Goal: Task Accomplishment & Management: Manage account settings

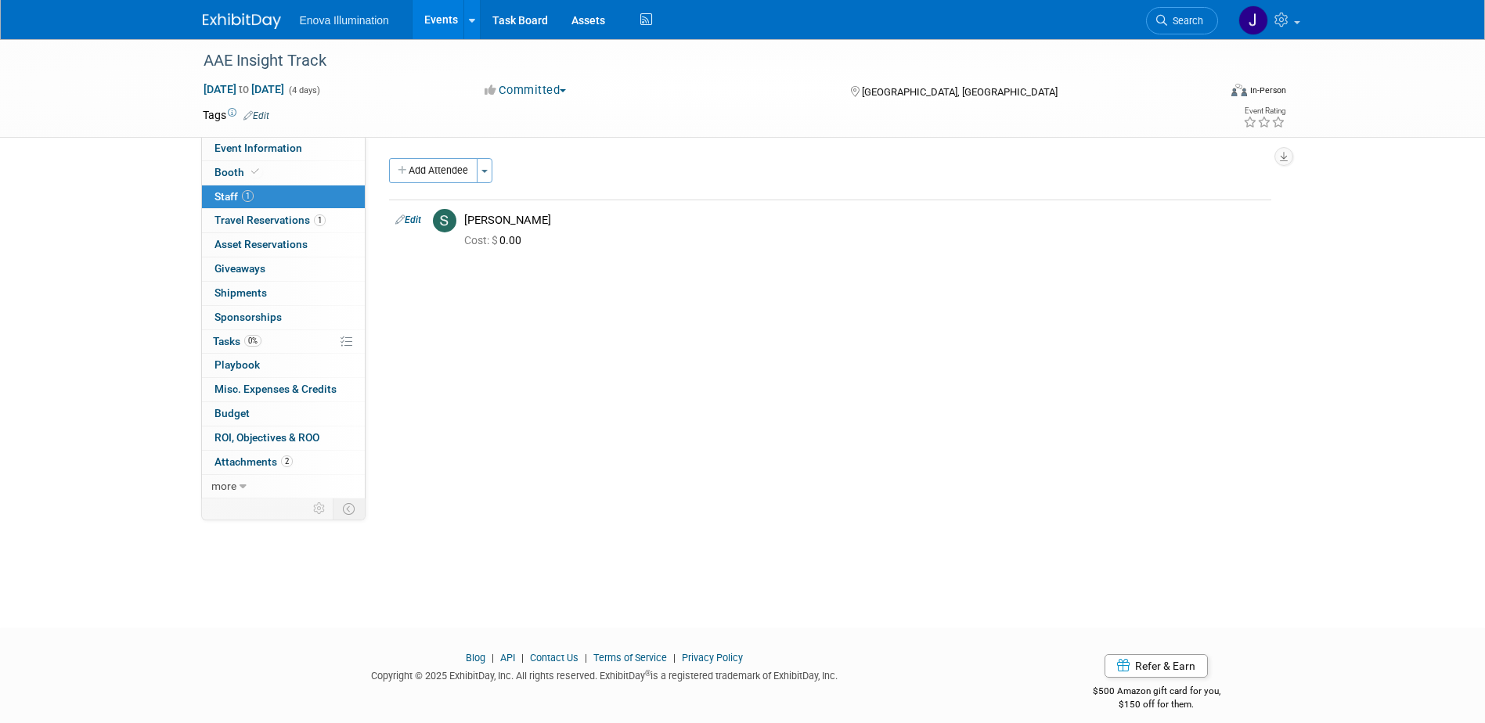
drag, startPoint x: 1175, startPoint y: 23, endPoint x: 1152, endPoint y: 34, distance: 25.2
click at [1175, 23] on span "Search" at bounding box center [1185, 21] width 36 height 12
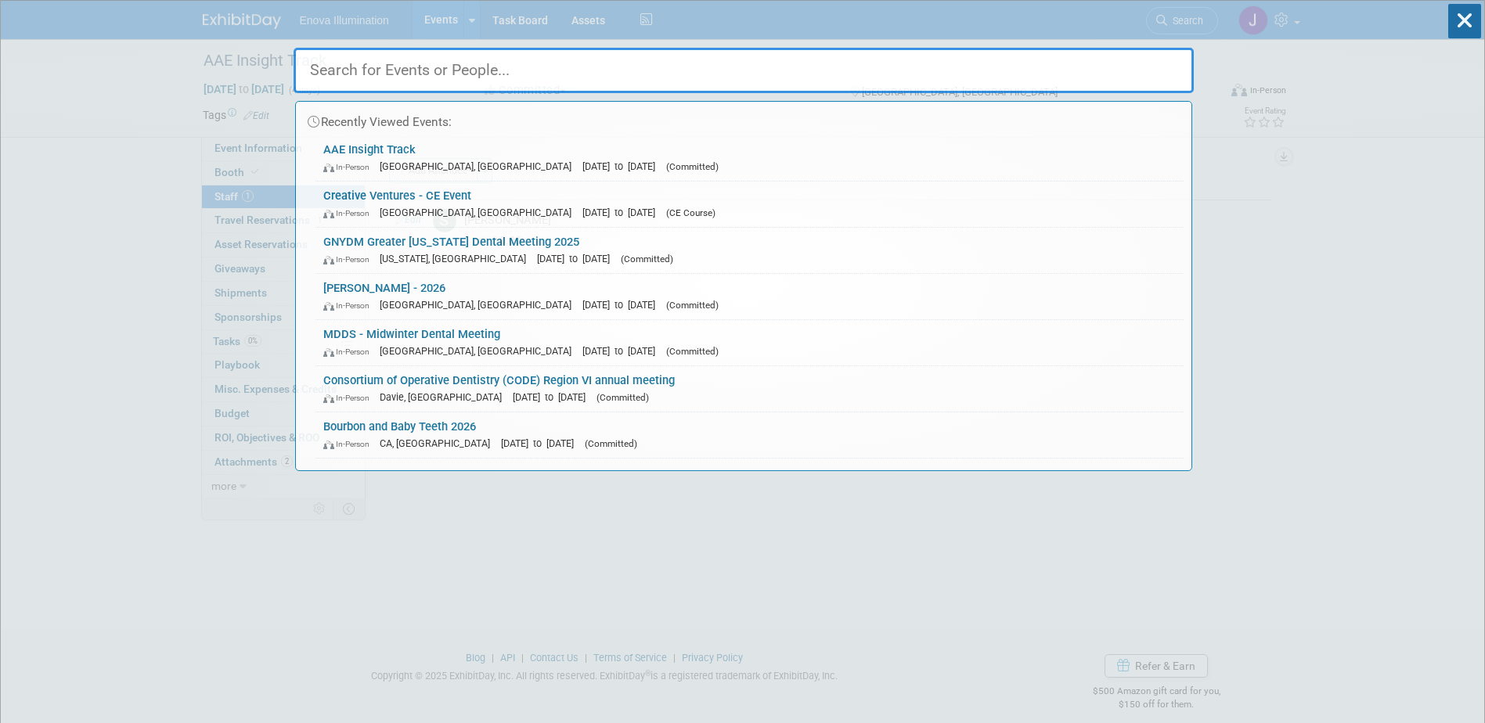
click at [1088, 60] on input "text" at bounding box center [744, 70] width 900 height 45
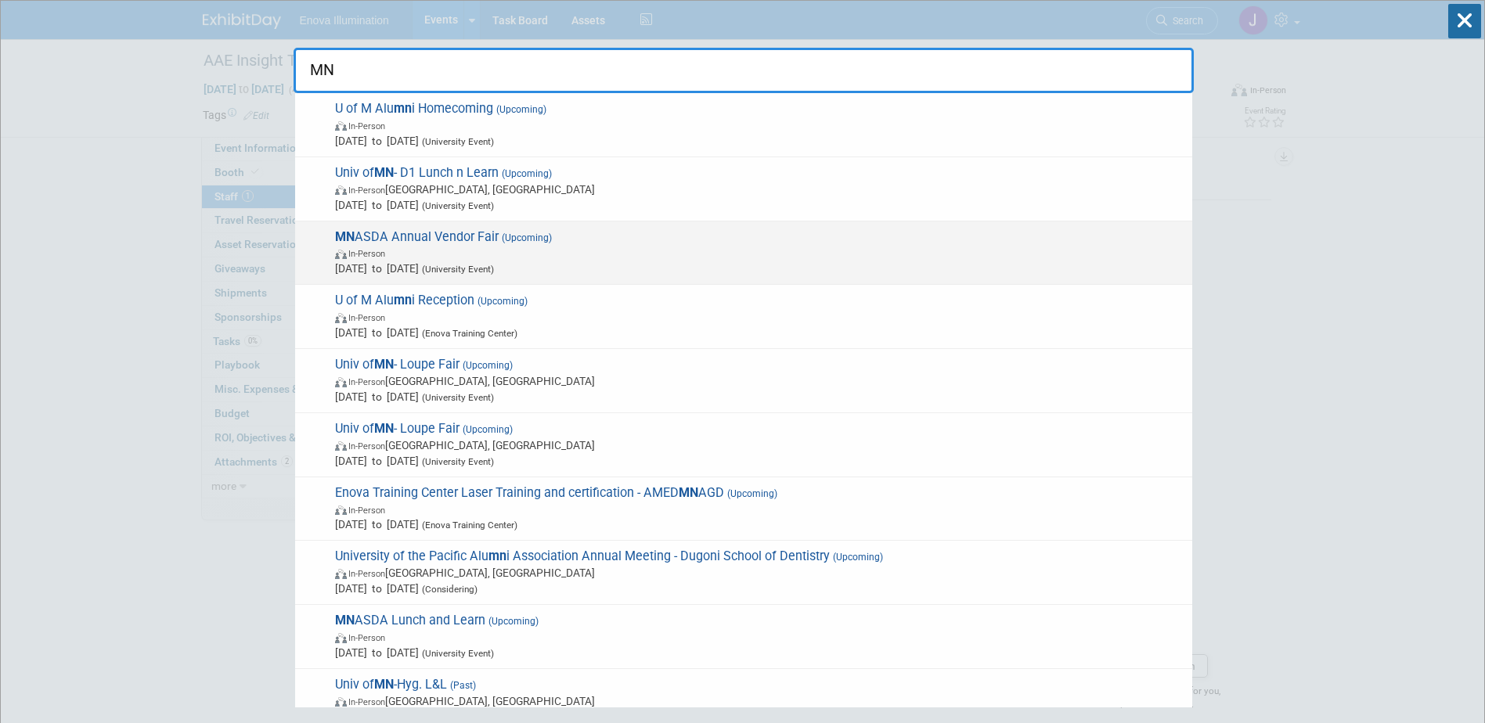
type input "MN"
click at [415, 236] on span "MN ASDA Annual Vendor Fair (Upcoming) In-Person Nov 5, 2025 to Nov 5, 2025 (Uni…" at bounding box center [757, 253] width 854 height 48
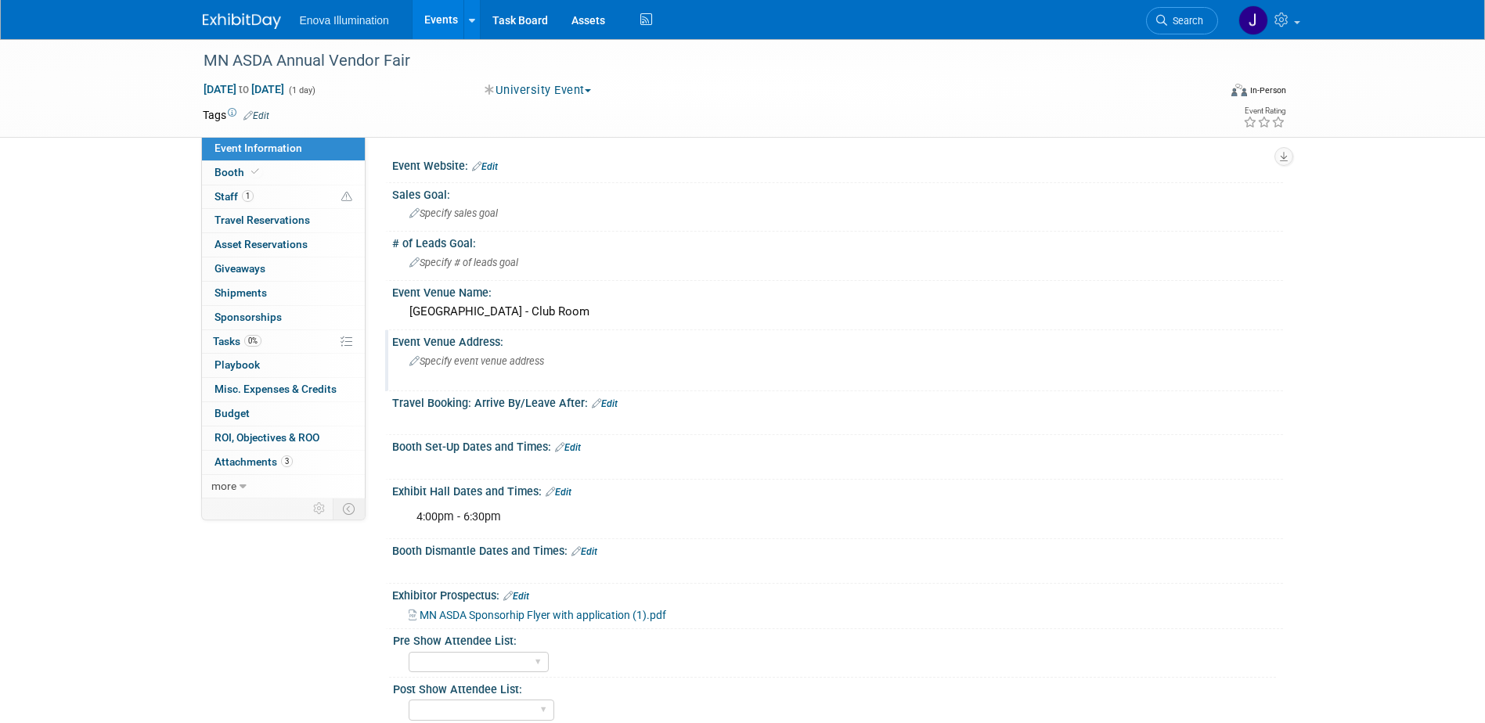
click at [508, 363] on span "Specify event venue address" at bounding box center [476, 361] width 135 height 12
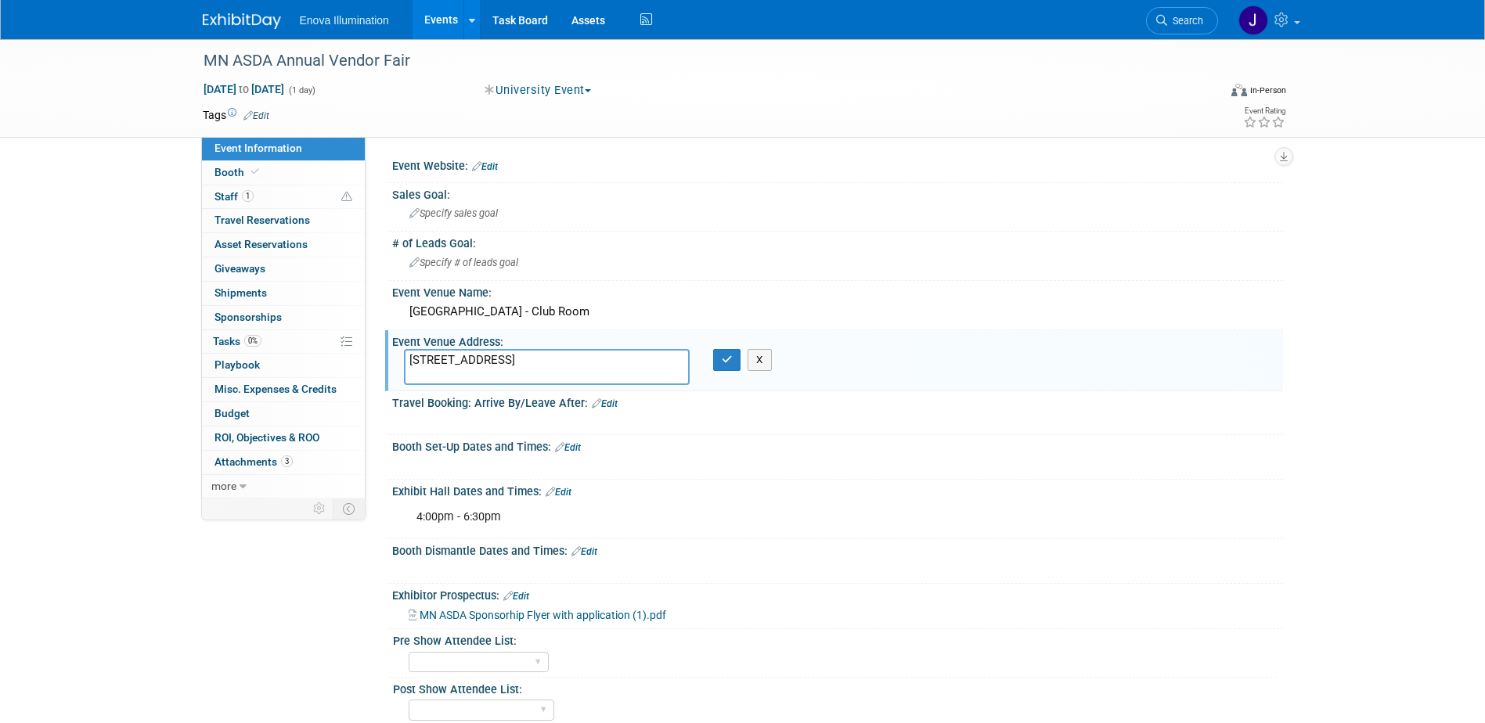
click at [514, 359] on textarea "420 23rd Avenue SE Minneapolis, MN 55455" at bounding box center [547, 367] width 286 height 36
type textarea "420 23rd Avenue SE Minneapolis, MN 55455"
click at [730, 365] on button "button" at bounding box center [727, 360] width 28 height 22
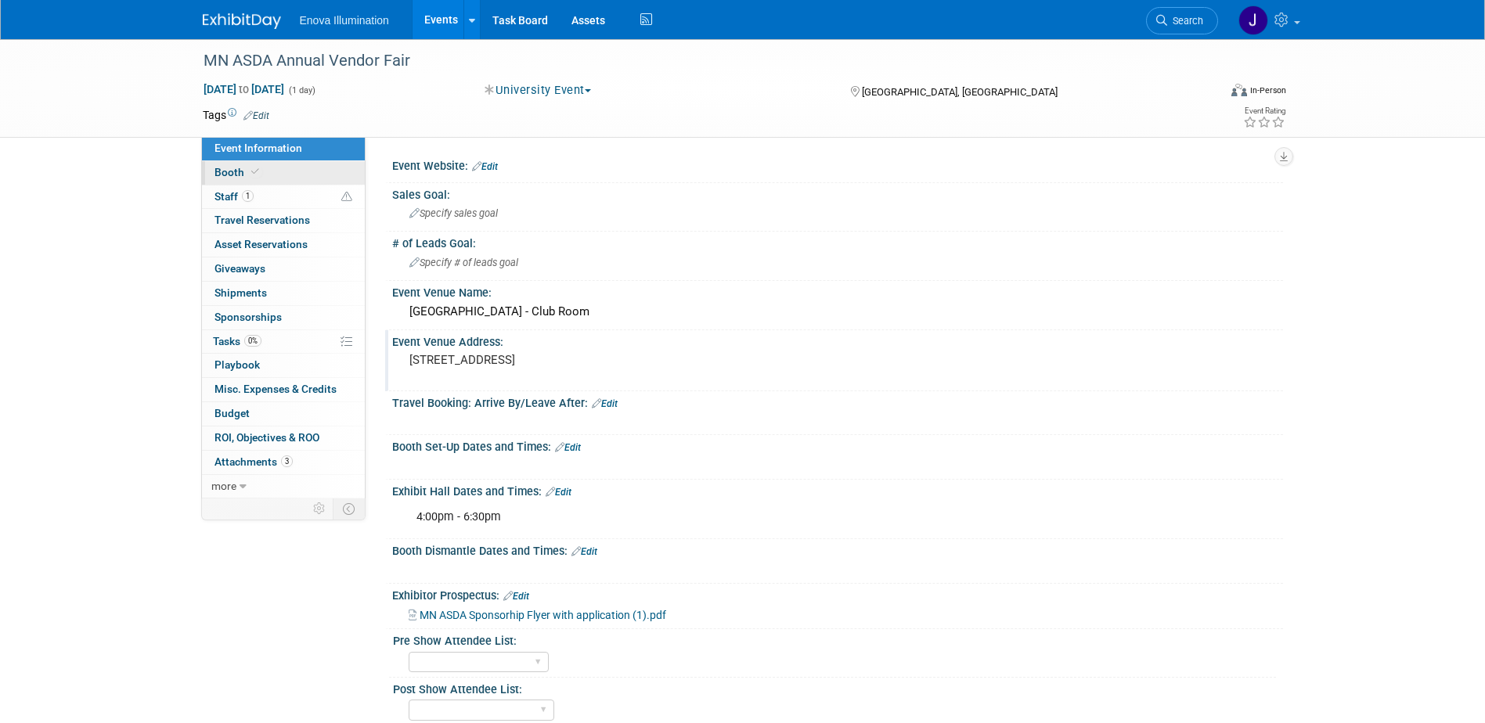
click at [238, 171] on span "Booth" at bounding box center [238, 172] width 48 height 13
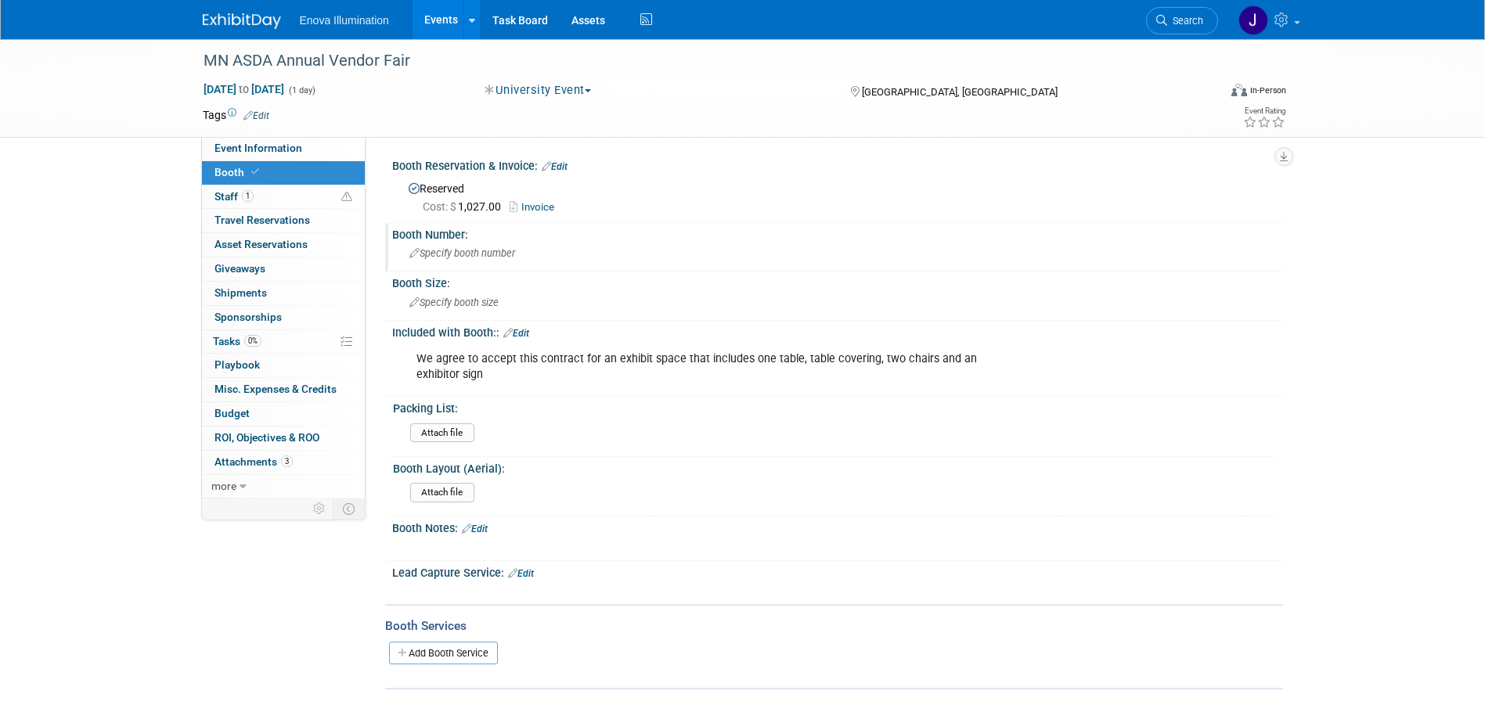
click at [451, 253] on span "Specify booth number" at bounding box center [462, 253] width 106 height 12
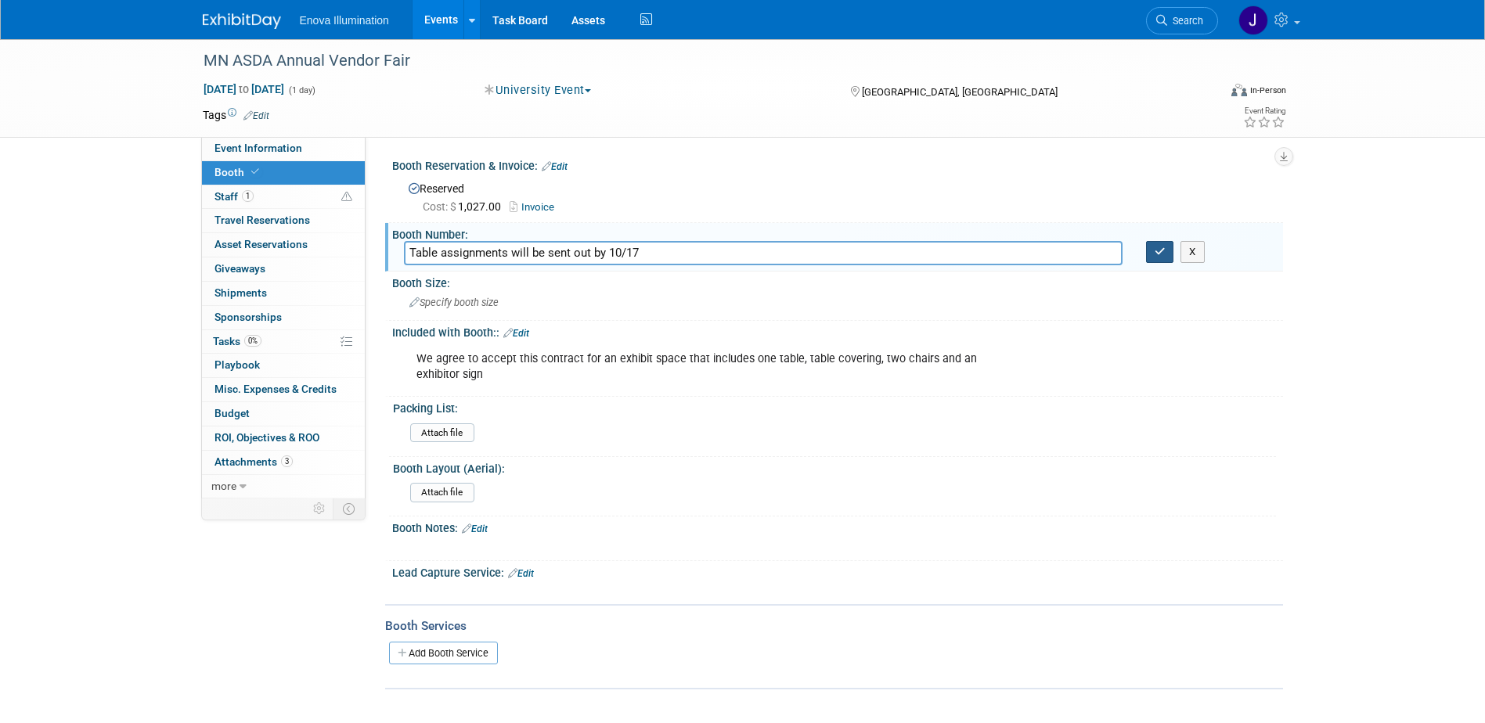
type input "Table assignments will be sent out by 10/17"
click at [1167, 254] on button "button" at bounding box center [1160, 252] width 28 height 22
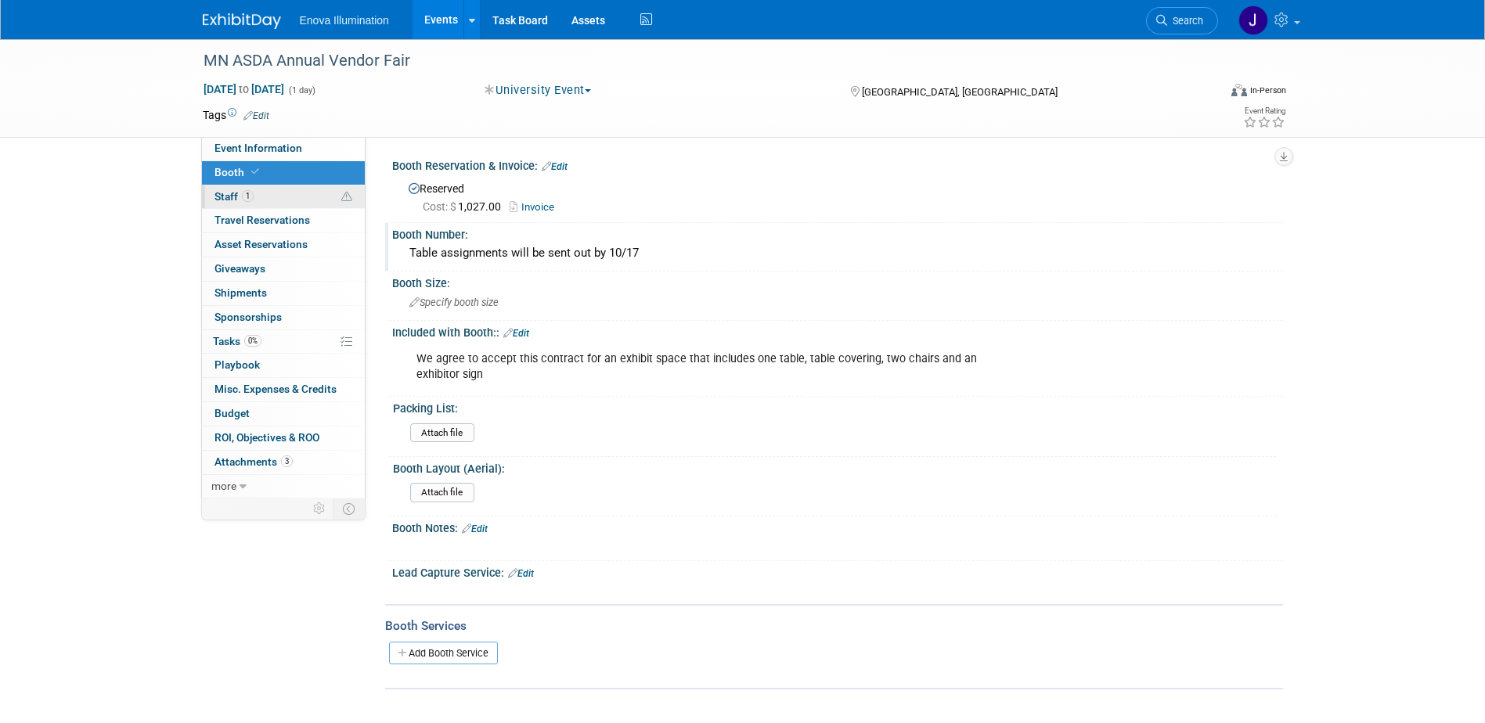
click at [283, 194] on link "1 Staff 1" at bounding box center [283, 197] width 163 height 23
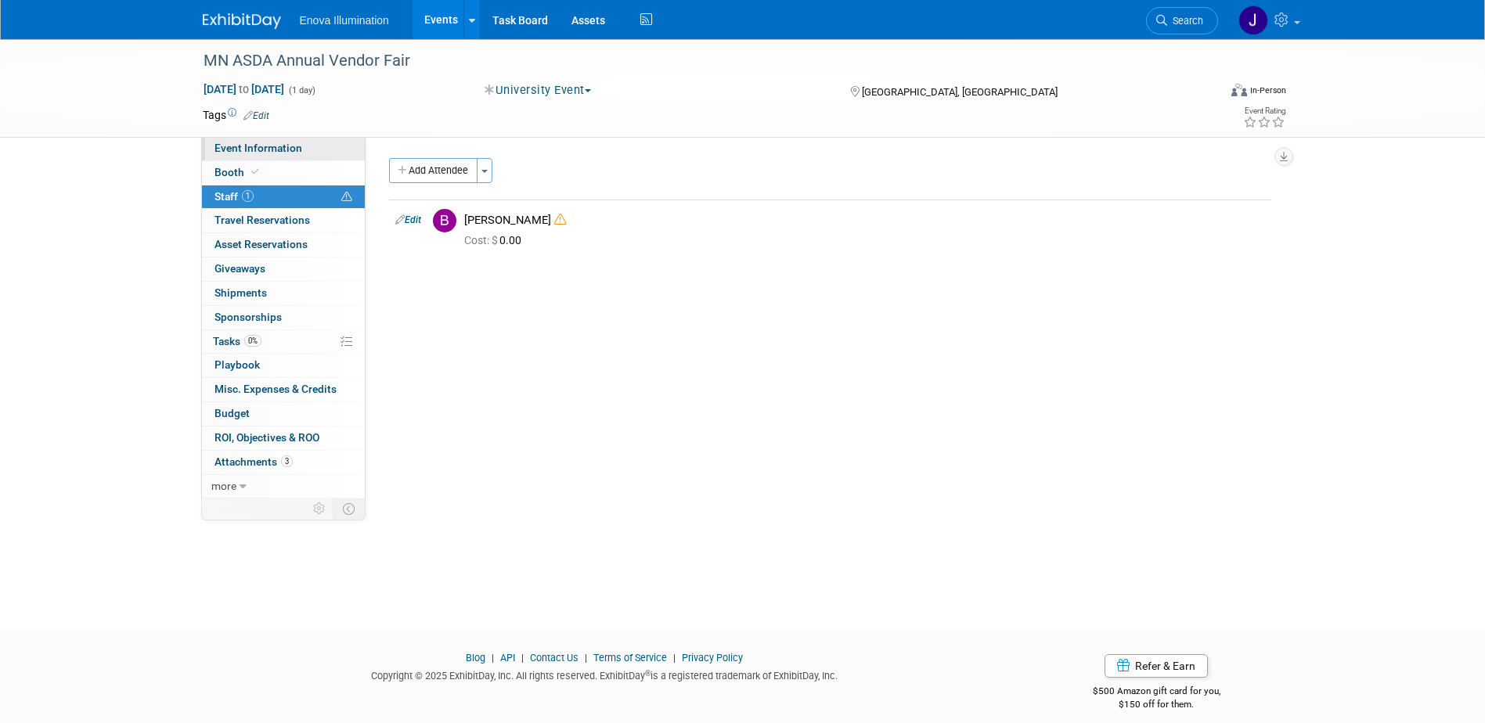
click at [301, 150] on link "Event Information" at bounding box center [283, 148] width 163 height 23
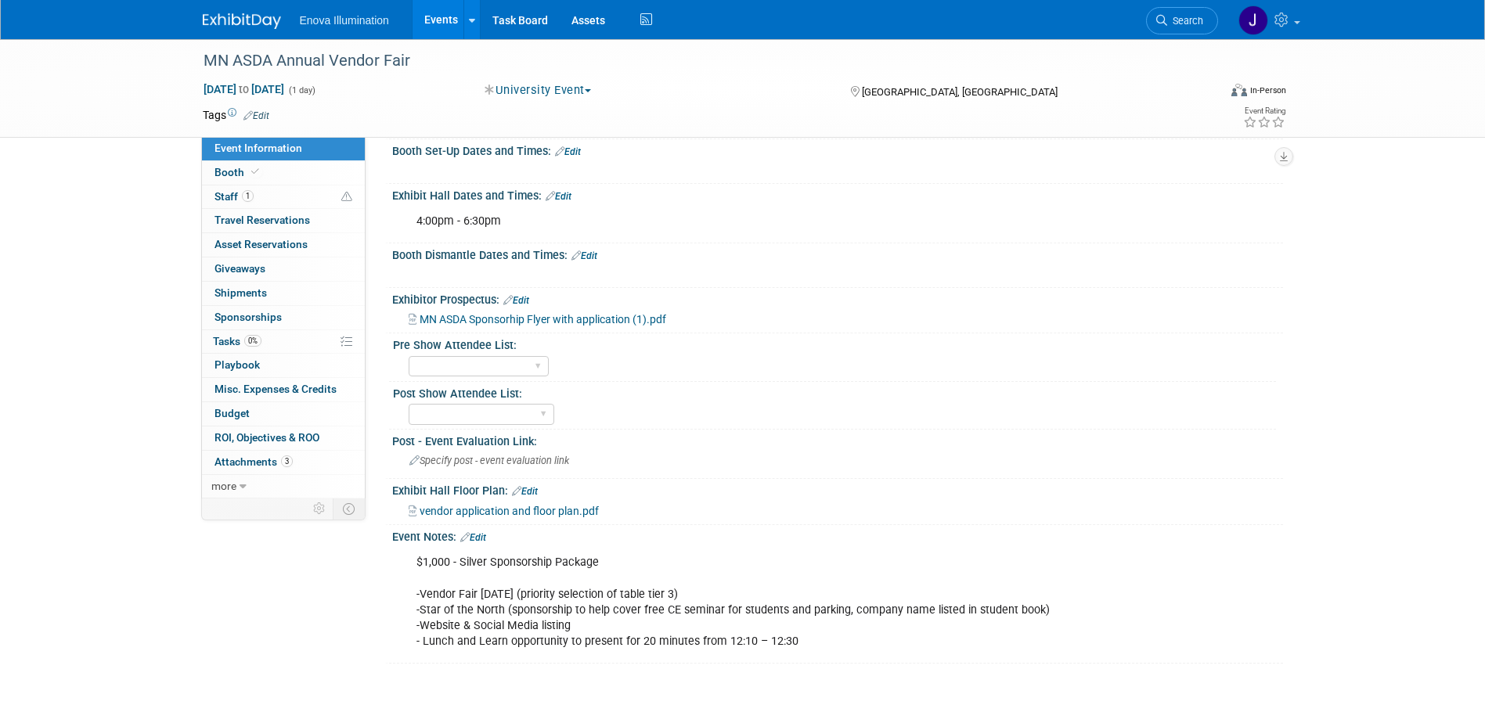
scroll to position [391, 0]
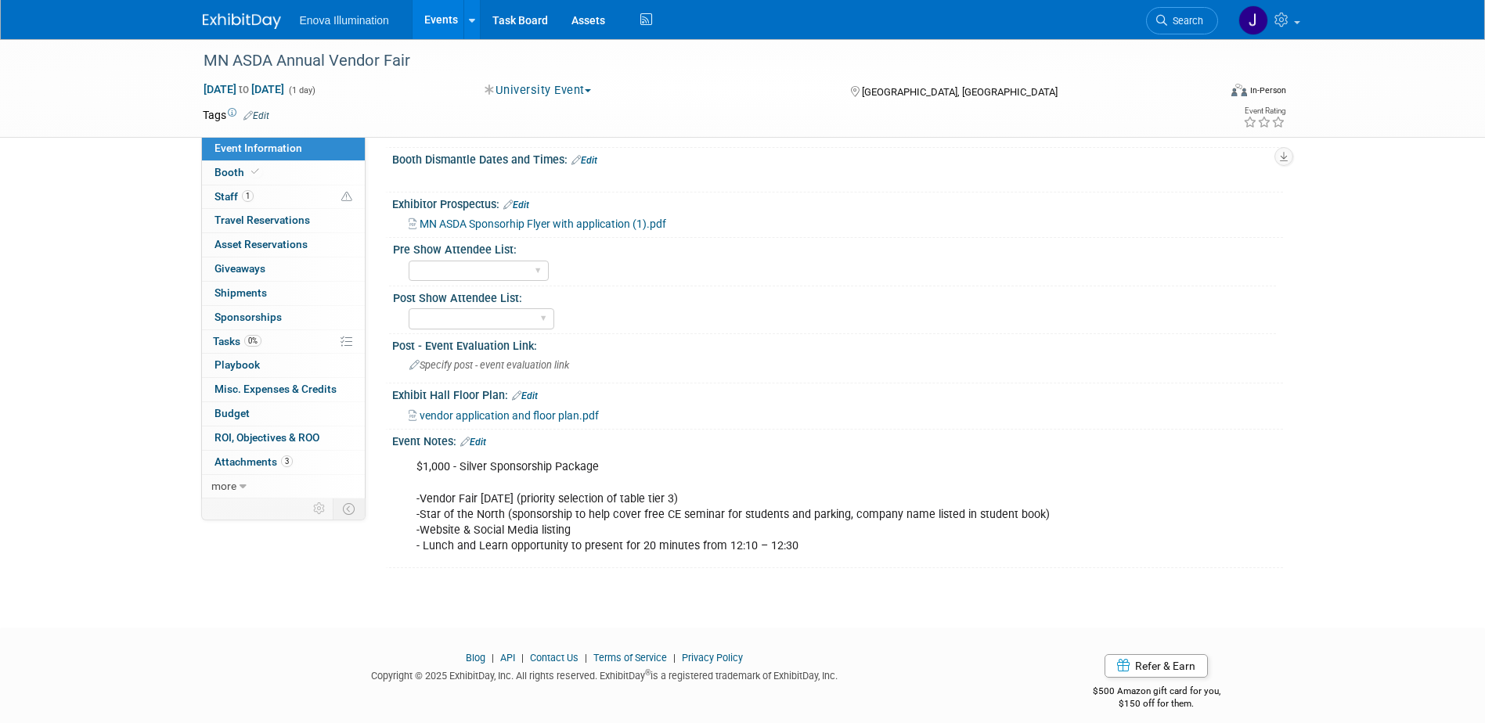
click at [486, 441] on link "Edit" at bounding box center [473, 442] width 26 height 11
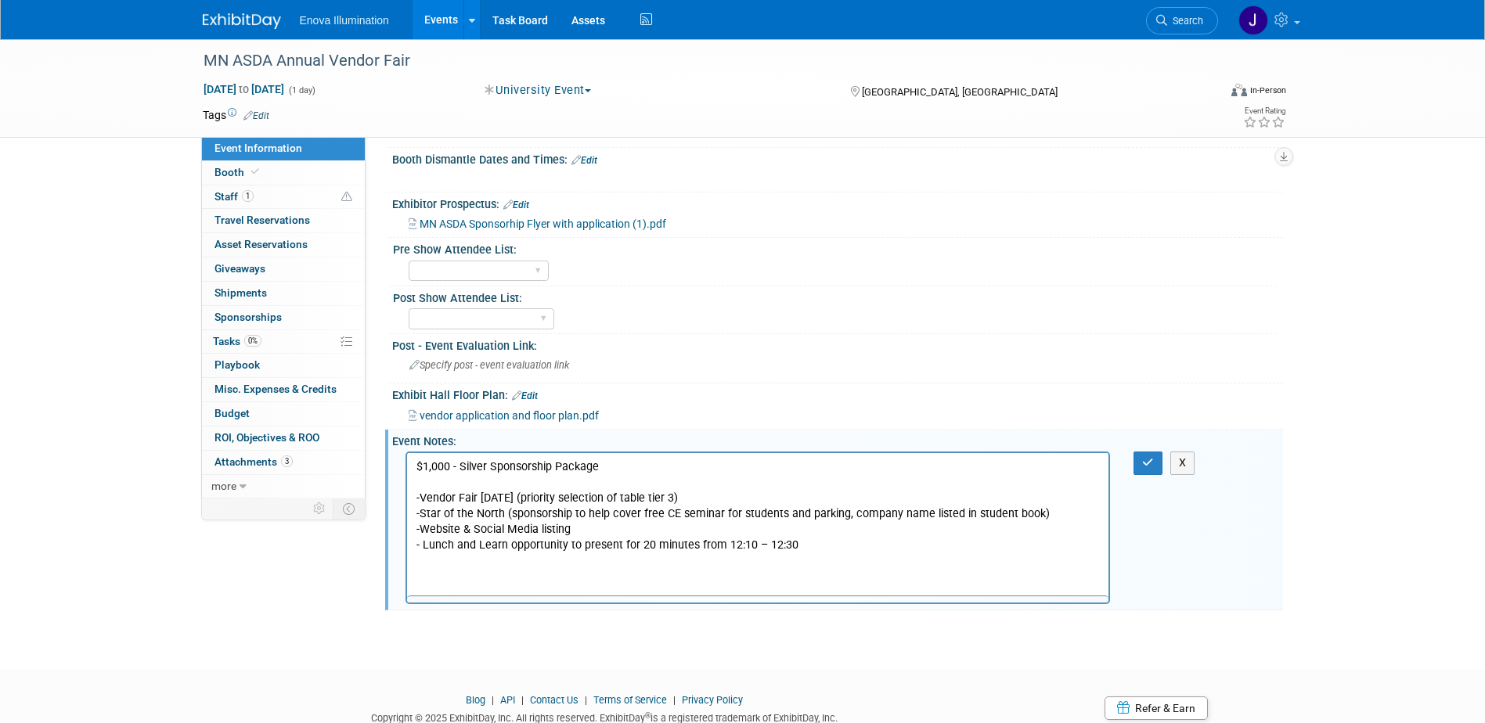
scroll to position [0, 0]
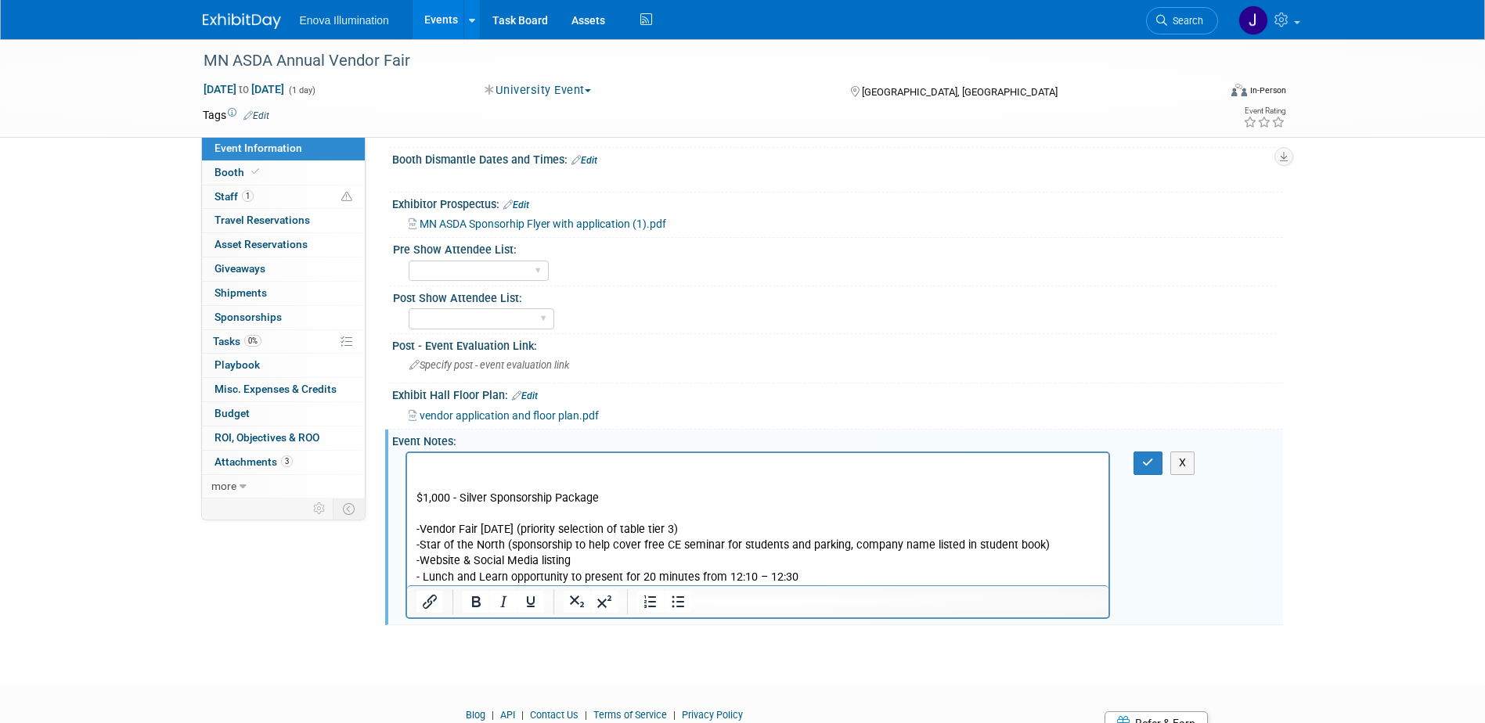
click at [492, 466] on p "Rich Text Area. Press ALT-0 for help." at bounding box center [758, 467] width 684 height 16
click at [1140, 465] on button "button" at bounding box center [1147, 463] width 29 height 23
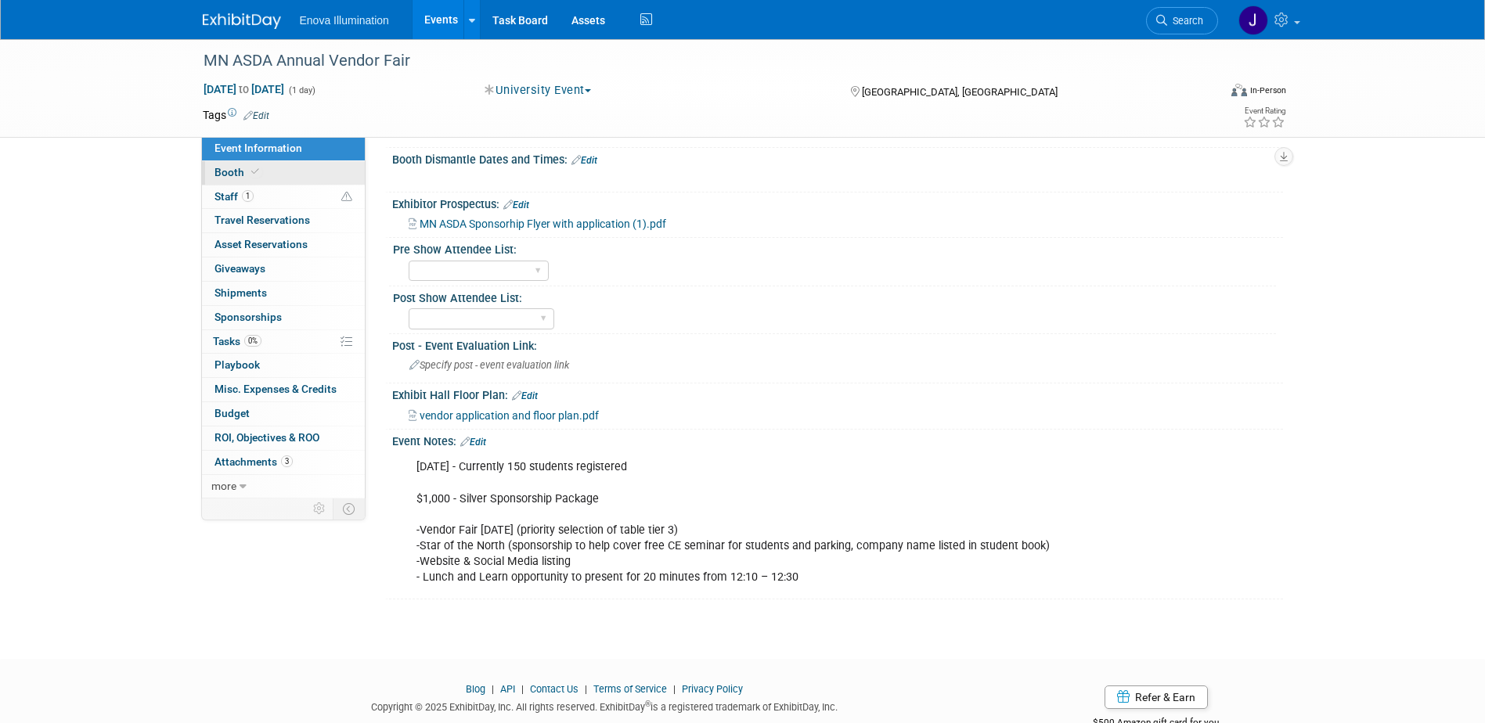
click at [277, 176] on link "Booth" at bounding box center [283, 172] width 163 height 23
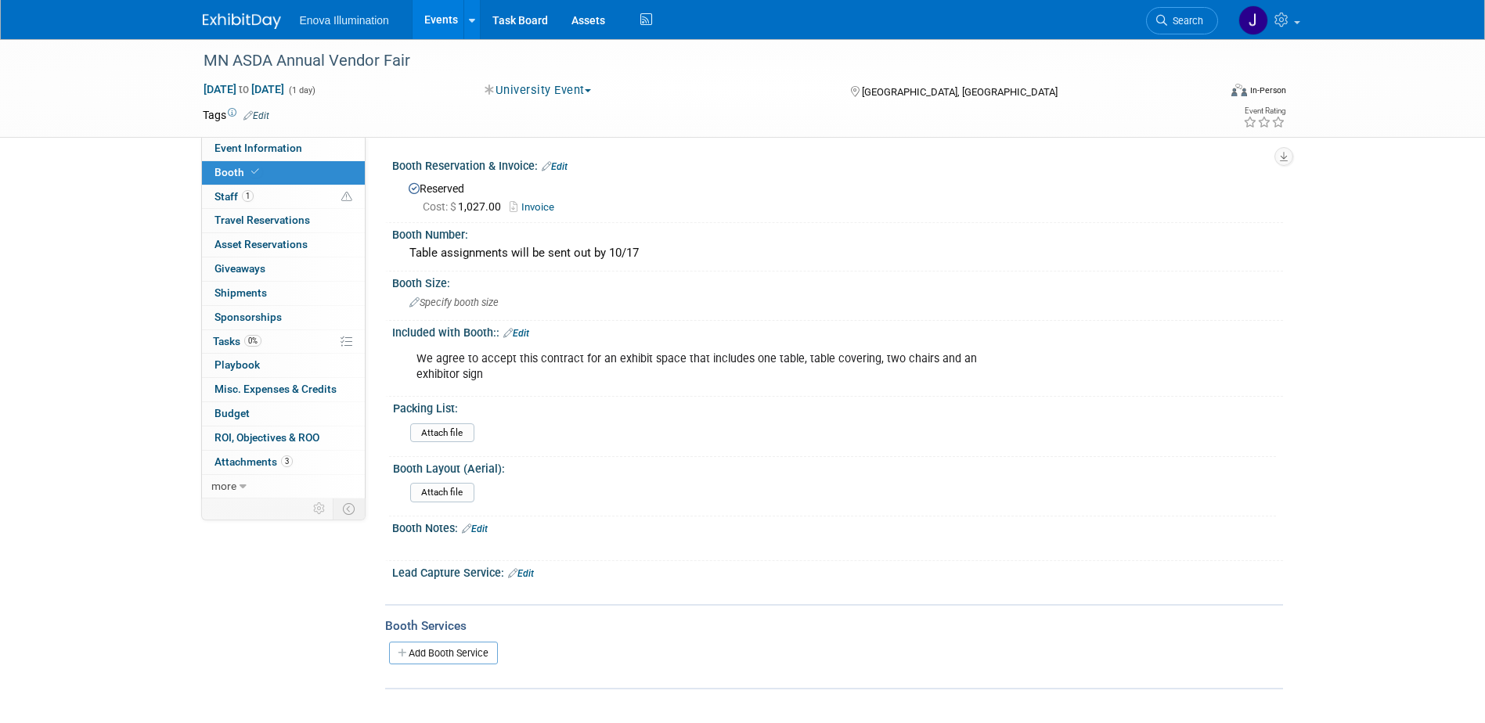
click at [523, 330] on link "Edit" at bounding box center [516, 333] width 26 height 11
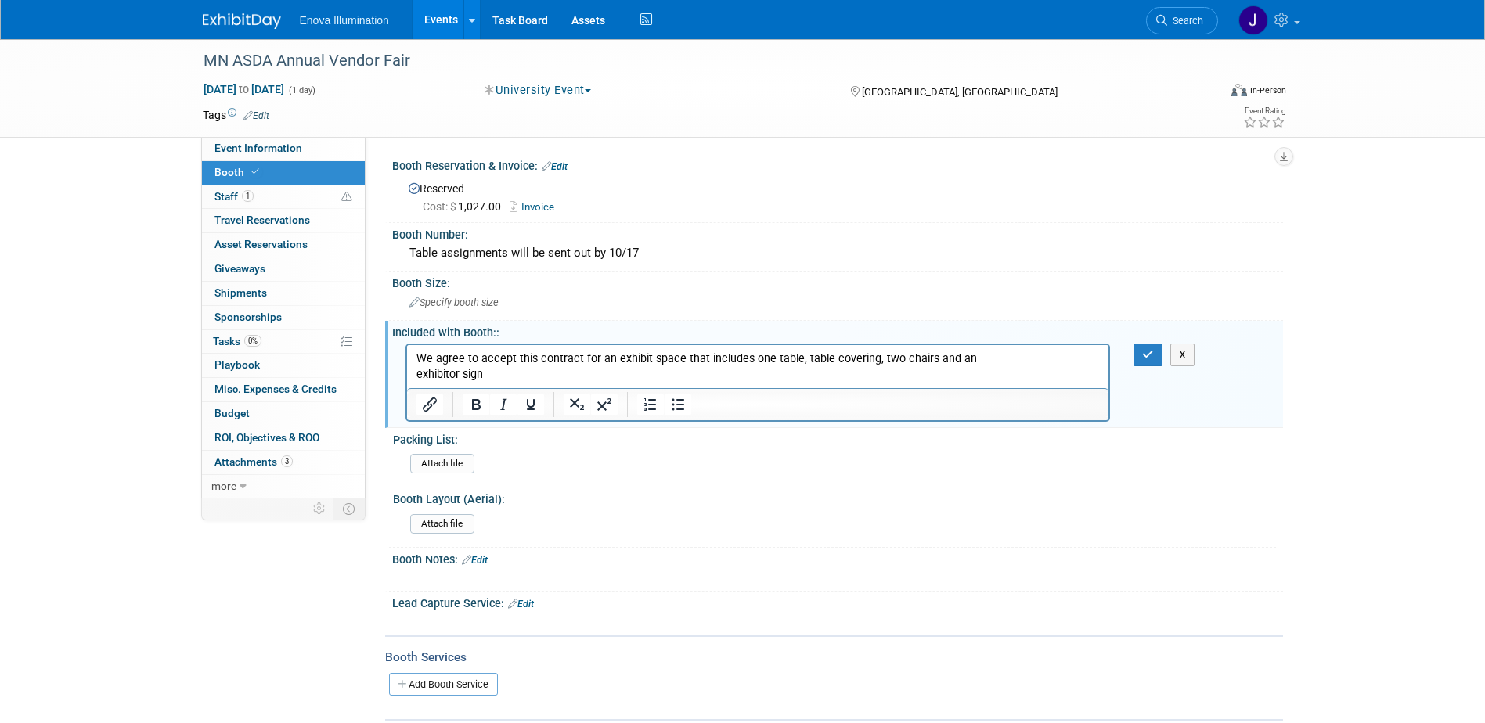
click at [515, 371] on p "We agree to accept this contract for an exhibit space that includes one table, …" at bounding box center [758, 366] width 684 height 31
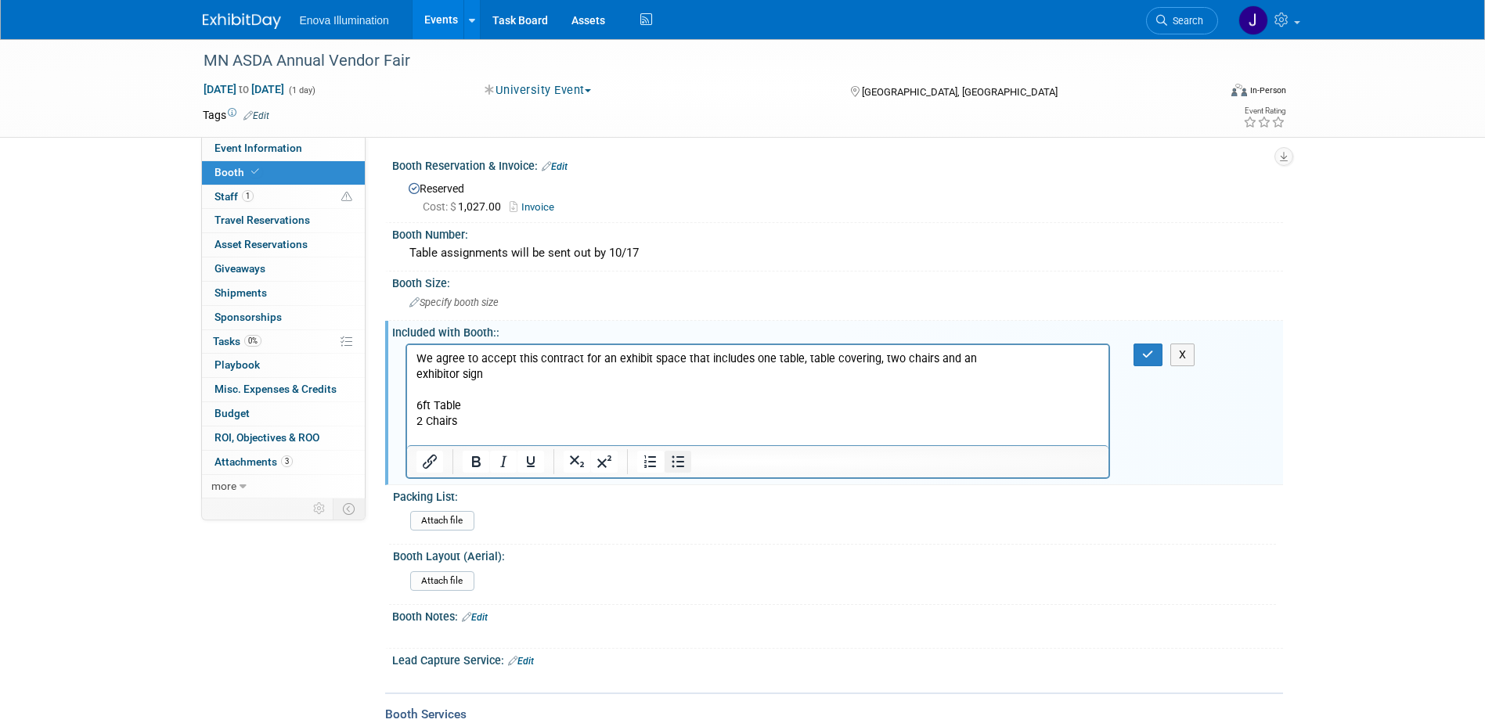
click at [678, 456] on icon "Bullet list" at bounding box center [678, 462] width 13 height 12
click at [1137, 344] on button "button" at bounding box center [1147, 355] width 29 height 23
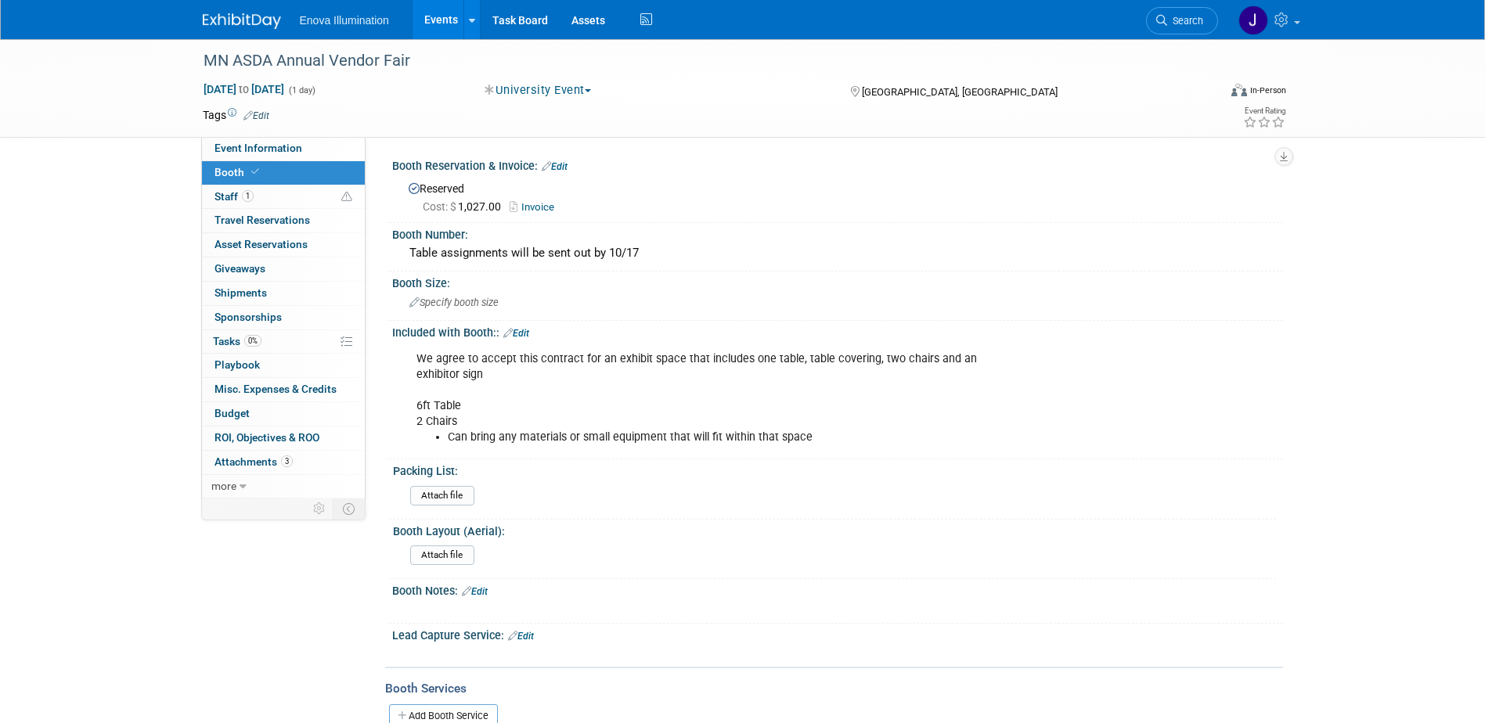
click at [521, 405] on div "We agree to accept this contract for an exhibit space that includes one table, …" at bounding box center [757, 399] width 705 height 110
click at [516, 326] on div "Included with Booth:: Edit" at bounding box center [837, 331] width 891 height 20
click at [524, 330] on link "Edit" at bounding box center [516, 333] width 26 height 11
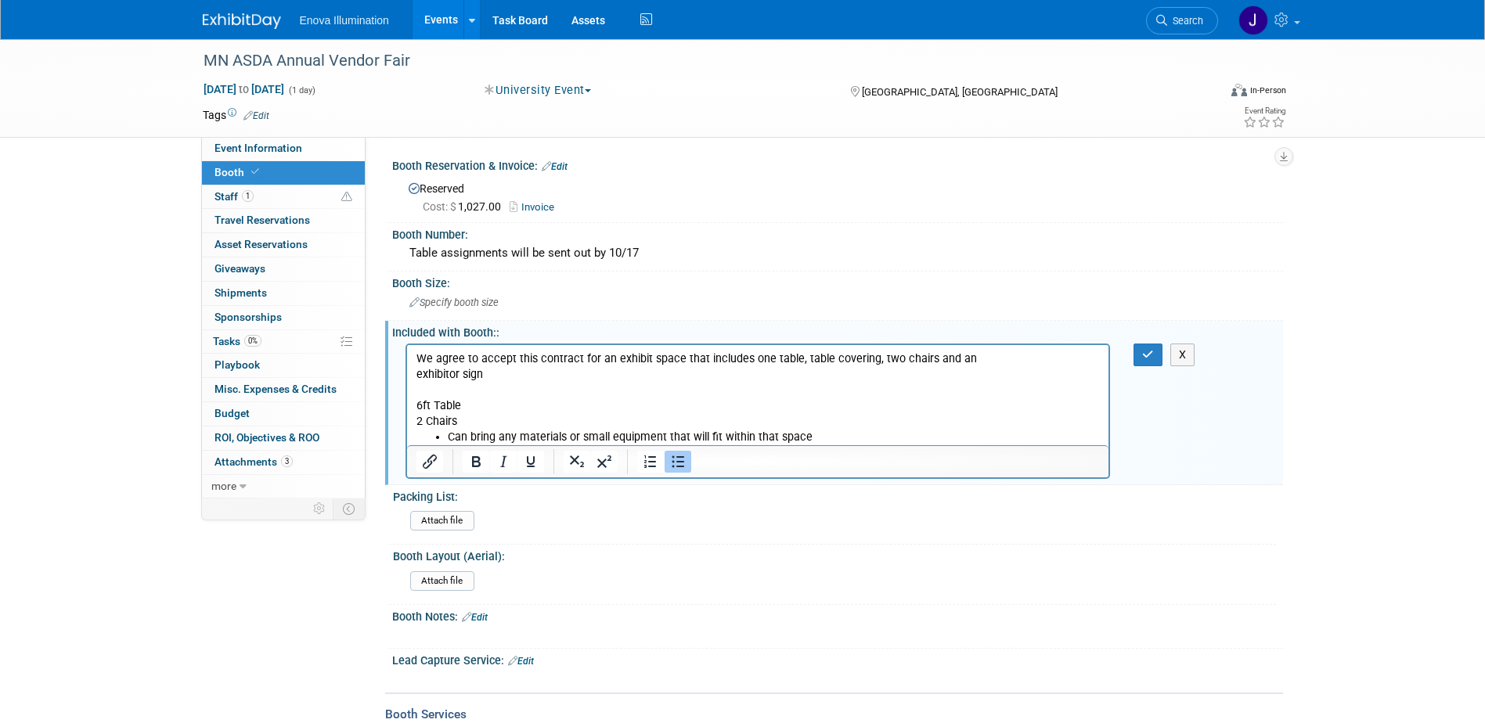
click at [846, 435] on li "Can bring any materials or small equipment that will fit within that space" at bounding box center [773, 437] width 653 height 16
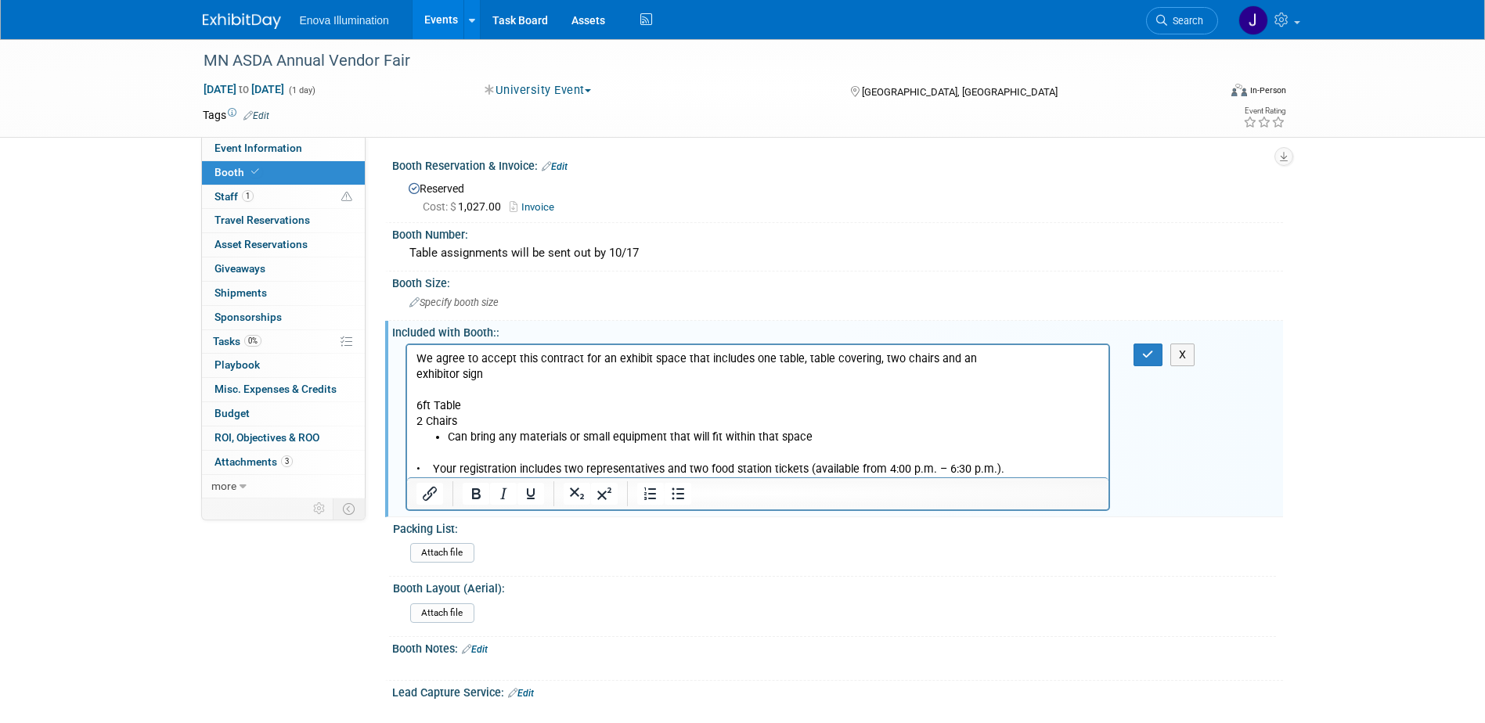
click at [428, 468] on p "• Your registration includes two representatives and two food station tickets (…" at bounding box center [758, 469] width 684 height 16
click at [1151, 354] on icon "button" at bounding box center [1148, 354] width 12 height 11
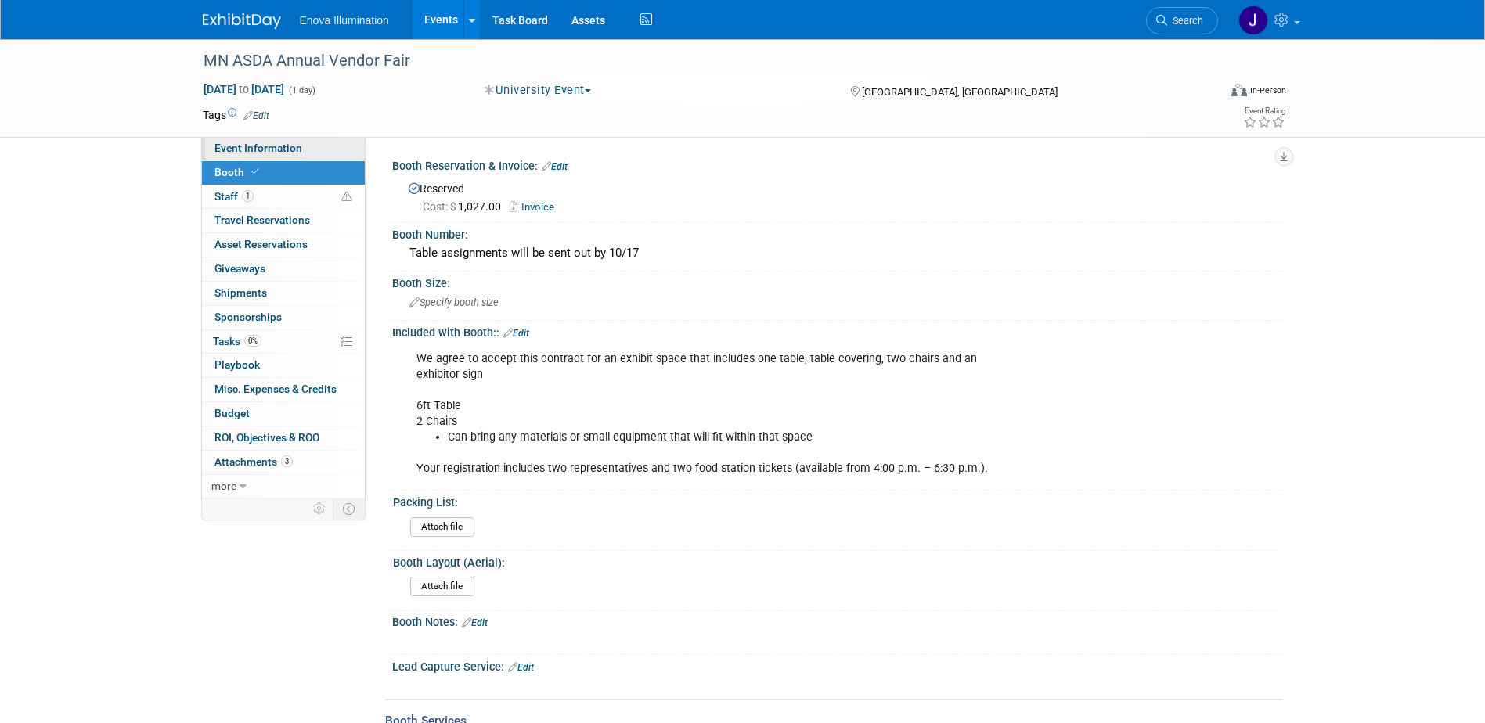
click at [279, 146] on span "Event Information" at bounding box center [258, 148] width 88 height 13
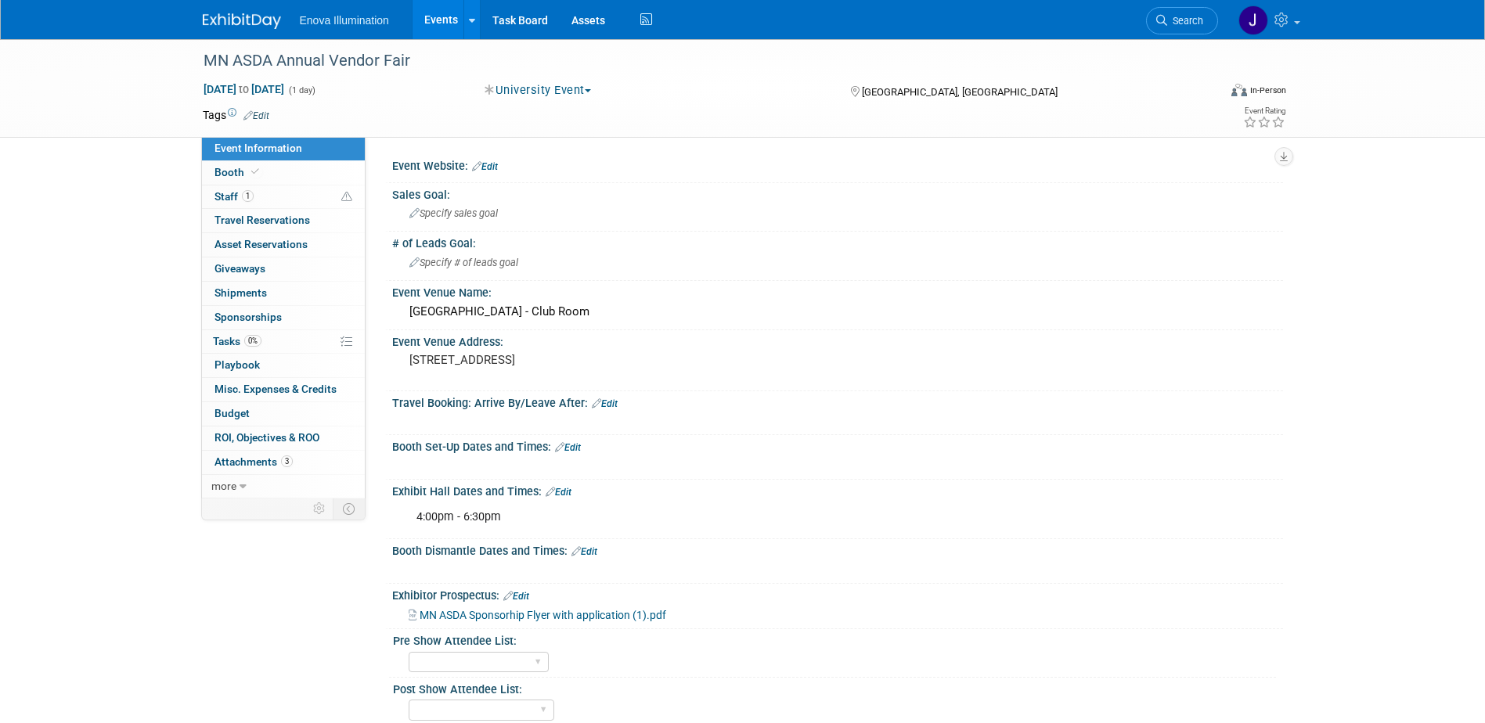
click at [571, 449] on link "Edit" at bounding box center [568, 447] width 26 height 11
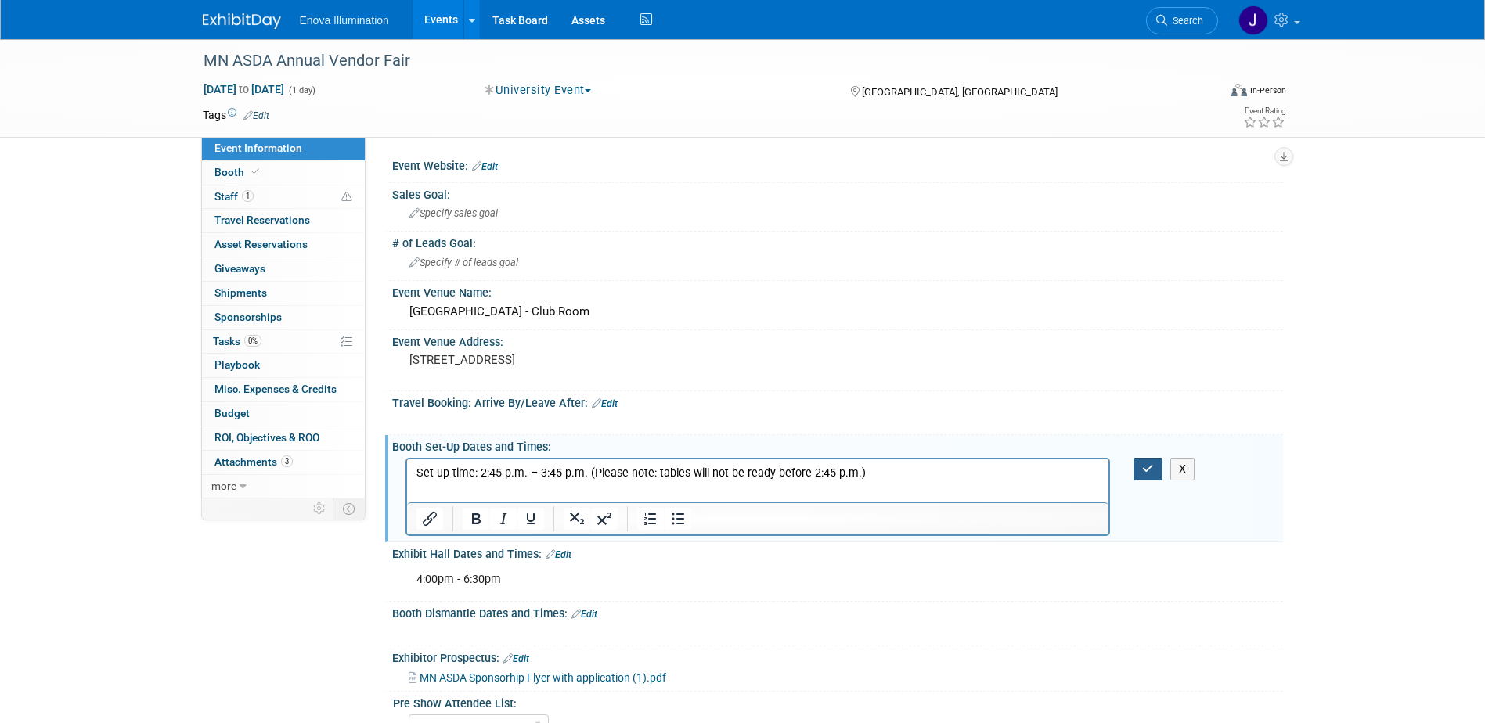
click at [1144, 475] on button "button" at bounding box center [1147, 469] width 29 height 23
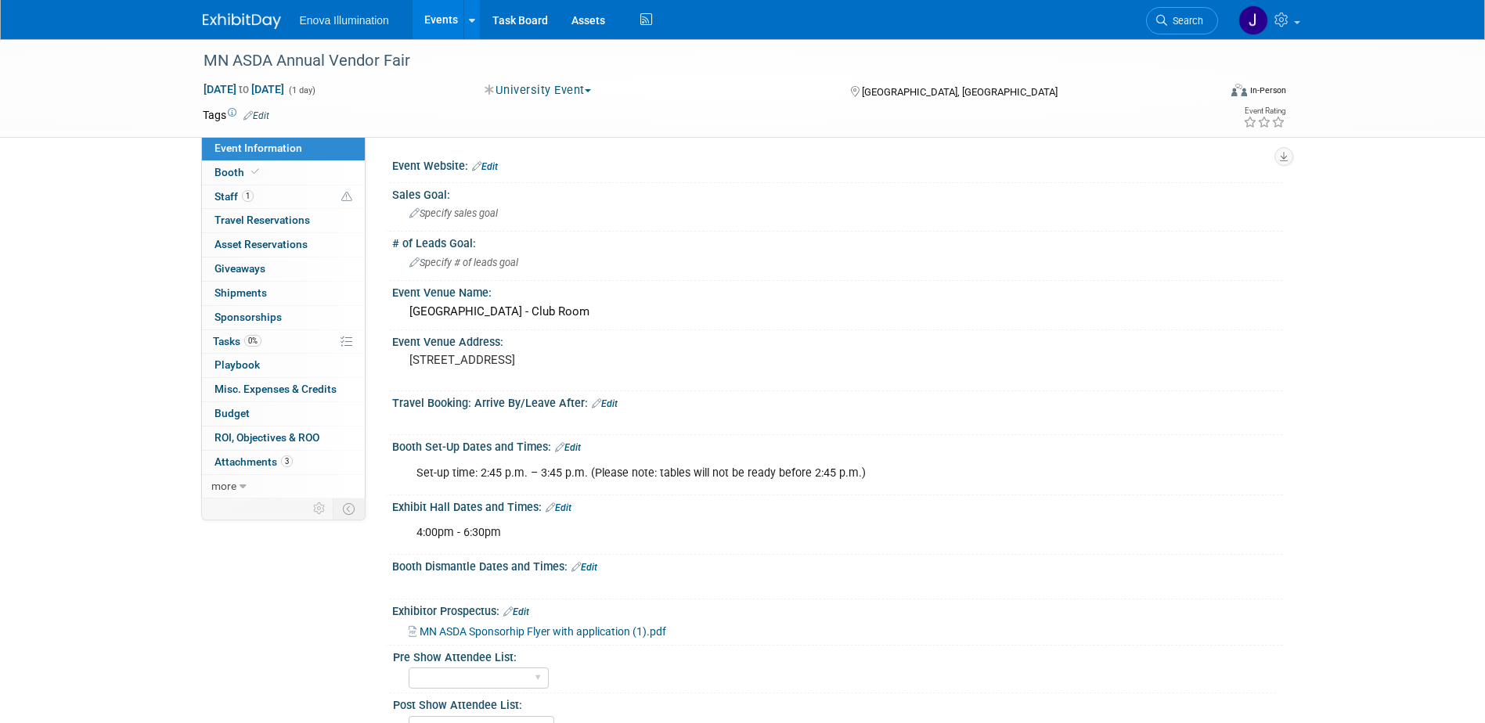
click at [564, 506] on link "Edit" at bounding box center [559, 508] width 26 height 11
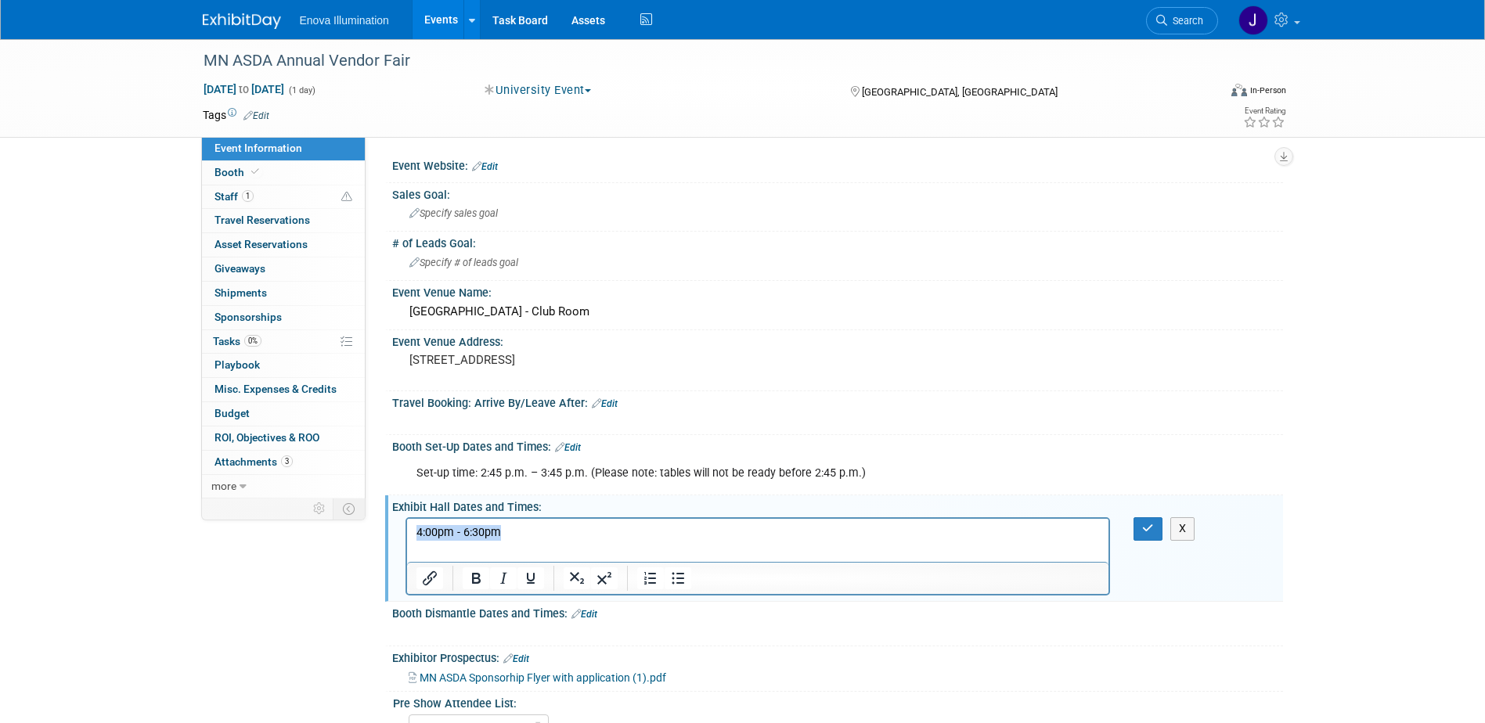
drag, startPoint x: 532, startPoint y: 530, endPoint x: 361, endPoint y: 532, distance: 171.4
click at [406, 532] on html "4:00pm - 6:30pm" at bounding box center [757, 530] width 702 height 22
click at [1141, 526] on button "button" at bounding box center [1147, 528] width 29 height 23
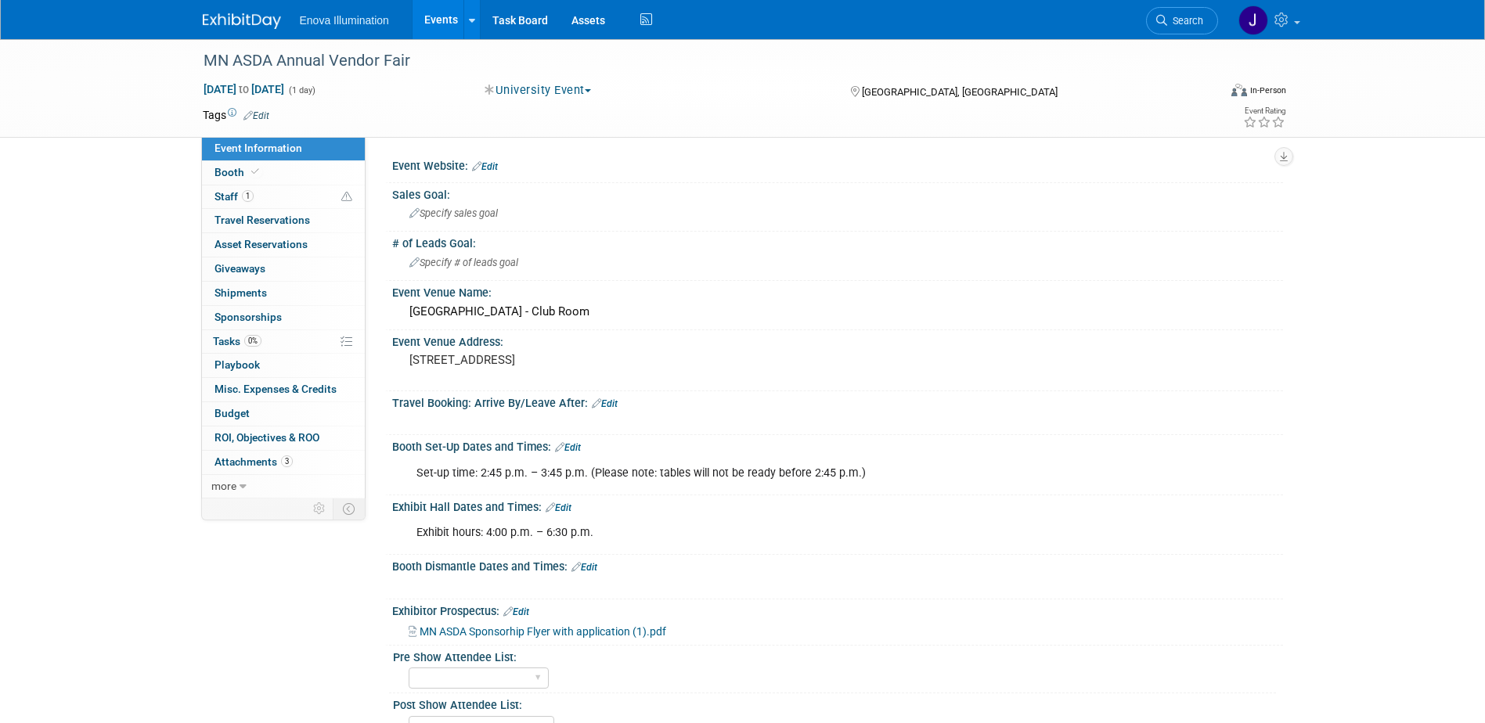
click at [571, 446] on link "Edit" at bounding box center [568, 447] width 26 height 11
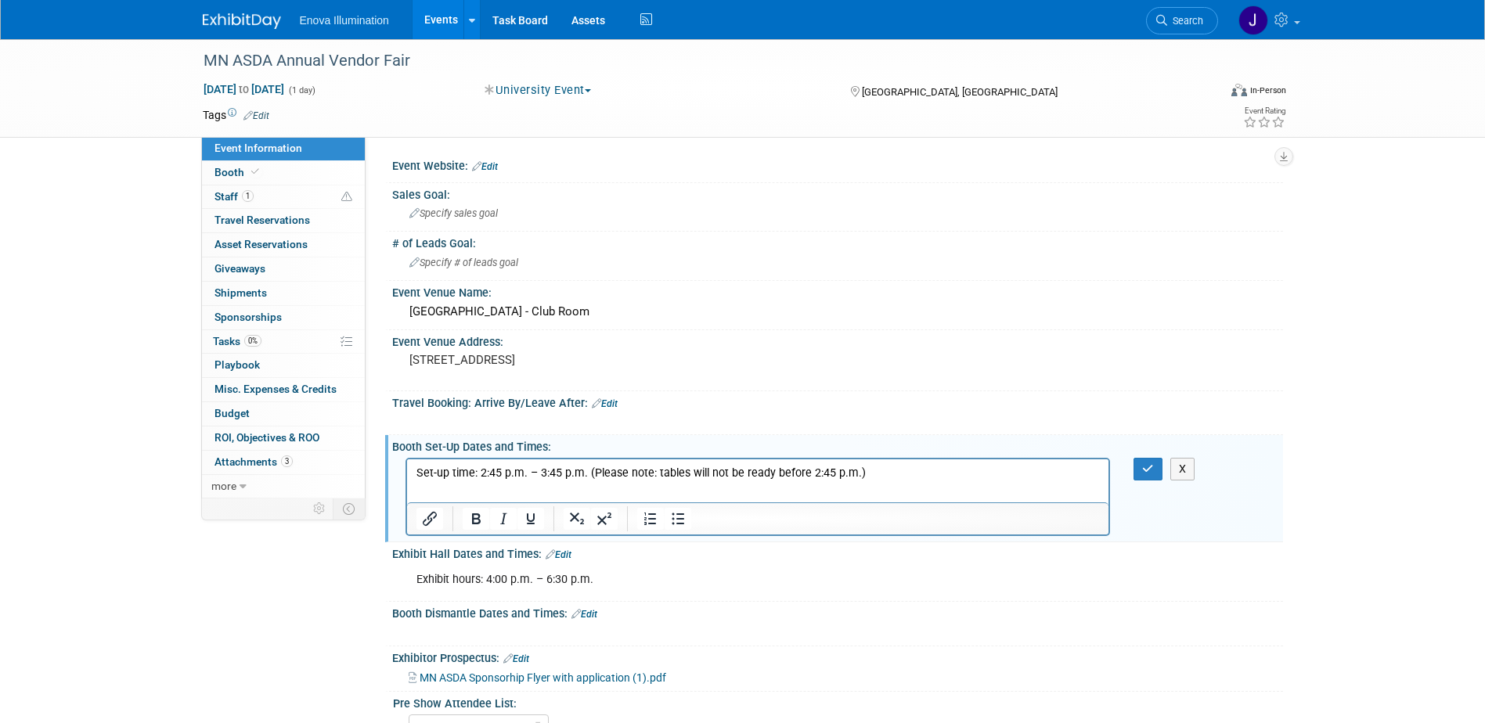
click at [893, 476] on p "Set-up time: 2:45 p.m. – 3:45 p.m. (Please note: tables will not be ready befor…" at bounding box center [758, 473] width 684 height 16
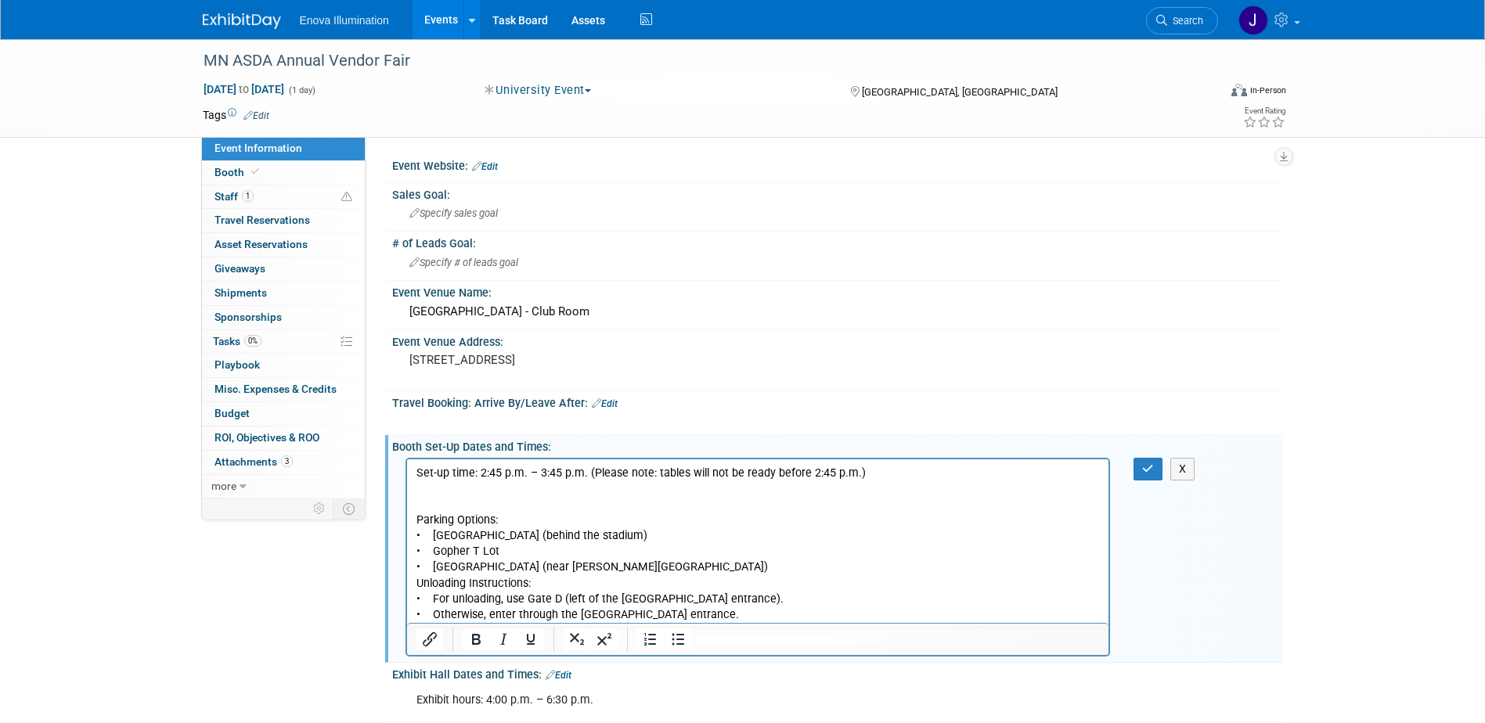
click at [718, 570] on p "Parking Options: • Maroon Lot (behind the stadium) • Gopher T Lot • University …" at bounding box center [758, 567] width 684 height 110
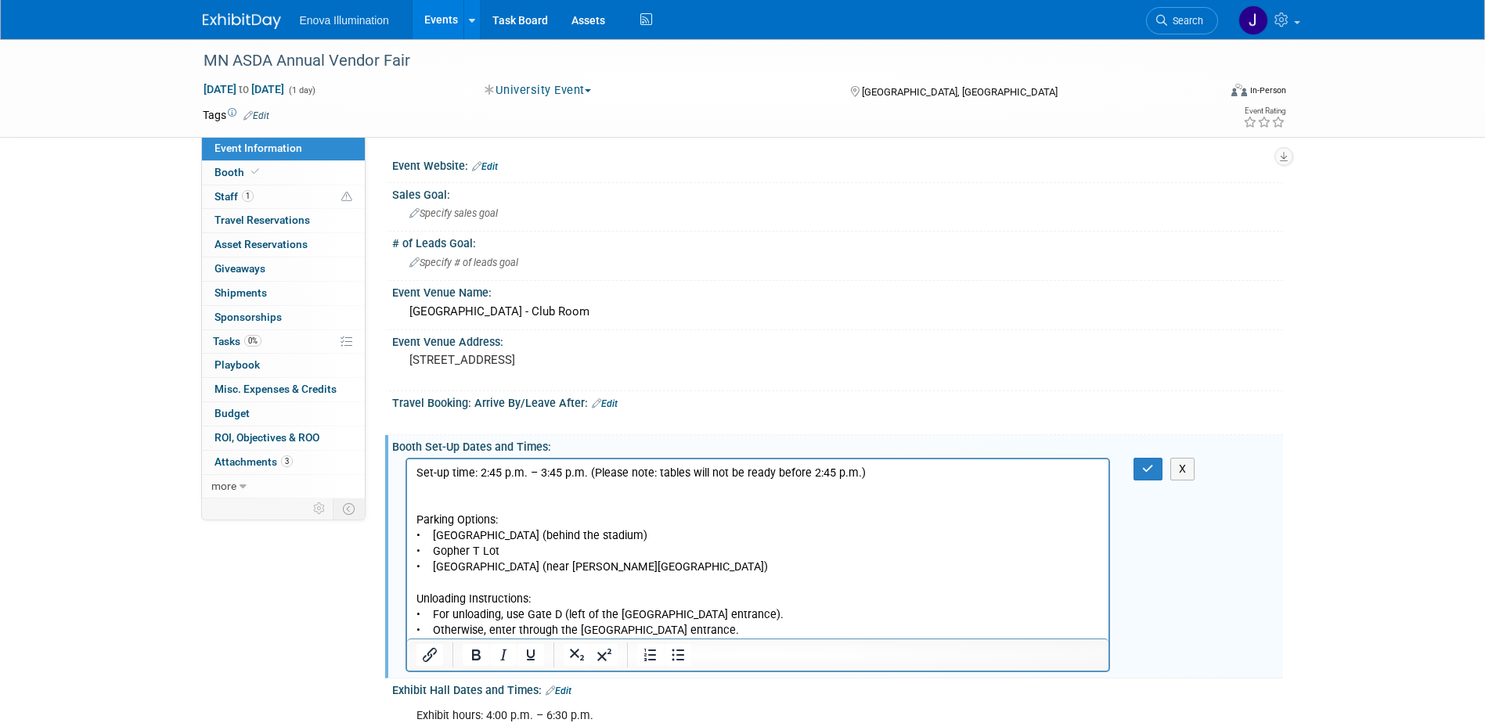
click at [439, 503] on p "Rich Text Area. Press ALT-0 for help." at bounding box center [758, 504] width 684 height 16
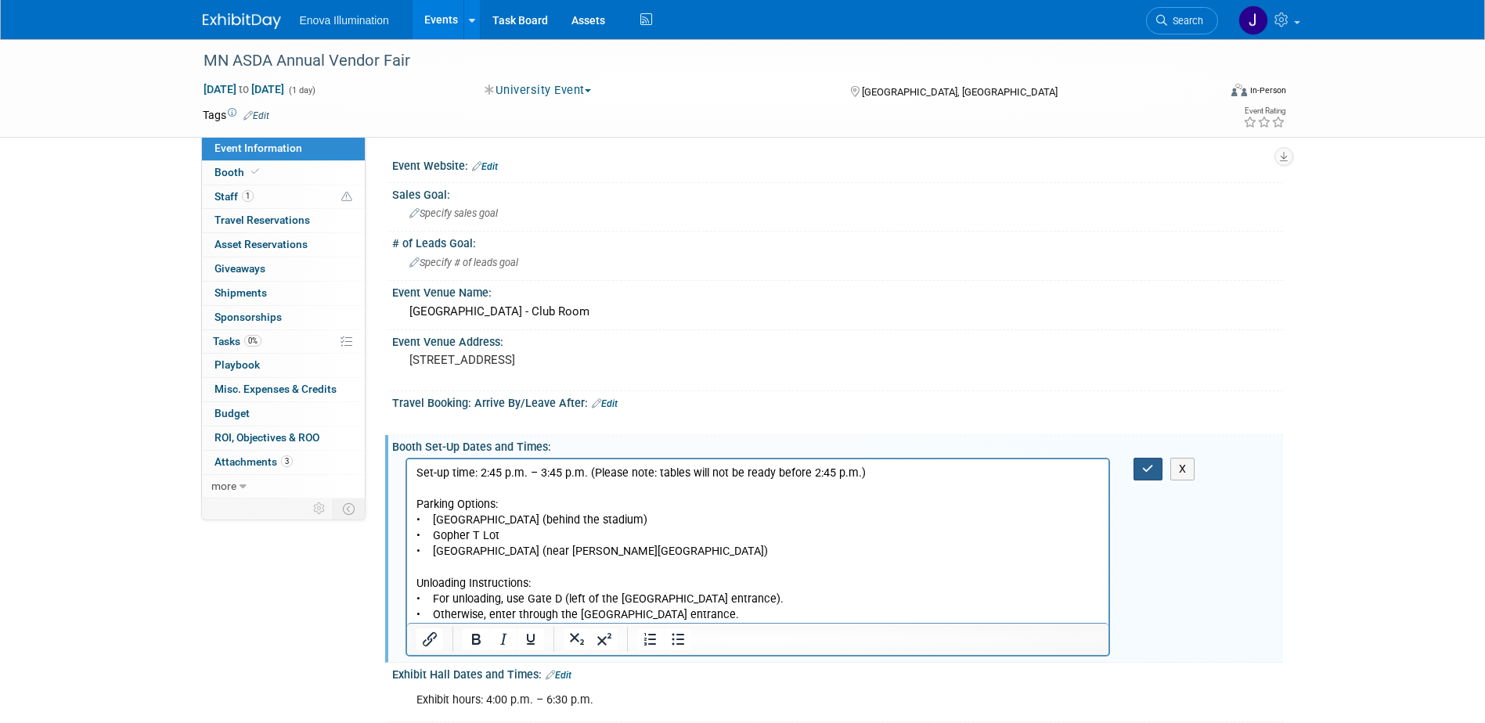
click at [1143, 471] on icon "button" at bounding box center [1148, 468] width 12 height 11
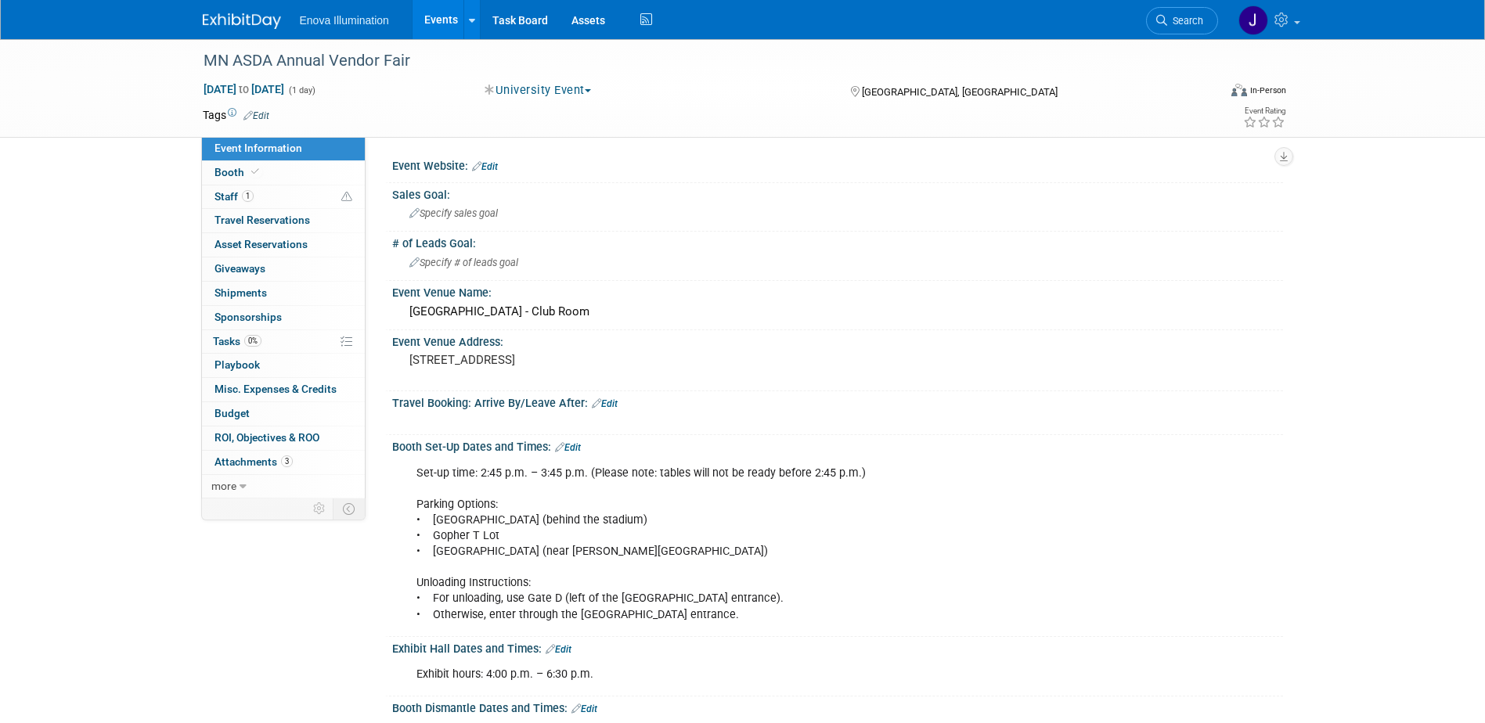
click at [247, 18] on img at bounding box center [242, 21] width 78 height 16
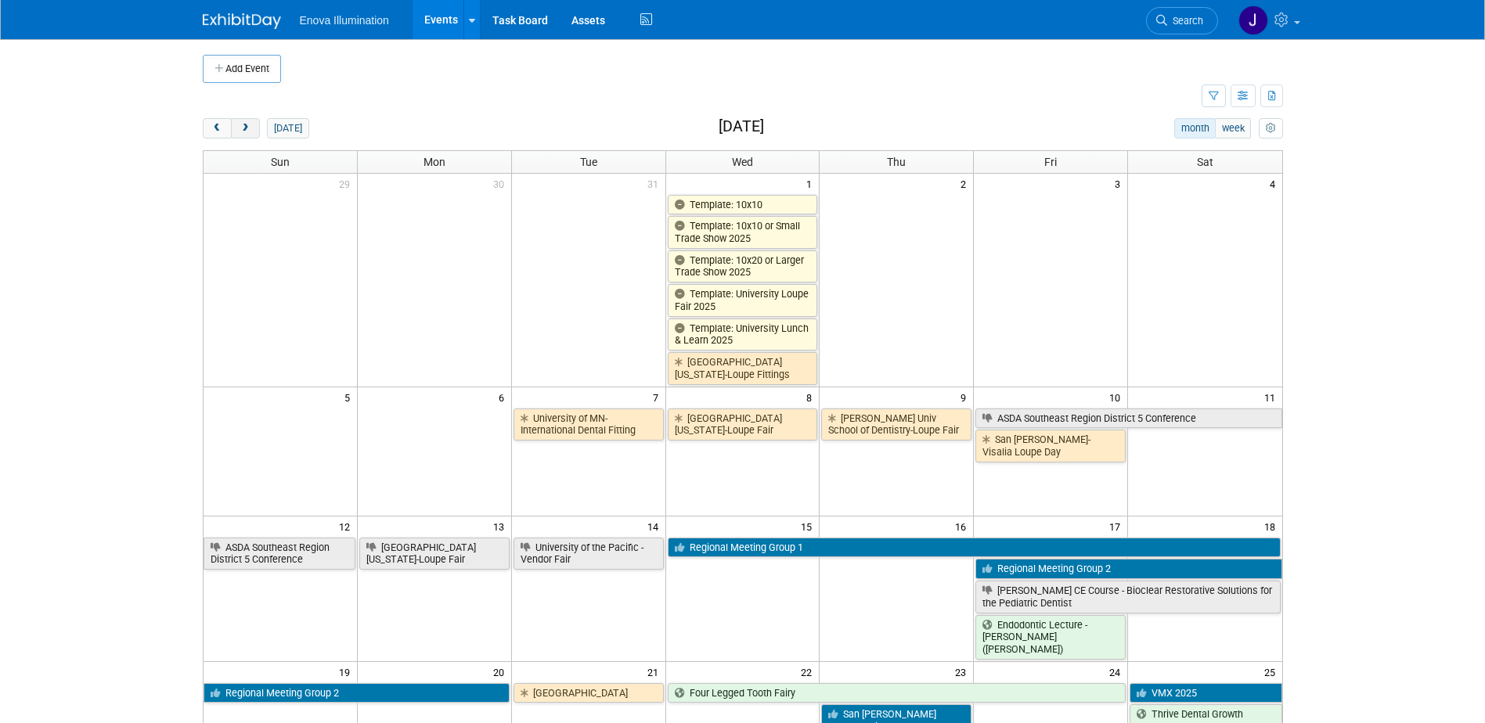
click at [240, 126] on span "next" at bounding box center [246, 129] width 12 height 10
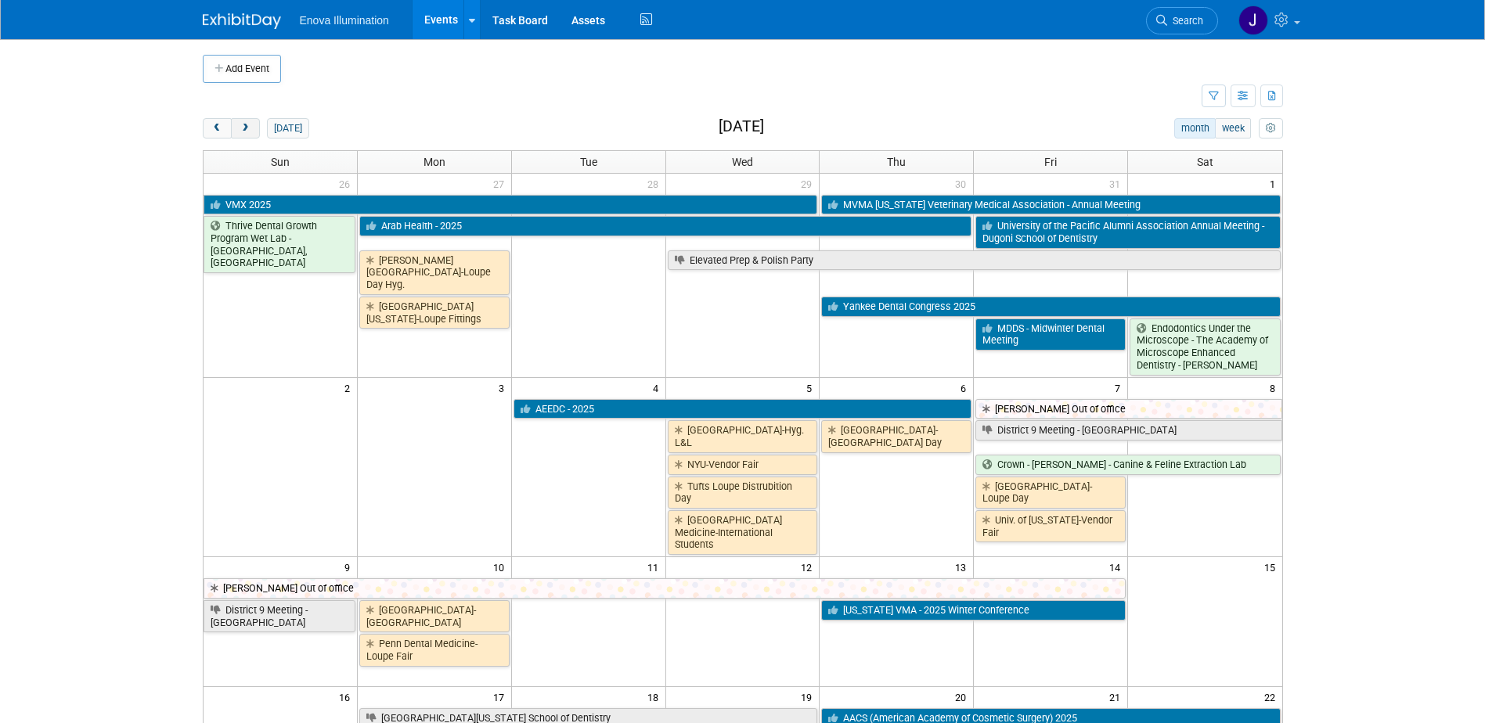
click at [240, 126] on span "next" at bounding box center [246, 129] width 12 height 10
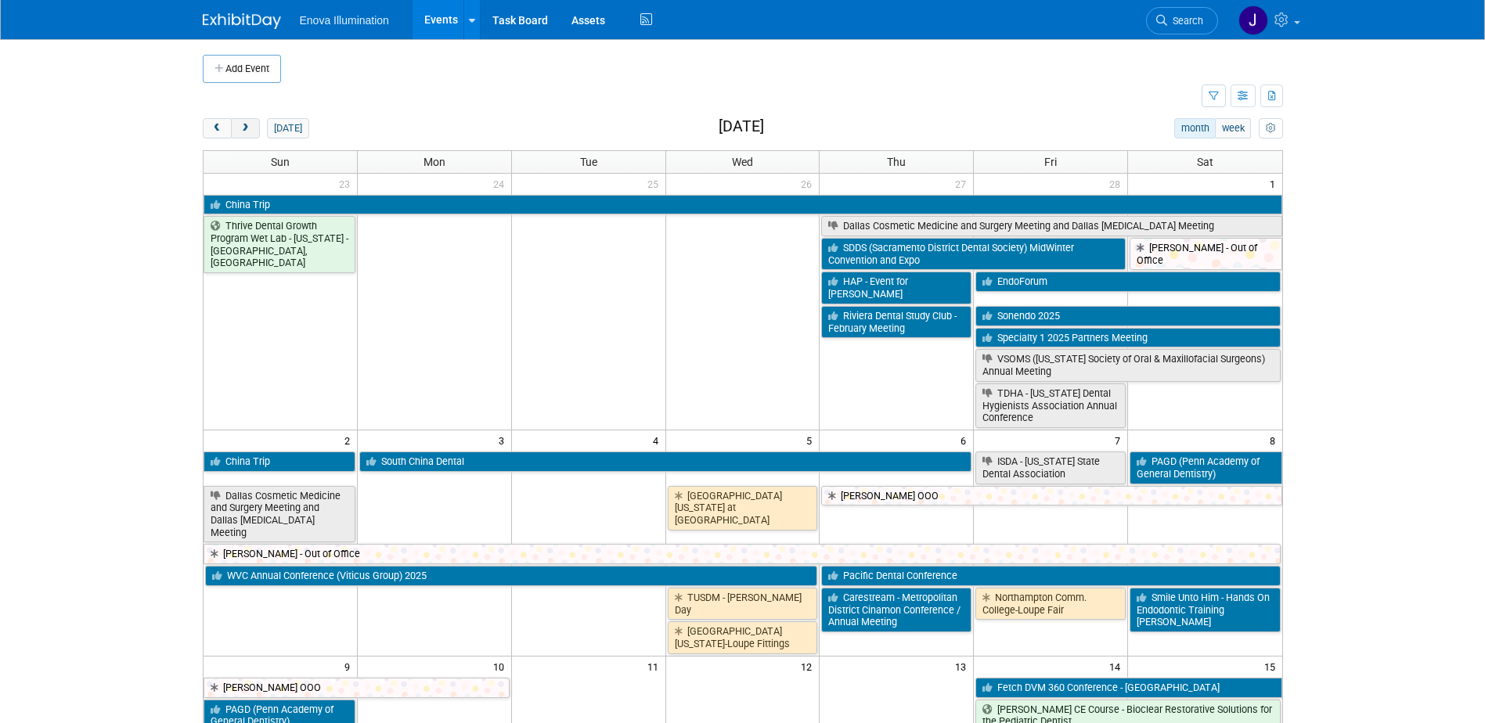
click at [240, 126] on span "next" at bounding box center [246, 129] width 12 height 10
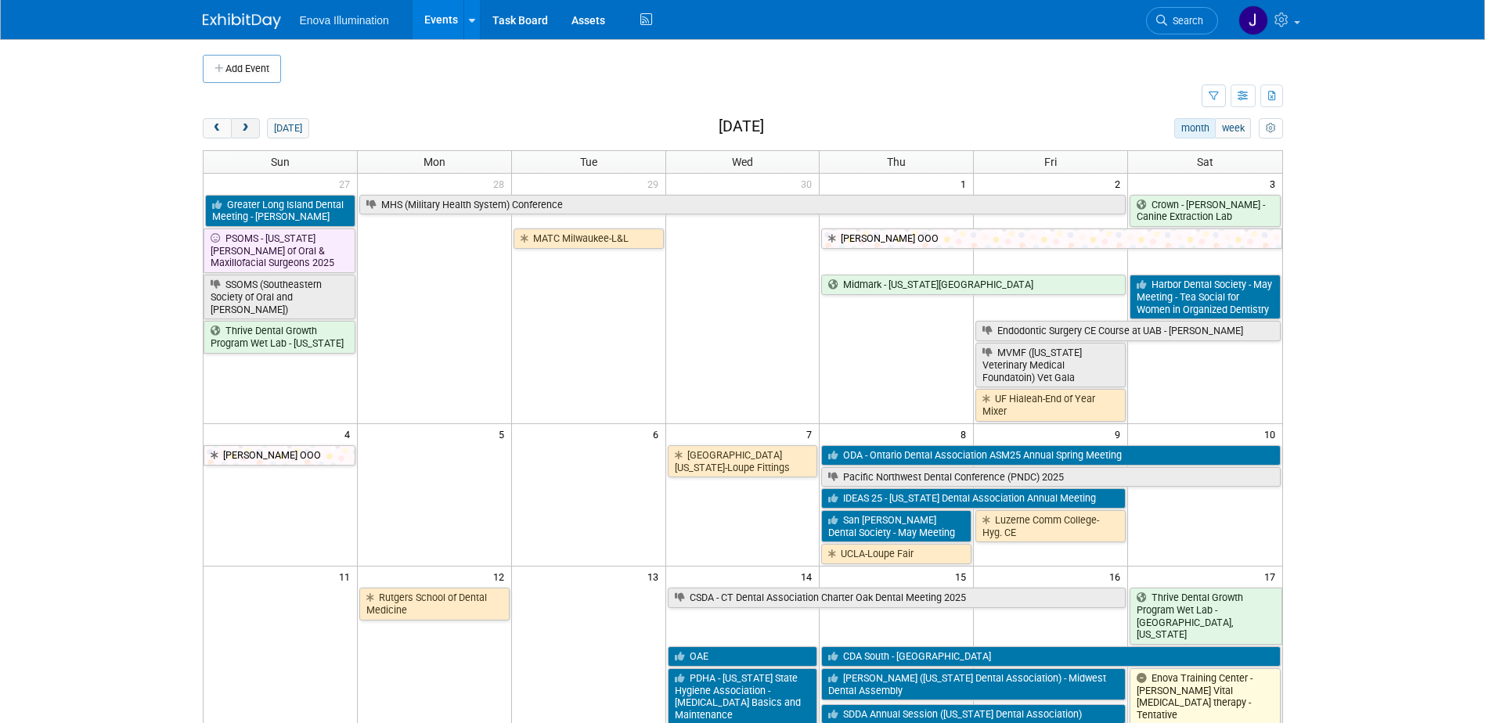
click at [240, 126] on span "next" at bounding box center [246, 129] width 12 height 10
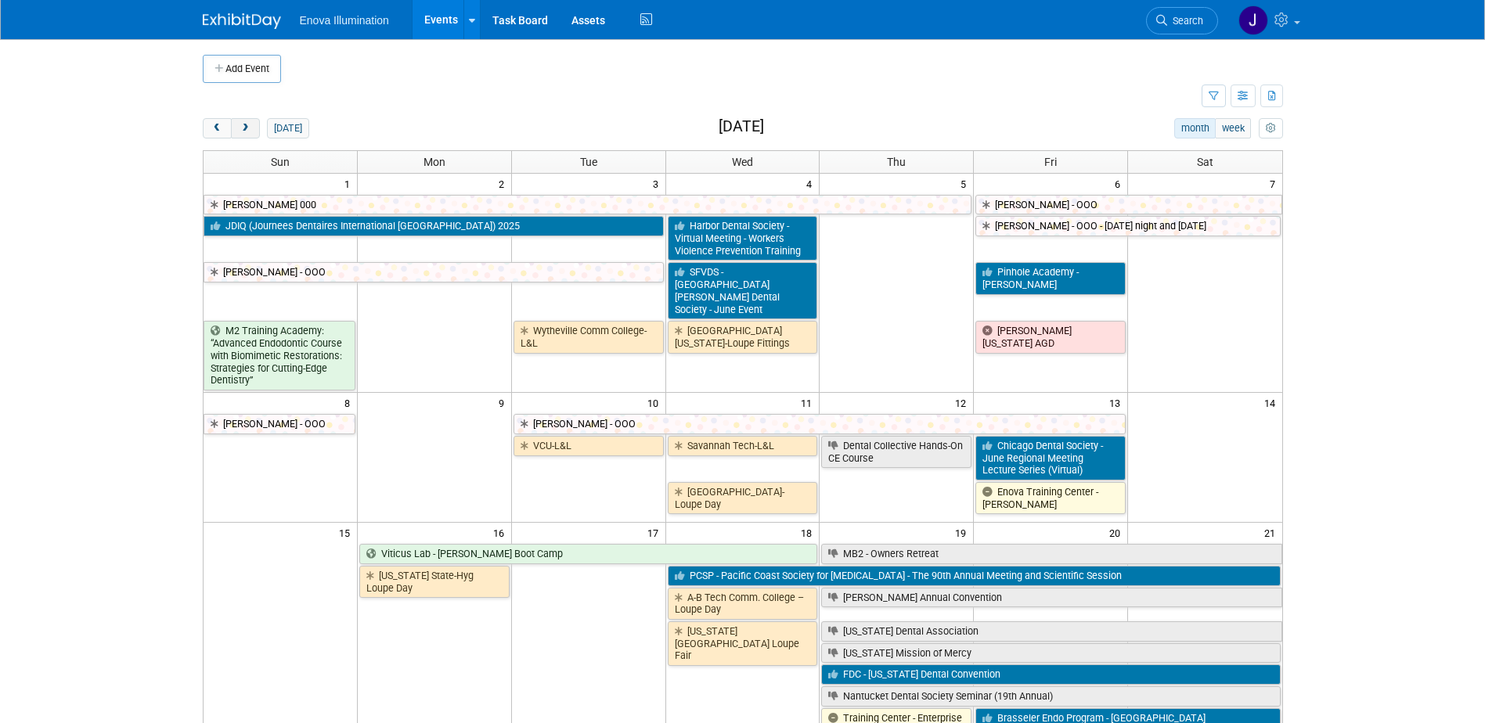
click at [240, 126] on span "next" at bounding box center [246, 129] width 12 height 10
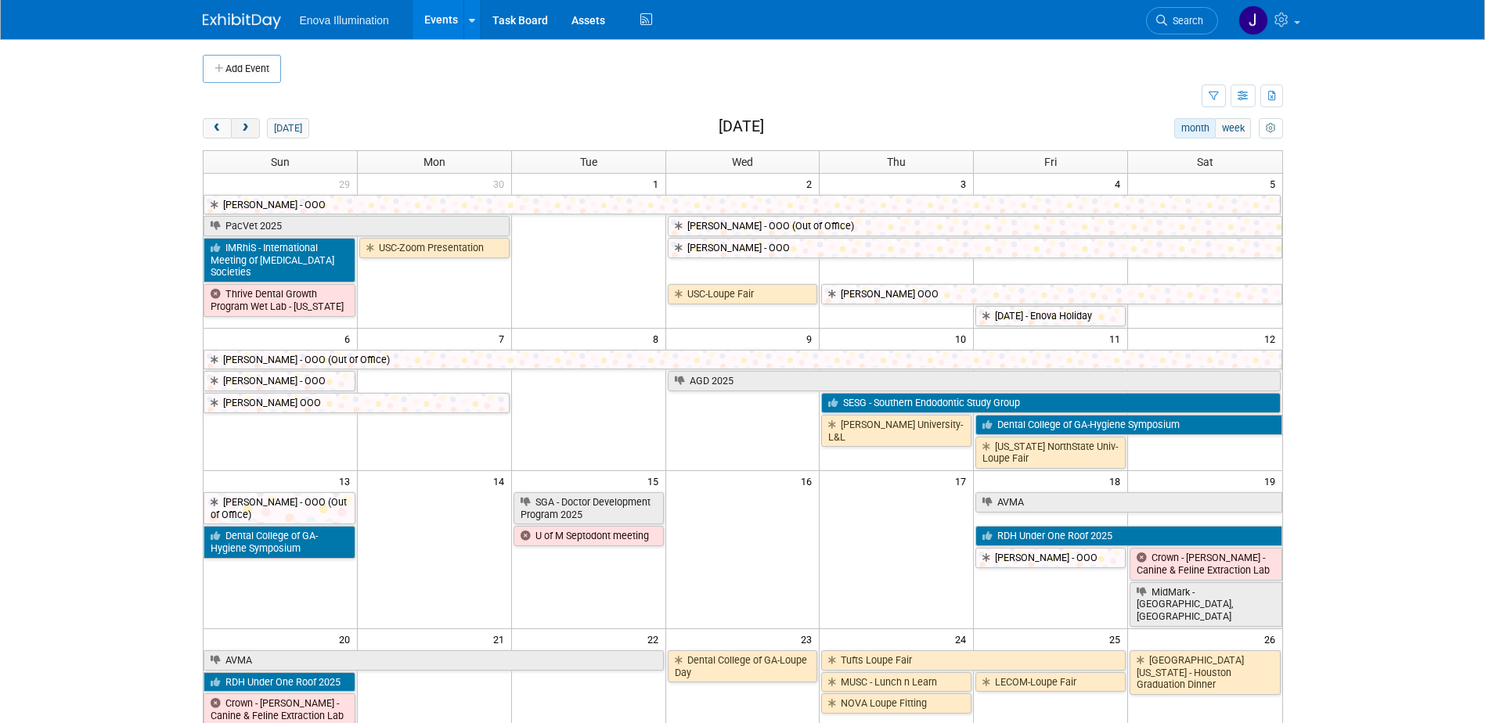
click at [240, 126] on span "next" at bounding box center [246, 129] width 12 height 10
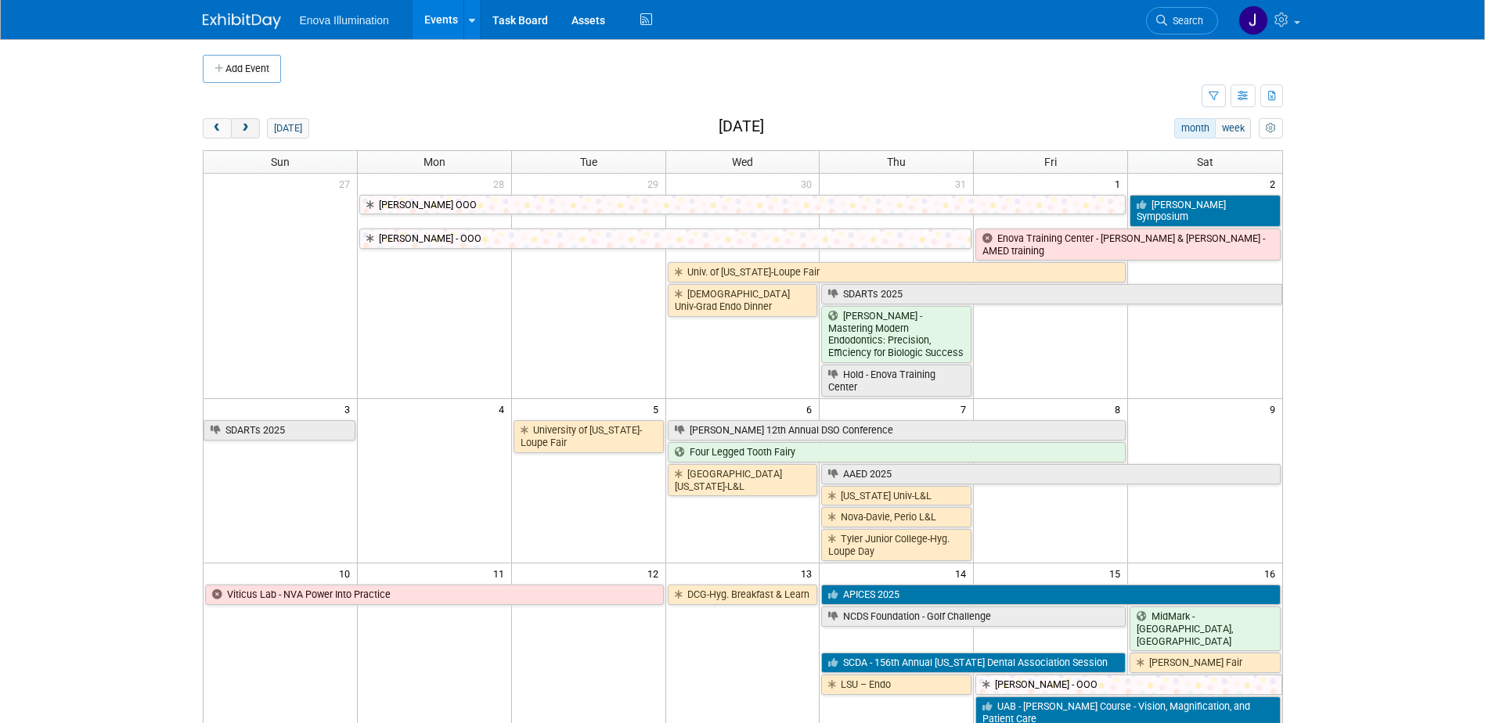
click at [240, 126] on span "next" at bounding box center [246, 129] width 12 height 10
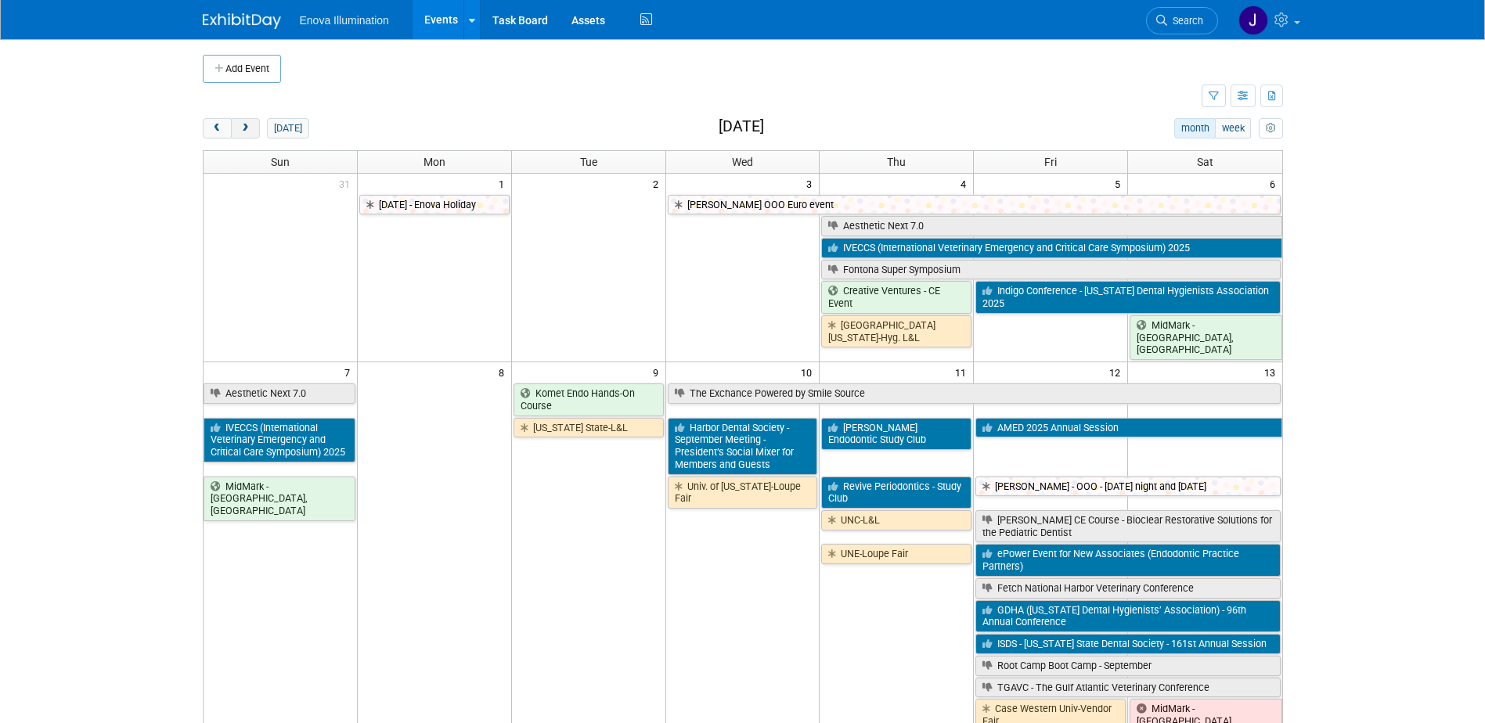
click at [240, 126] on span "next" at bounding box center [246, 129] width 12 height 10
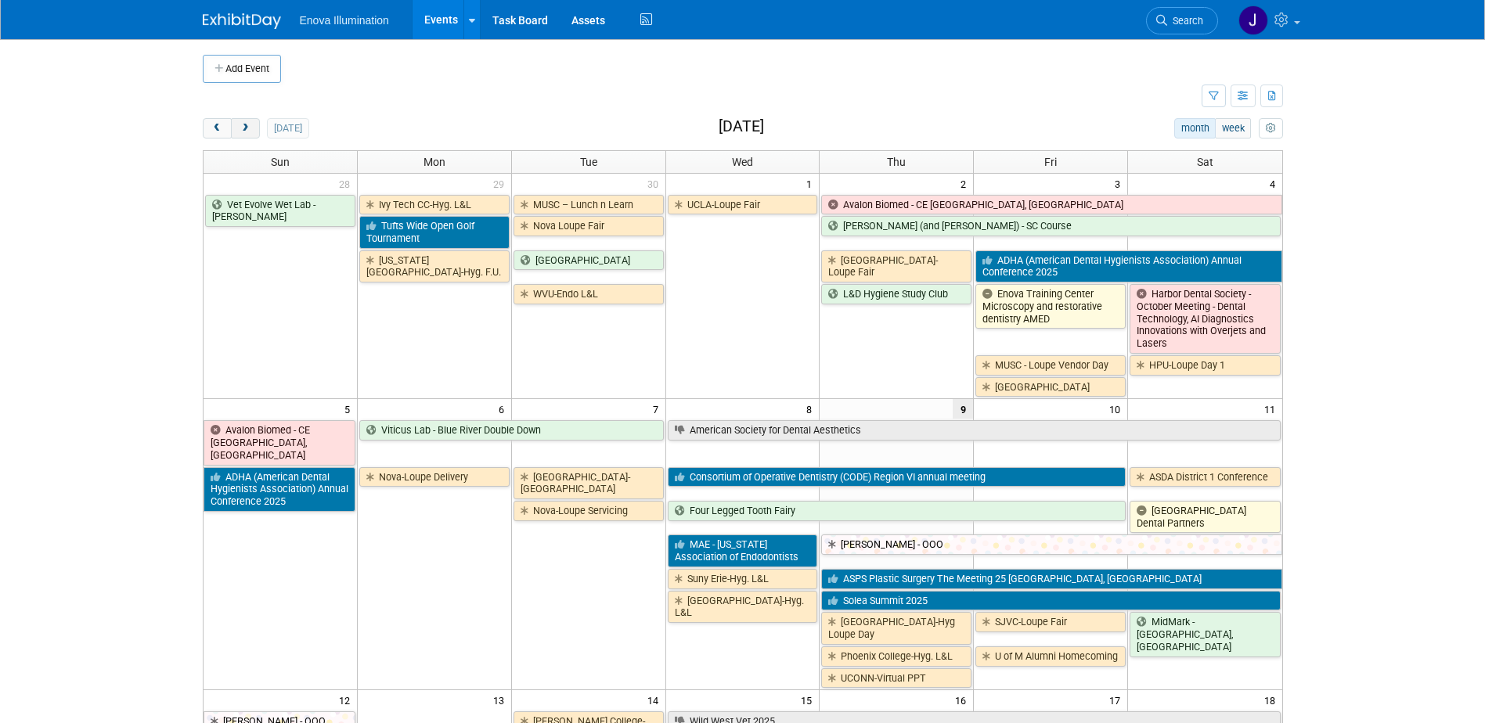
click at [240, 126] on span "next" at bounding box center [246, 129] width 12 height 10
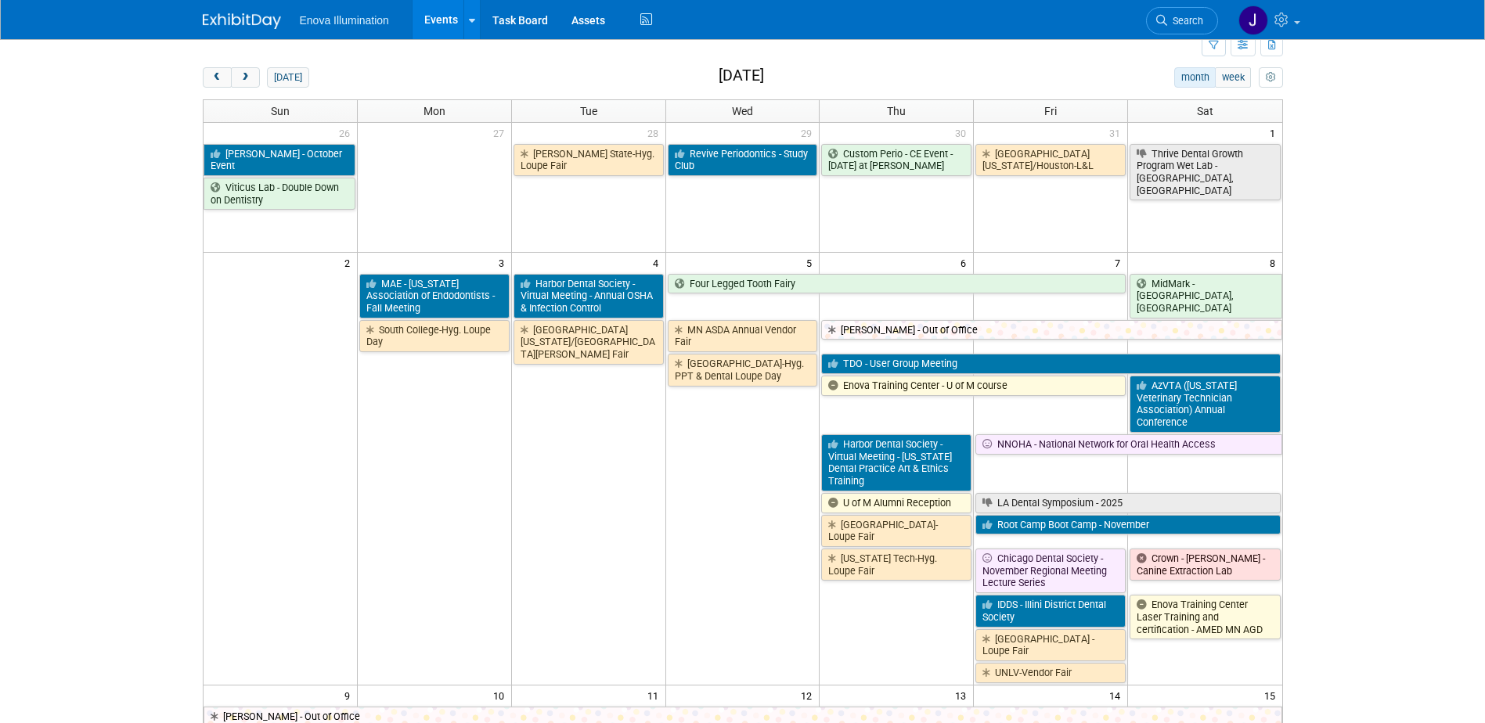
scroll to position [78, 0]
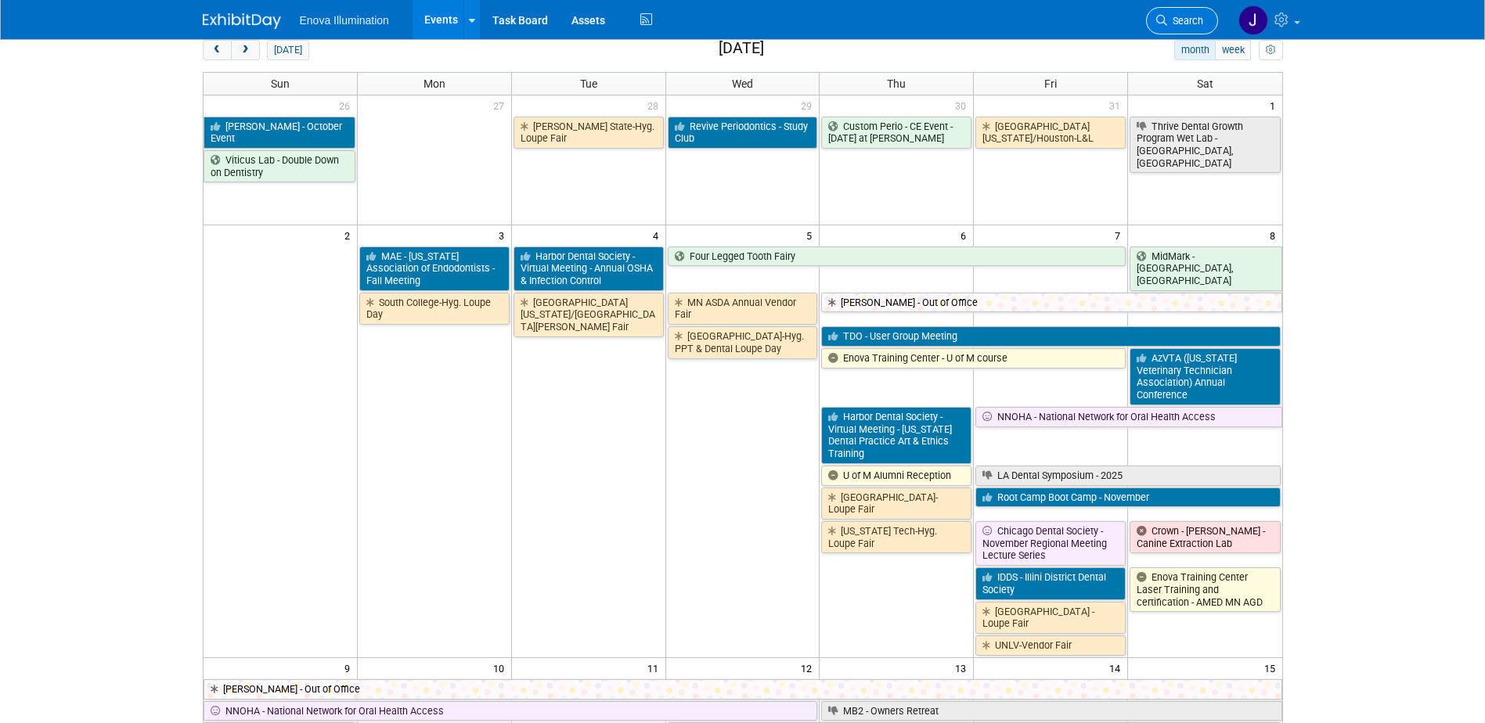
click at [1184, 22] on span "Search" at bounding box center [1185, 21] width 36 height 12
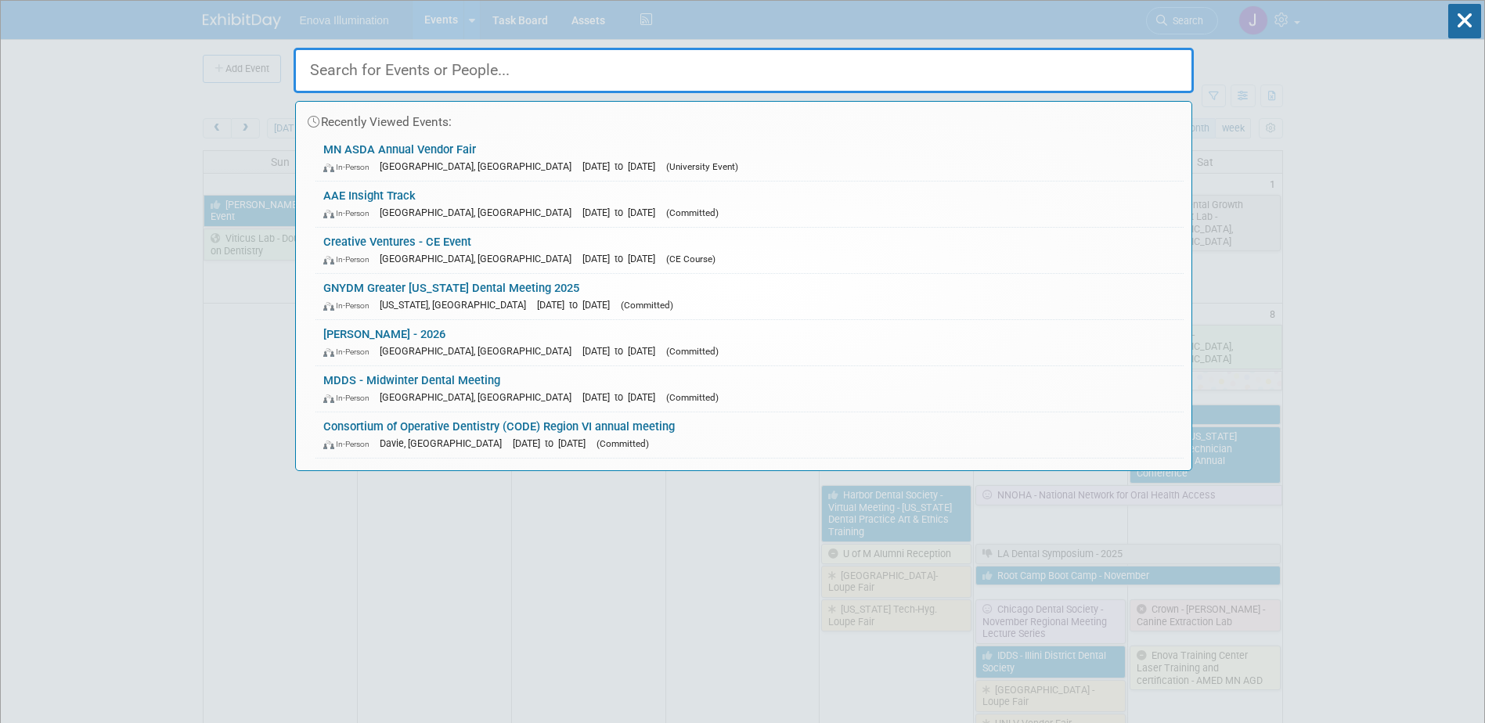
click at [1035, 77] on input "text" at bounding box center [744, 70] width 900 height 45
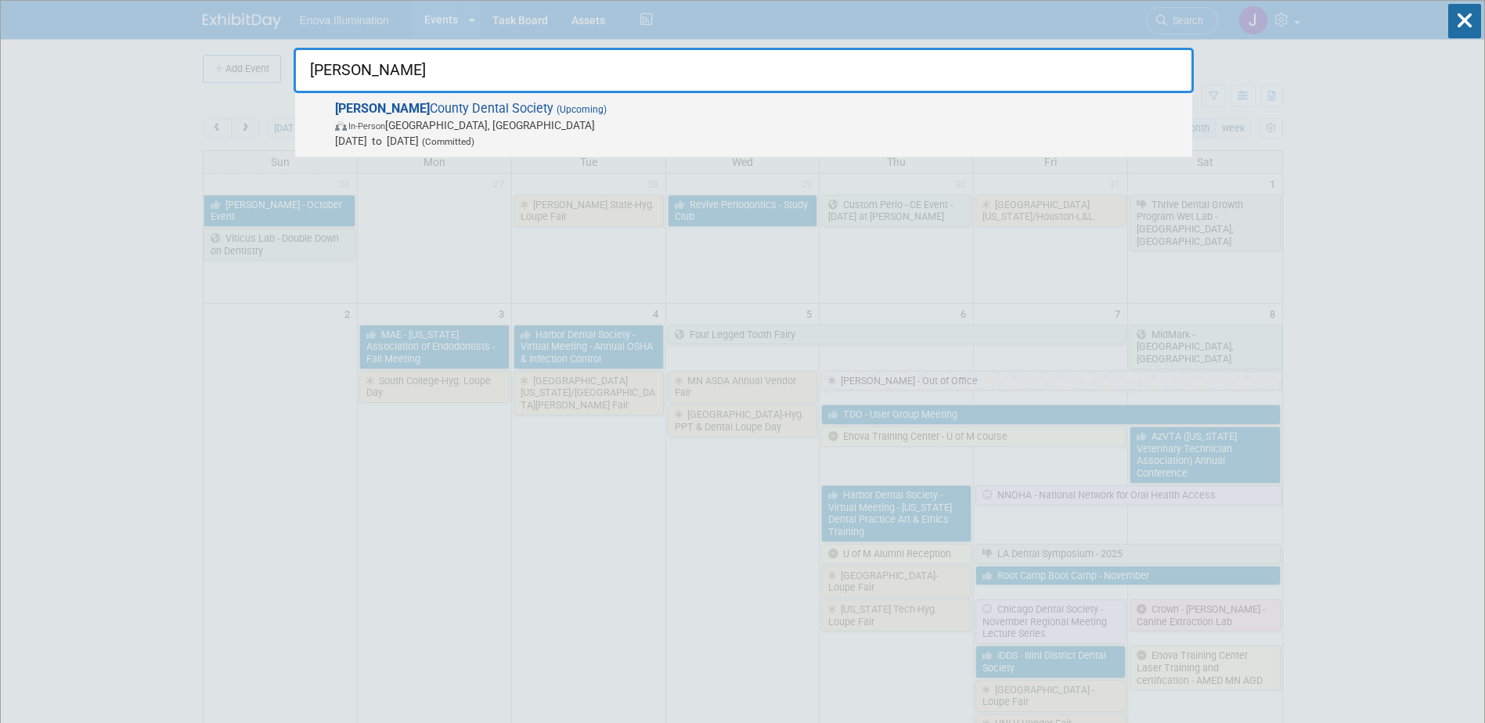
type input "Marin"
click at [367, 120] on span "In-Person San Rafael, CA" at bounding box center [759, 125] width 849 height 16
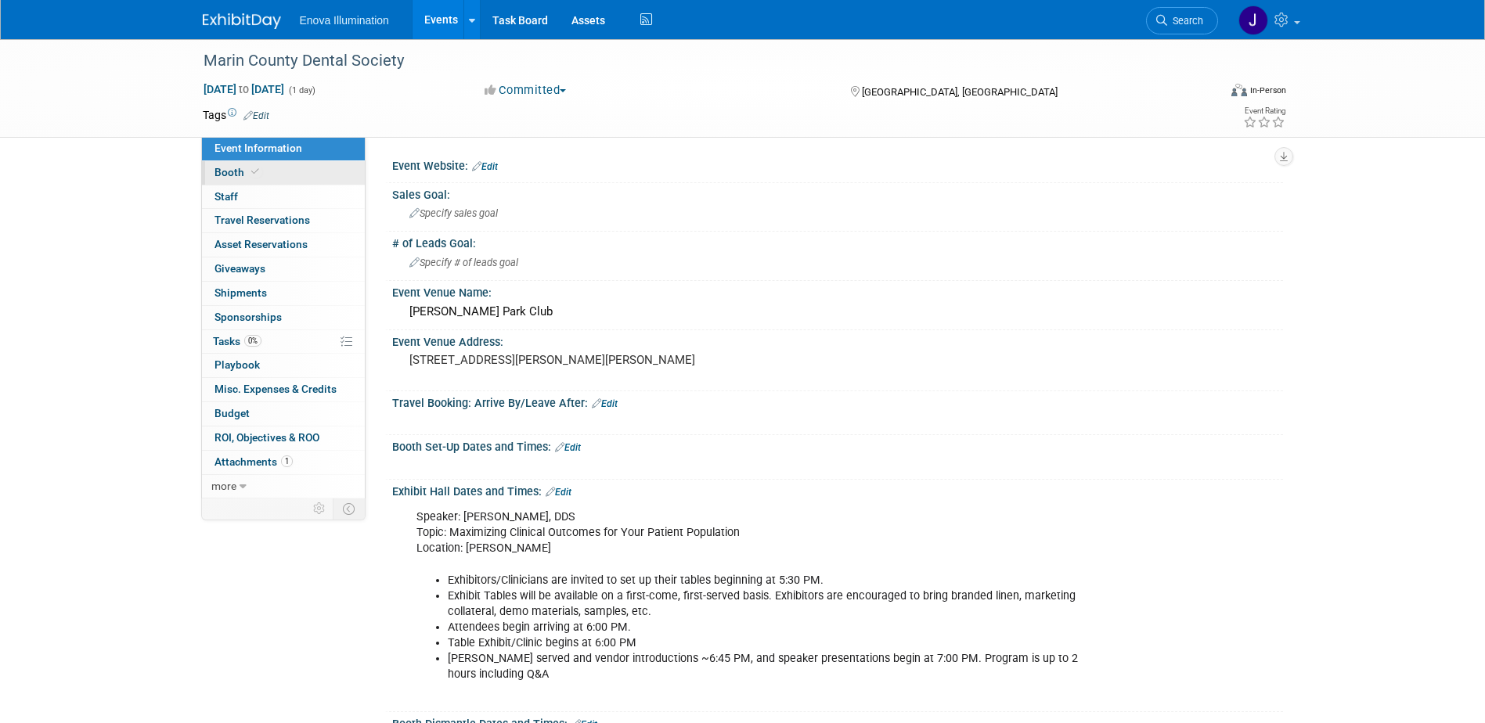
click at [309, 166] on link "Booth" at bounding box center [283, 172] width 163 height 23
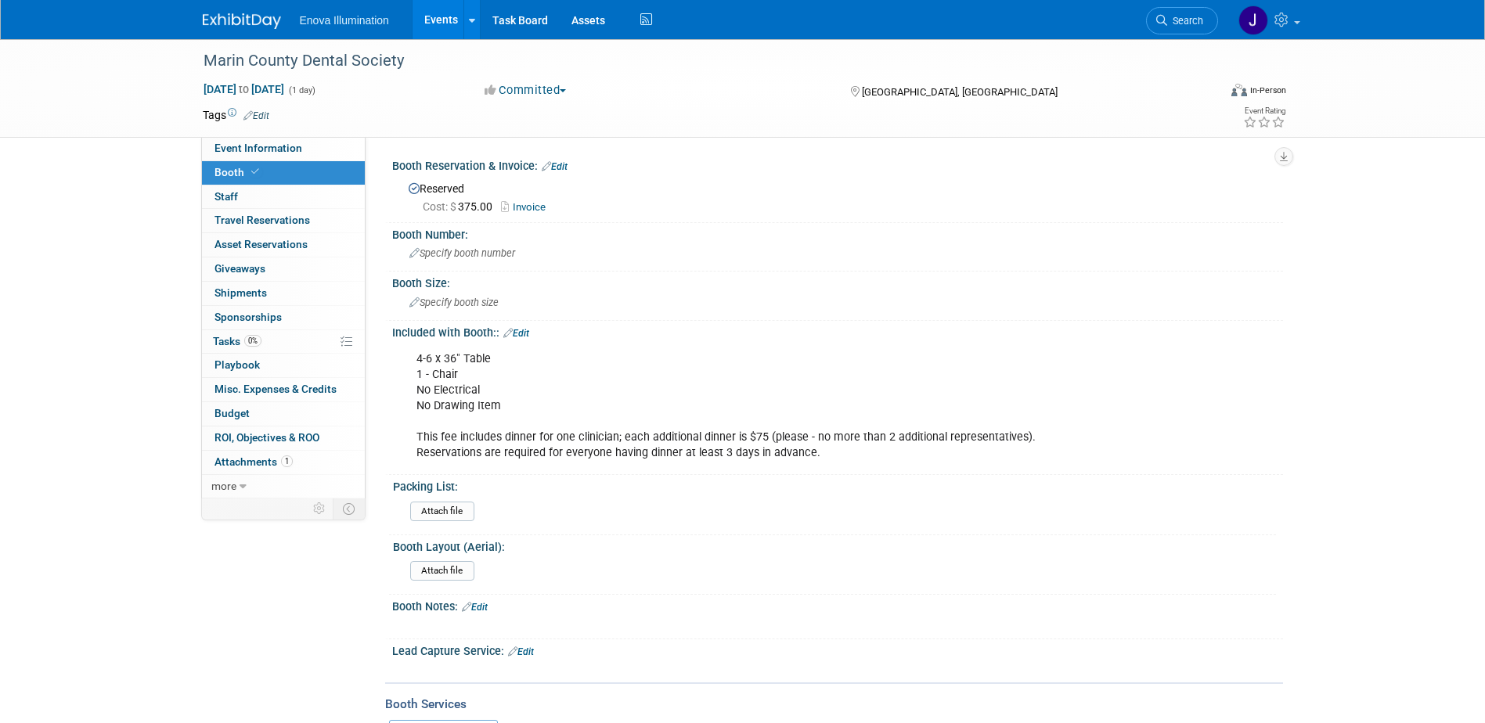
click at [561, 164] on link "Edit" at bounding box center [555, 166] width 26 height 11
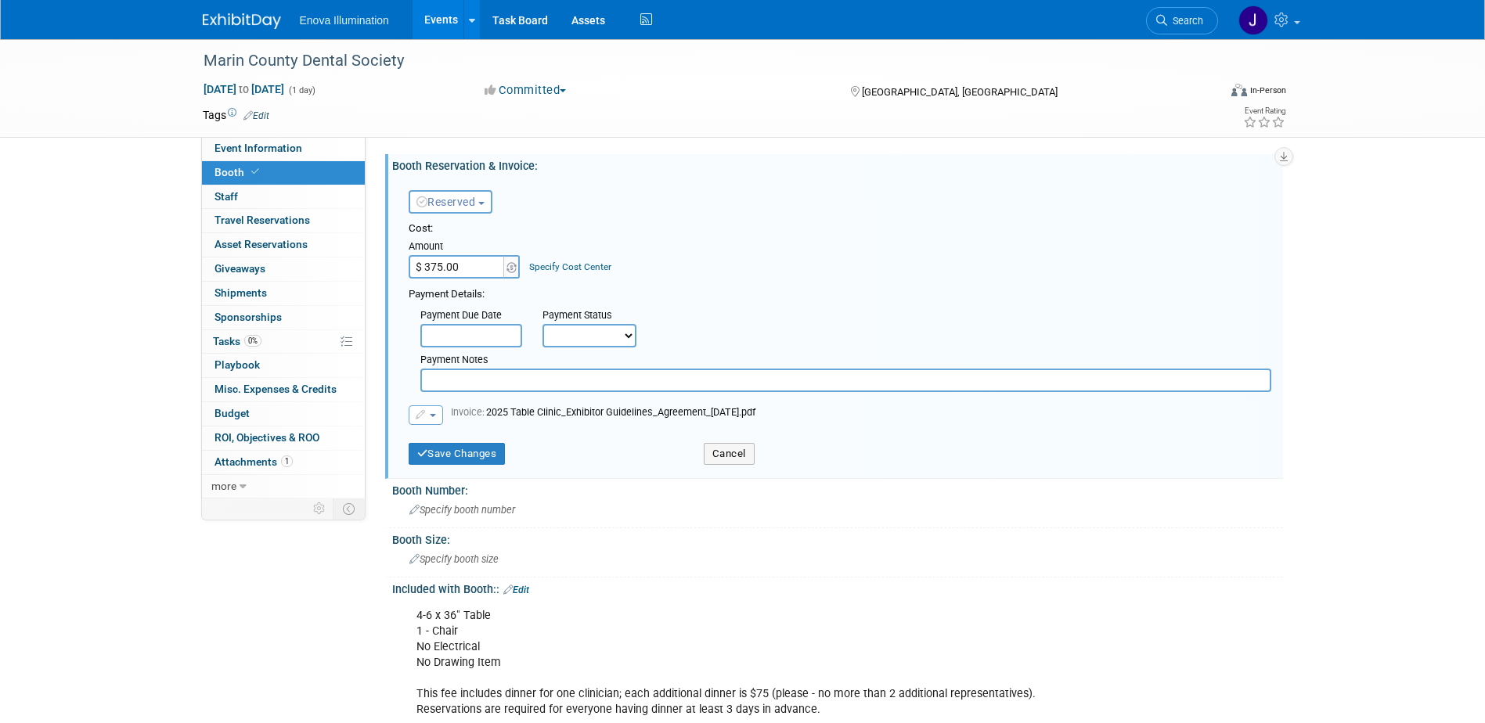
click at [462, 378] on input "text" at bounding box center [845, 380] width 851 height 23
type input "10/9/25 - Paid in Full"
click at [479, 455] on button "Save Changes" at bounding box center [457, 454] width 97 height 22
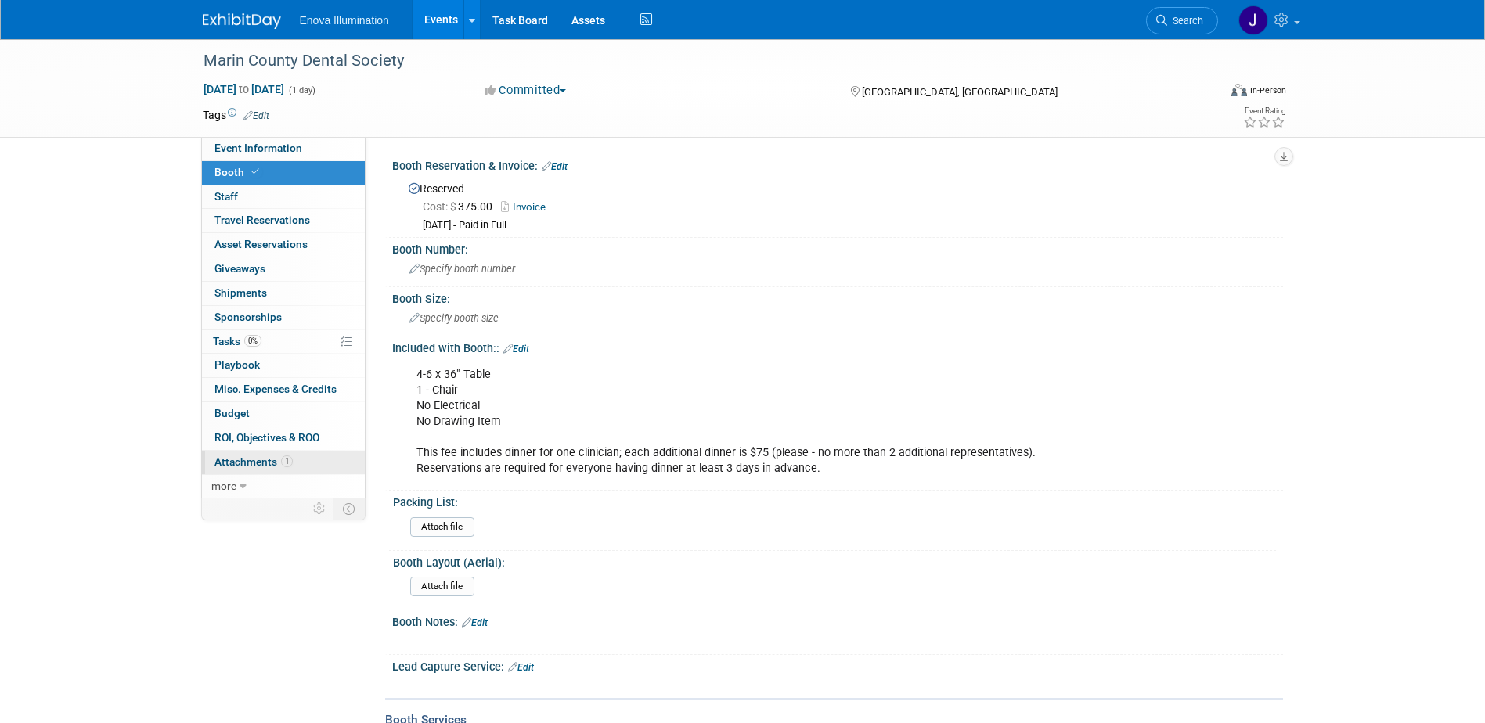
click at [238, 464] on span "Attachments 1" at bounding box center [253, 462] width 78 height 13
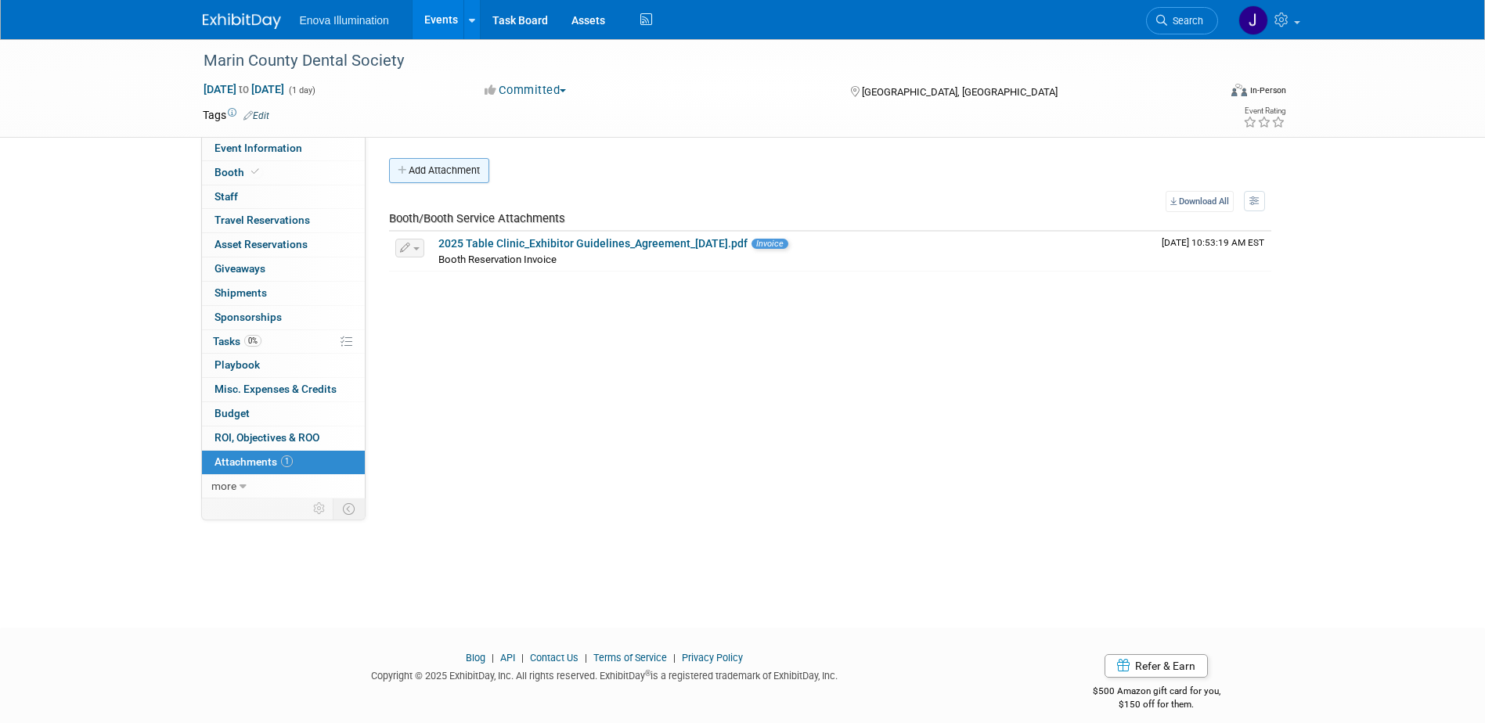
click at [433, 175] on button "Add Attachment" at bounding box center [439, 170] width 100 height 25
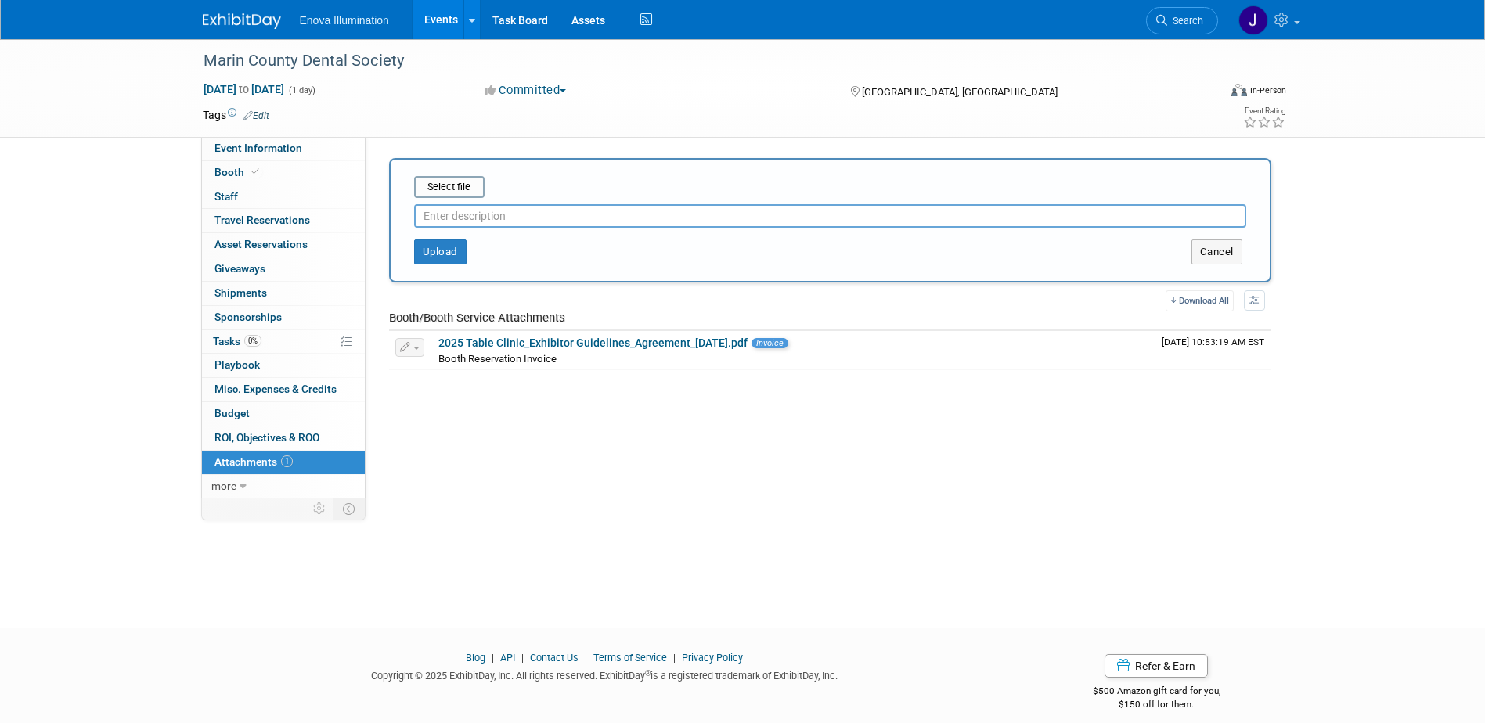
click at [440, 210] on input "text" at bounding box center [830, 215] width 832 height 23
type input "PIF Invoice"
click at [452, 192] on input "file" at bounding box center [390, 187] width 186 height 19
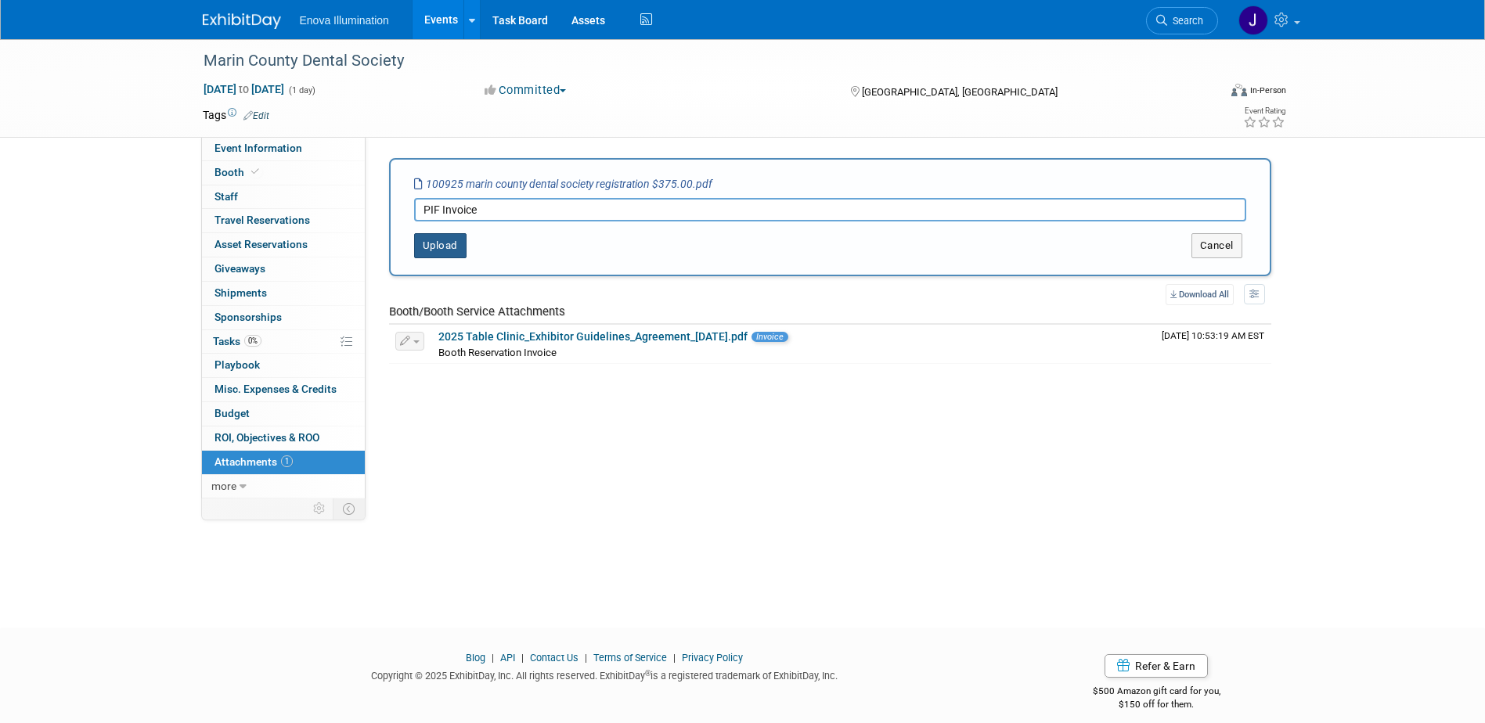
click at [437, 250] on button "Upload" at bounding box center [440, 245] width 52 height 25
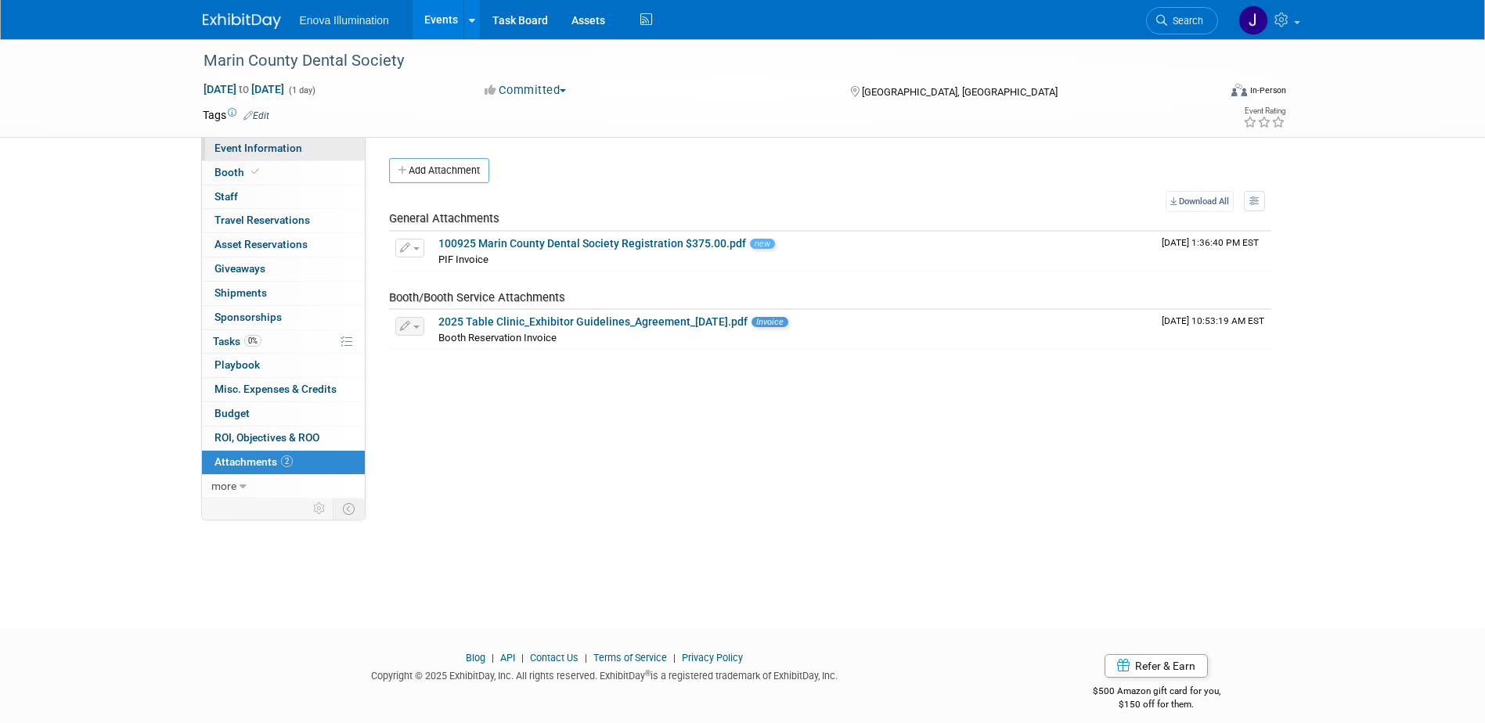
click at [311, 141] on link "Event Information" at bounding box center [283, 148] width 163 height 23
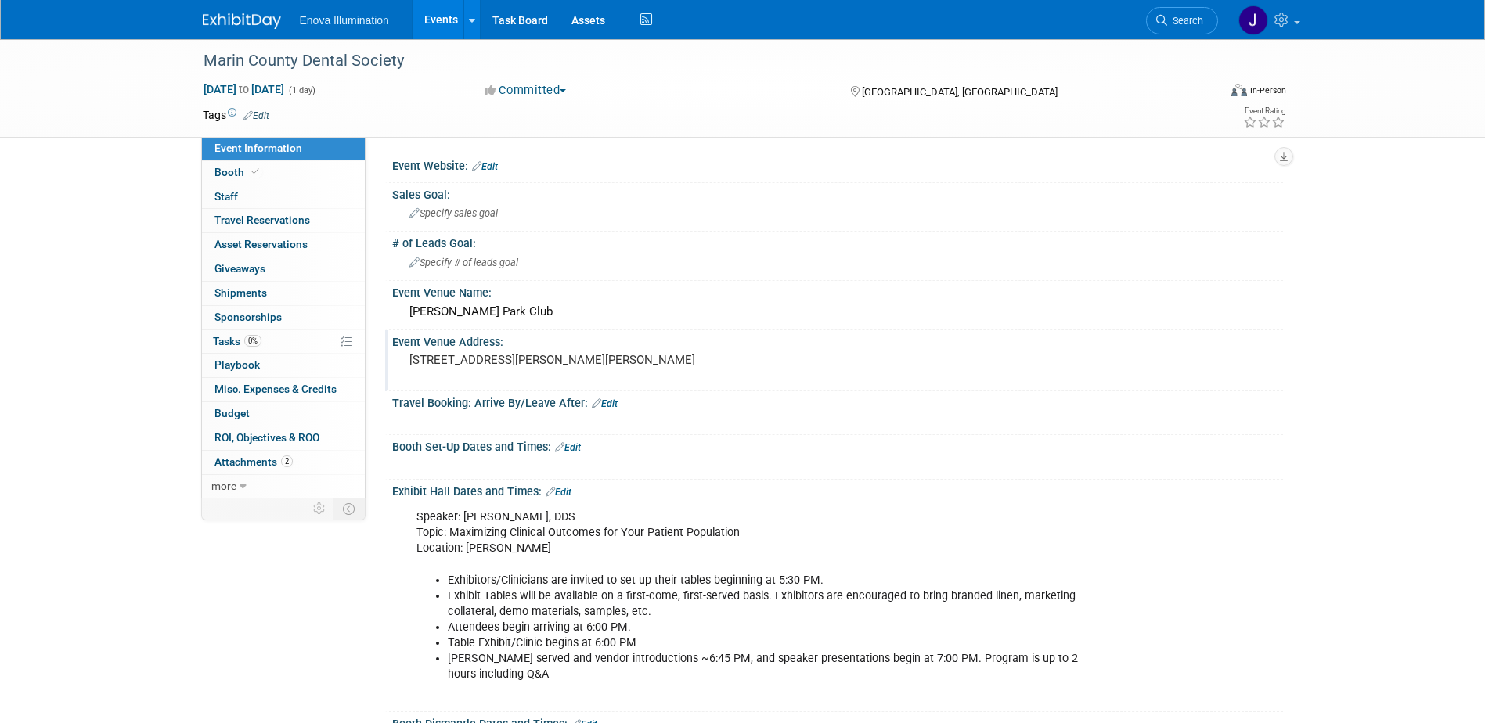
drag, startPoint x: 408, startPoint y: 308, endPoint x: 467, endPoint y: 374, distance: 88.7
click at [467, 374] on div "Event Website: Edit Sales Goal: Specify sales goal Edit X X" at bounding box center [830, 580] width 882 height 852
drag, startPoint x: 467, startPoint y: 374, endPoint x: 452, endPoint y: 369, distance: 16.6
copy div "McInnis Park Club Event Venue Address: 350 Smith Ranch Road San Rafael"
click at [291, 559] on div "Event Information Event Info Booth Booth 0 Staff 0 Staff 0 Travel Reservations …" at bounding box center [743, 523] width 1104 height 968
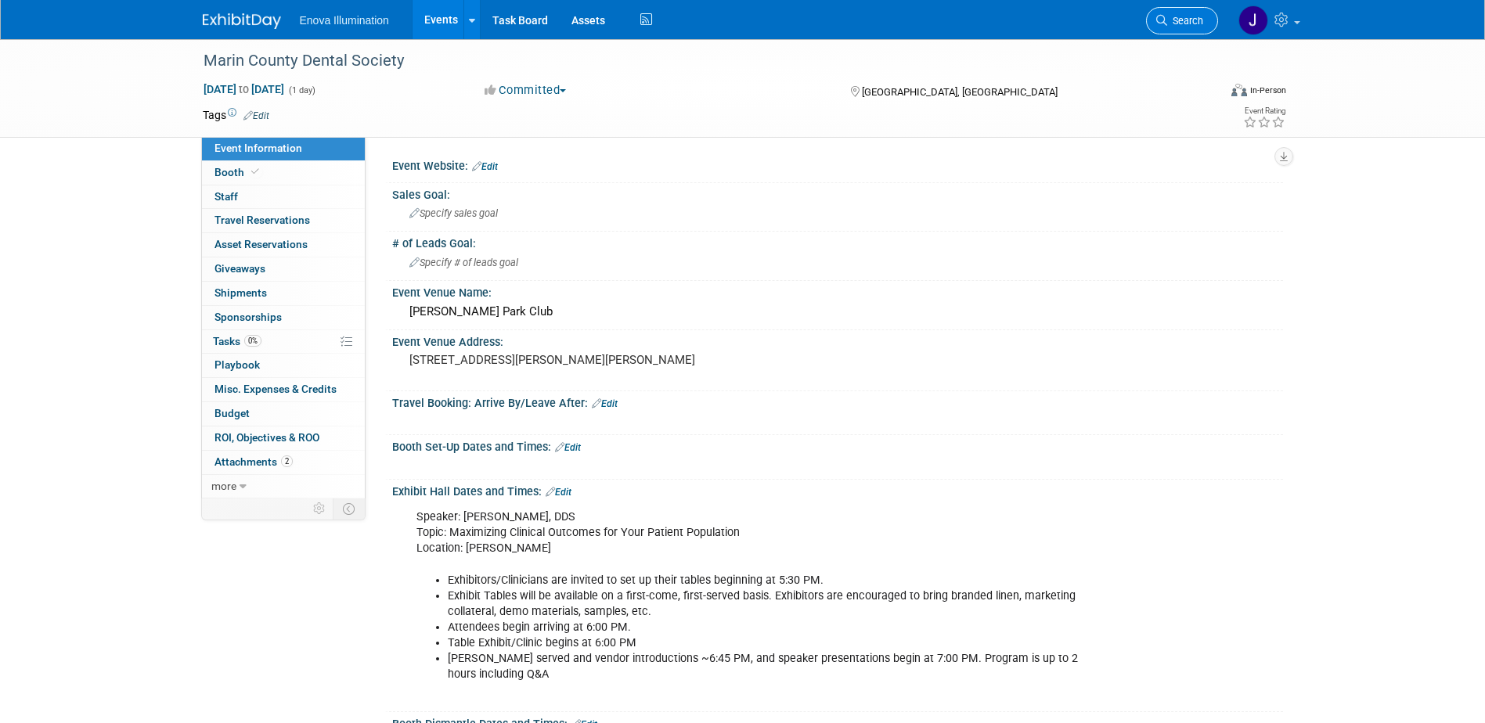
click at [1195, 21] on span "Search" at bounding box center [1185, 21] width 36 height 12
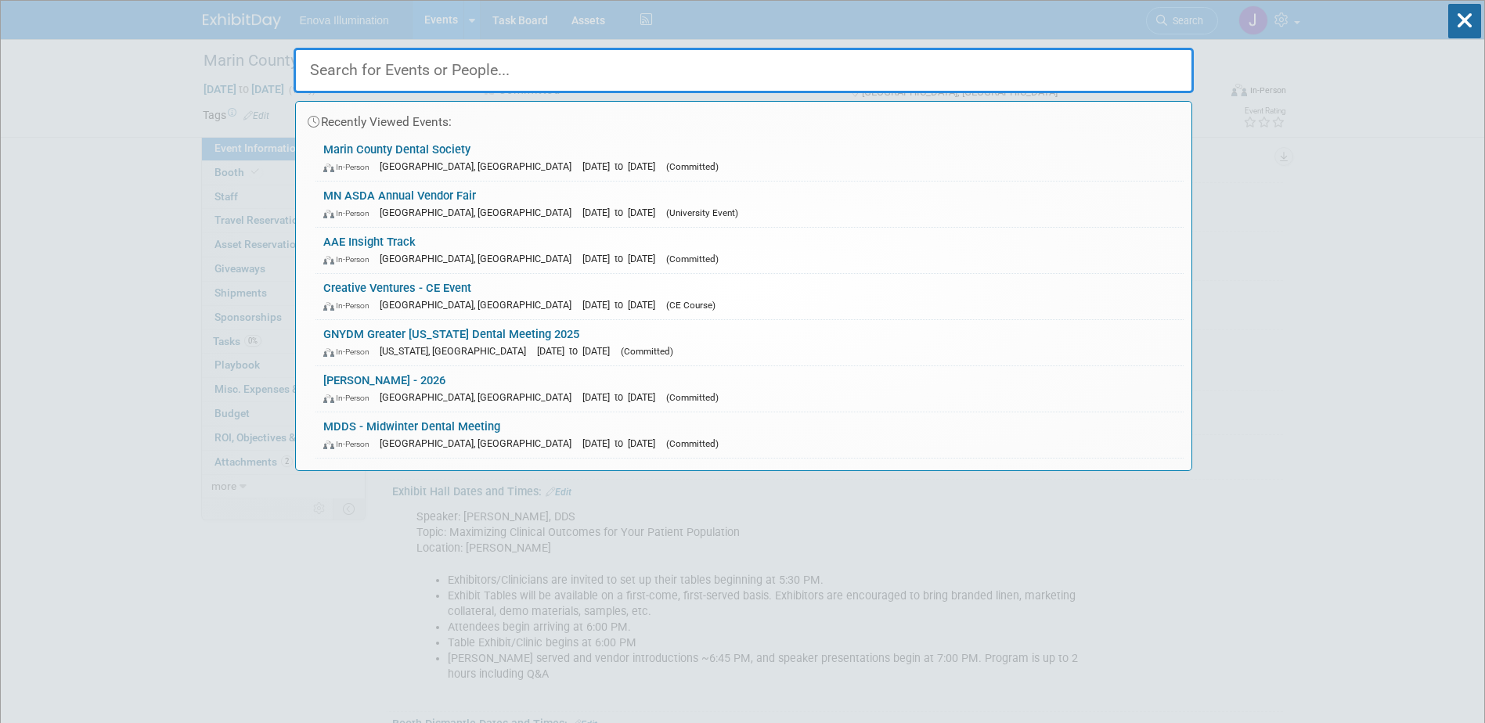
click at [1065, 75] on input "text" at bounding box center [744, 70] width 900 height 45
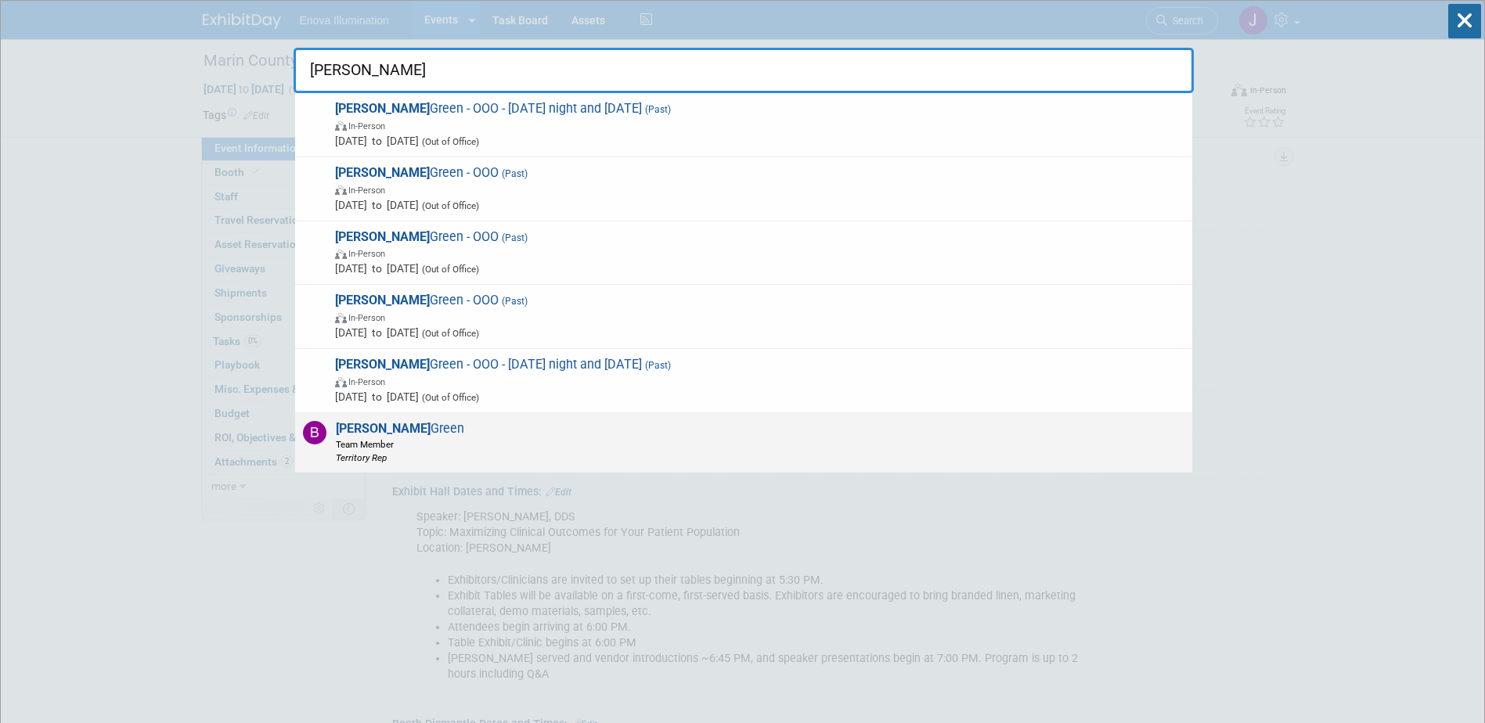
click at [376, 427] on span "Bailey Green Team Member Territory Rep" at bounding box center [397, 442] width 133 height 43
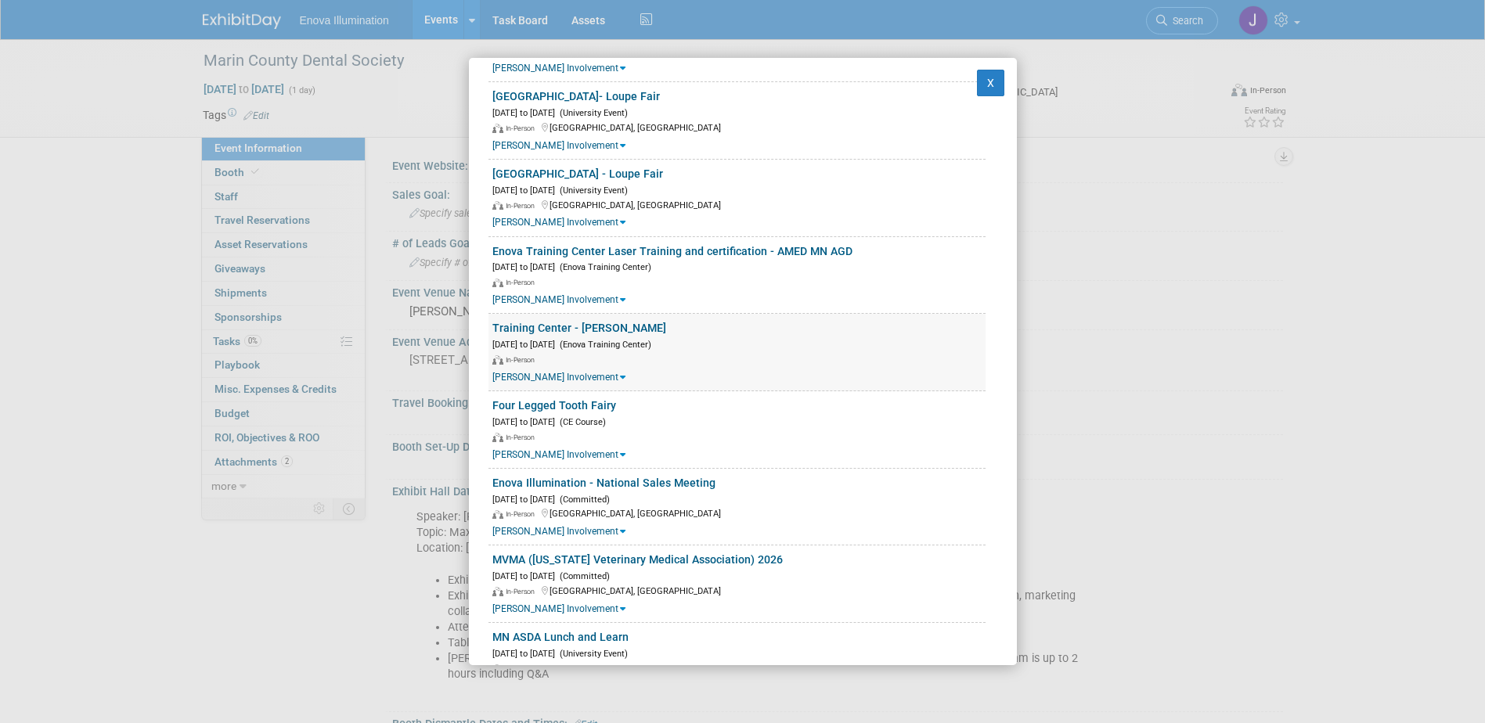
scroll to position [1262, 0]
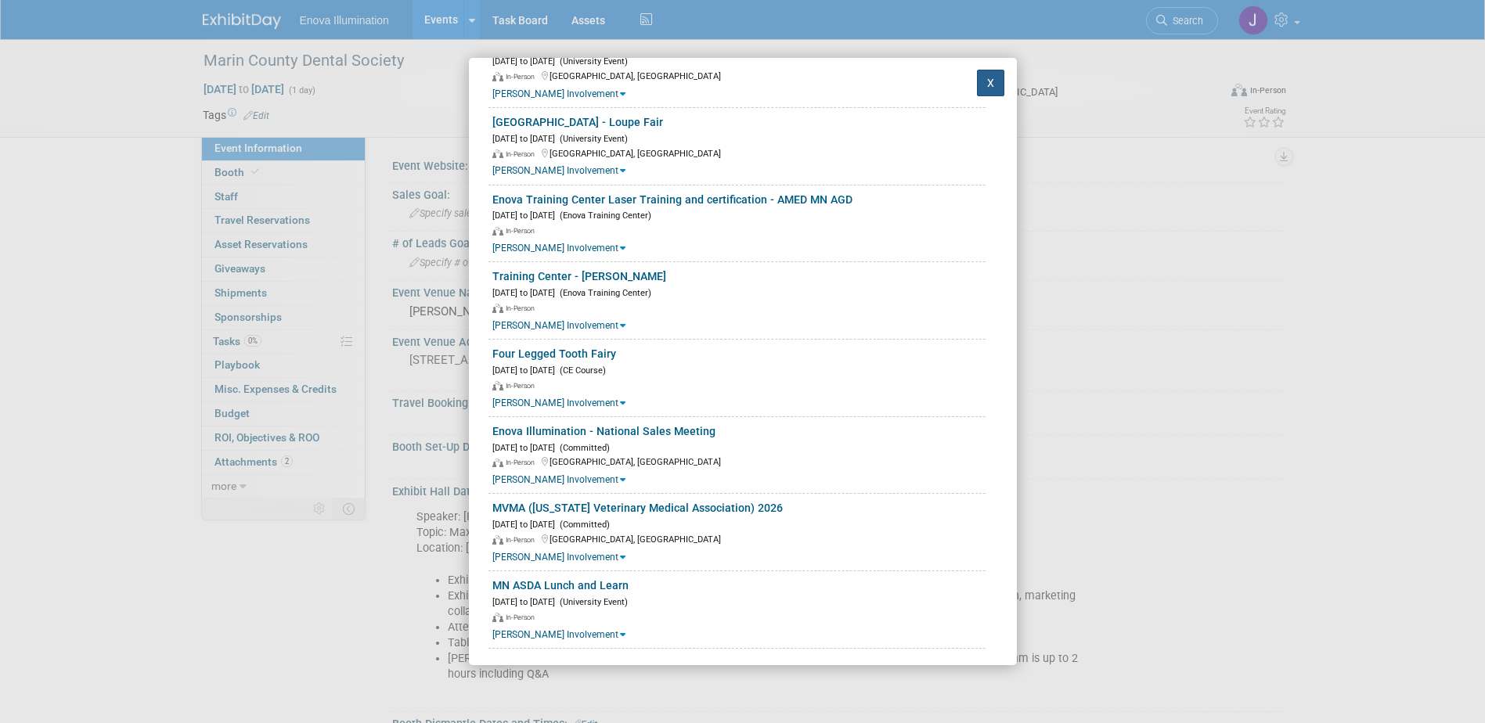
click at [977, 82] on button "X" at bounding box center [991, 83] width 28 height 27
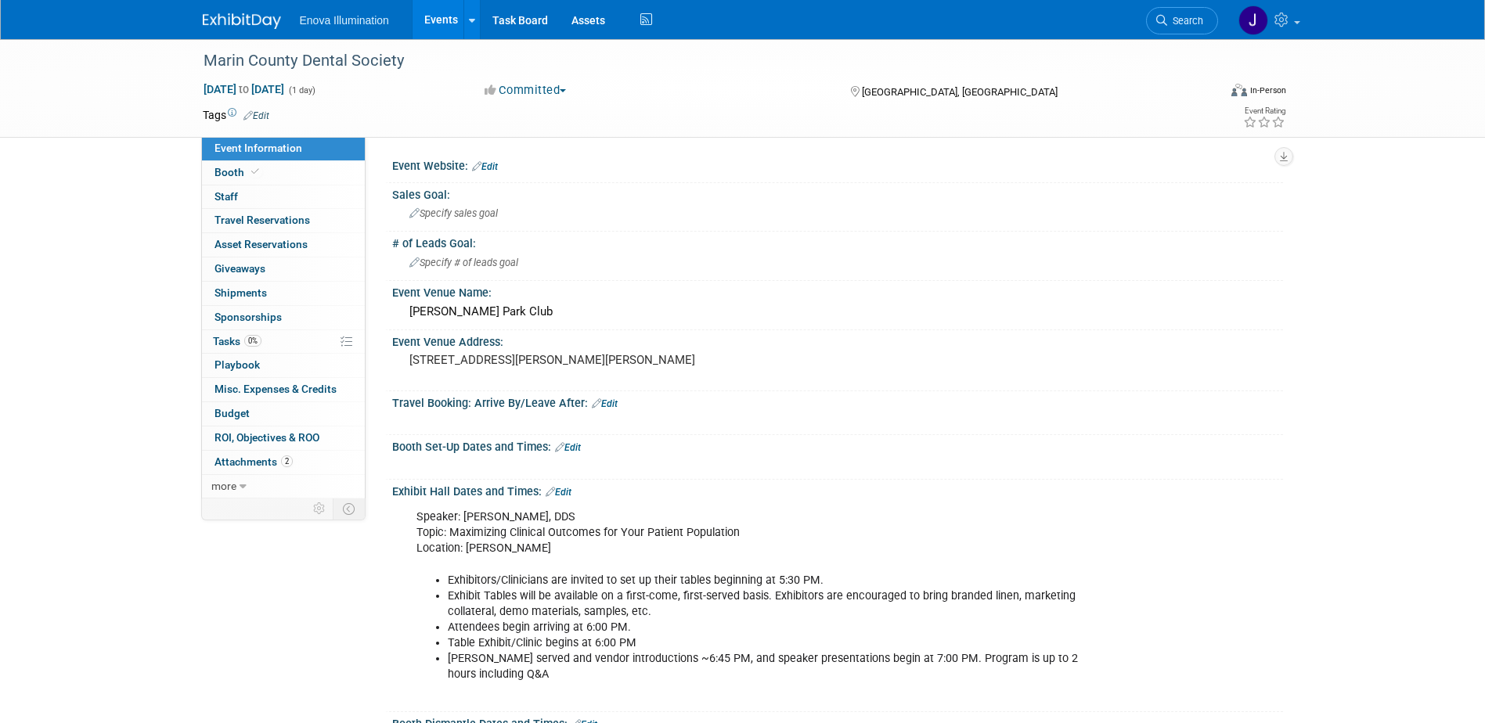
click at [1194, 23] on span "Search" at bounding box center [1185, 21] width 36 height 12
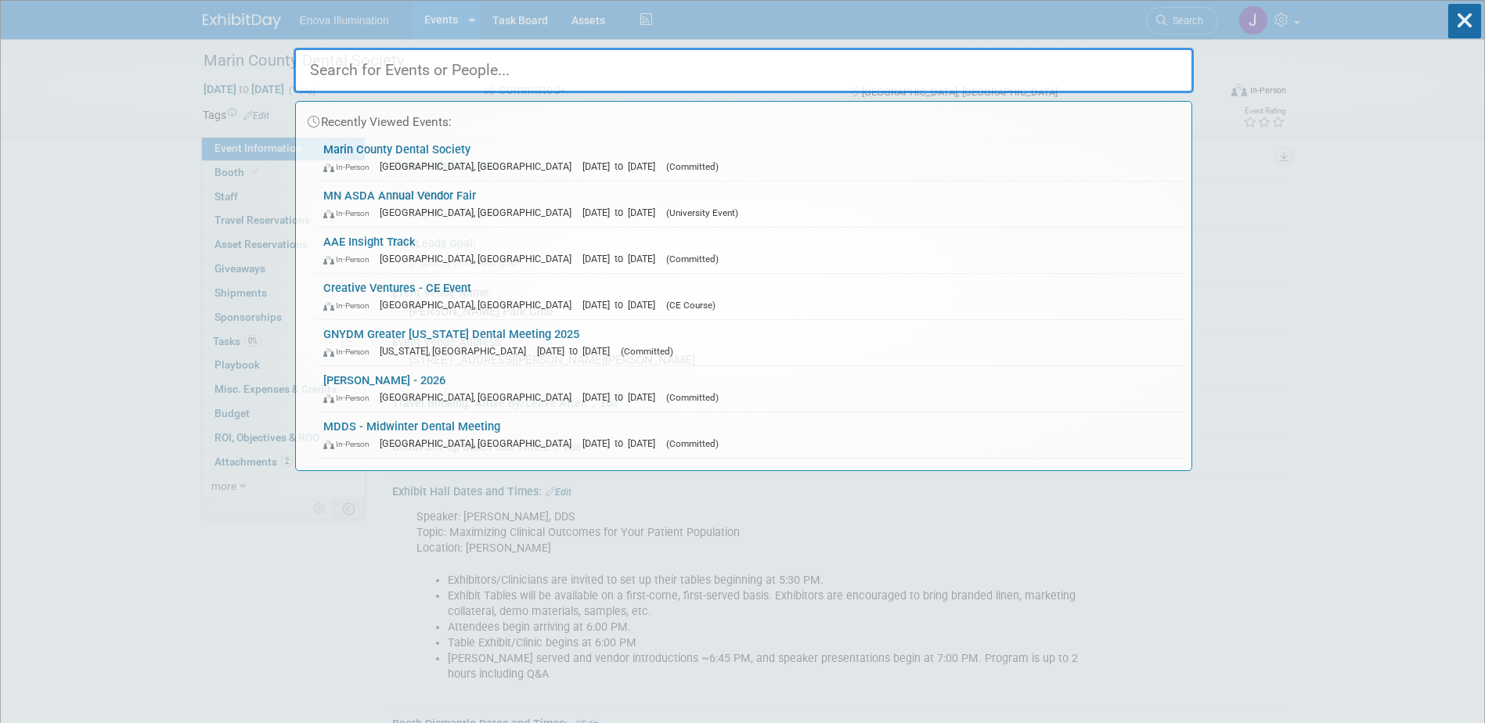
click at [1048, 77] on input "text" at bounding box center [744, 70] width 900 height 45
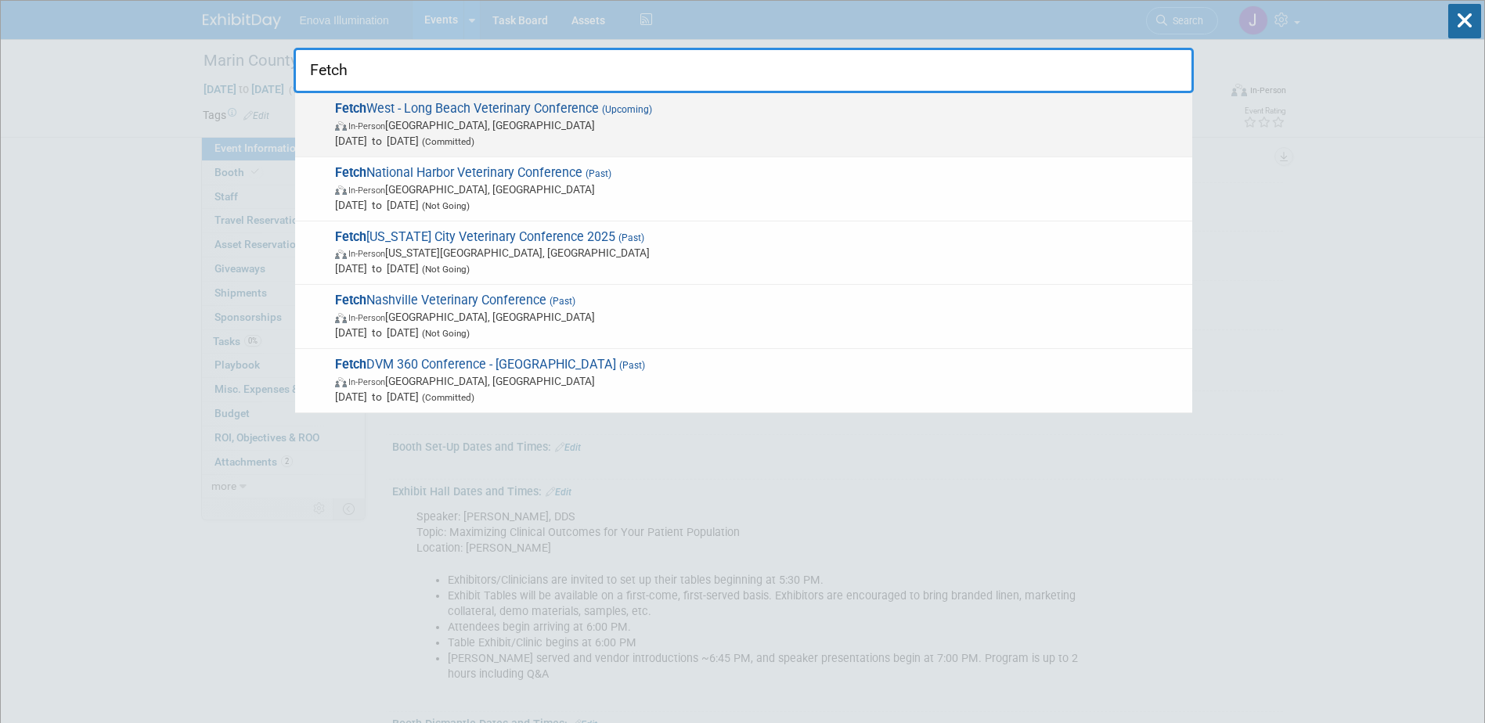
type input "Fetch"
click at [529, 103] on span "Fetch West - Long Beach Veterinary Conference (Upcoming) In-Person Long Beach, …" at bounding box center [757, 125] width 854 height 48
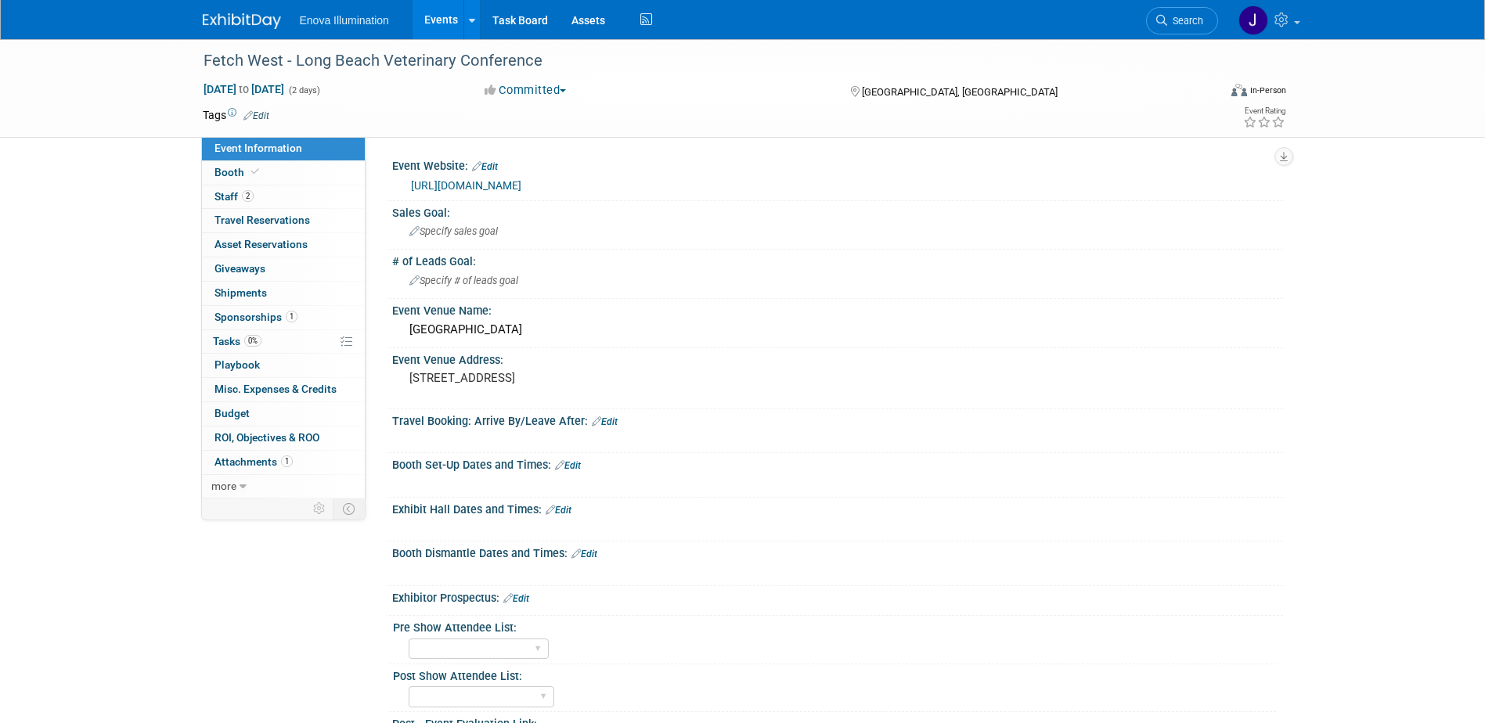
click at [305, 168] on link "Booth" at bounding box center [283, 172] width 163 height 23
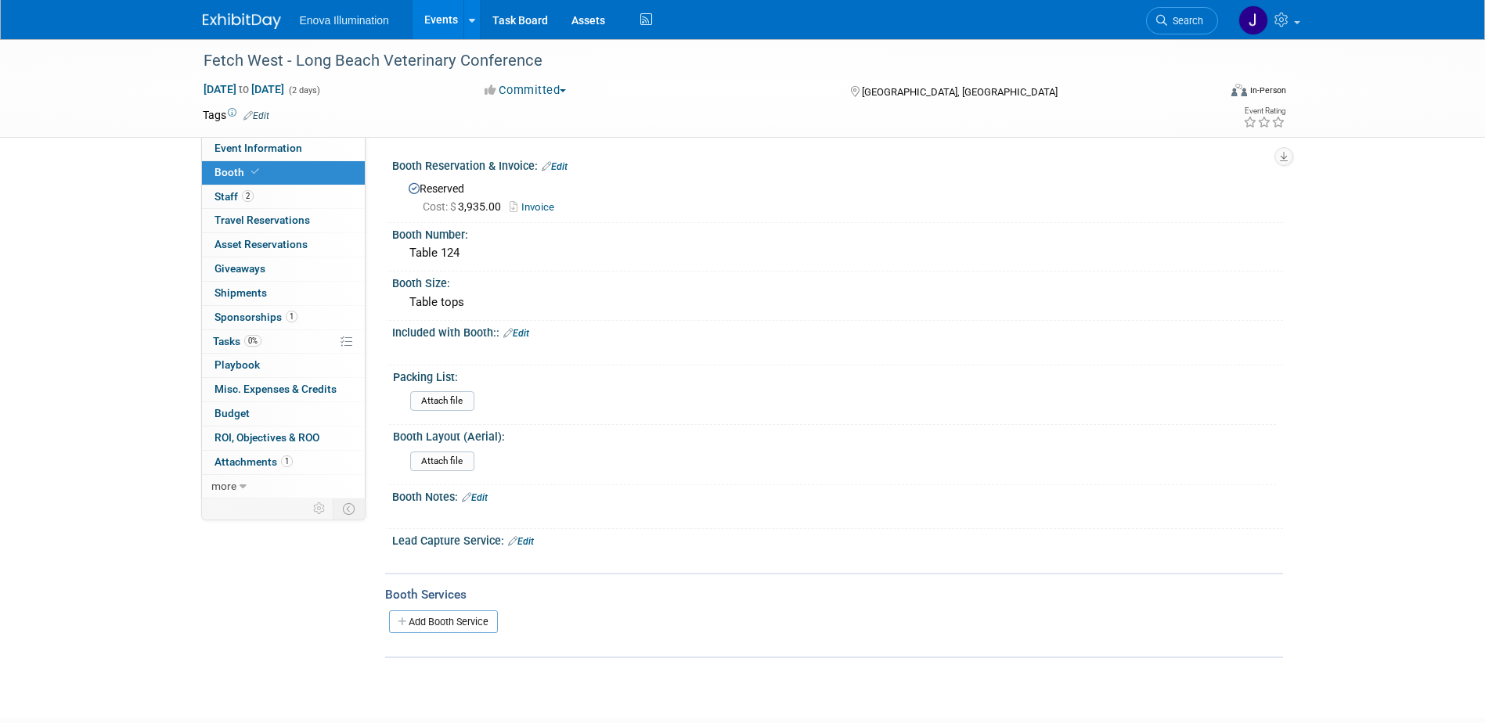
click at [546, 204] on link "Invoice" at bounding box center [536, 207] width 52 height 12
click at [1163, 21] on icon at bounding box center [1161, 20] width 11 height 11
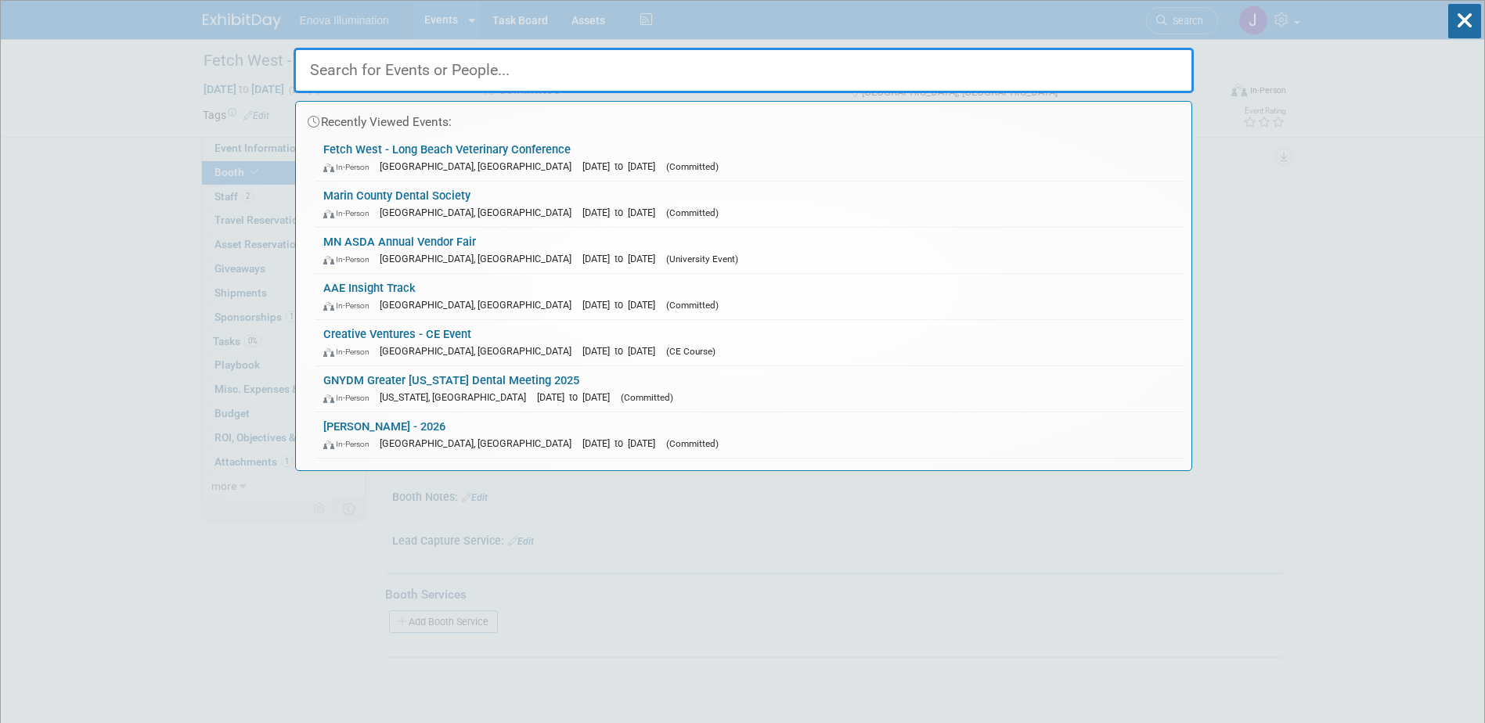
click at [994, 74] on input "text" at bounding box center [744, 70] width 900 height 45
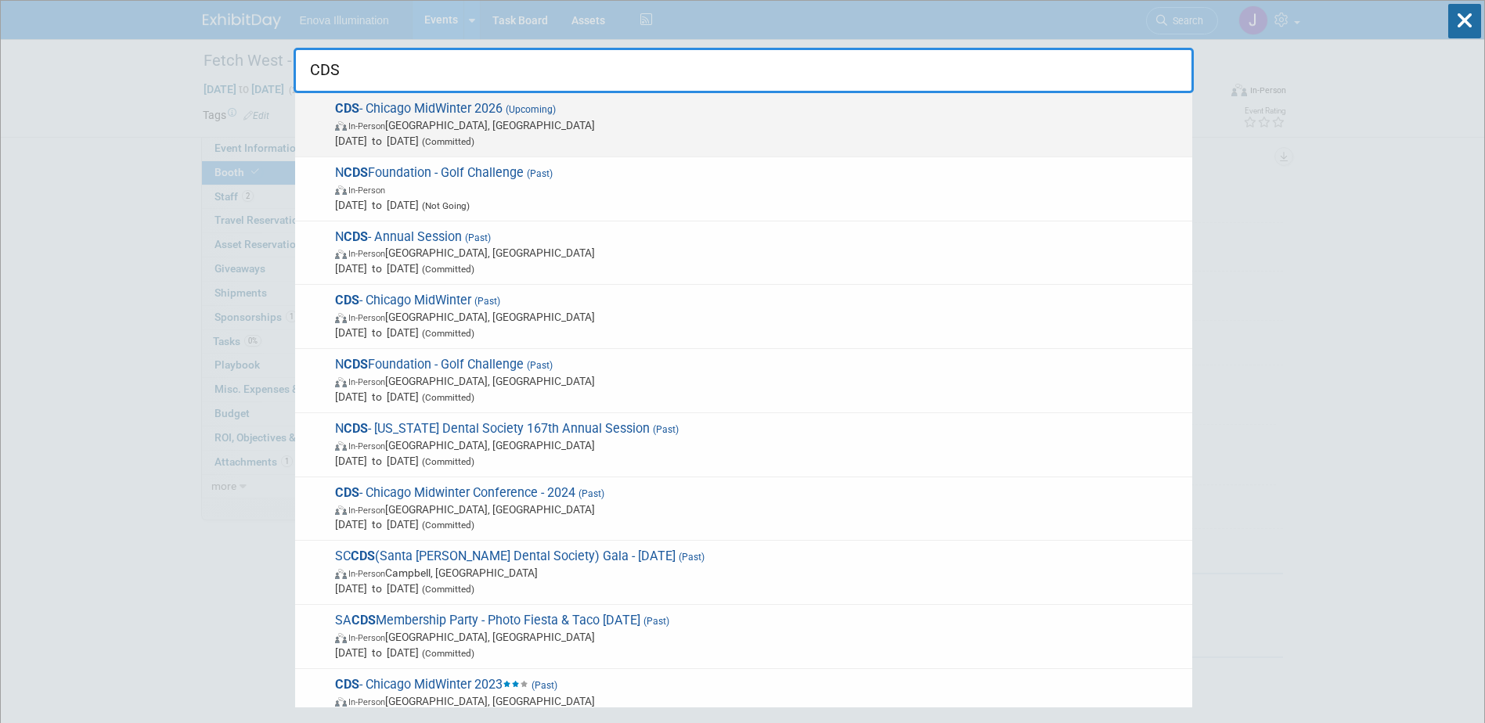
type input "CDS"
click at [517, 128] on span "In-Person [GEOGRAPHIC_DATA], [GEOGRAPHIC_DATA]" at bounding box center [759, 125] width 849 height 16
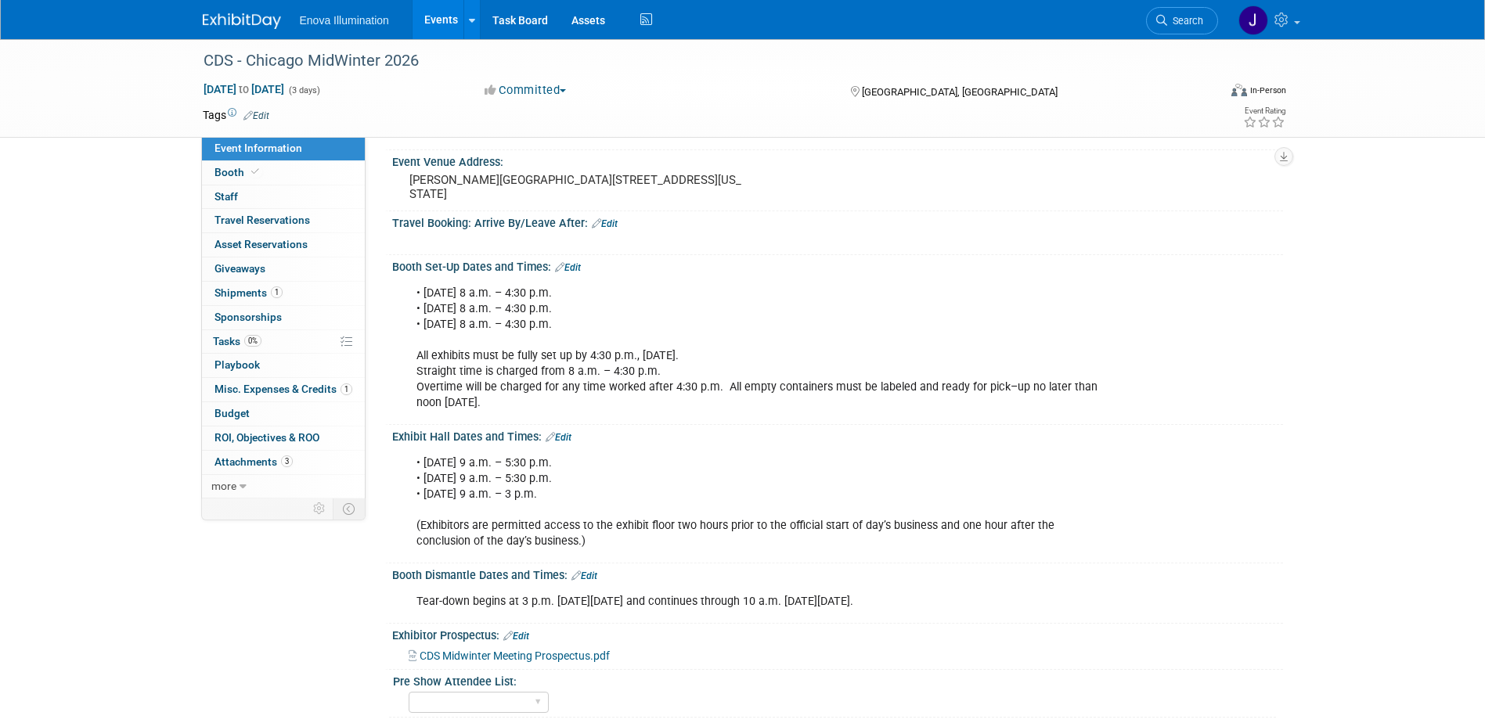
scroll to position [235, 0]
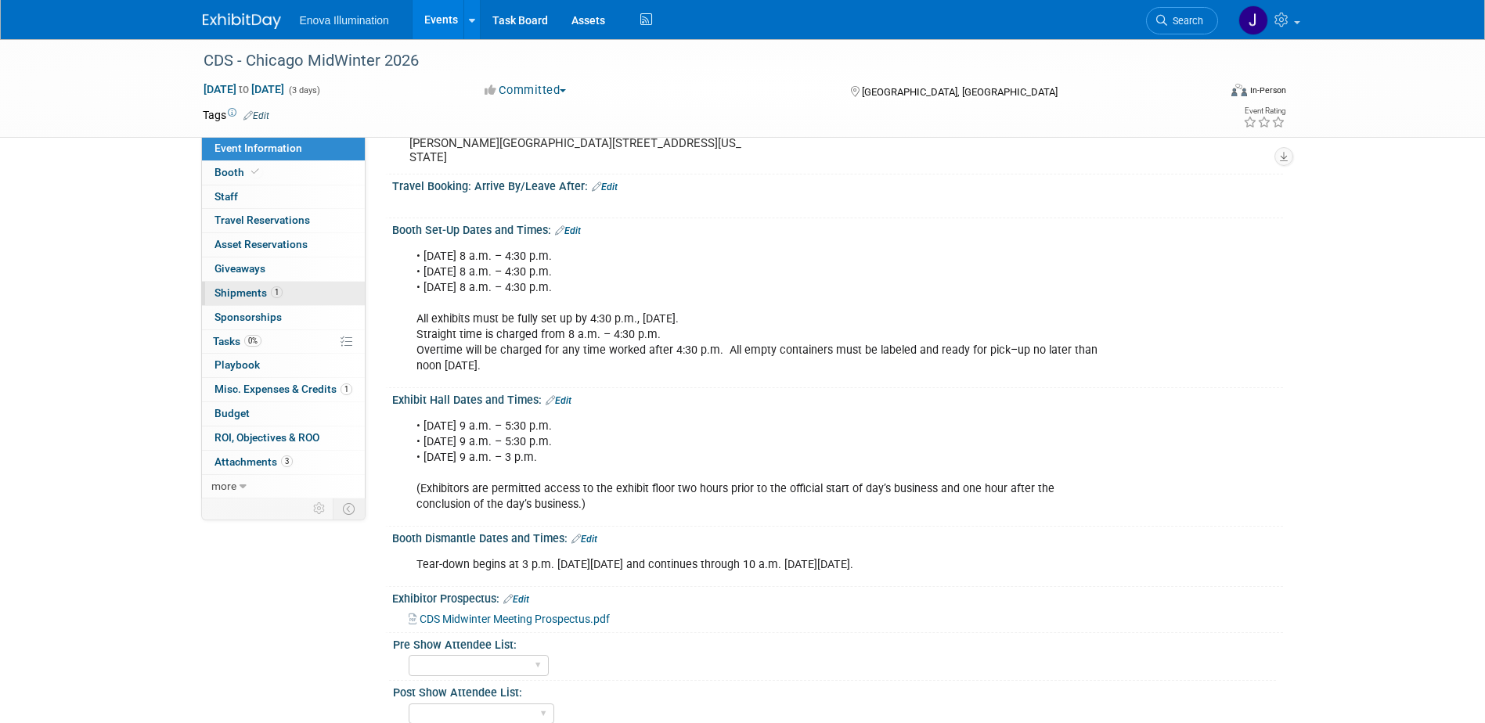
click at [240, 295] on span "Shipments 1" at bounding box center [248, 292] width 68 height 13
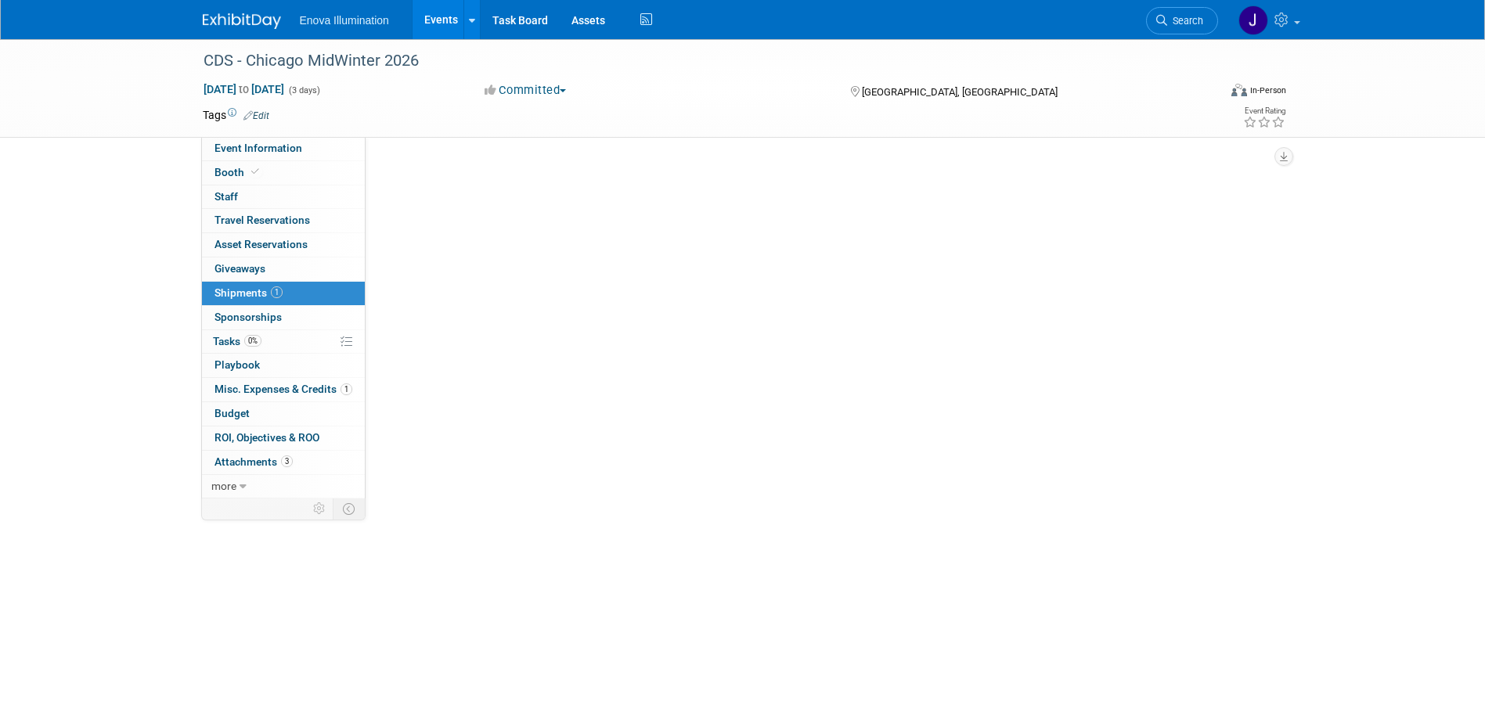
scroll to position [0, 0]
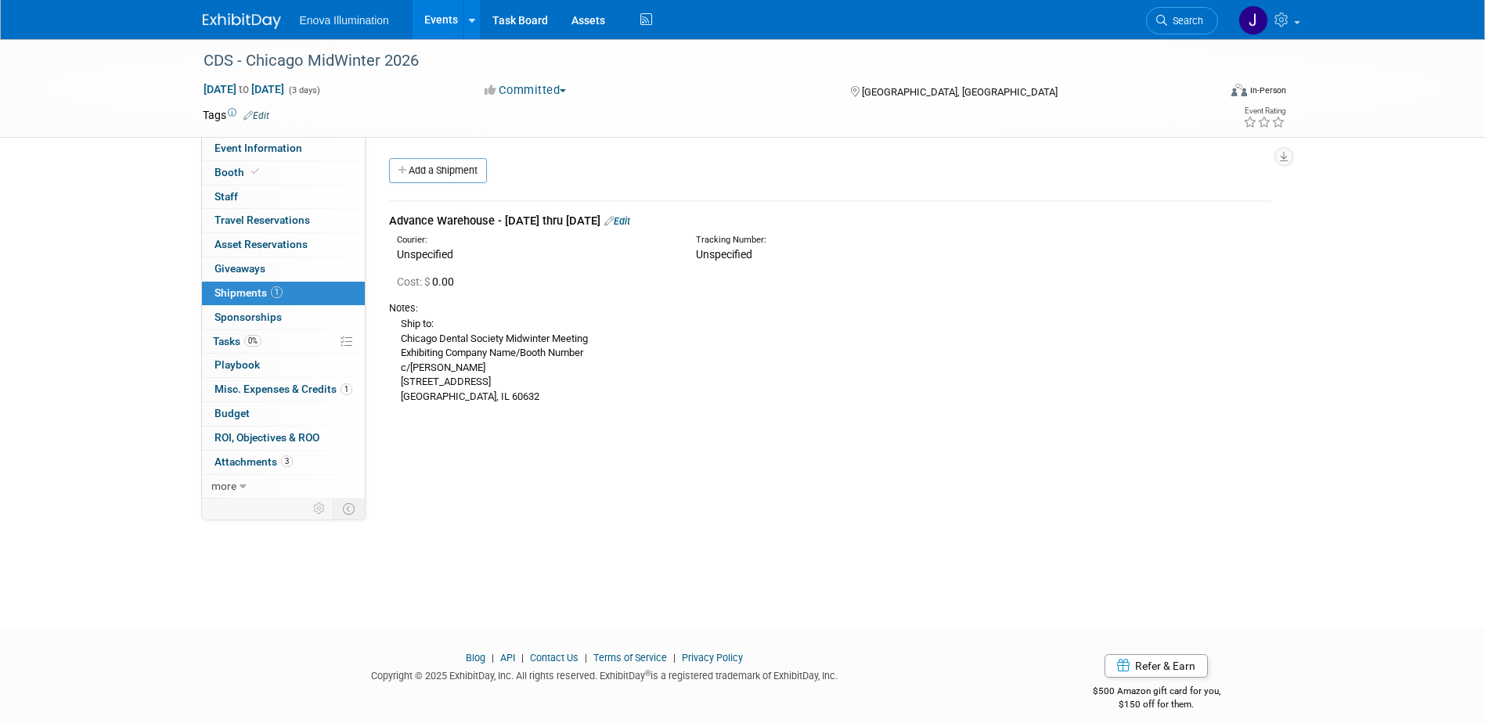
click at [630, 218] on link "Edit" at bounding box center [617, 221] width 26 height 12
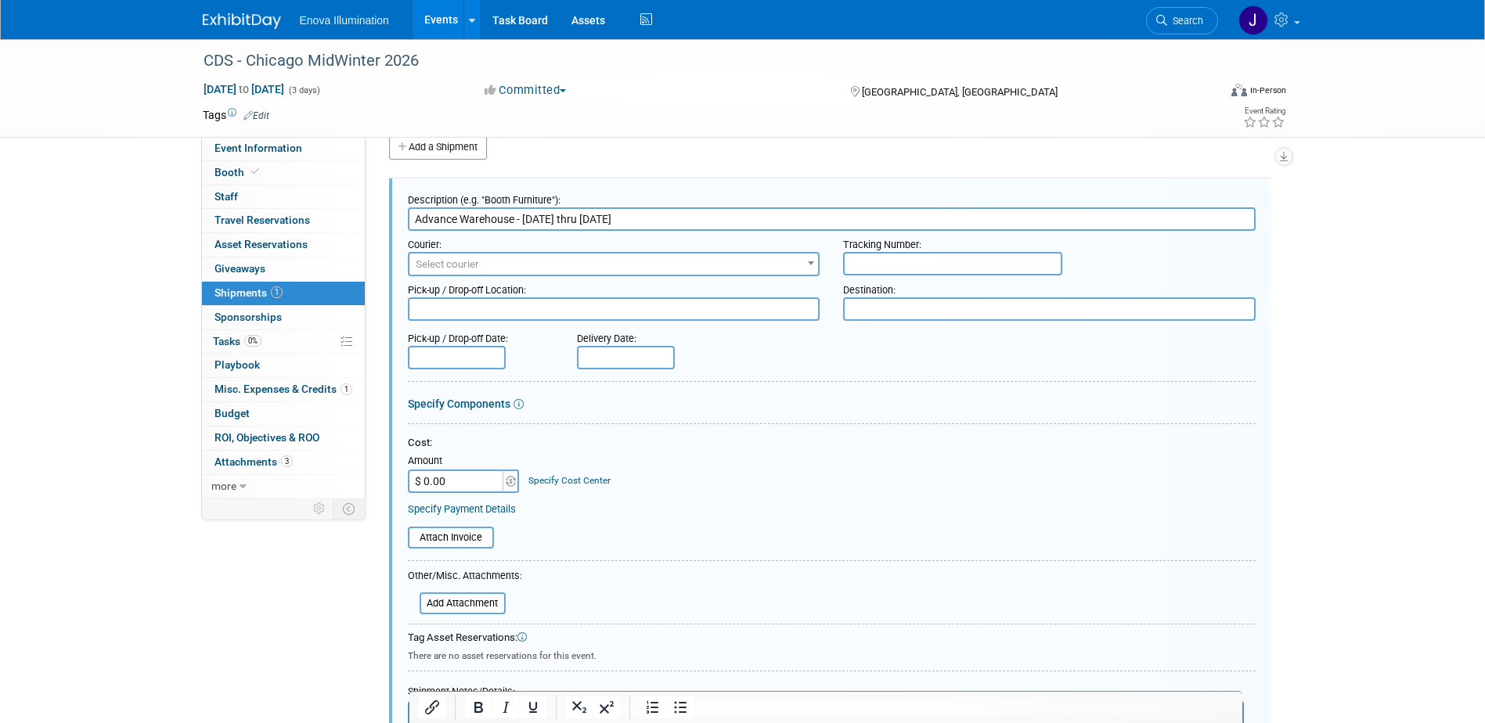
click at [539, 215] on input "Advance Warehouse - 1/22/25 thru 2/13/25" at bounding box center [832, 218] width 848 height 23
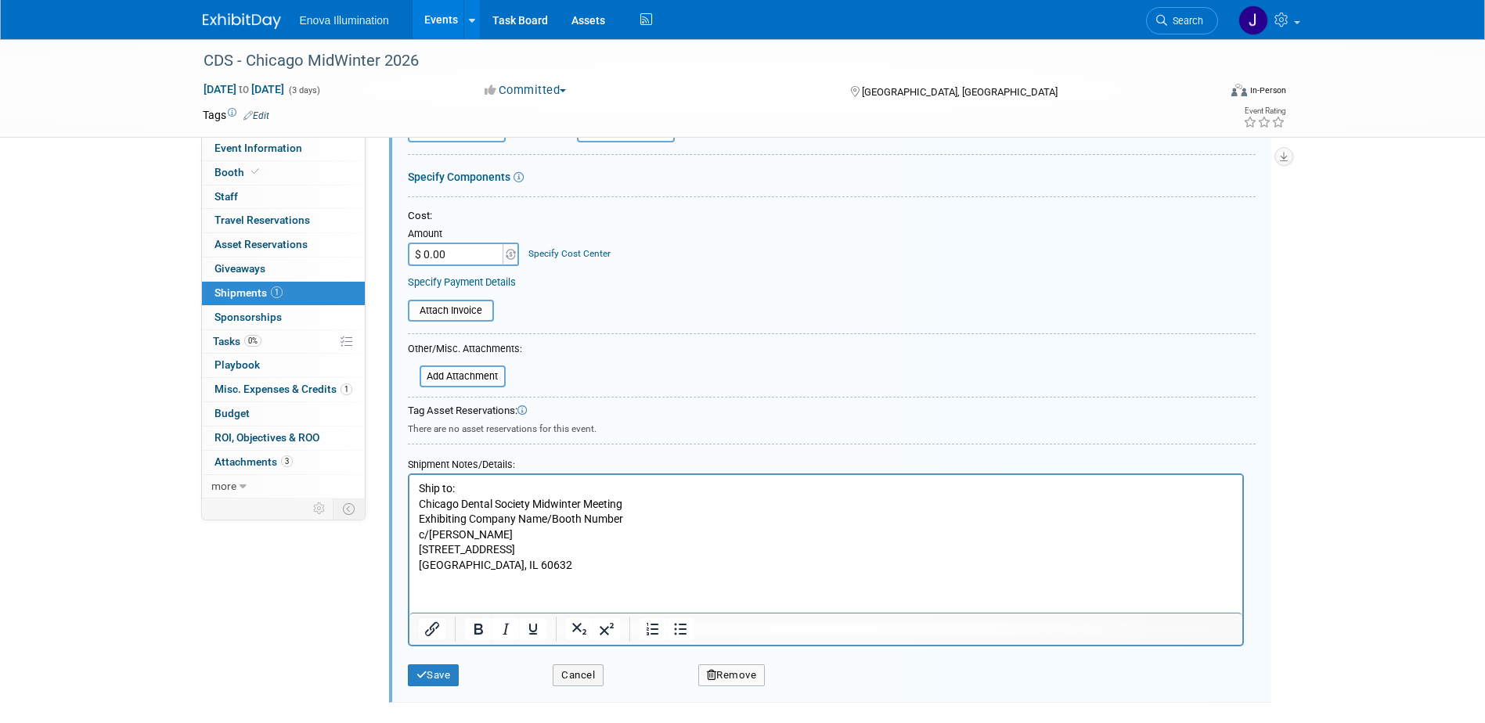
scroll to position [258, 0]
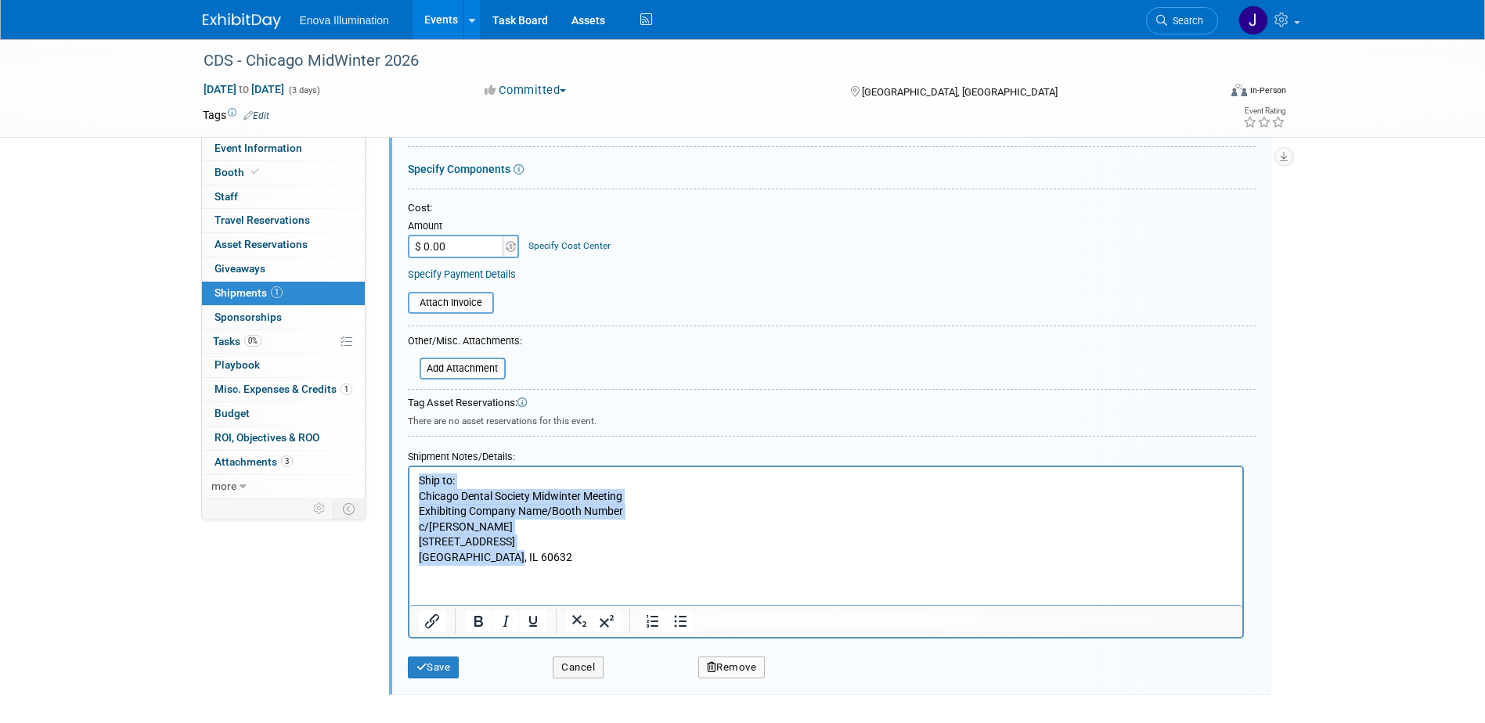
drag, startPoint x: 507, startPoint y: 557, endPoint x: 419, endPoint y: 481, distance: 116.6
click at [419, 481] on p "Ship to: Chicago Dental Society Midwinter Meeting Exhibiting Company Name/Booth…" at bounding box center [825, 520] width 815 height 92
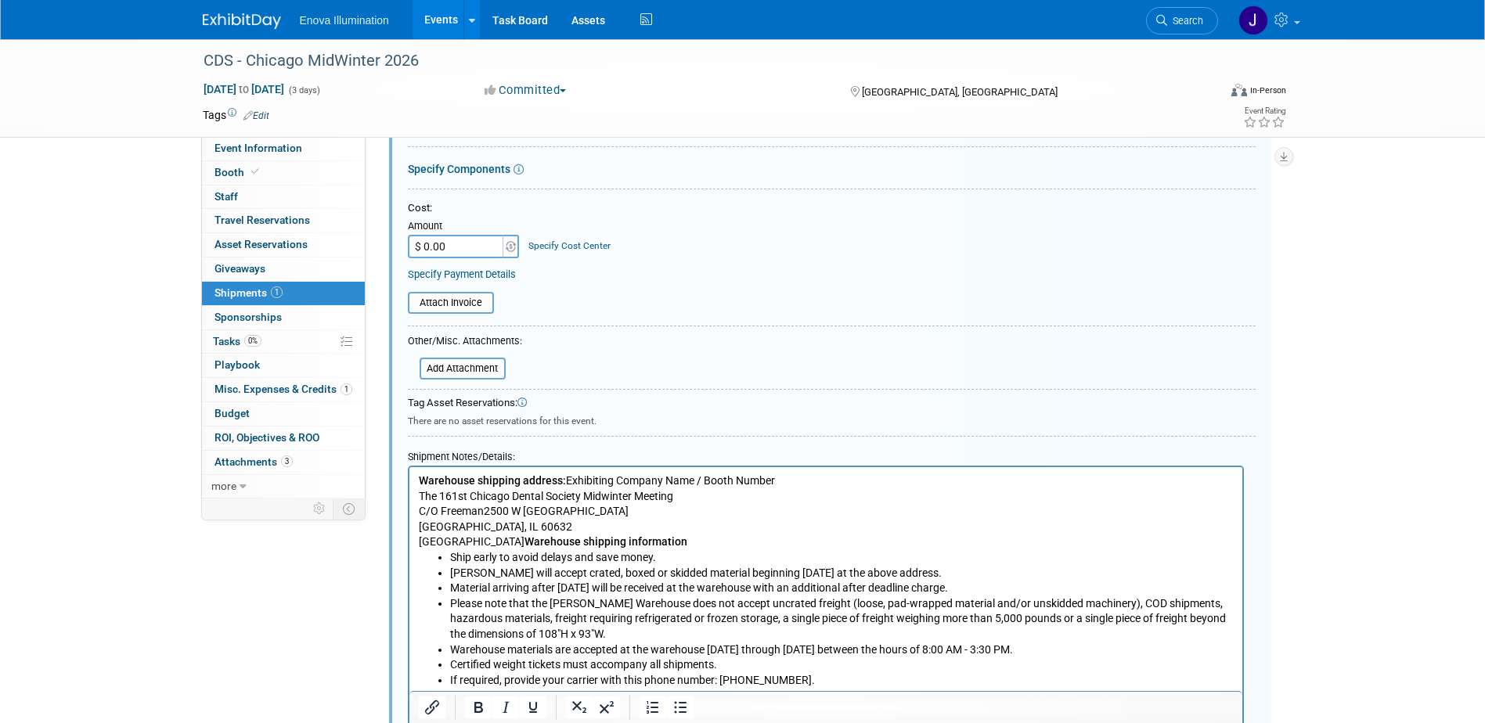
click at [560, 528] on p "Warehouse shipping address: Exhibiting Company Name / Booth Number The 161st Ch…" at bounding box center [825, 512] width 815 height 77
click at [524, 539] on b "Warehouse shipping information" at bounding box center [605, 541] width 163 height 13
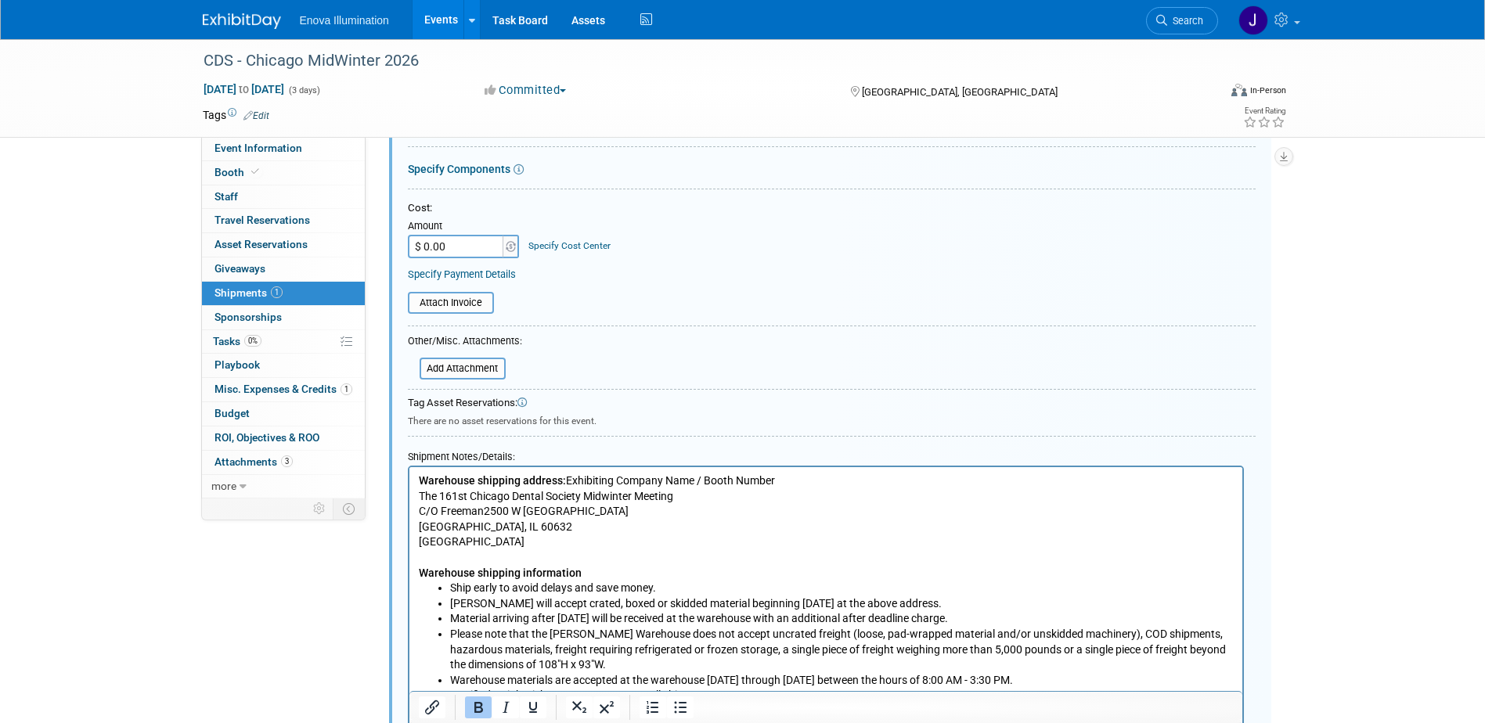
click at [563, 479] on p "Warehouse shipping address: Exhibiting Company Name / Booth Number The 161st Ch…" at bounding box center [825, 512] width 815 height 77
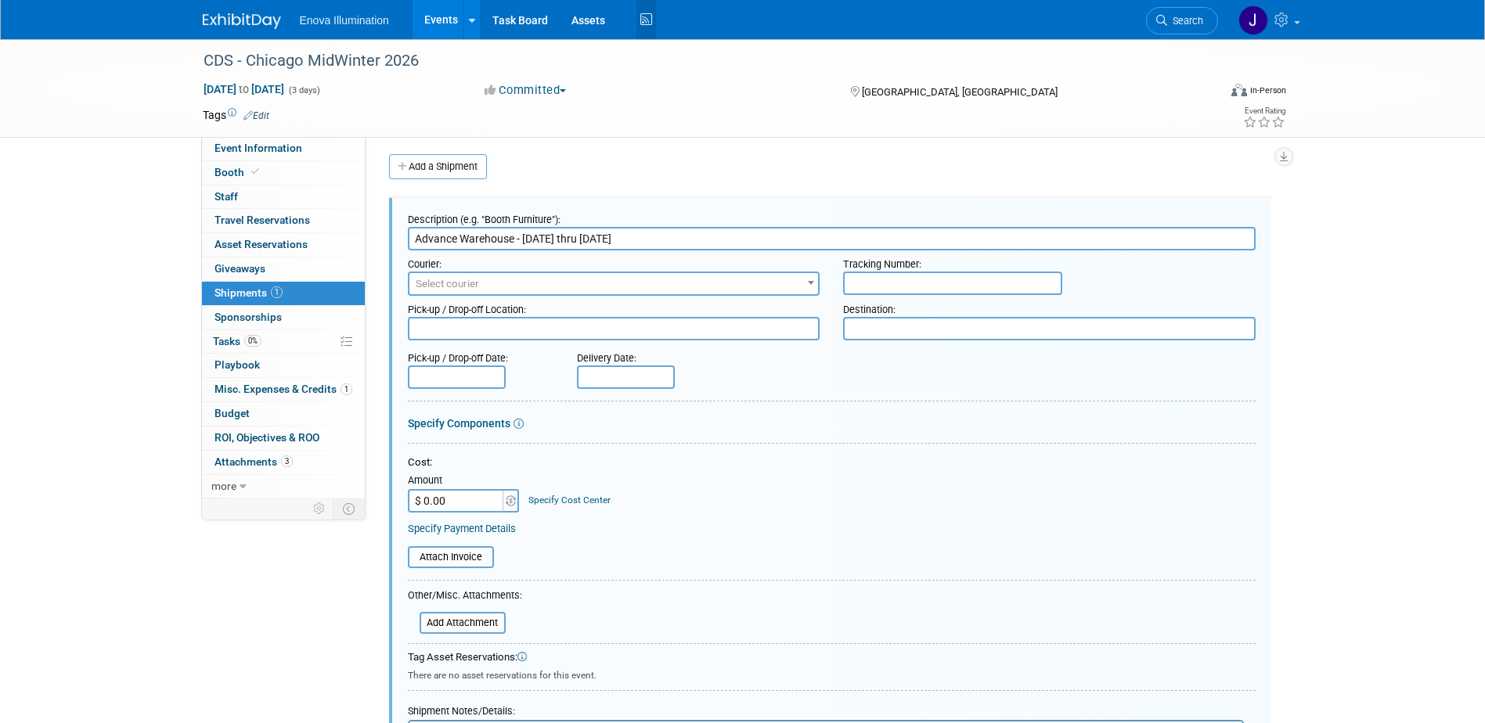
scroll to position [0, 0]
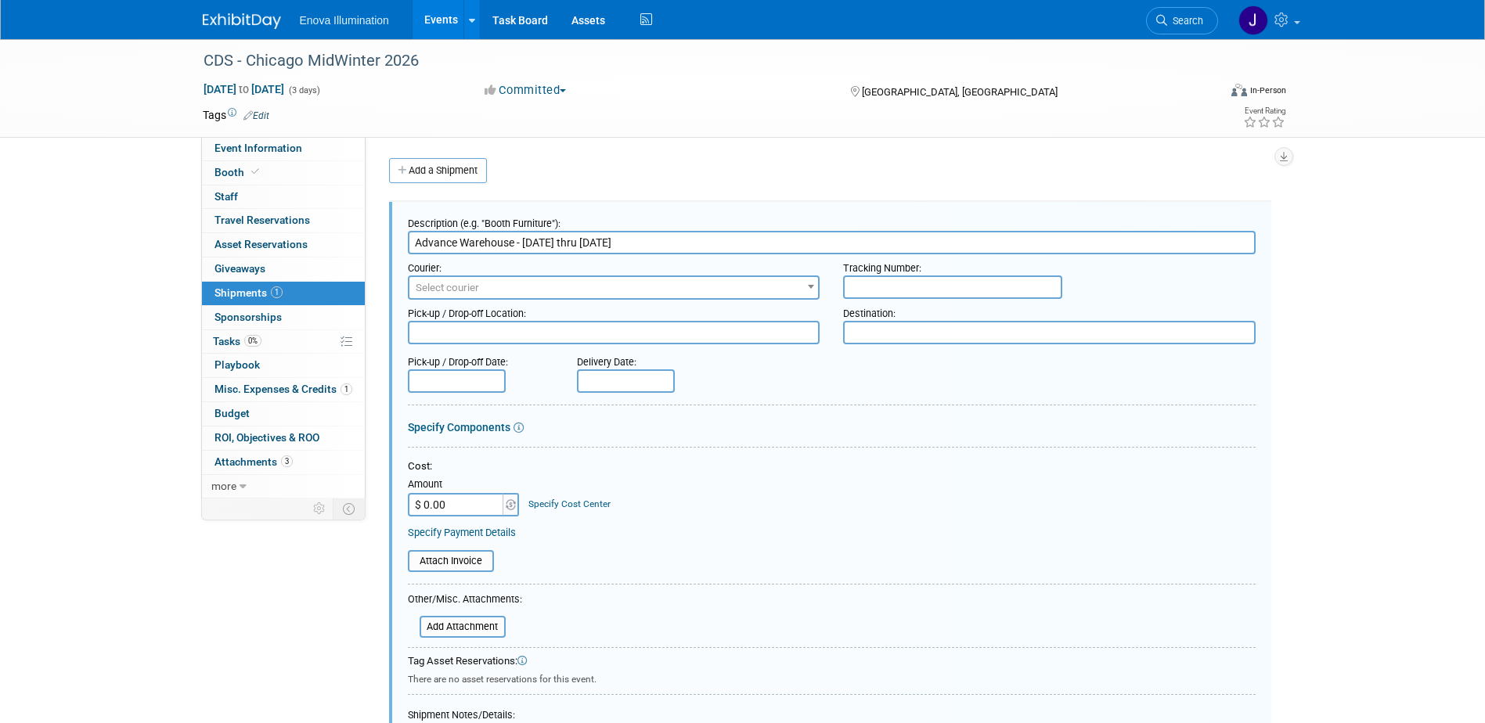
click at [584, 248] on input "Advance Warehouse - 1/20/25 thru 2/13/25" at bounding box center [832, 242] width 848 height 23
click at [596, 240] on input "Advance Warehouse - 1/20/25 thru 2/13/25" at bounding box center [832, 242] width 848 height 23
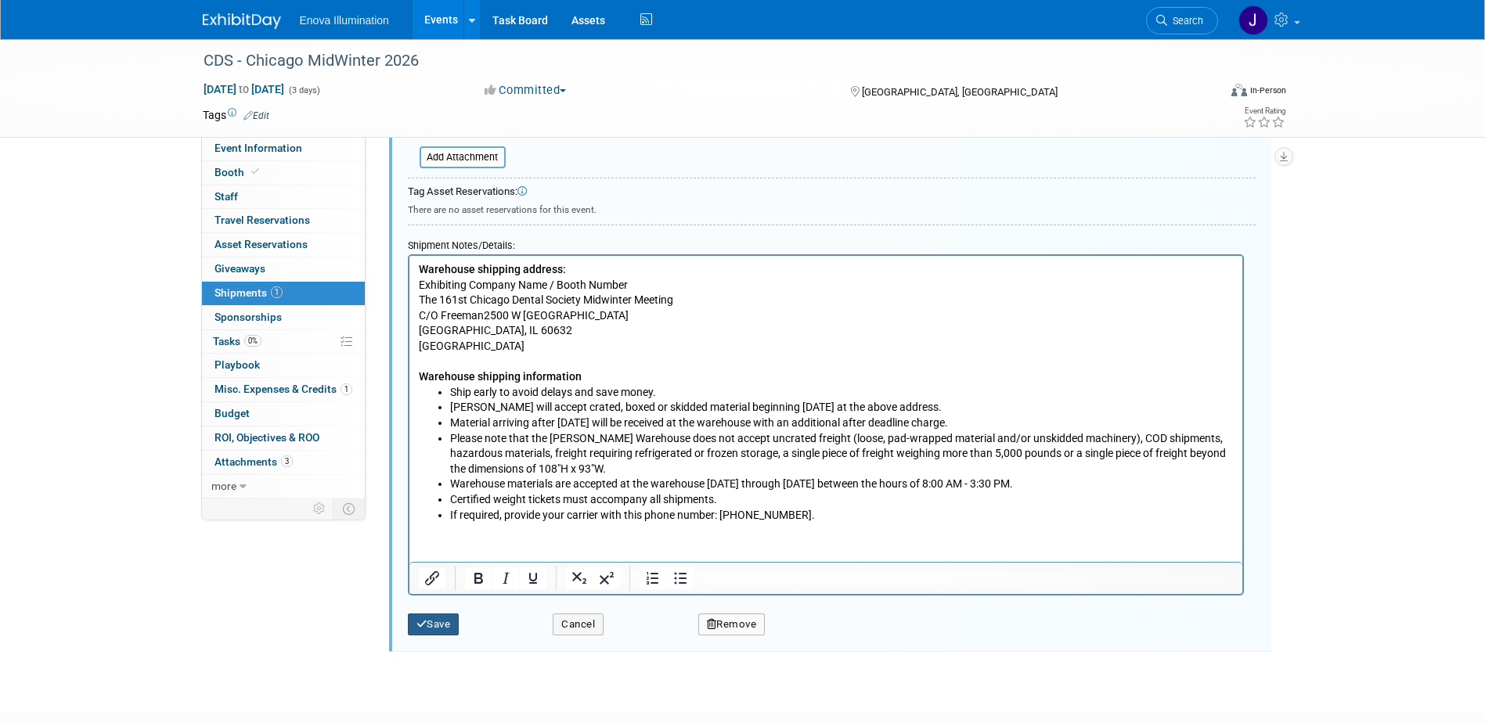
type input "Advance Warehouse - 1/20/25 thru 2/9/25"
click at [435, 620] on button "Save" at bounding box center [434, 625] width 52 height 22
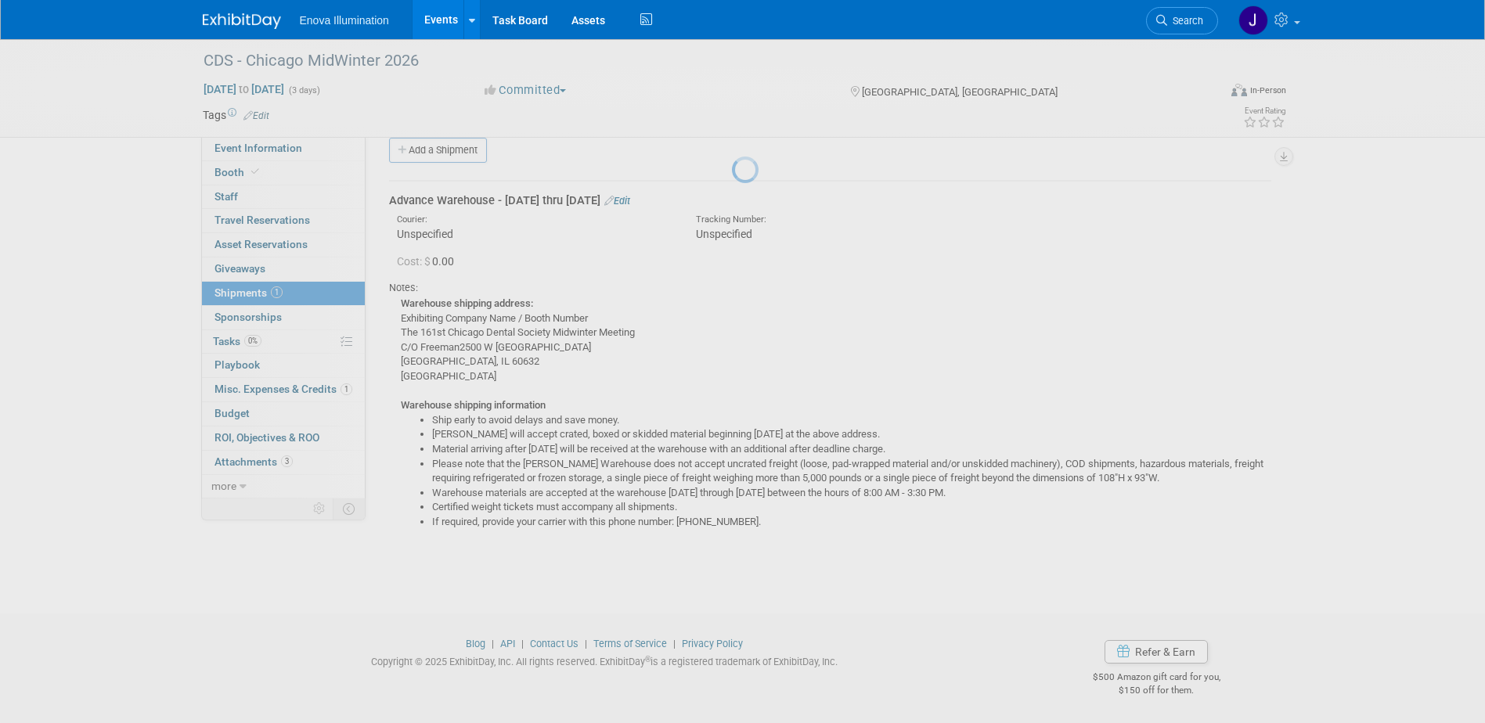
scroll to position [20, 0]
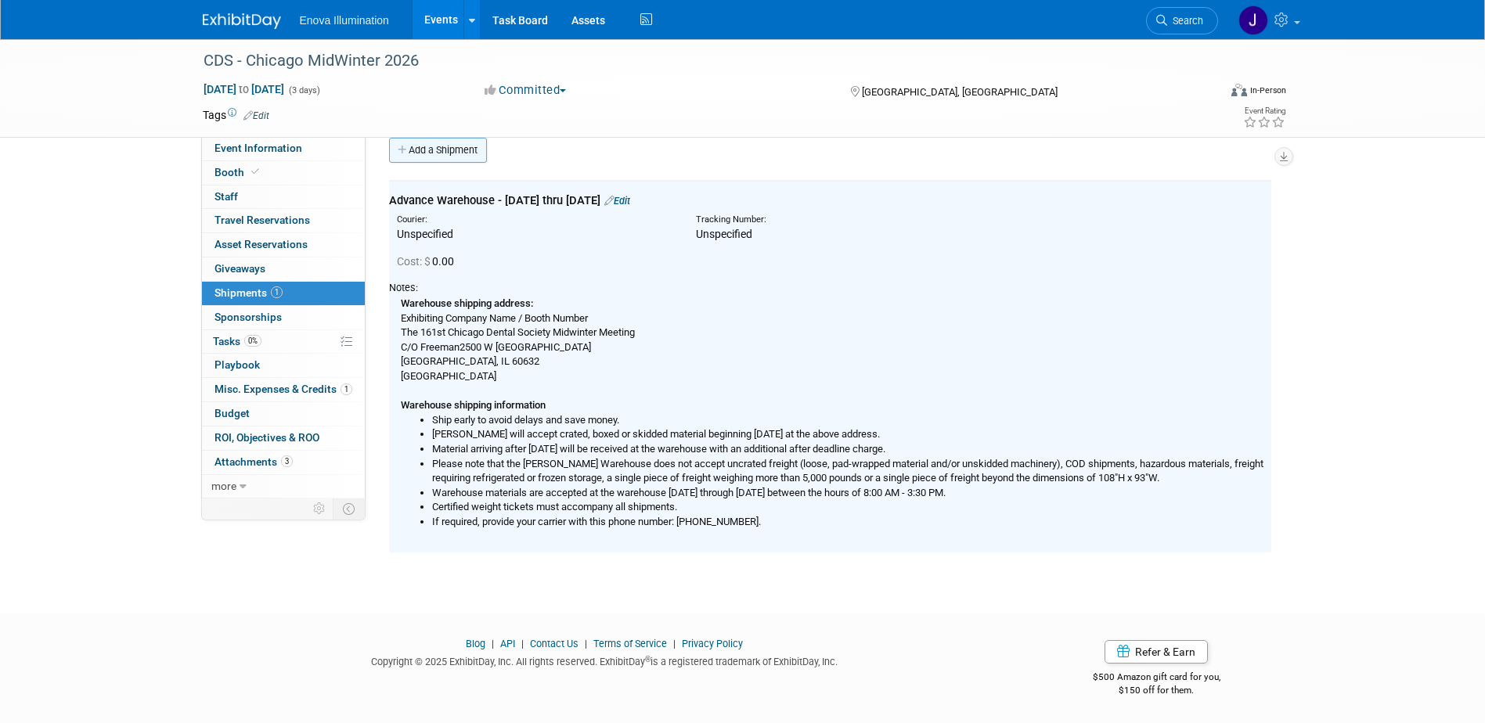
click at [453, 159] on link "Add a Shipment" at bounding box center [438, 150] width 98 height 25
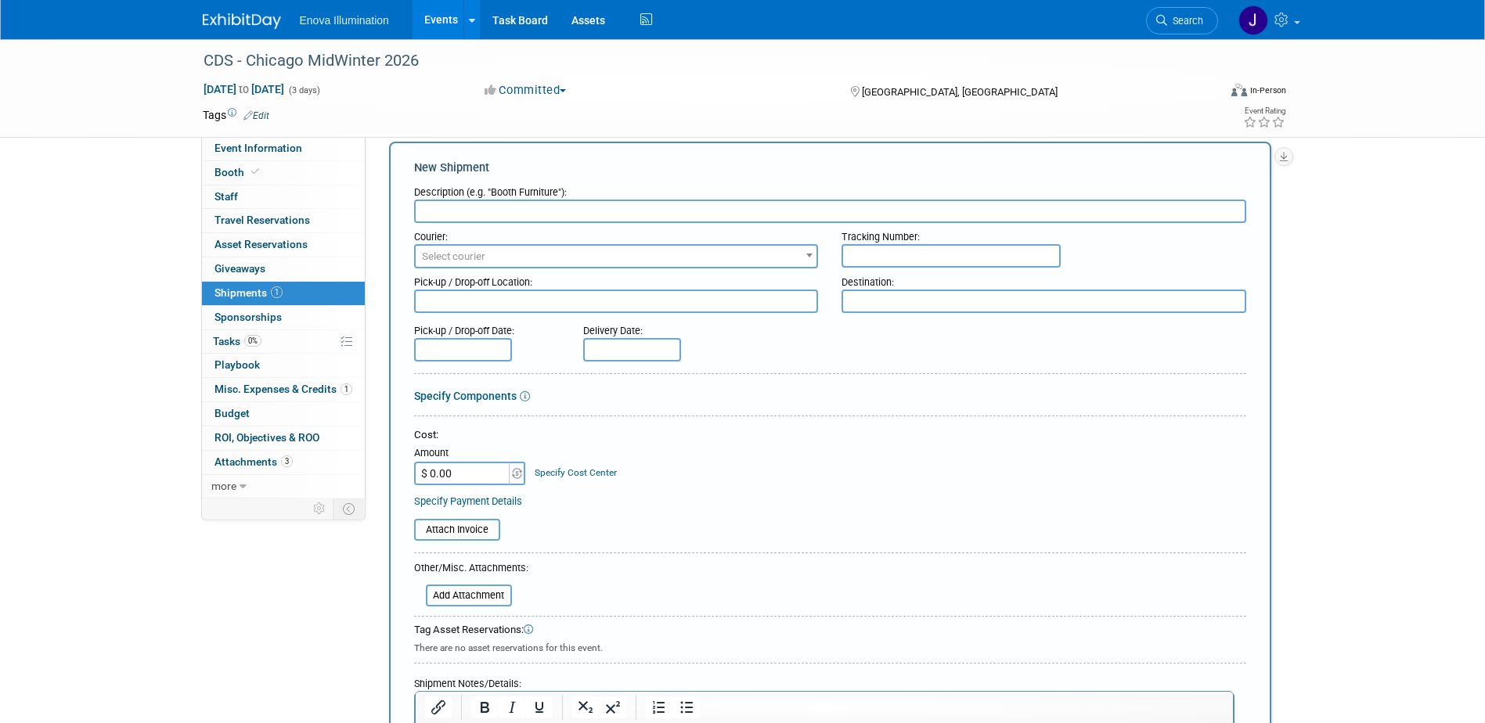
scroll to position [0, 0]
click at [462, 210] on input "text" at bounding box center [830, 211] width 832 height 23
type input "Direct to Show"
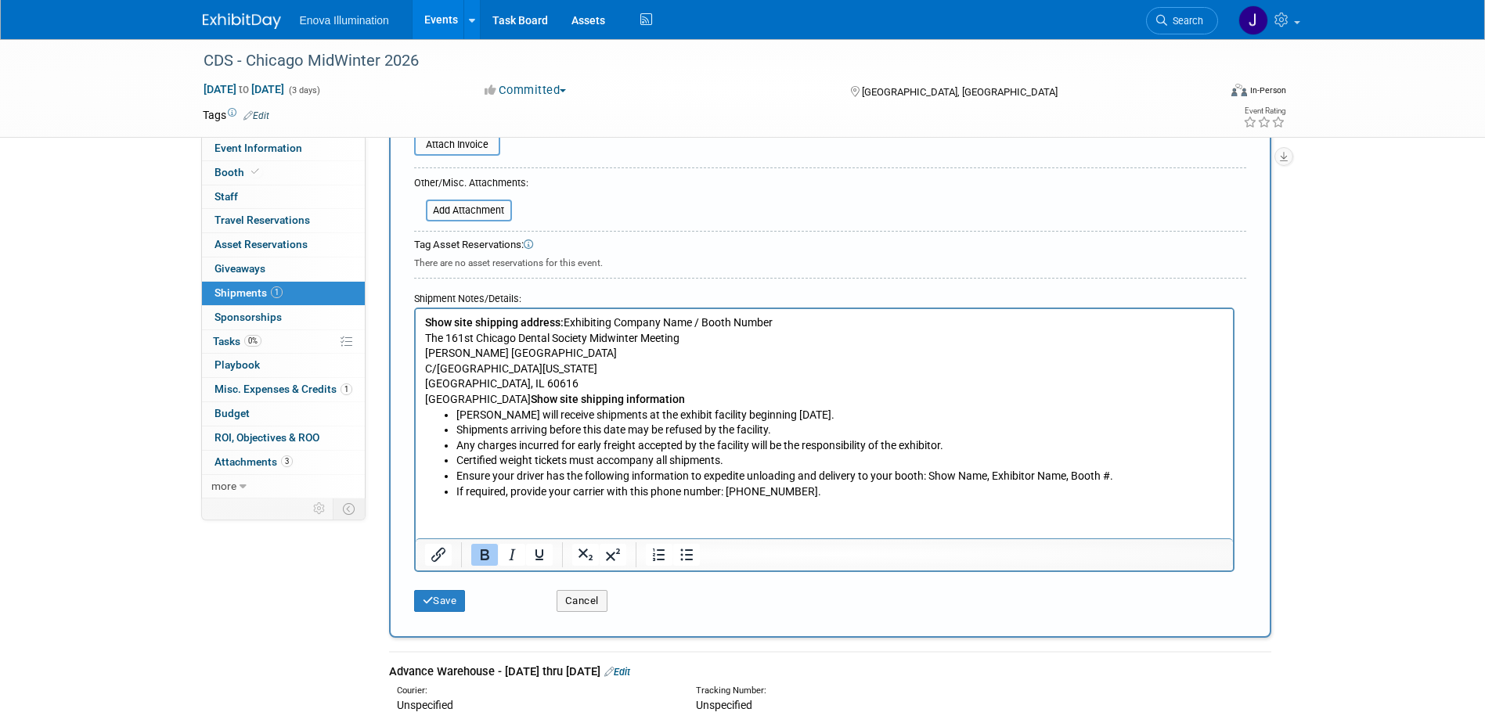
scroll to position [412, 0]
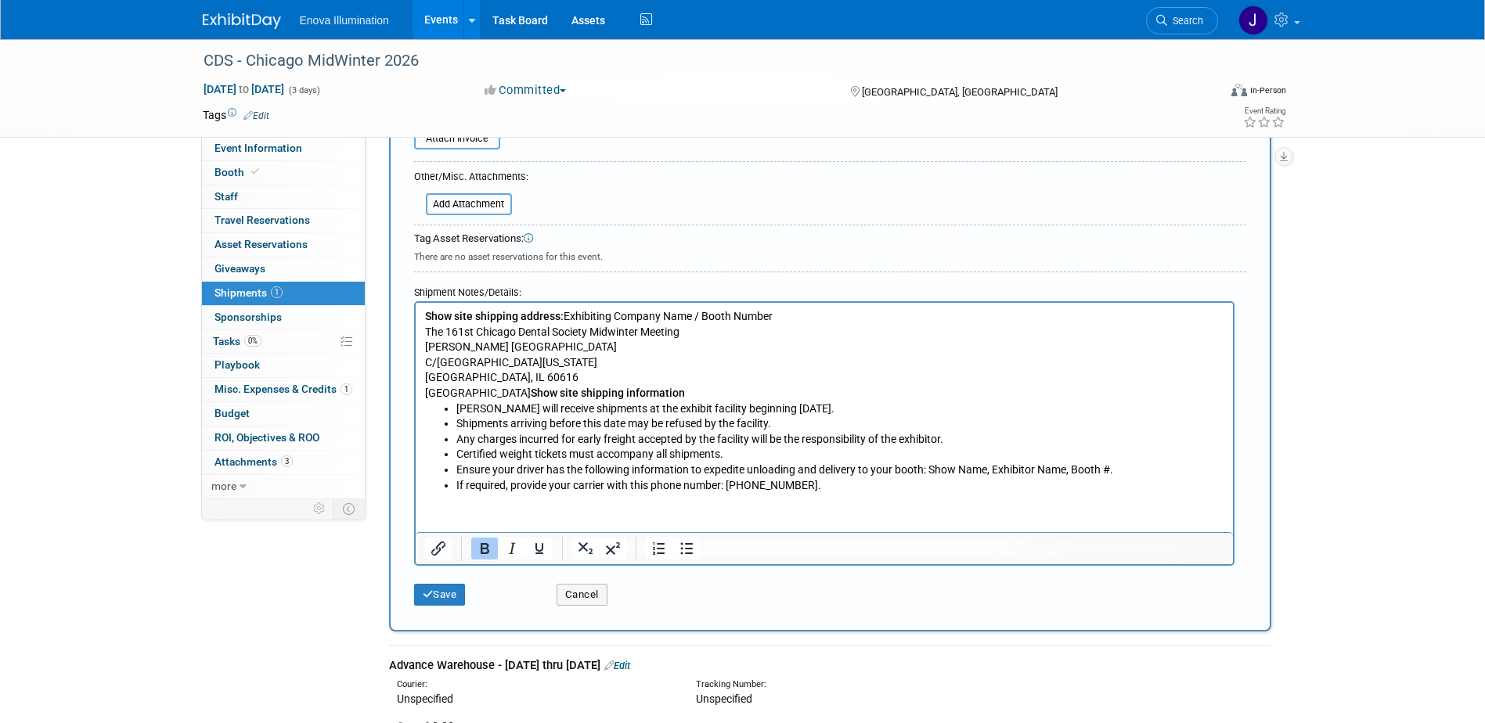
click at [530, 394] on b "Show site shipping information" at bounding box center [607, 393] width 154 height 13
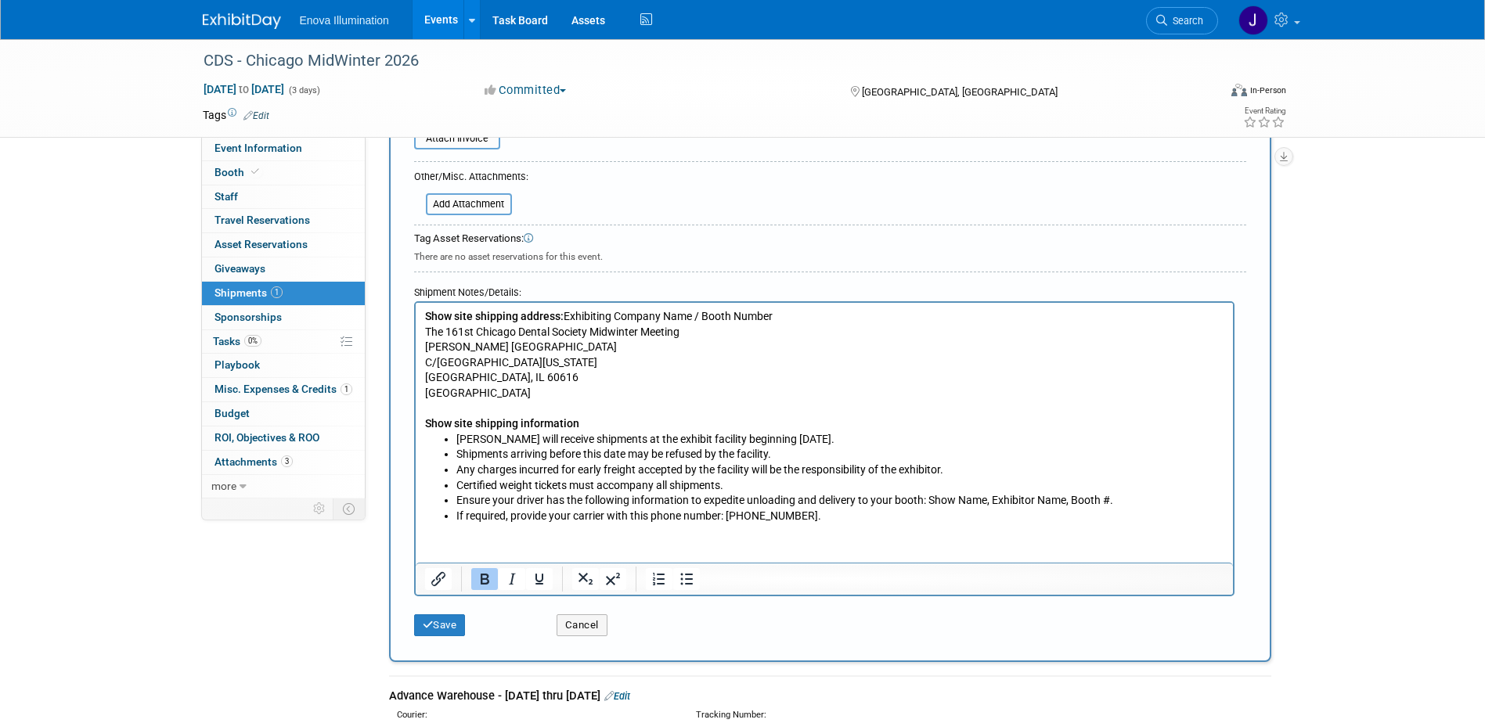
click at [561, 311] on p "Show site shipping address: Exhibiting Company Name / Booth Number The 161st Ch…" at bounding box center [823, 355] width 799 height 92
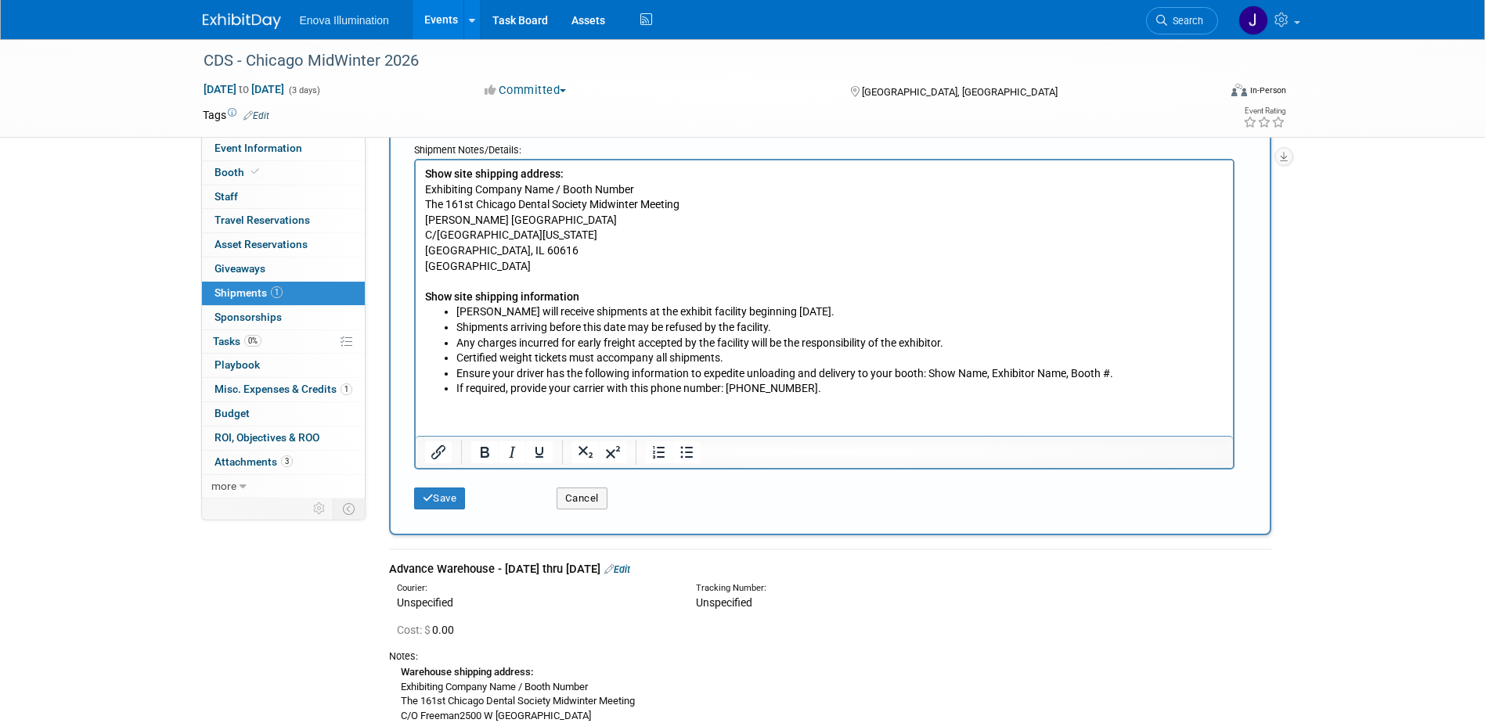
scroll to position [568, 0]
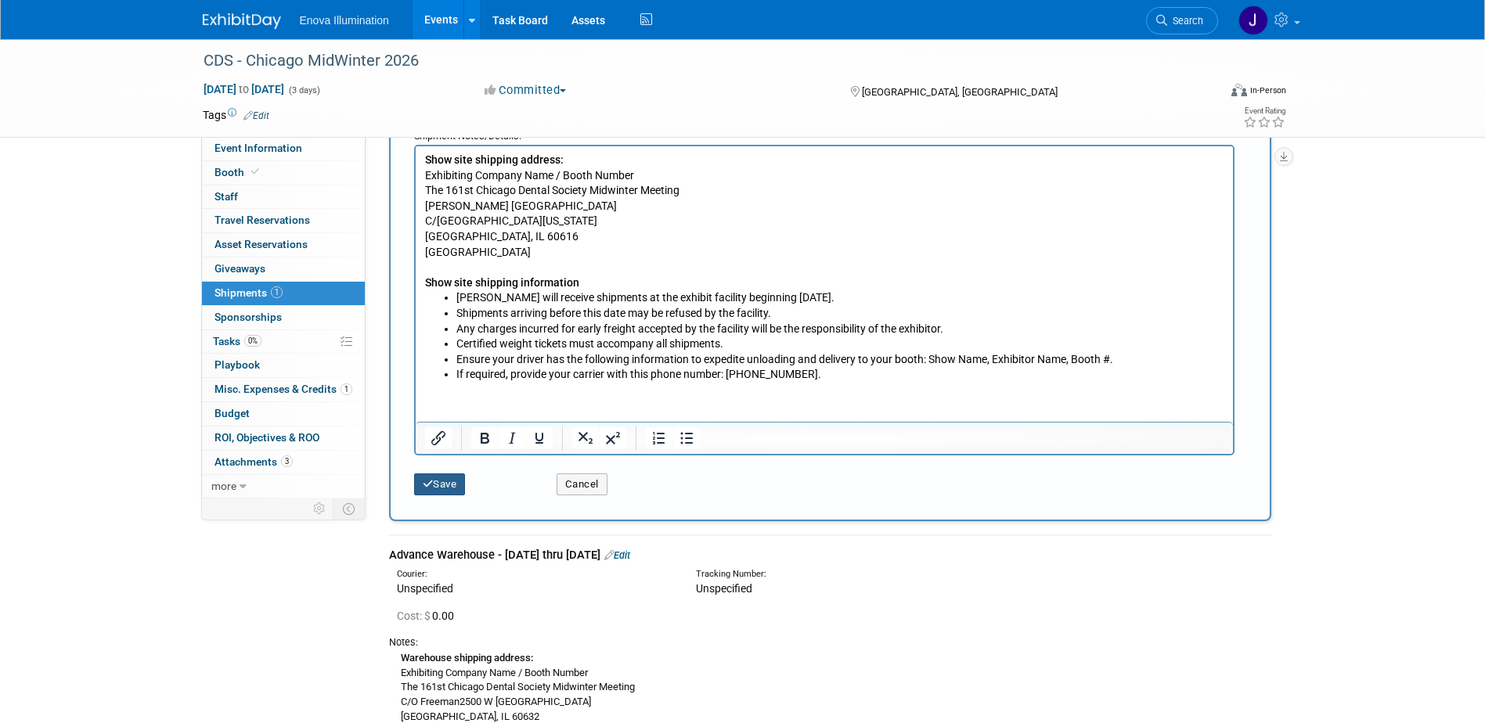
click at [453, 494] on button "Save" at bounding box center [440, 485] width 52 height 22
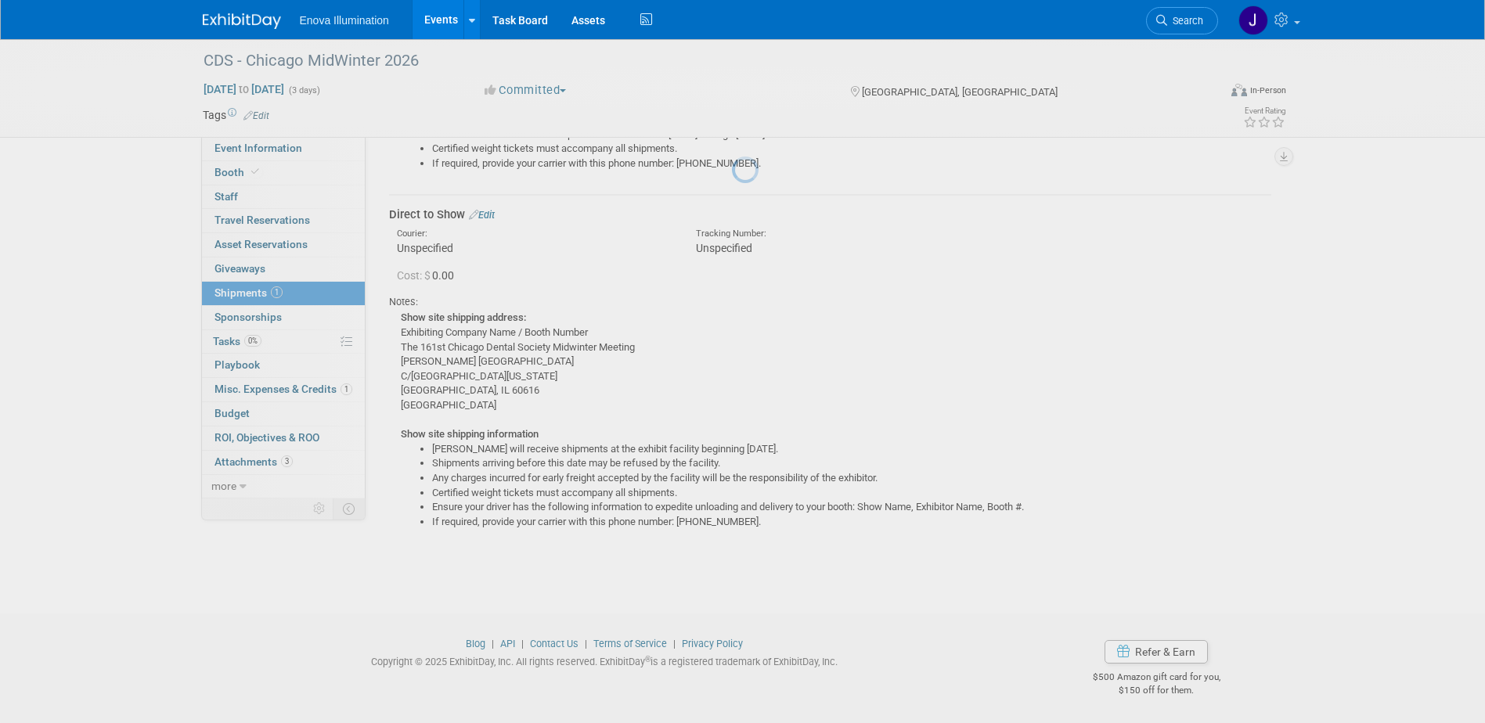
scroll to position [379, 0]
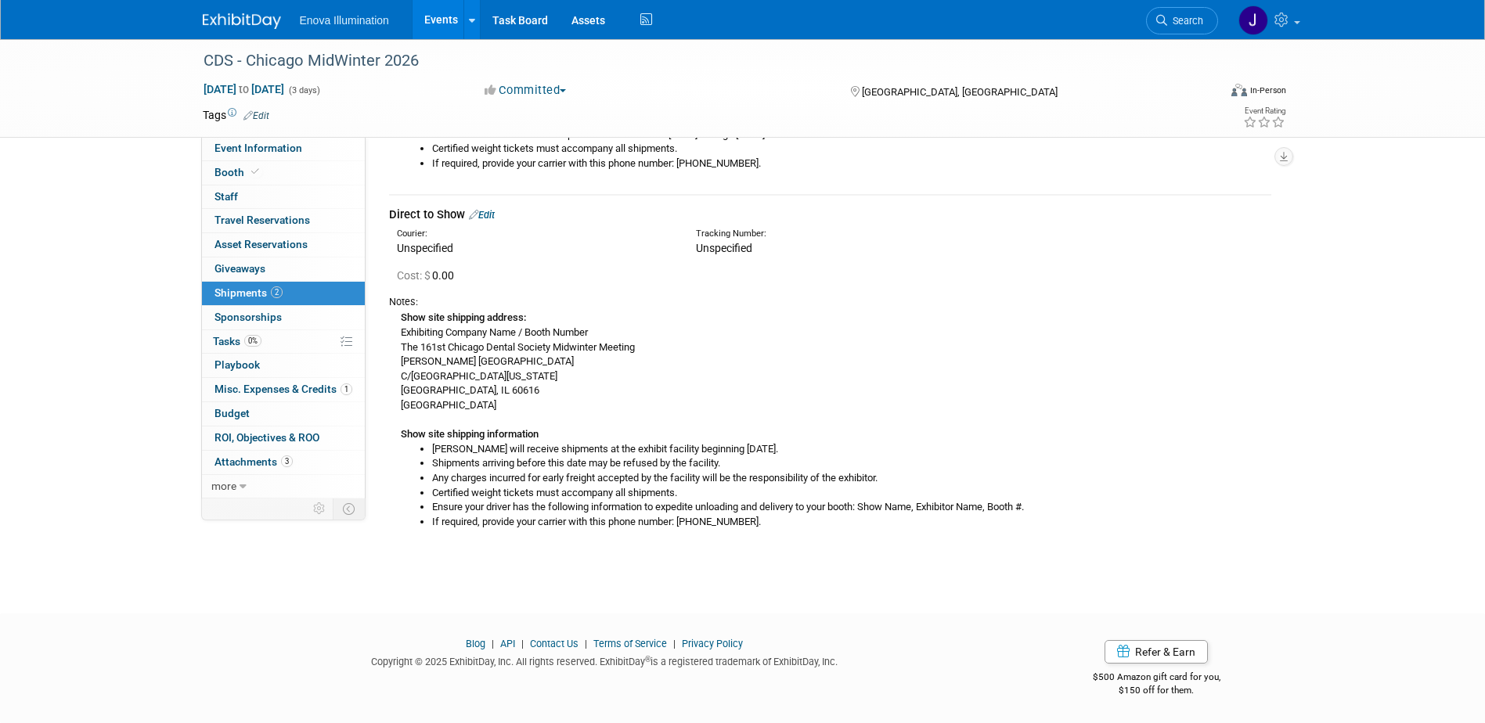
click at [239, 11] on link at bounding box center [251, 13] width 97 height 13
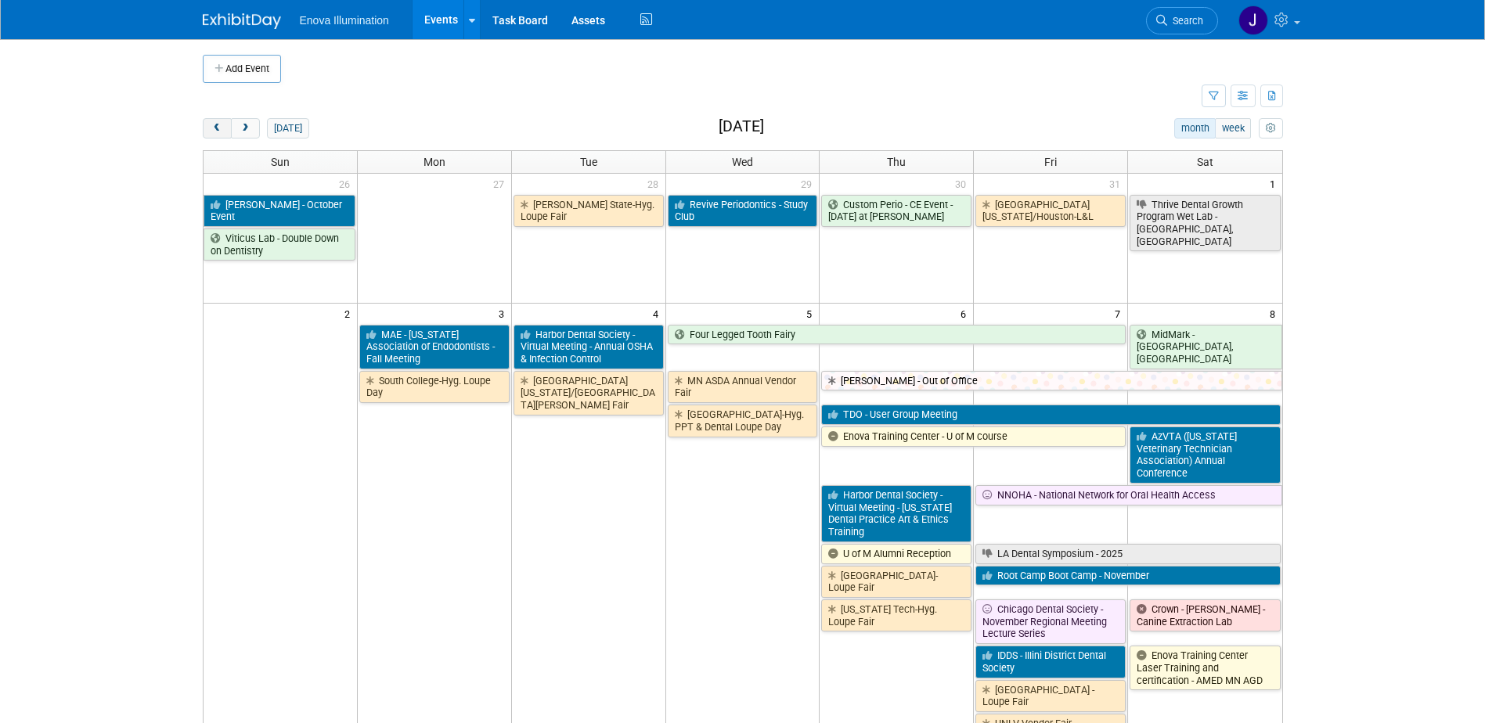
click at [211, 130] on span "prev" at bounding box center [217, 129] width 12 height 10
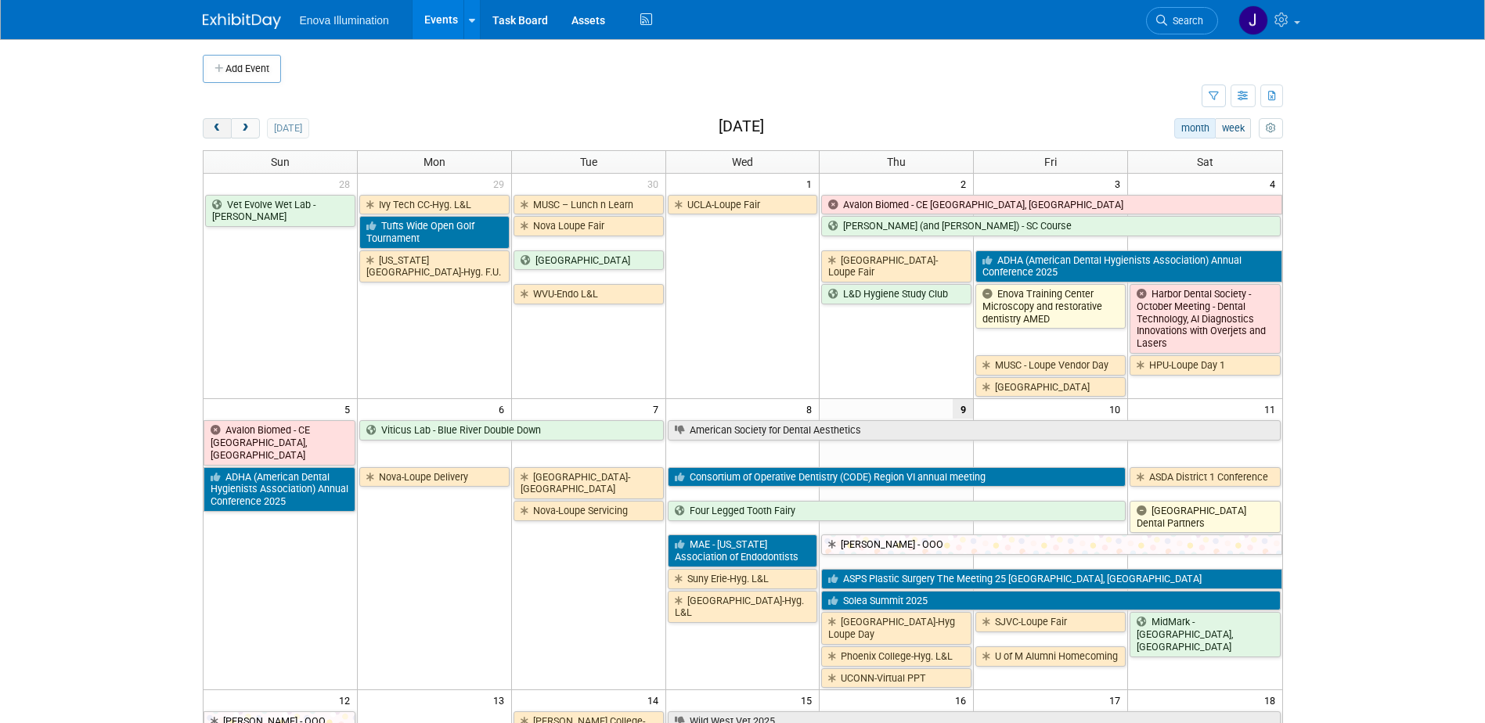
click at [211, 130] on span "prev" at bounding box center [217, 129] width 12 height 10
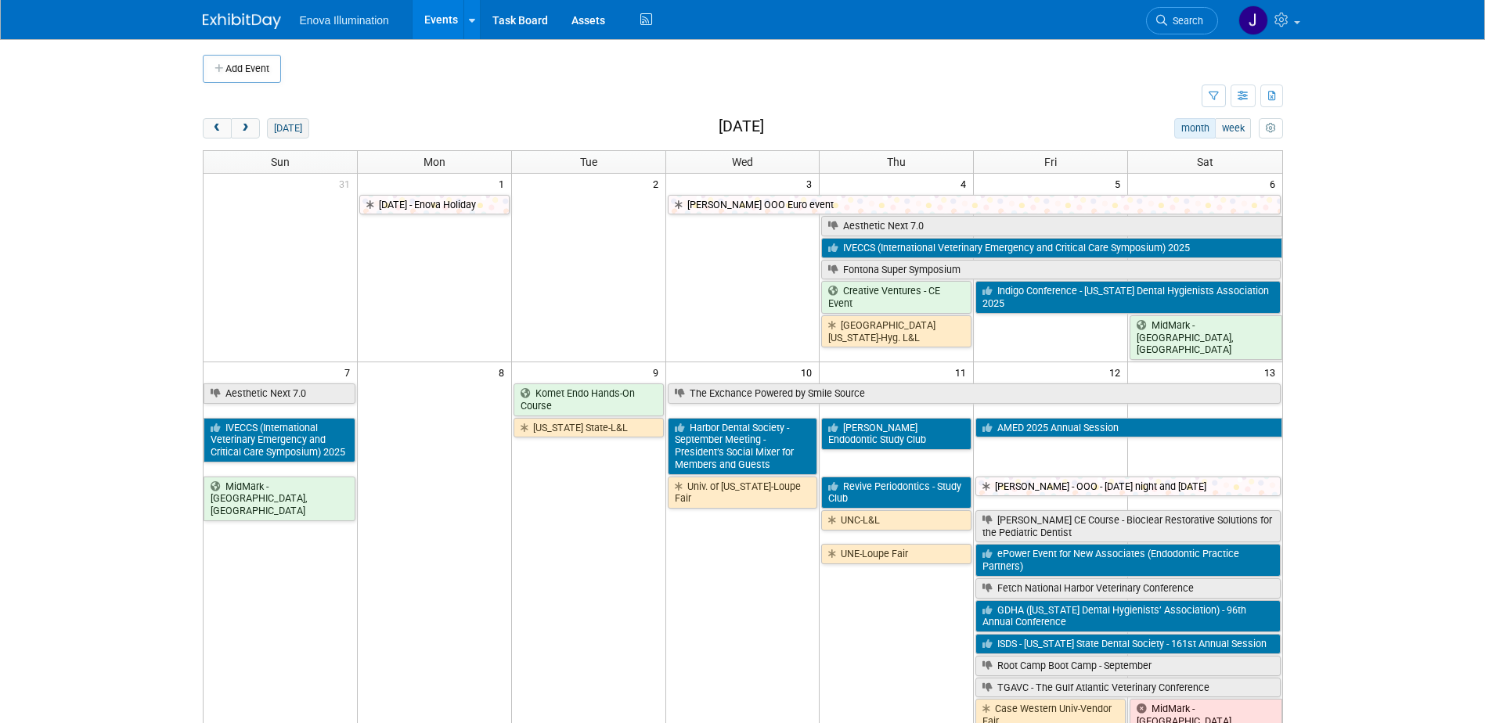
click at [297, 128] on button "[DATE]" at bounding box center [287, 128] width 41 height 20
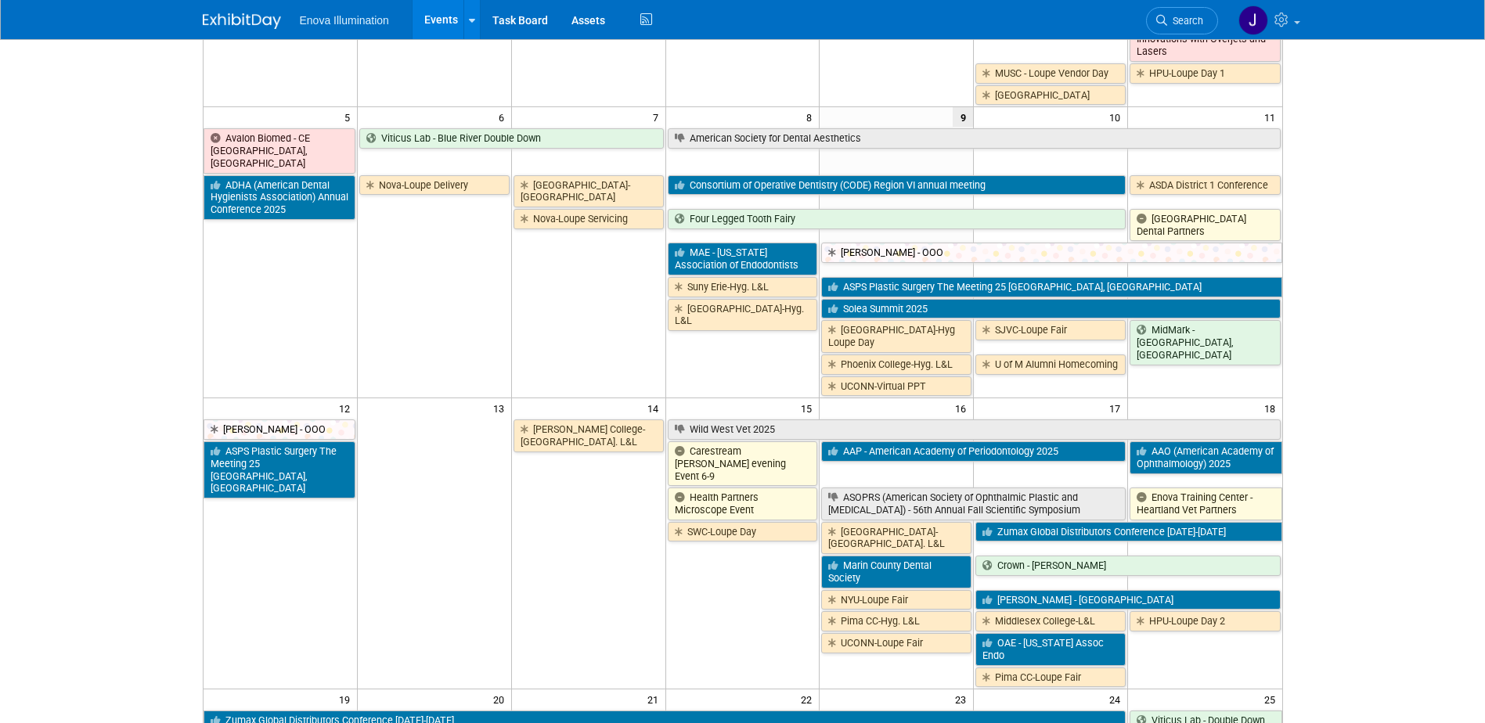
scroll to position [313, 0]
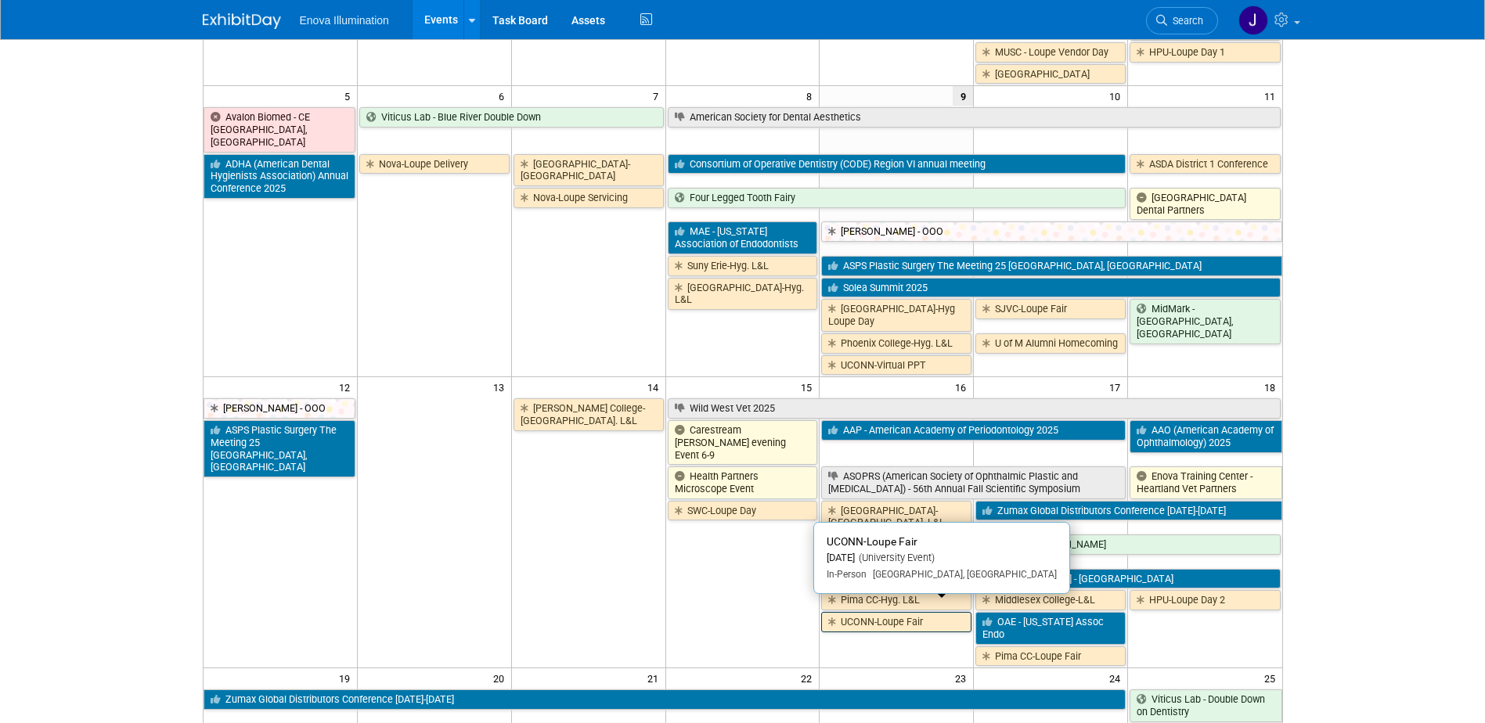
click at [887, 614] on link "UCONN-Loupe Fair" at bounding box center [896, 622] width 150 height 20
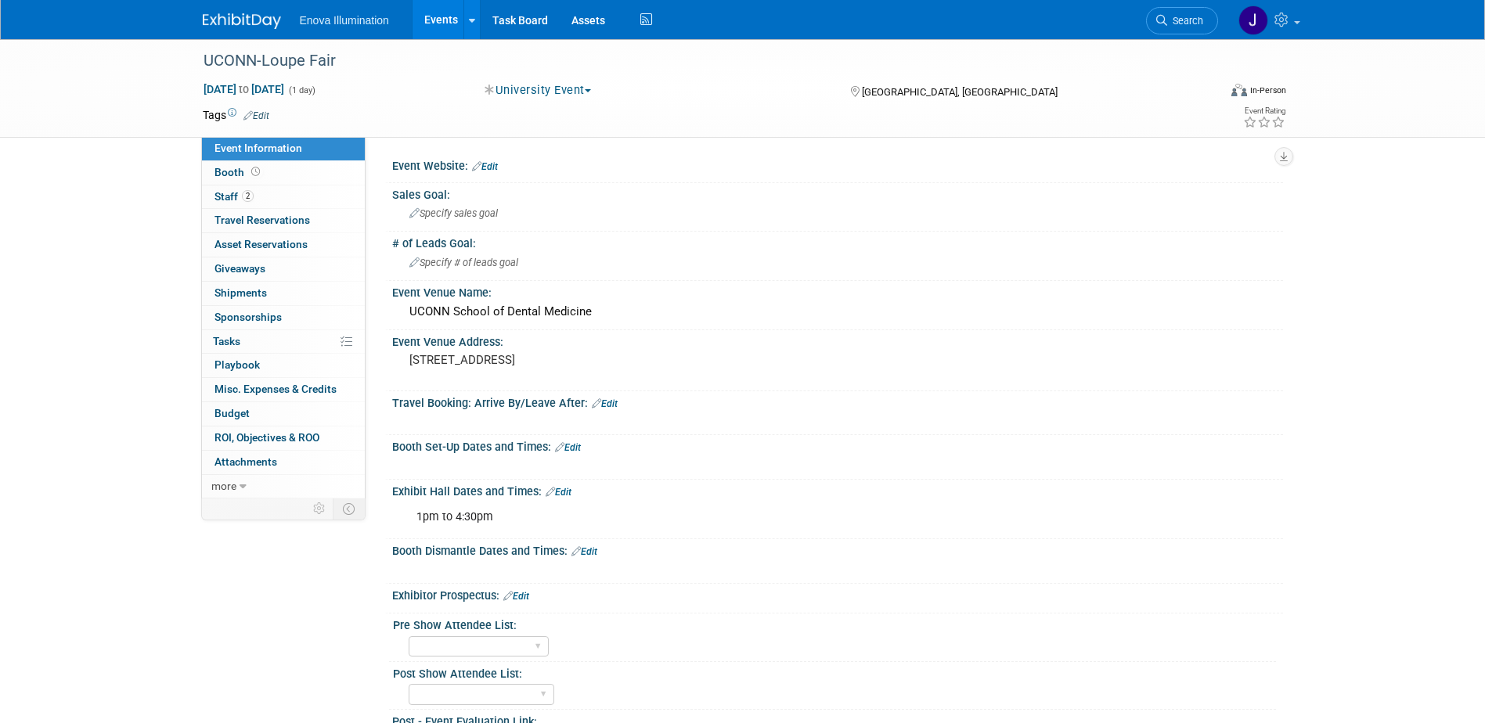
click at [258, 25] on img at bounding box center [242, 21] width 78 height 16
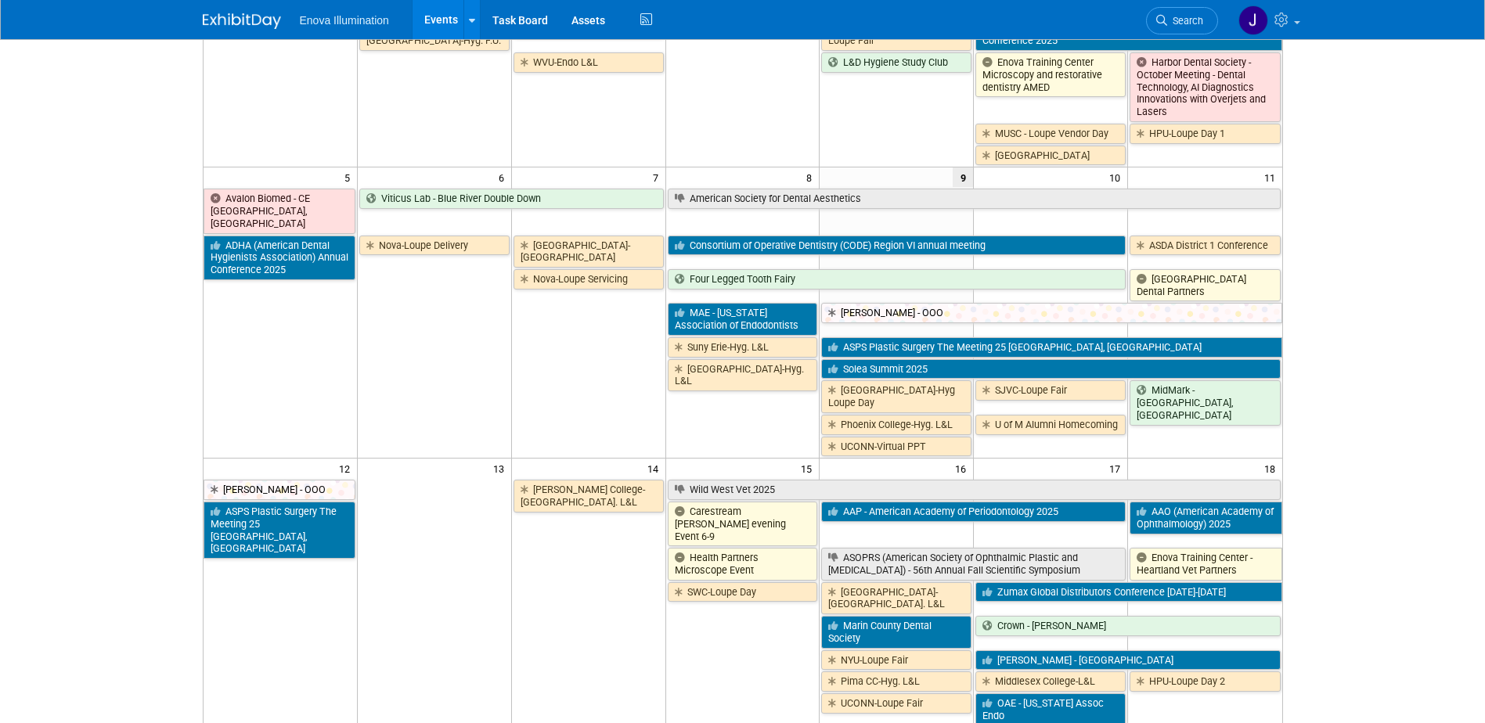
scroll to position [157, 0]
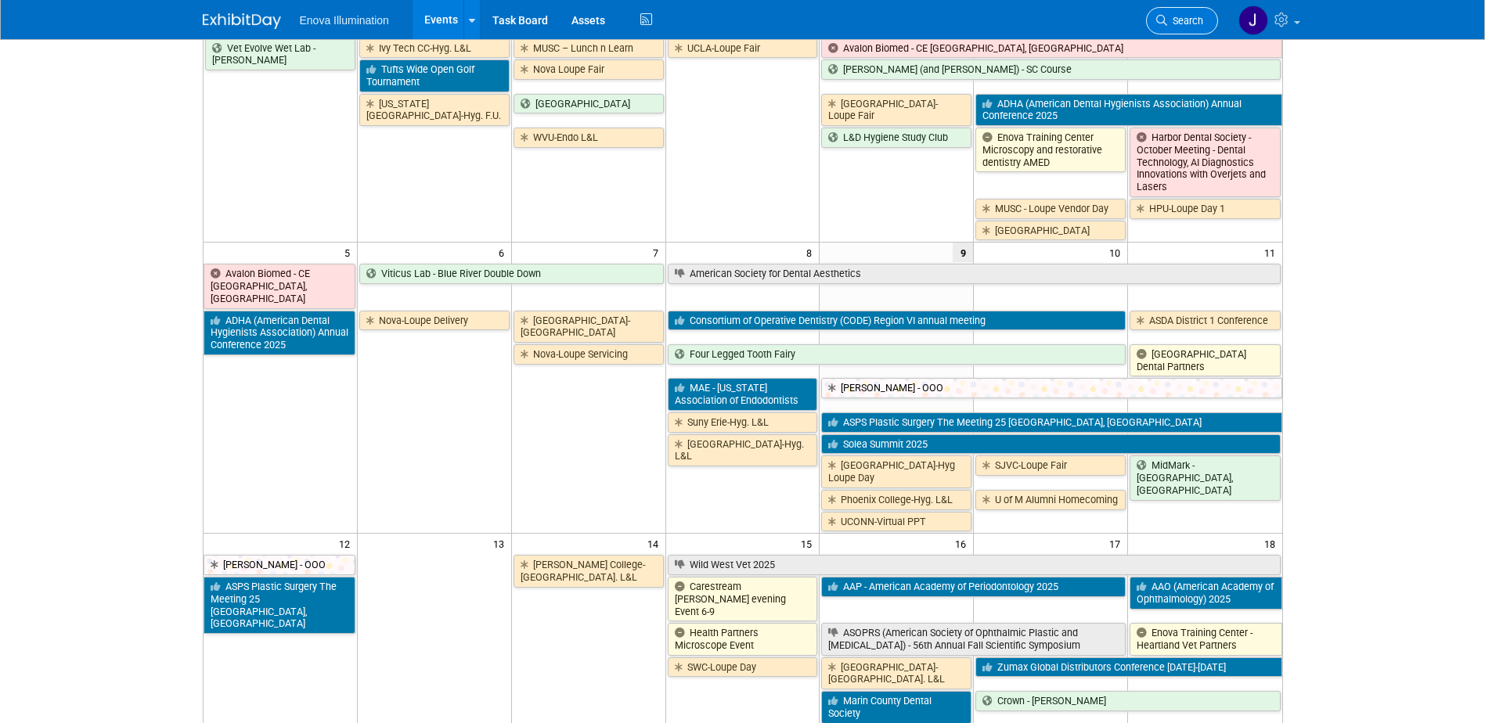
click at [1193, 20] on span "Search" at bounding box center [1185, 21] width 36 height 12
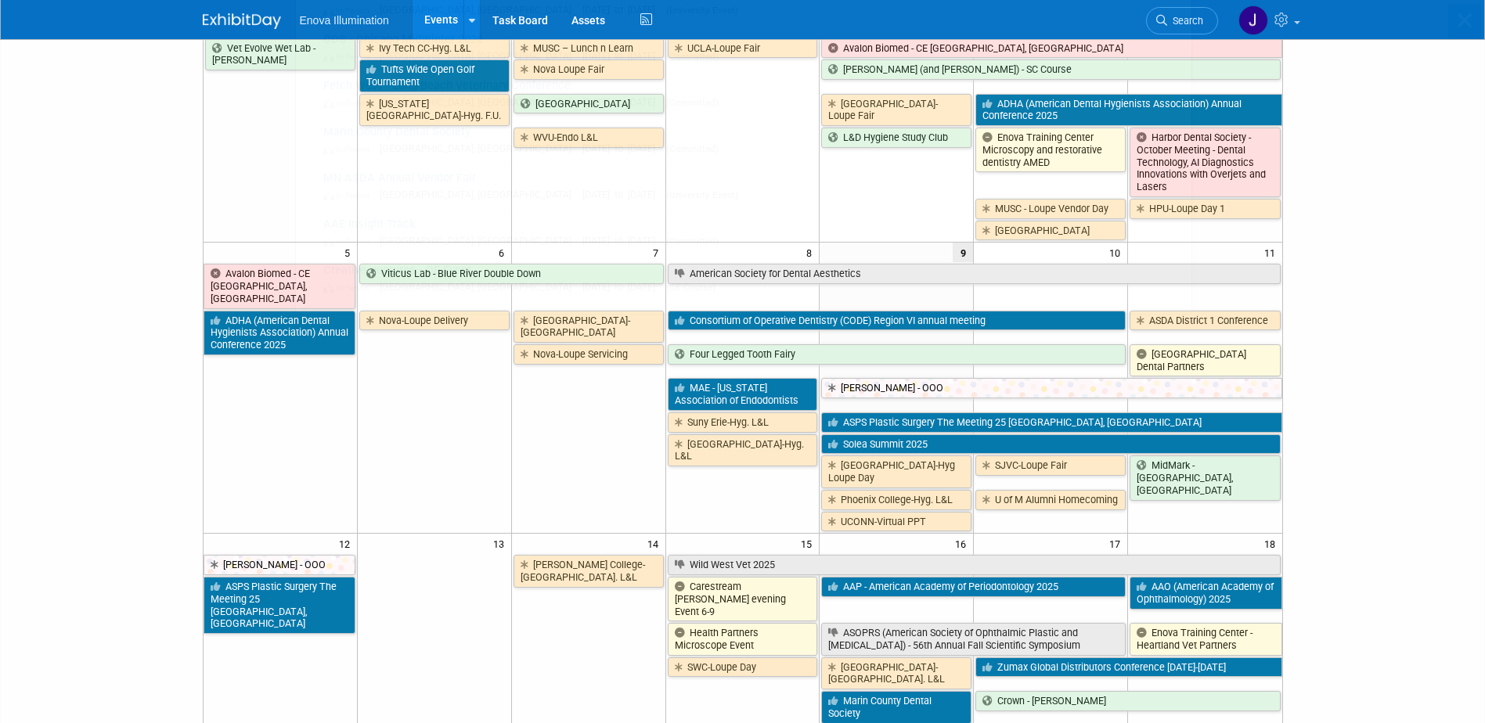
scroll to position [0, 0]
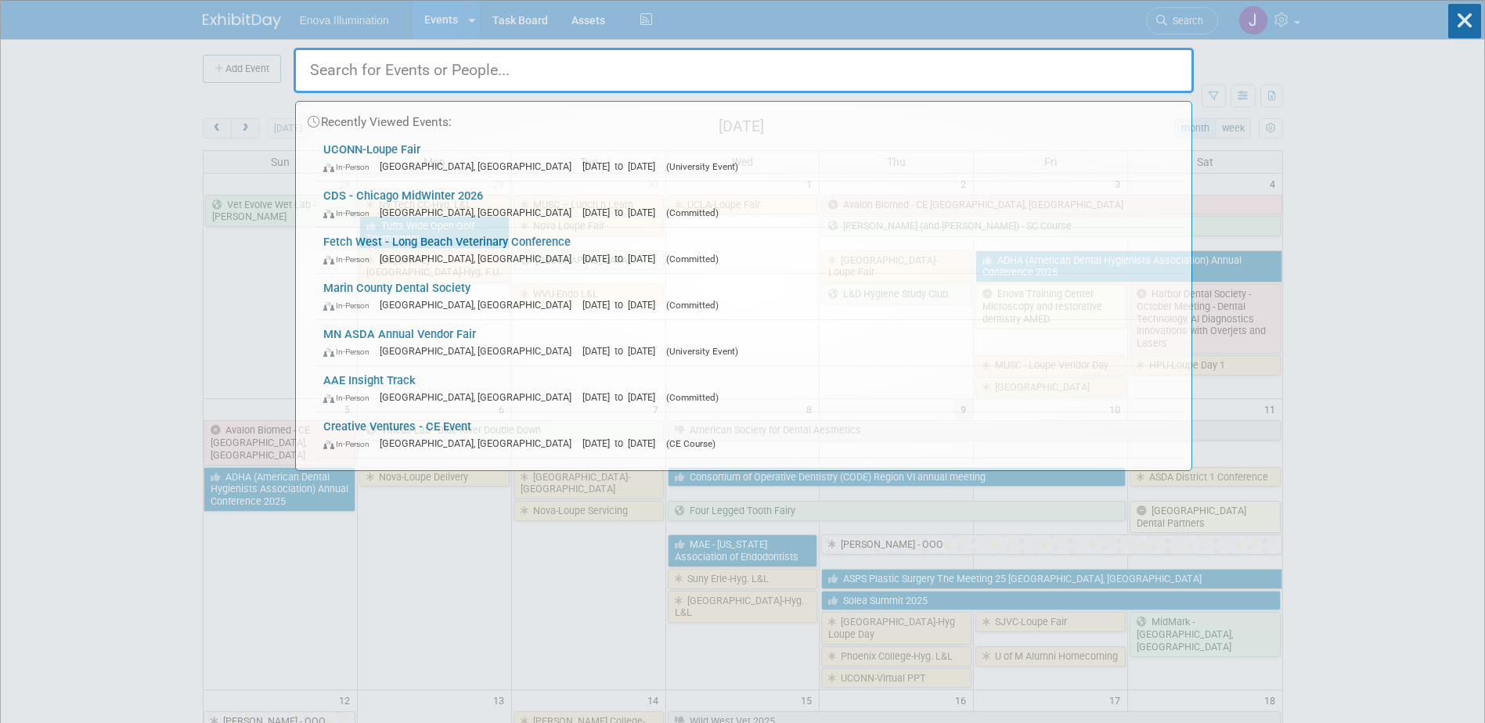
click at [1071, 62] on input "text" at bounding box center [744, 70] width 900 height 45
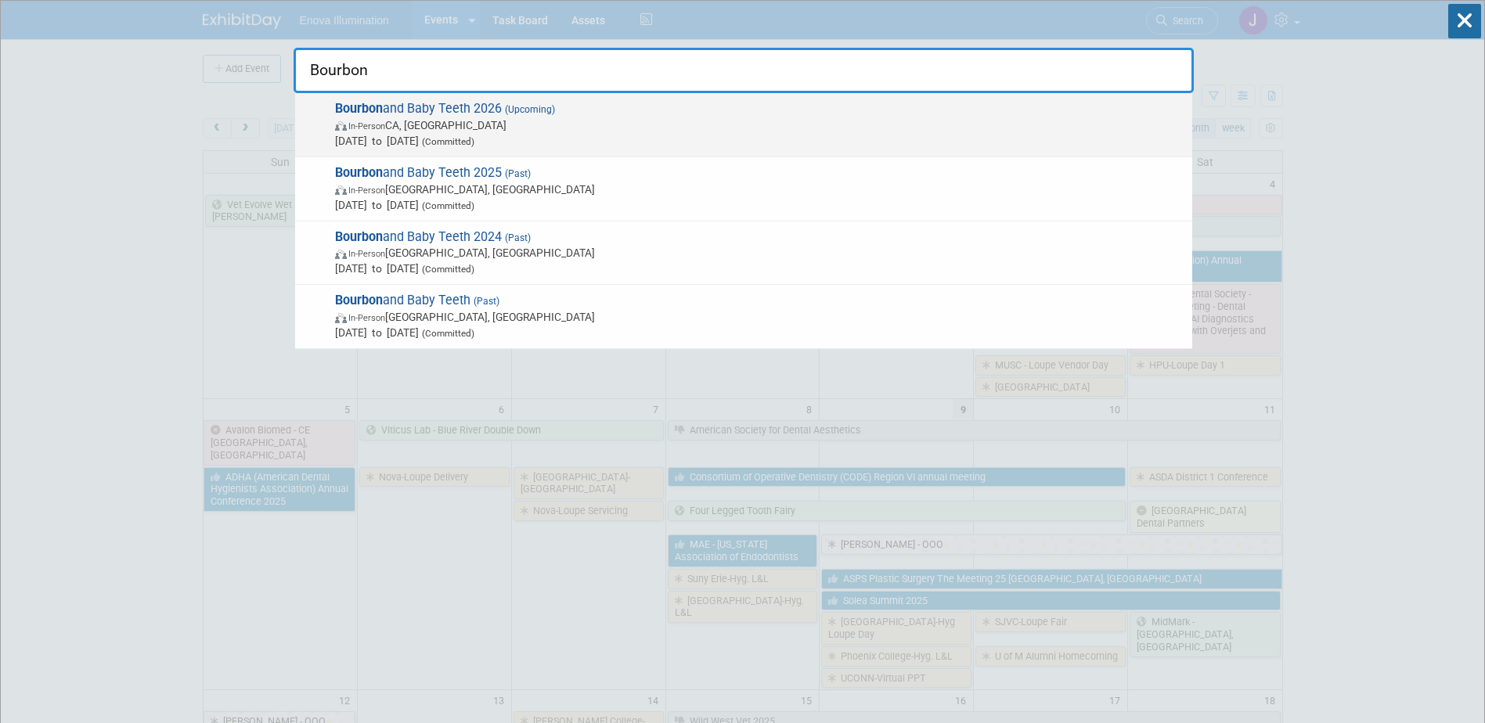
type input "Bourbon"
click at [347, 112] on strong "Bourbon" at bounding box center [359, 108] width 48 height 15
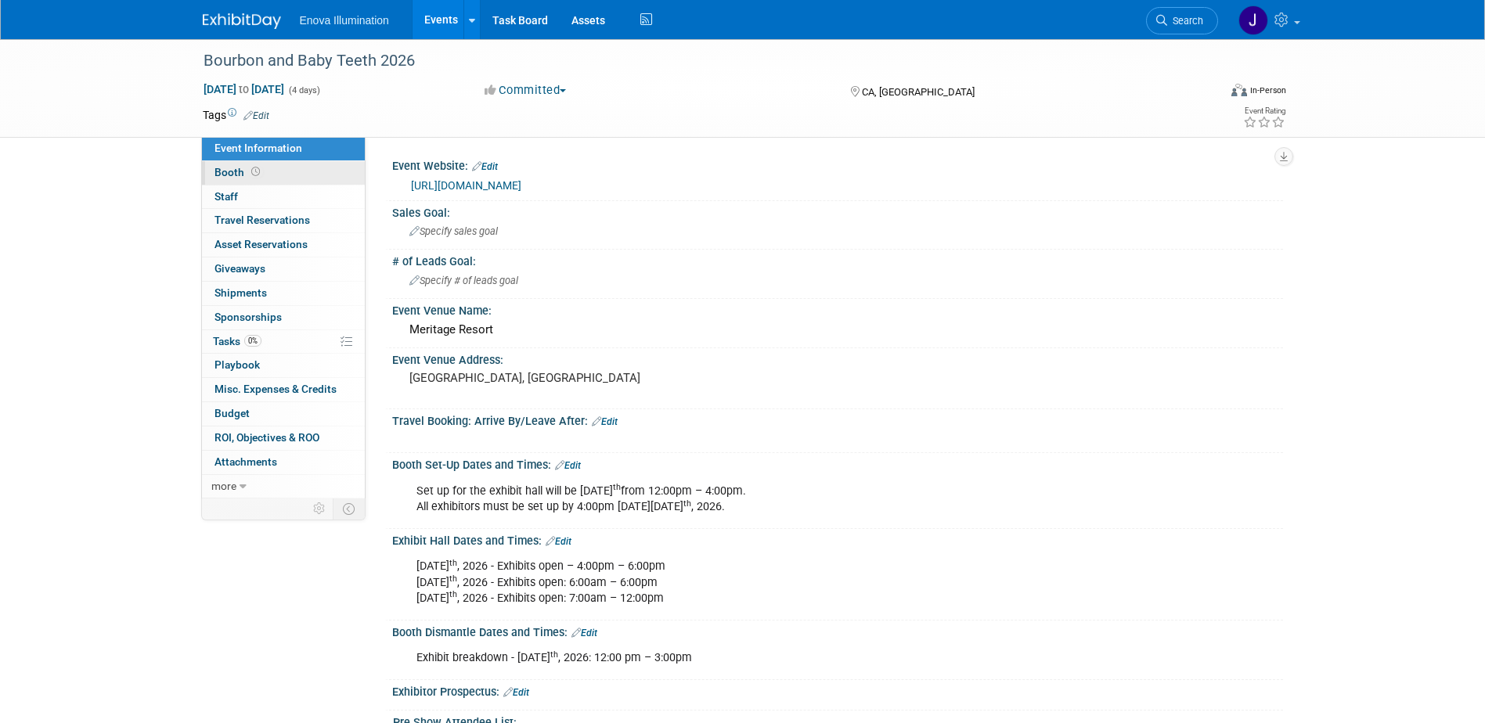
click at [305, 179] on link "Booth" at bounding box center [283, 172] width 163 height 23
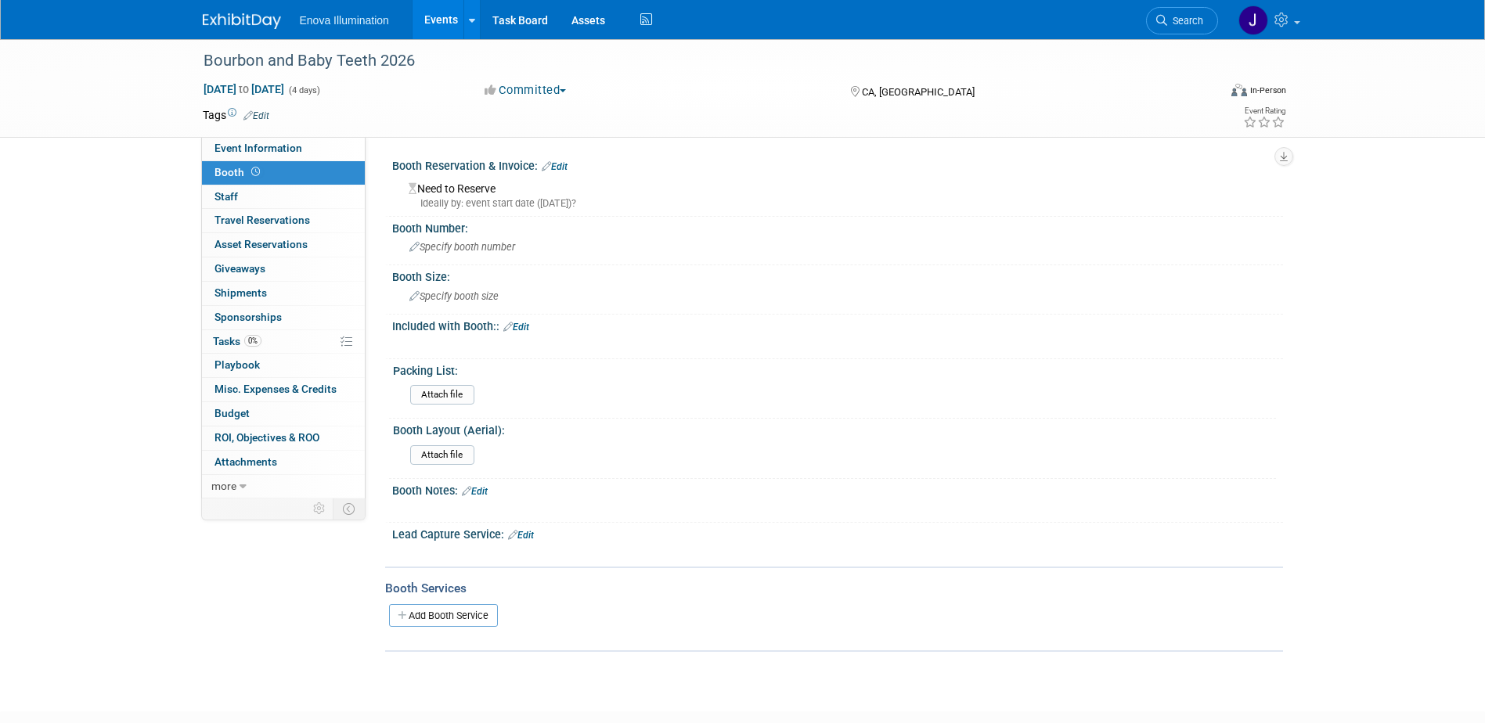
click at [523, 329] on link "Edit" at bounding box center [516, 327] width 26 height 11
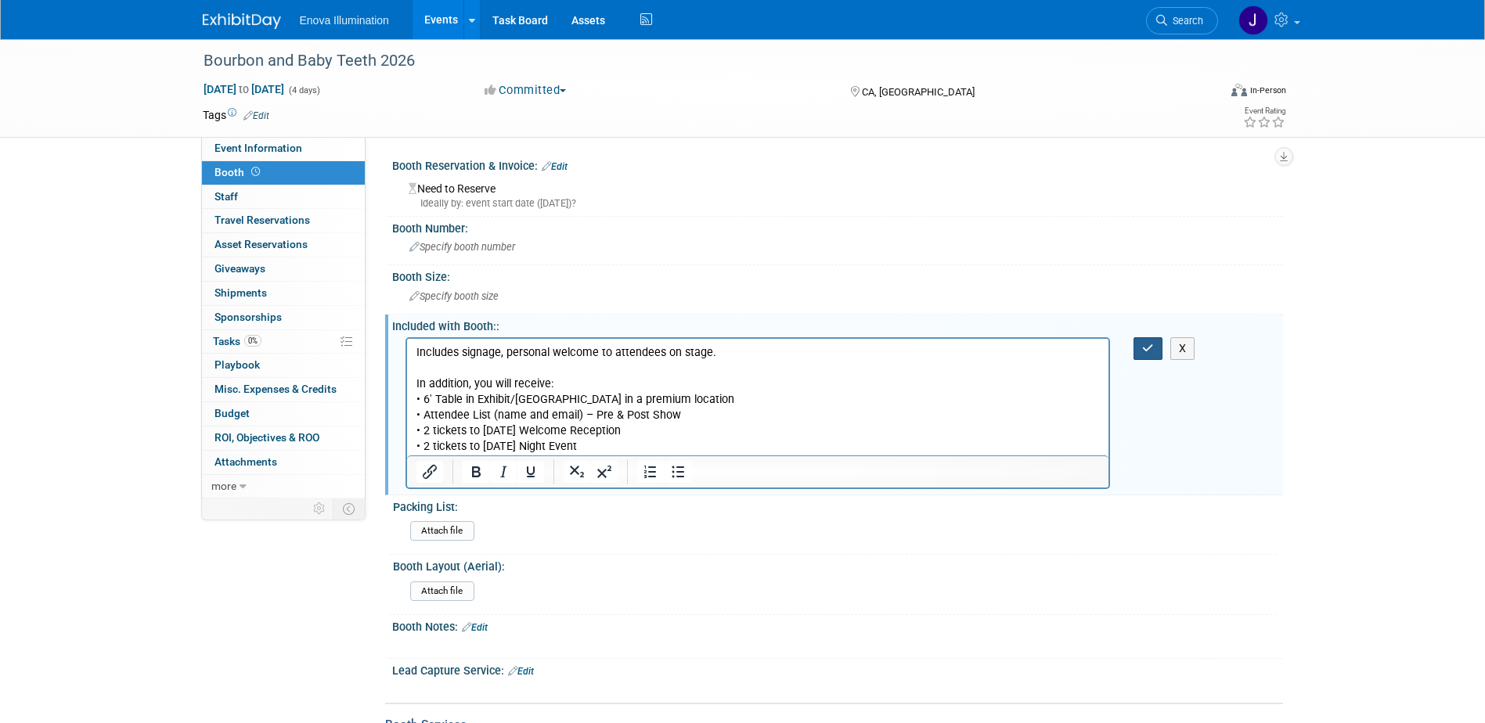
click at [1141, 352] on button "button" at bounding box center [1147, 348] width 29 height 23
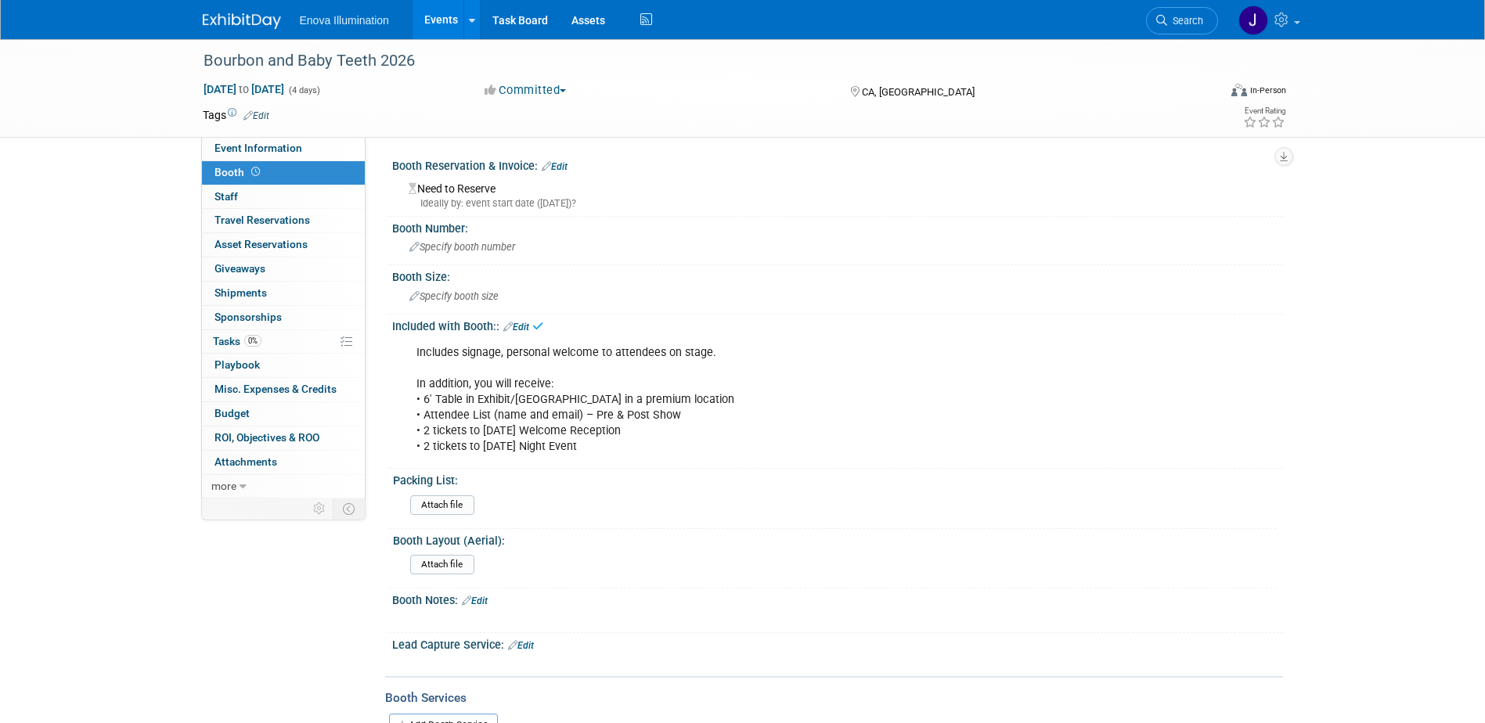
click at [564, 442] on div "Includes signage, personal welcome to attendees on stage. In addition, you will…" at bounding box center [757, 400] width 705 height 126
drag, startPoint x: 594, startPoint y: 443, endPoint x: 420, endPoint y: 433, distance: 174.1
click at [420, 433] on div "Includes signage, personal welcome to attendees on stage. In addition, you will…" at bounding box center [757, 400] width 705 height 126
drag, startPoint x: 420, startPoint y: 433, endPoint x: 442, endPoint y: 435, distance: 22.0
copy div "2 tickets to Thursday Welcome Reception • 2 tickets to Friday Night Event"
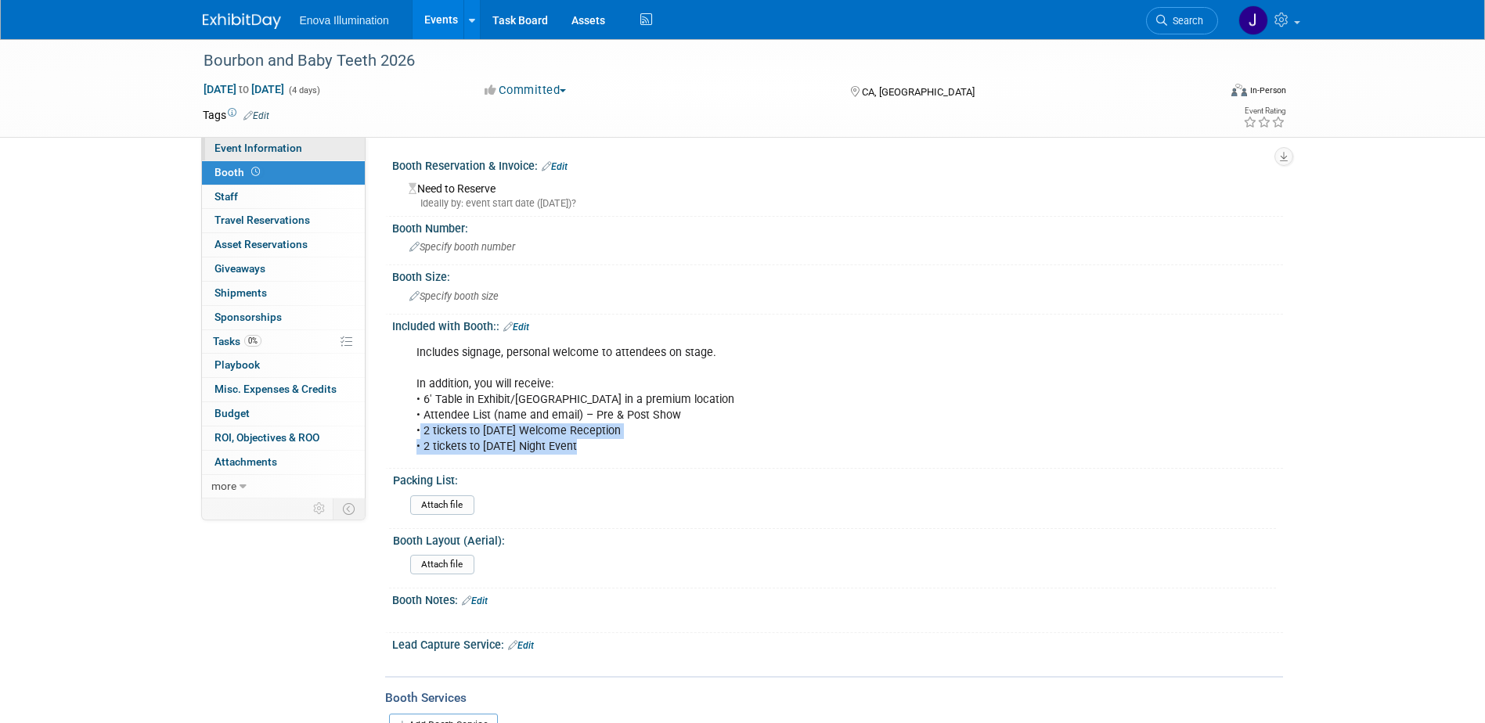
click at [293, 150] on span "Event Information" at bounding box center [258, 148] width 88 height 13
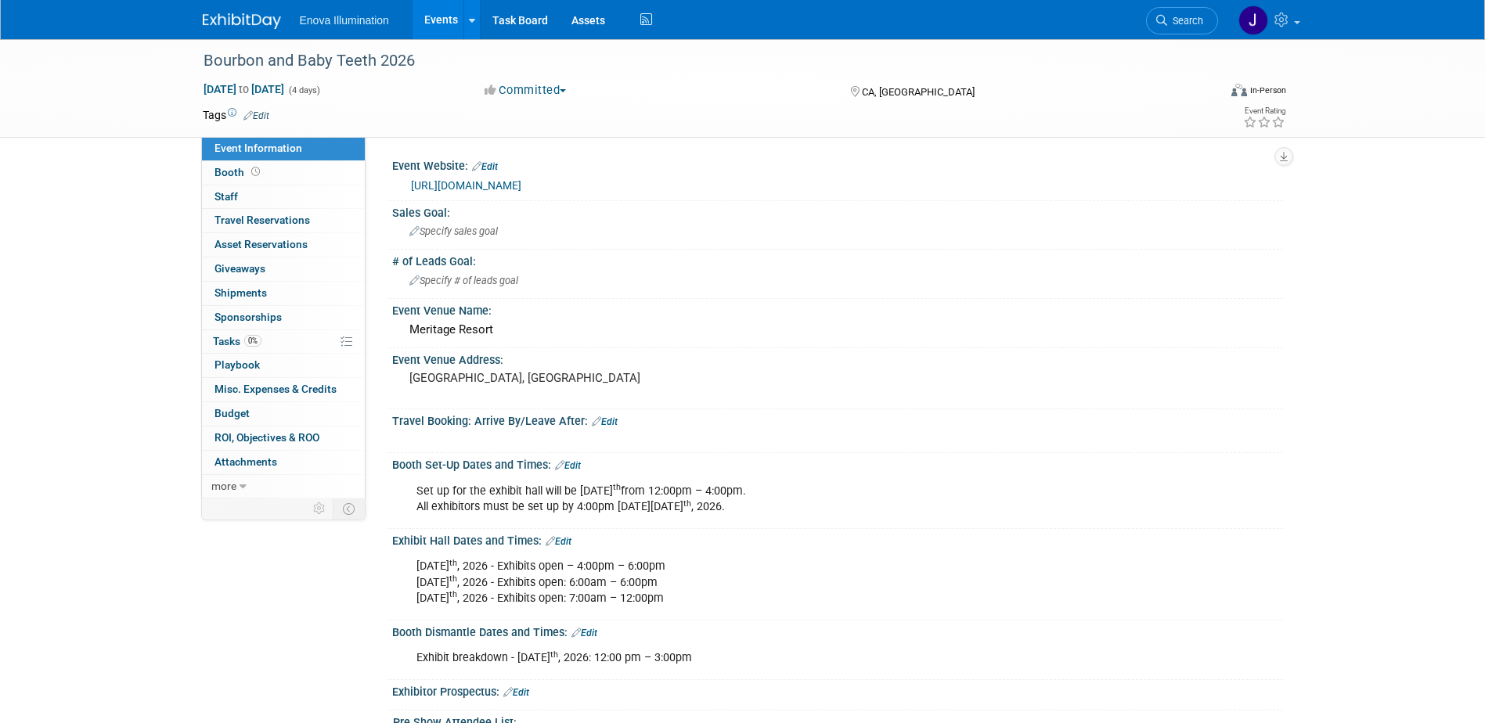
scroll to position [78, 0]
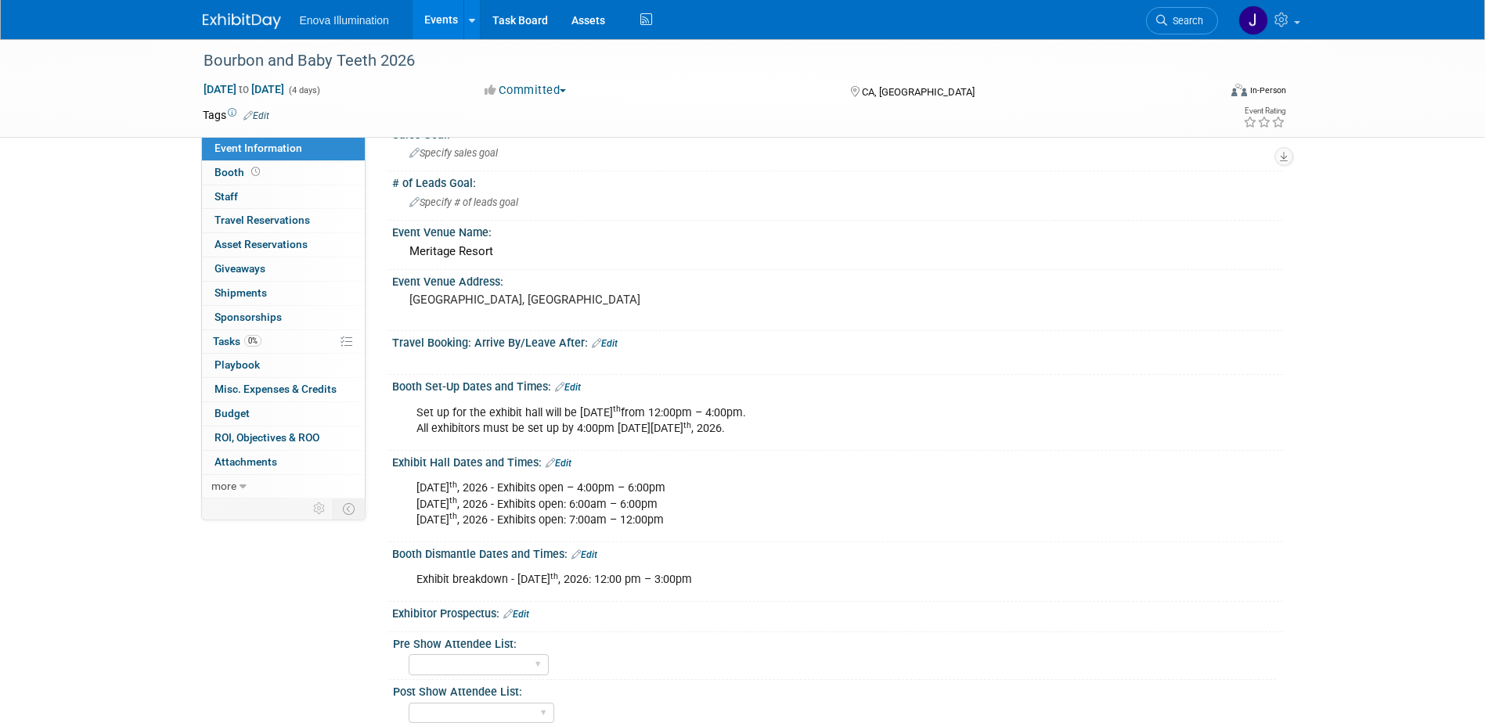
click at [564, 458] on link "Edit" at bounding box center [559, 463] width 26 height 11
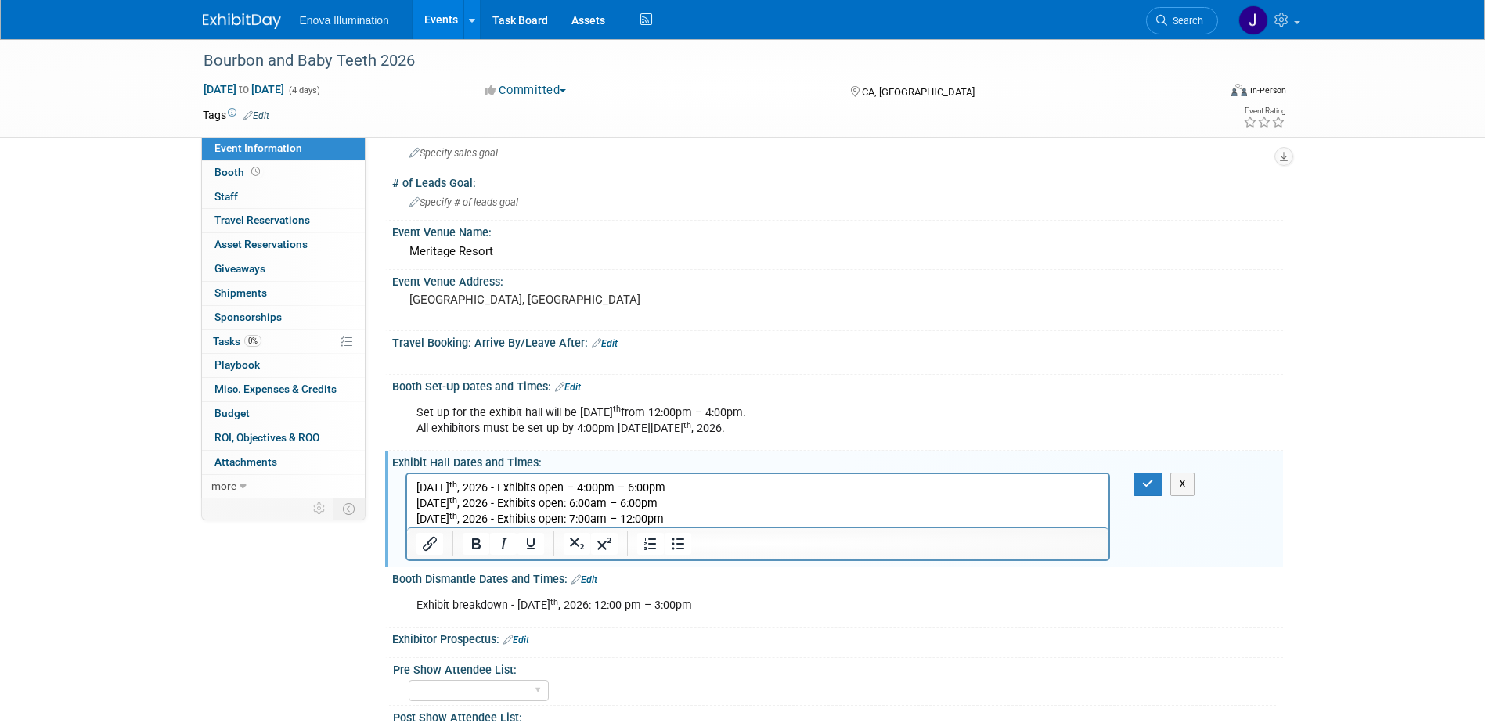
scroll to position [0, 0]
click at [781, 517] on p "Thursday, September 17 th , 2026 - Exhibits open – 4:00pm – 6:00pm Friday, Sept…" at bounding box center [758, 504] width 684 height 47
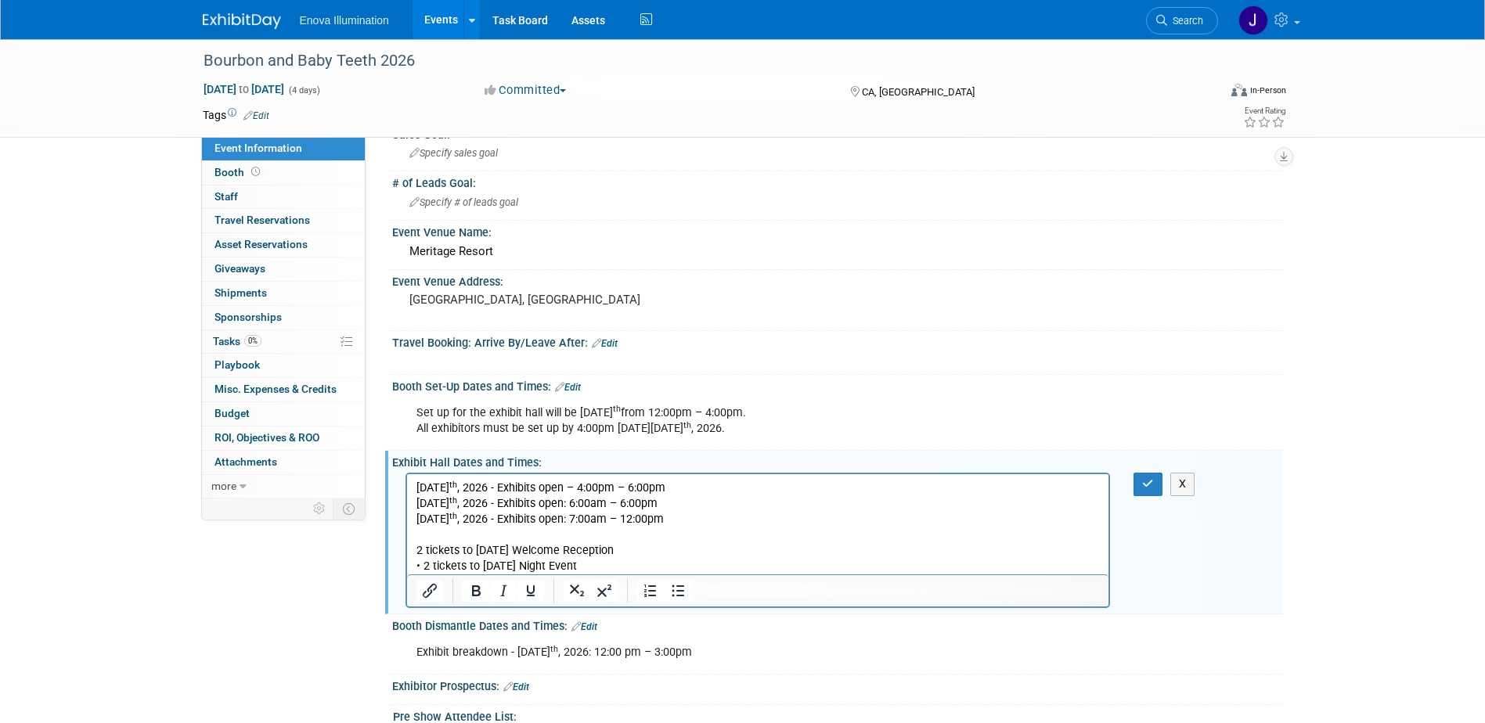
click at [752, 488] on p "Thursday, September 17 th , 2026 - Exhibits open – 4:00pm – 6:00pm Friday, Sept…" at bounding box center [758, 504] width 684 height 47
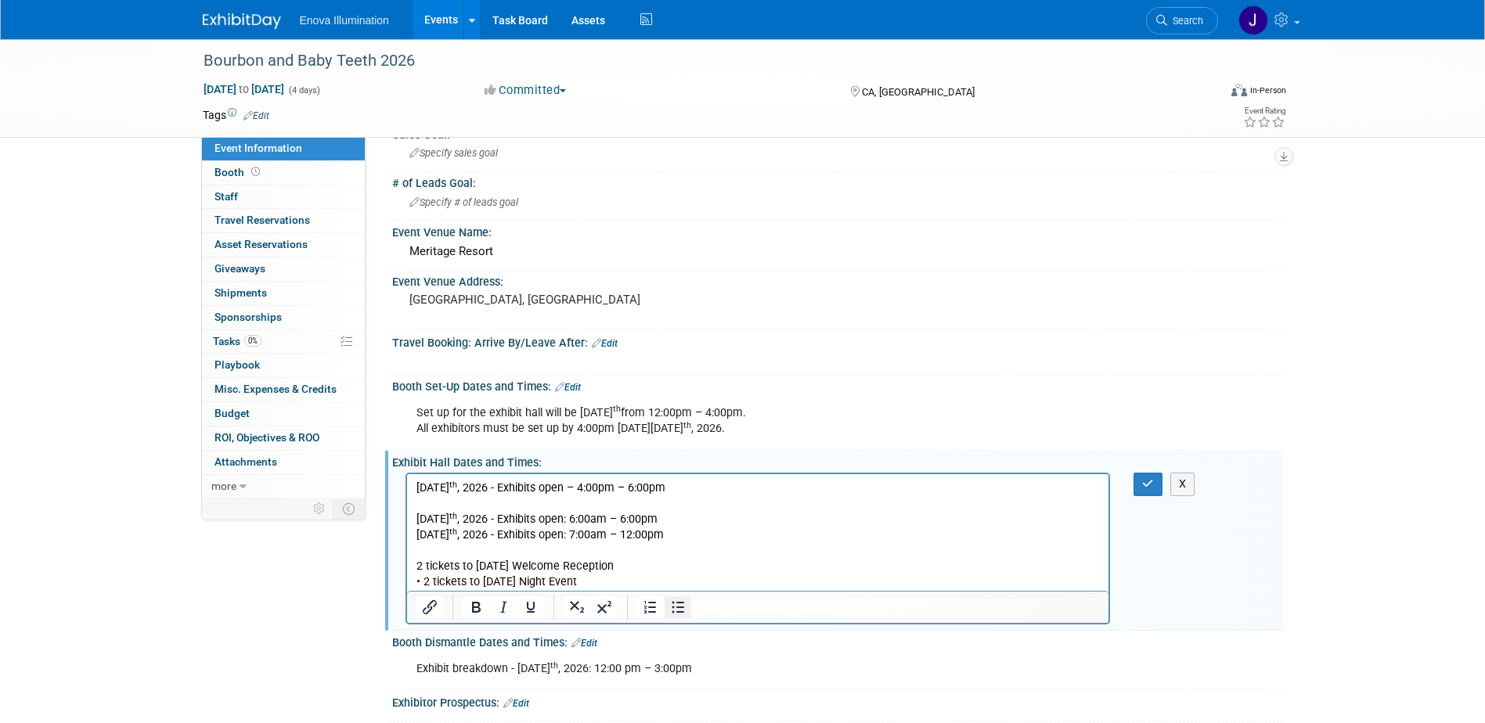
click at [683, 606] on icon "Bullet list" at bounding box center [677, 607] width 19 height 19
click at [519, 499] on li "Friday, September 18 th , 2026 - Exhibits open: 6:00am – 6:00pm Saturday, Septe…" at bounding box center [773, 519] width 653 height 47
click at [445, 520] on ul "2 tickets to Thursday Welcme Reception Friday, September 18 th , 2026 - Exhibit…" at bounding box center [758, 519] width 684 height 47
click at [672, 603] on icon "Bullet list" at bounding box center [677, 607] width 19 height 19
click at [768, 490] on p "Thursday, September 17 th , 2026 - Exhibits open – 4:00pm – 6:00pm" at bounding box center [758, 489] width 684 height 16
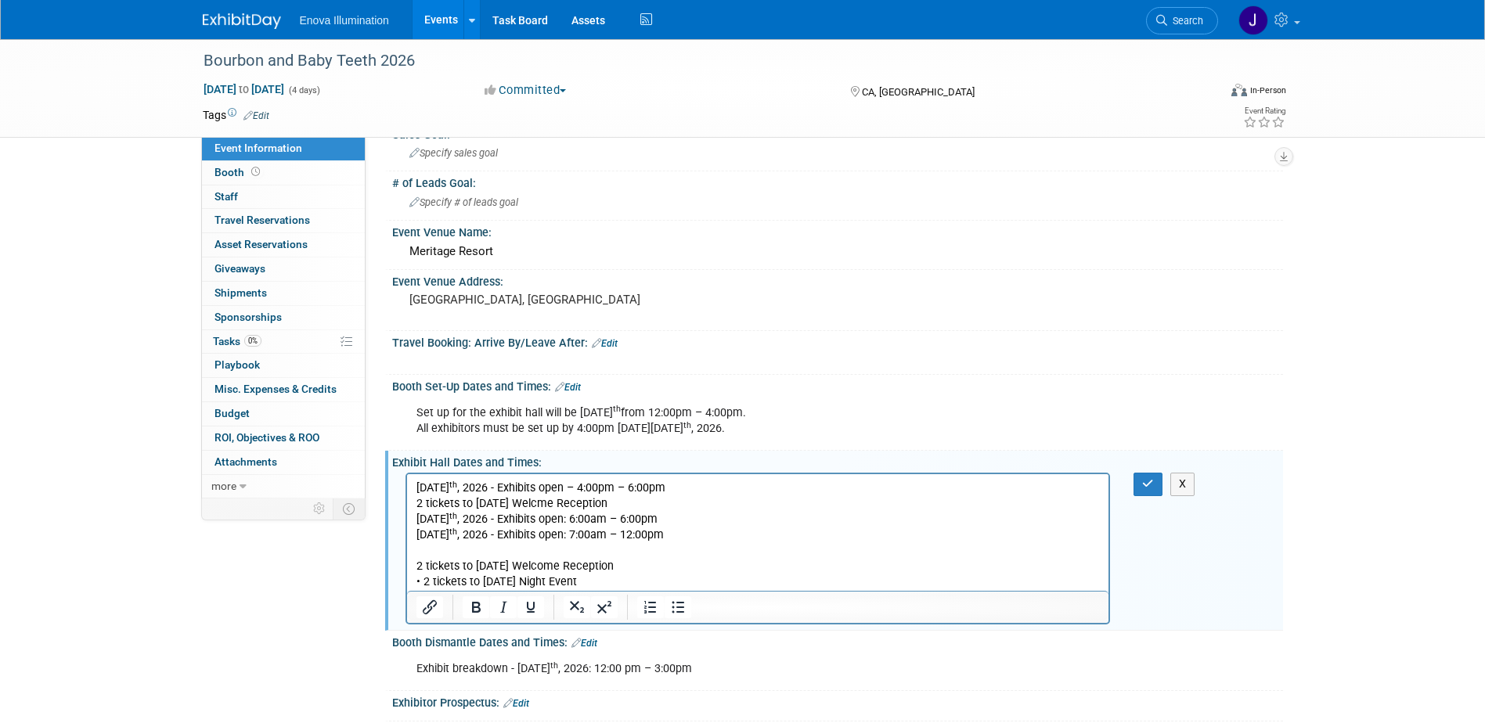
click at [651, 507] on p "2 tickets to Thursday Welcme Reception Friday, September 18 th , 2026 - Exhibit…" at bounding box center [758, 519] width 684 height 47
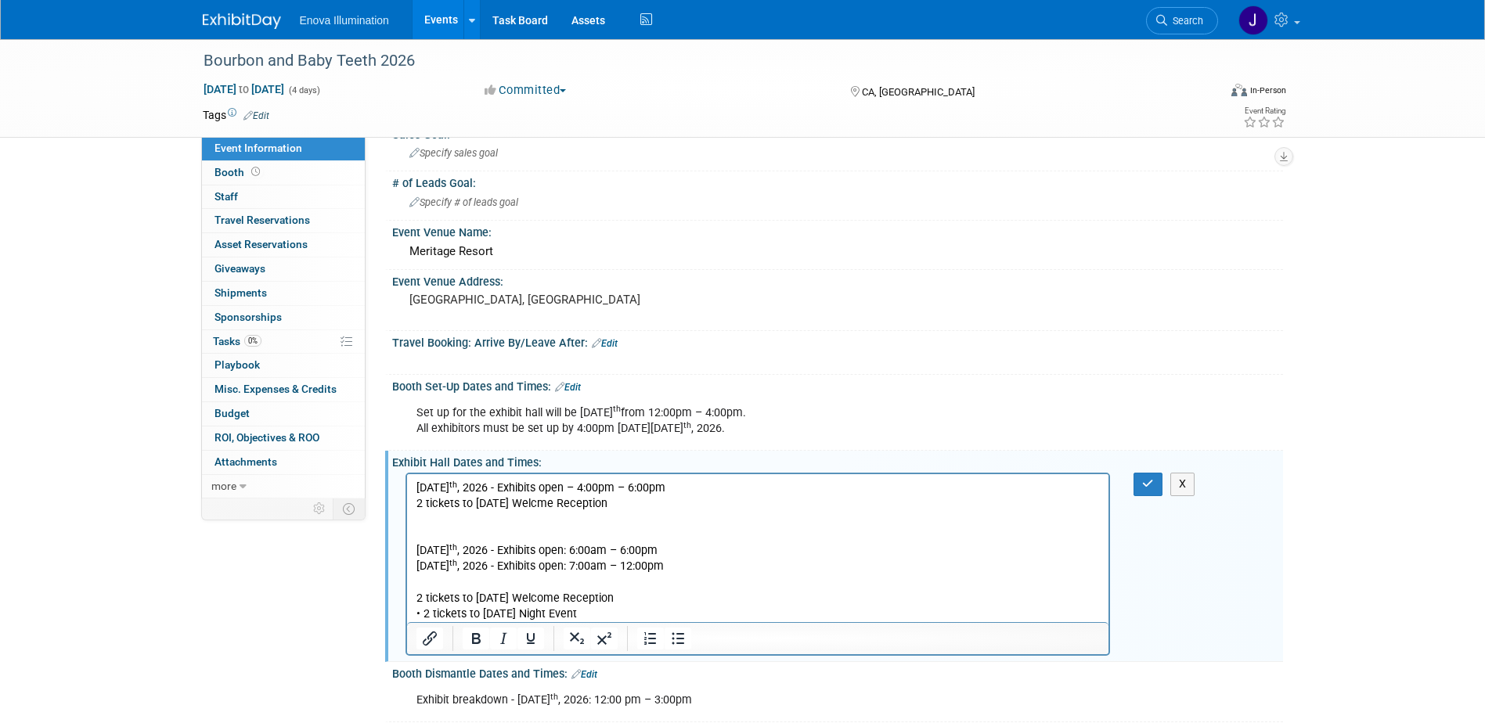
click at [413, 505] on html "Thursday, September 17 th , 2026 - Exhibits open – 4:00pm – 6:00pm 2 tickets to…" at bounding box center [757, 548] width 702 height 148
click at [683, 640] on icon "Bullet list" at bounding box center [677, 638] width 19 height 19
click at [449, 528] on p "Friday, September 18 th , 2026 - Exhibits open: 6:00am – 6:00pm Saturday, Septe…" at bounding box center [758, 551] width 684 height 47
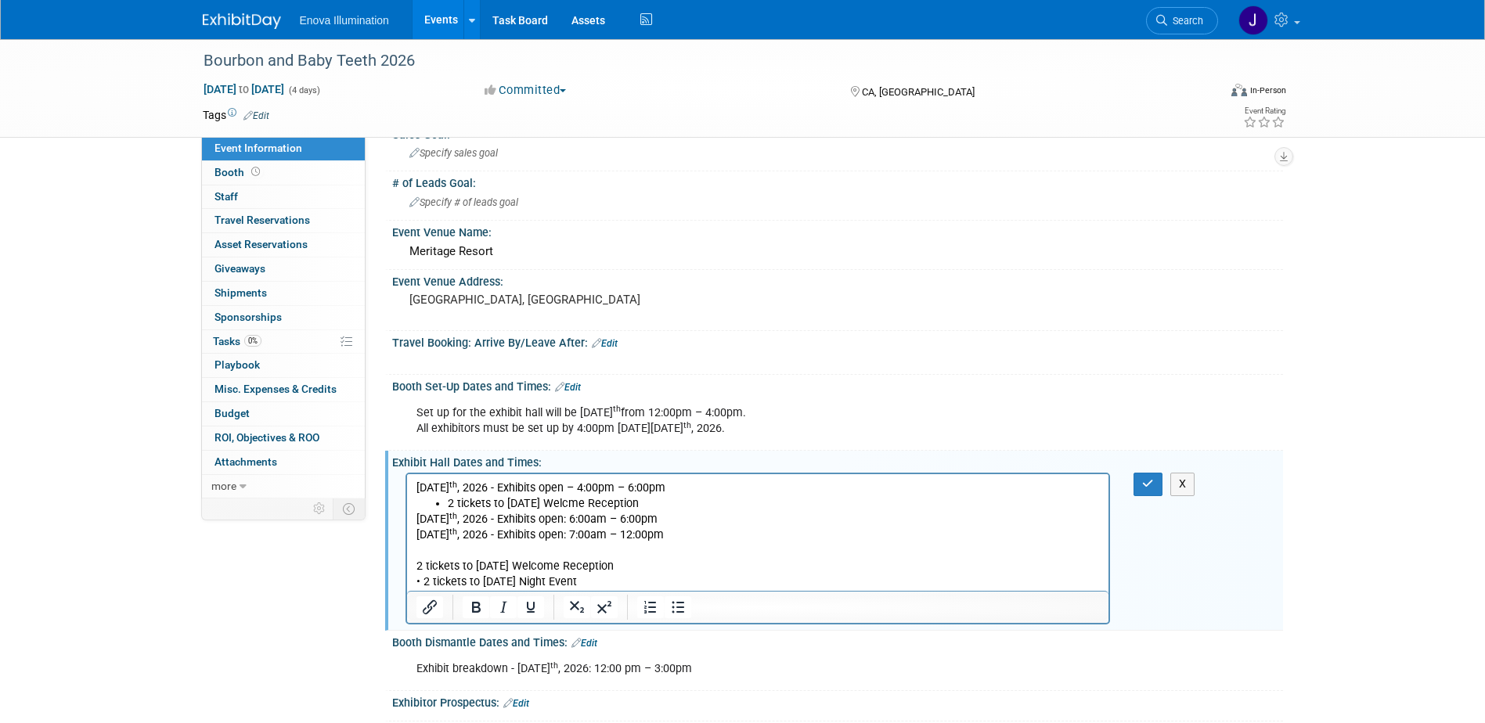
click at [733, 514] on p "Friday, September 18 th , 2026 - Exhibits open: 6:00am – 6:00pm Saturday, Septe…" at bounding box center [758, 527] width 684 height 31
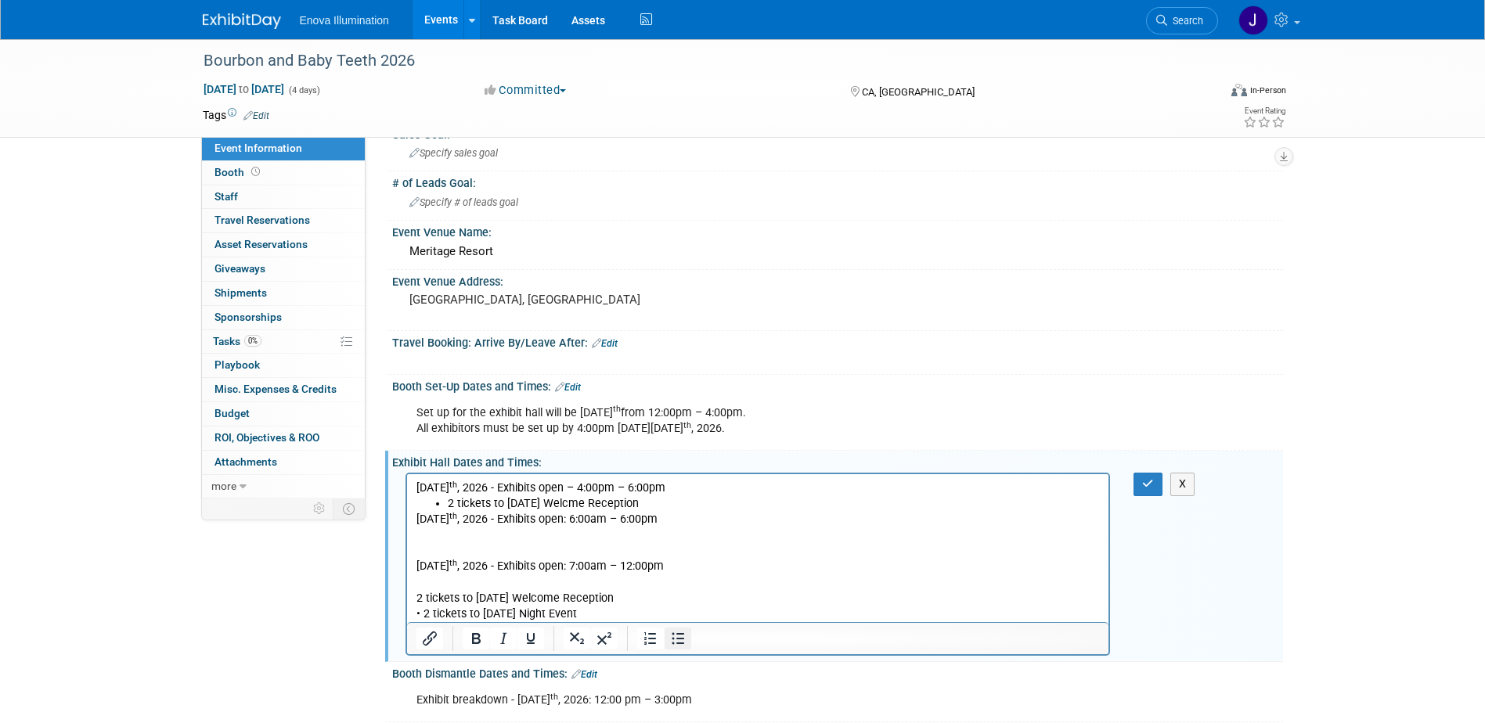
click at [676, 637] on icon "Bullet list" at bounding box center [677, 638] width 19 height 19
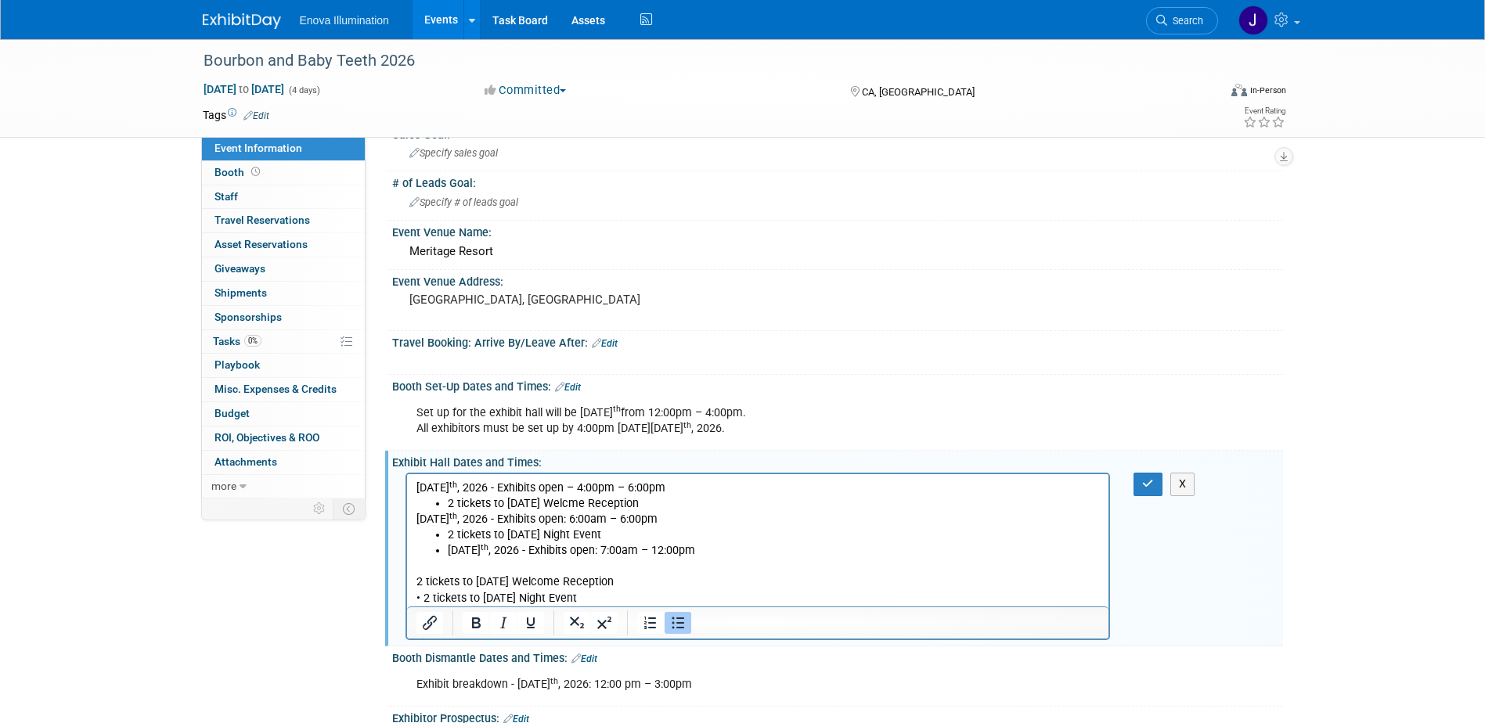
click at [676, 629] on icon "Bullet list" at bounding box center [677, 623] width 19 height 19
drag, startPoint x: 577, startPoint y: 595, endPoint x: 391, endPoint y: 582, distance: 186.8
click at [406, 582] on html "Thursday, September 17 th , 2026 - Exhibits open – 4:00pm – 6:00pm 2 tickets to…" at bounding box center [757, 540] width 702 height 132
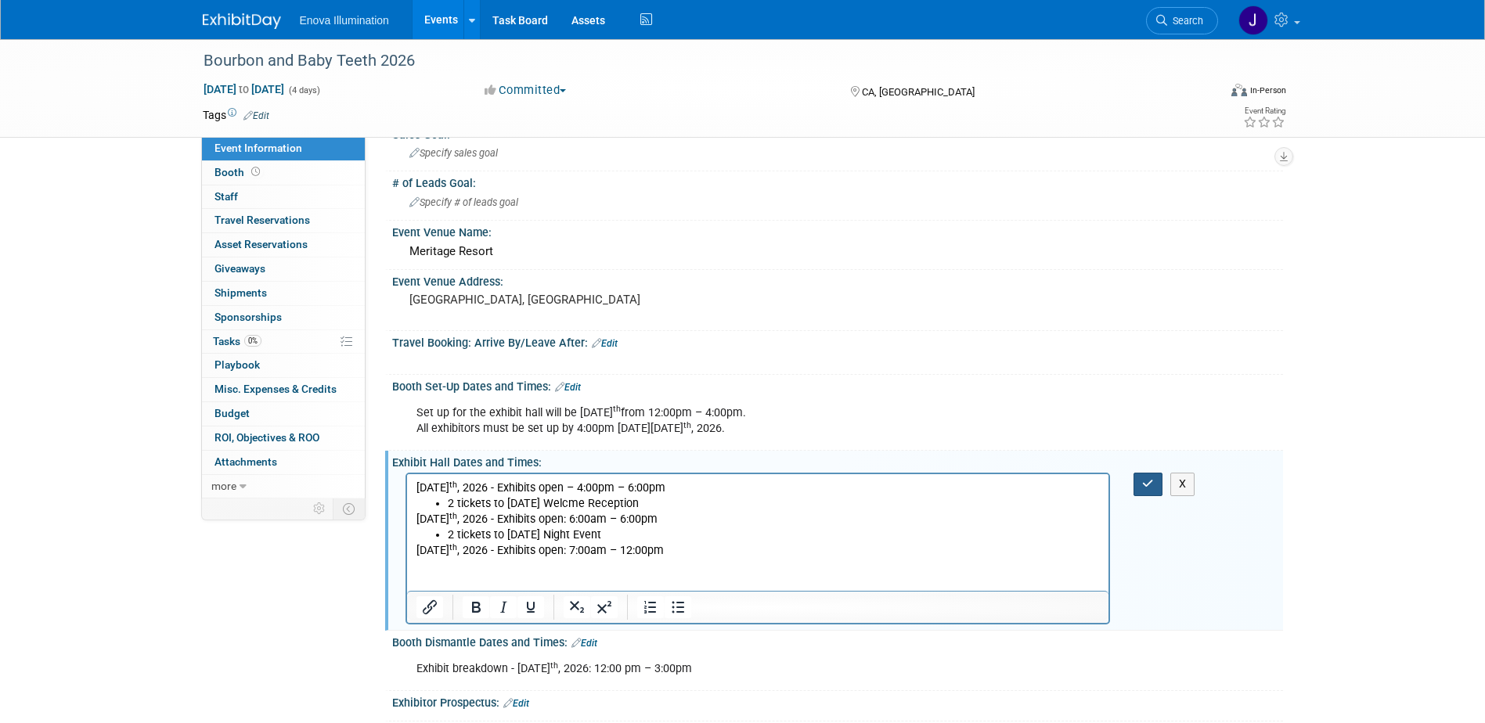
click at [1155, 482] on button "button" at bounding box center [1147, 484] width 29 height 23
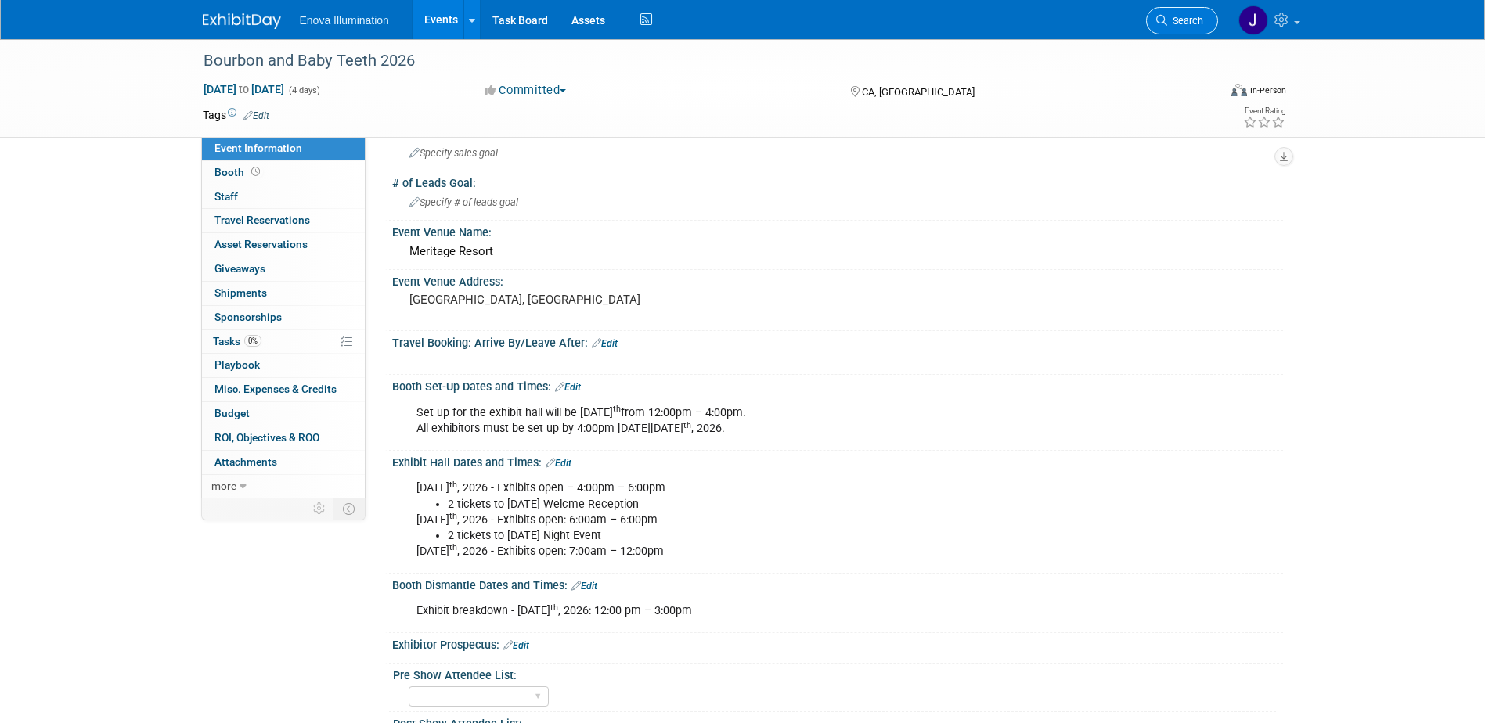
click at [1186, 21] on span "Search" at bounding box center [1185, 21] width 36 height 12
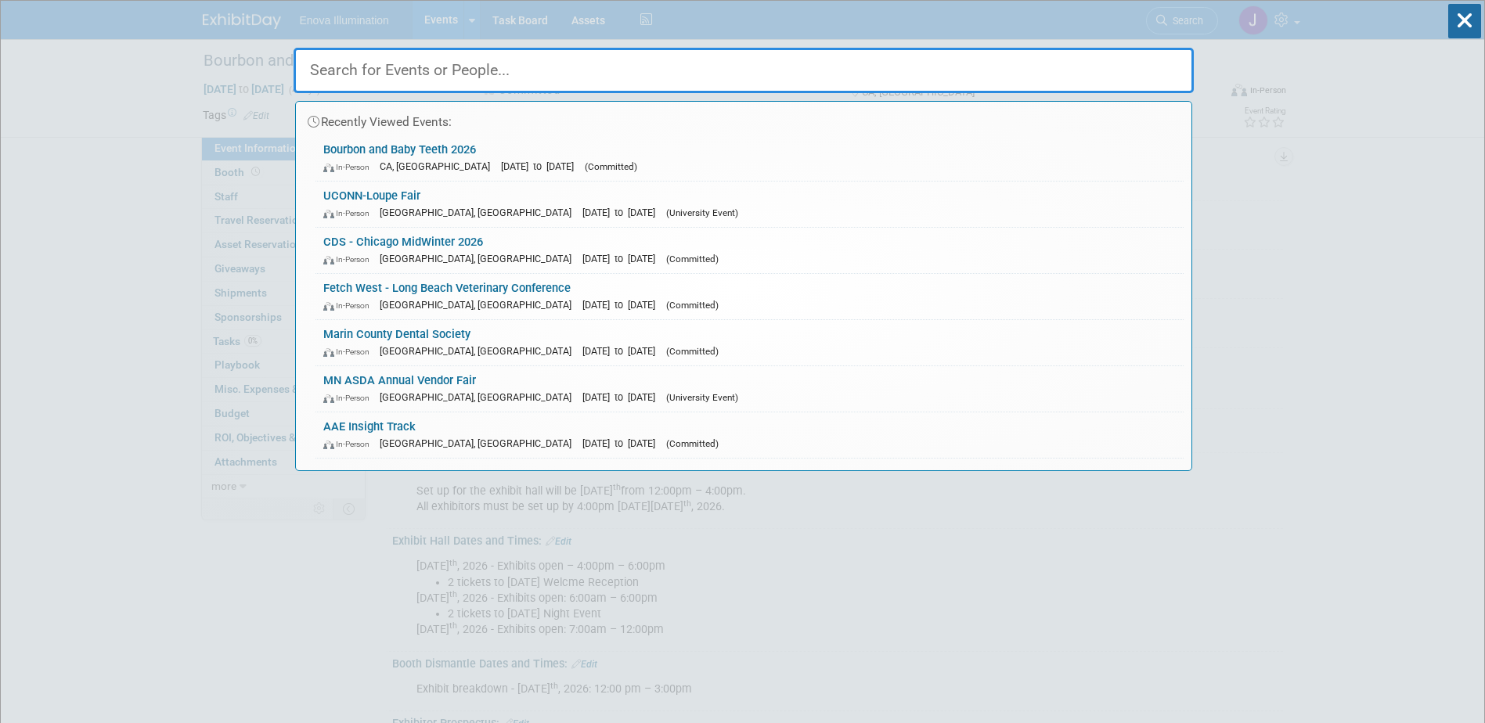
click at [1068, 57] on input "text" at bounding box center [744, 70] width 900 height 45
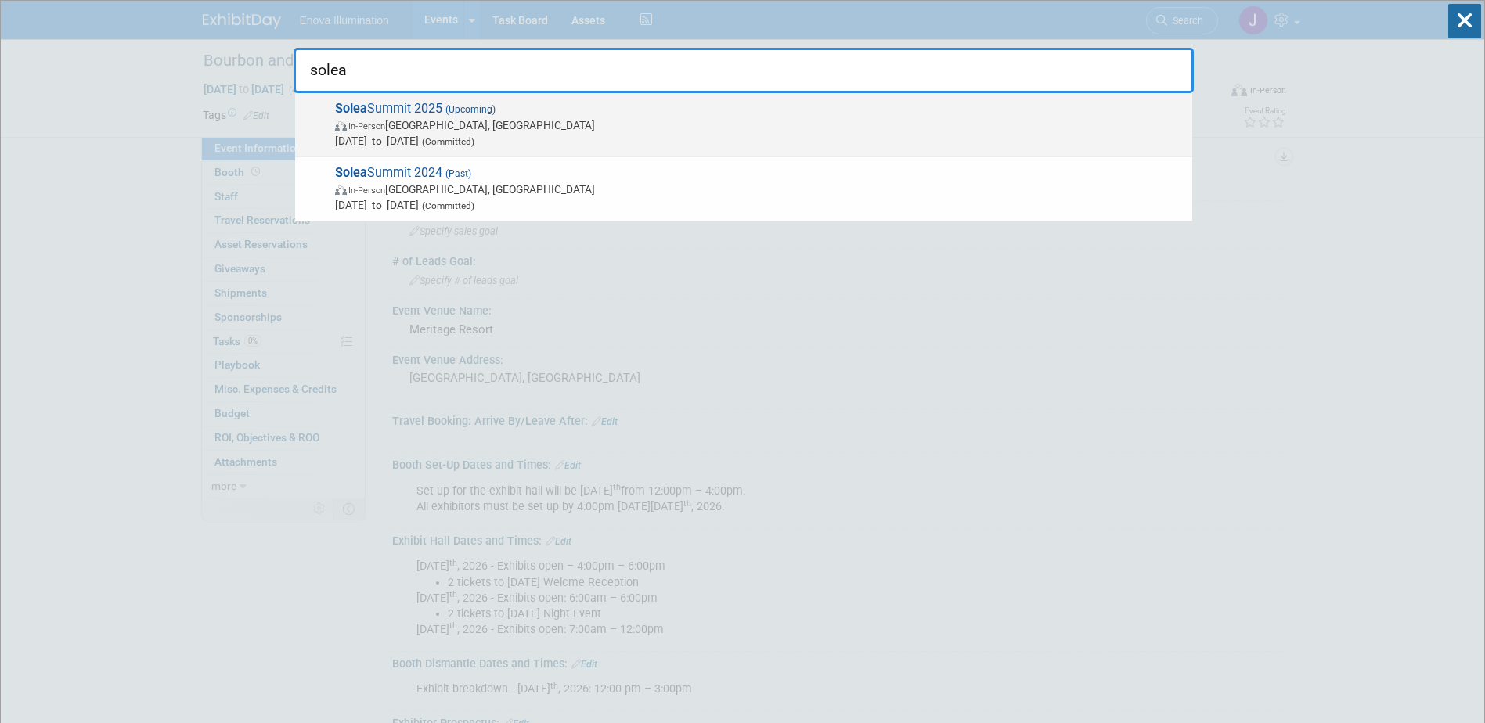
type input "solea"
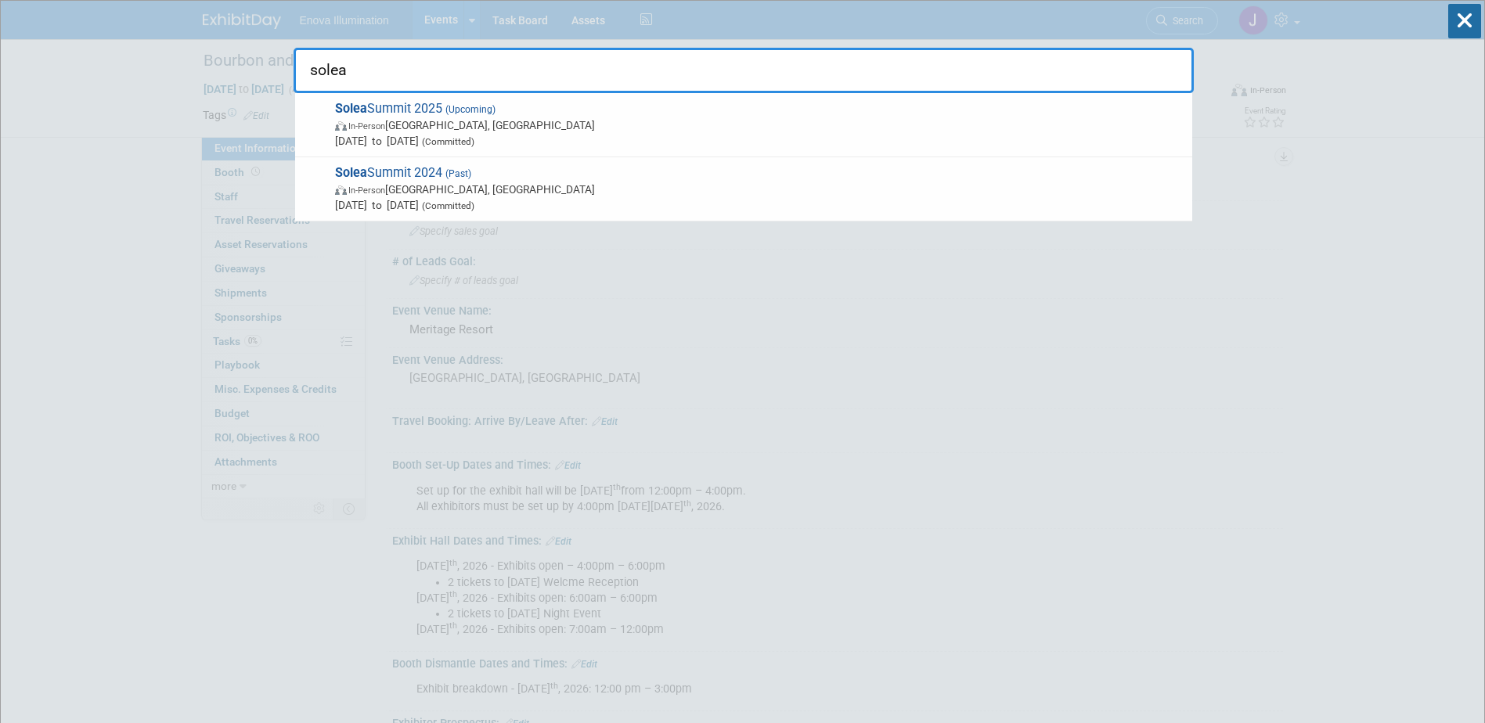
click at [356, 126] on span "In-Person" at bounding box center [366, 126] width 37 height 10
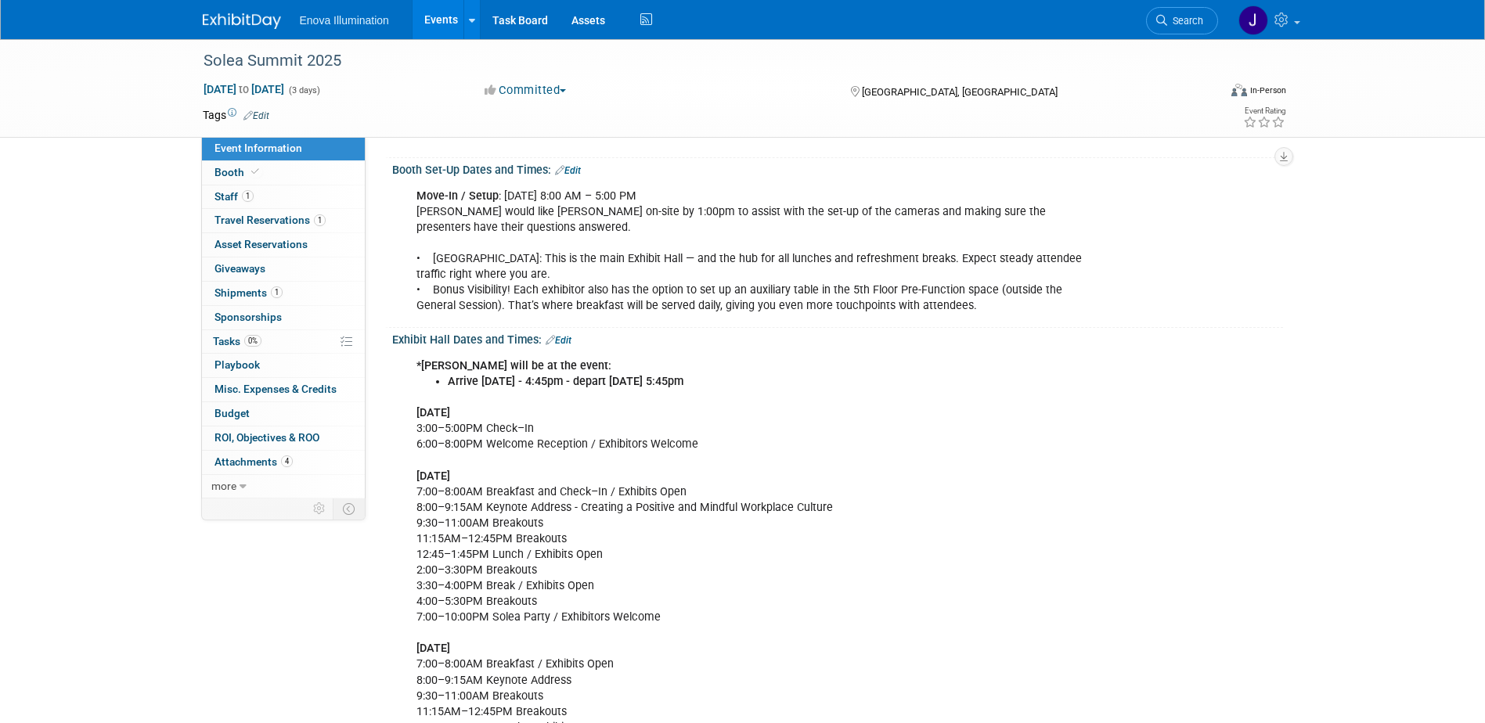
scroll to position [313, 0]
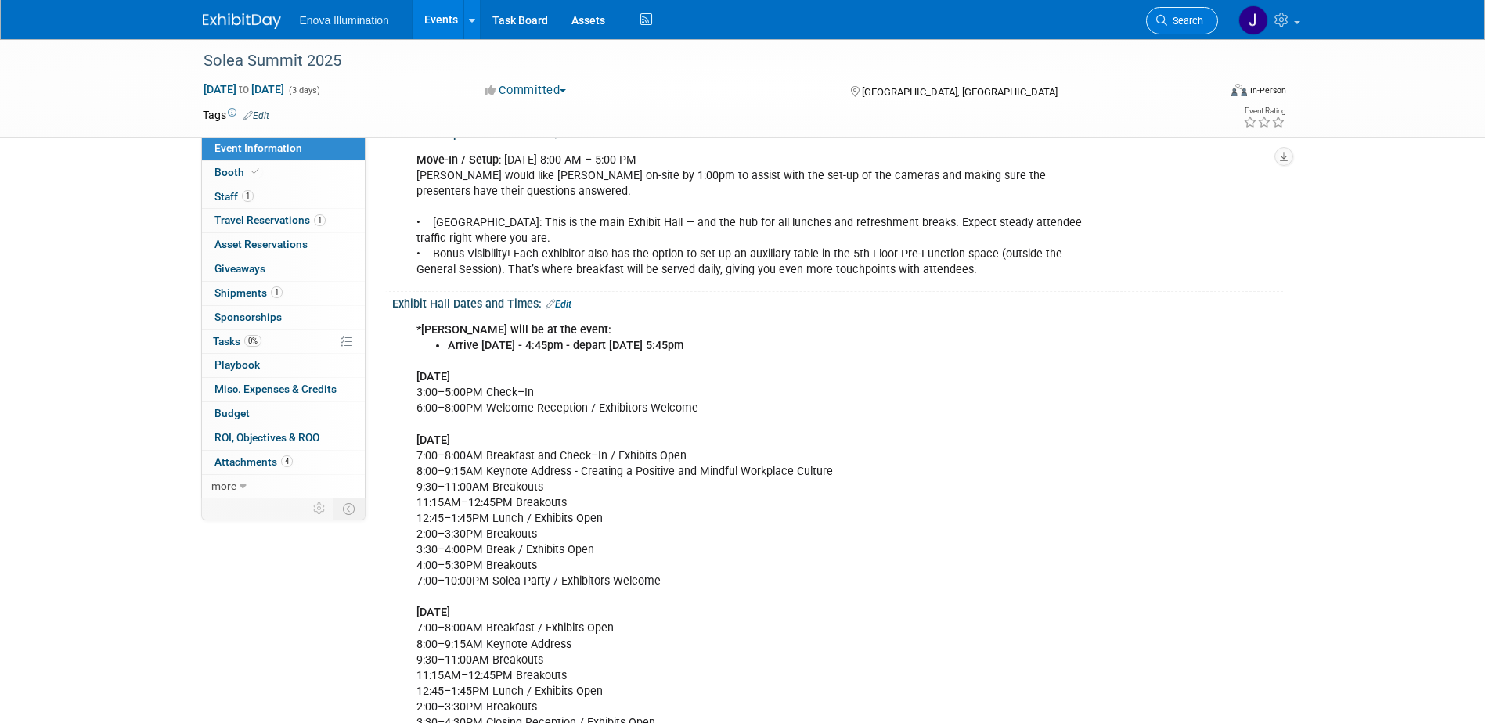
click at [1191, 19] on span "Search" at bounding box center [1185, 21] width 36 height 12
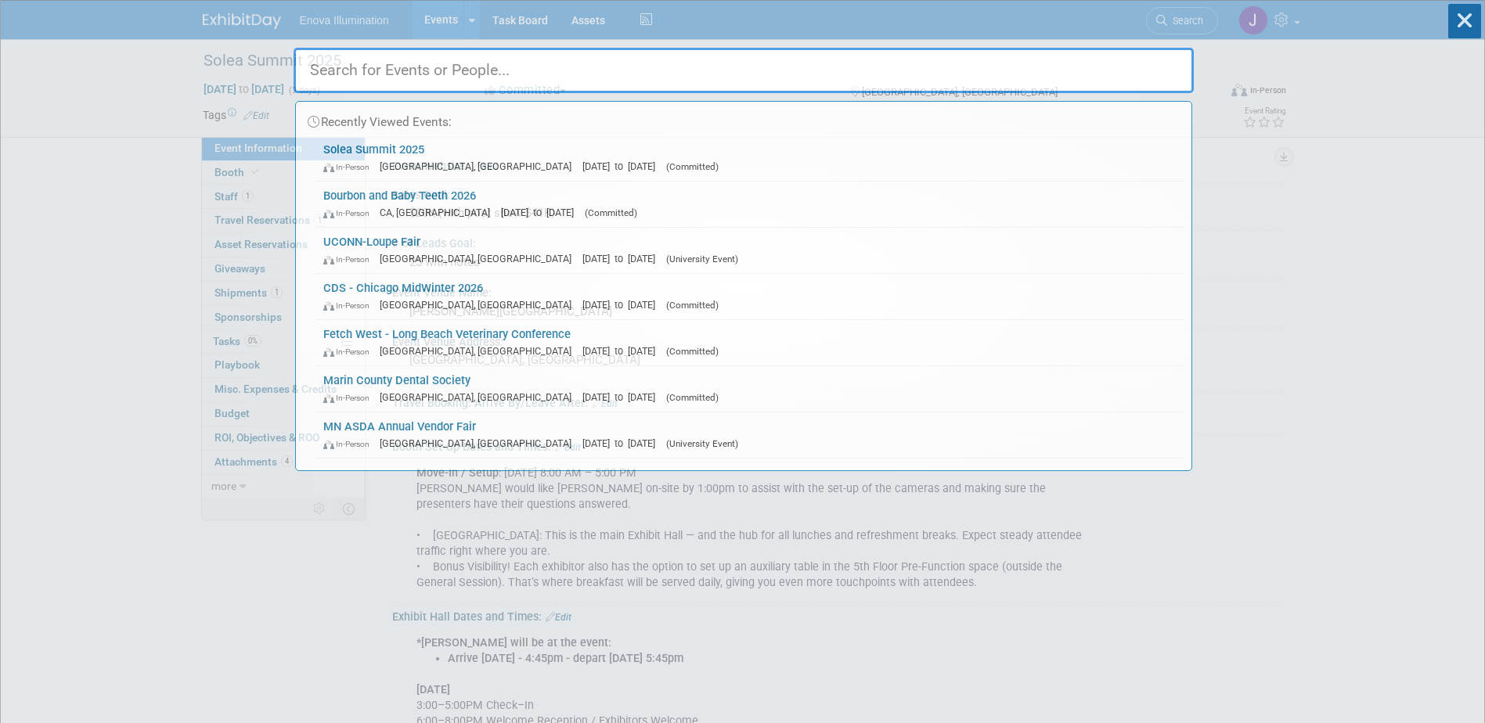
click at [1126, 63] on input "text" at bounding box center [744, 70] width 900 height 45
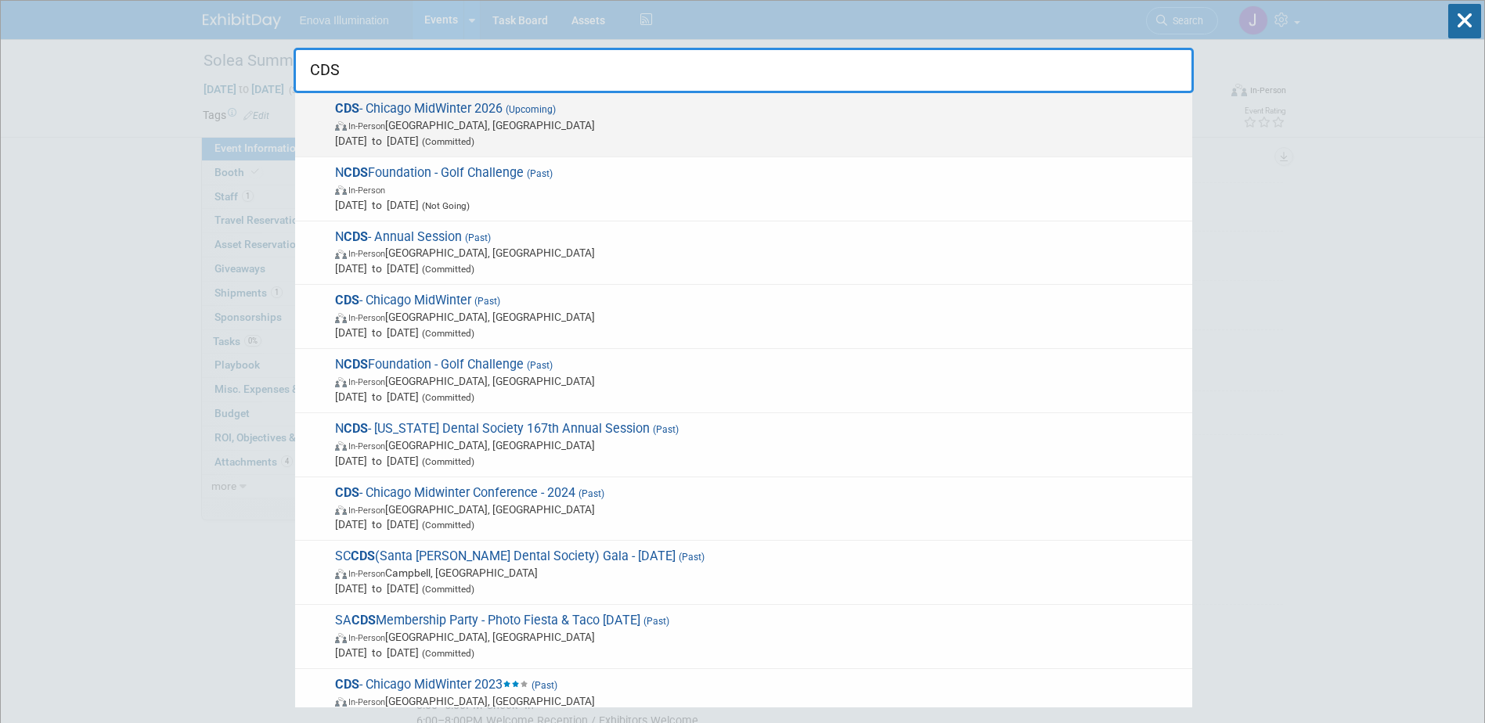
type input "CDS"
click at [373, 113] on span "CDS - Chicago MidWinter 2026 (Upcoming) In-Person Chicago, IL Feb 19, 2026 to F…" at bounding box center [757, 125] width 854 height 48
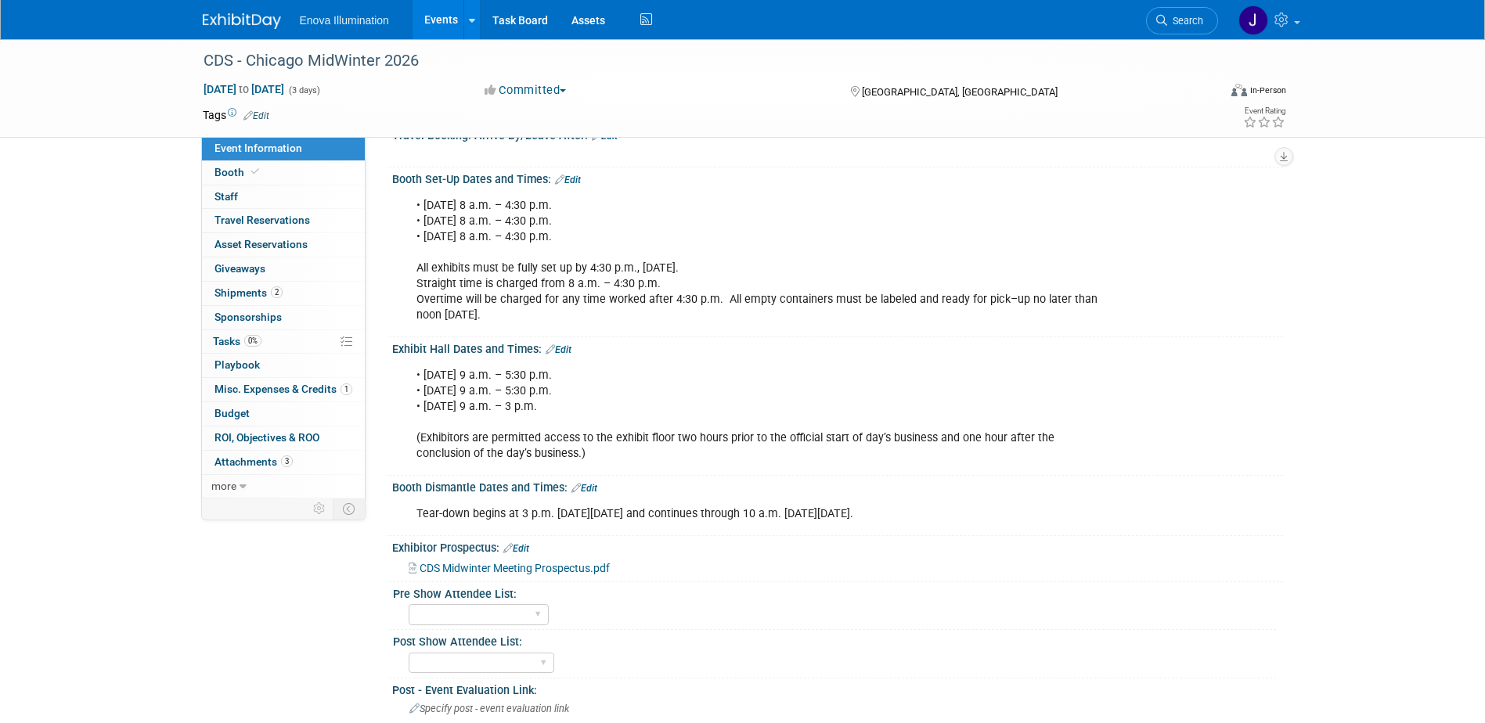
scroll to position [313, 0]
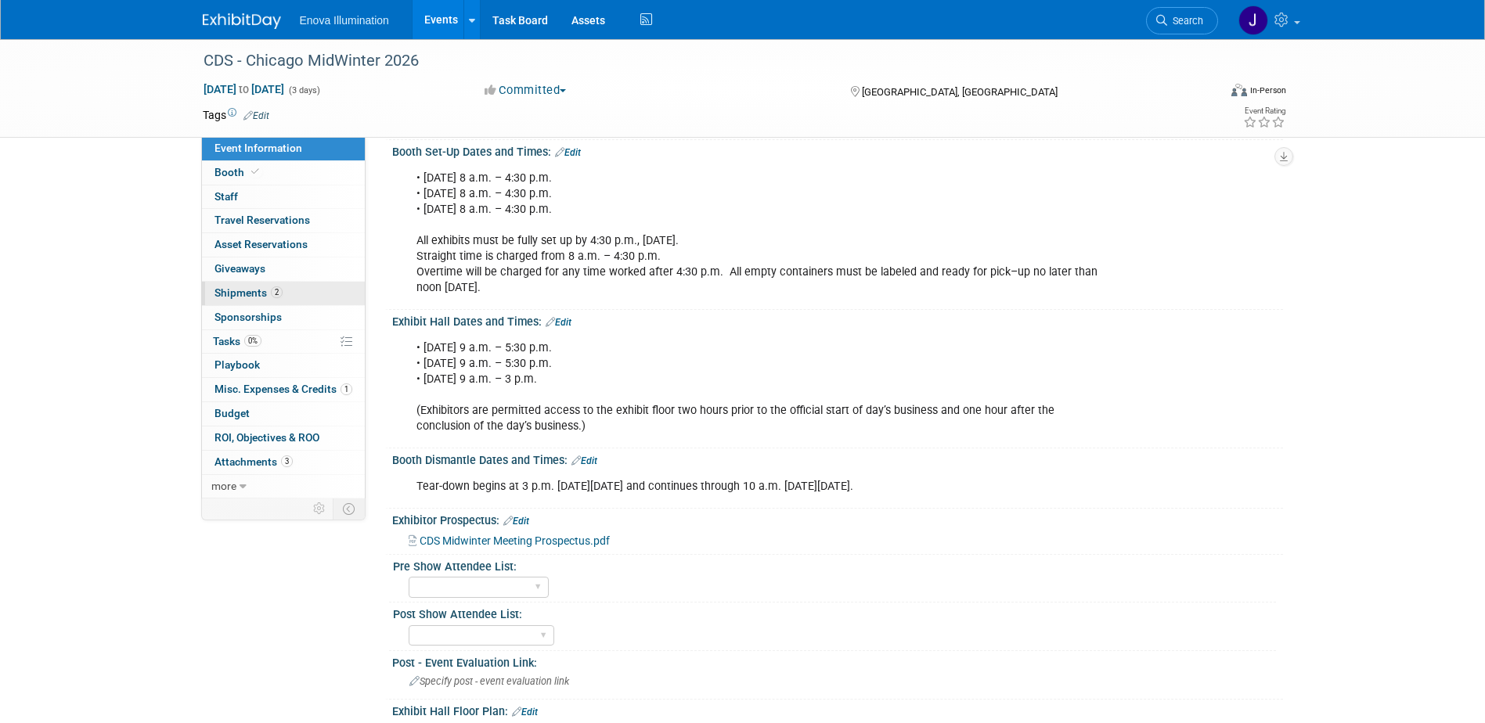
click at [252, 293] on span "Shipments 2" at bounding box center [248, 292] width 68 height 13
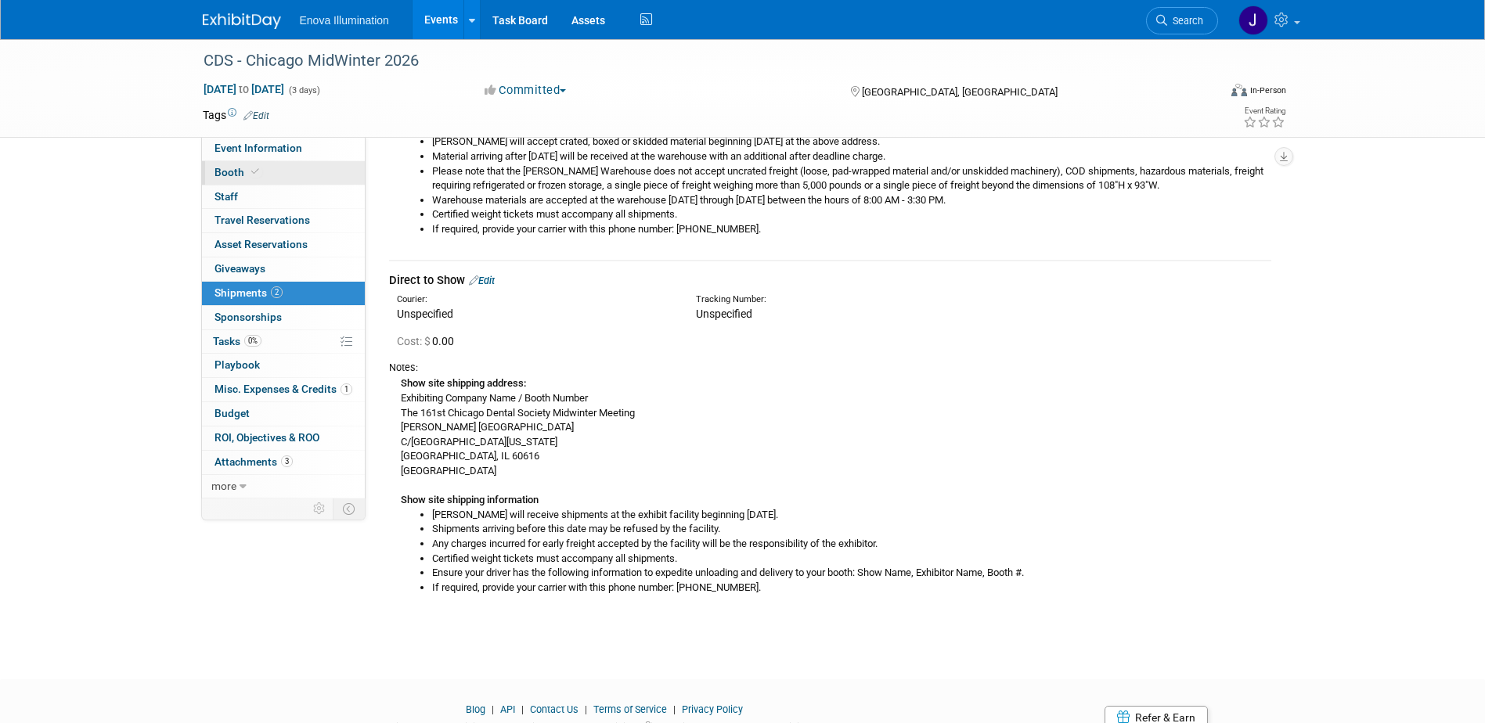
click at [289, 168] on link "Booth" at bounding box center [283, 172] width 163 height 23
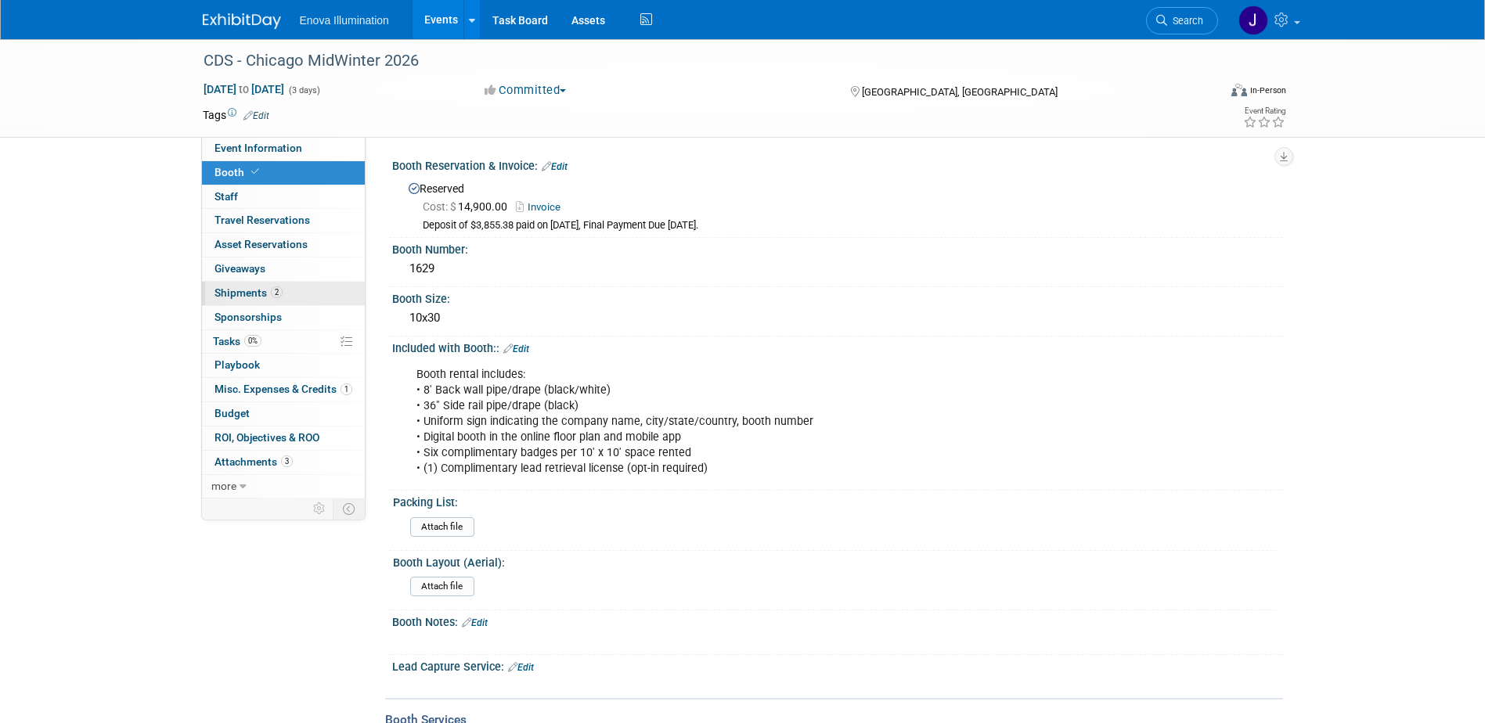
click at [224, 300] on link "2 Shipments 2" at bounding box center [283, 293] width 163 height 23
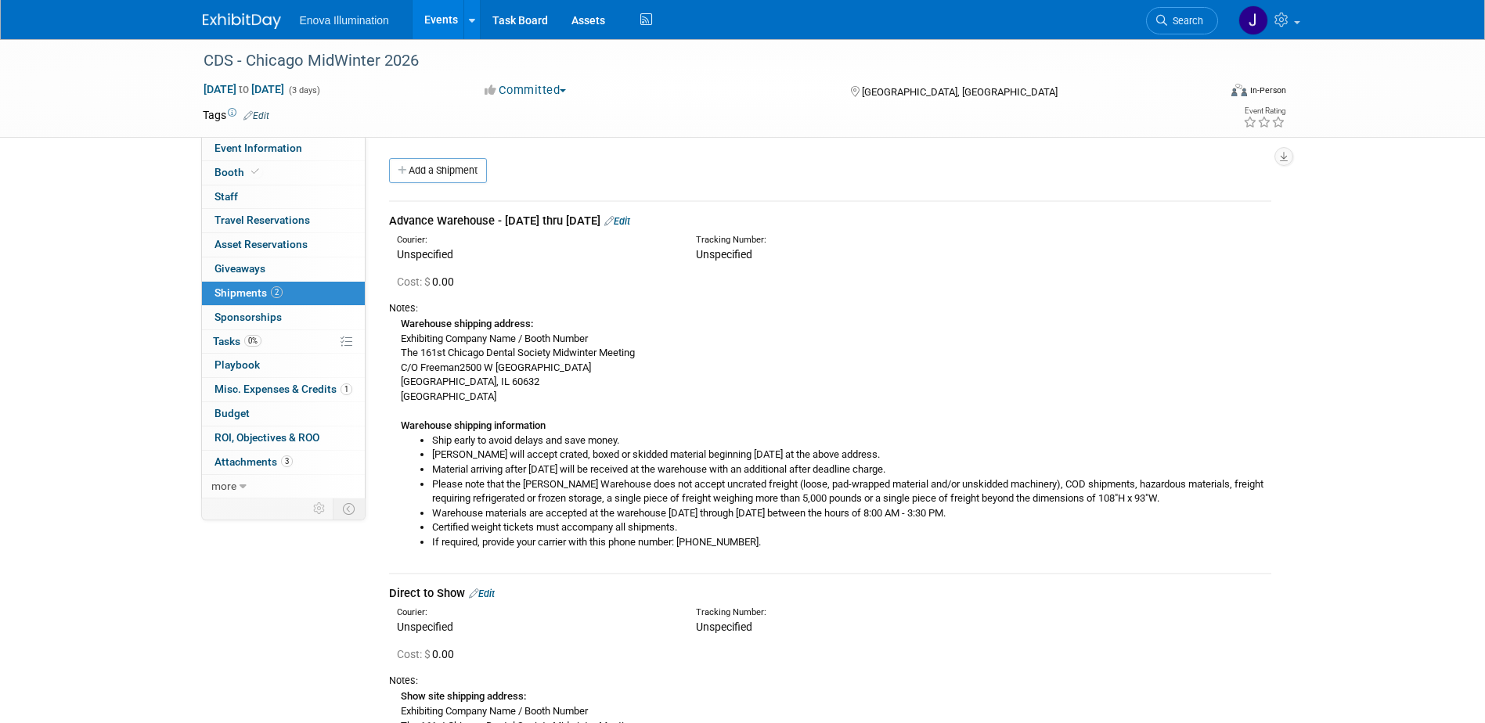
click at [630, 221] on link "Edit" at bounding box center [617, 221] width 26 height 12
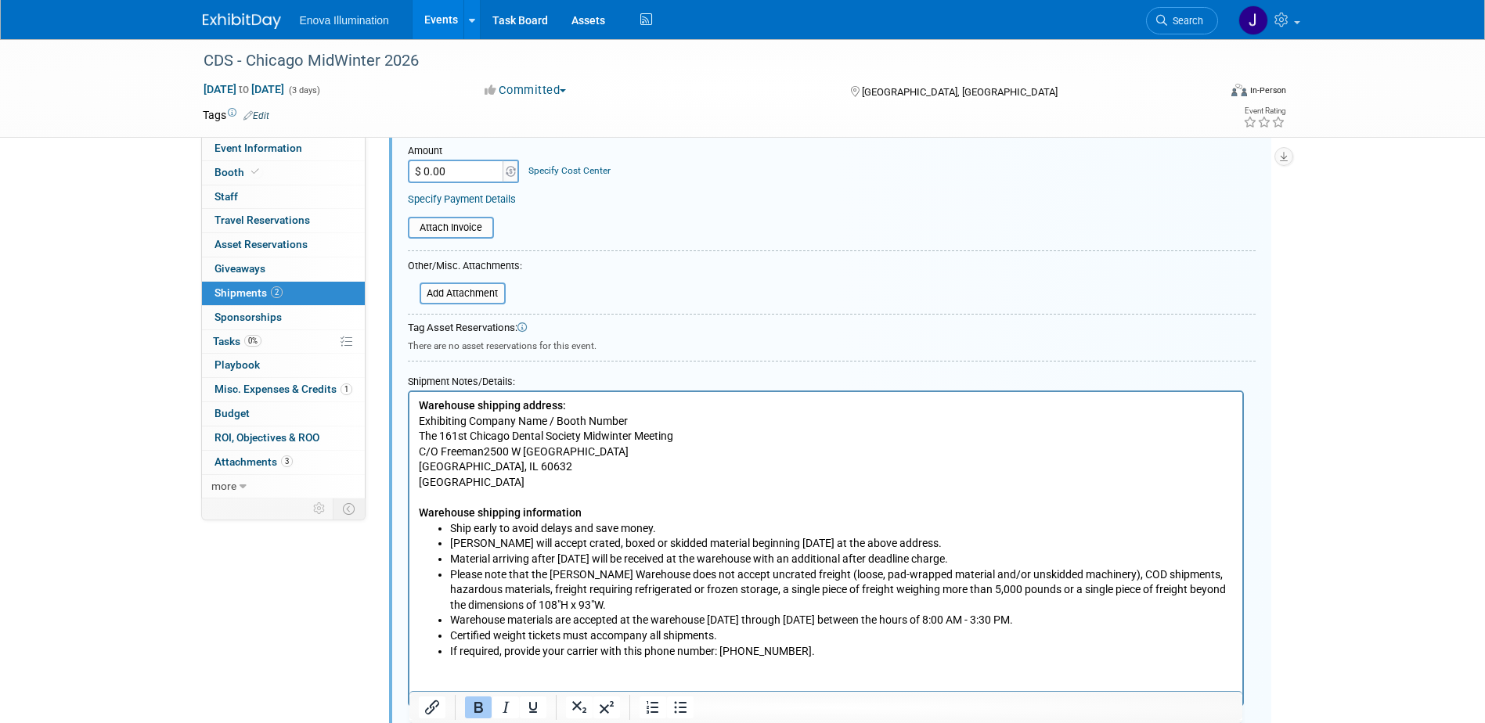
scroll to position [337, 0]
click at [803, 651] on li "If required, provide your carrier with this phone number: [PHONE_NUMBER]." at bounding box center [841, 649] width 784 height 16
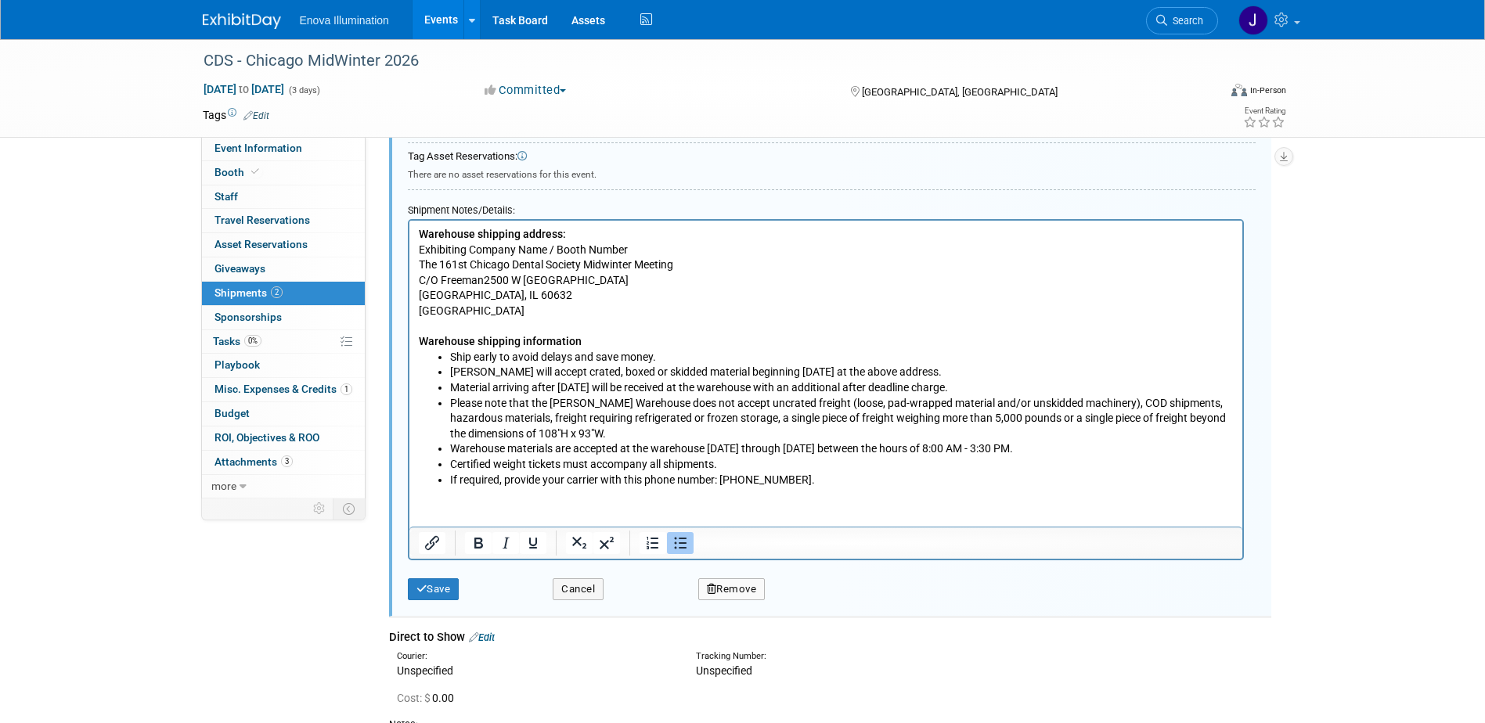
scroll to position [571, 0]
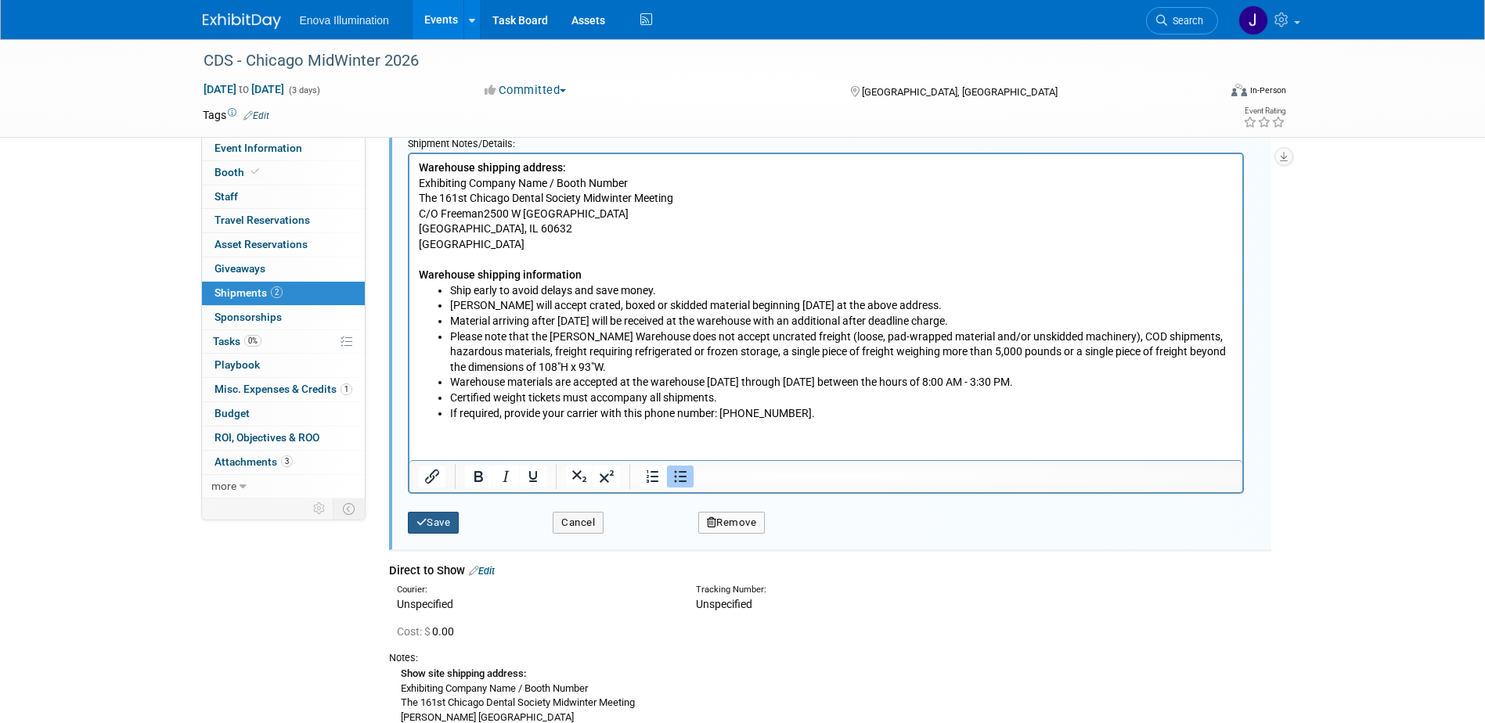
click at [418, 517] on icon "submit" at bounding box center [421, 522] width 11 height 10
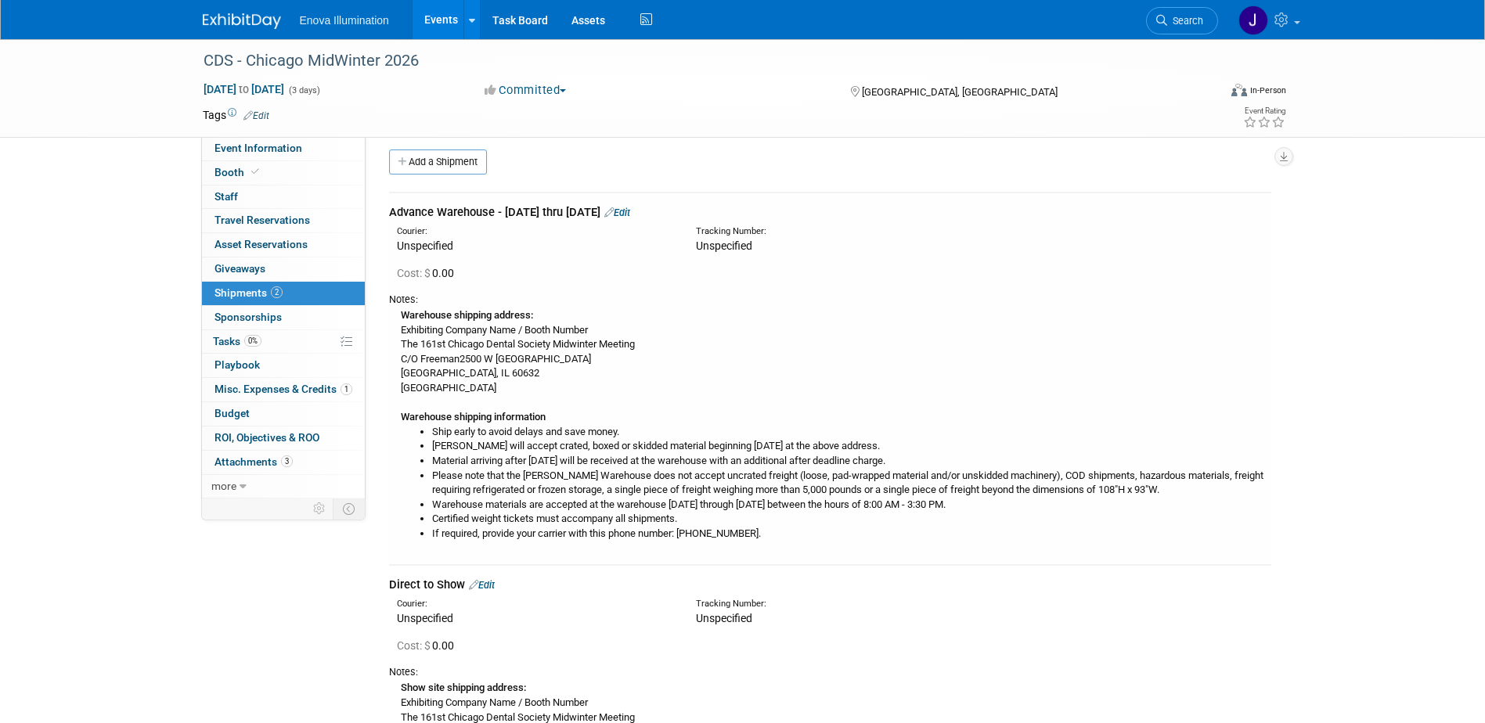
scroll to position [0, 0]
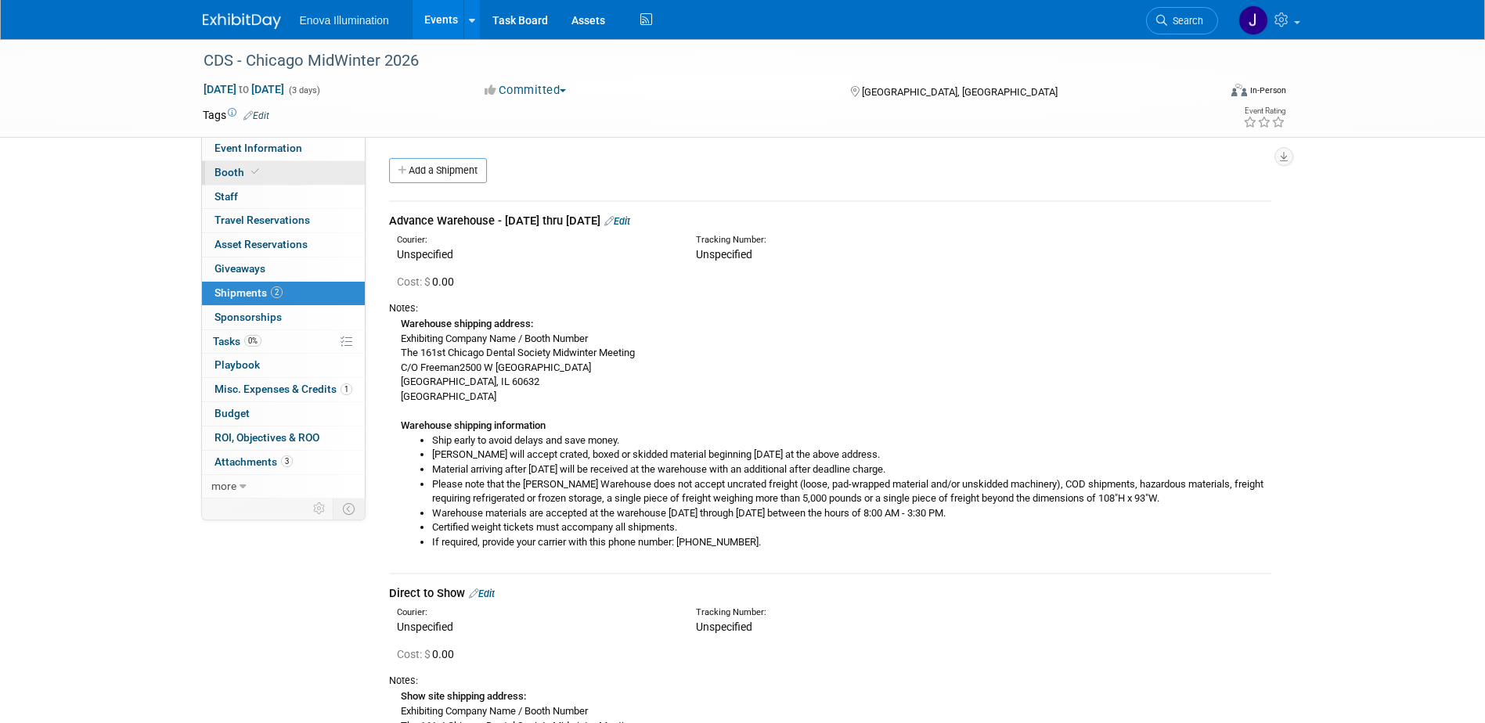
click at [254, 169] on icon at bounding box center [255, 172] width 8 height 9
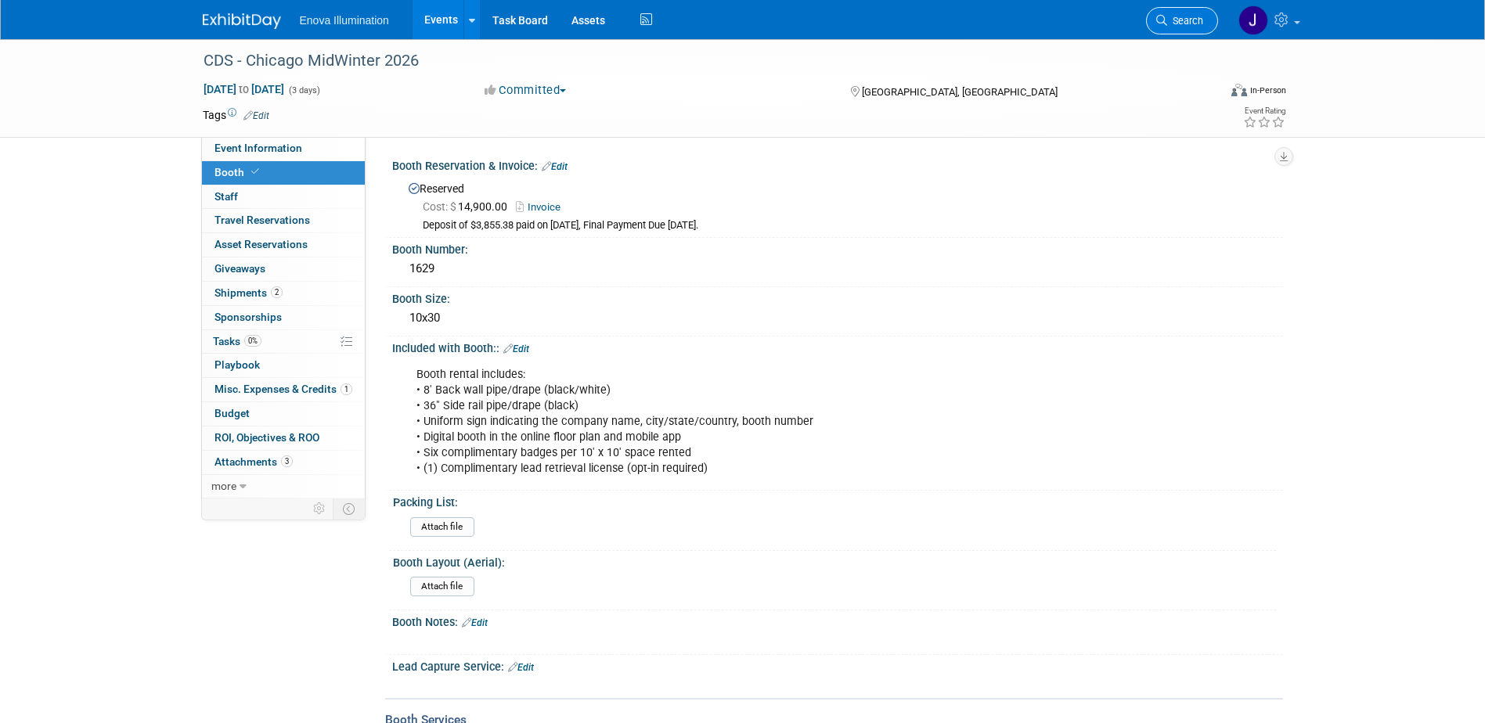
click at [1179, 16] on span "Search" at bounding box center [1185, 21] width 36 height 12
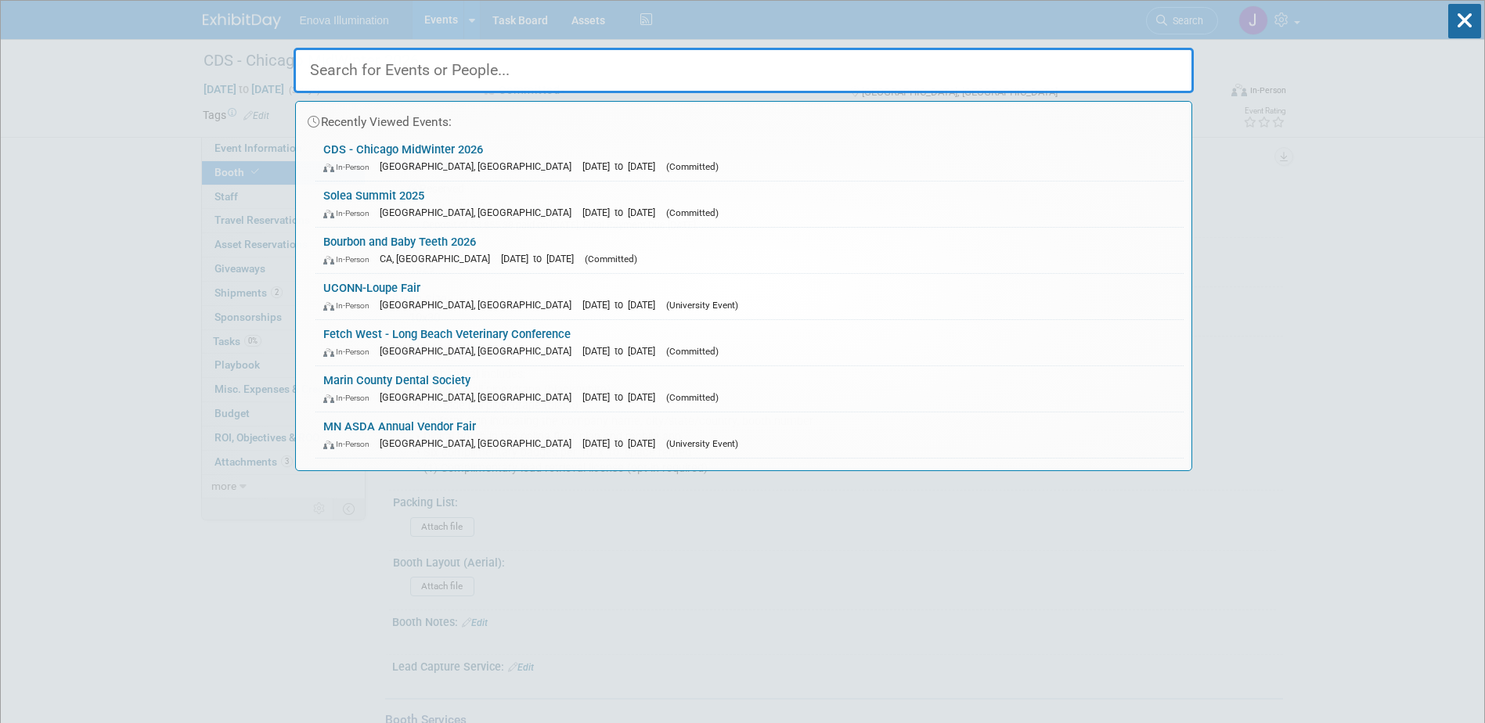
click at [899, 55] on input "text" at bounding box center [744, 70] width 900 height 45
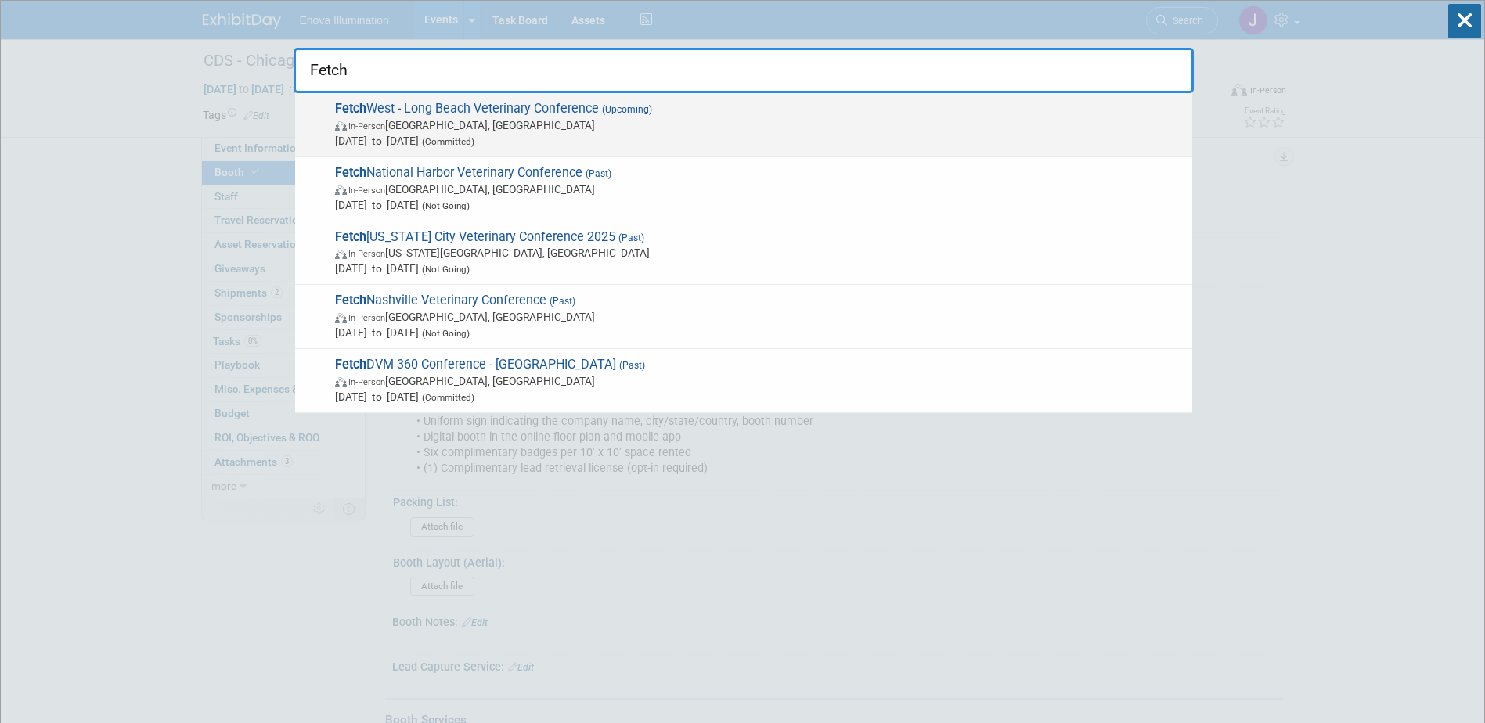
type input "Fetch"
click at [404, 114] on span "Fetch West - Long Beach Veterinary Conference (Upcoming) In-Person Long Beach, …" at bounding box center [757, 125] width 854 height 48
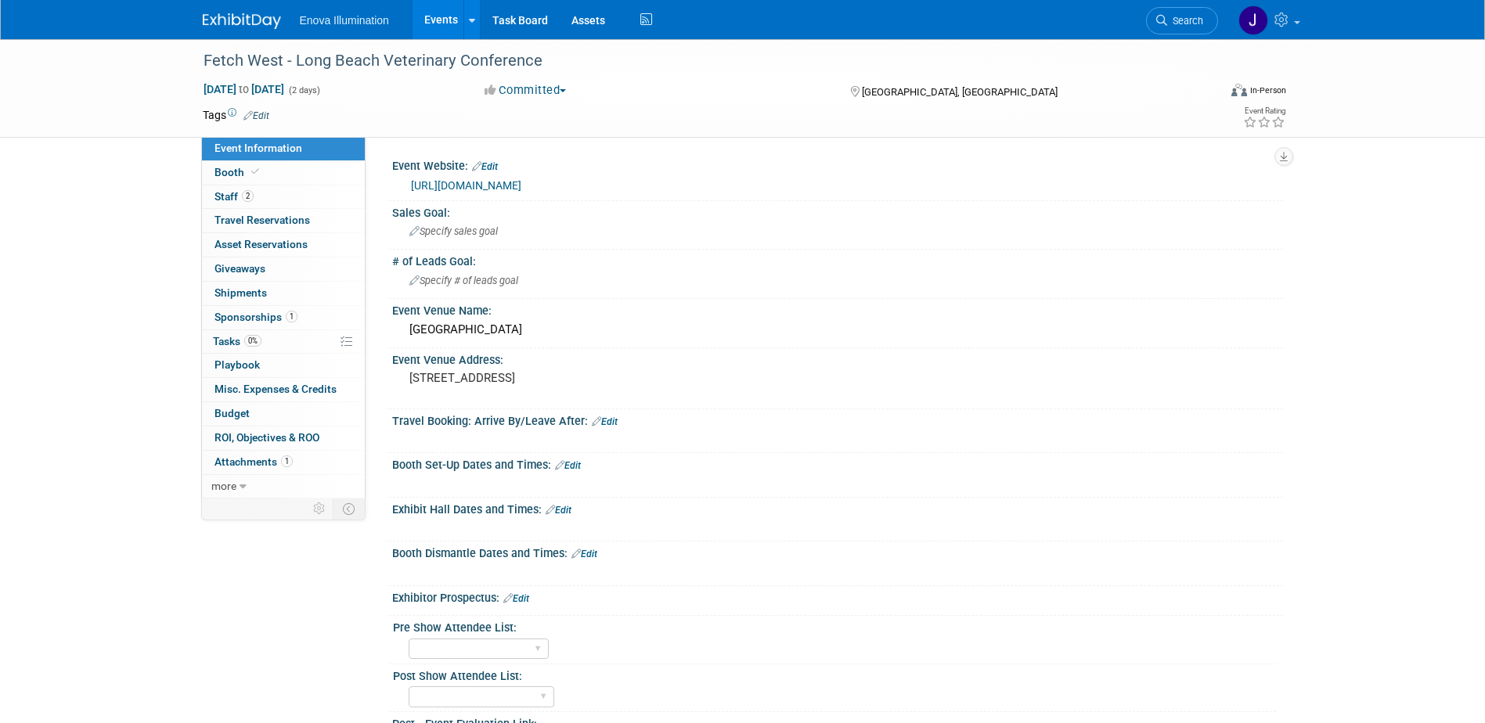
click at [510, 187] on link "[URL][DOMAIN_NAME]" at bounding box center [466, 185] width 110 height 13
click at [546, 327] on div "Long Beach Convention Center" at bounding box center [837, 330] width 867 height 24
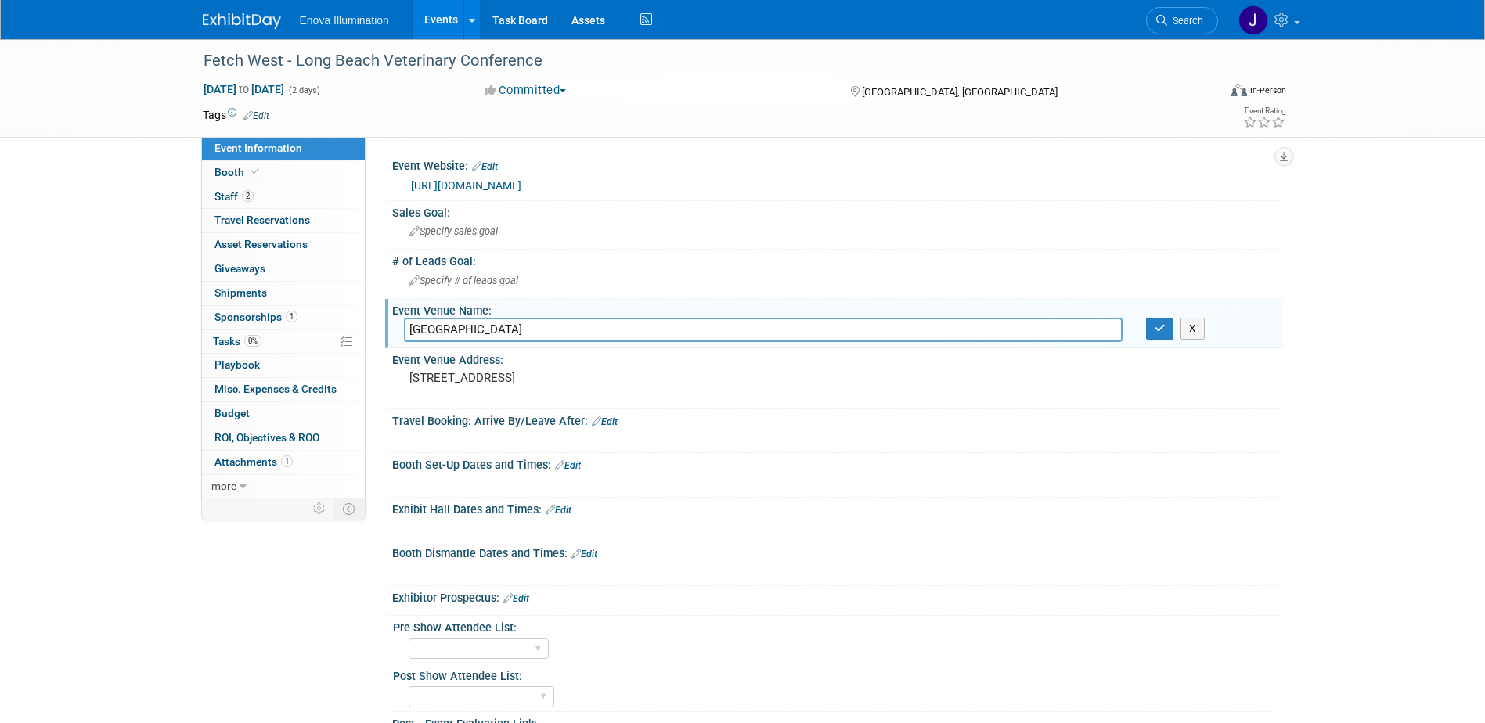
click at [534, 328] on input "Long Beach Convention Center" at bounding box center [763, 330] width 719 height 24
type input "Long Beach Convention and Entertainment Center"
click at [1157, 328] on icon "button" at bounding box center [1160, 328] width 11 height 10
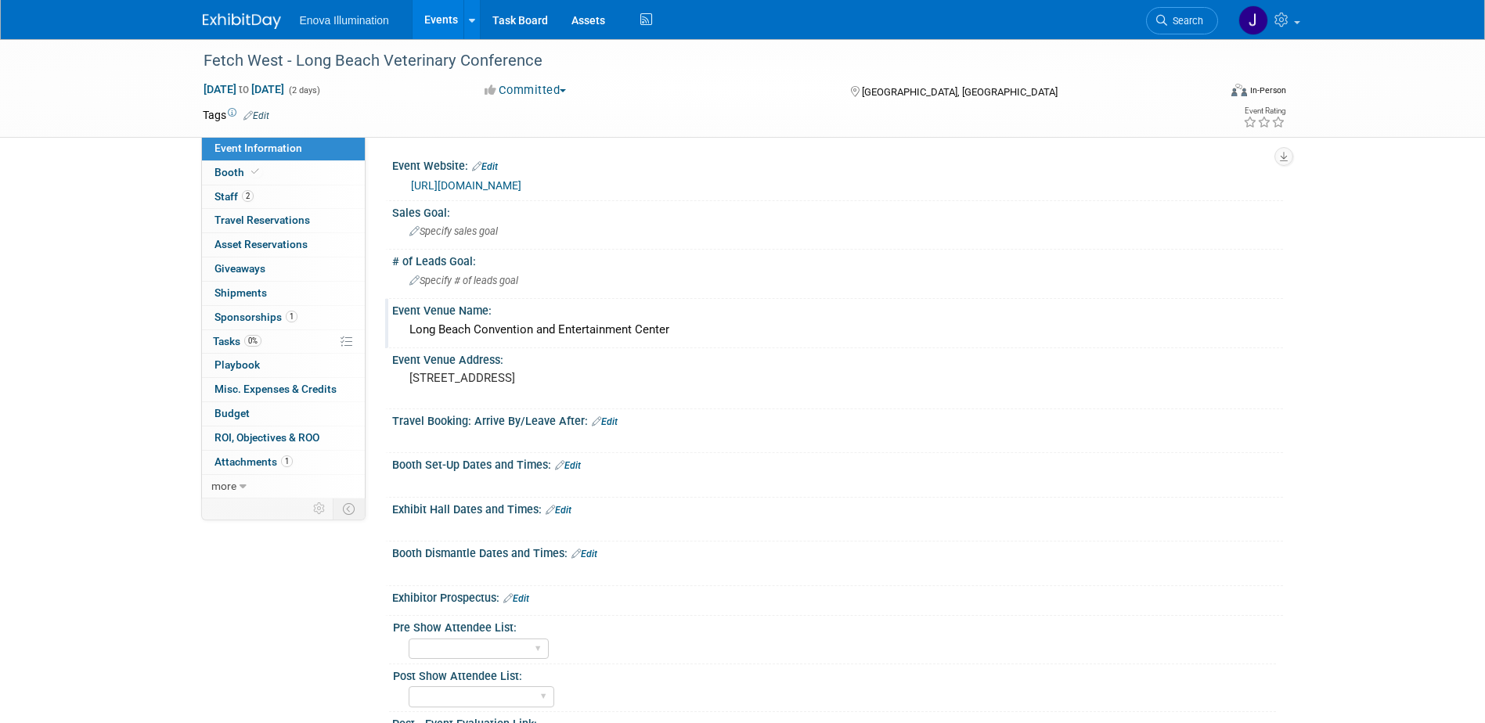
click at [574, 464] on link "Edit" at bounding box center [568, 465] width 26 height 11
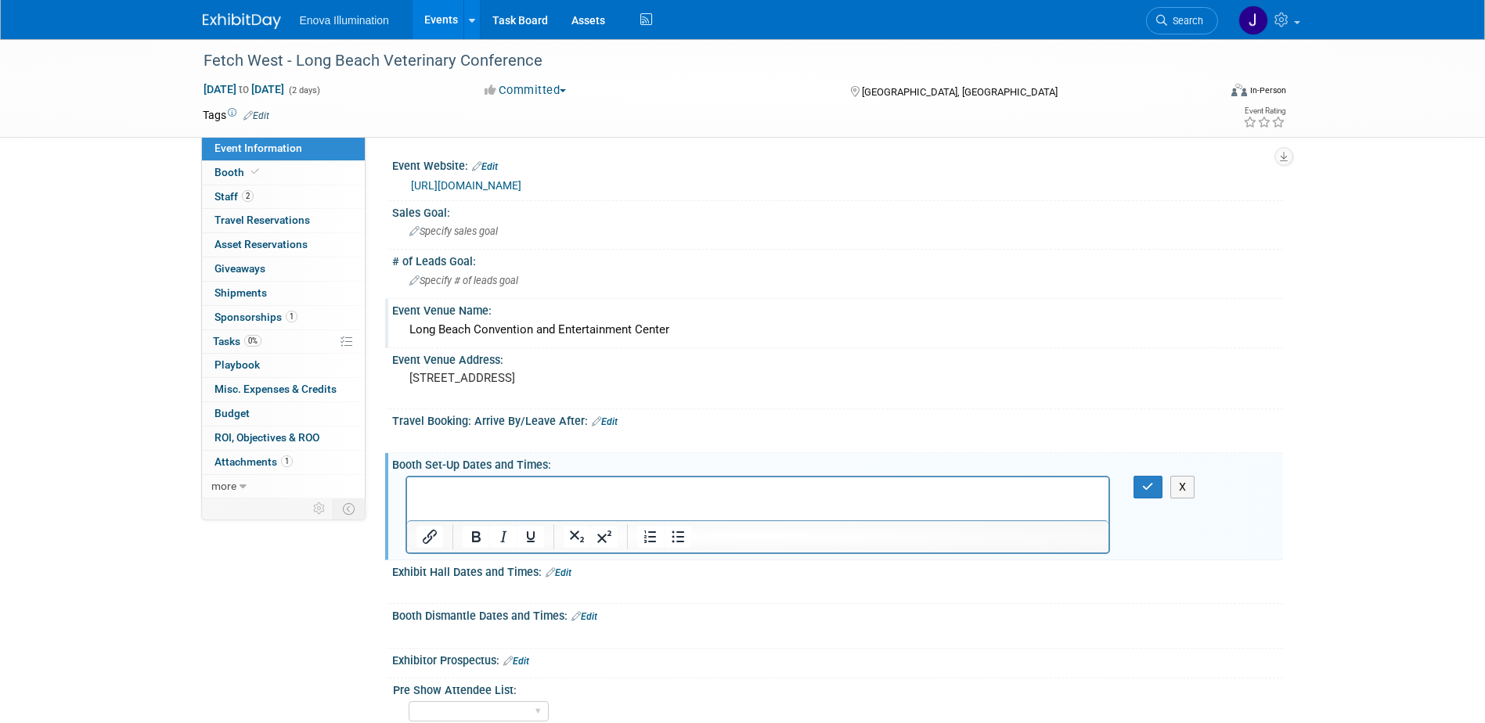
click at [435, 483] on p "Rich Text Area. Press ALT-0 for help." at bounding box center [758, 491] width 684 height 16
paste body "Rich Text Area. Press ALT-0 for help."
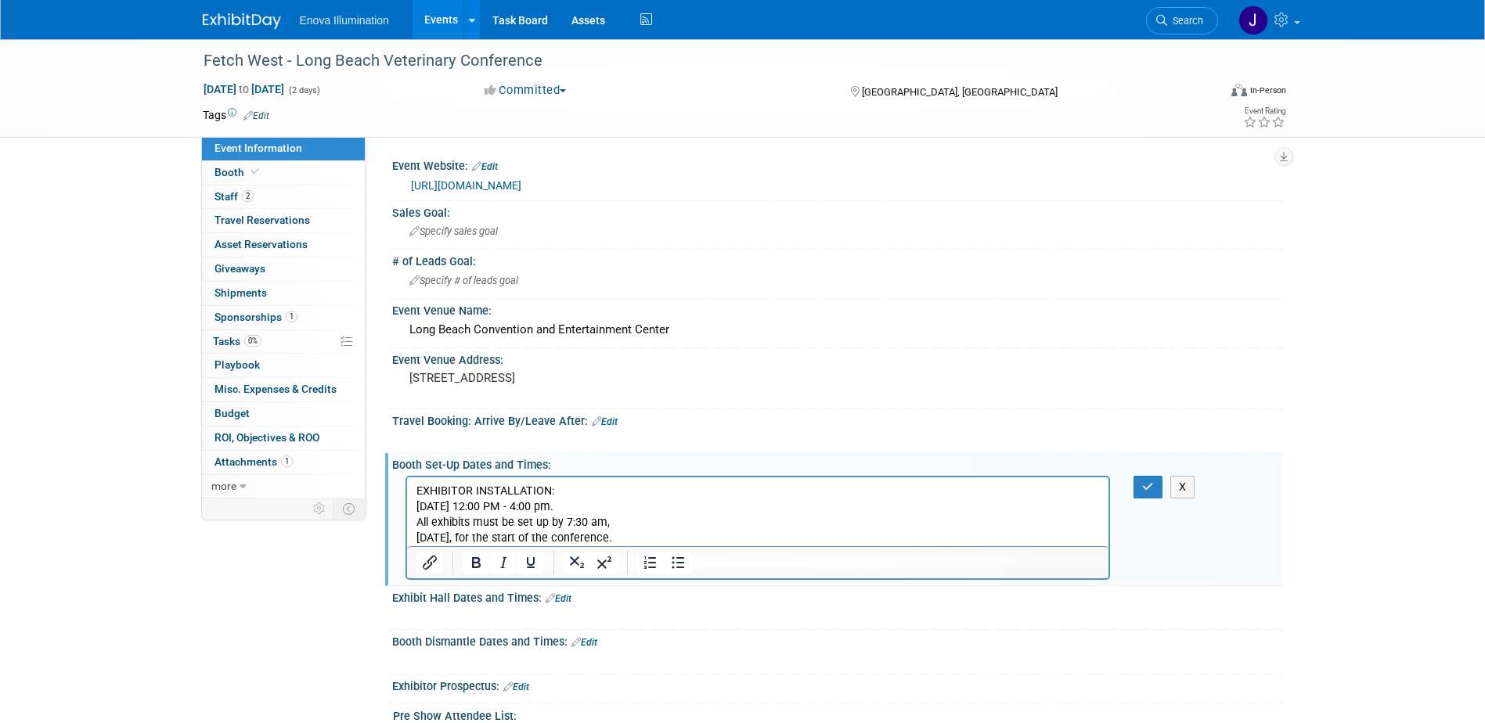
click at [611, 522] on p "EXHIBITOR INSTALLATION: Thursday, December 4 | 12:00 PM - 4:00 pm. All exhibits…" at bounding box center [758, 514] width 684 height 63
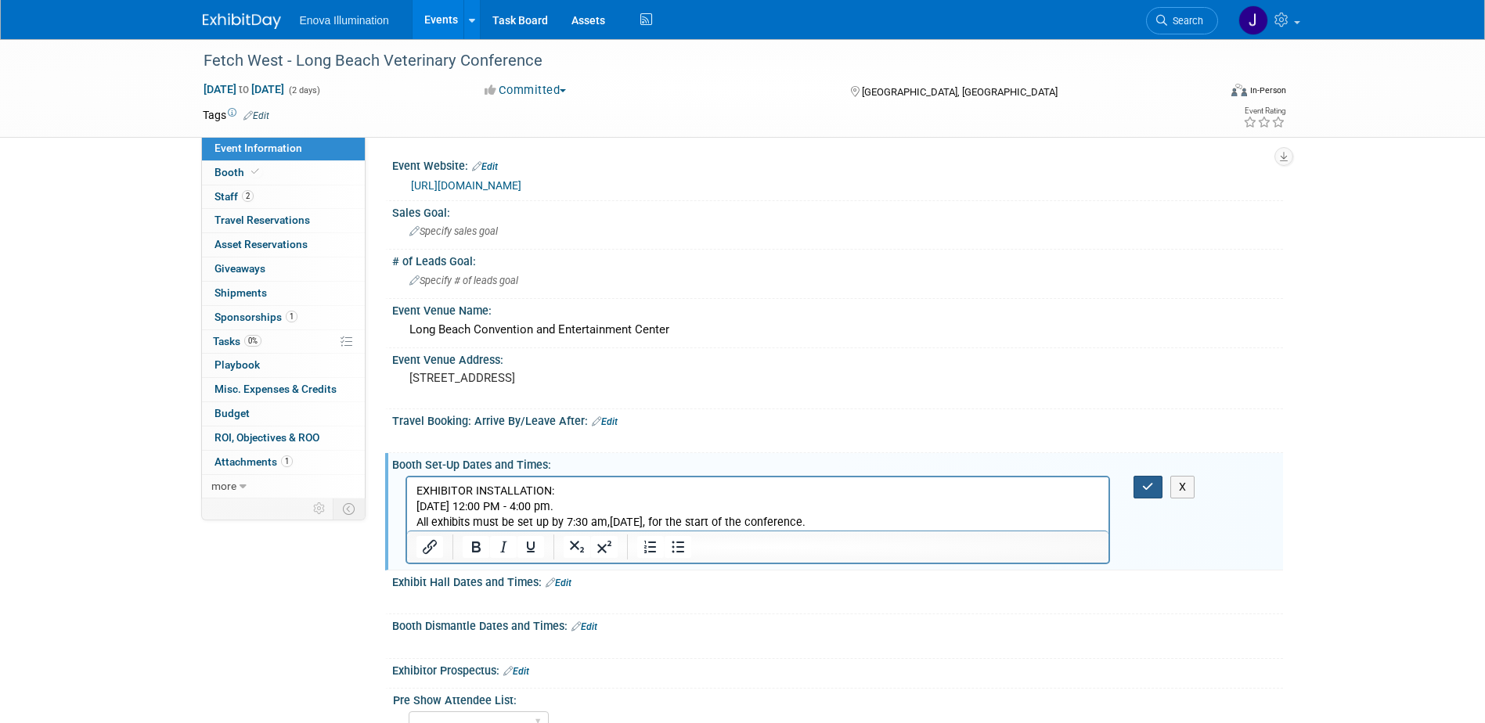
click at [1153, 482] on icon "button" at bounding box center [1148, 486] width 12 height 11
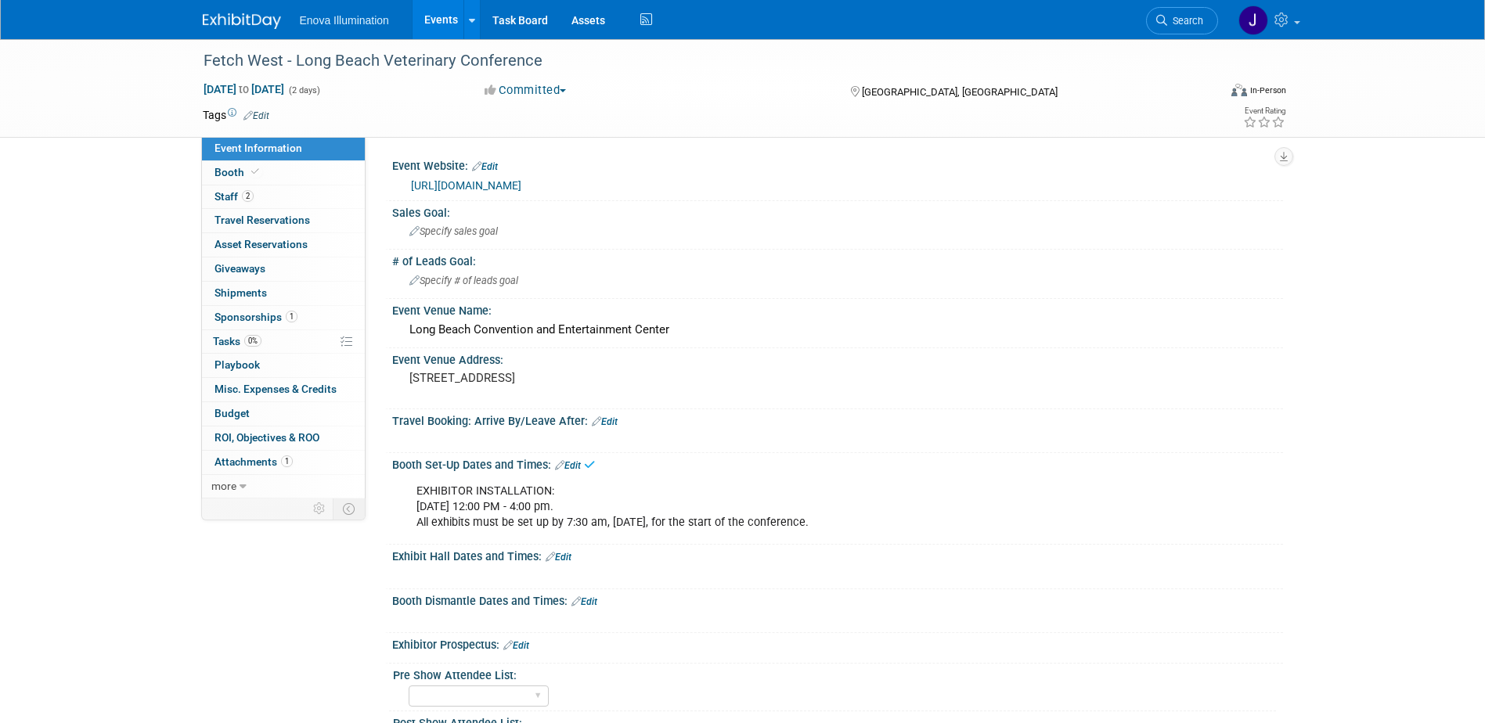
click at [563, 557] on link "Edit" at bounding box center [559, 557] width 26 height 11
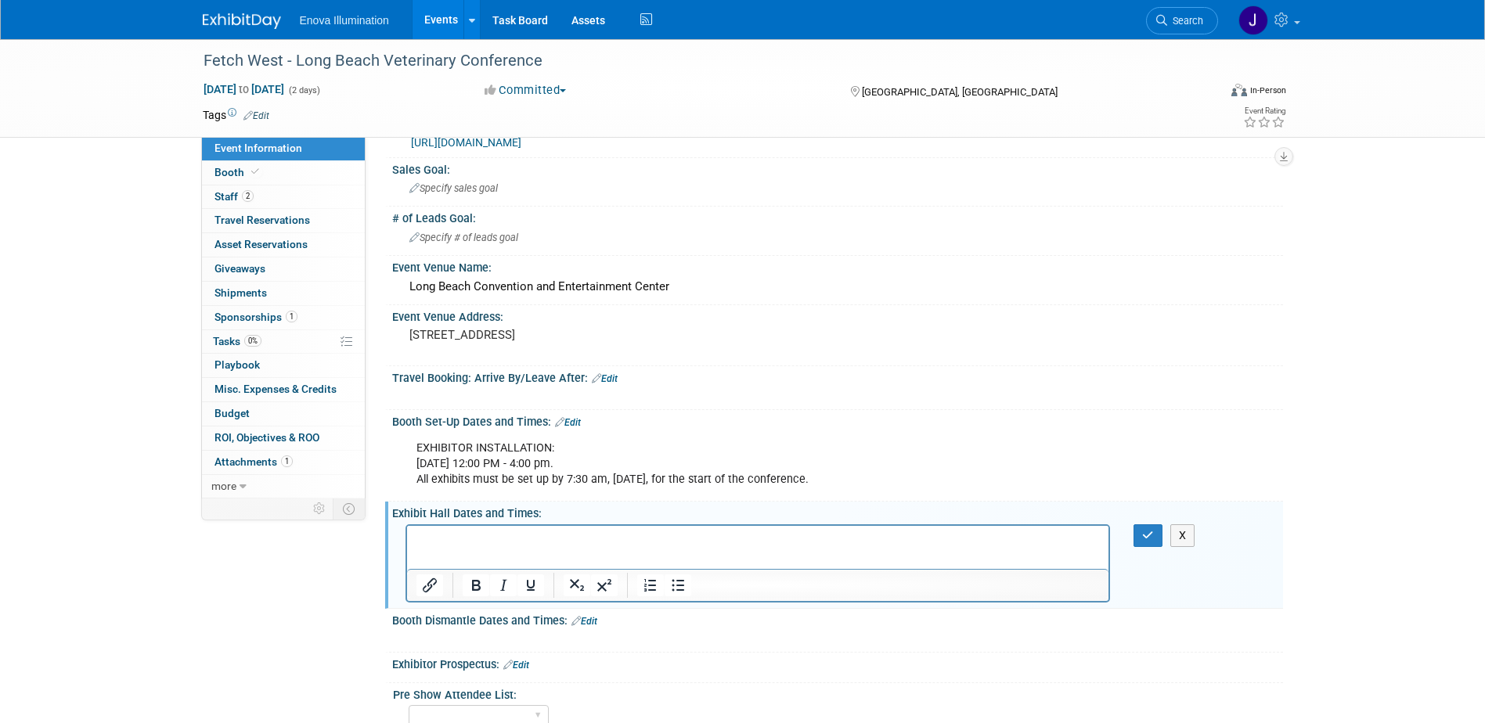
scroll to position [78, 0]
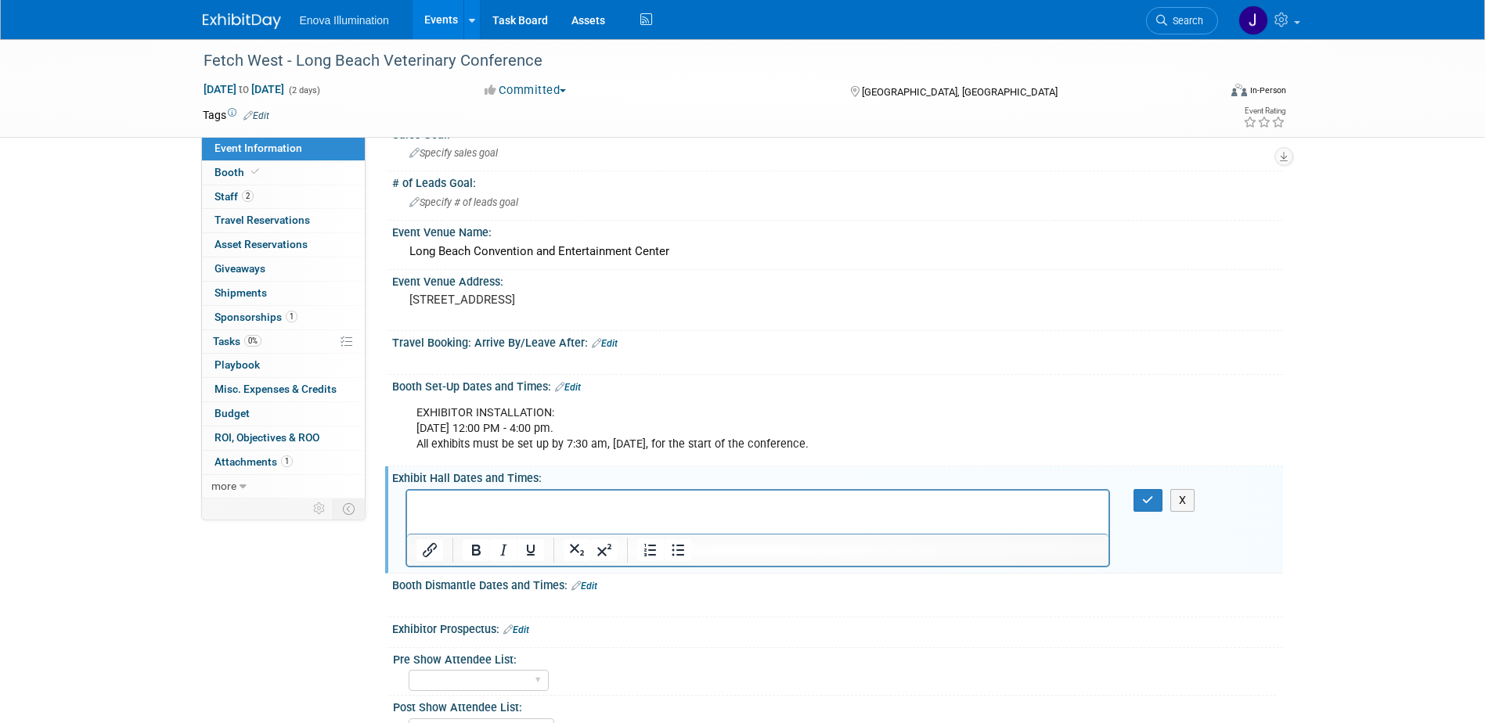
click at [587, 585] on link "Edit" at bounding box center [584, 586] width 26 height 11
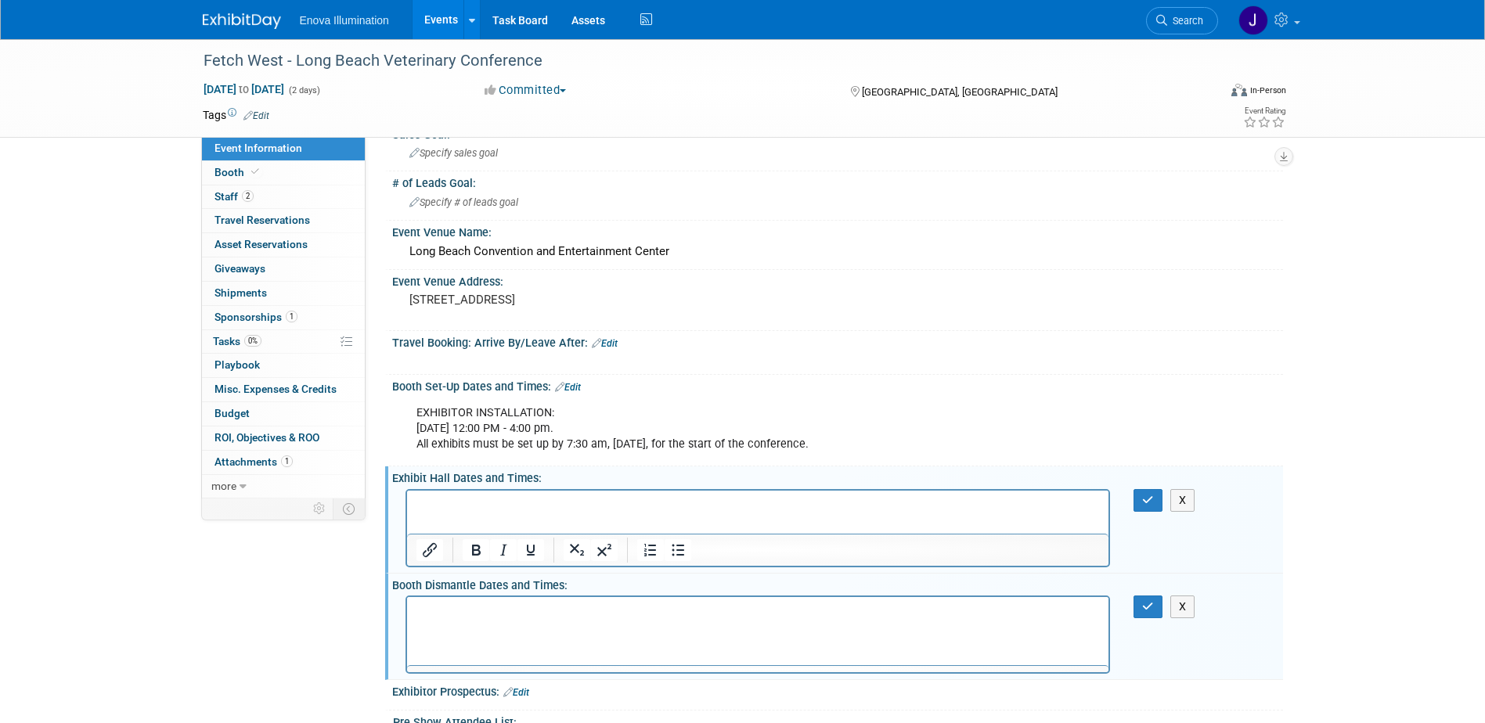
scroll to position [0, 0]
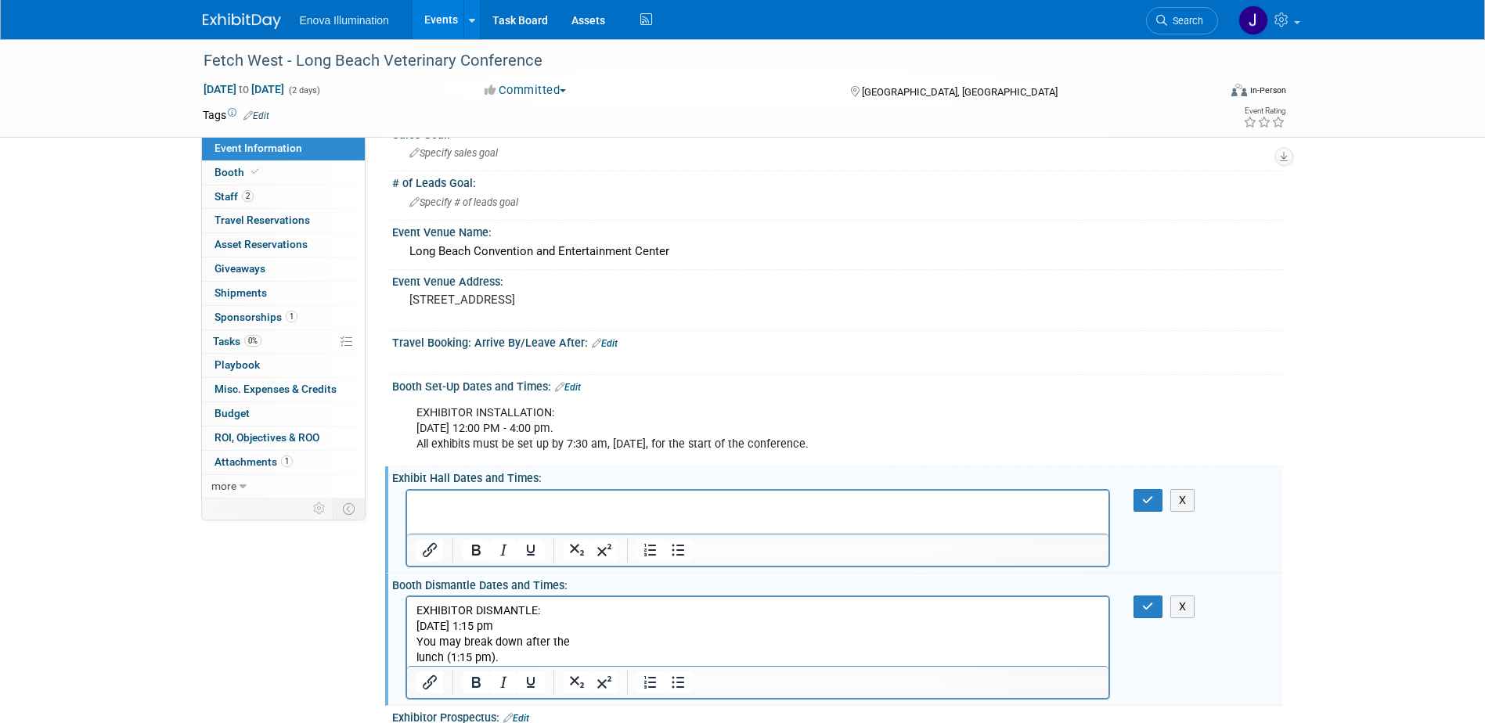
click at [583, 641] on p "EXHIBITOR DISMANTLE: Saturday, December 6 | 1:15 pm You may break down after th…" at bounding box center [758, 635] width 684 height 63
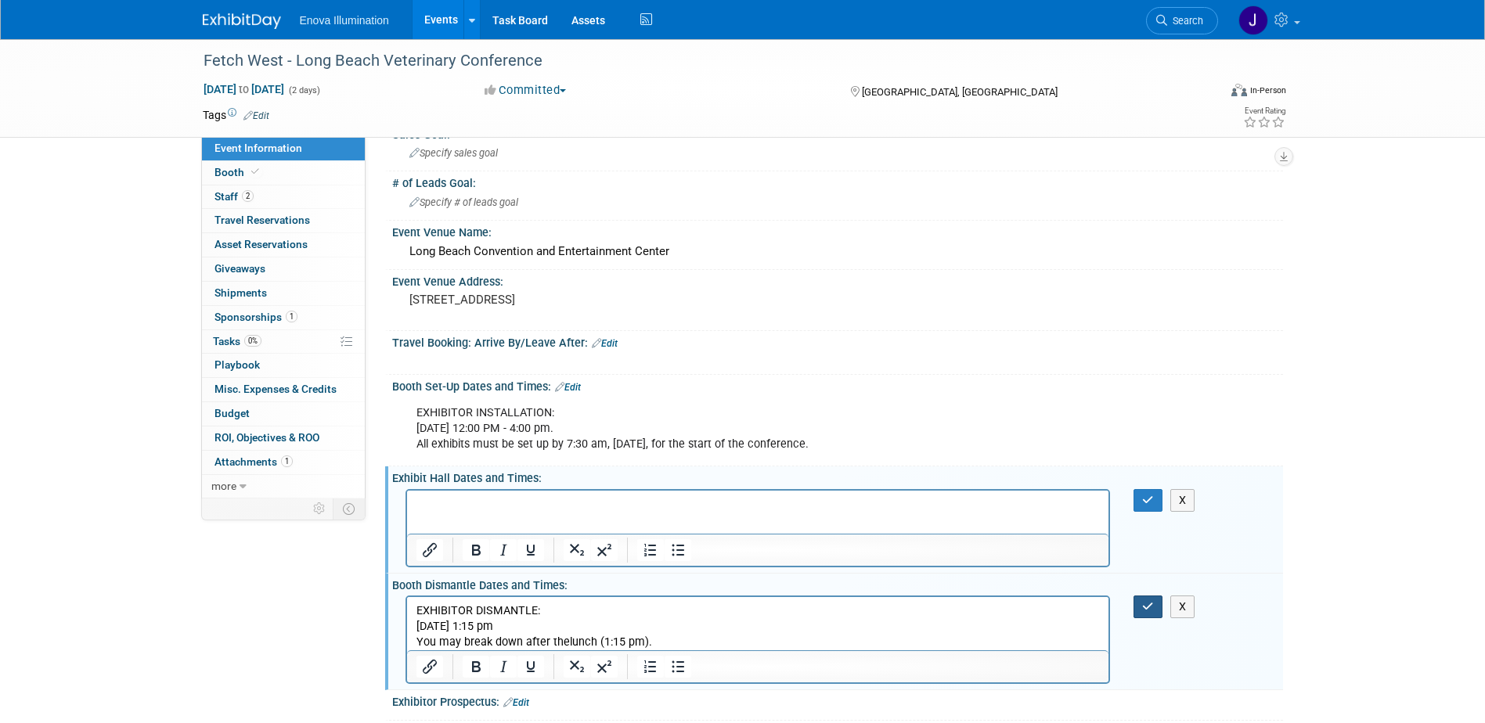
click at [1155, 601] on button "button" at bounding box center [1147, 607] width 29 height 23
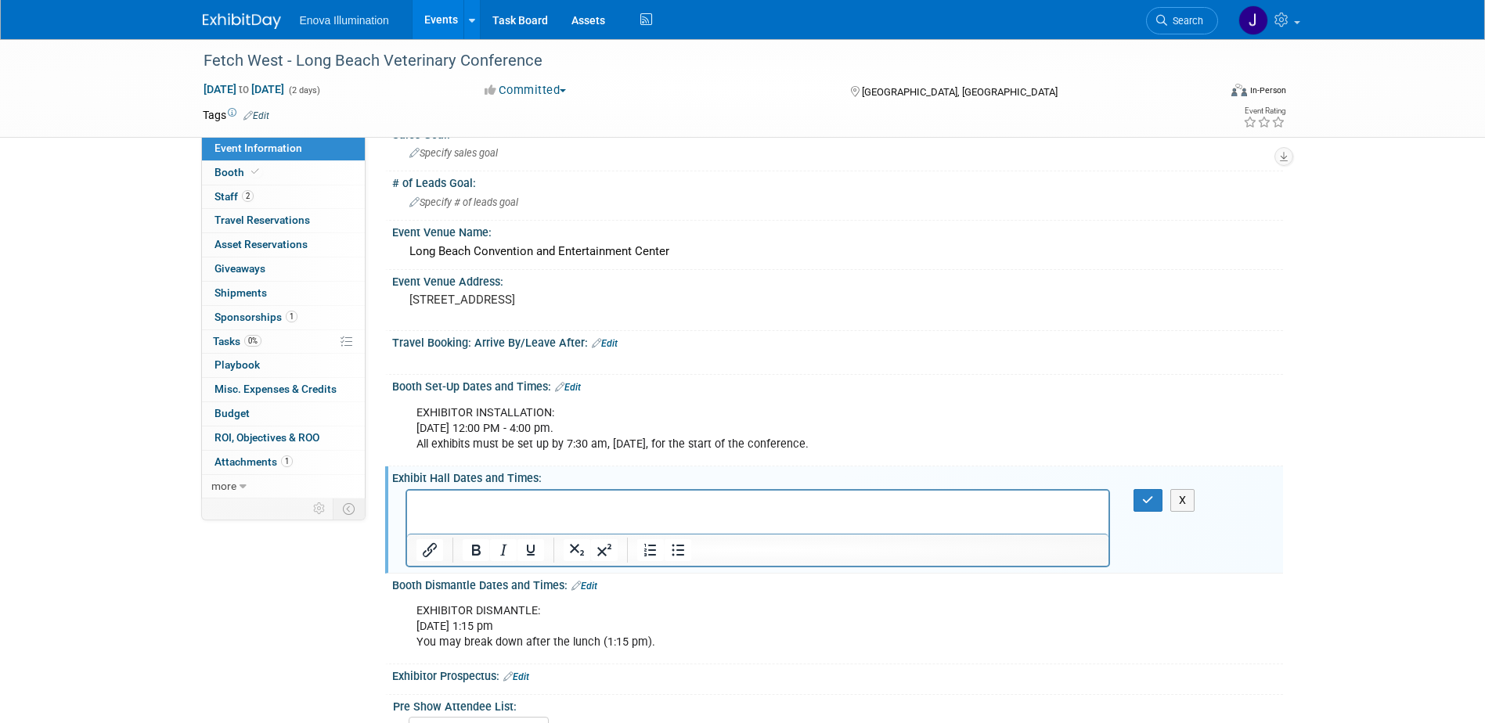
paste body "Rich Text Area. Press ALT-0 for help."
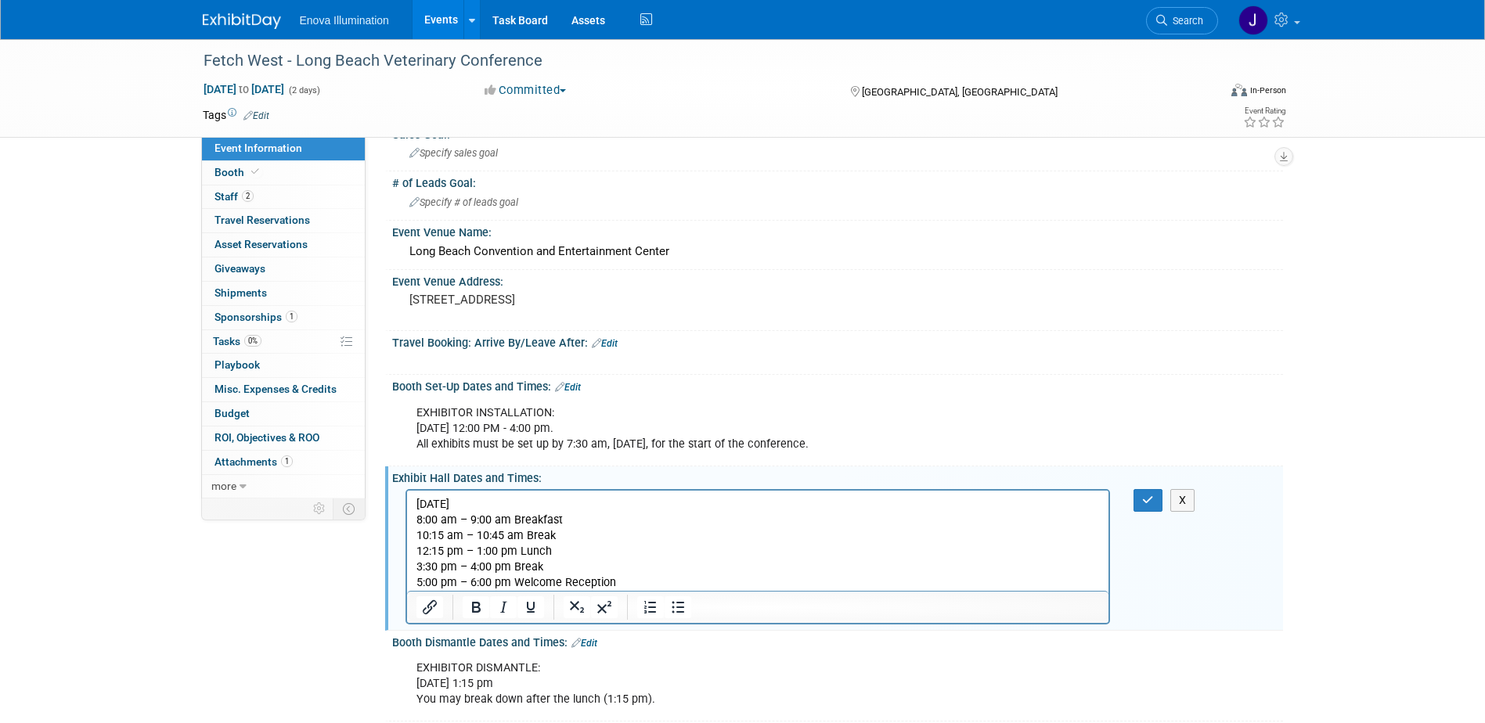
drag, startPoint x: 526, startPoint y: 500, endPoint x: 409, endPoint y: 502, distance: 117.4
click at [409, 502] on html "FRIDAY, DECEMBER 5, 2025 8:00 am – 9:00 am Breakfast 10:15 am – 10:45 am Break …" at bounding box center [757, 540] width 702 height 100
click at [478, 604] on icon "Bold" at bounding box center [476, 607] width 9 height 11
click at [612, 581] on p "FRIDAY, DECEMBER 5, 2025 8:00 am – 9:00 am Breakfast 10:15 am – 10:45 am Break …" at bounding box center [758, 543] width 684 height 94
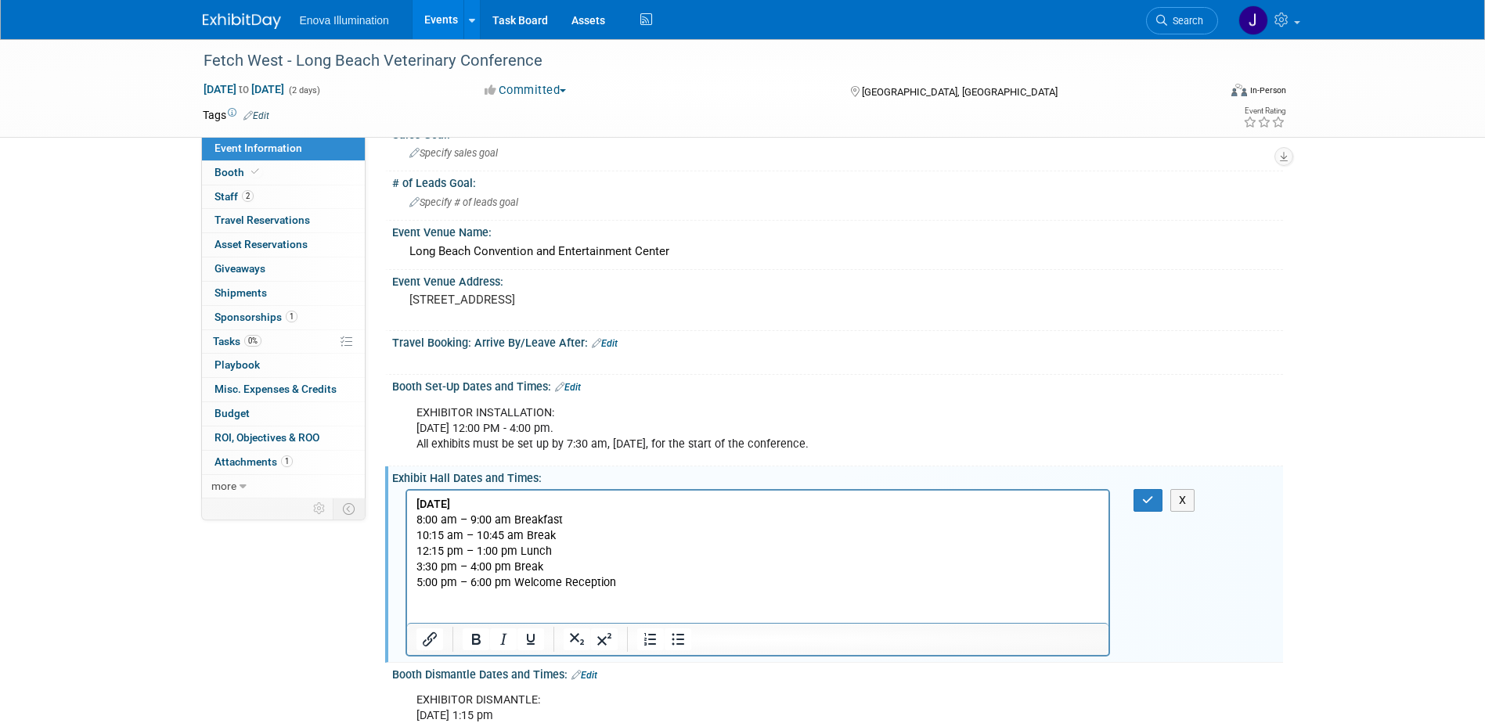
click at [426, 607] on p "Rich Text Area. Press ALT-0 for help." at bounding box center [758, 615] width 684 height 16
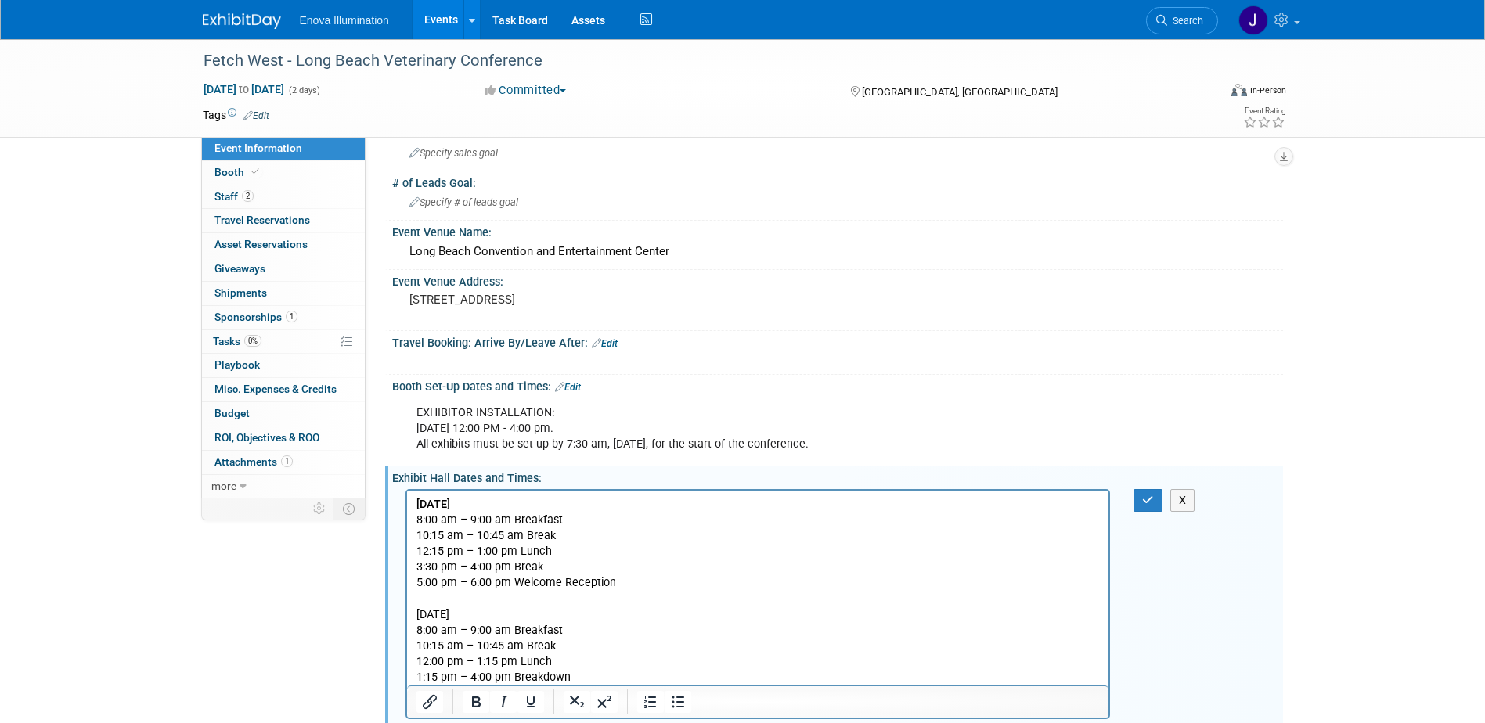
drag, startPoint x: 578, startPoint y: 617, endPoint x: 409, endPoint y: 614, distance: 168.3
click at [409, 614] on html "FRIDAY, DECEMBER 5, 2025 8:00 am – 9:00 am Breakfast 10:15 am – 10:45 am Break …" at bounding box center [757, 587] width 702 height 195
drag, startPoint x: 480, startPoint y: 699, endPoint x: 472, endPoint y: 690, distance: 11.6
click at [479, 698] on icon "Bold" at bounding box center [476, 702] width 9 height 11
click at [426, 625] on p "SATURDAY, DECEMBER 6, 2025 8:00 am – 9:00 am Breakfast 10:15 am – 10:45 am Brea…" at bounding box center [758, 646] width 684 height 78
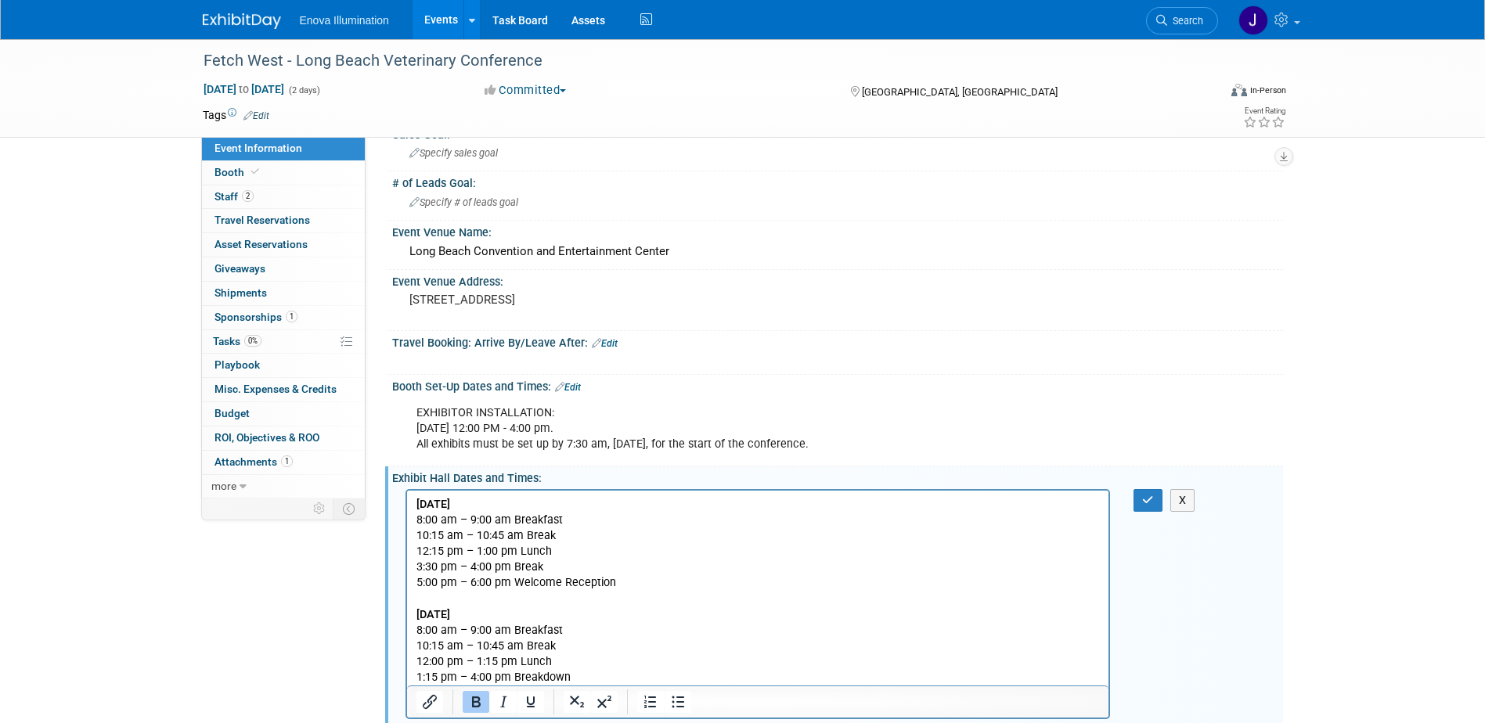
click at [418, 613] on b "SATURDAY, DECEMBER 6, 2025" at bounding box center [433, 613] width 34 height 13
click at [1151, 502] on icon "button" at bounding box center [1148, 500] width 12 height 11
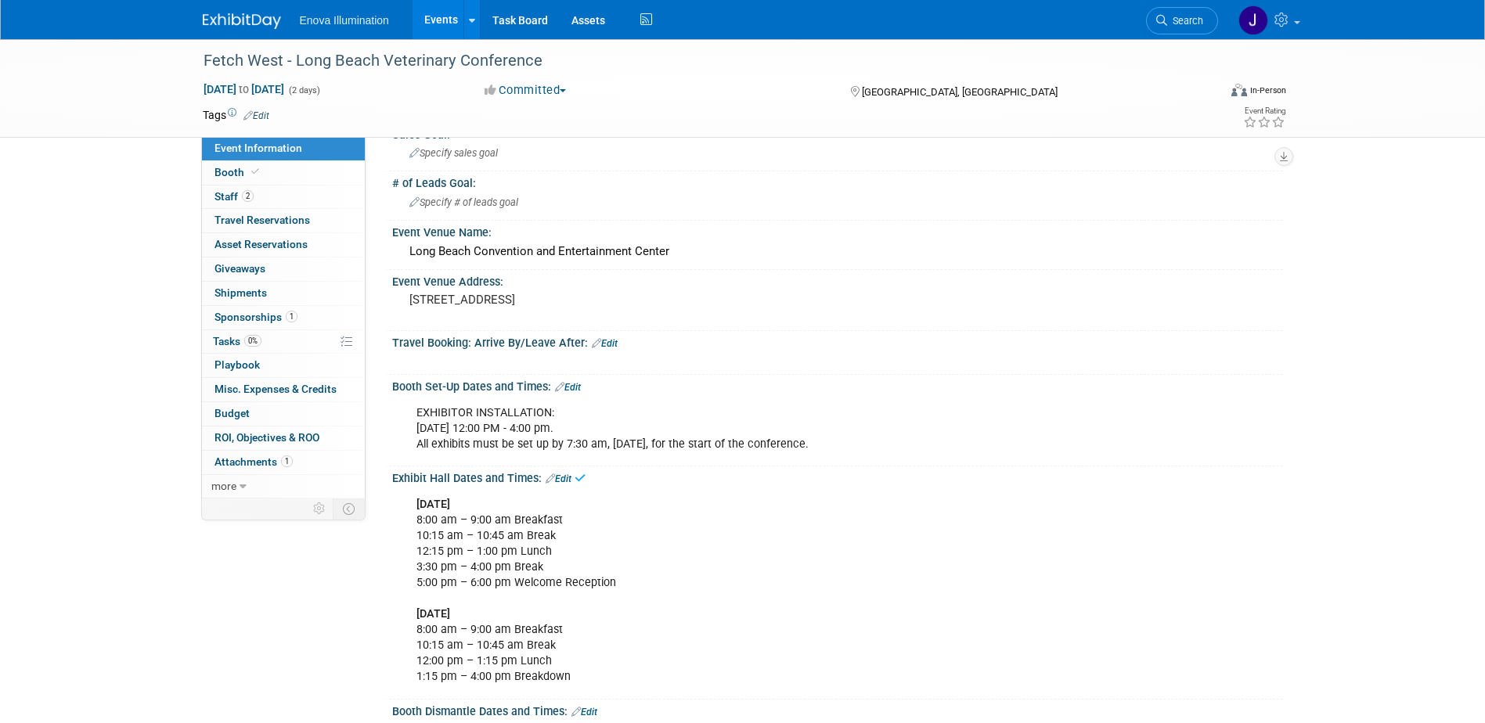
click at [579, 423] on div "EXHIBITOR INSTALLATION: Thursday, December 4 | 12:00 PM - 4:00 pm. All exhibits…" at bounding box center [757, 429] width 705 height 63
click at [578, 384] on link "Edit" at bounding box center [568, 387] width 26 height 11
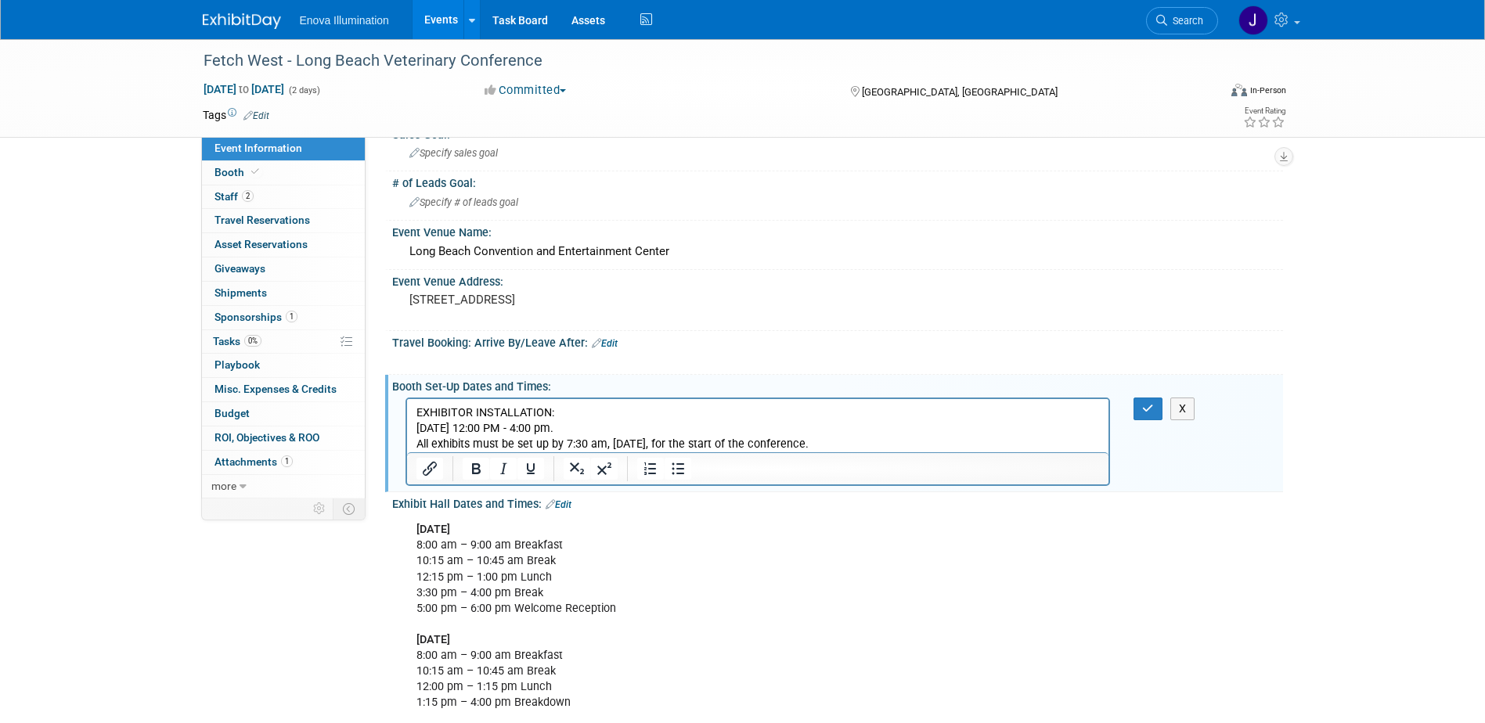
drag, startPoint x: 640, startPoint y: 427, endPoint x: 402, endPoint y: 412, distance: 238.5
click at [406, 412] on html "EXHIBITOR INSTALLATION: Thursday, December 4 | 12:00 PM - 4:00 pm. All exhibits…" at bounding box center [757, 424] width 702 height 53
click at [479, 471] on icon "Bold" at bounding box center [476, 468] width 9 height 11
click at [1137, 411] on button "button" at bounding box center [1147, 409] width 29 height 23
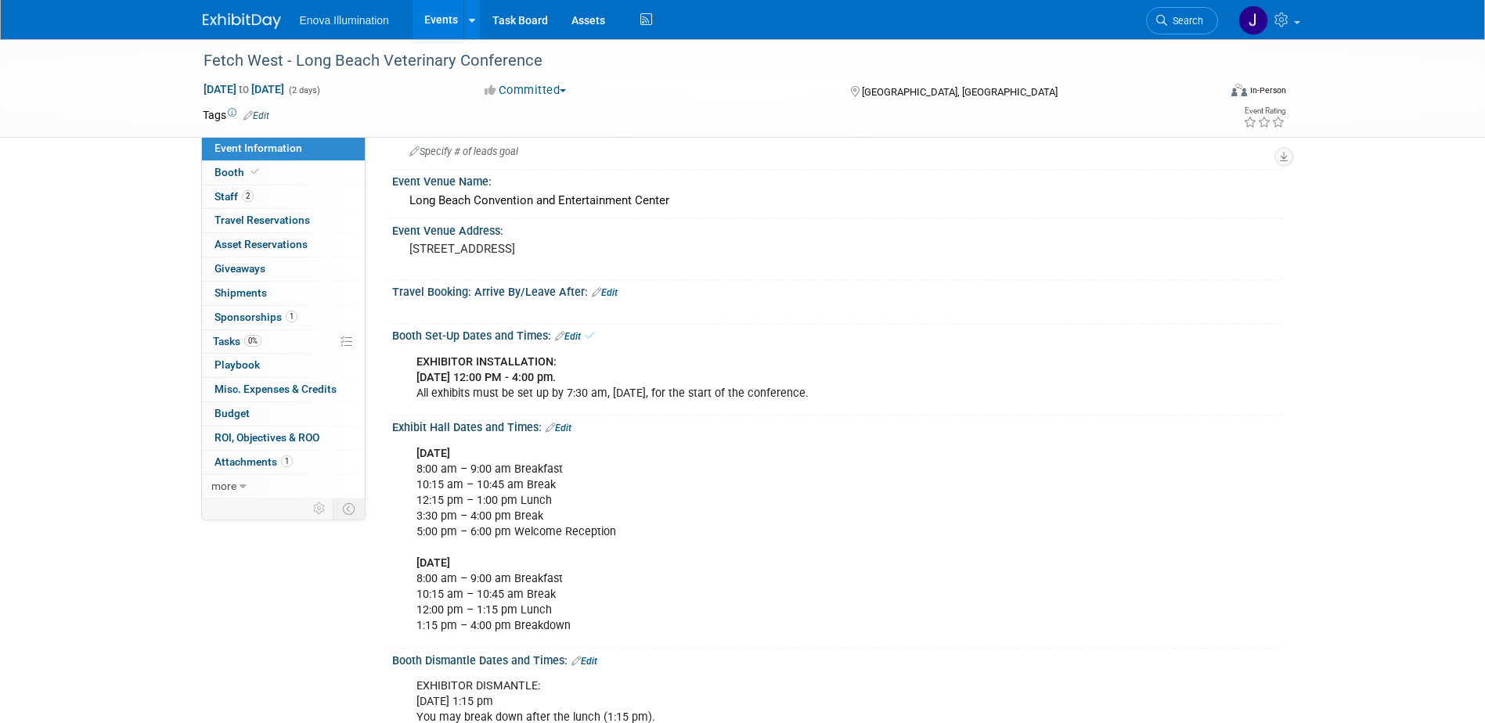
scroll to position [157, 0]
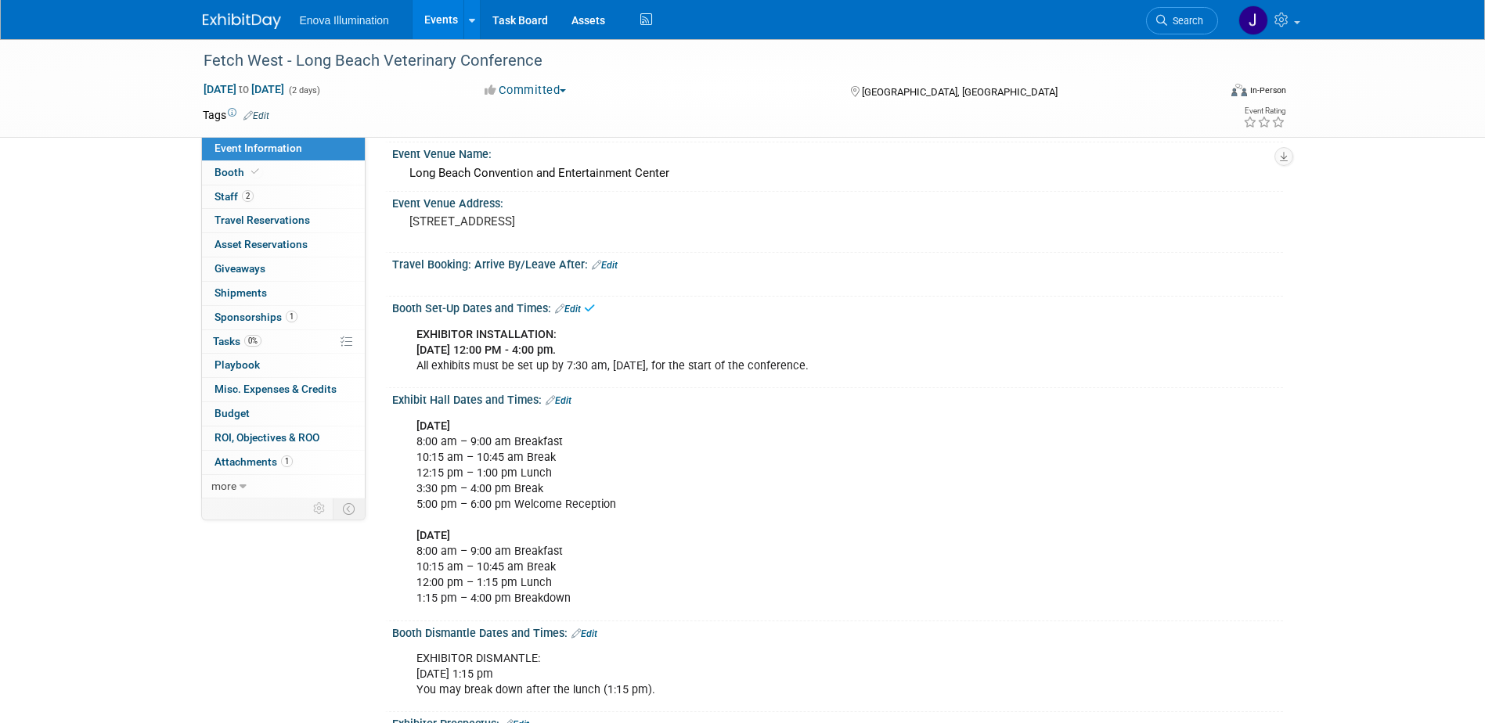
click at [589, 635] on link "Edit" at bounding box center [584, 634] width 26 height 11
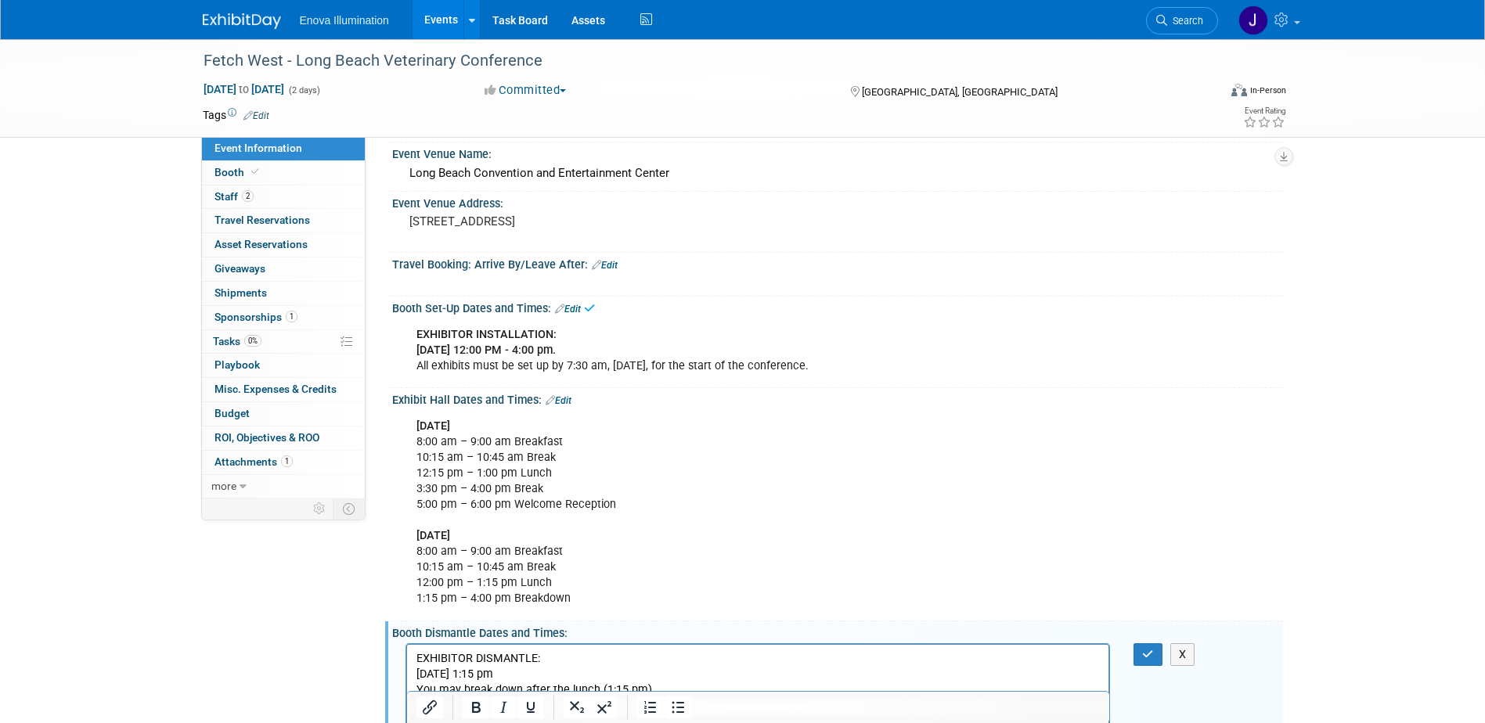
scroll to position [0, 0]
drag, startPoint x: 579, startPoint y: 674, endPoint x: 407, endPoint y: 653, distance: 173.5
click at [407, 653] on html "EXHIBITOR DISMANTLE: Saturday, December 6 | 1:15 pm You may break down after th…" at bounding box center [757, 670] width 702 height 53
click at [479, 708] on icon "Bold" at bounding box center [476, 707] width 9 height 11
click at [1141, 660] on button "button" at bounding box center [1147, 654] width 29 height 23
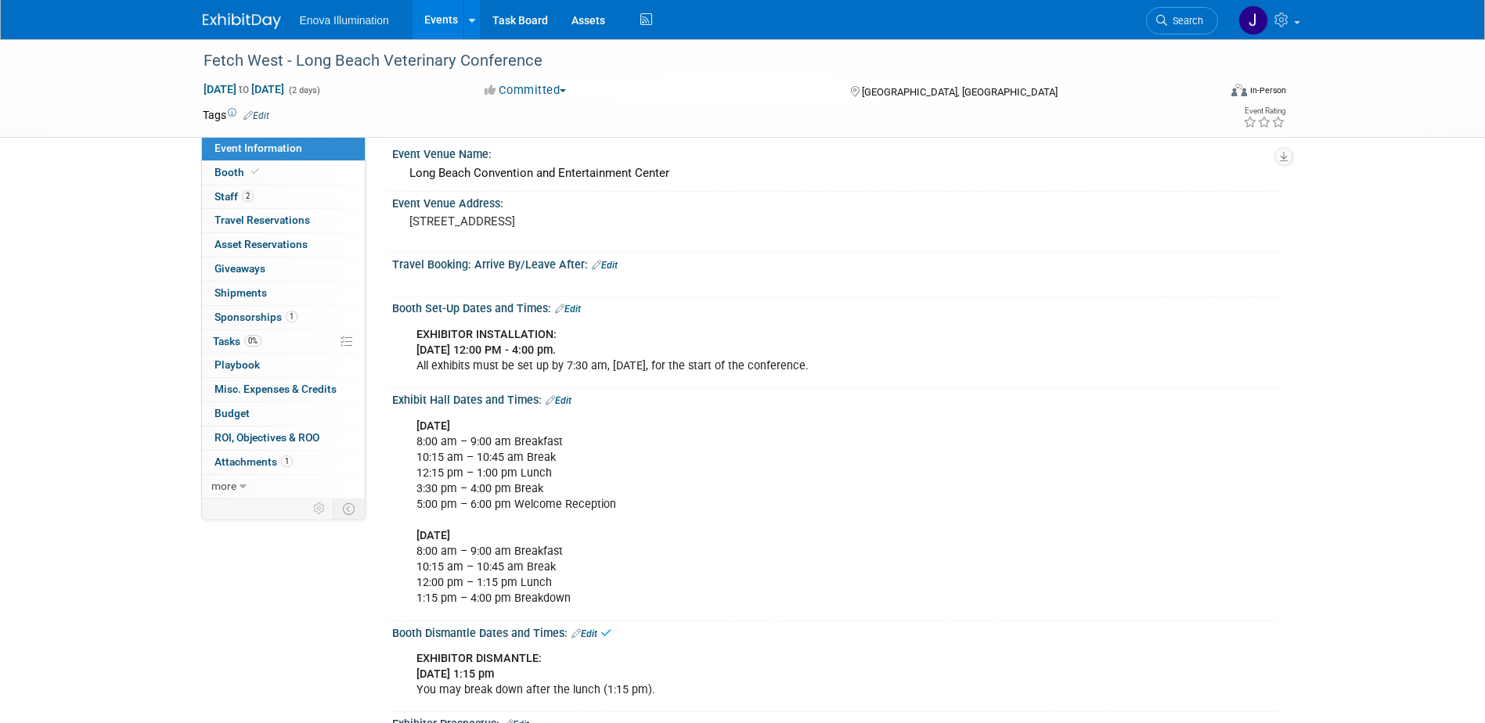
click at [636, 474] on div "FRIDAY, DECEMBER 5, 2025 8:00 am – 9:00 am Breakfast 10:15 am – 10:45 am Break …" at bounding box center [757, 513] width 705 height 204
drag, startPoint x: 610, startPoint y: 366, endPoint x: 678, endPoint y: 367, distance: 68.1
click at [678, 367] on div "EXHIBITOR INSTALLATION: Thursday, December 4 | 12:00 PM - 4:00 pm. All exhibits…" at bounding box center [757, 350] width 705 height 63
copy div "September 12"
click at [574, 310] on link "Edit" at bounding box center [568, 309] width 26 height 11
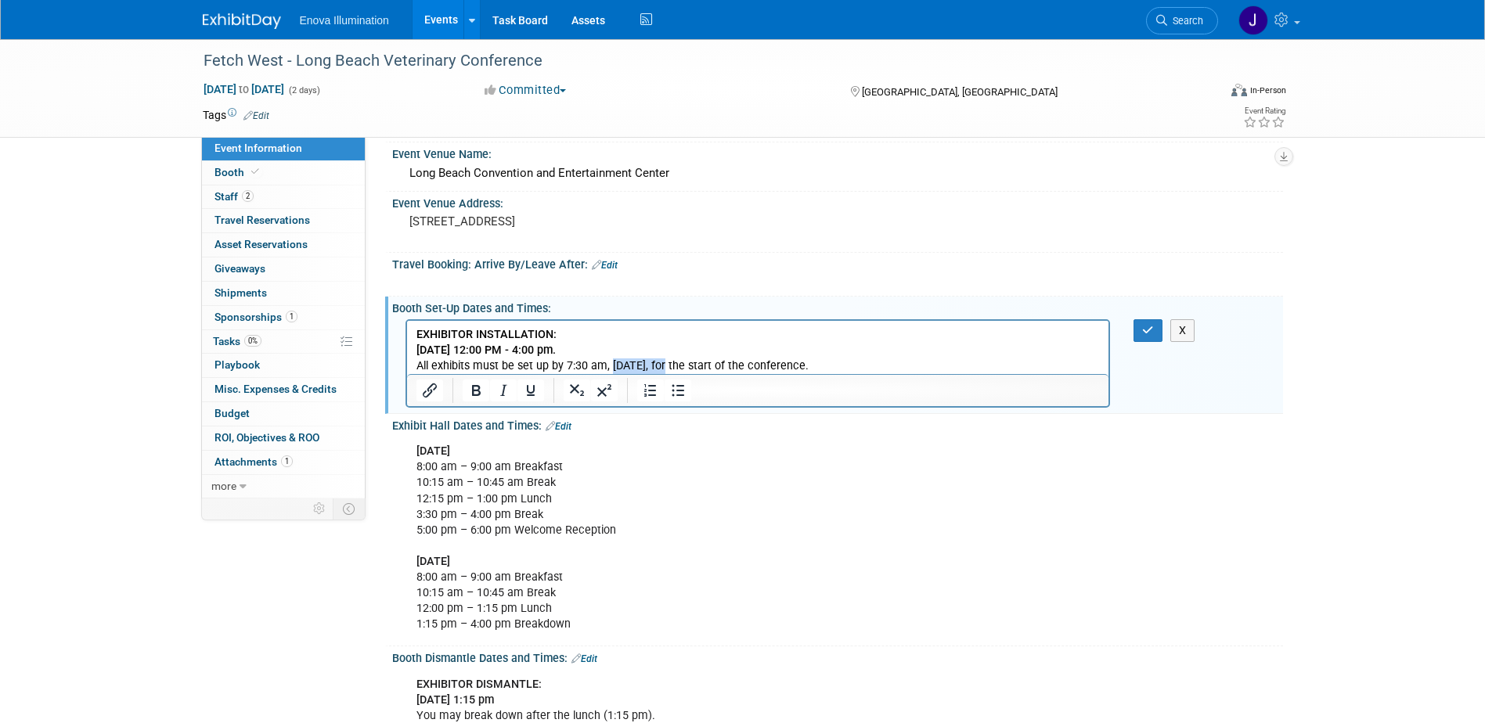
drag, startPoint x: 609, startPoint y: 363, endPoint x: 673, endPoint y: 368, distance: 64.4
click at [673, 367] on p "EXHIBITOR INSTALLATION: Thursday, December 4 | 12:00 PM - 4:00 pm. All exhibits…" at bounding box center [758, 349] width 684 height 47
click at [1135, 325] on div "X" at bounding box center [1158, 330] width 72 height 23
click at [1136, 327] on button "button" at bounding box center [1147, 330] width 29 height 23
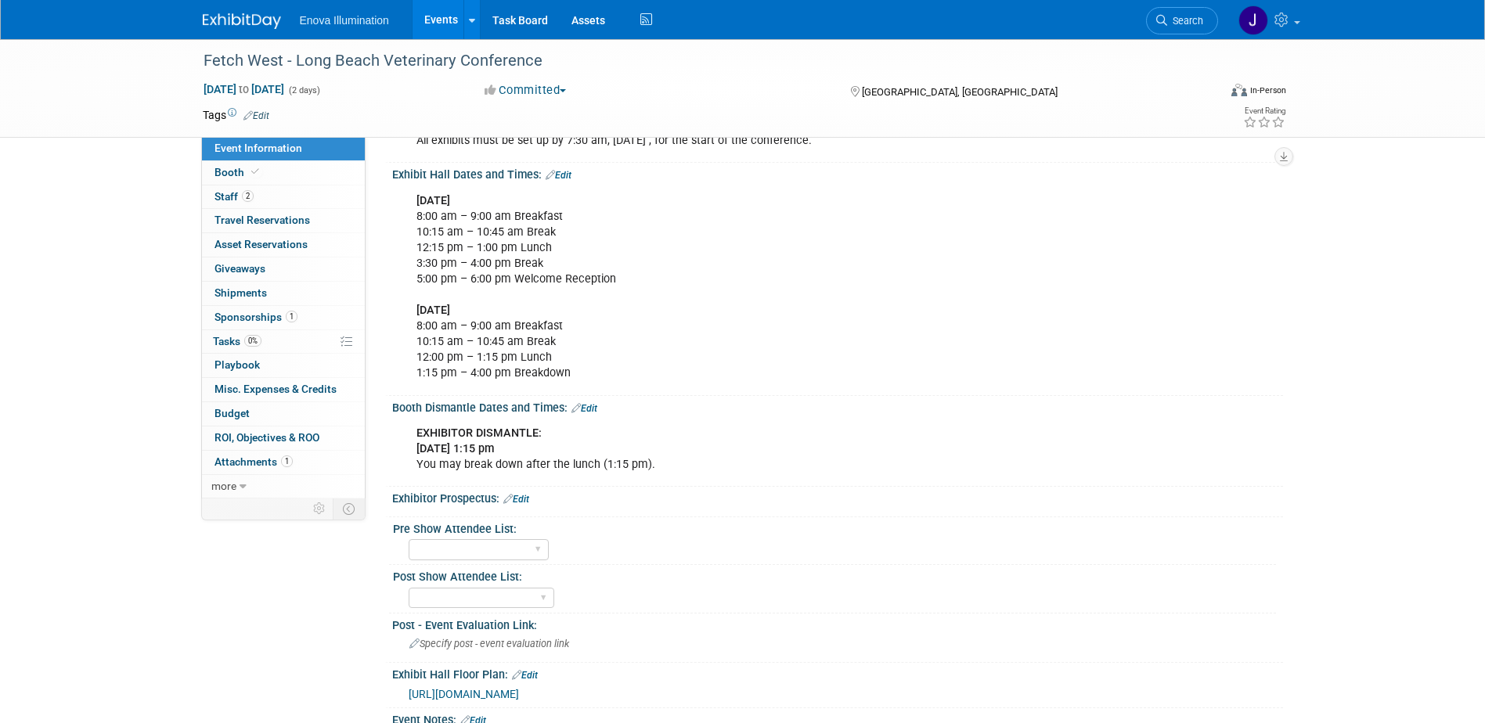
scroll to position [391, 0]
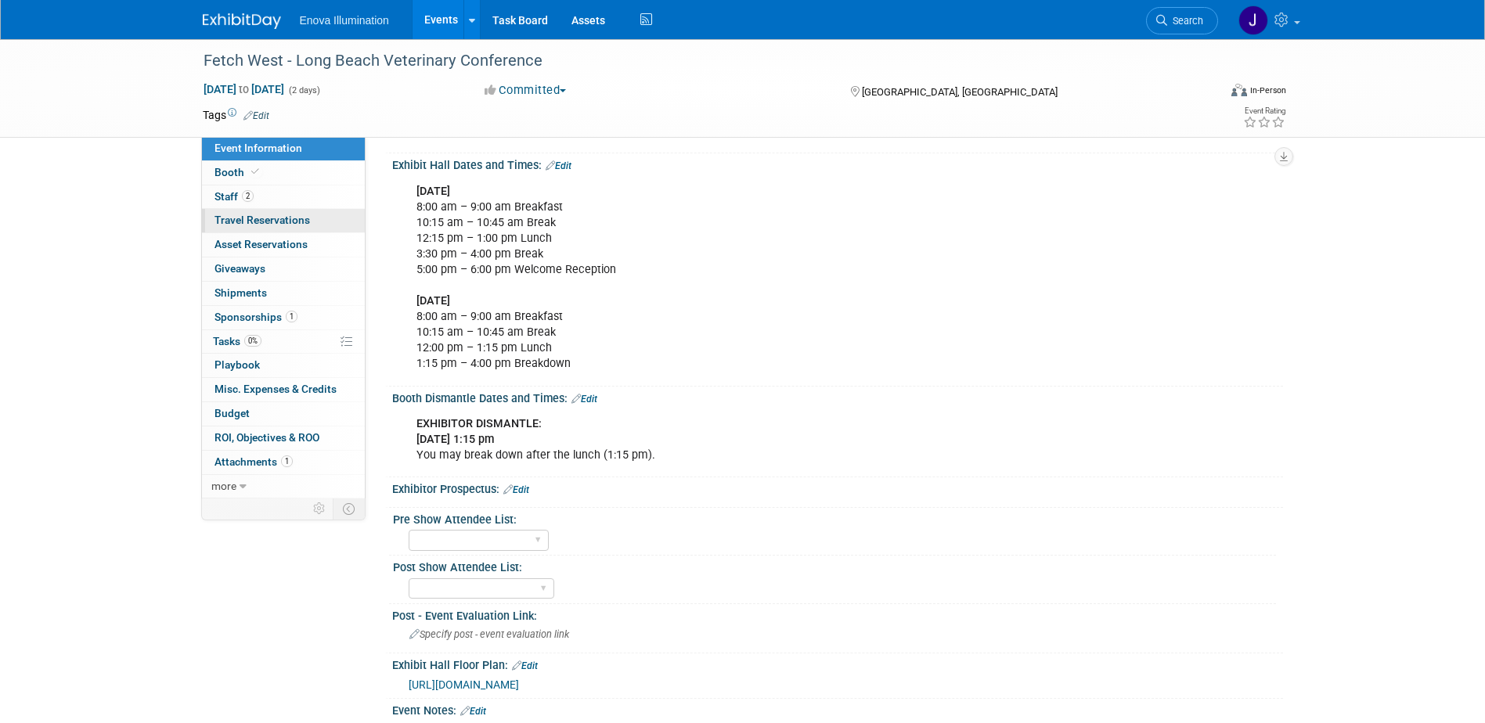
click at [254, 225] on span "Travel Reservations 0" at bounding box center [261, 220] width 95 height 13
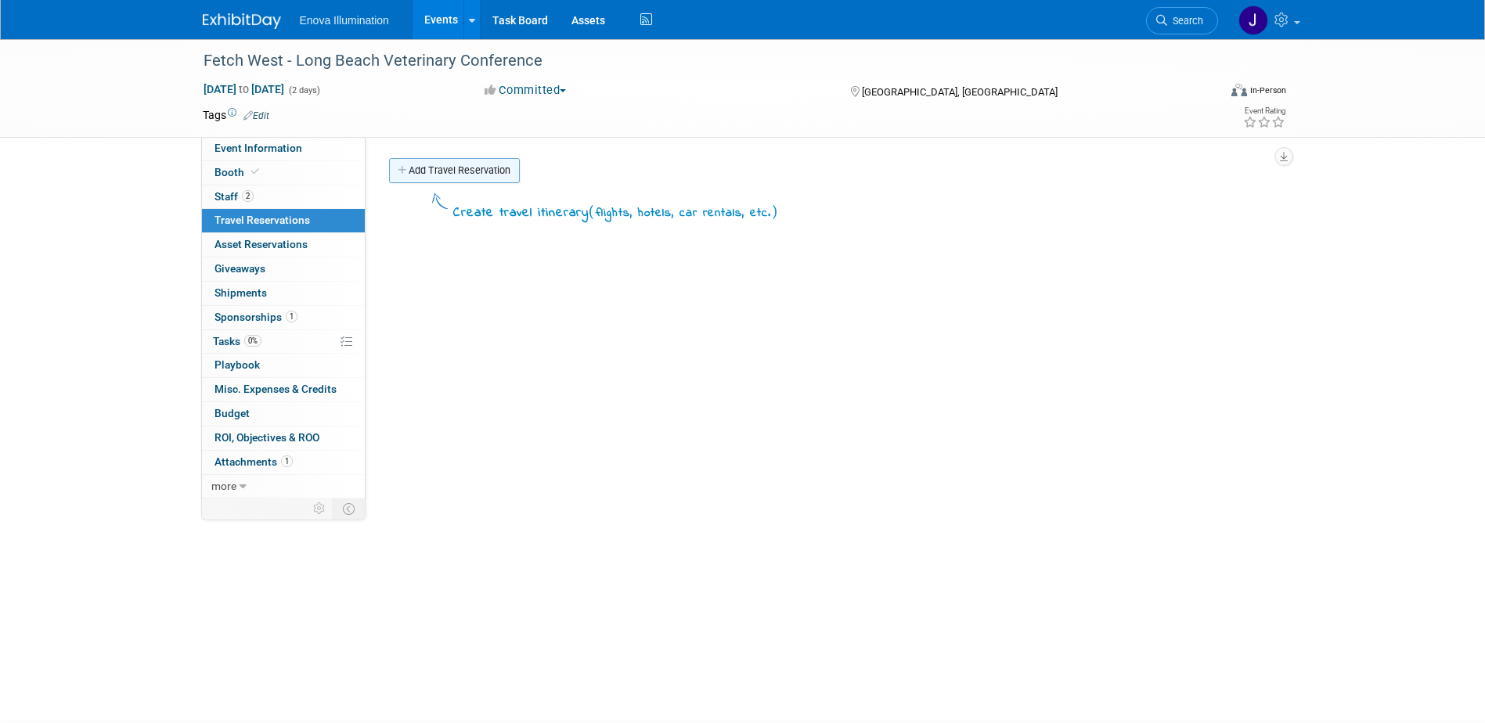
click at [466, 175] on link "Add Travel Reservation" at bounding box center [454, 170] width 131 height 25
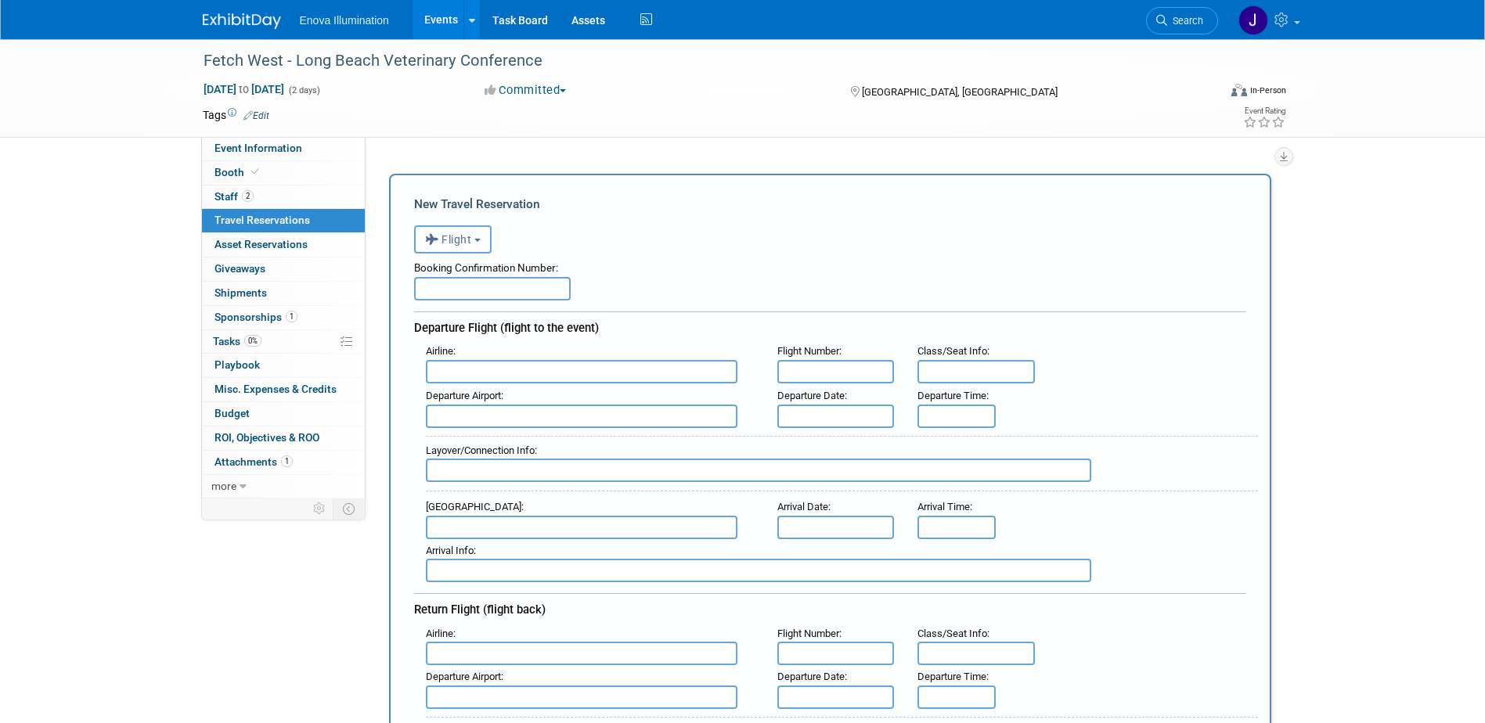
click at [470, 238] on span "Flight" at bounding box center [448, 239] width 47 height 13
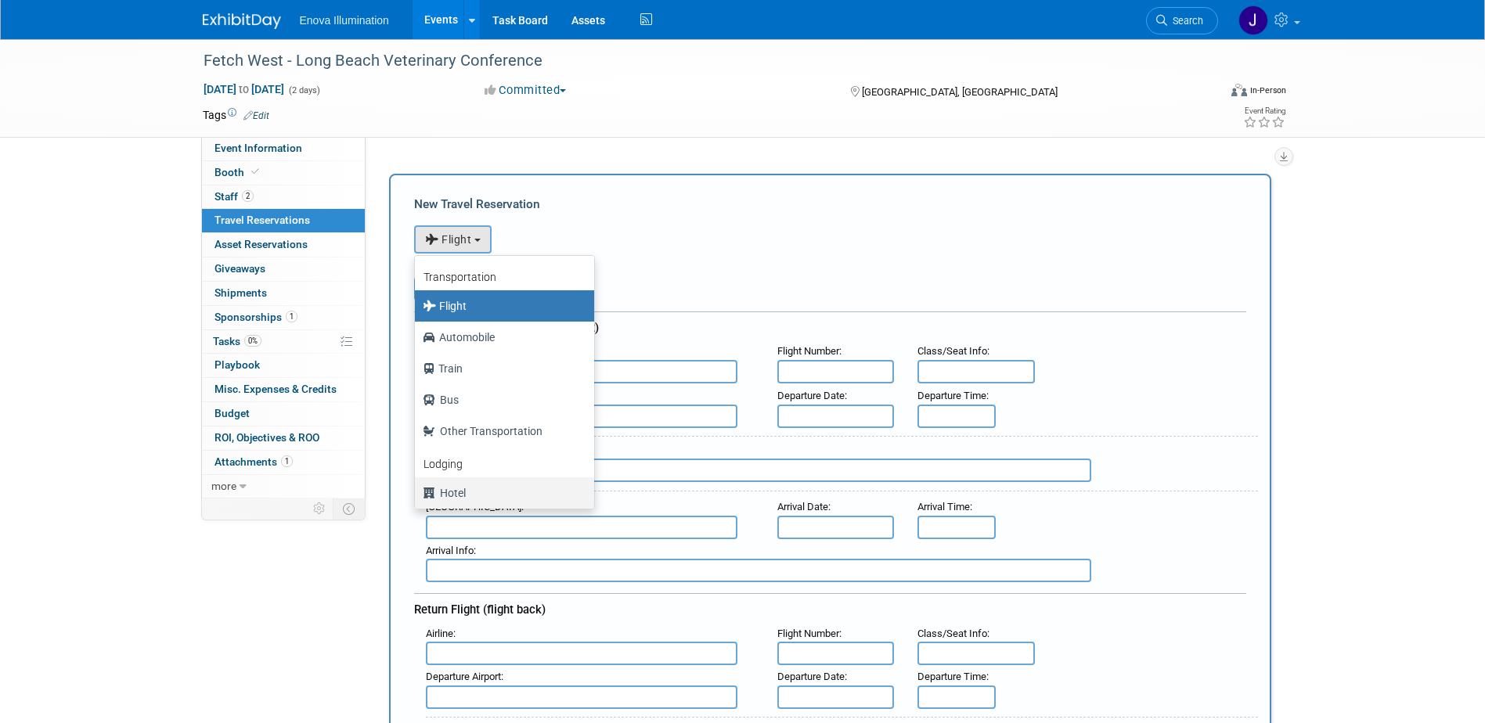
click at [461, 488] on label "Hotel" at bounding box center [501, 493] width 156 height 25
click at [417, 488] on input "Hotel" at bounding box center [412, 491] width 10 height 10
select select "6"
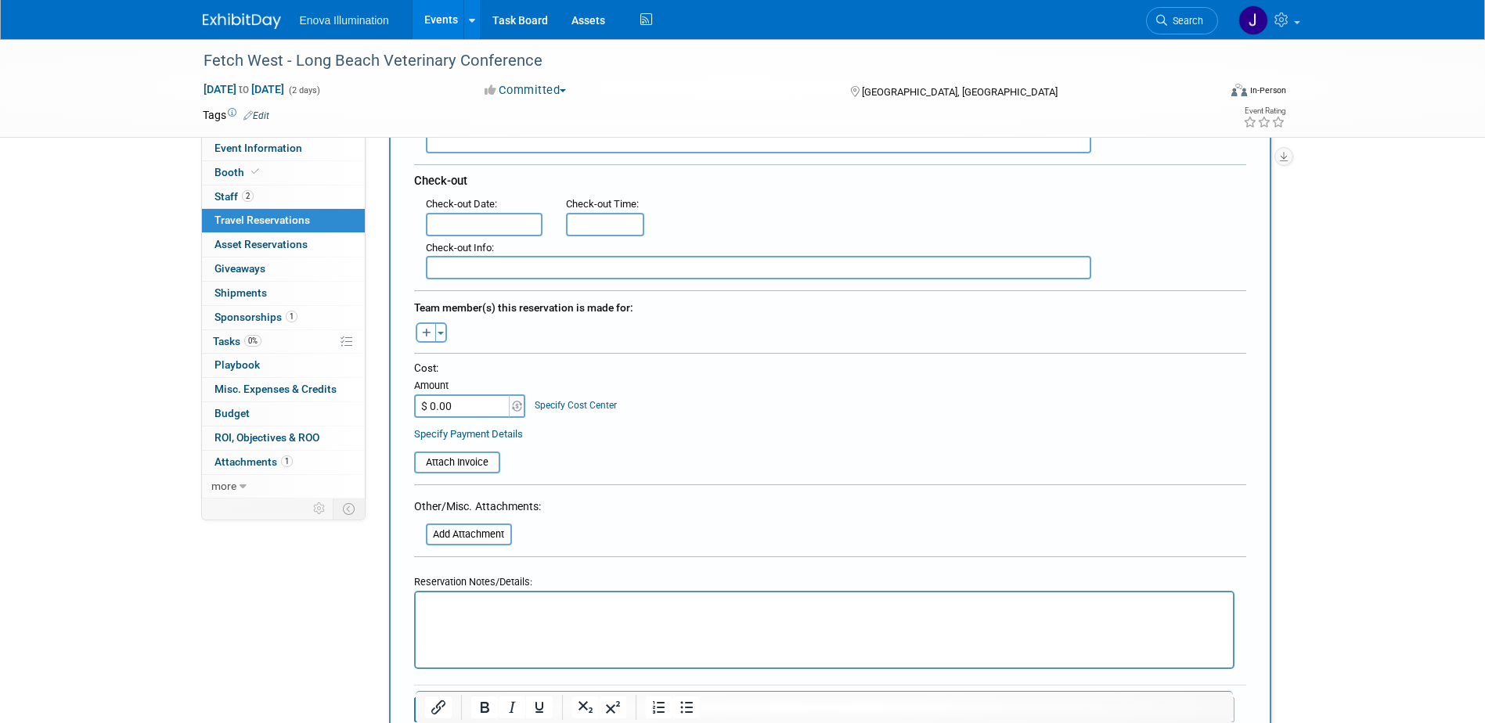
scroll to position [548, 0]
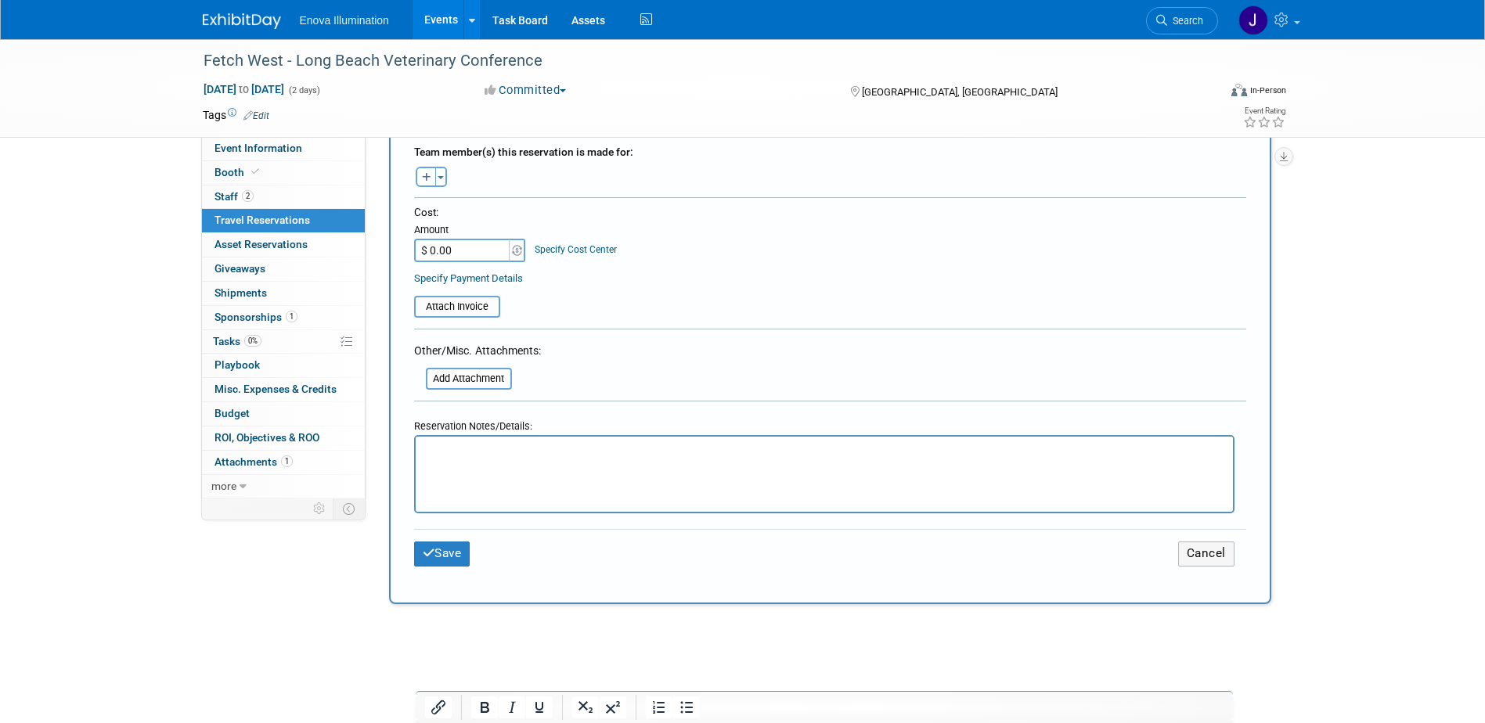
paste body "Rich Text Area. Press ALT-0 for help."
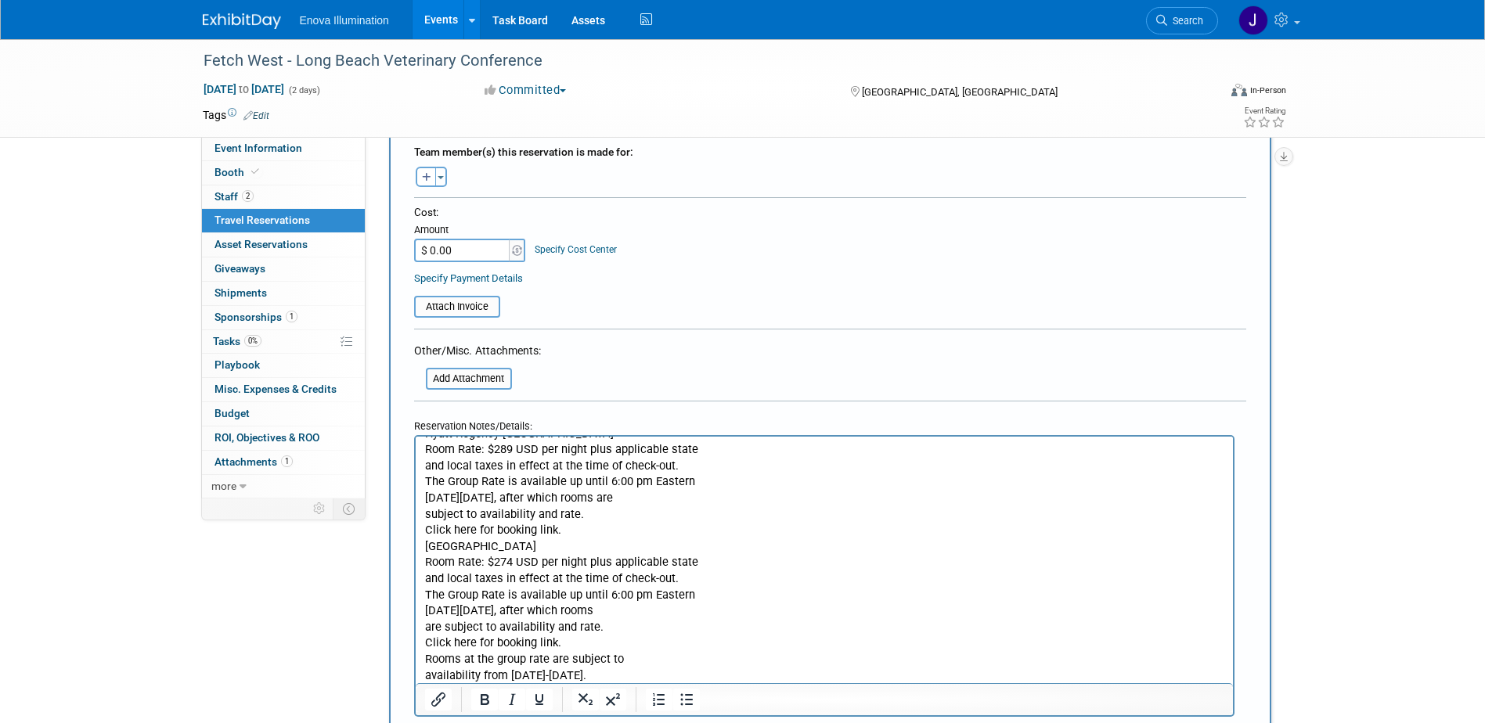
scroll to position [0, 0]
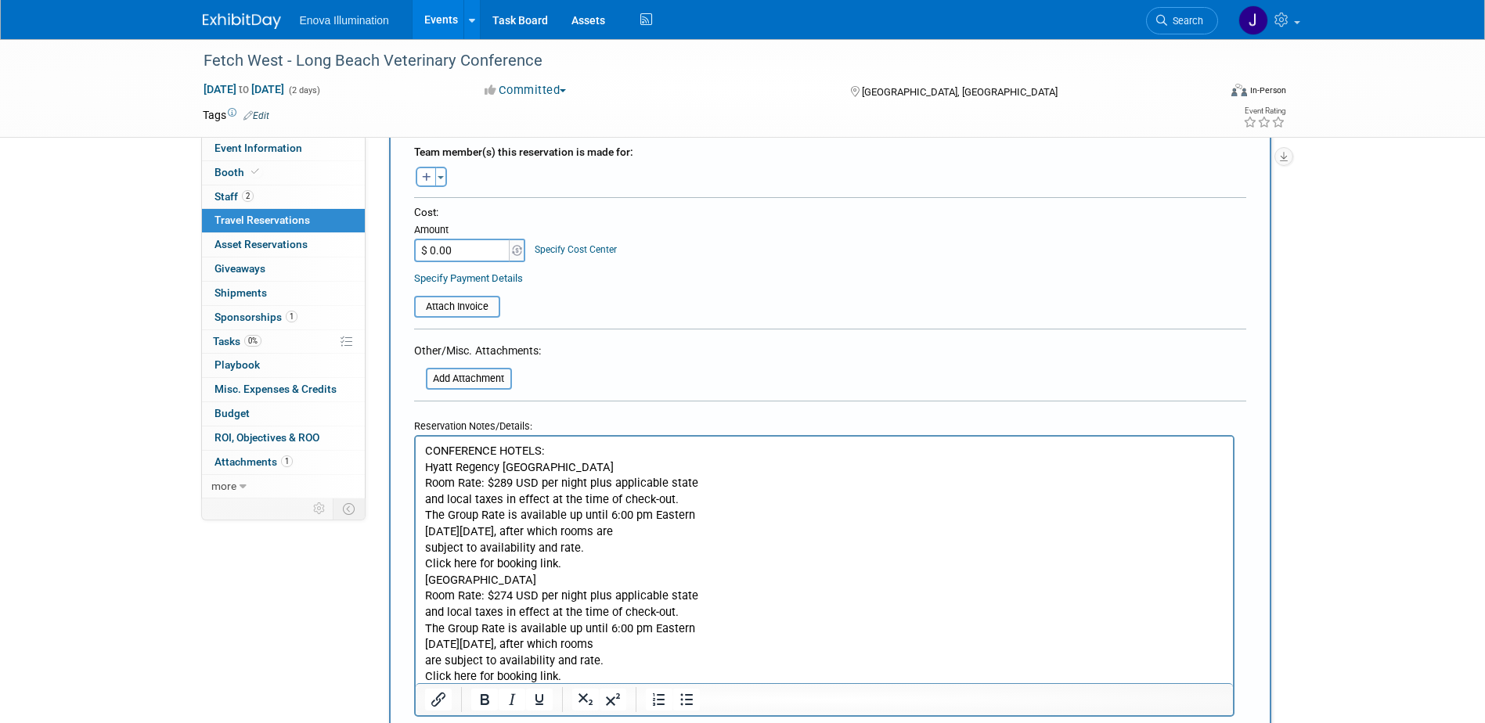
click at [714, 477] on p "CONFERENCE HOTELS: Hyatt Regency Long Beach Room Rate: $289 USD per night plus …" at bounding box center [823, 580] width 799 height 274
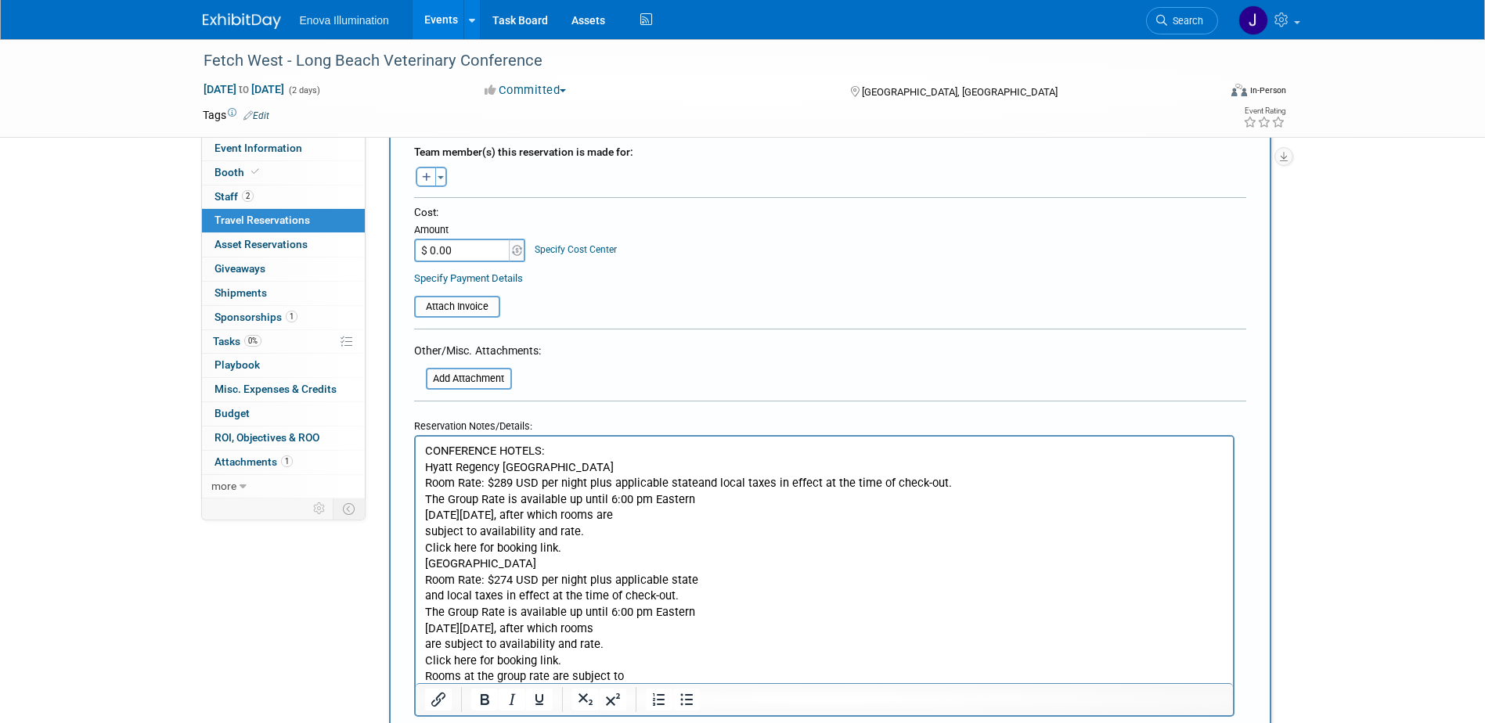
click at [767, 499] on p "CONFERENCE HOTELS: Hyatt Regency Long Beach Room Rate: $289 USD per night plus …" at bounding box center [823, 572] width 799 height 258
click at [993, 501] on p "CONFERENCE HOTELS: Hyatt Regency Long Beach Room Rate: $289 USD per night plus …" at bounding box center [823, 564] width 799 height 242
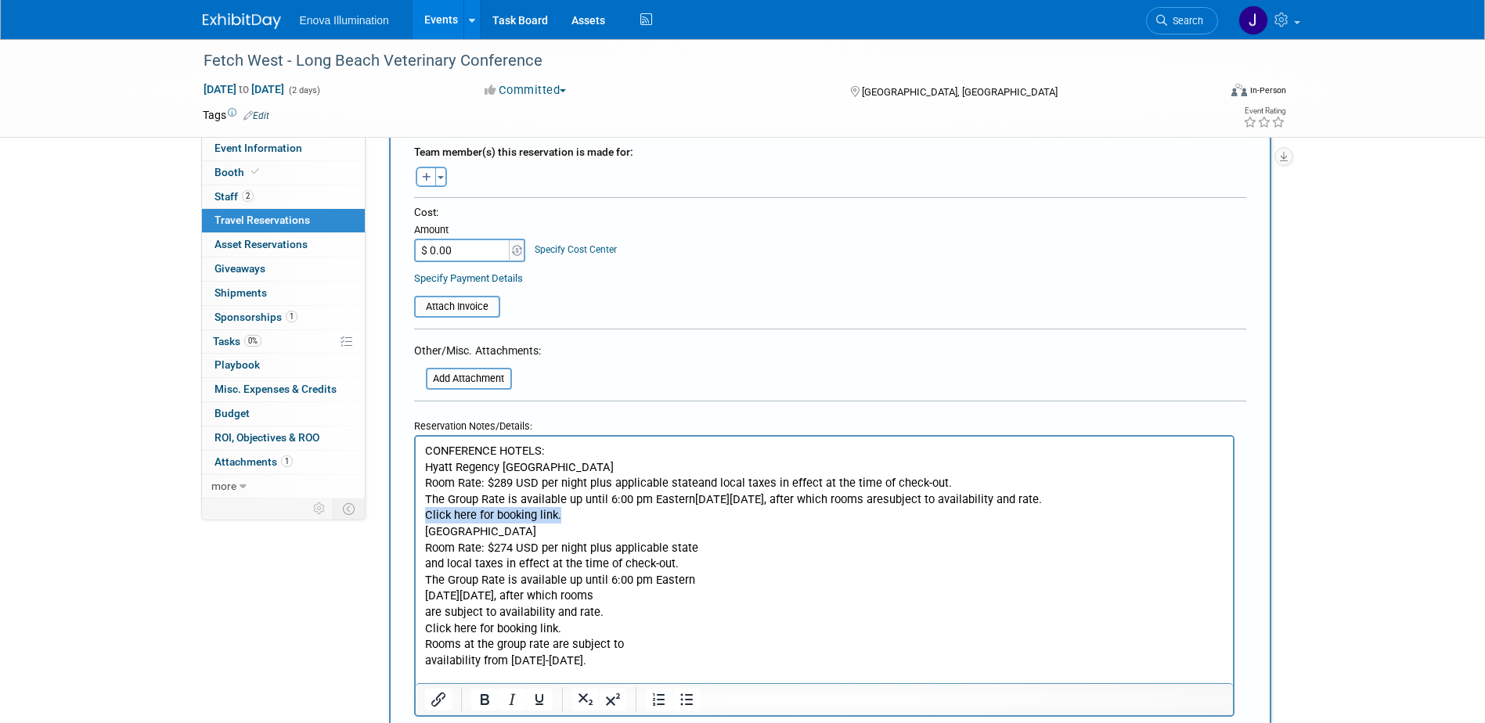
drag, startPoint x: 592, startPoint y: 521, endPoint x: 427, endPoint y: 516, distance: 165.2
click at [427, 516] on p "CONFERENCE HOTELS: Hyatt Regency Long Beach Room Rate: $289 USD per night plus …" at bounding box center [823, 555] width 799 height 225
click at [706, 549] on p "CONFERENCE HOTELS: Hyatt Regency Long Beach Room Rate: $289 USD per night plus …" at bounding box center [823, 555] width 799 height 225
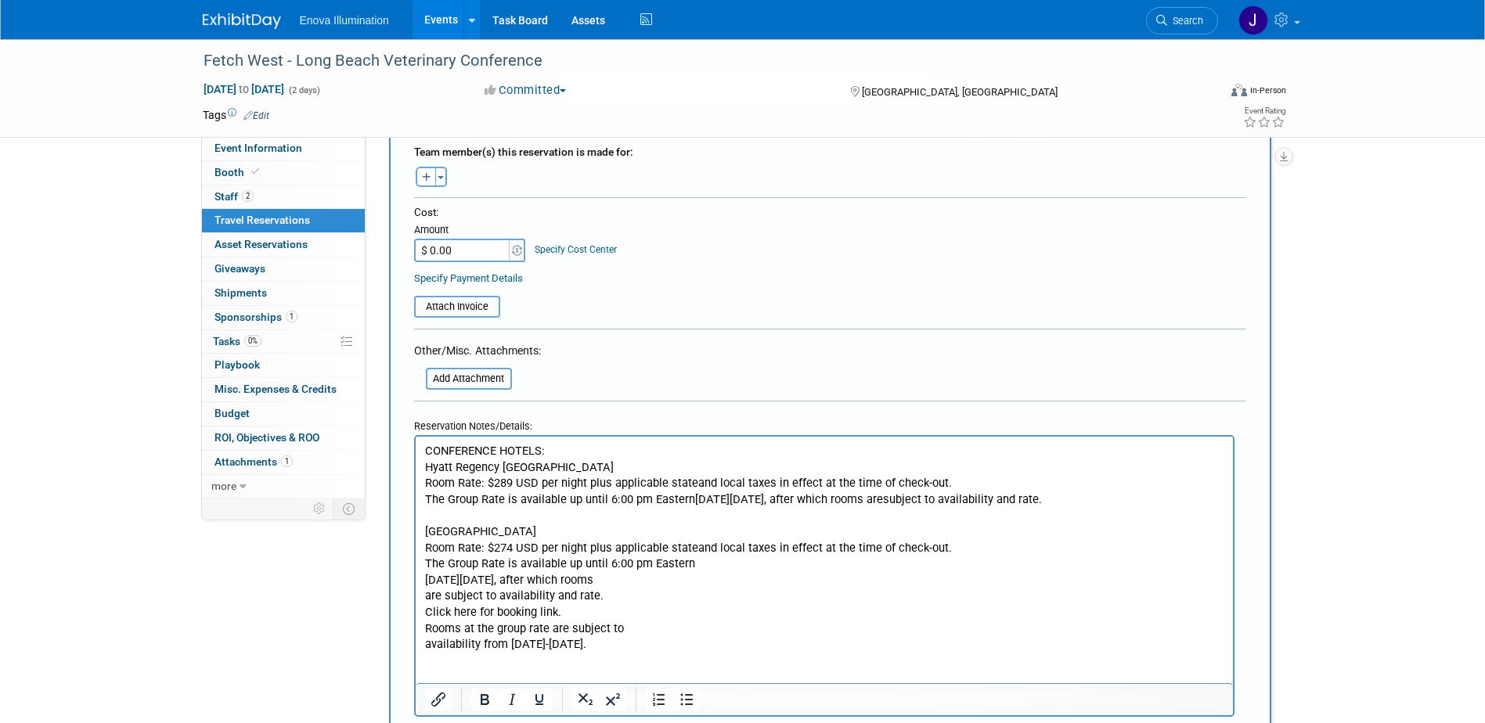
click at [692, 563] on p "CONFERENCE HOTELS: Hyatt Regency Long Beach Room Rate: $289 USD per night plus …" at bounding box center [823, 548] width 799 height 210
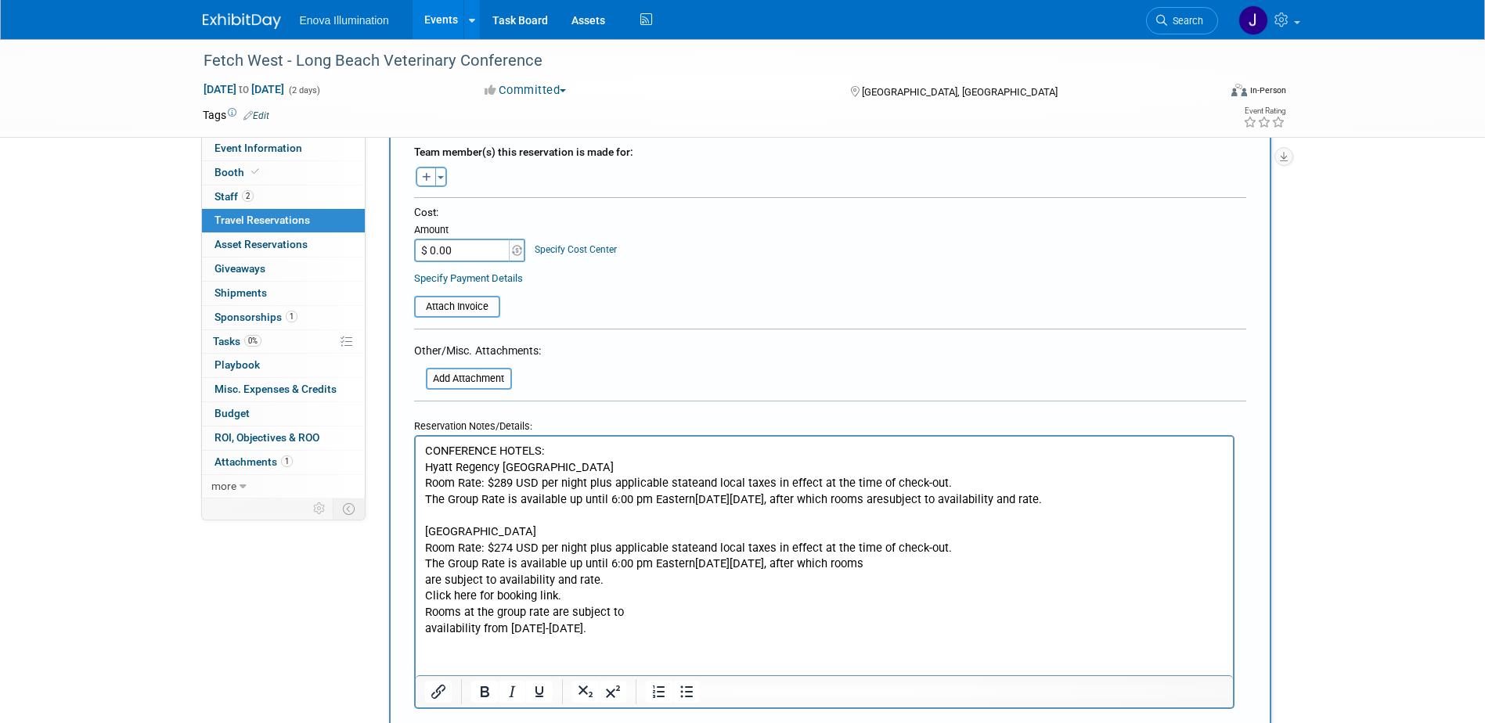
click at [980, 563] on p "CONFERENCE HOTELS: Hyatt Regency Long Beach Room Rate: $289 USD per night plus …" at bounding box center [823, 539] width 799 height 193
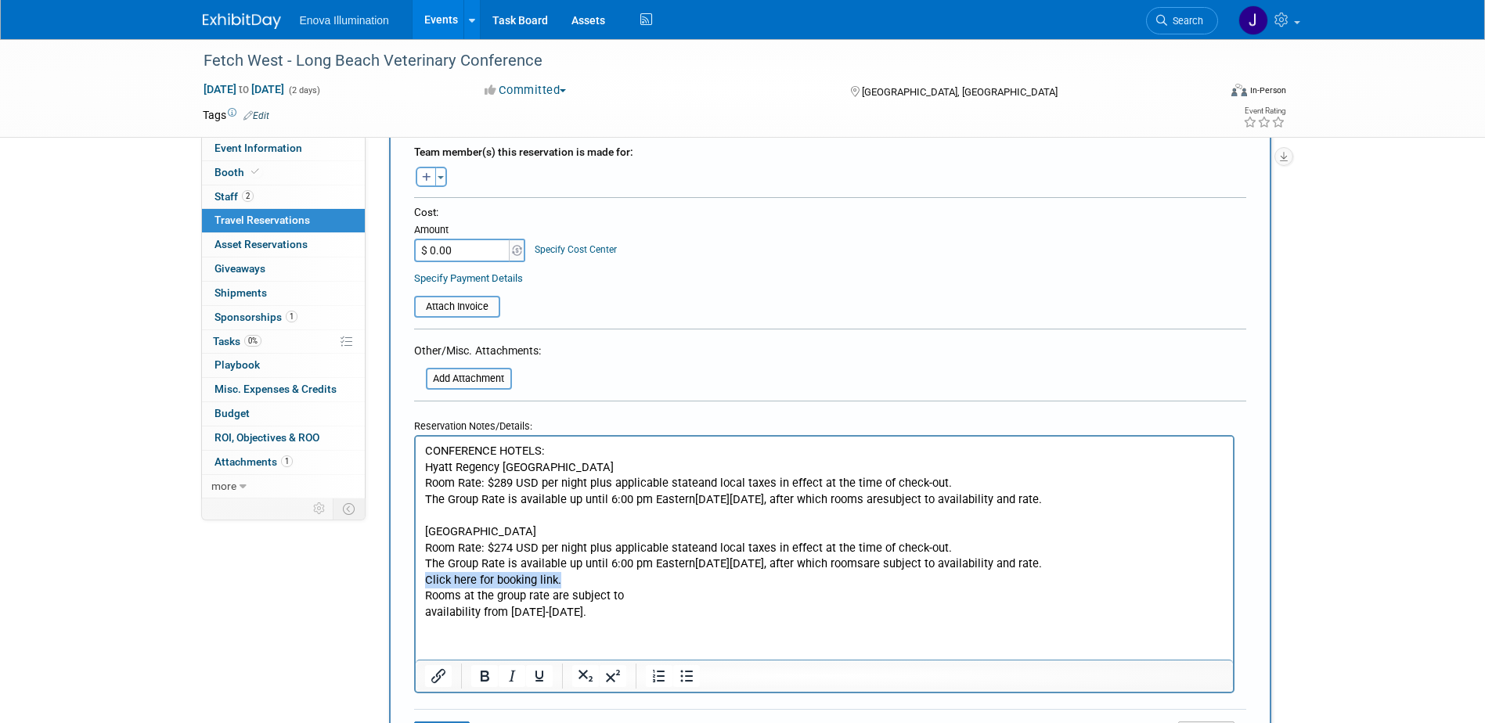
drag, startPoint x: 602, startPoint y: 578, endPoint x: 422, endPoint y: 586, distance: 180.2
click at [422, 586] on html "CONFERENCE HOTELS: Hyatt Regency Long Beach Room Rate: $289 USD per night plus …" at bounding box center [823, 529] width 817 height 184
click at [632, 594] on p "CONFERENCE HOTELS: Hyatt Regency Long Beach Room Rate: $289 USD per night plus …" at bounding box center [823, 532] width 799 height 178
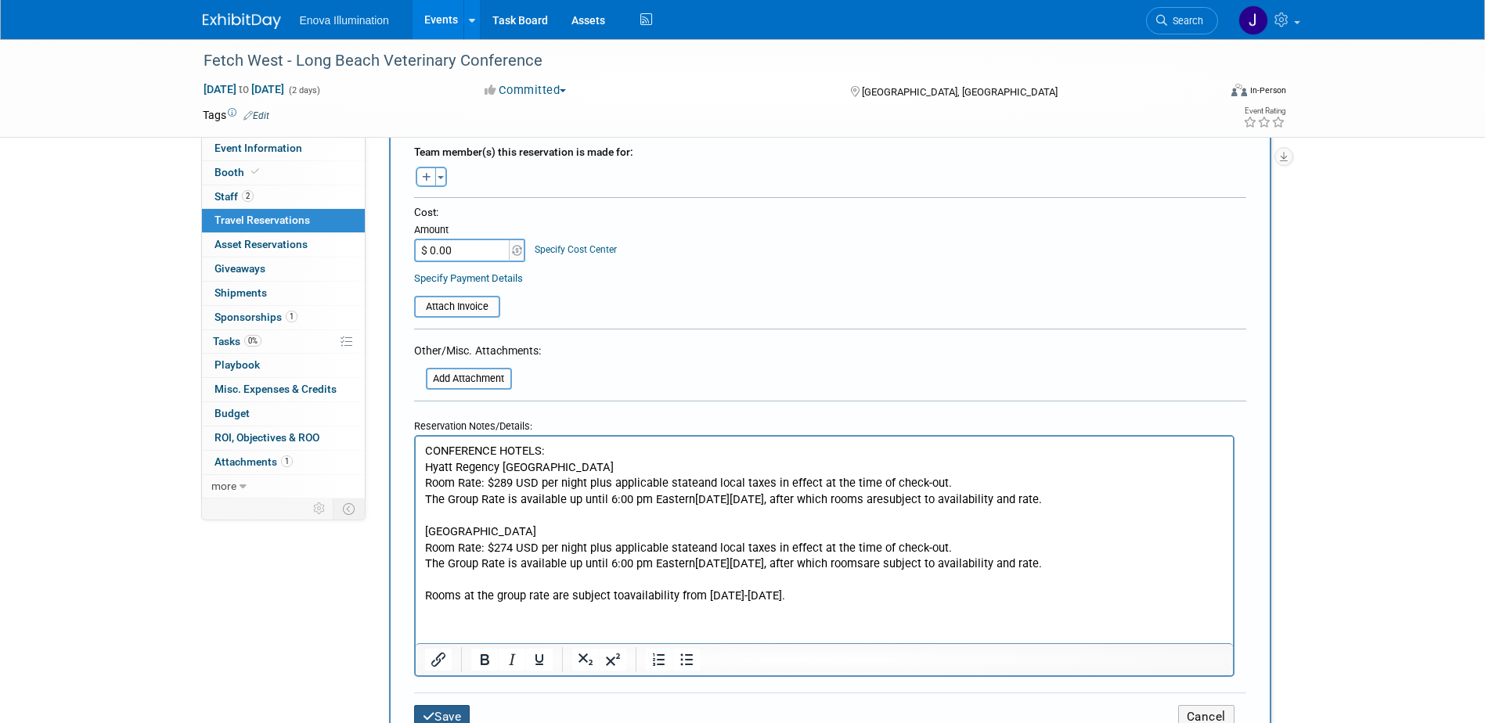
click at [458, 709] on button "Save" at bounding box center [442, 717] width 56 height 24
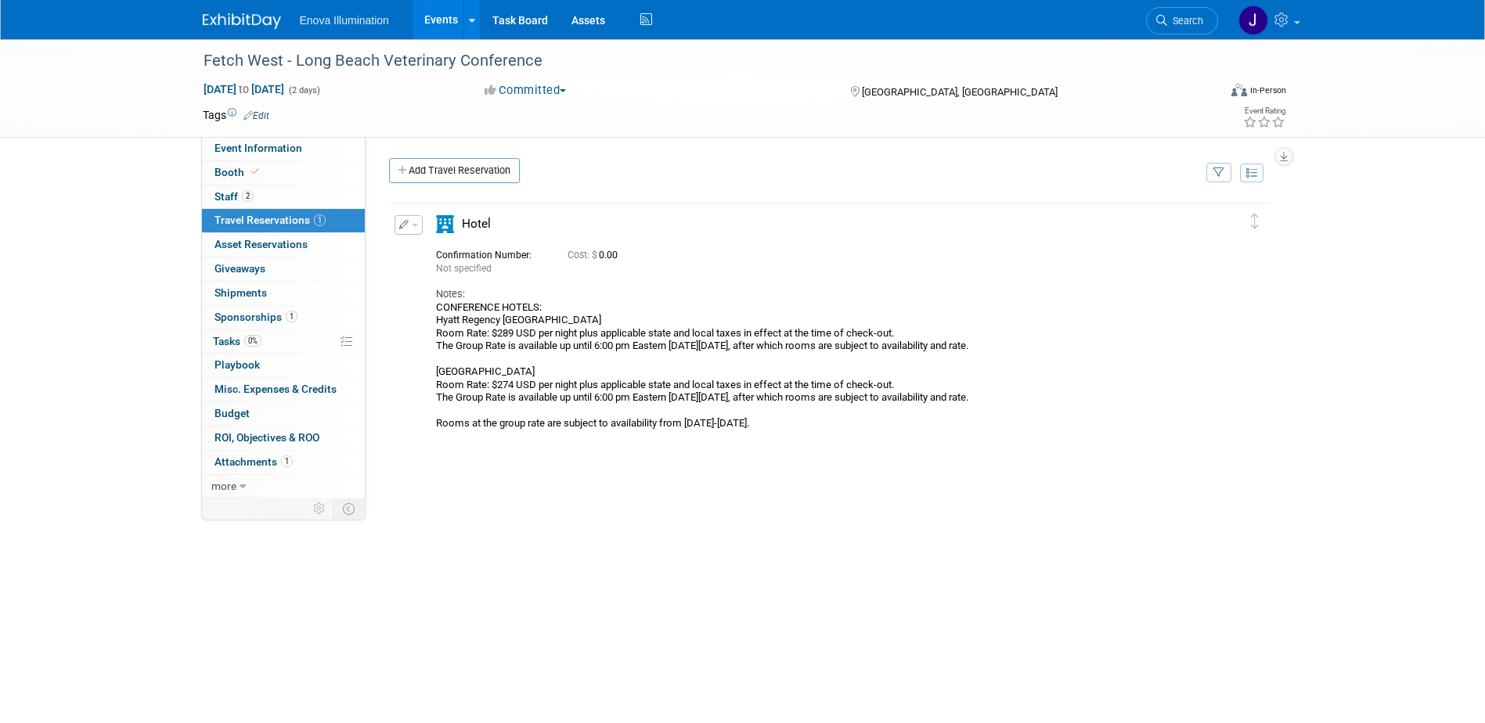
click at [246, 19] on img at bounding box center [242, 21] width 78 height 16
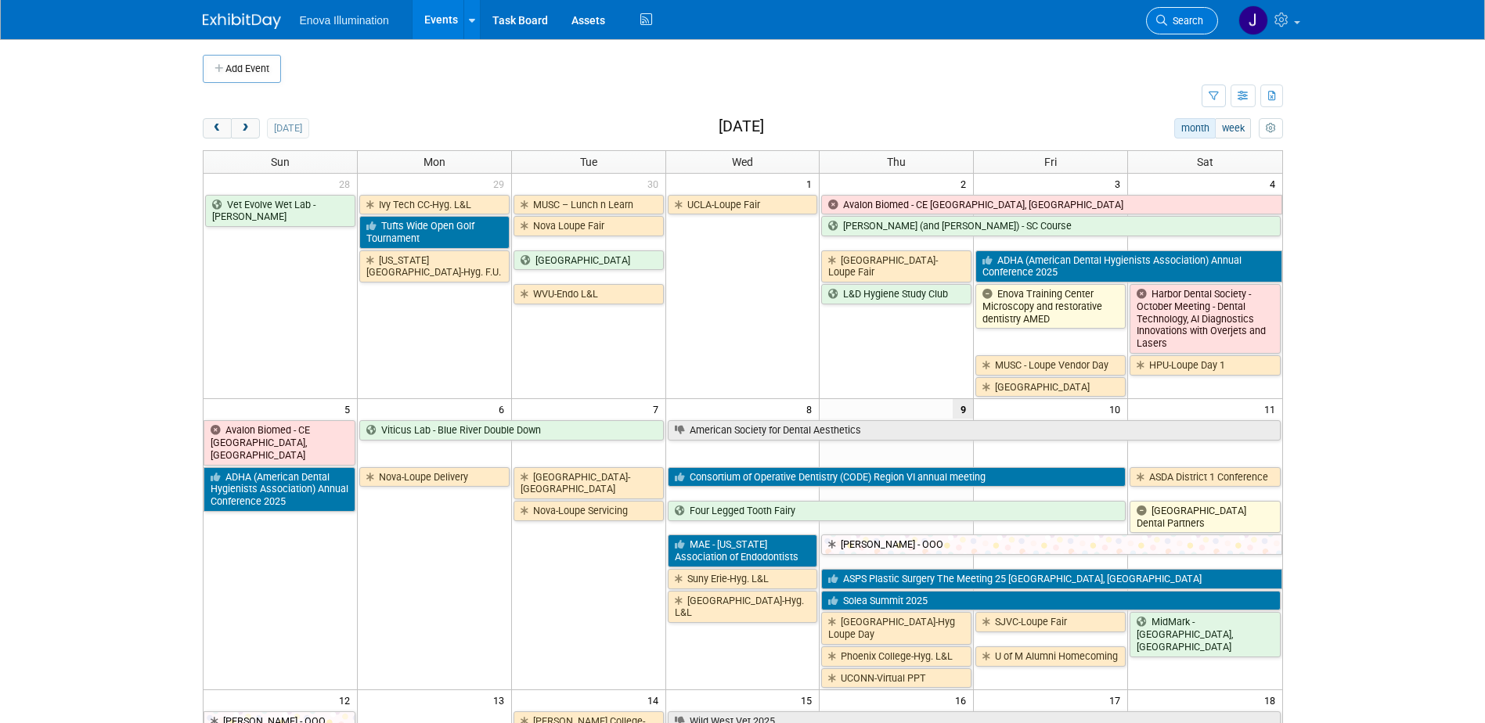
click at [1162, 21] on icon at bounding box center [1161, 20] width 11 height 11
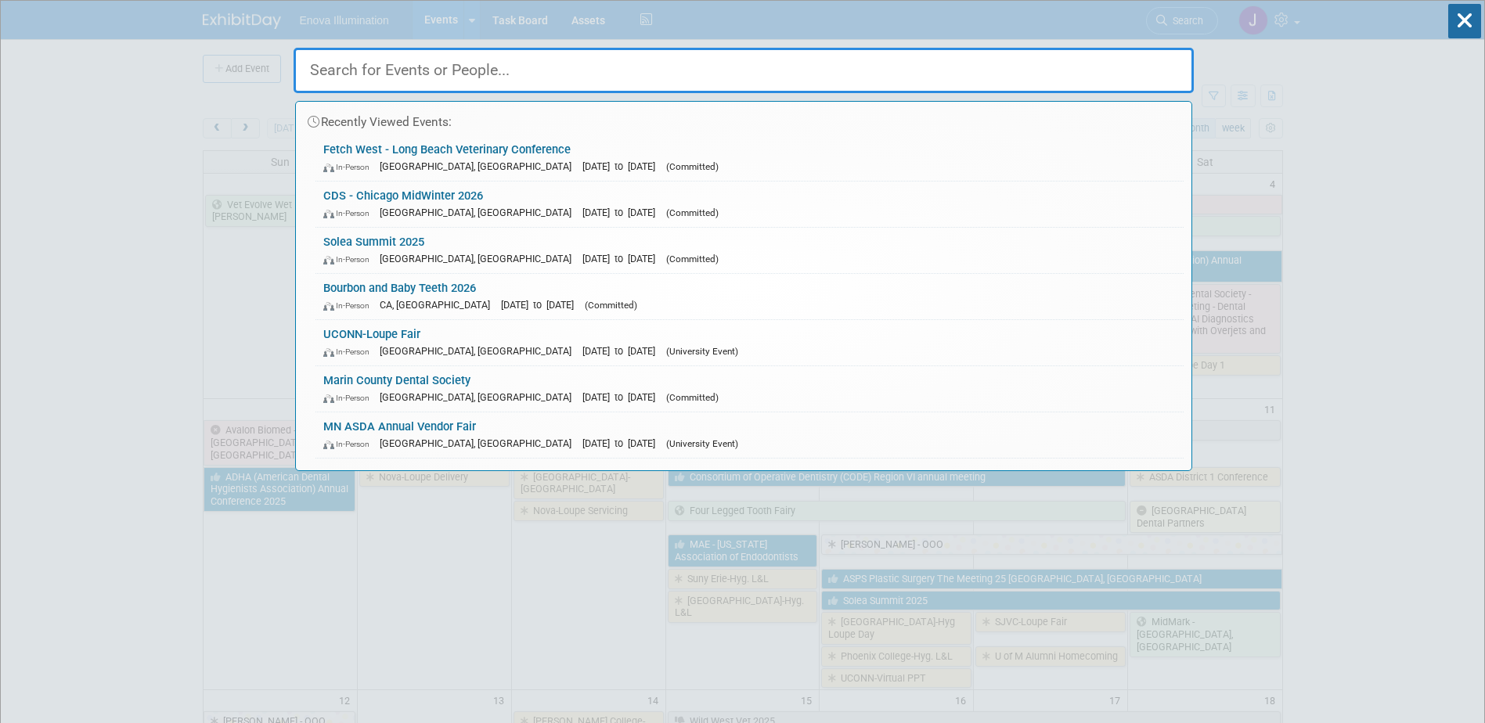
click at [1089, 42] on div at bounding box center [744, 66] width 900 height 53
click at [1084, 56] on input "text" at bounding box center [744, 70] width 900 height 45
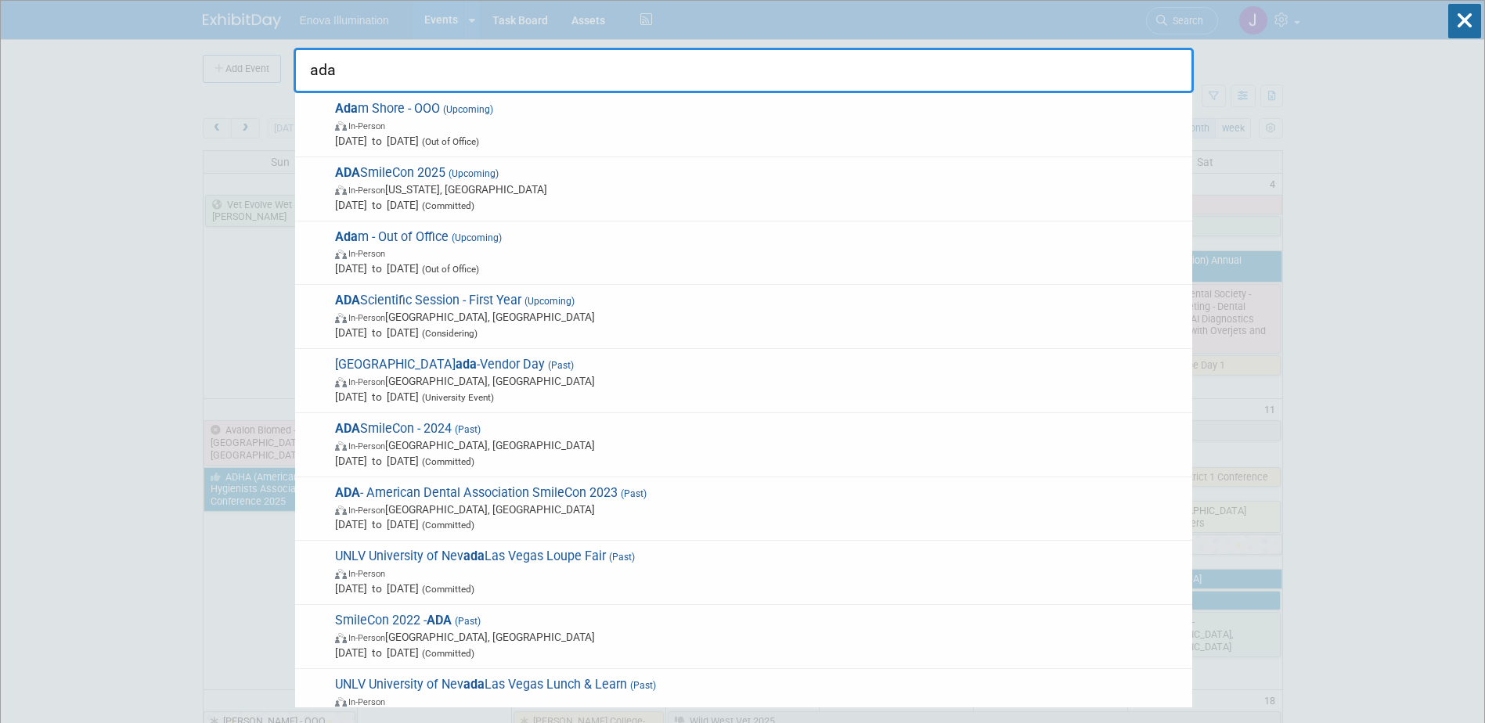
drag, startPoint x: 353, startPoint y: 74, endPoint x: 0, endPoint y: 82, distance: 353.1
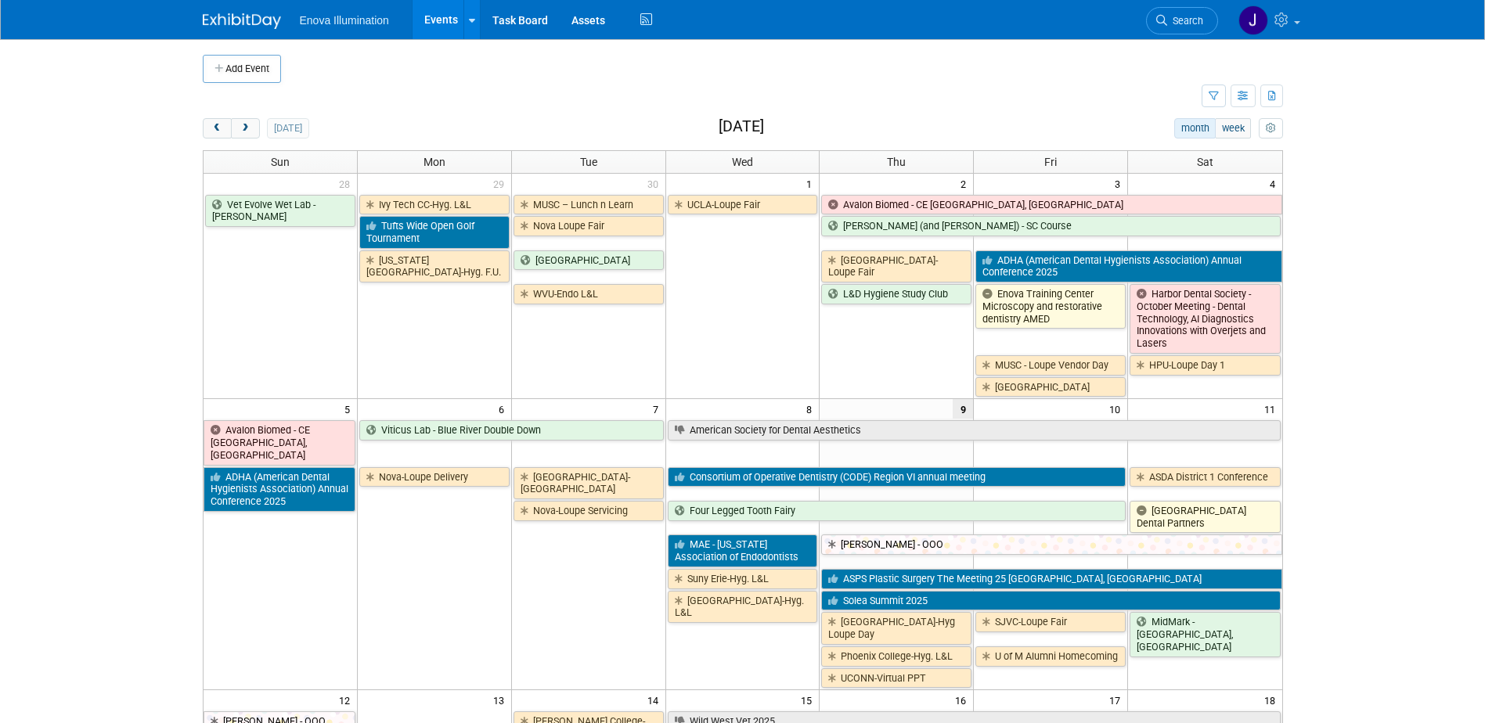
click at [1161, 16] on icon at bounding box center [1161, 20] width 11 height 11
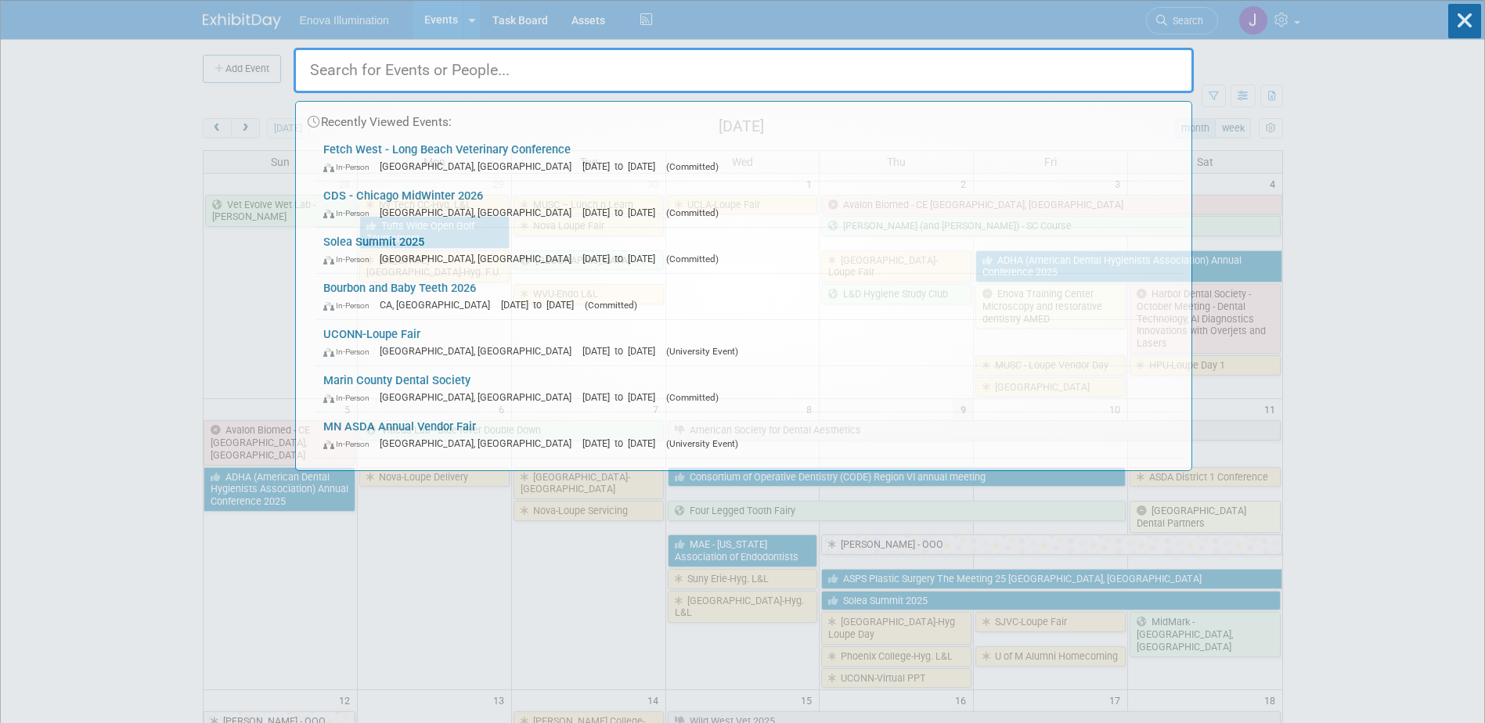
click at [1016, 63] on input "text" at bounding box center [744, 70] width 900 height 45
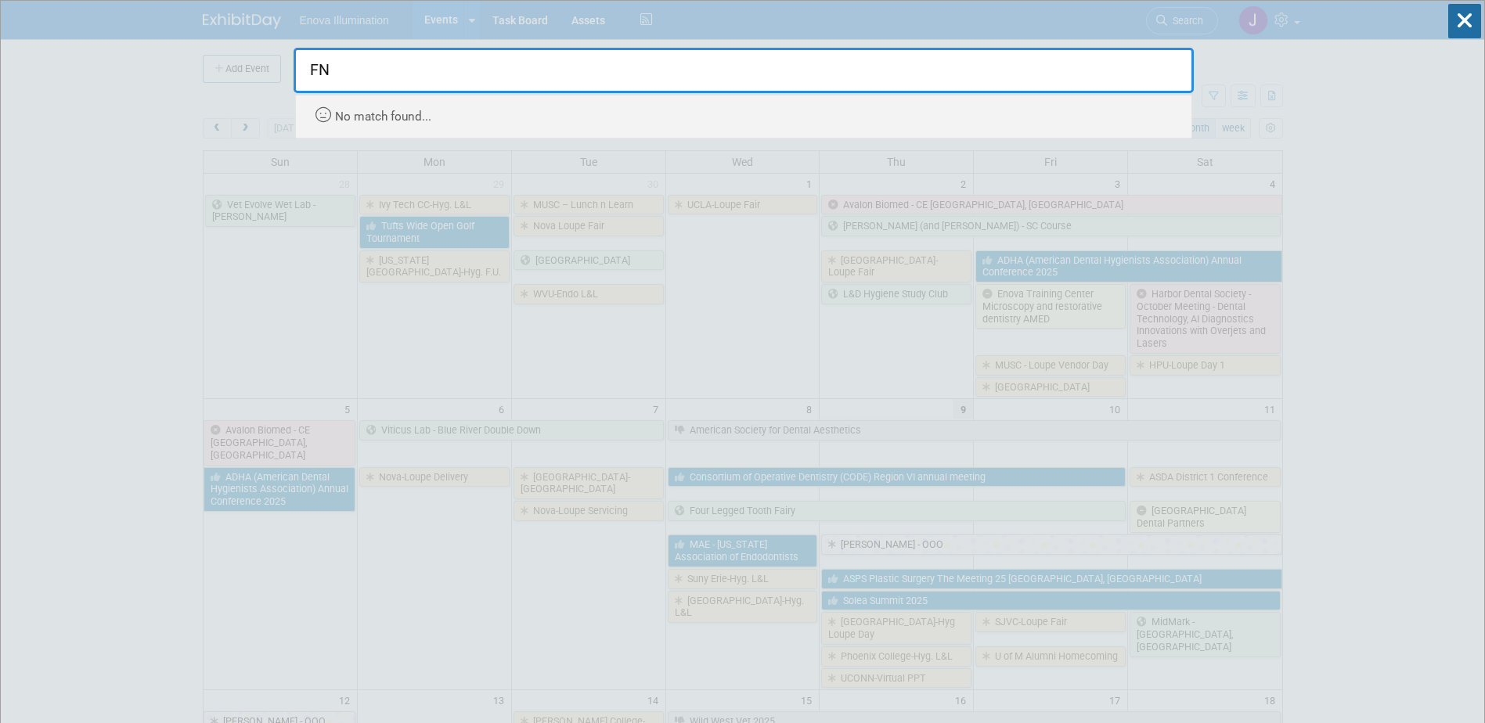
type input "F"
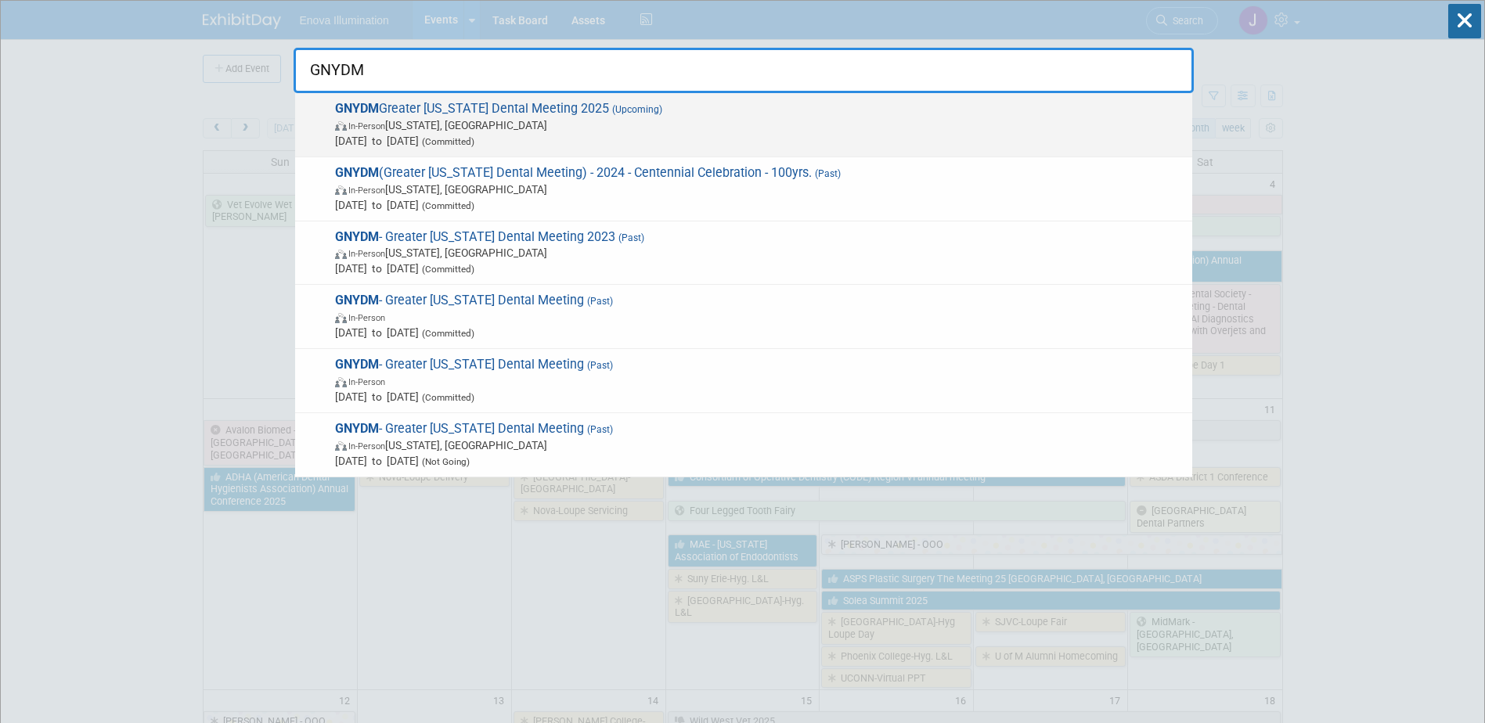
type input "GNYDM"
click at [485, 120] on span "In-Person New York, NY" at bounding box center [759, 125] width 849 height 16
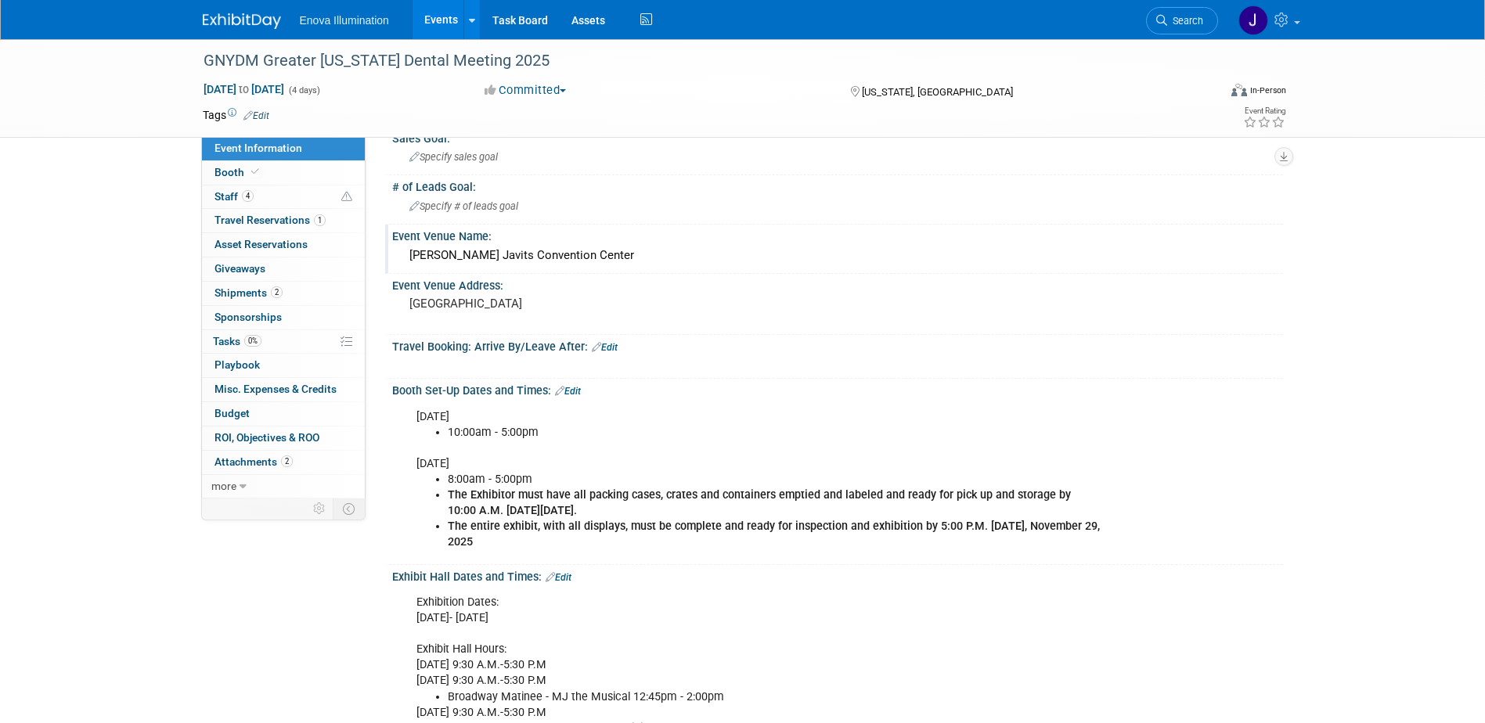
scroll to position [78, 0]
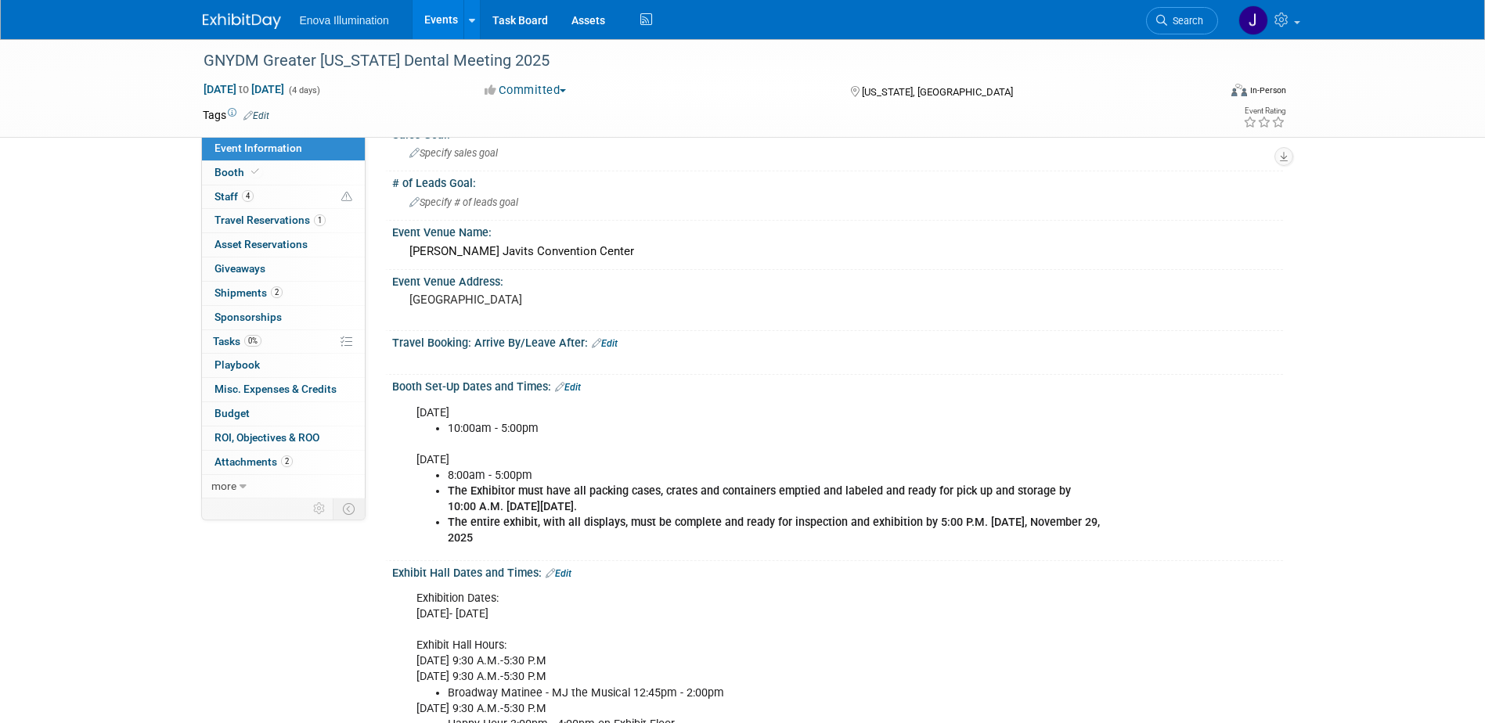
click at [569, 387] on link "Edit" at bounding box center [568, 387] width 26 height 11
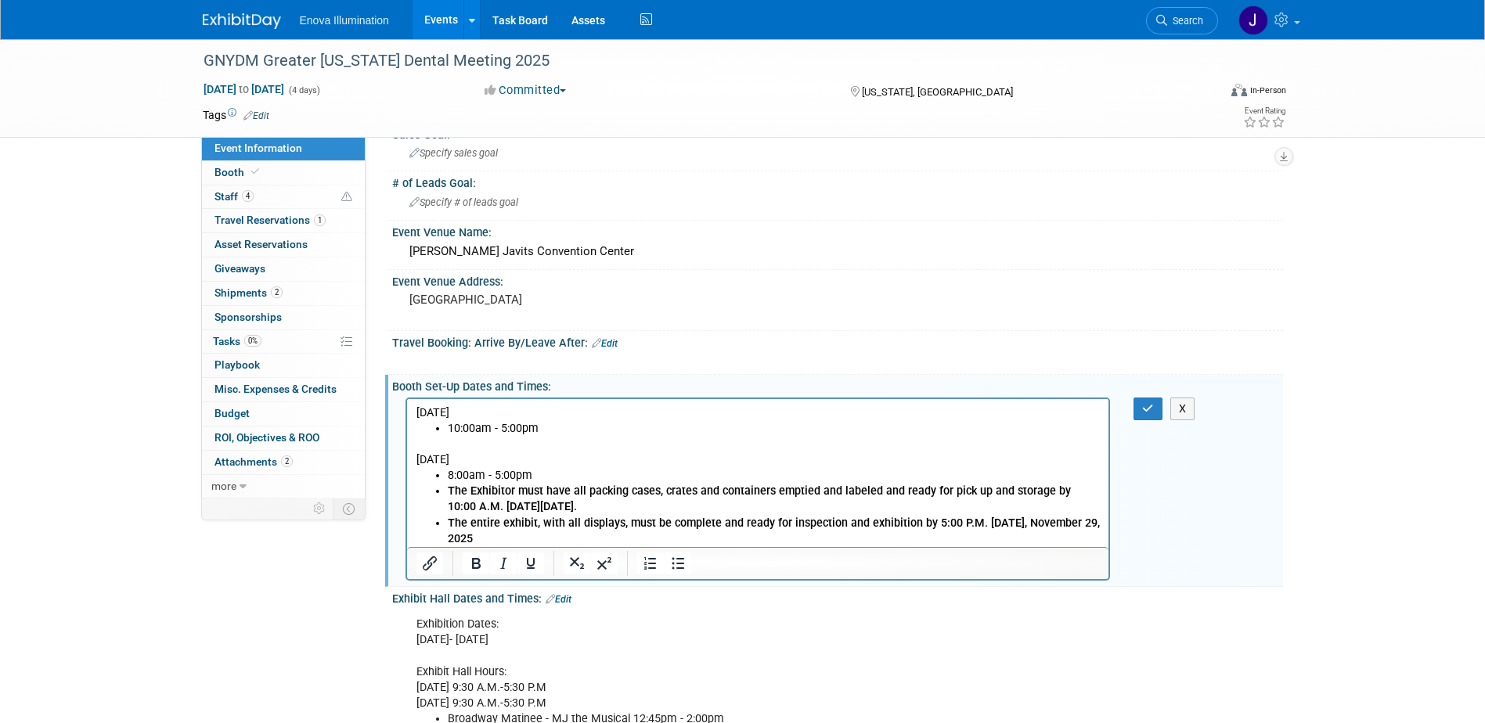
scroll to position [0, 0]
click at [511, 538] on li "The entire exhibit, with all displays, must be complete and ready for inspectio…" at bounding box center [773, 530] width 653 height 31
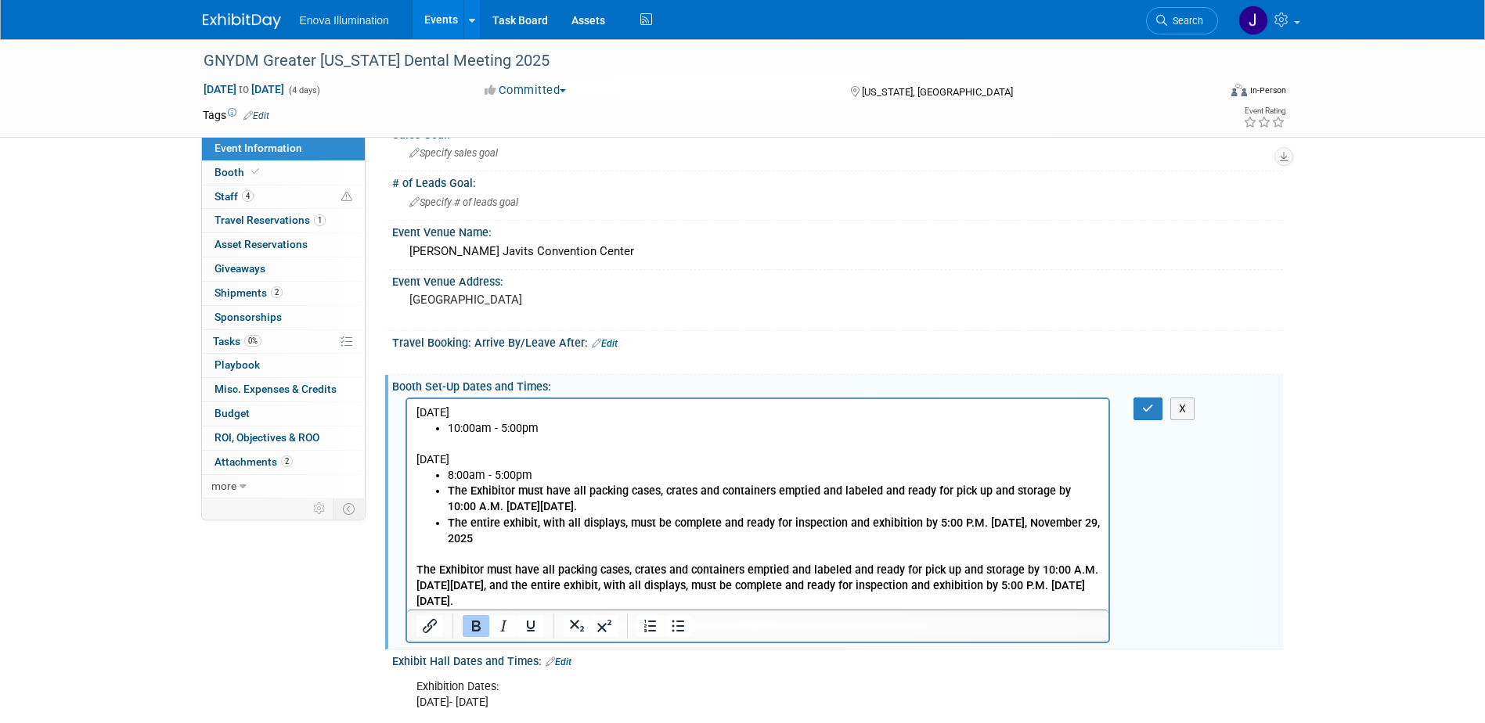
drag, startPoint x: 640, startPoint y: 600, endPoint x: 790, endPoint y: 965, distance: 394.2
click at [406, 566] on html "Friday, November 28, 2025 10:00am - 5:00pm Saturday, November 29, 2025 8:00am -…" at bounding box center [757, 503] width 702 height 211
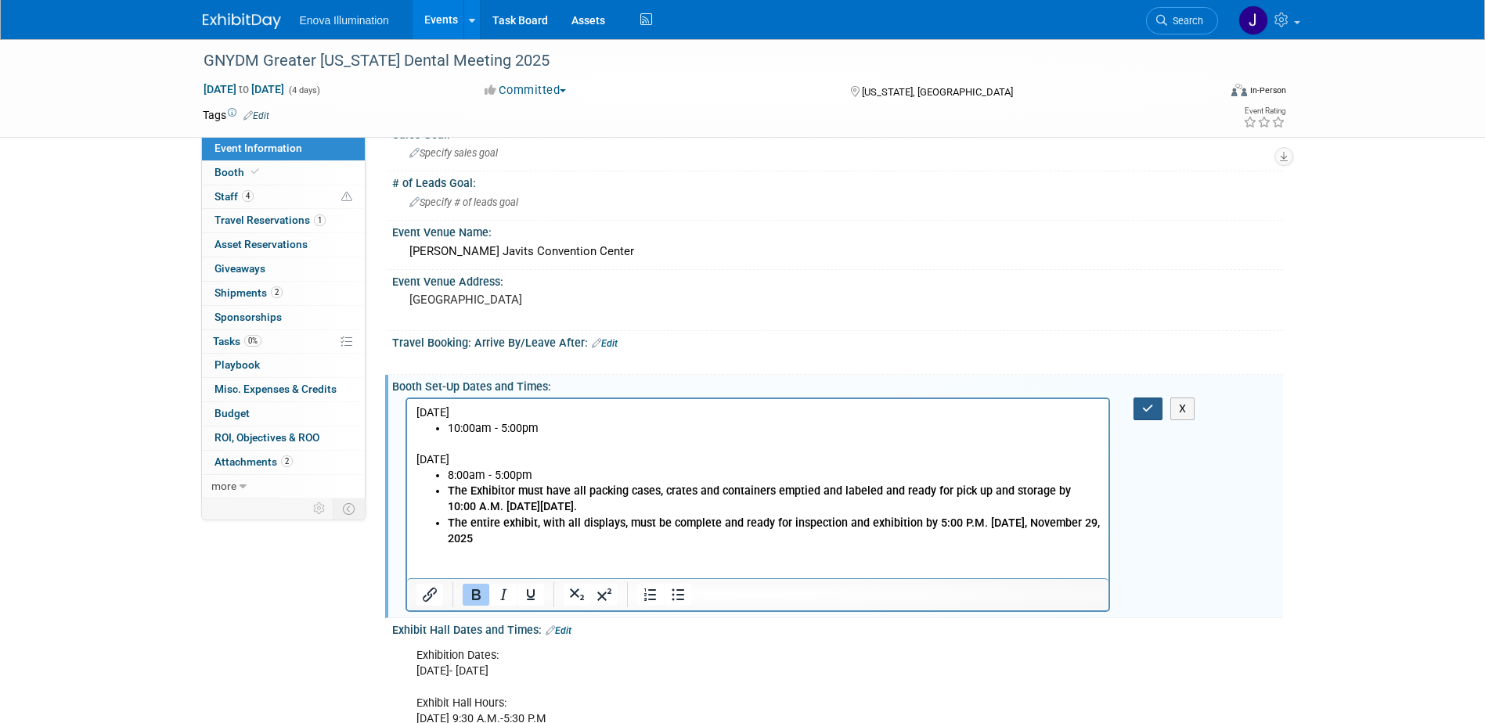
click at [1157, 402] on button "button" at bounding box center [1147, 409] width 29 height 23
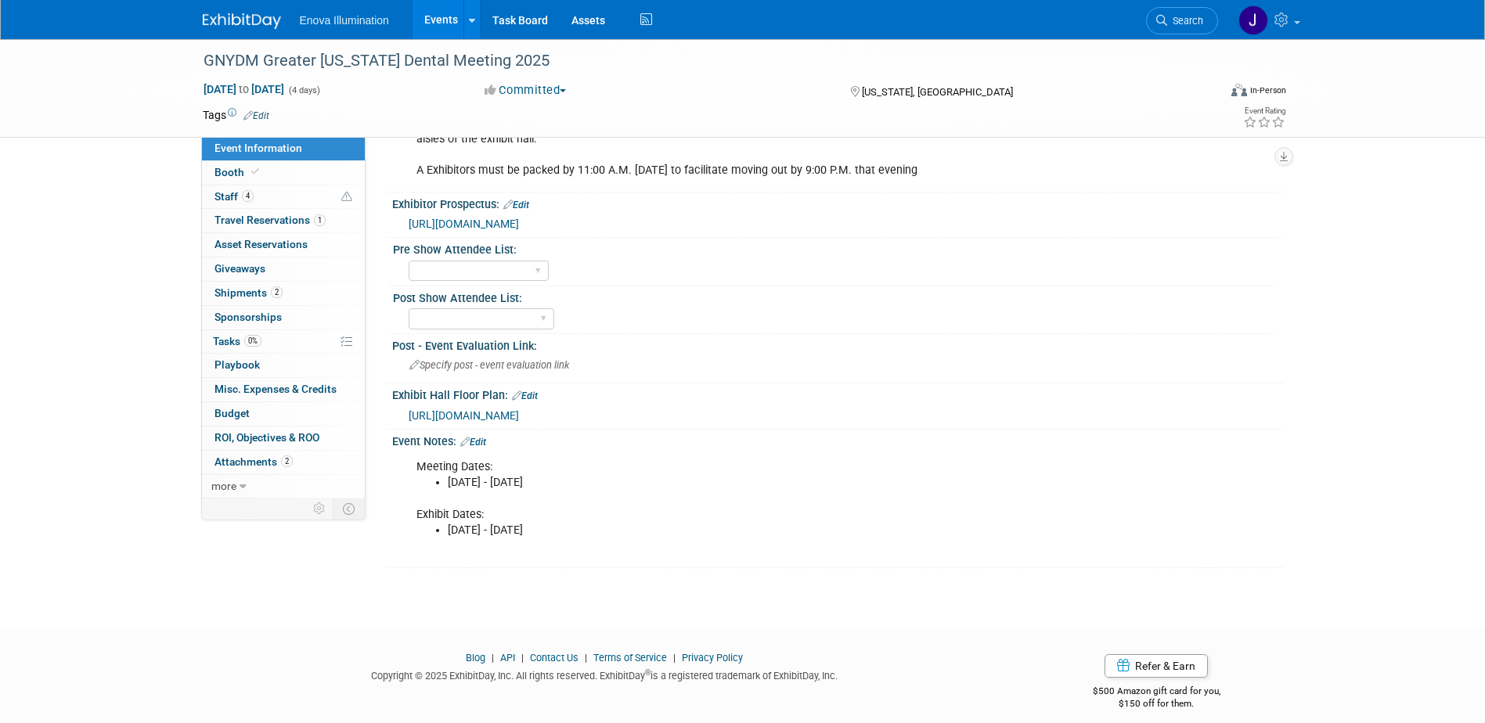
scroll to position [1018, 0]
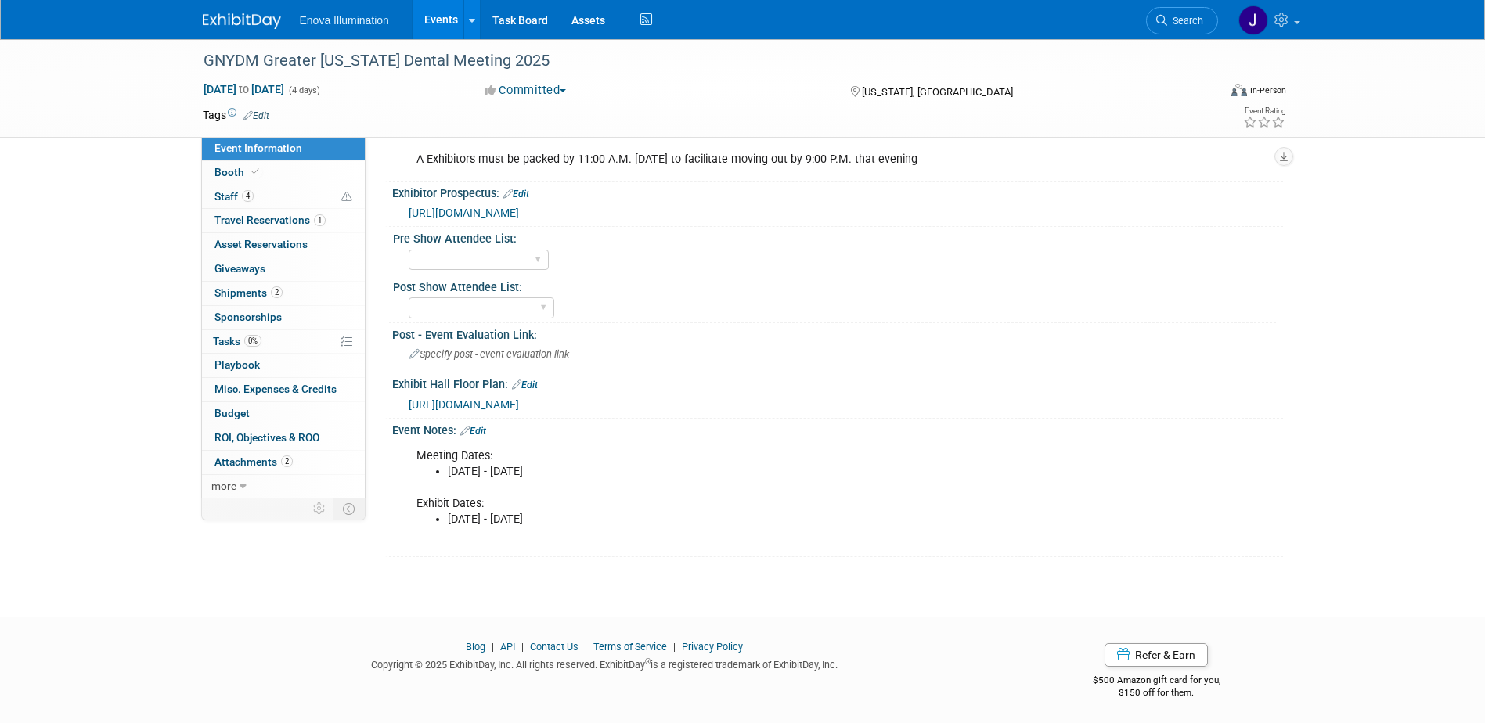
click at [519, 213] on span "https://www.gnydm.com/uploads/files/2025-Exhibitor-Prospectus-Rules--Regulation…" at bounding box center [464, 213] width 110 height 13
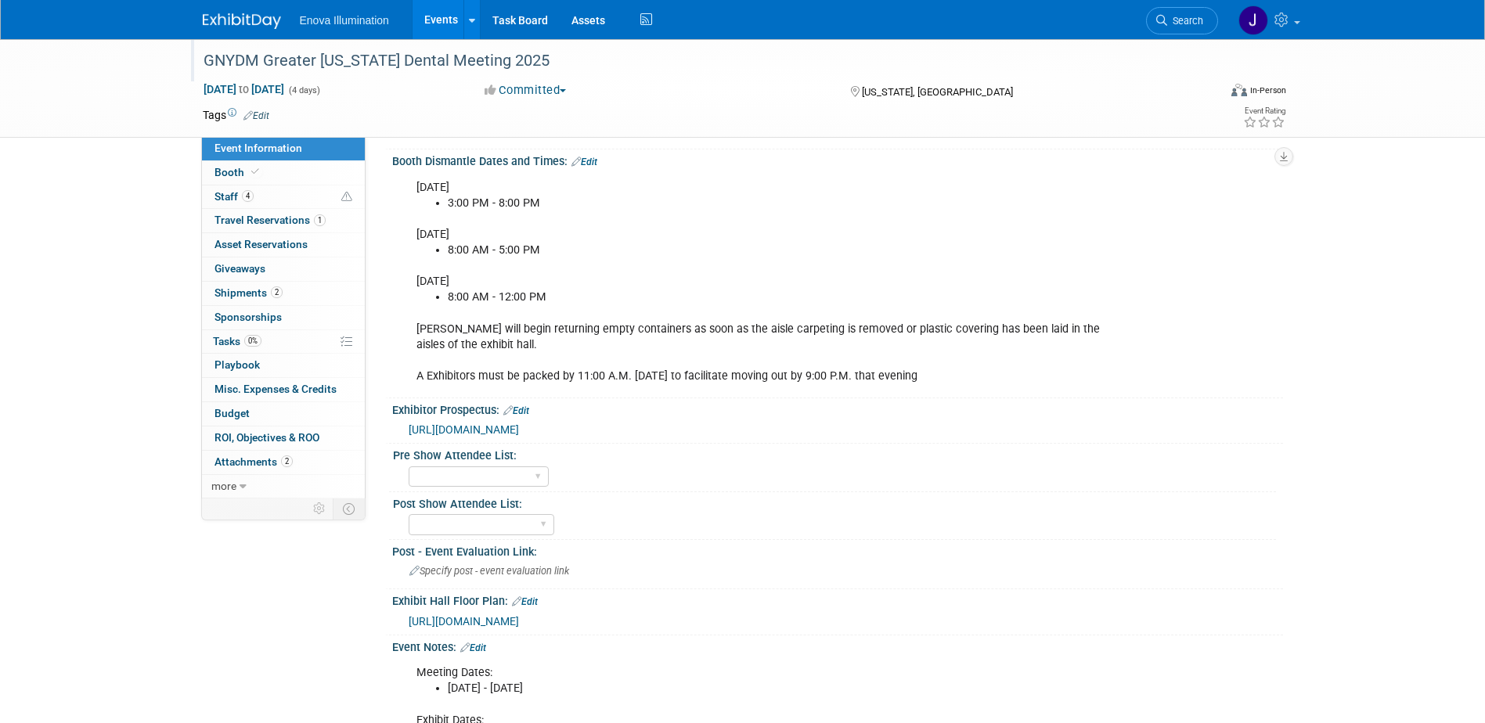
scroll to position [783, 0]
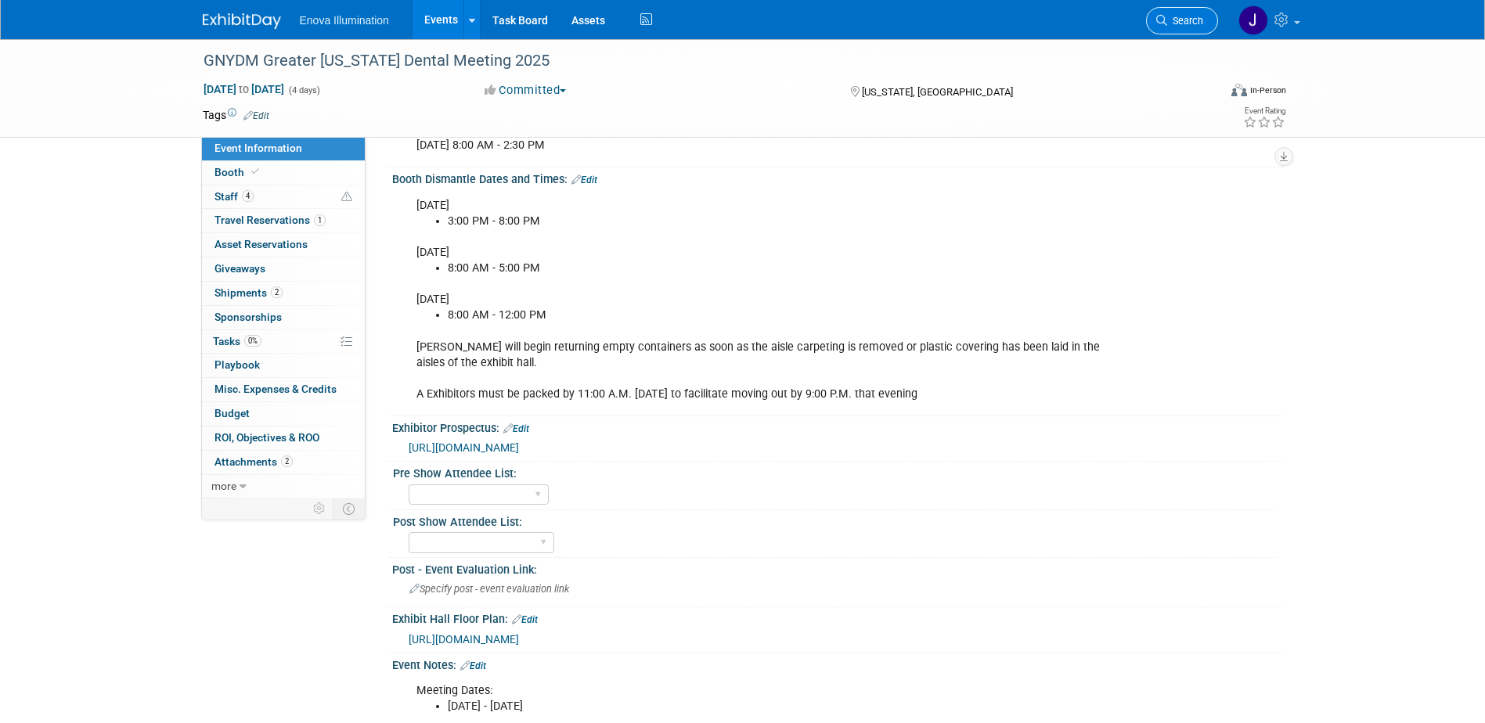
click at [1196, 20] on span "Search" at bounding box center [1185, 21] width 36 height 12
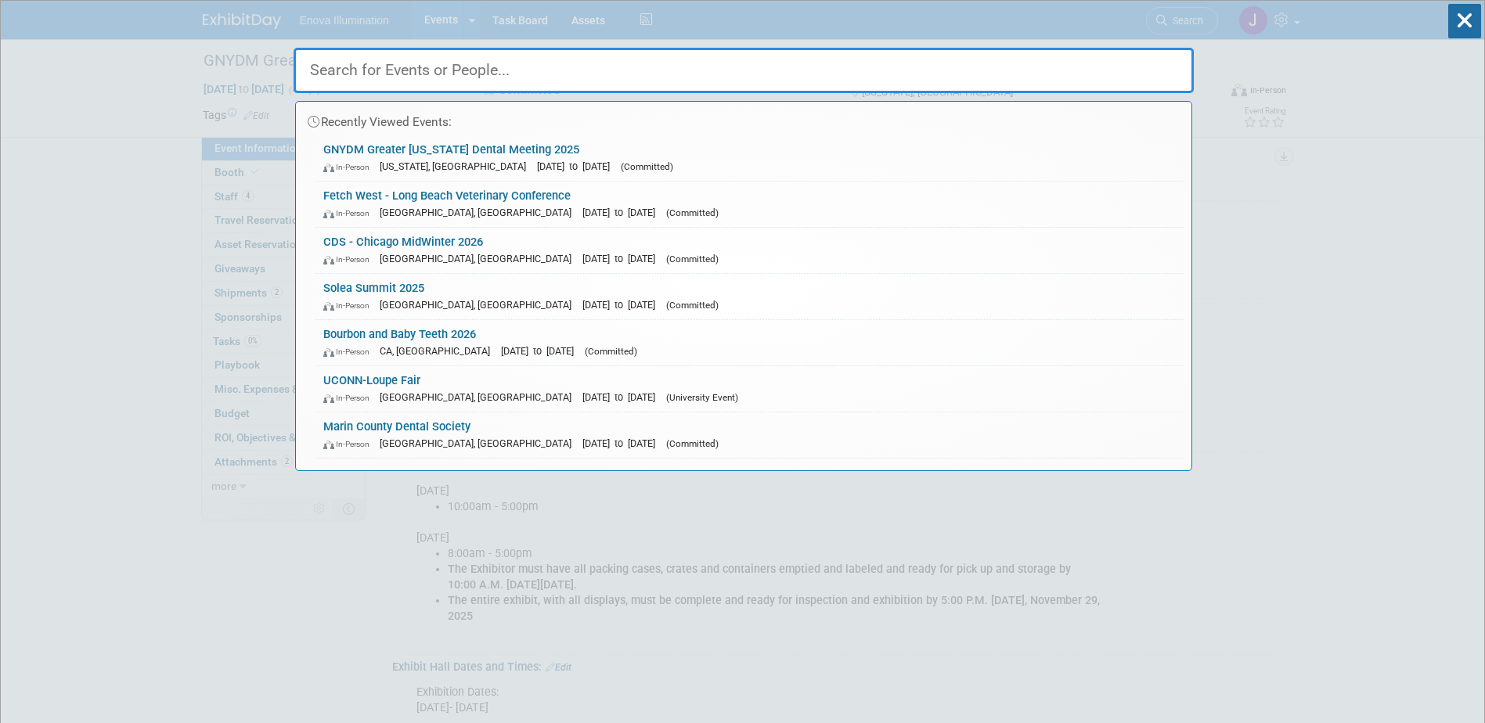
click at [1120, 55] on input "text" at bounding box center [744, 70] width 900 height 45
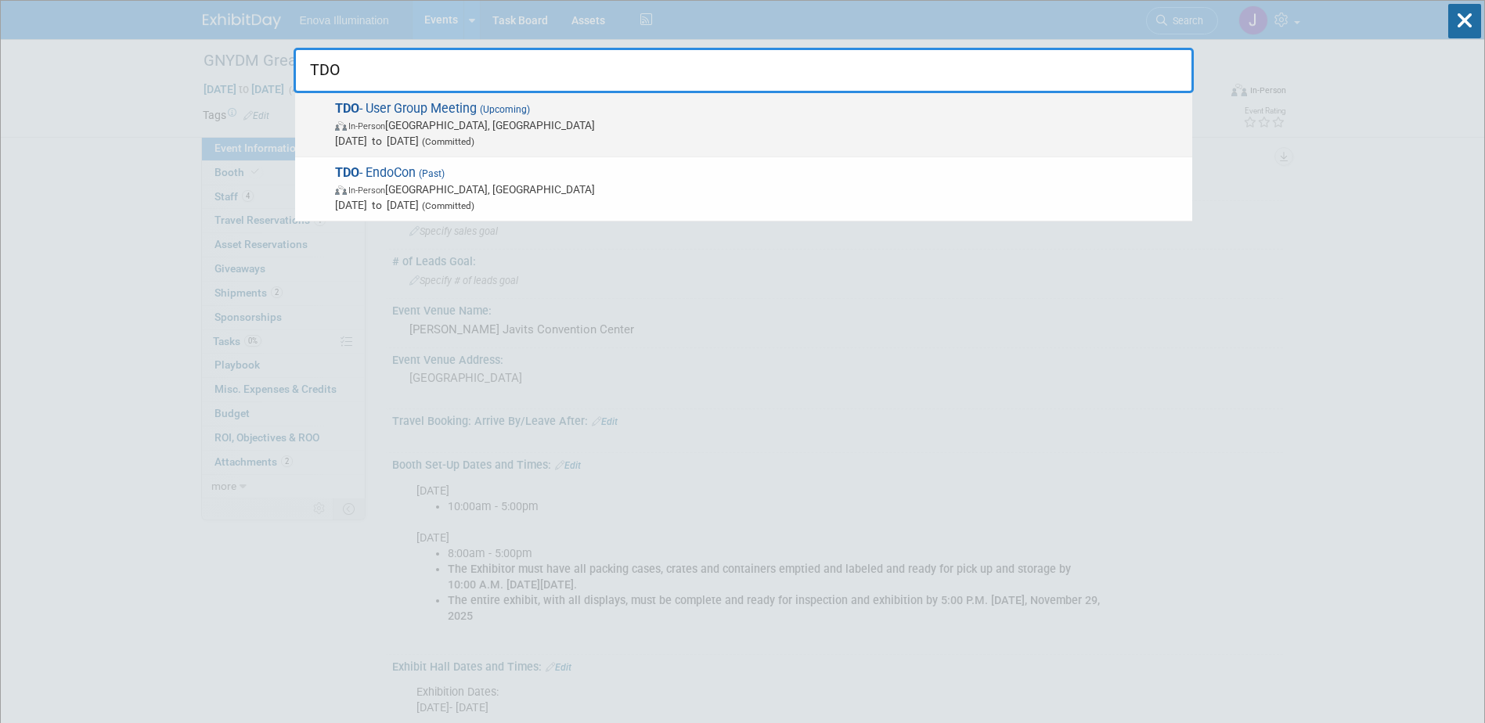
type input "TDO"
click at [384, 115] on span "TDO - User Group Meeting (Upcoming) In-Person San Diego, CA Nov 6, 2025 to Nov …" at bounding box center [757, 125] width 854 height 48
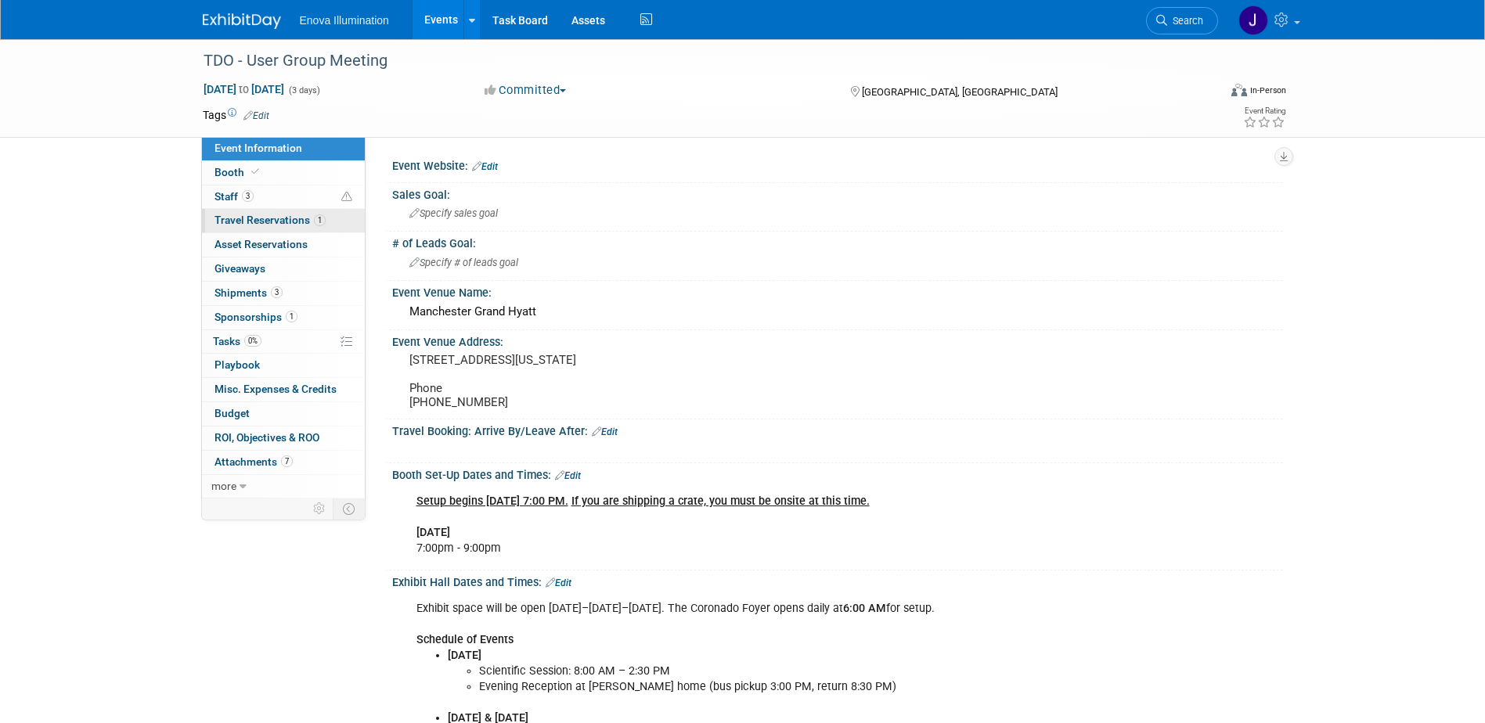
click at [259, 211] on link "1 Travel Reservations 1" at bounding box center [283, 220] width 163 height 23
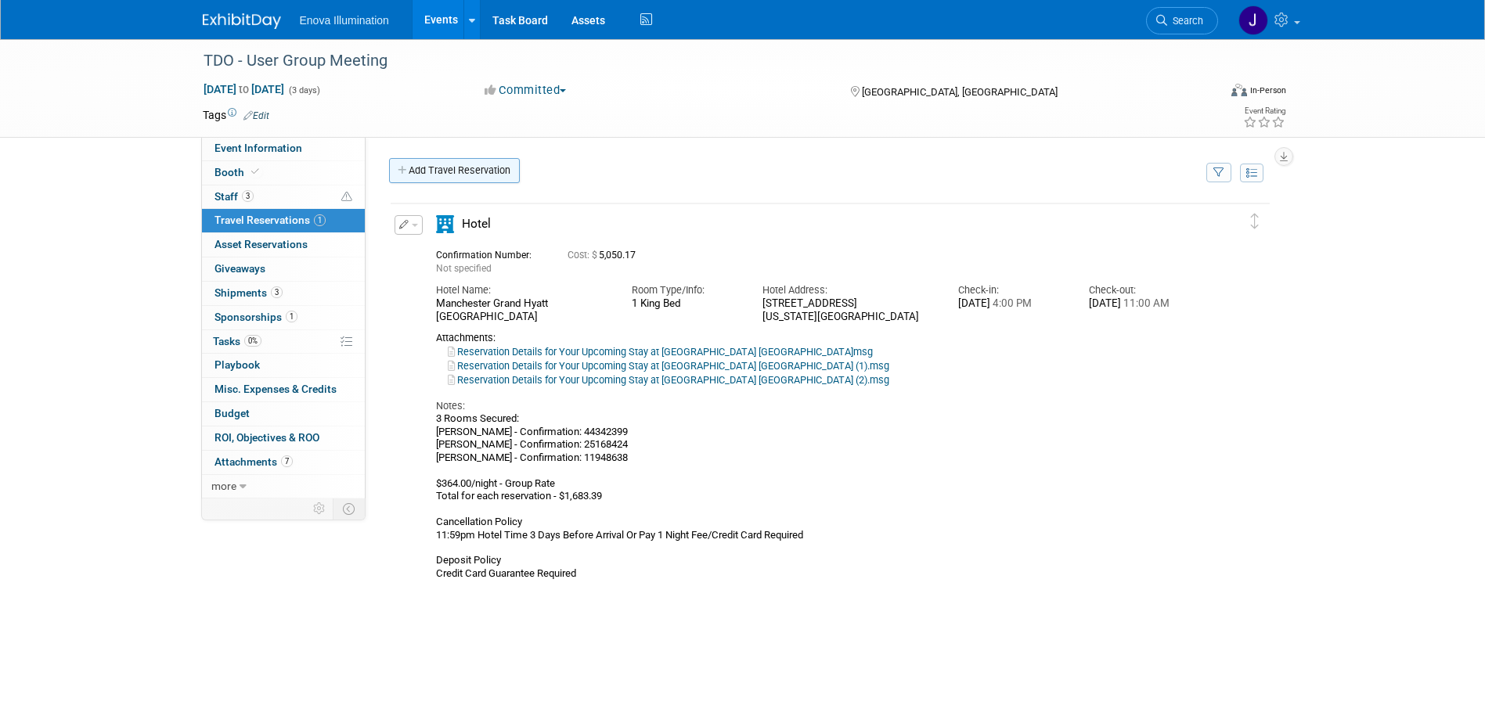
click at [483, 180] on link "Add Travel Reservation" at bounding box center [454, 170] width 131 height 25
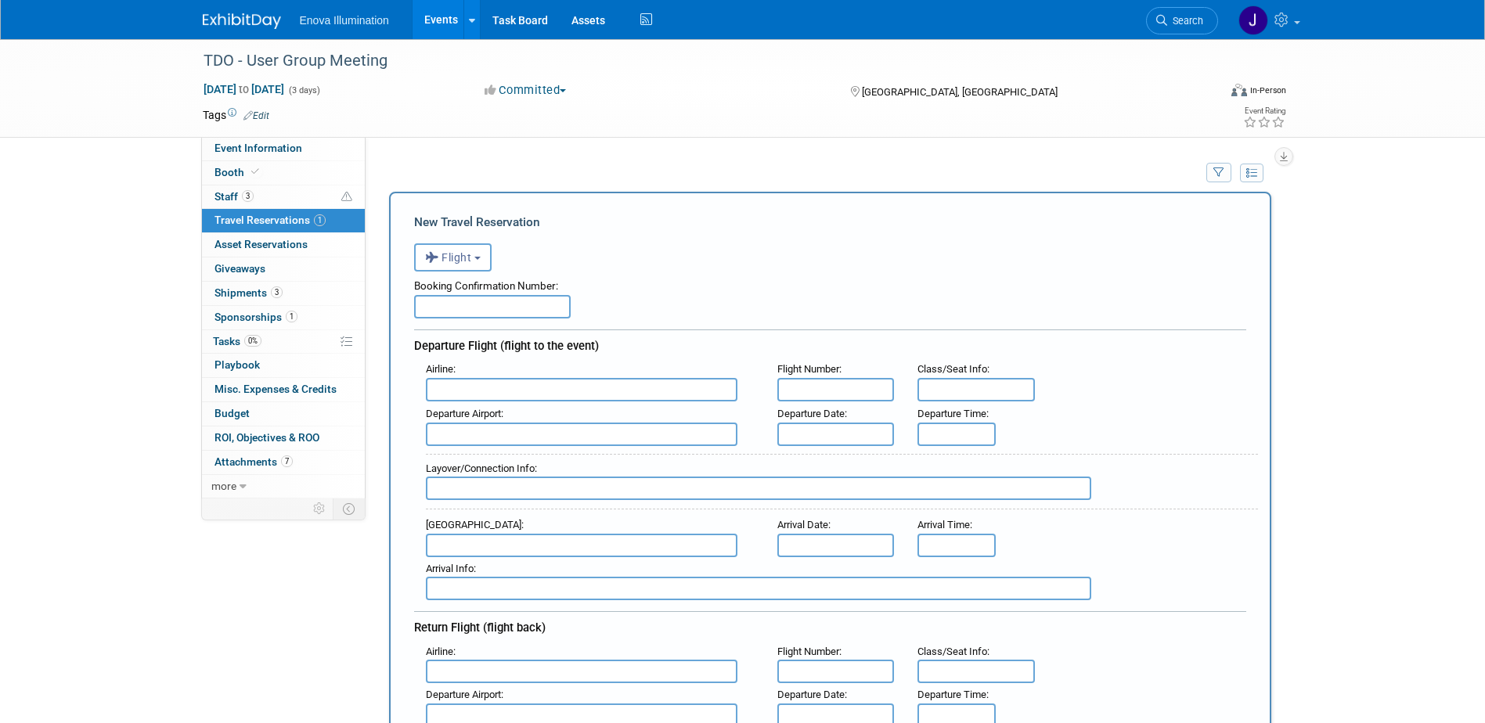
paste input "Confirmation #: F7PQXO"
type input "Confirmation #: F7PQXO"
click at [470, 395] on input "text" at bounding box center [582, 389] width 312 height 23
click at [477, 445] on span "Delta Air Lines (DAL)" at bounding box center [590, 441] width 326 height 25
type input "Delta Air Lines (DAL)"
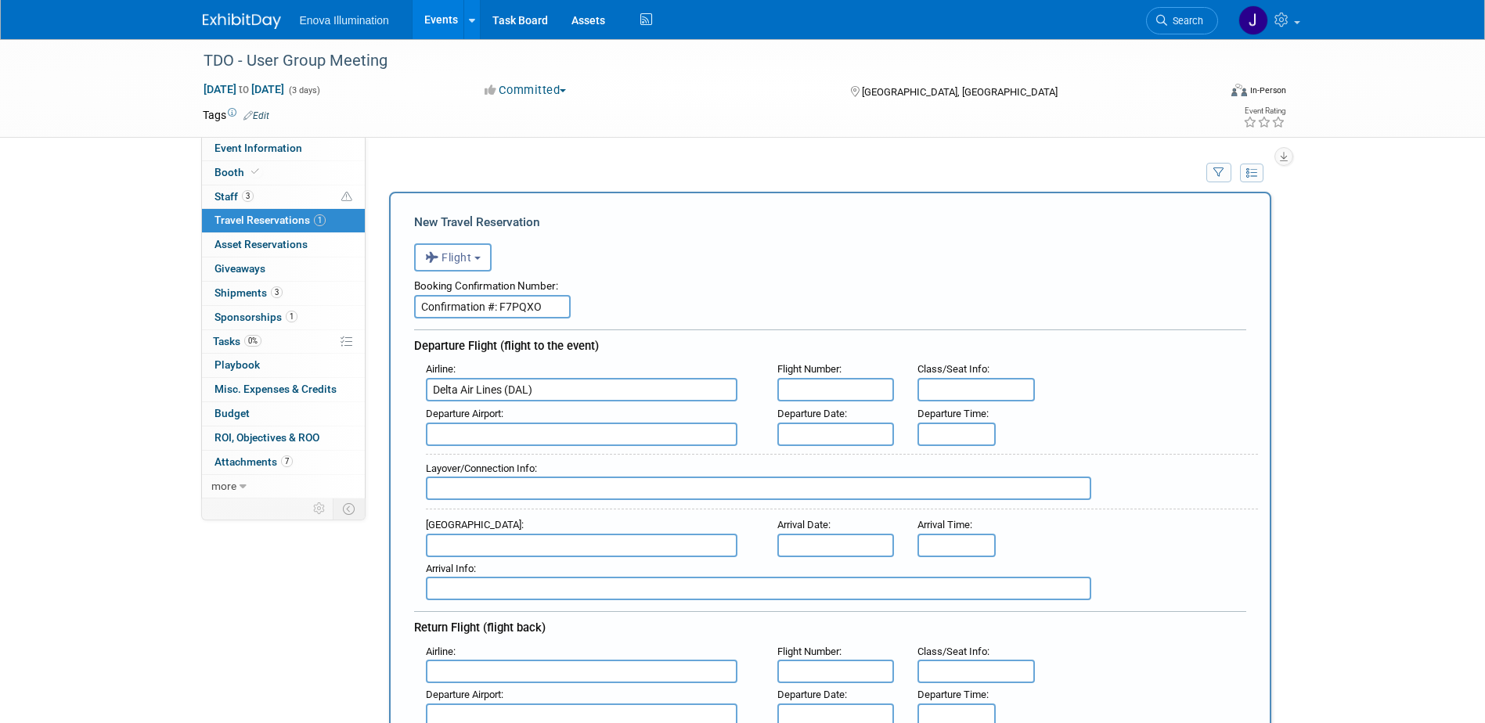
click at [808, 396] on input "text" at bounding box center [835, 389] width 117 height 23
type input "DL2363"
click at [642, 440] on input "text" at bounding box center [582, 434] width 312 height 23
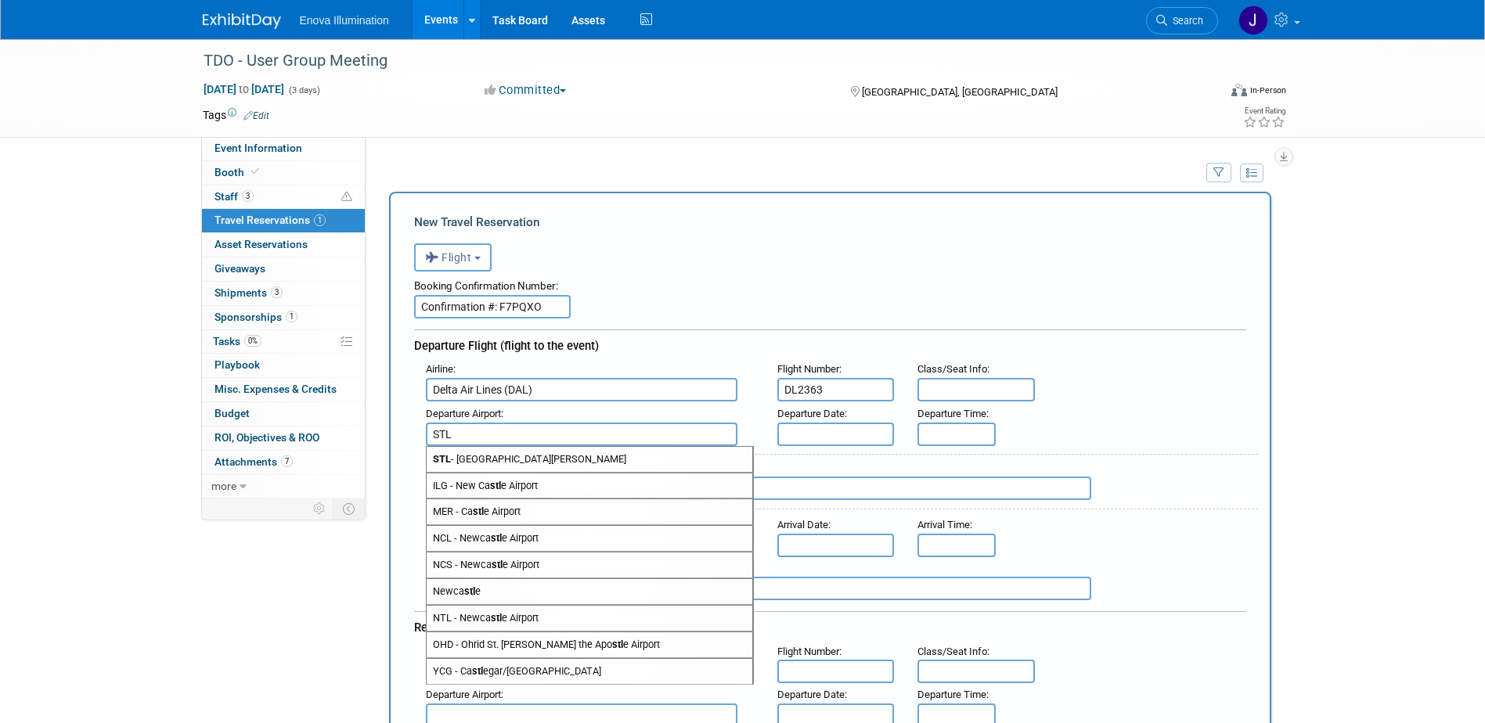
click at [560, 458] on span "STL - [GEOGRAPHIC_DATA][PERSON_NAME]" at bounding box center [590, 459] width 326 height 25
type input "STL - [GEOGRAPHIC_DATA][PERSON_NAME]"
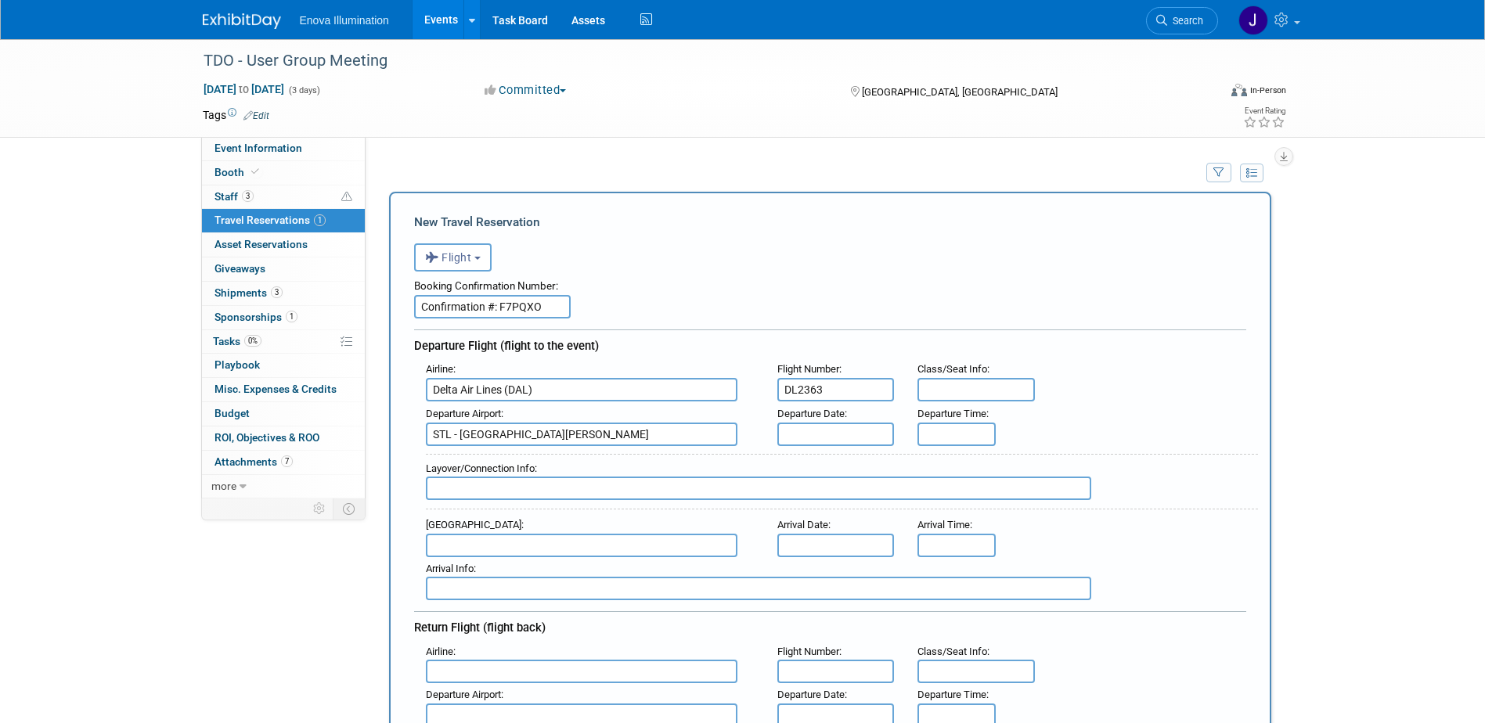
click at [852, 439] on input "text" at bounding box center [835, 434] width 117 height 23
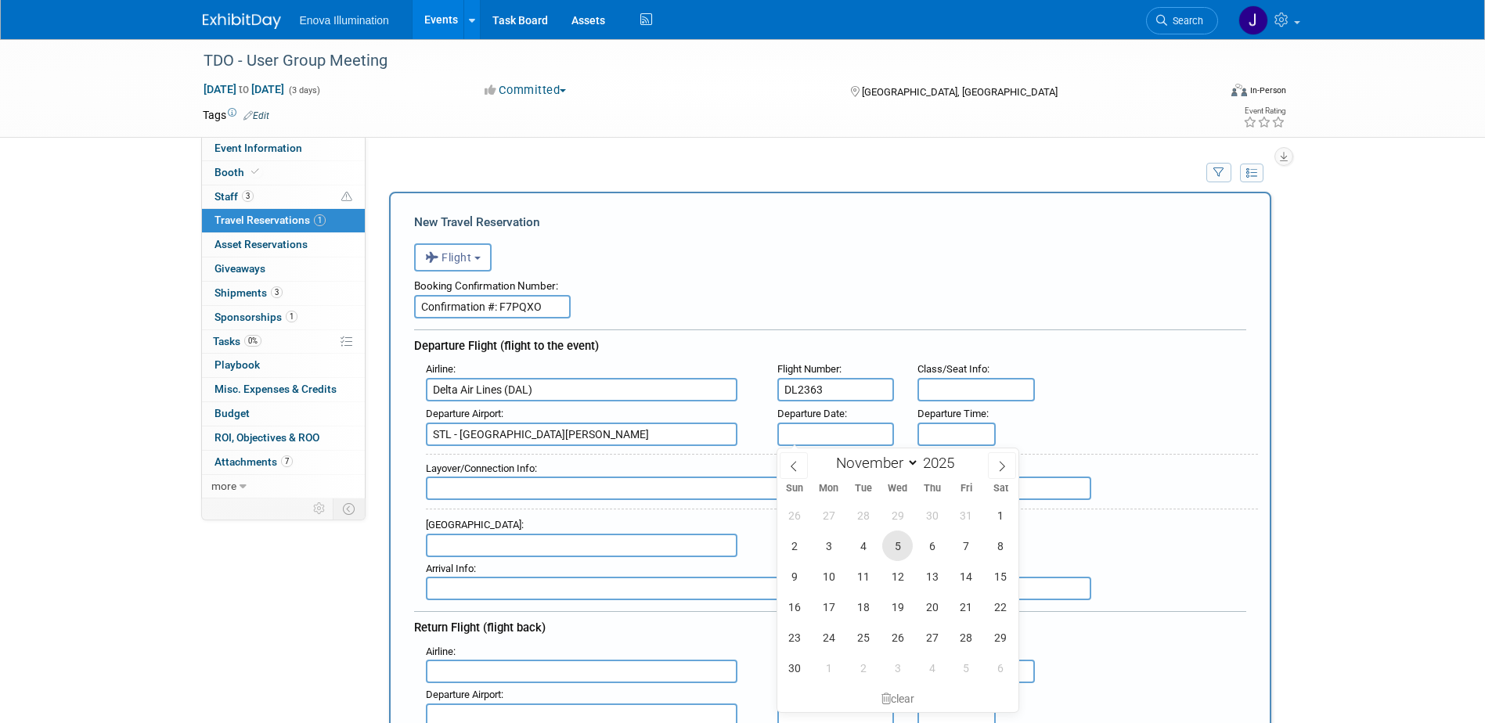
click at [888, 550] on span "5" at bounding box center [897, 546] width 31 height 31
type input "Nov 5, 2025"
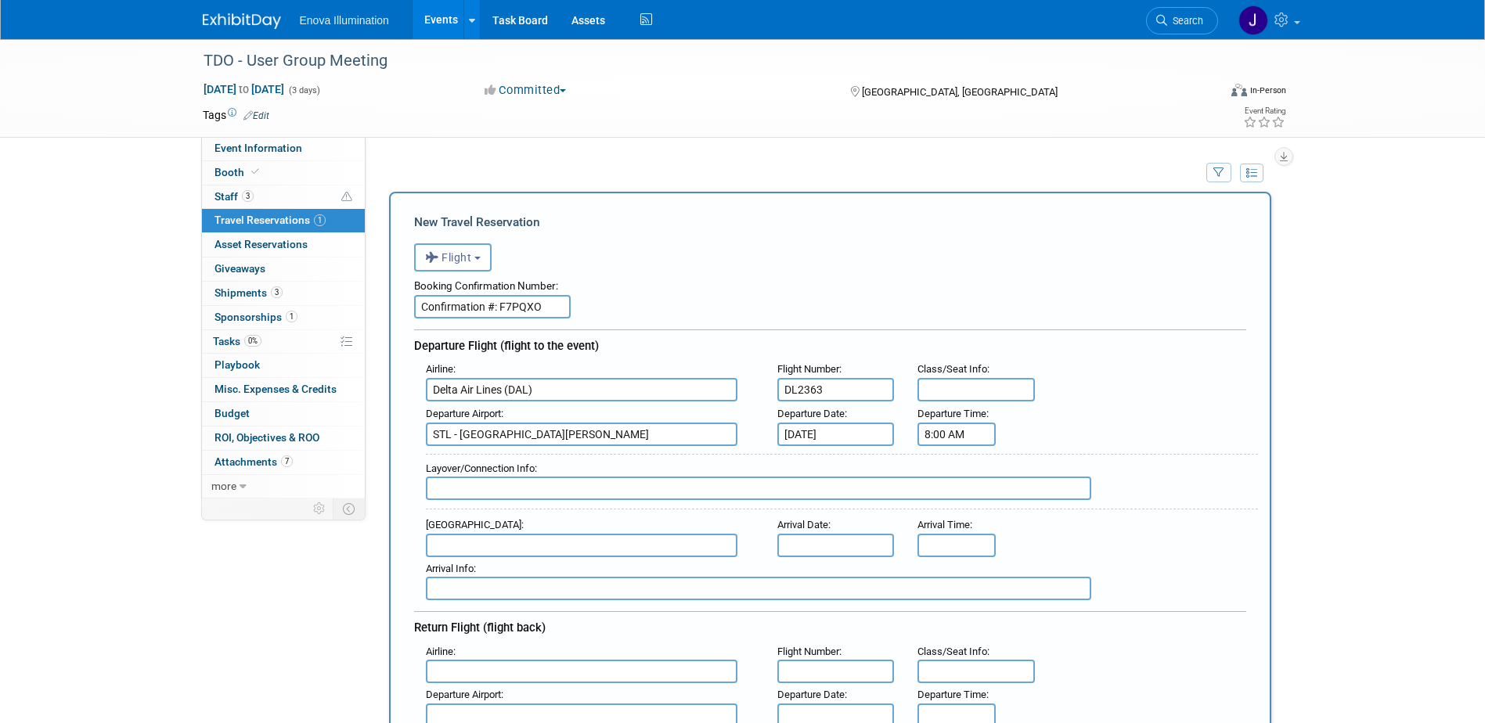
click at [932, 441] on input "8:00 AM" at bounding box center [956, 434] width 78 height 23
click at [952, 492] on span "08" at bounding box center [954, 506] width 30 height 28
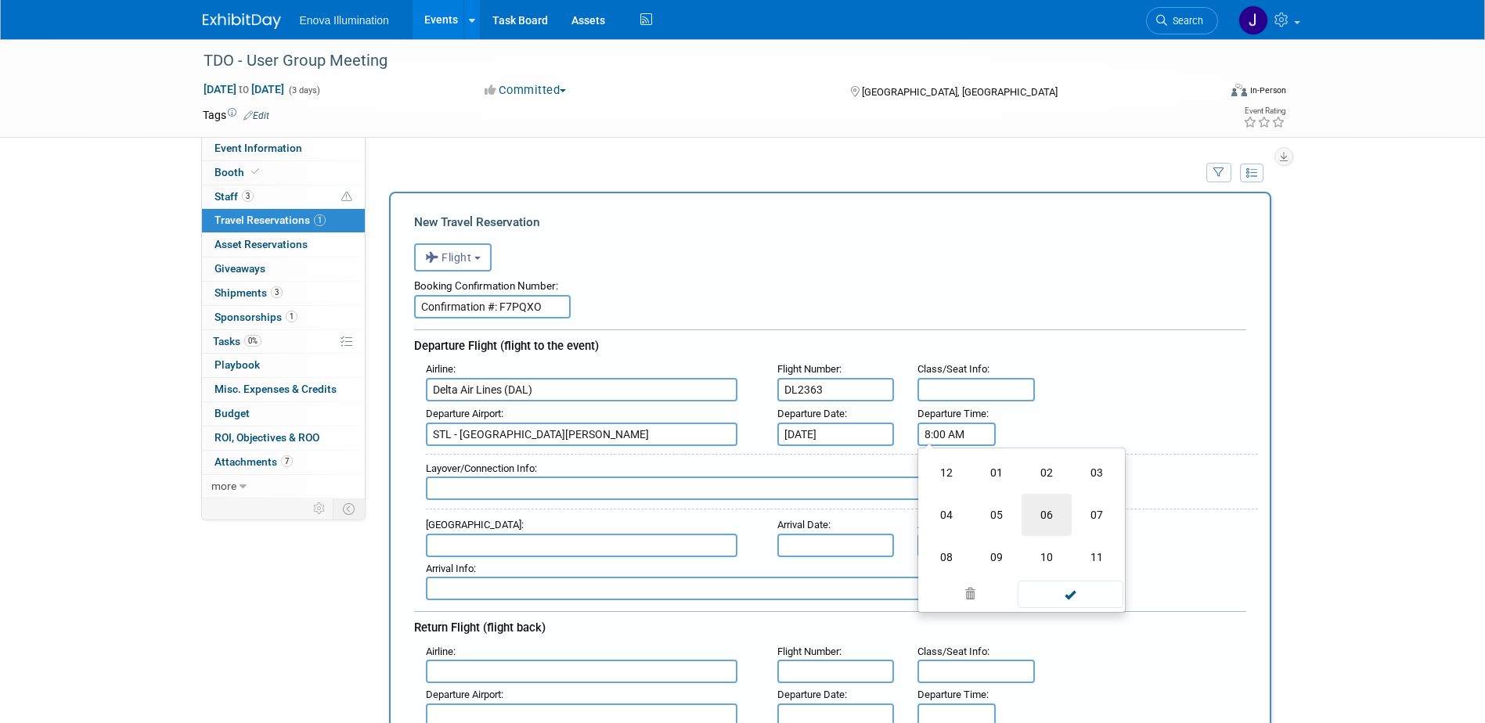
click at [1040, 509] on td "06" at bounding box center [1047, 515] width 50 height 42
click at [1018, 503] on span "00" at bounding box center [1028, 506] width 30 height 28
click at [1059, 558] on td "50" at bounding box center [1047, 557] width 50 height 42
click at [1087, 503] on button "AM" at bounding box center [1091, 505] width 28 height 27
click at [1086, 503] on button "PM" at bounding box center [1091, 505] width 28 height 27
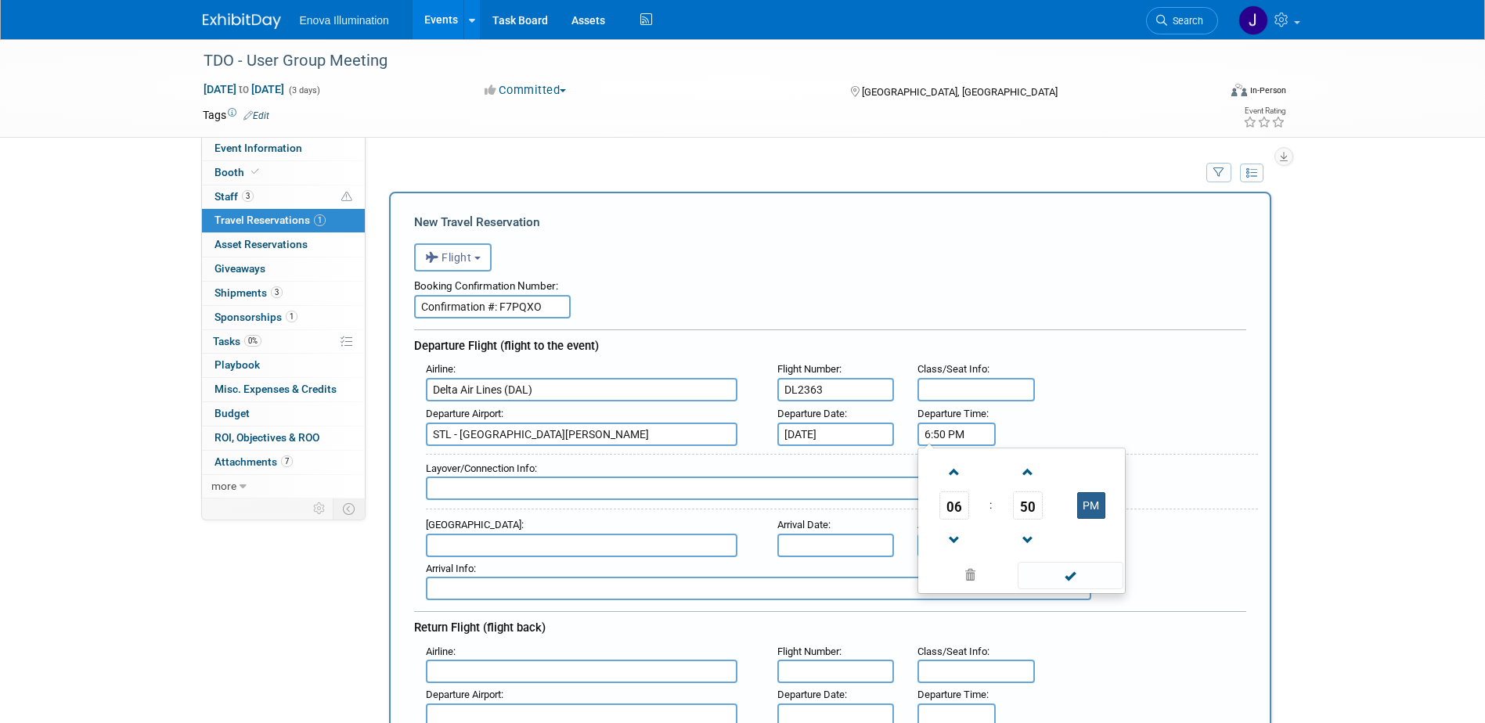
type input "6:50 AM"
click at [1073, 574] on span at bounding box center [1071, 575] width 106 height 27
click at [578, 491] on input "text" at bounding box center [758, 488] width 665 height 23
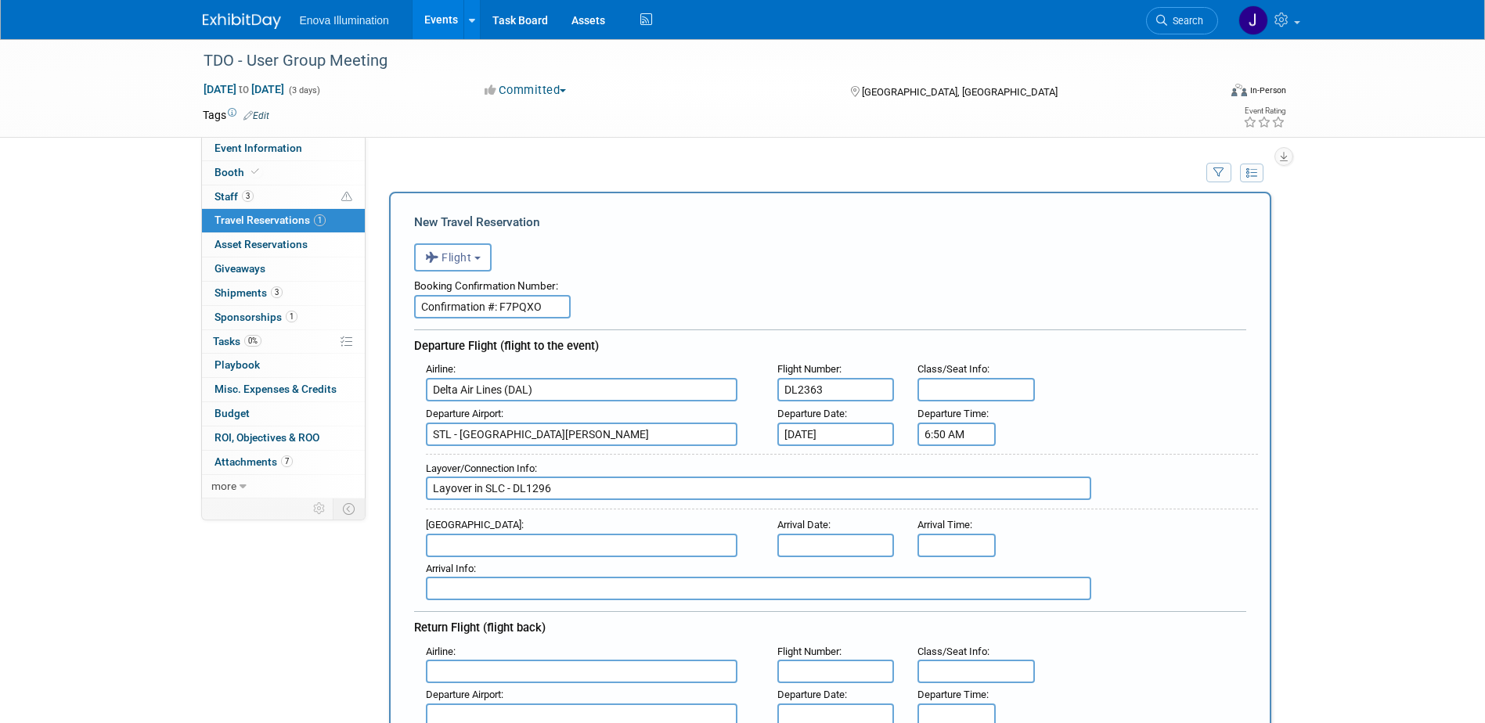
type input "Layover in SLC - DL1296"
click at [517, 542] on input "text" at bounding box center [582, 545] width 312 height 23
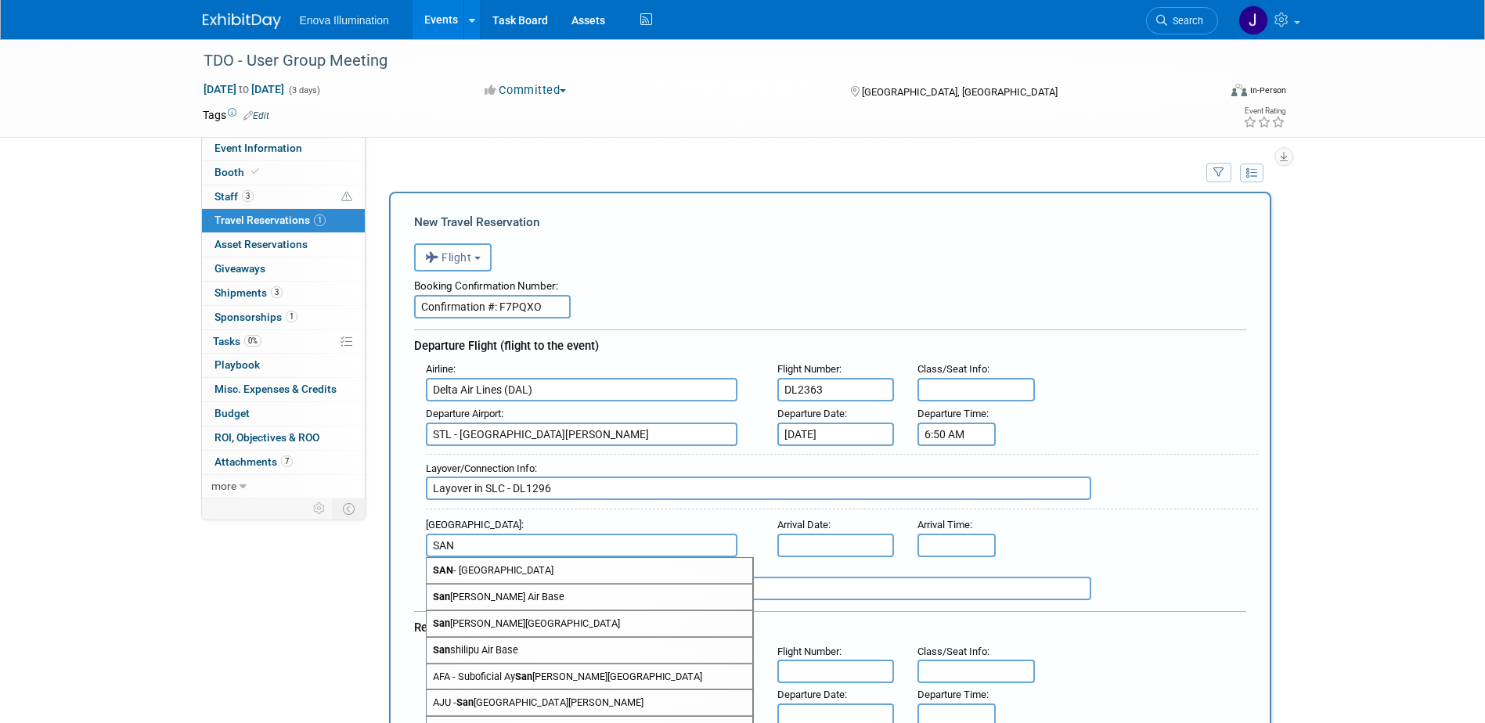
click at [517, 571] on span "SAN - San Diego International Airport" at bounding box center [590, 570] width 326 height 25
type input "SAN - San Diego International Airport"
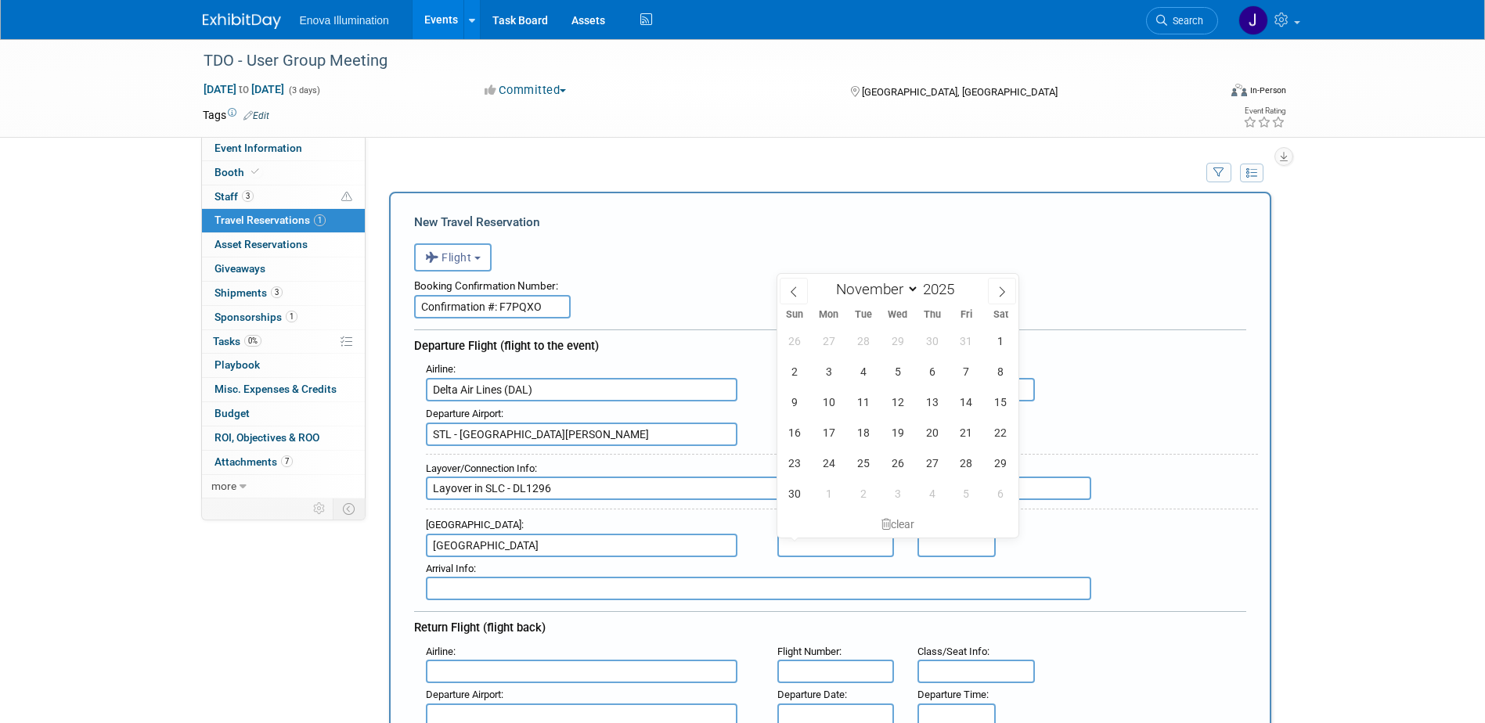
click at [813, 539] on input "text" at bounding box center [835, 545] width 117 height 23
click at [893, 372] on span "5" at bounding box center [897, 371] width 31 height 31
type input "Nov 5, 2025"
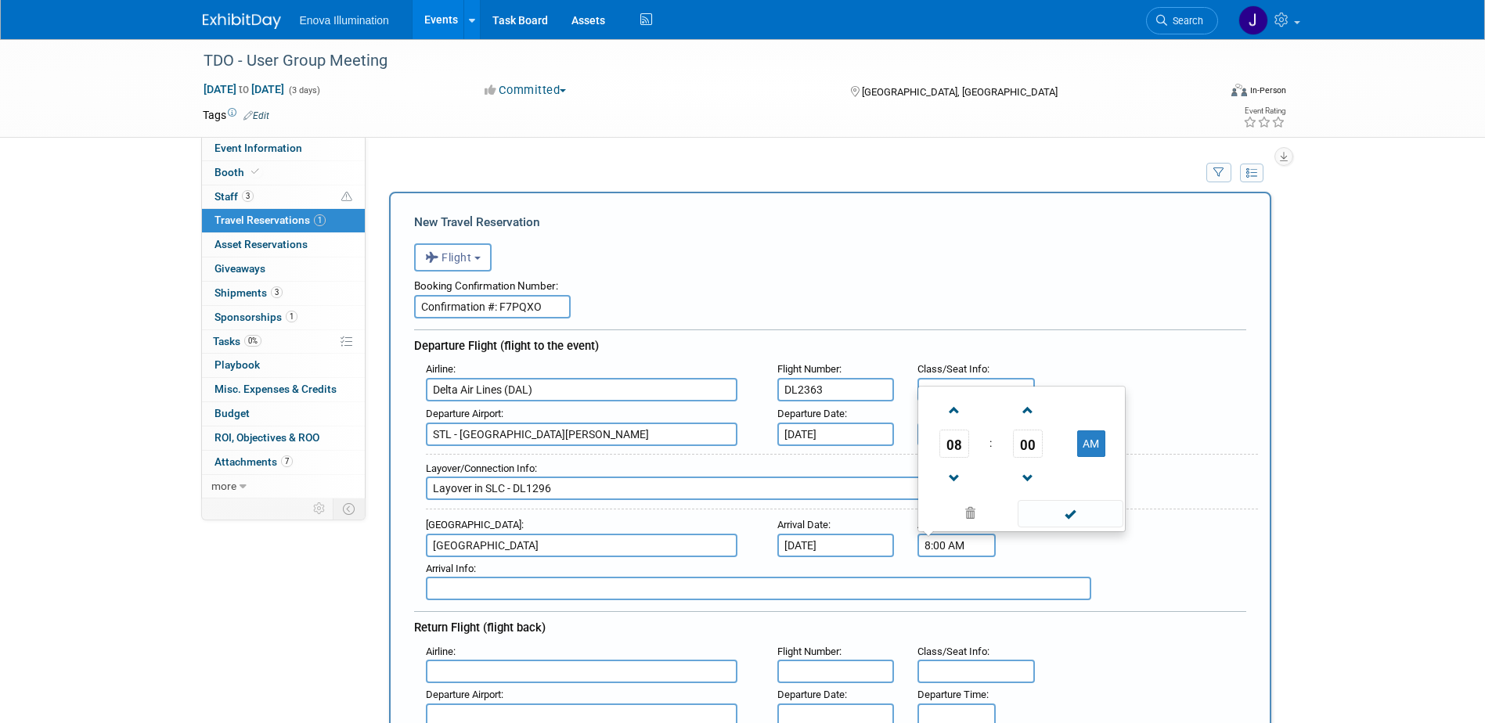
click at [932, 557] on input "8:00 AM" at bounding box center [956, 545] width 78 height 23
click at [953, 445] on span "08" at bounding box center [954, 444] width 30 height 28
click at [954, 388] on td "12" at bounding box center [946, 392] width 50 height 42
click at [1014, 447] on span "00" at bounding box center [1028, 444] width 30 height 28
click at [1051, 396] on td "10" at bounding box center [1047, 392] width 50 height 42
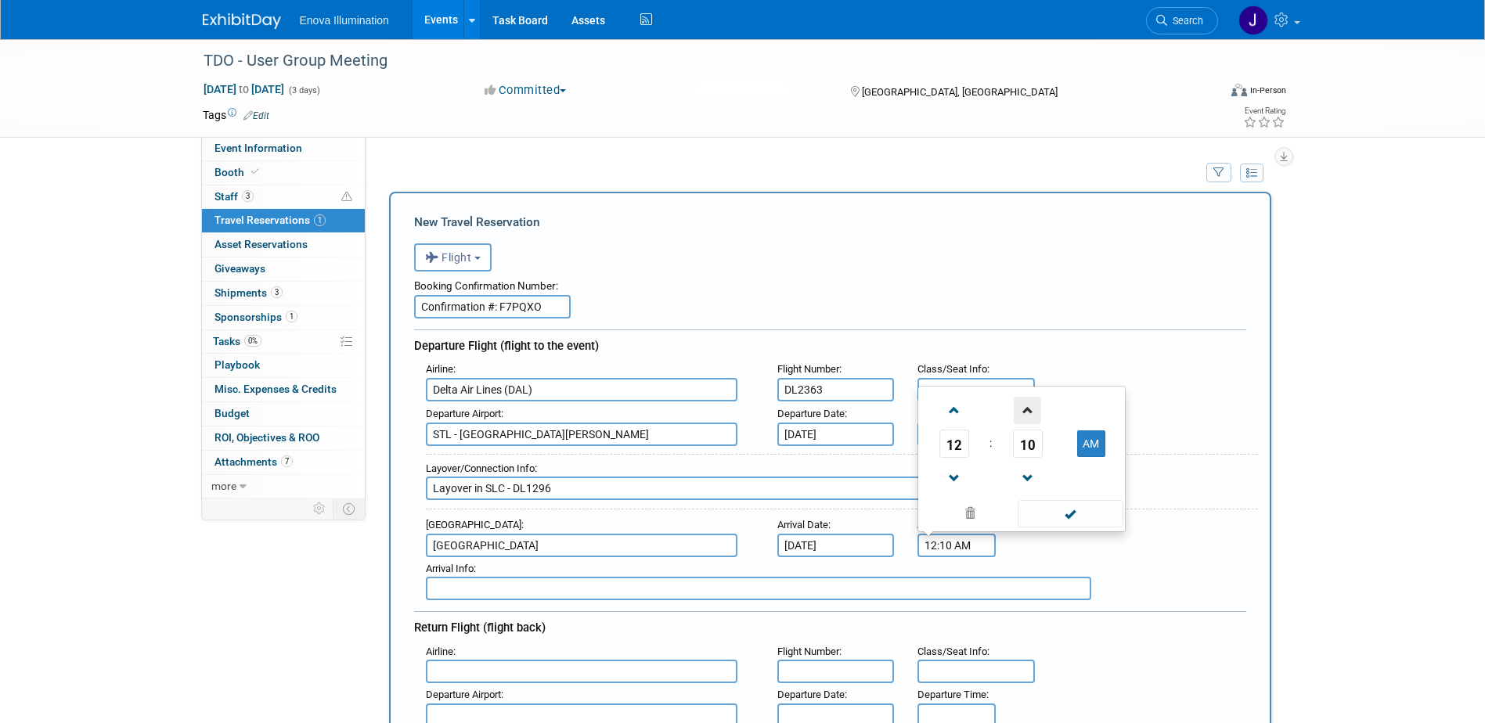
click at [1029, 403] on span at bounding box center [1027, 410] width 27 height 27
click at [1081, 449] on button "AM" at bounding box center [1091, 444] width 28 height 27
type input "12:11 PM"
click at [1076, 507] on span at bounding box center [1071, 513] width 106 height 27
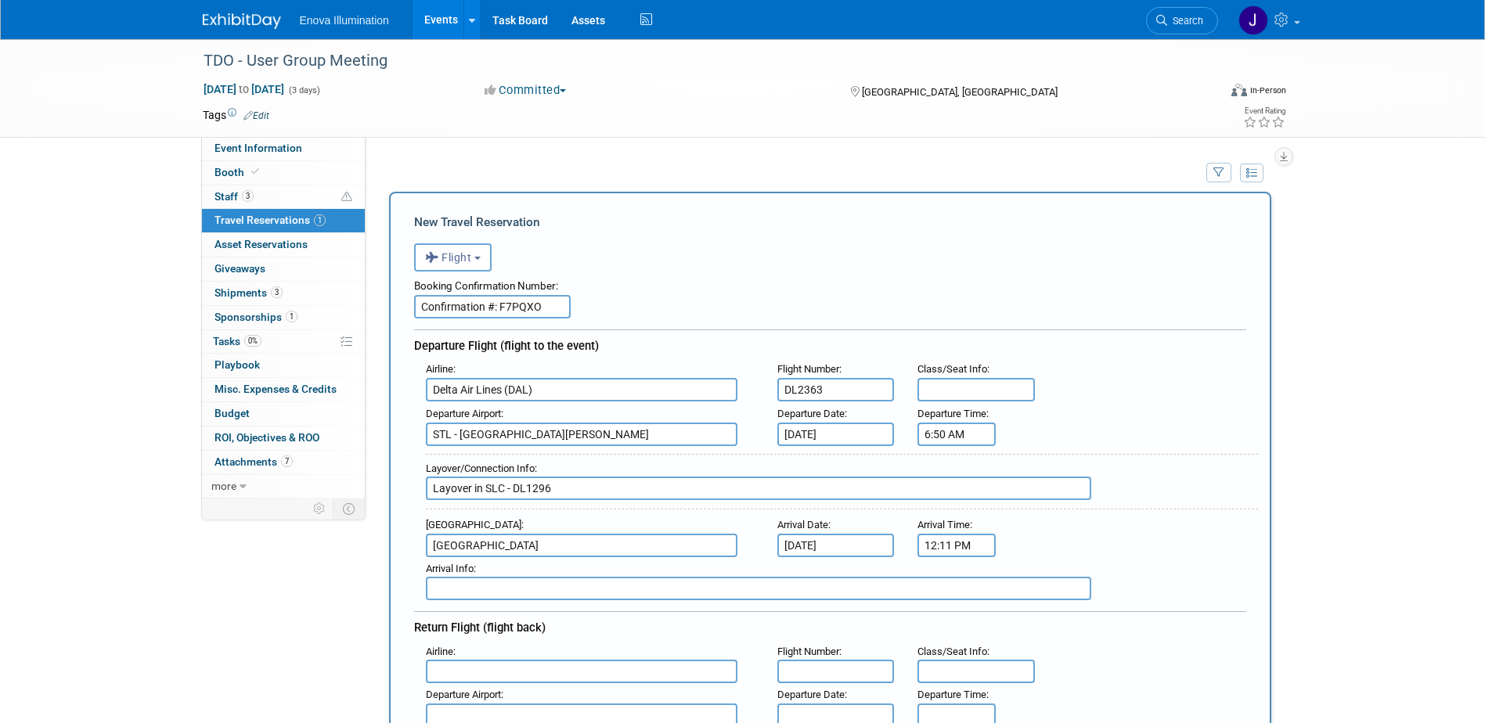
click at [643, 493] on input "Layover in SLC - DL1296" at bounding box center [758, 488] width 665 height 23
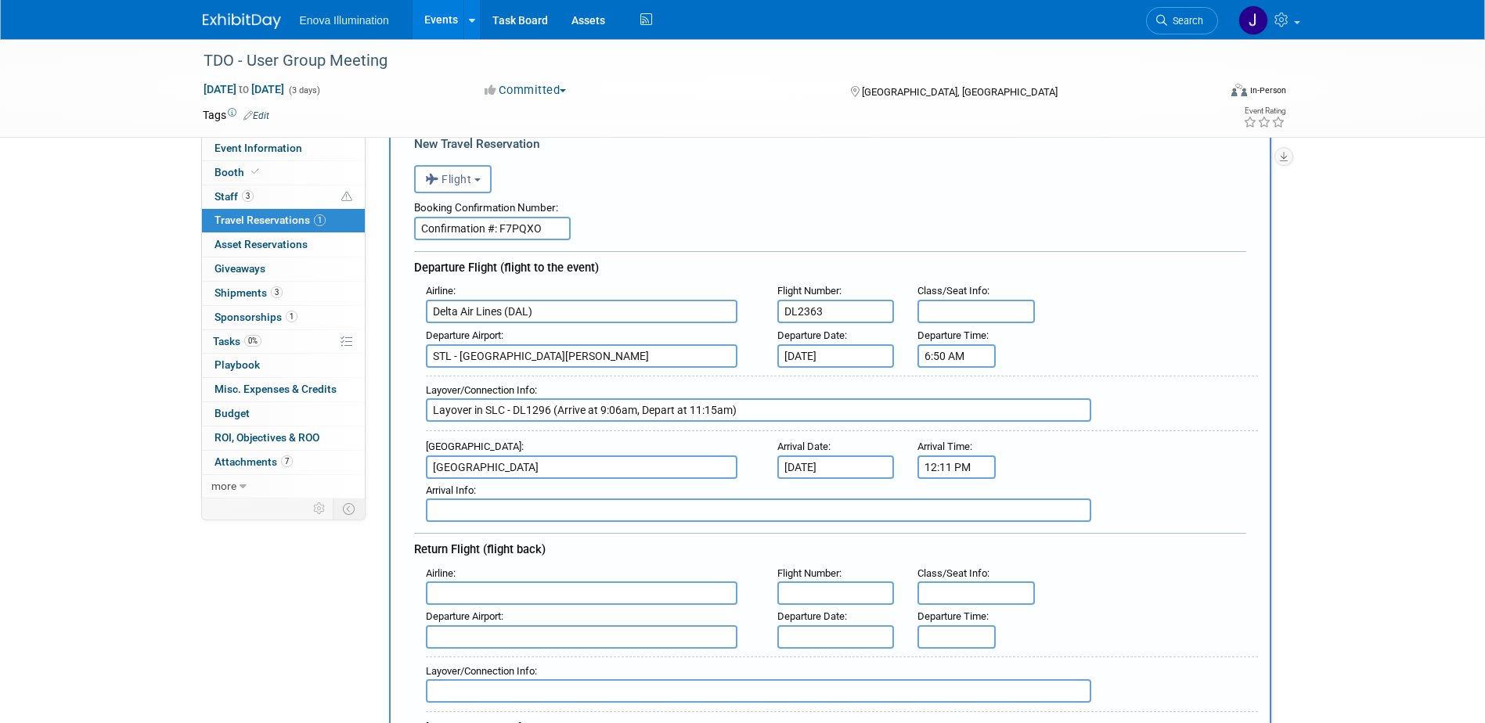
type input "Layover in SLC - DL1296 (Arrive at 9:06am, Depart at 11:15am)"
click at [524, 594] on input "text" at bounding box center [582, 593] width 312 height 23
click at [530, 640] on span "Delta Air Lines (DAL)" at bounding box center [590, 644] width 326 height 25
type input "Delta Air Lines (DAL)"
click at [816, 587] on input "text" at bounding box center [835, 593] width 117 height 23
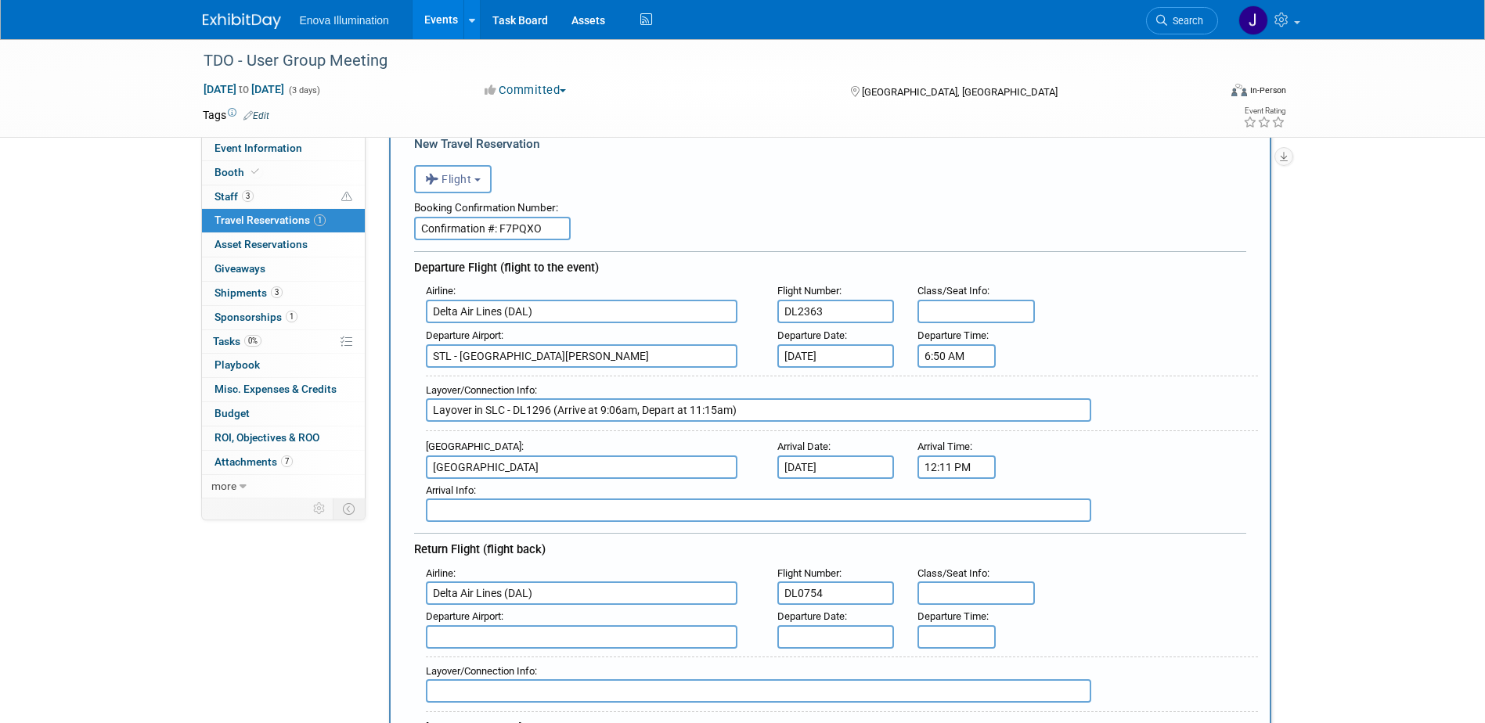
type input "DL0754"
click at [658, 633] on input "text" at bounding box center [582, 636] width 312 height 23
drag, startPoint x: 629, startPoint y: 664, endPoint x: 724, endPoint y: 655, distance: 95.9
click at [629, 663] on span "SAN - San Diego International Airport" at bounding box center [590, 662] width 326 height 25
type input "SAN - San Diego International Airport"
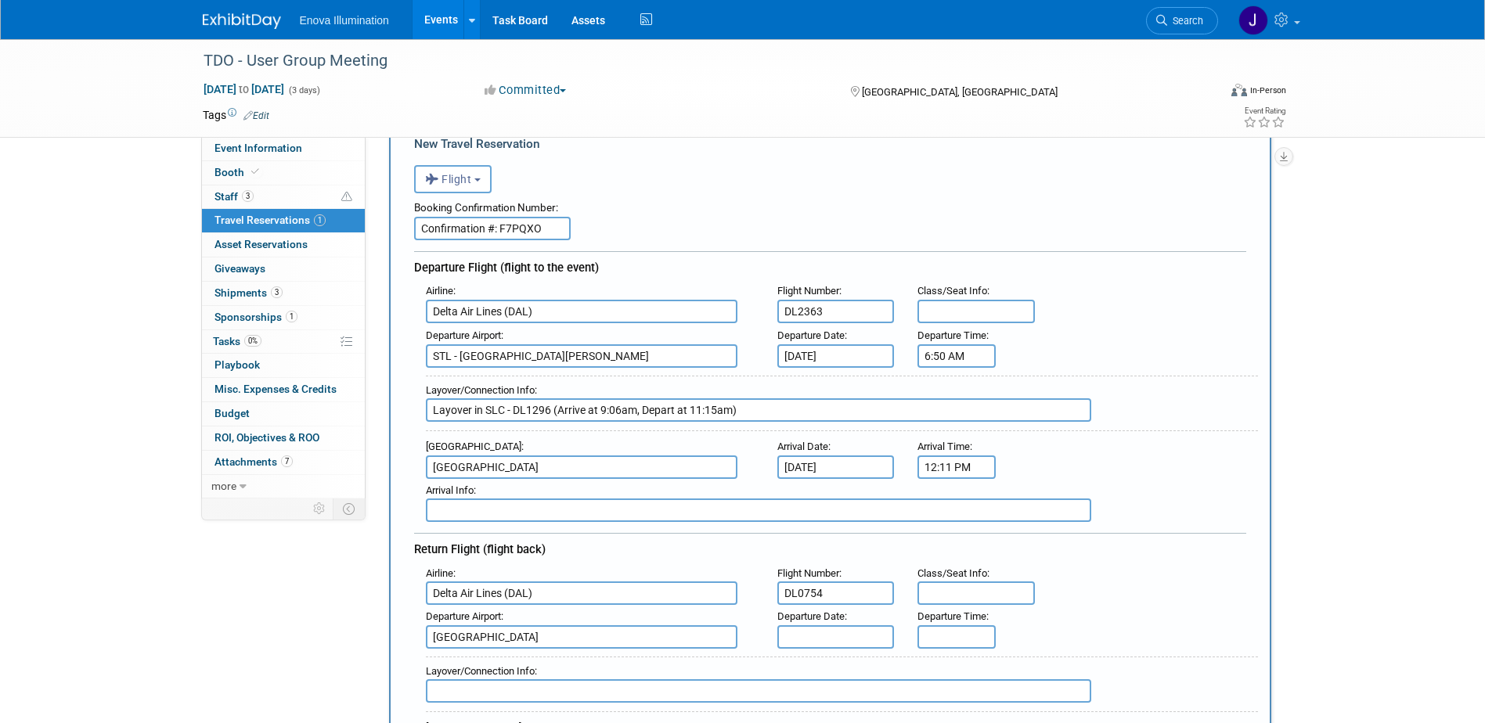
click at [805, 635] on input "text" at bounding box center [835, 636] width 117 height 23
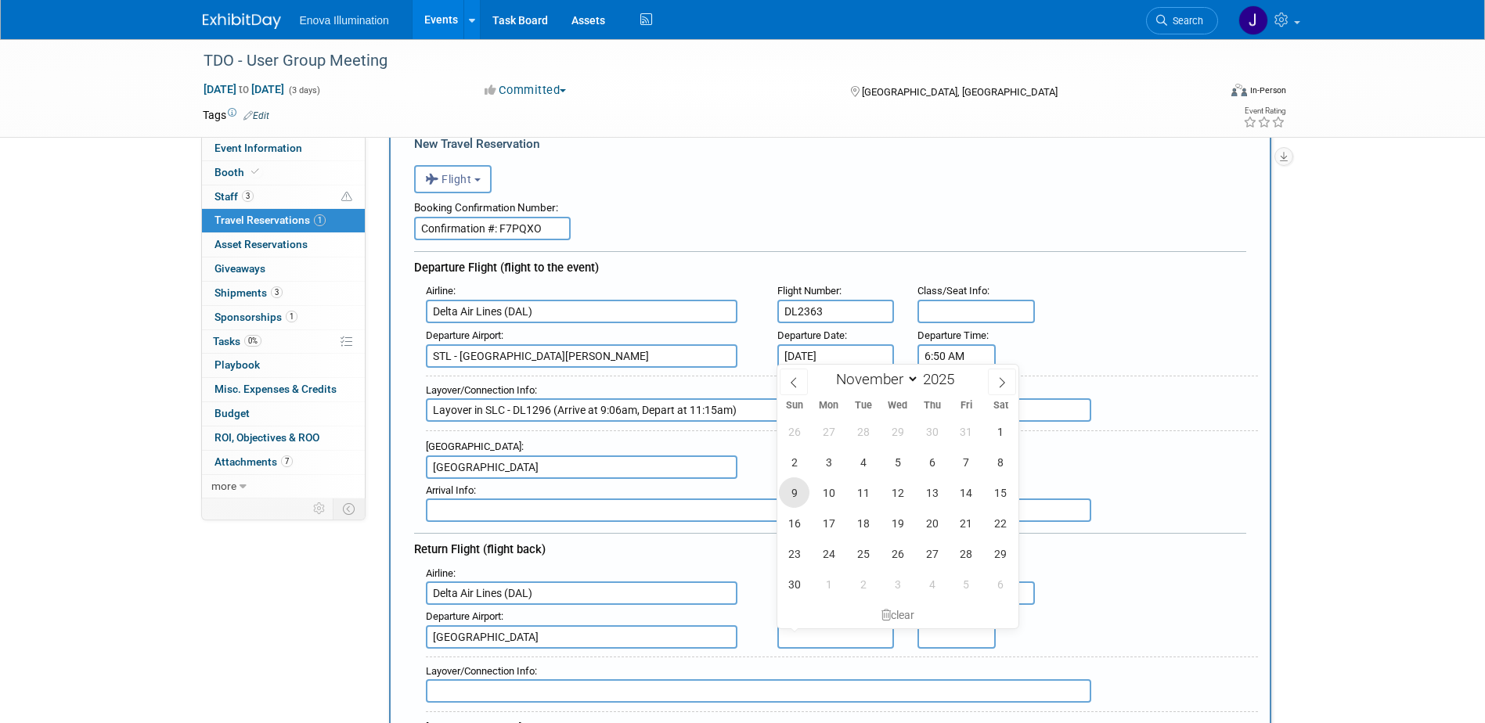
click at [798, 496] on span "9" at bounding box center [794, 492] width 31 height 31
type input "Nov 9, 2025"
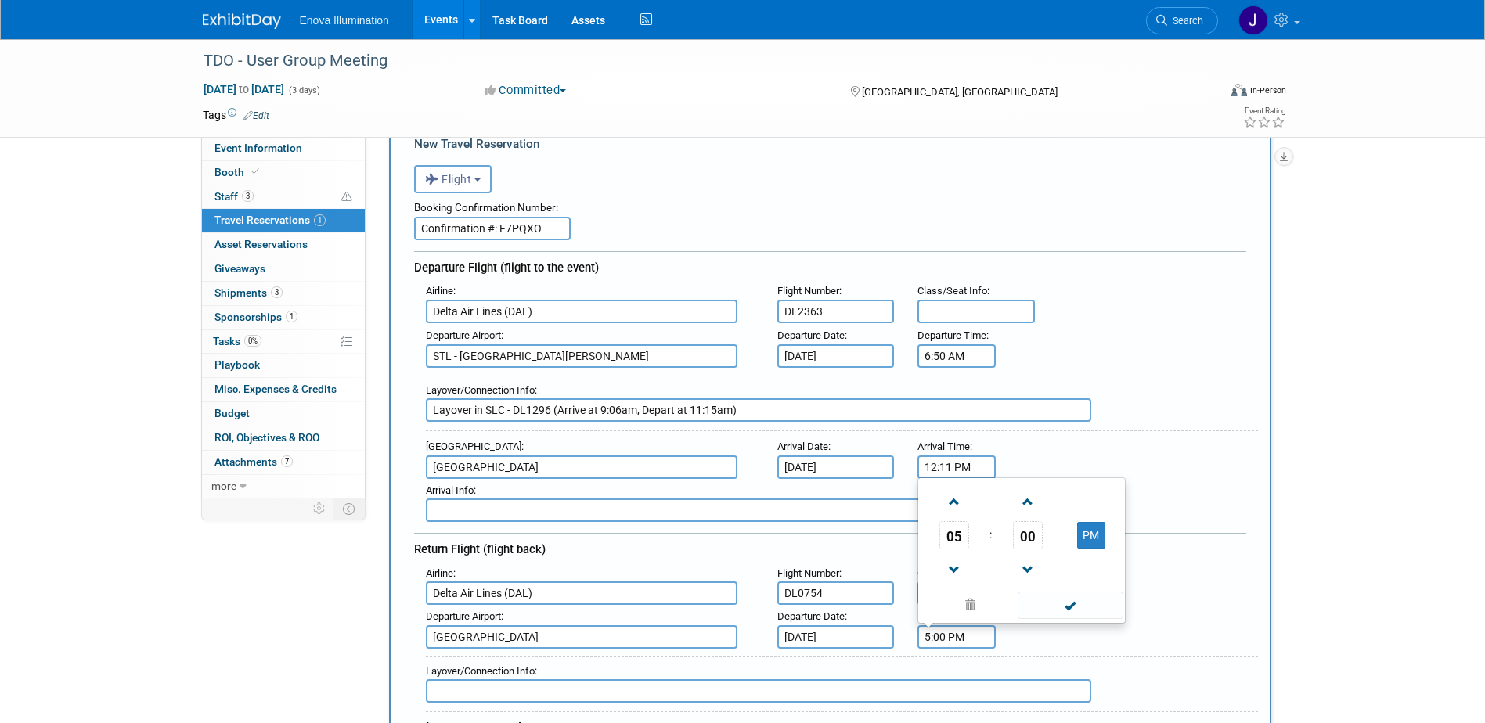
click at [935, 632] on input "5:00 PM" at bounding box center [956, 636] width 78 height 23
click at [957, 526] on span "05" at bounding box center [954, 535] width 30 height 28
click at [1099, 524] on td "07" at bounding box center [1097, 526] width 50 height 42
click at [1028, 541] on span "00" at bounding box center [1028, 535] width 30 height 28
click at [1089, 491] on td "15" at bounding box center [1097, 484] width 50 height 42
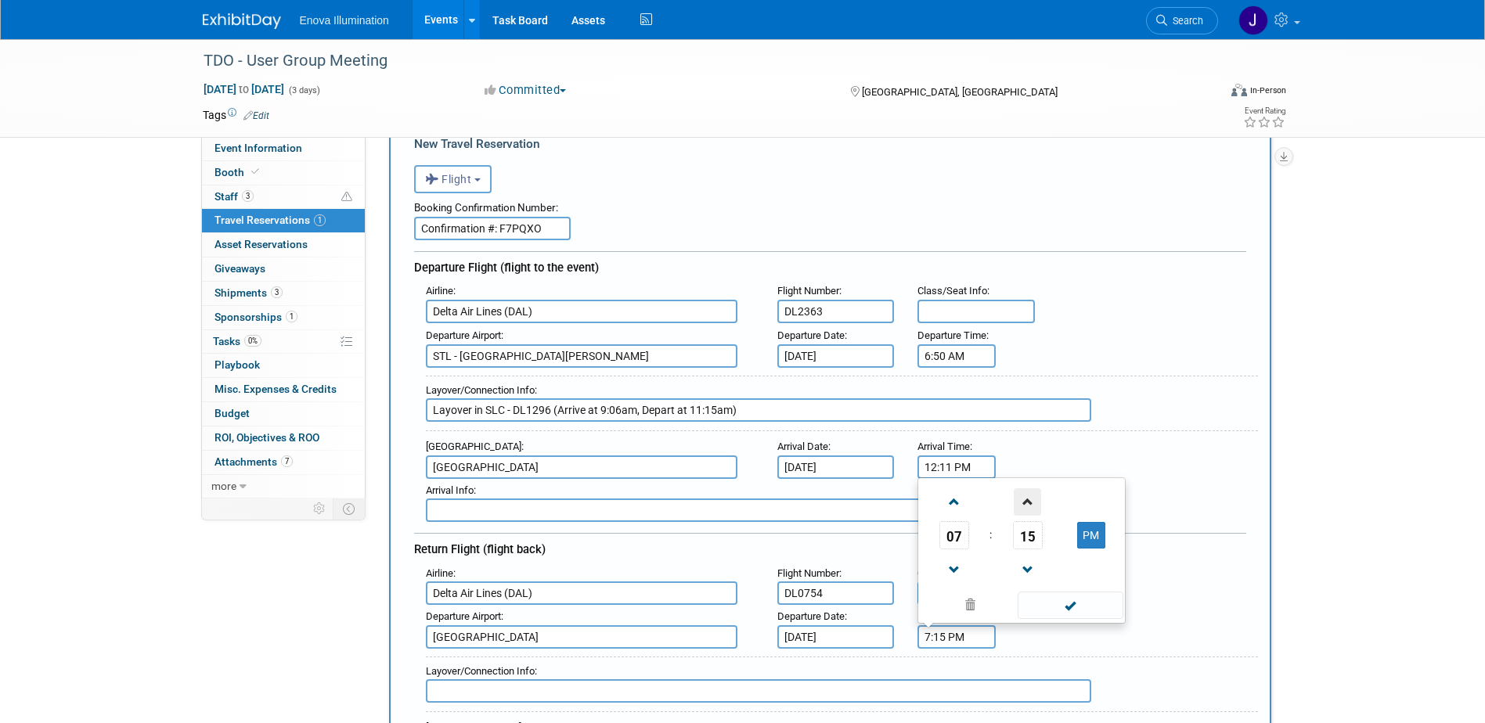
click at [1025, 503] on span at bounding box center [1027, 501] width 27 height 27
click at [1092, 544] on button "PM" at bounding box center [1091, 535] width 28 height 27
type input "7:18 AM"
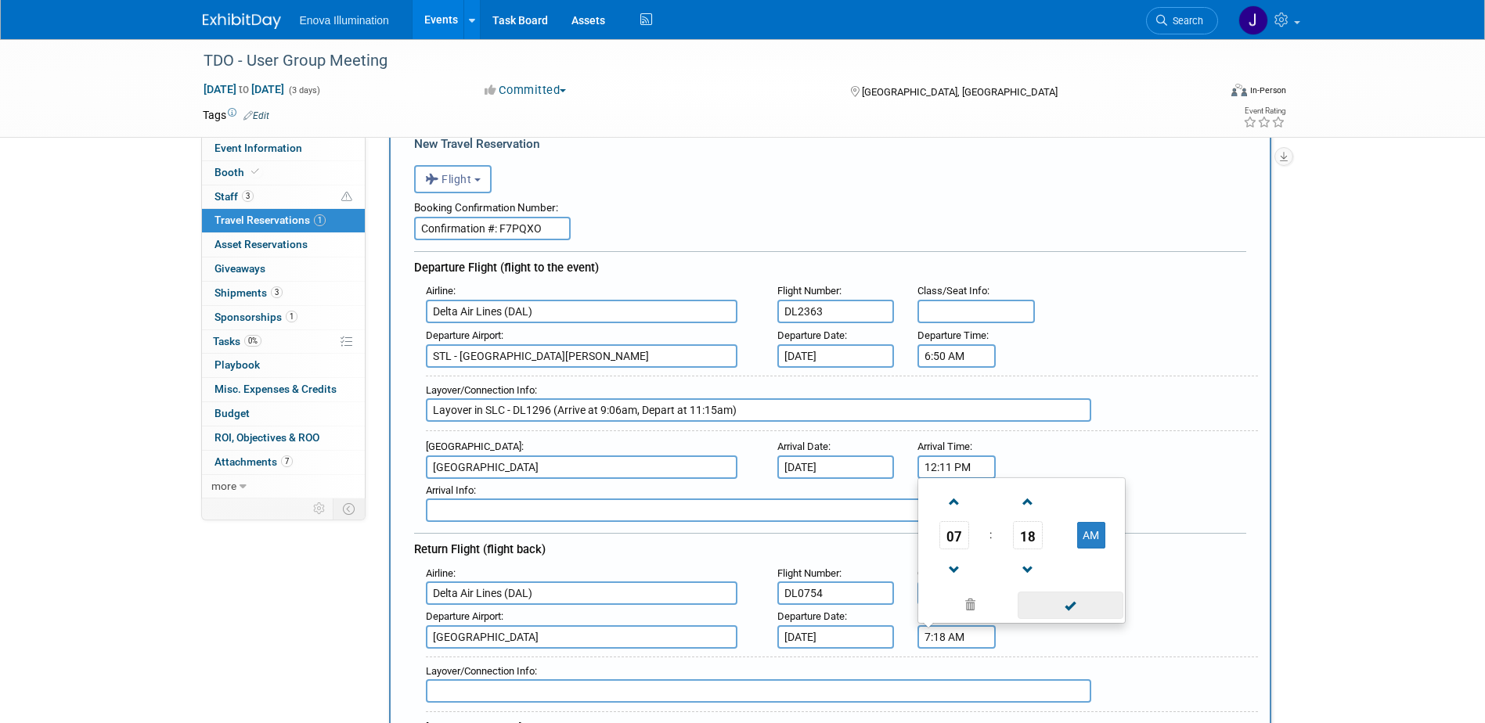
click at [1083, 596] on span at bounding box center [1071, 605] width 106 height 27
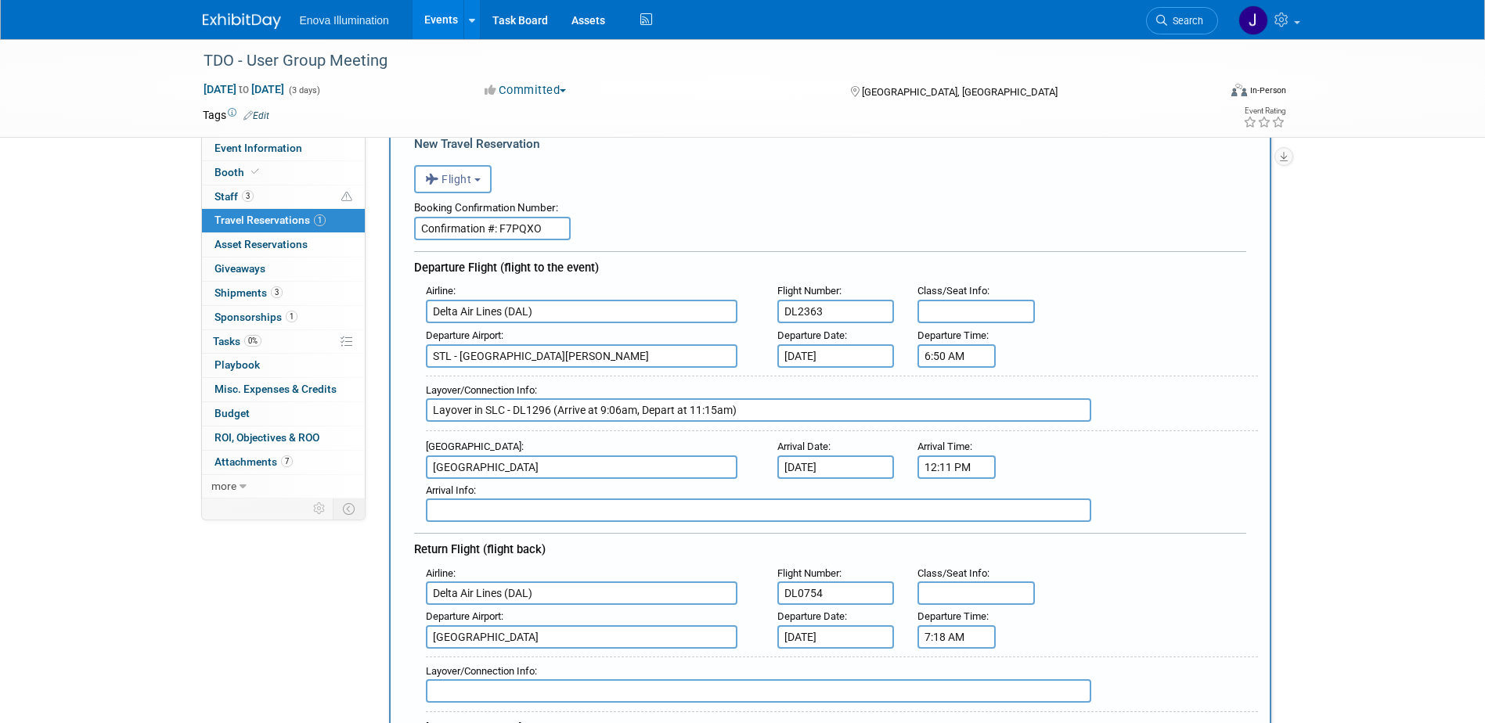
scroll to position [157, 0]
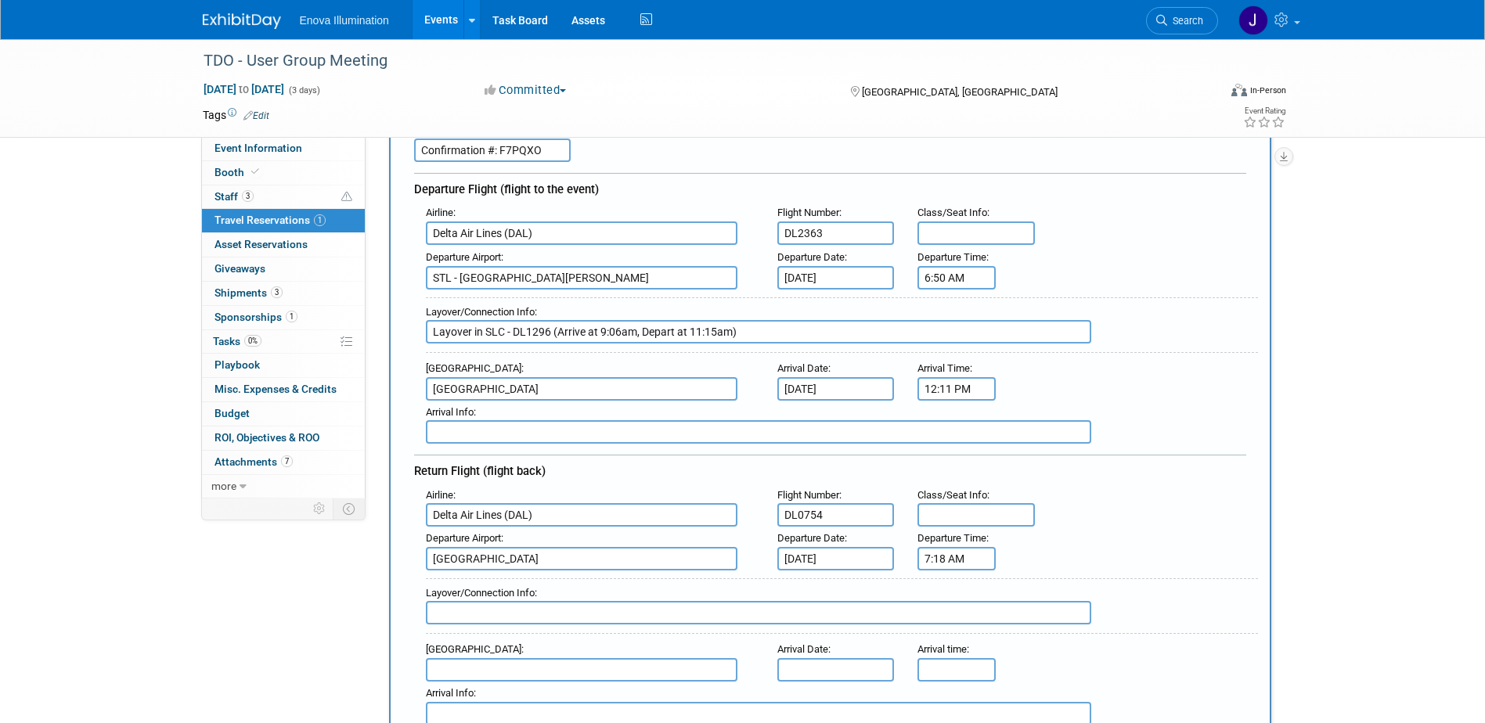
click at [601, 614] on input "text" at bounding box center [758, 612] width 665 height 23
type input "Layover in DTW (Arrive 2:40pm, Depart 4:25pm)"
click at [588, 661] on input "text" at bounding box center [582, 669] width 312 height 23
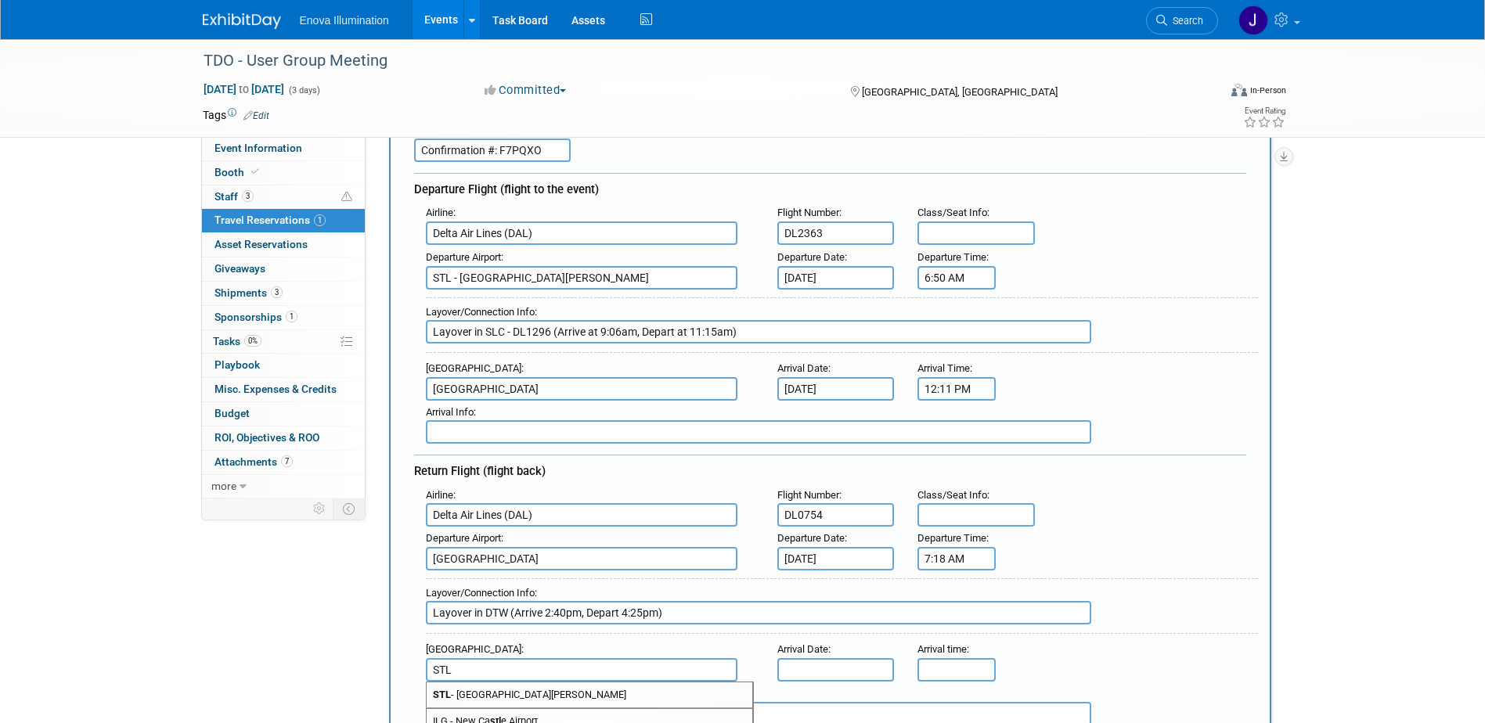
click at [586, 688] on span "STL - St Louis Lambert International Airport" at bounding box center [590, 695] width 326 height 25
type input "STL - St Louis Lambert International Airport"
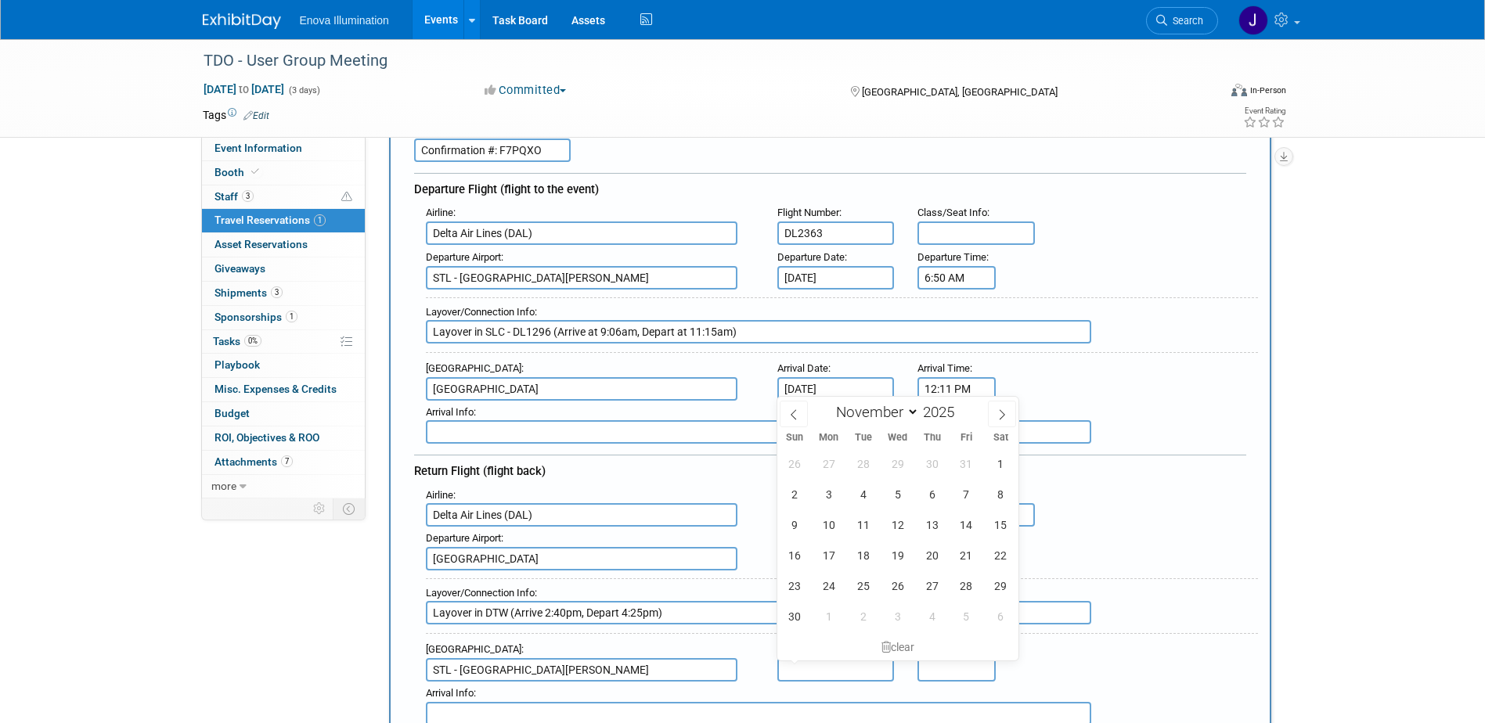
click at [810, 666] on input "text" at bounding box center [835, 669] width 117 height 23
click at [800, 524] on span "9" at bounding box center [794, 525] width 31 height 31
type input "Nov 9, 2025"
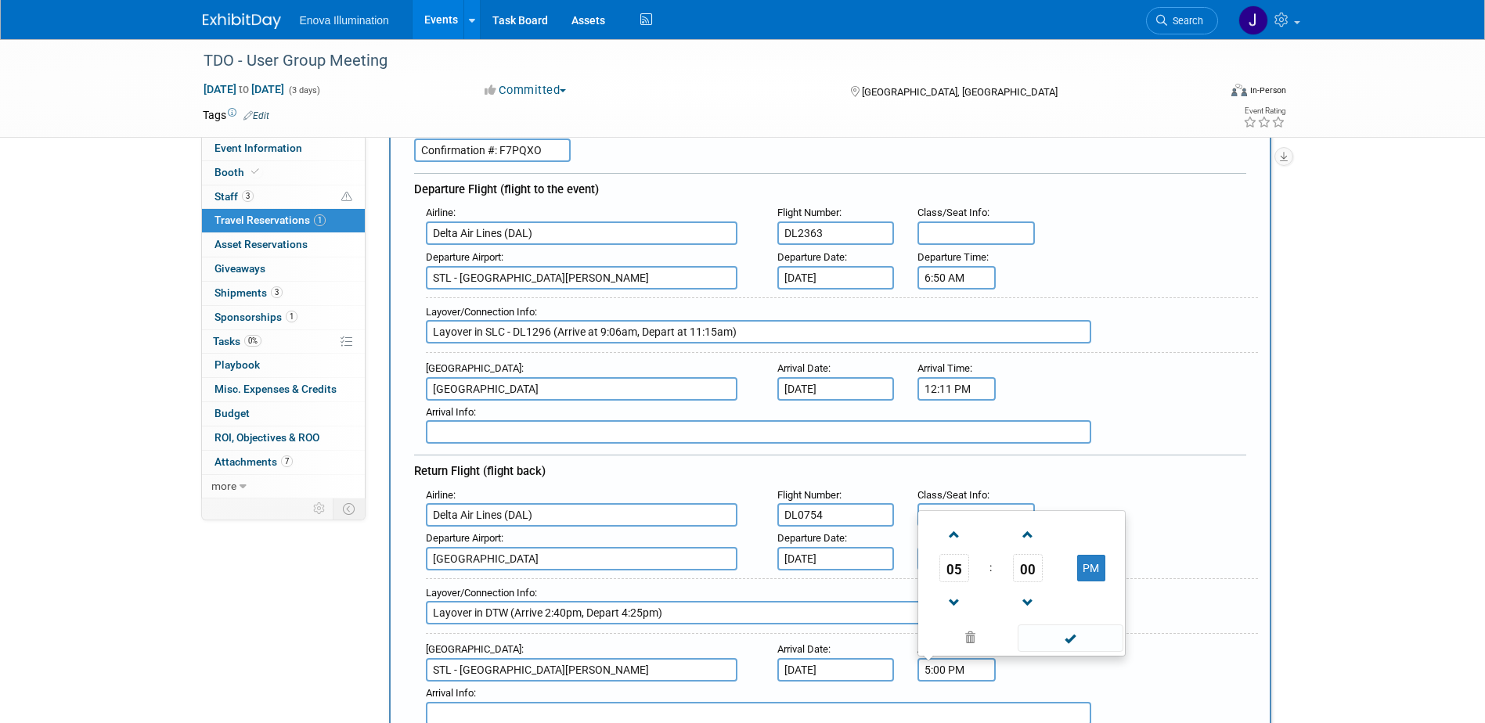
click at [931, 665] on input "5:00 PM" at bounding box center [956, 669] width 78 height 23
click at [1033, 567] on span "00" at bounding box center [1028, 568] width 30 height 28
click at [1046, 511] on td "10" at bounding box center [1047, 517] width 50 height 42
click at [1020, 605] on span at bounding box center [1027, 602] width 27 height 27
click at [1058, 629] on span at bounding box center [1071, 638] width 106 height 27
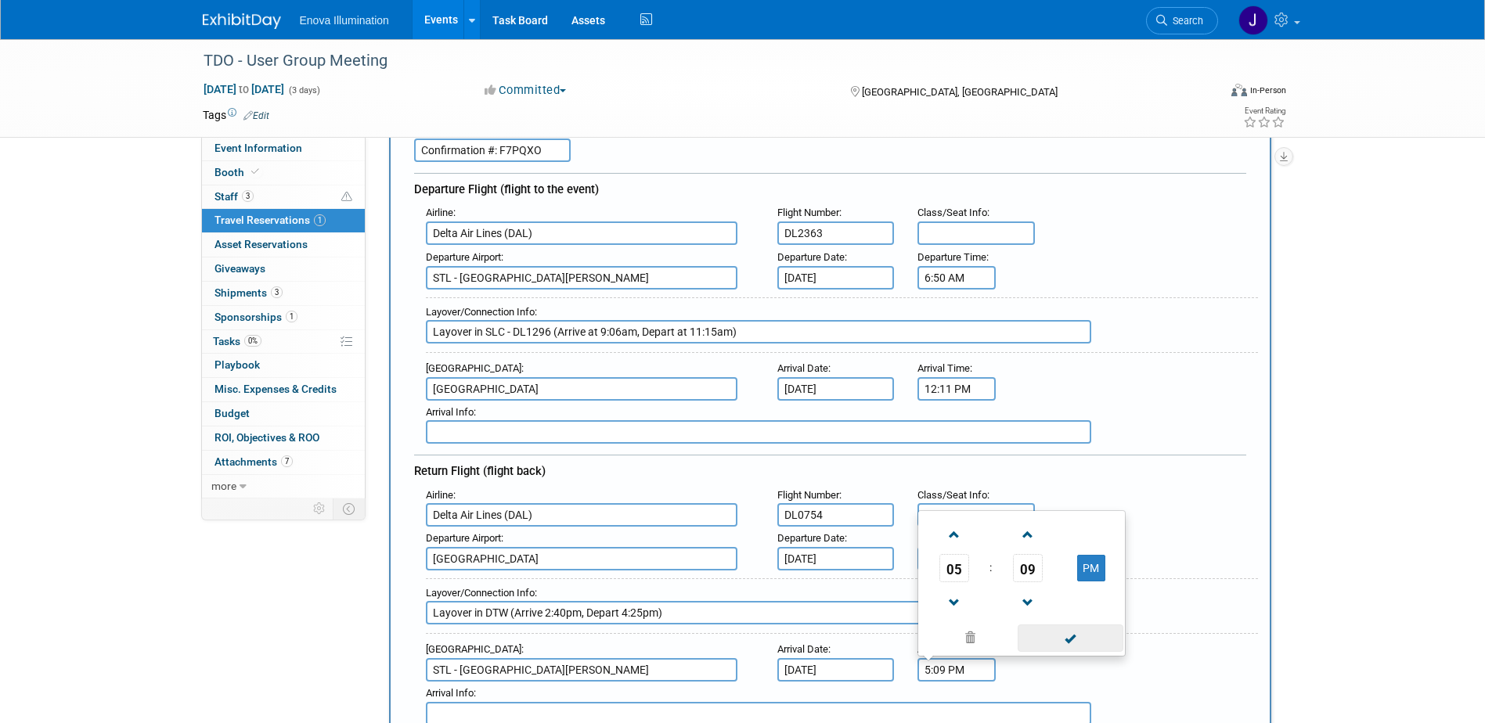
type input "5:09 PM"
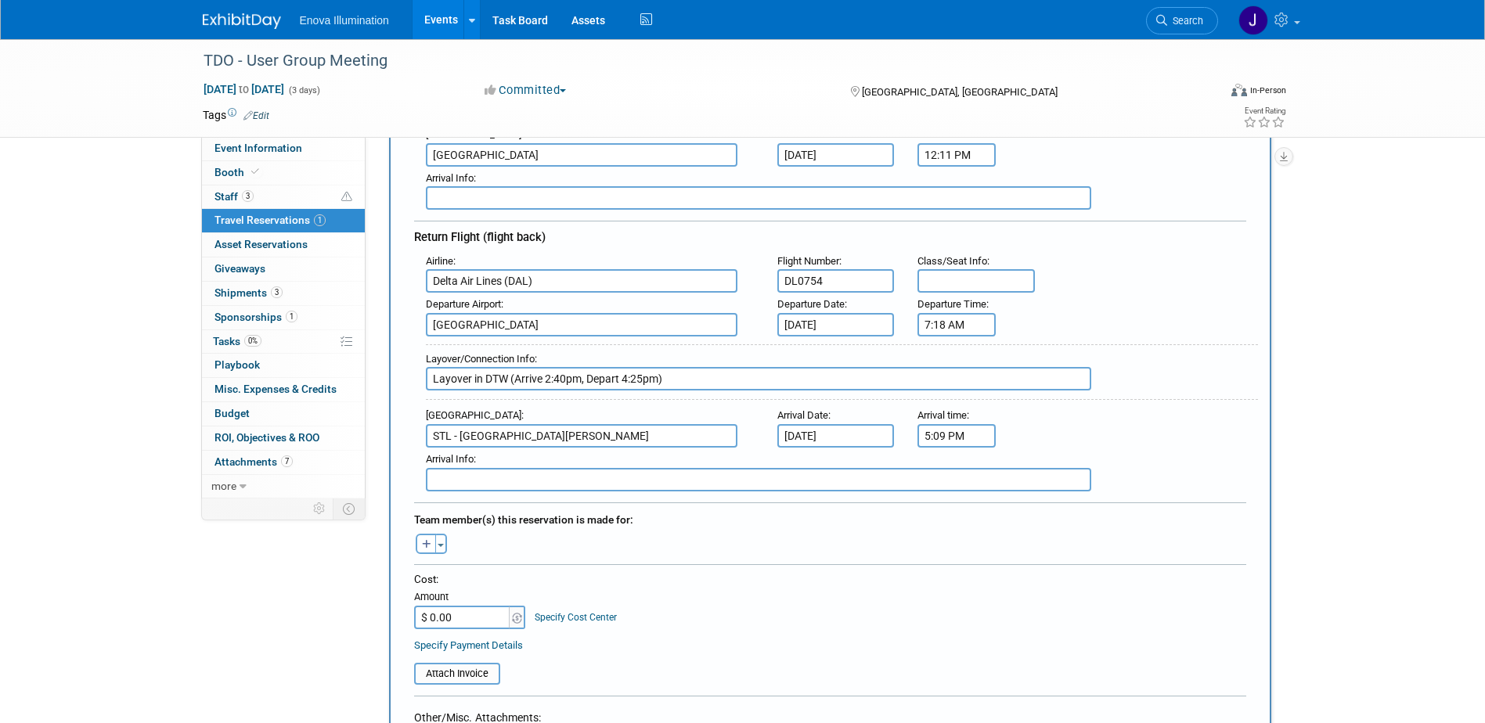
scroll to position [391, 0]
click at [459, 611] on input "$ 0.00" at bounding box center [463, 616] width 98 height 23
type input "$ 487.32"
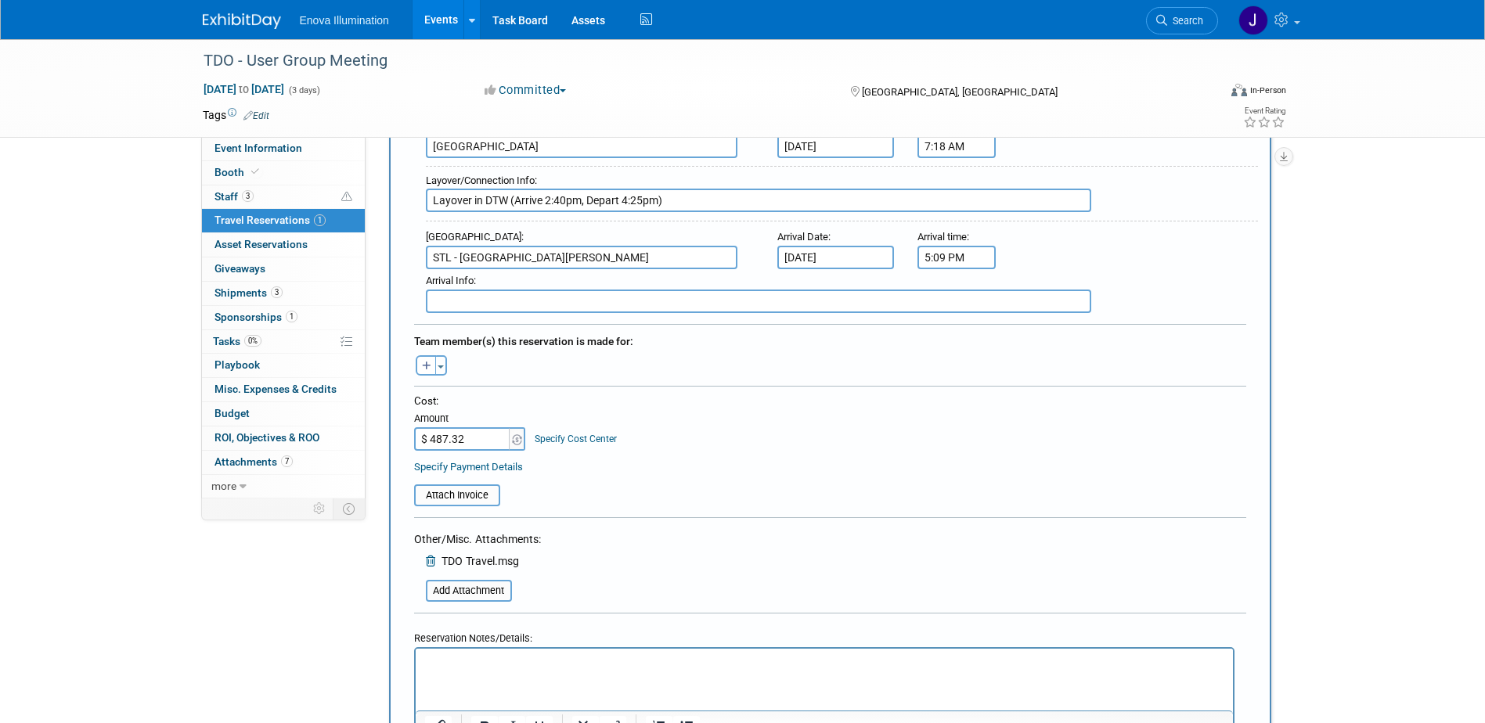
scroll to position [548, 0]
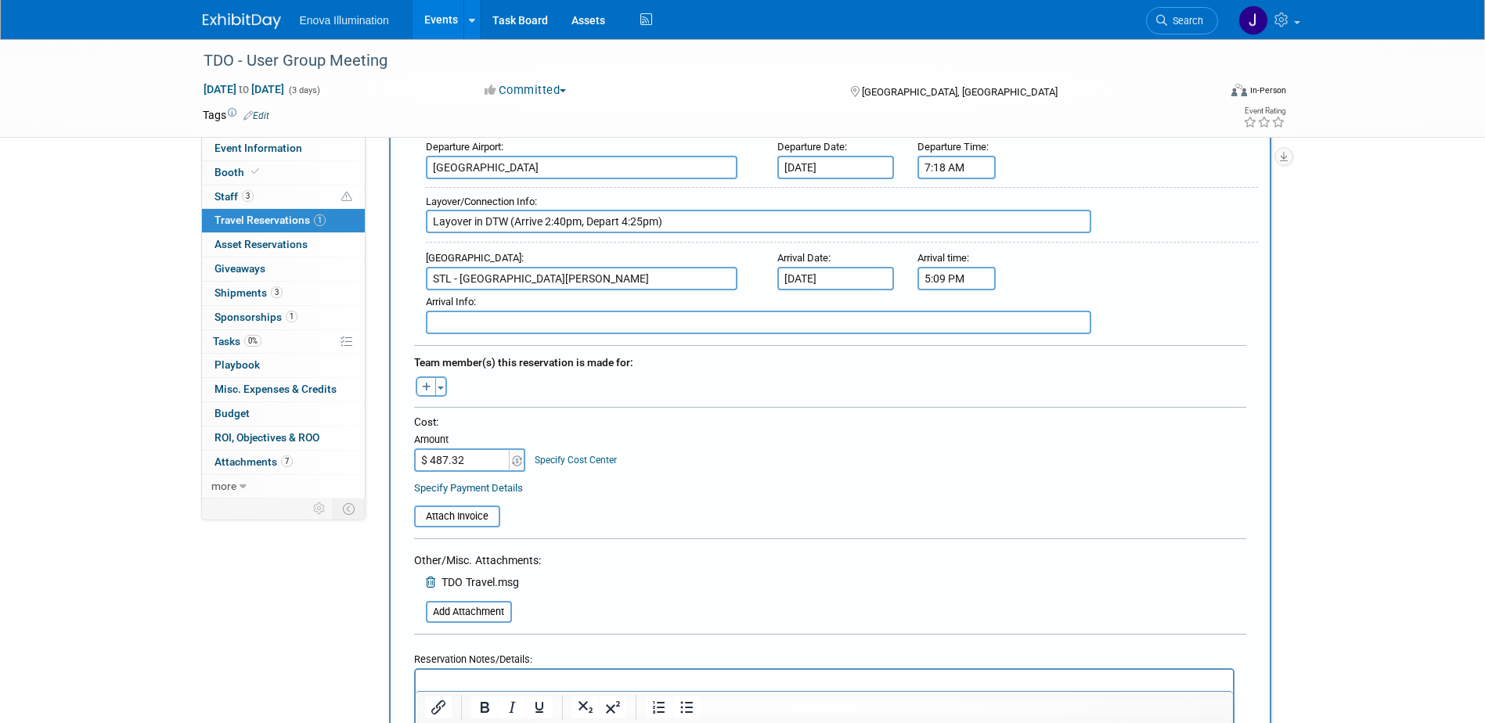
click at [428, 384] on icon "button" at bounding box center [426, 388] width 9 height 10
select select
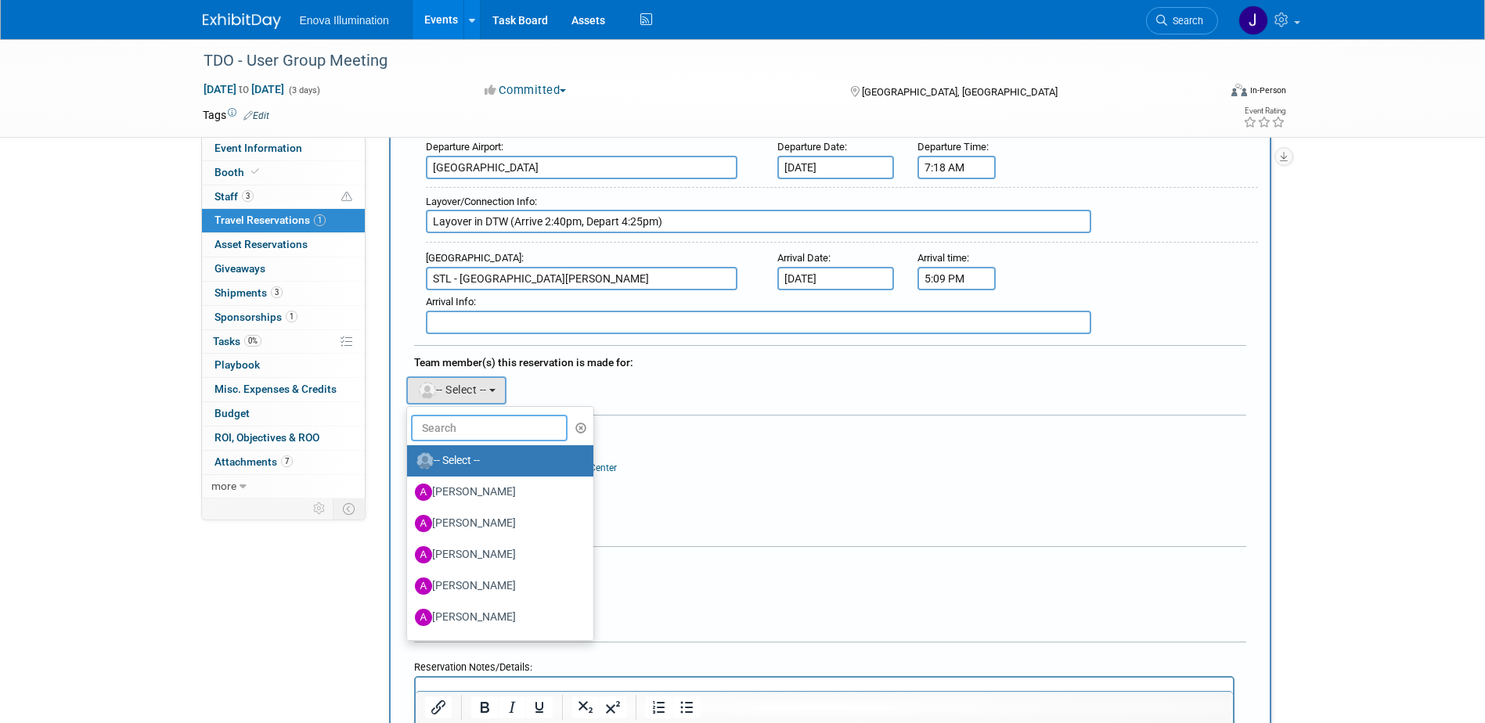
click at [444, 424] on input "text" at bounding box center [489, 428] width 157 height 27
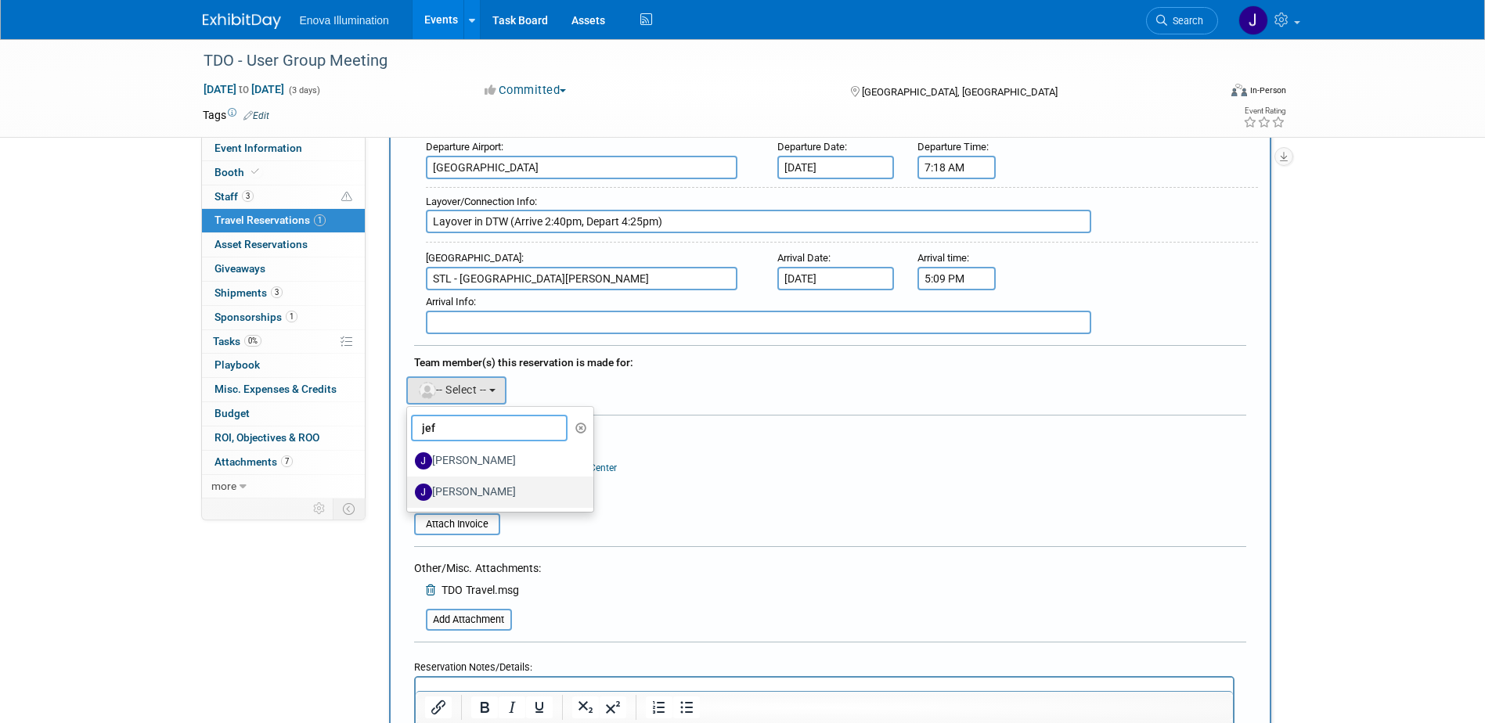
type input "jef"
click at [461, 480] on label "[PERSON_NAME]" at bounding box center [497, 492] width 164 height 25
click at [409, 485] on input "[PERSON_NAME]" at bounding box center [404, 490] width 10 height 10
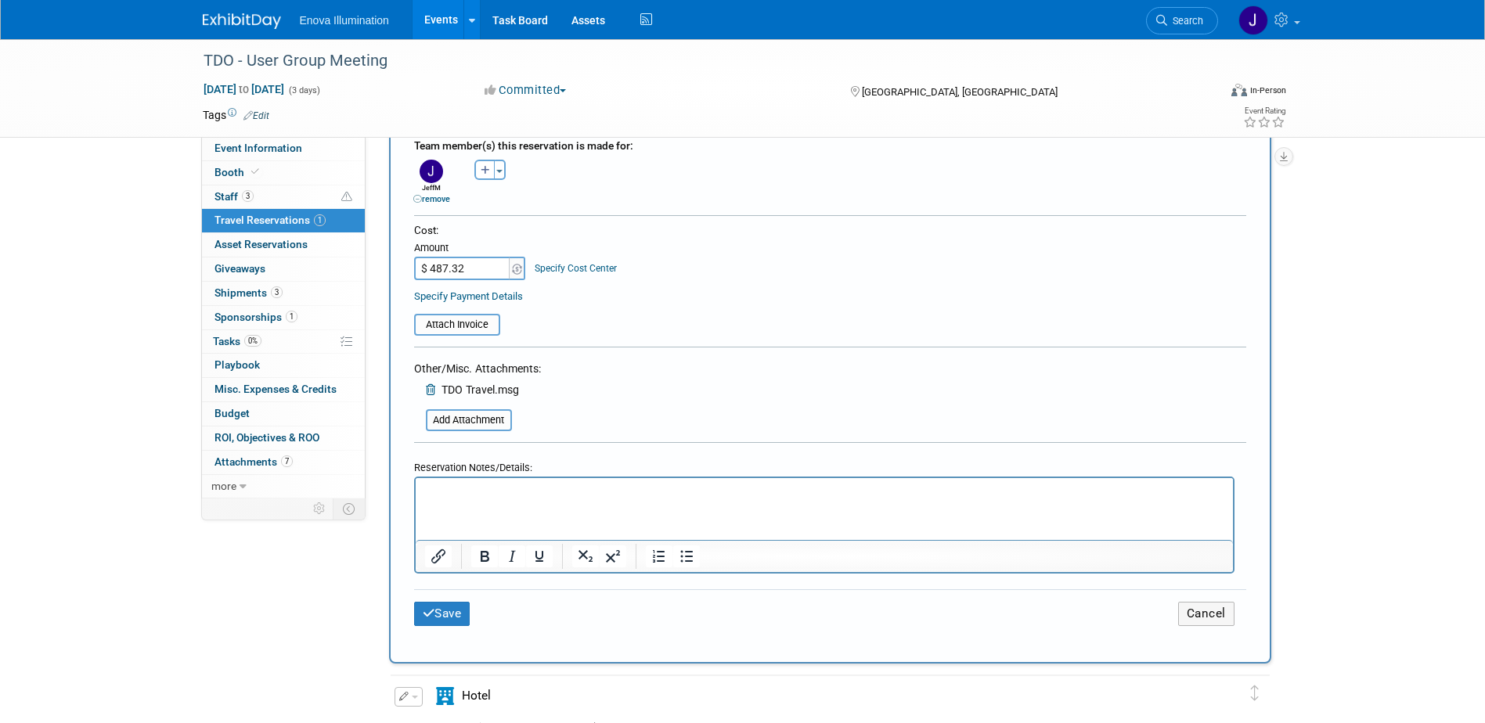
scroll to position [783, 0]
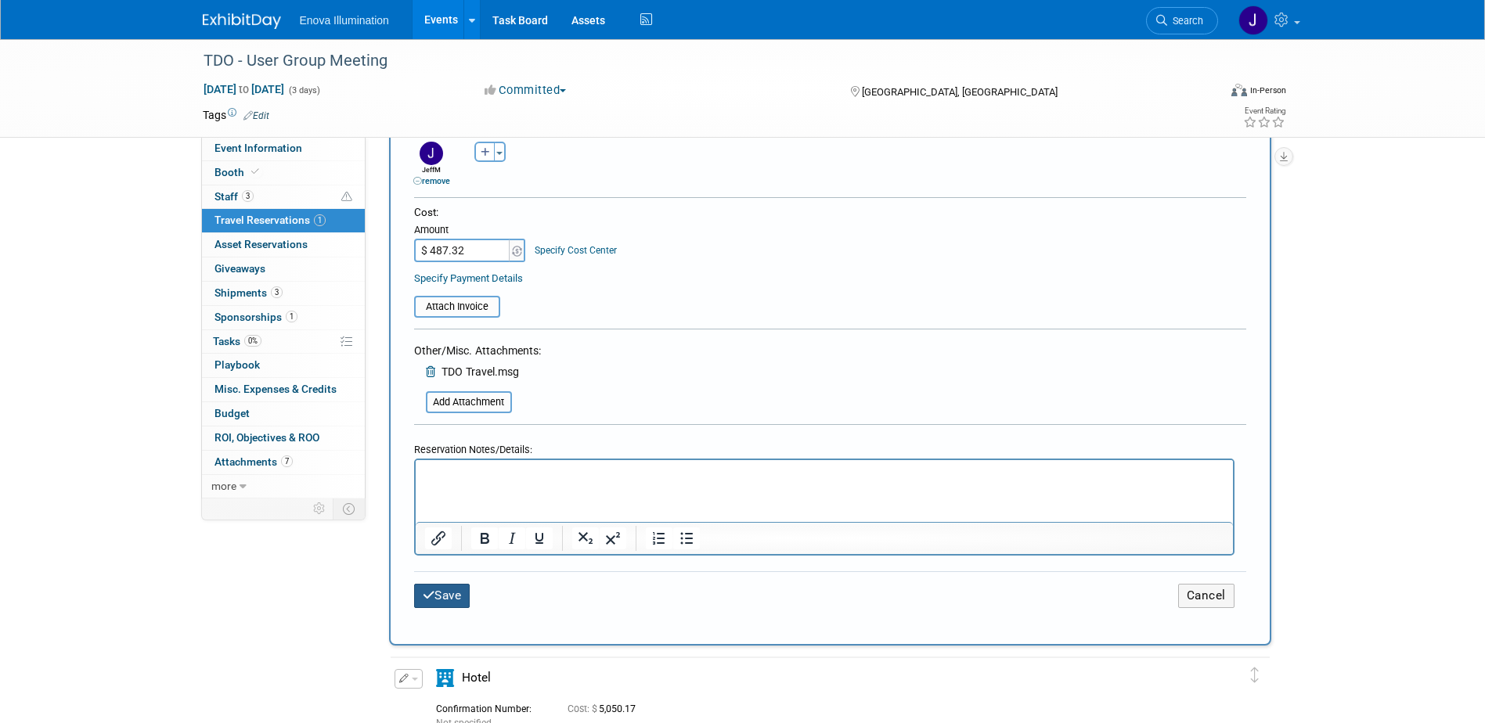
click at [444, 584] on button "Save" at bounding box center [442, 596] width 56 height 24
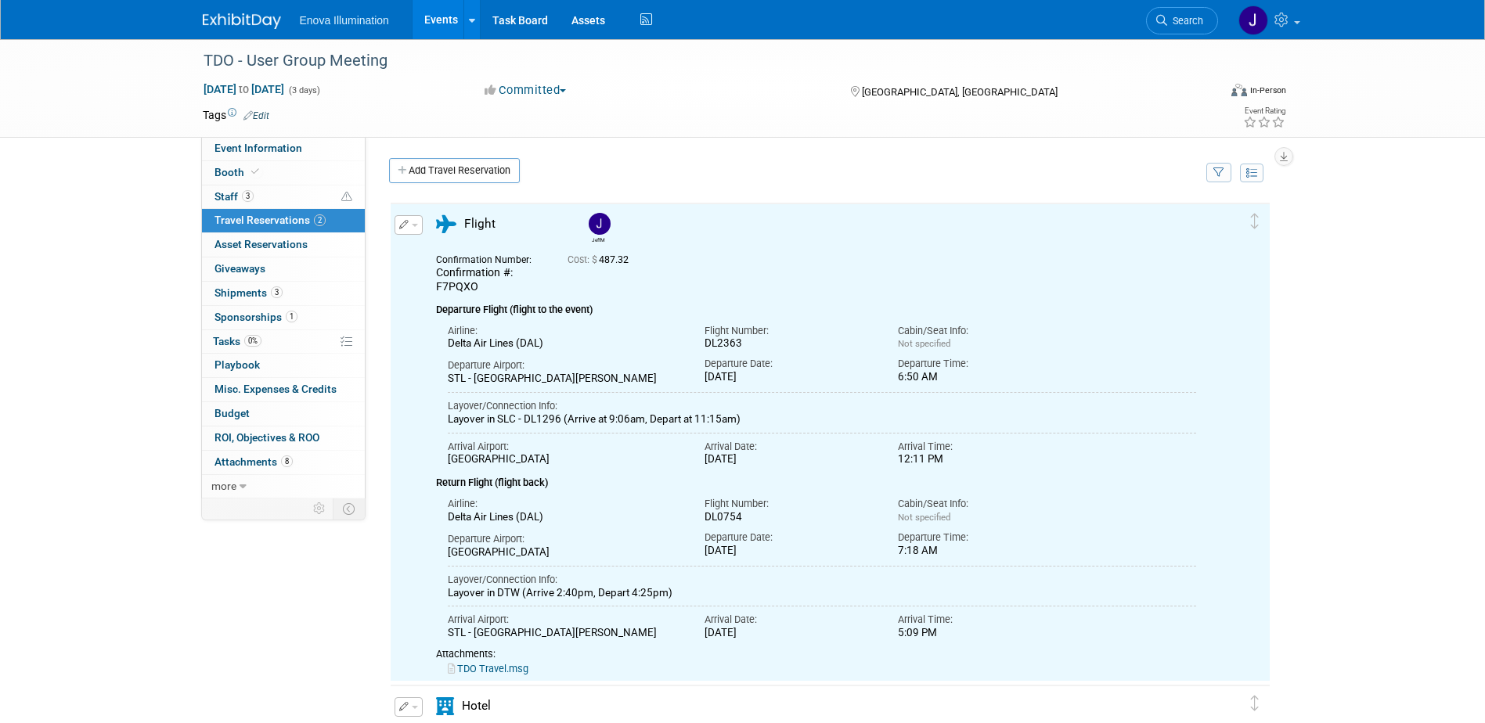
scroll to position [0, 0]
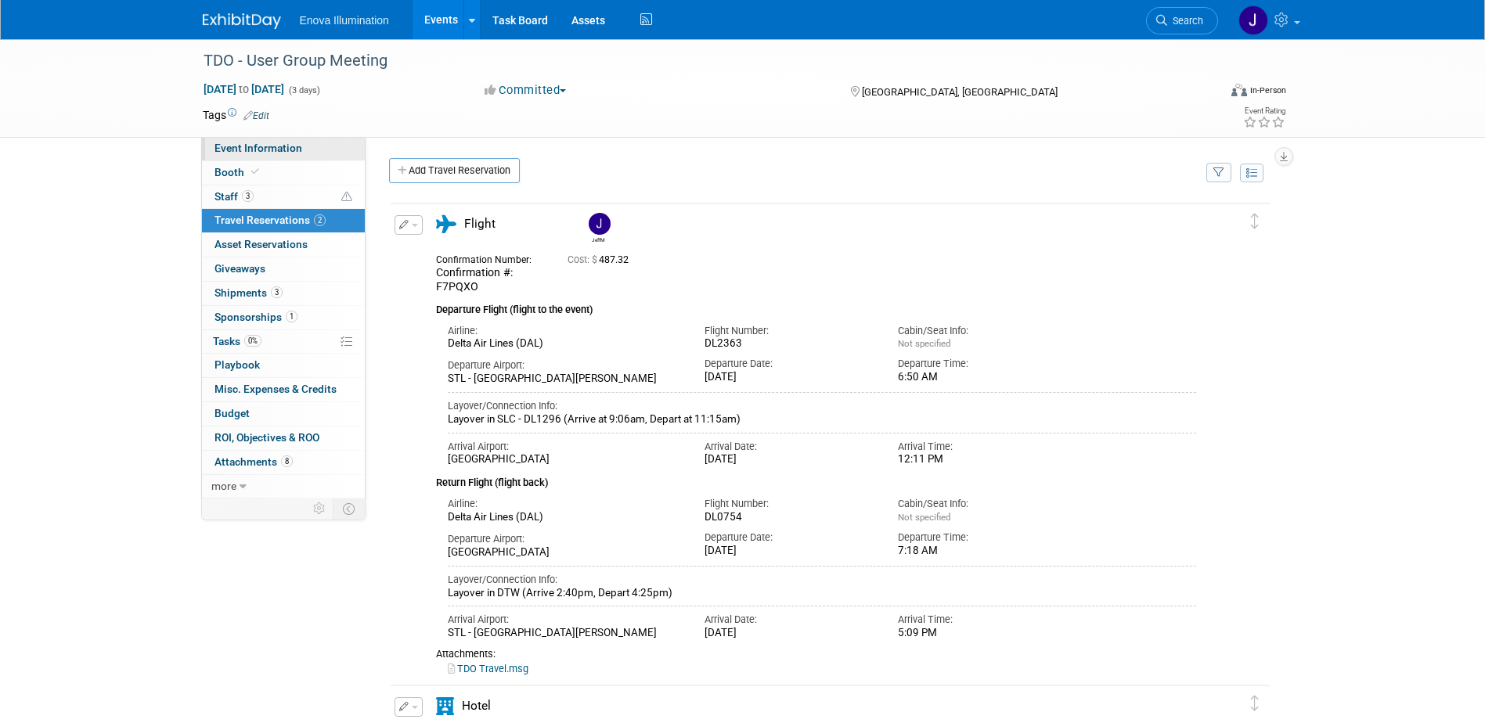
click at [312, 148] on link "Event Information" at bounding box center [283, 148] width 163 height 23
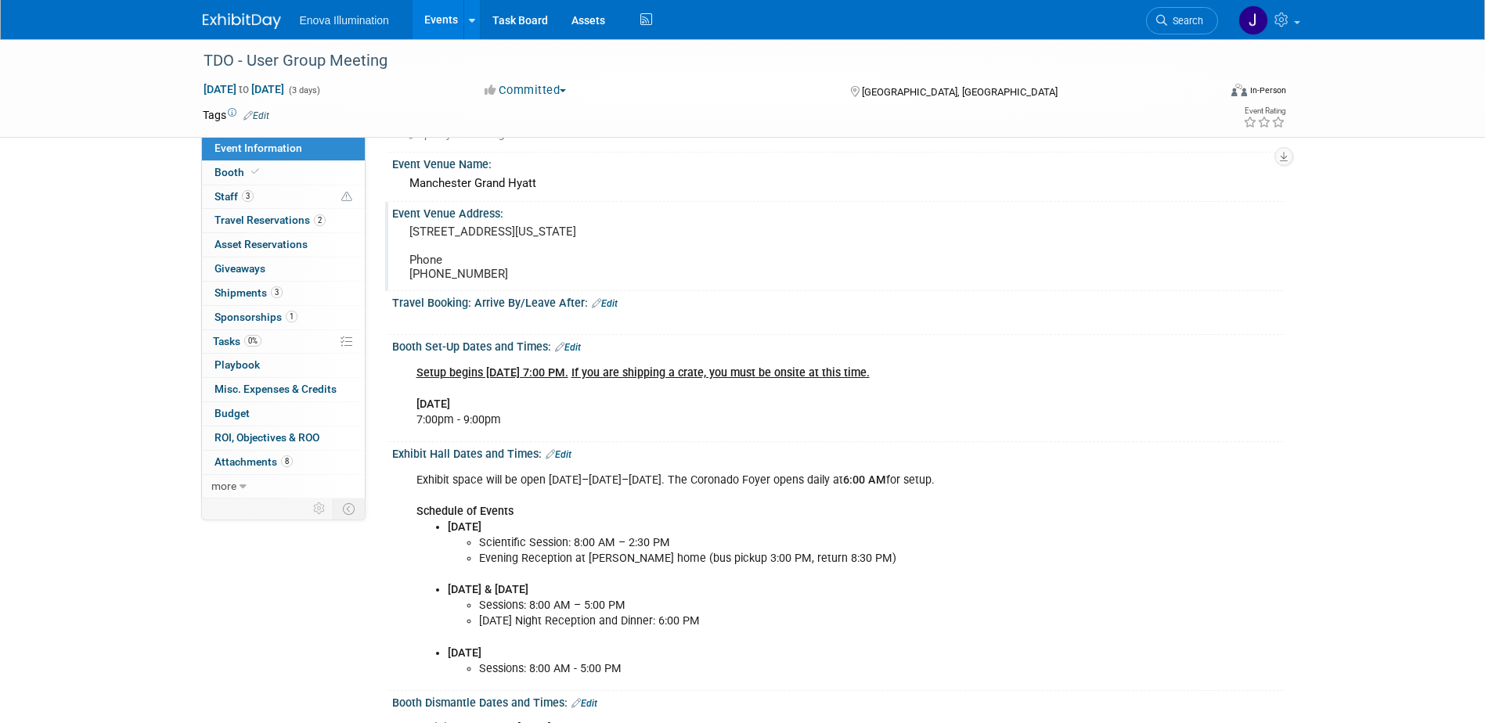
scroll to position [157, 0]
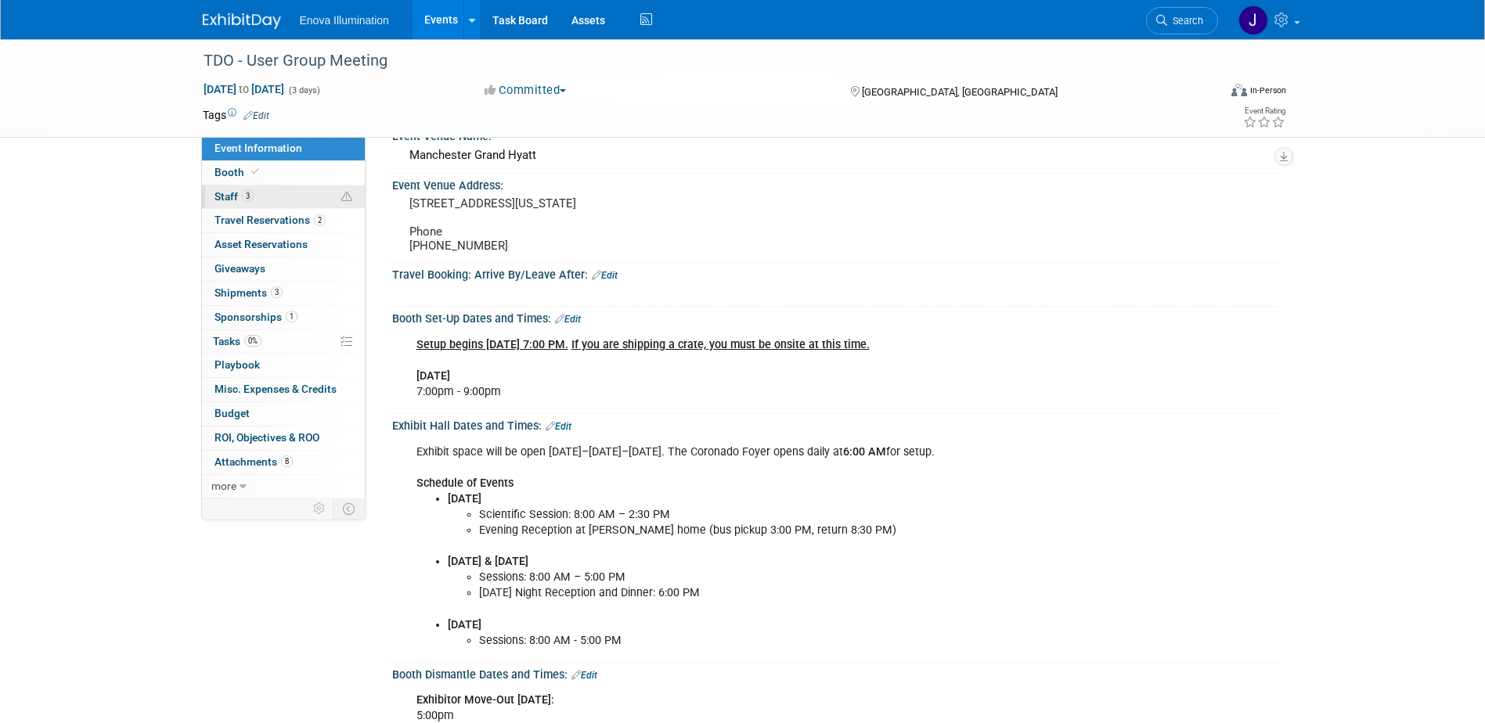
click at [288, 197] on link "3 Staff 3" at bounding box center [283, 197] width 163 height 23
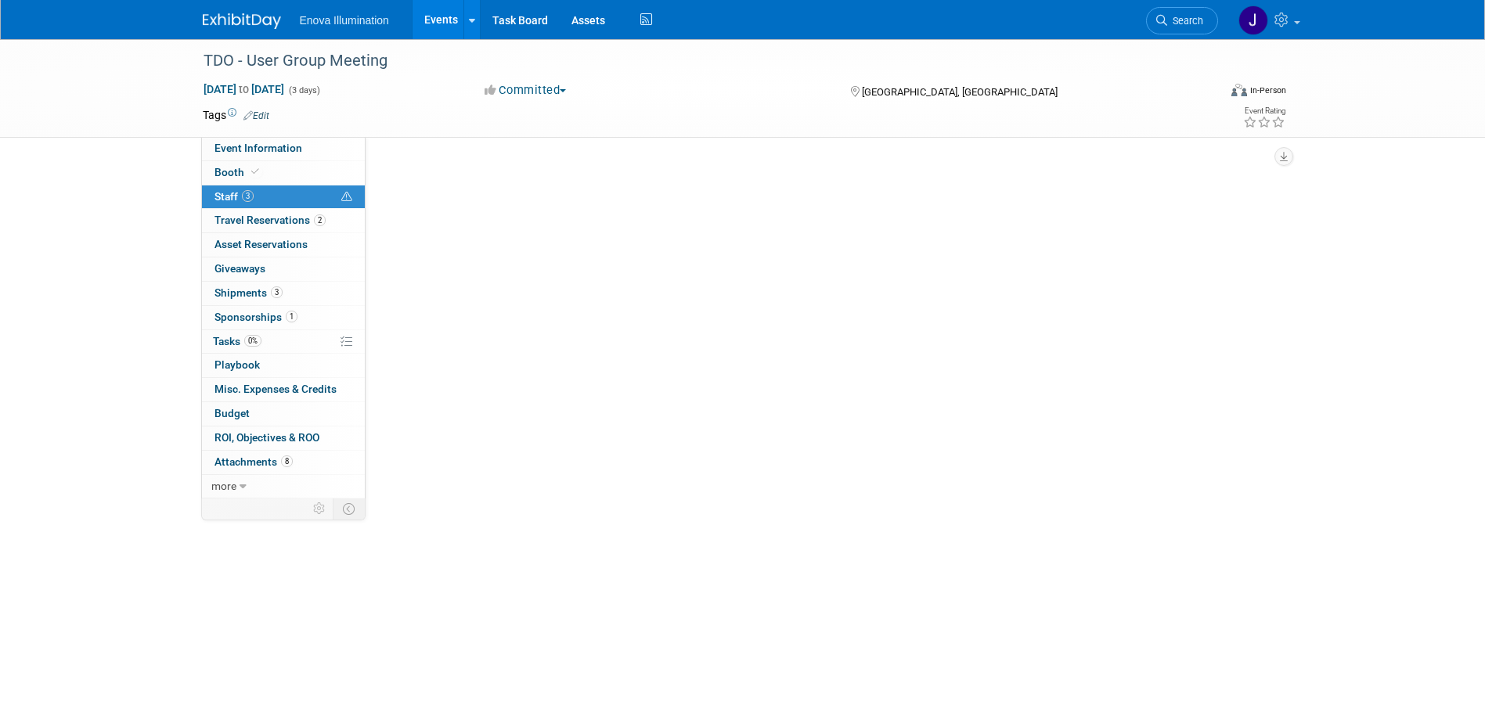
scroll to position [0, 0]
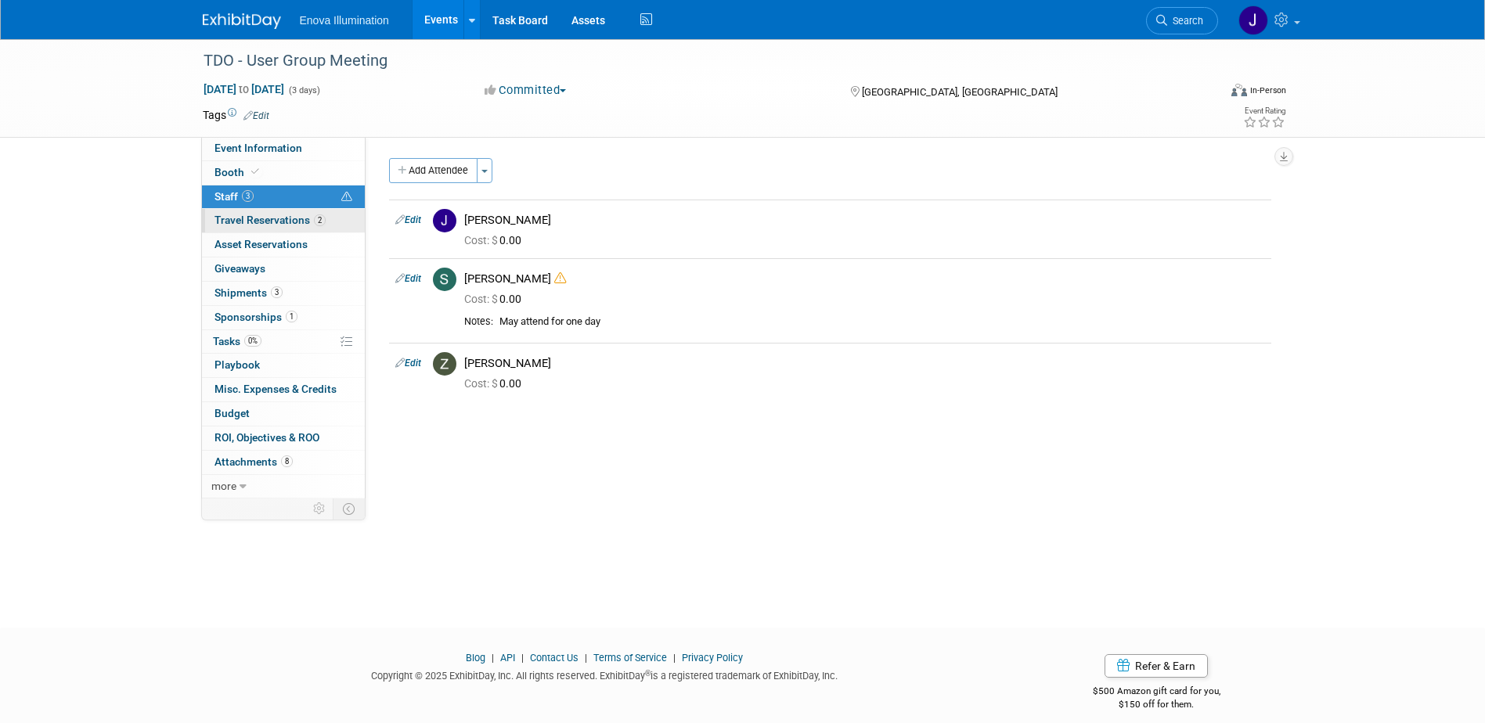
click at [282, 225] on span "Travel Reservations 2" at bounding box center [269, 220] width 111 height 13
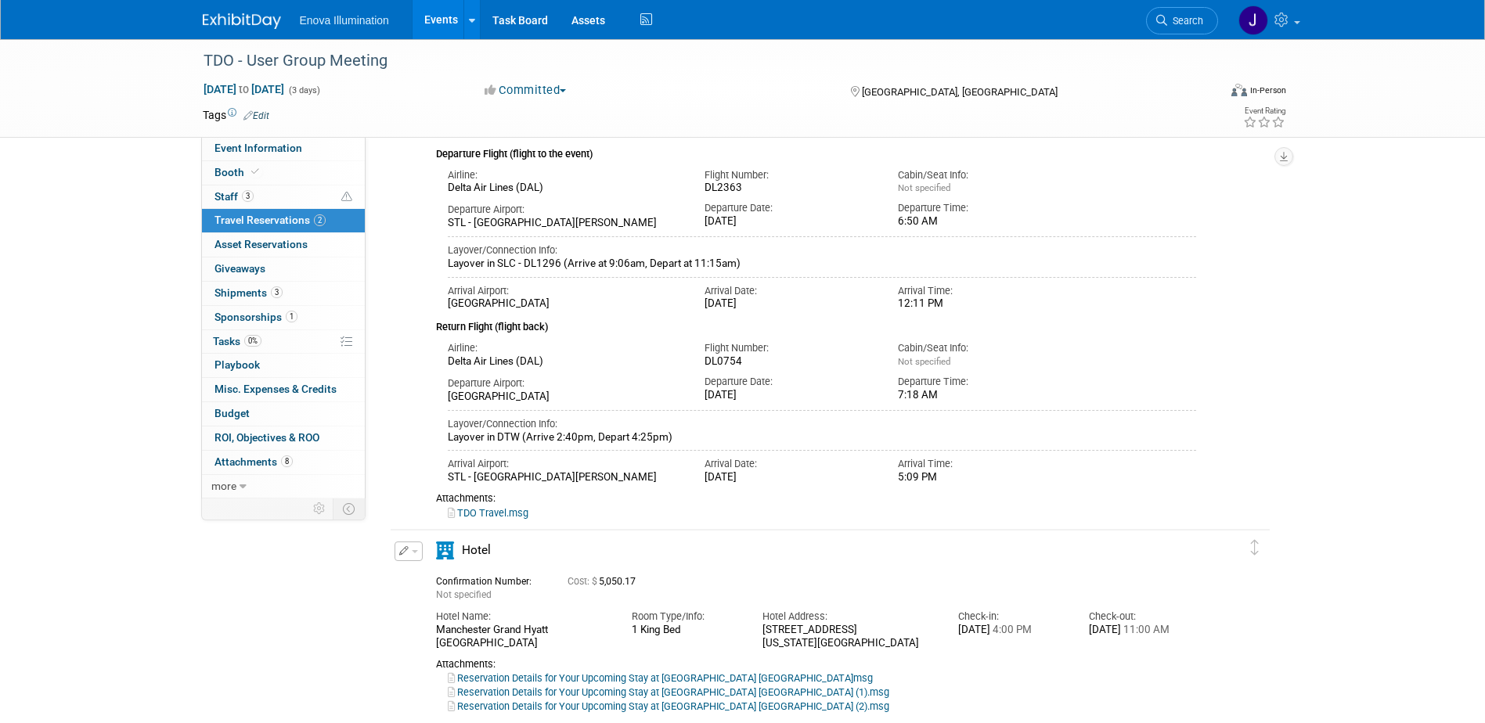
scroll to position [157, 0]
drag, startPoint x: 1199, startPoint y: 19, endPoint x: 1187, endPoint y: 18, distance: 12.5
click at [1199, 19] on span "Search" at bounding box center [1185, 21] width 36 height 12
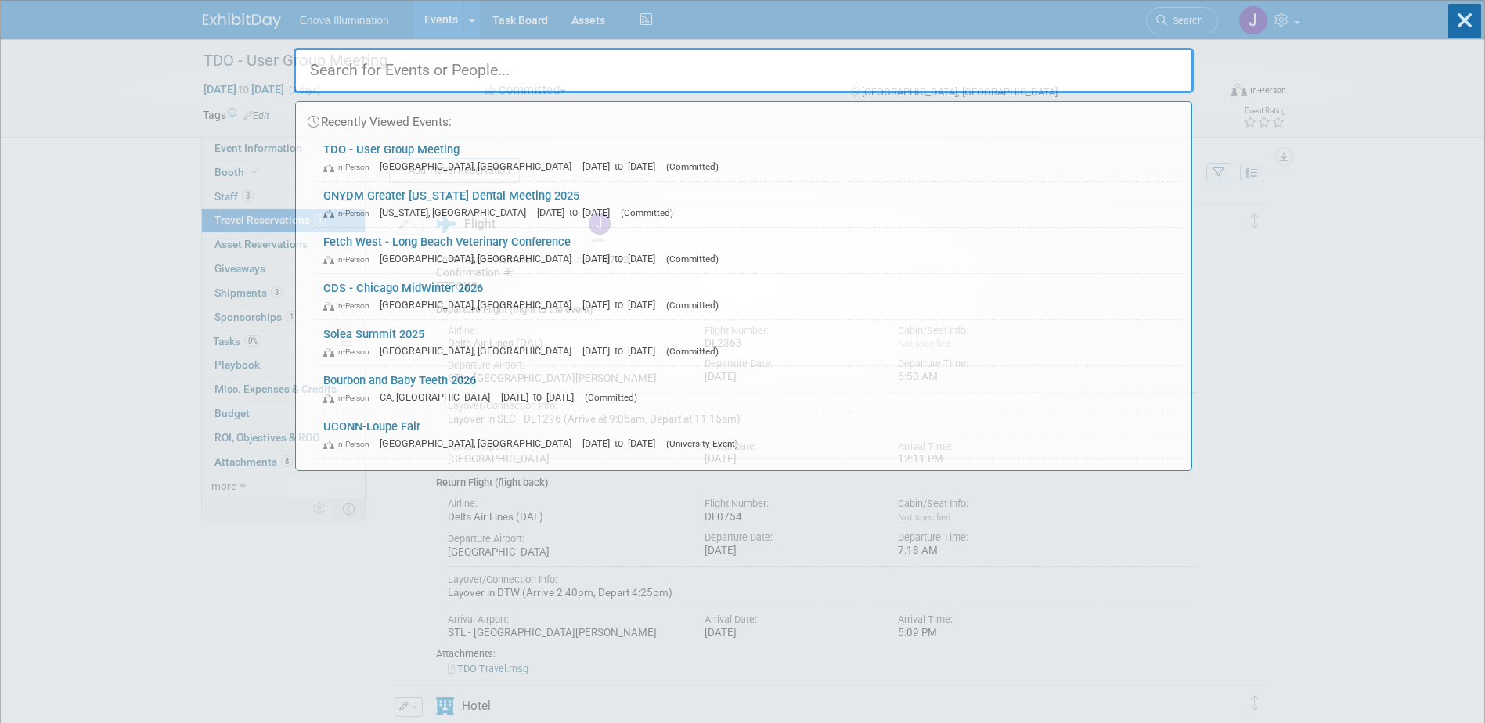
click at [872, 83] on input "text" at bounding box center [744, 70] width 900 height 45
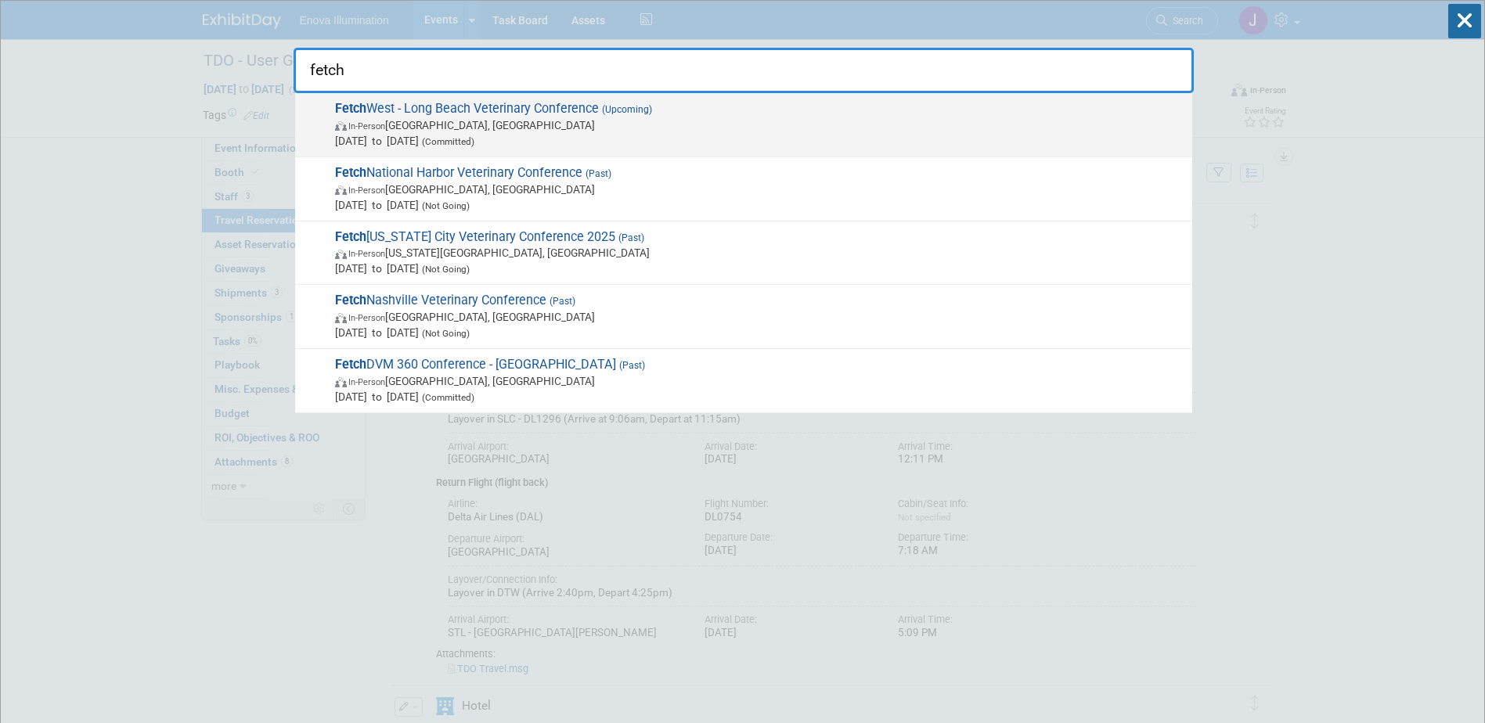
type input "fetch"
click at [339, 119] on span "In-Person Long Beach, CA" at bounding box center [759, 125] width 849 height 16
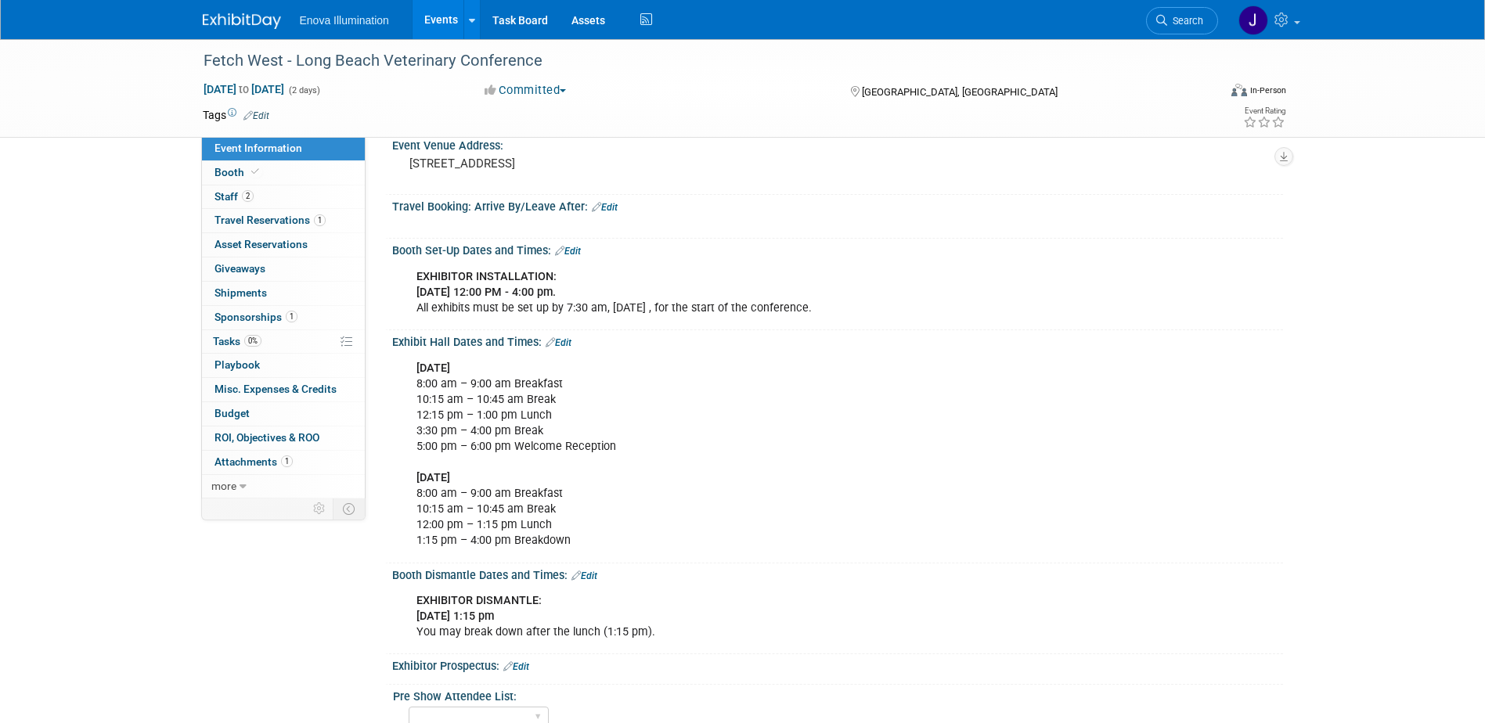
scroll to position [235, 0]
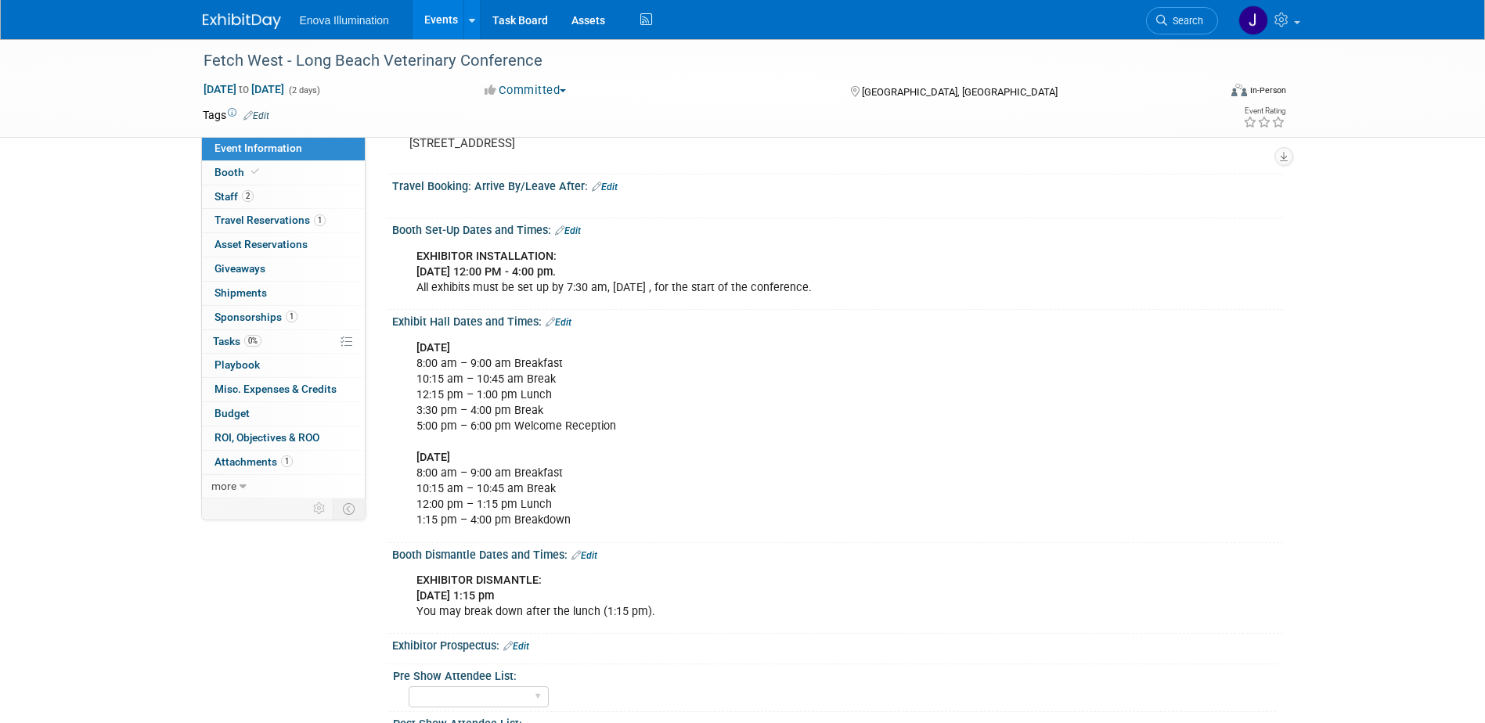
click at [565, 317] on link "Edit" at bounding box center [559, 322] width 26 height 11
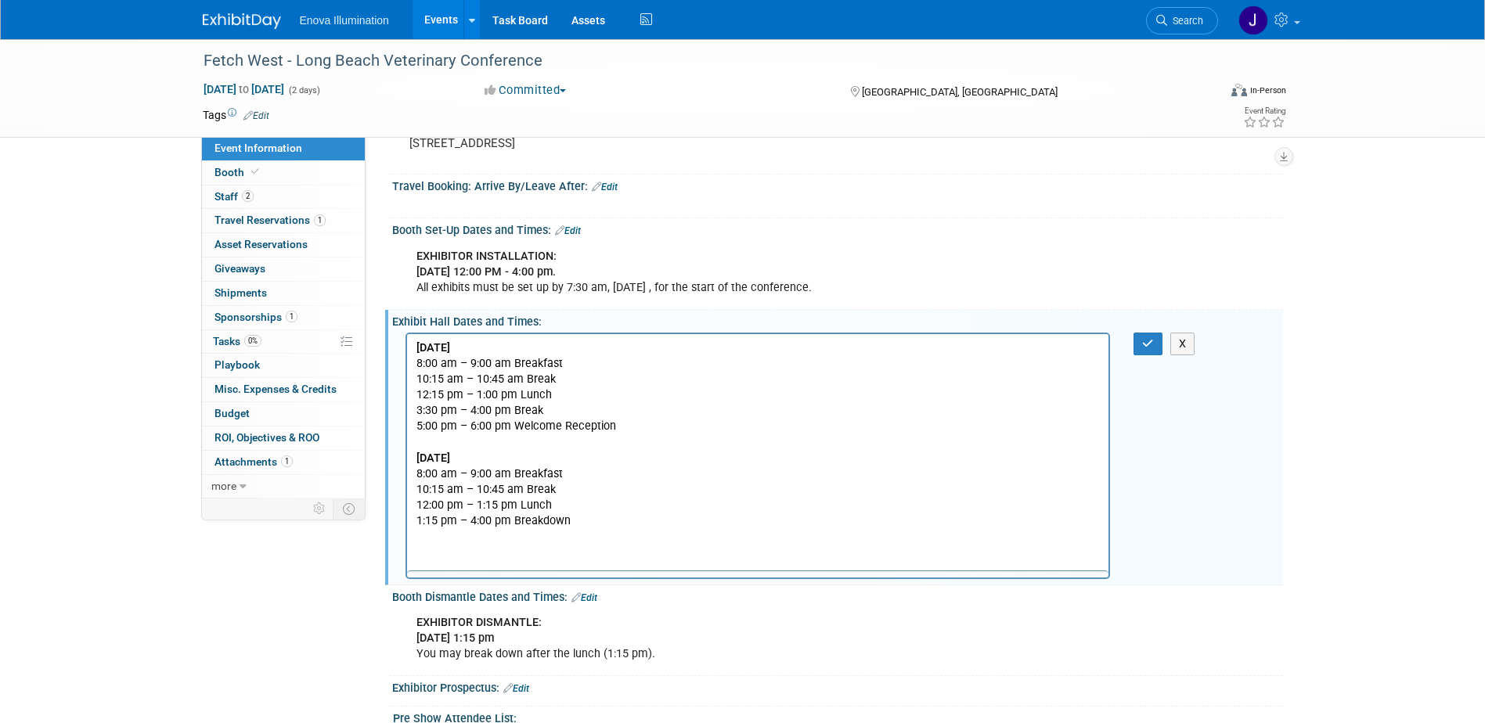
scroll to position [0, 0]
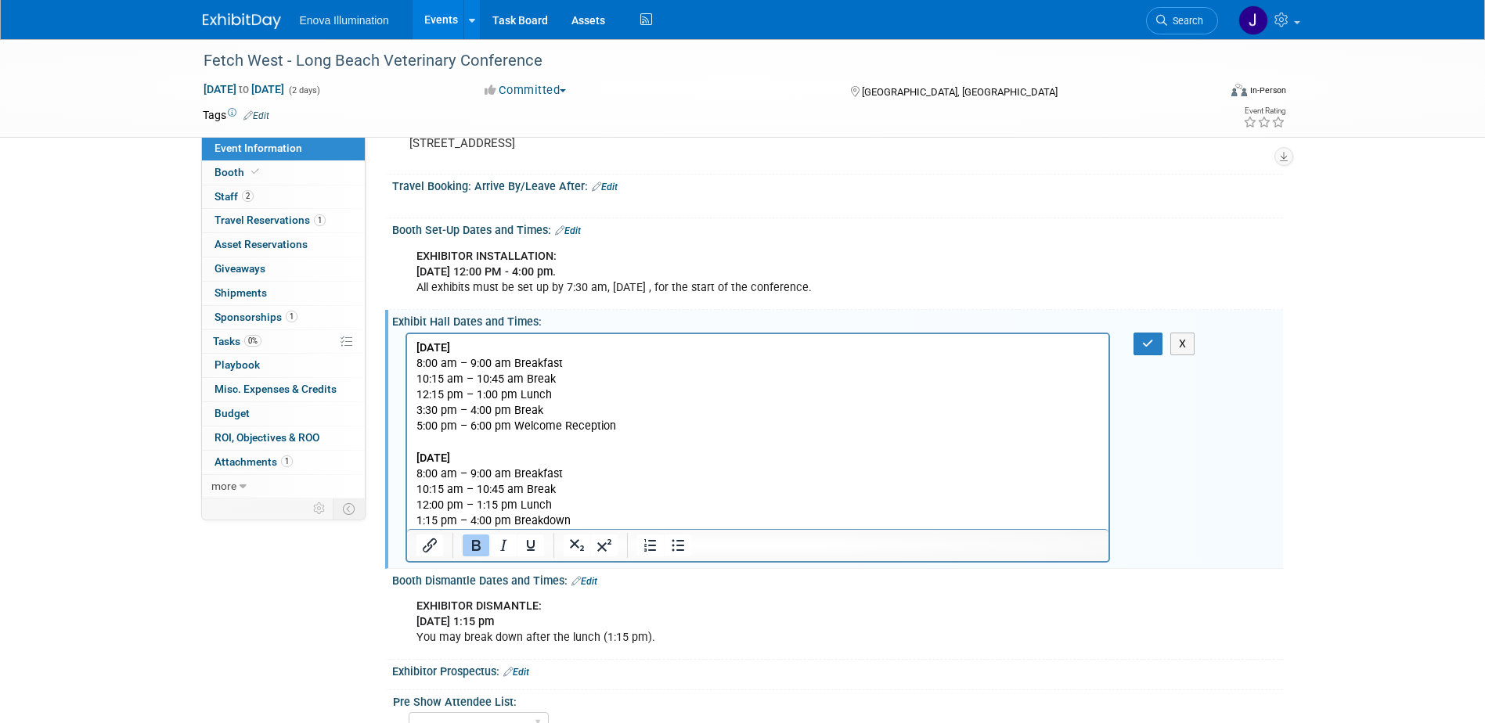
click at [587, 453] on p "FRIDAY, DECEMBER 5, 2025 8:00 am – 9:00 am Breakfast 10:15 am – 10:45 am Break …" at bounding box center [758, 434] width 684 height 189
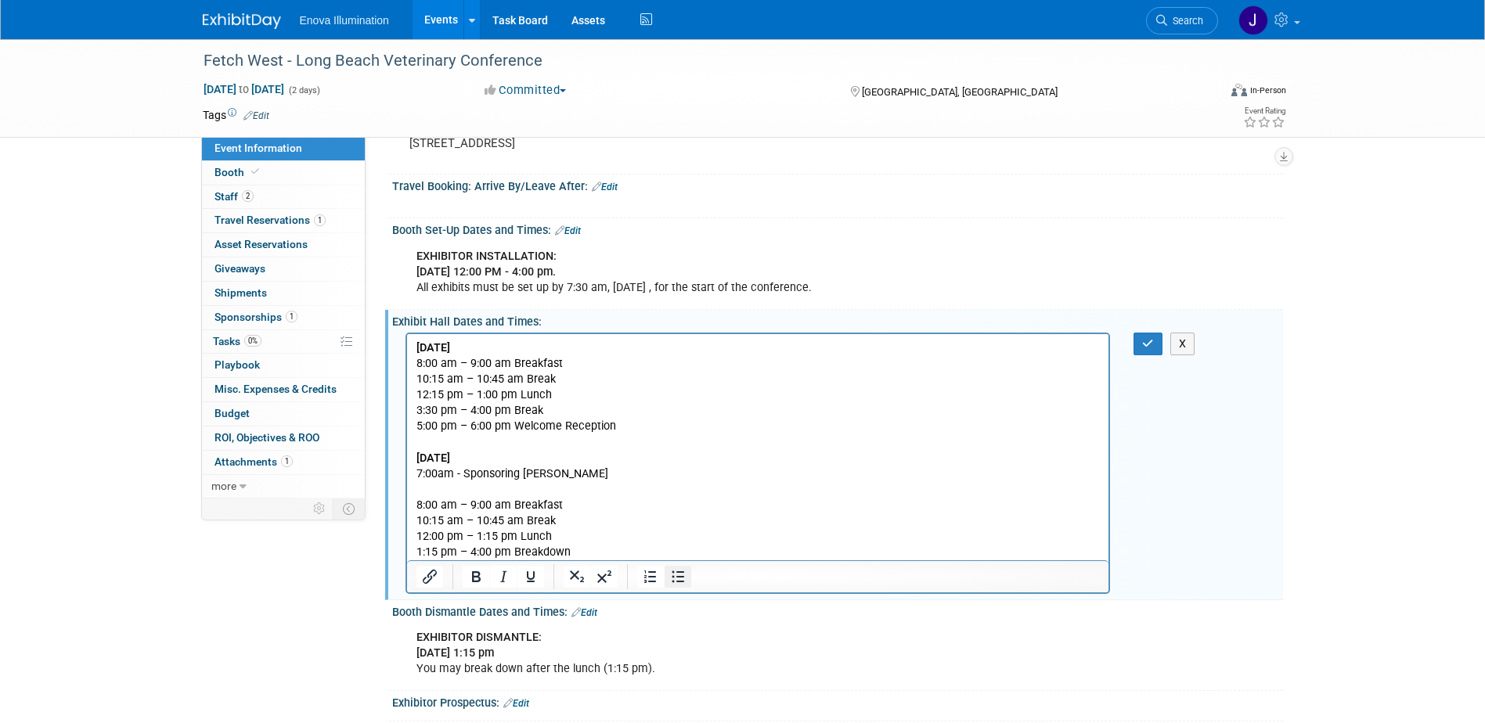
click at [672, 572] on icon "Bullet list" at bounding box center [677, 577] width 19 height 19
click at [445, 499] on ul "8:00 am – 9:00 am Breakfast 10:15 am – 10:45 am Break 12:00 pm – 1:15 pm Lunch …" at bounding box center [758, 520] width 684 height 78
click at [687, 583] on button "Bullet list" at bounding box center [678, 577] width 27 height 22
click at [567, 477] on p "7:00am - Sponsoring Benita" at bounding box center [758, 474] width 684 height 16
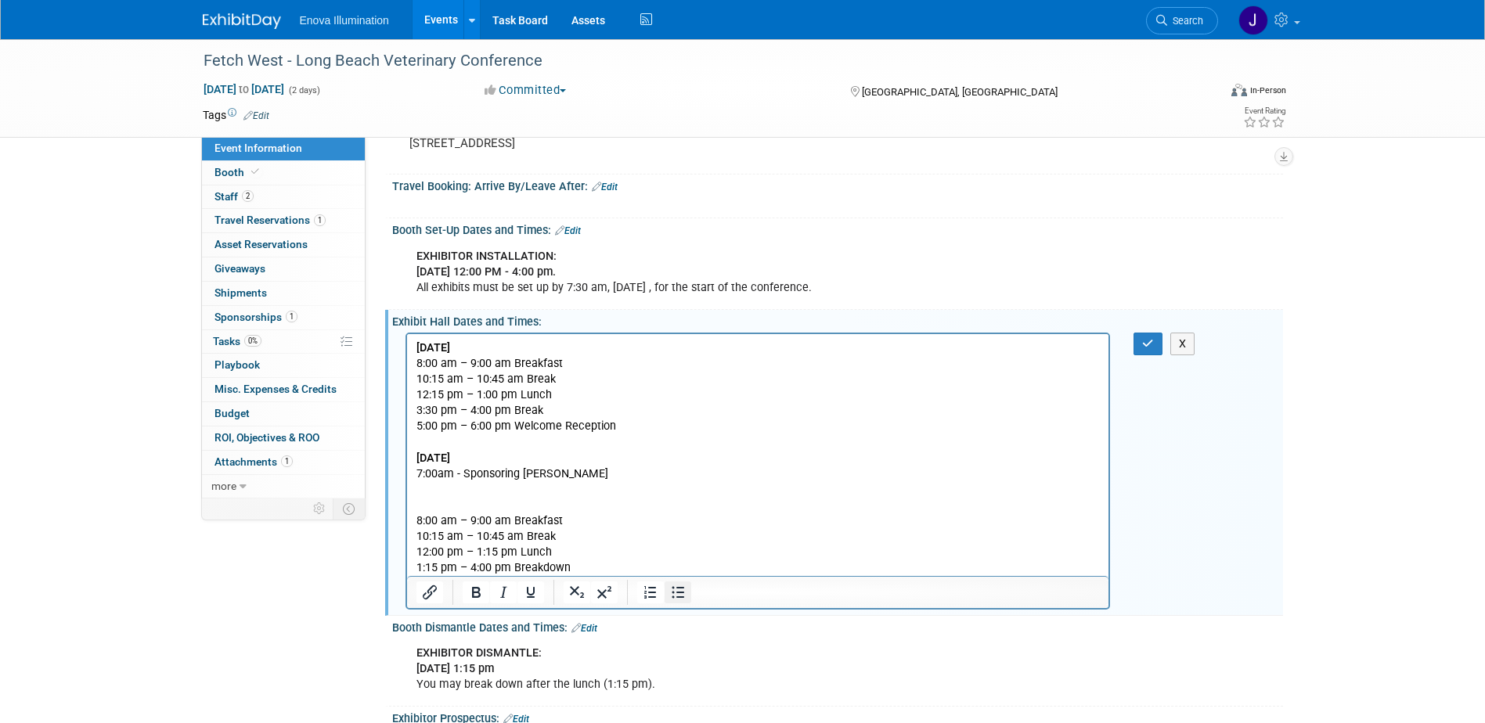
click at [670, 590] on icon "Bullet list" at bounding box center [677, 592] width 19 height 19
click at [477, 487] on li "Rich Text Area. Press ALT-0 for help." at bounding box center [773, 489] width 653 height 16
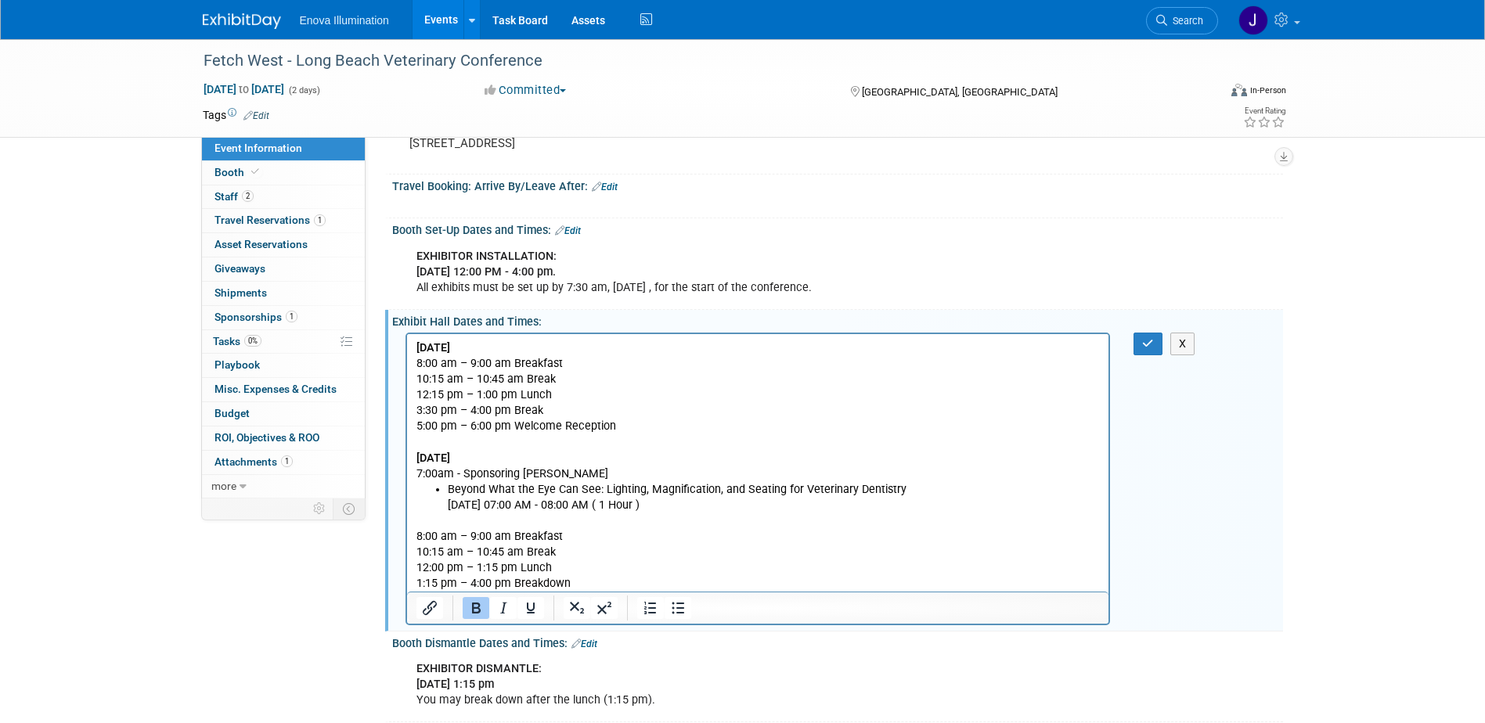
click at [452, 468] on p "7:00am - Sponsoring Benita" at bounding box center [758, 474] width 684 height 16
click at [438, 521] on p "8:00 am – 9:00 am Breakfast 10:15 am – 10:45 am Break 12:00 pm – 1:15 pm Lunch …" at bounding box center [758, 552] width 684 height 78
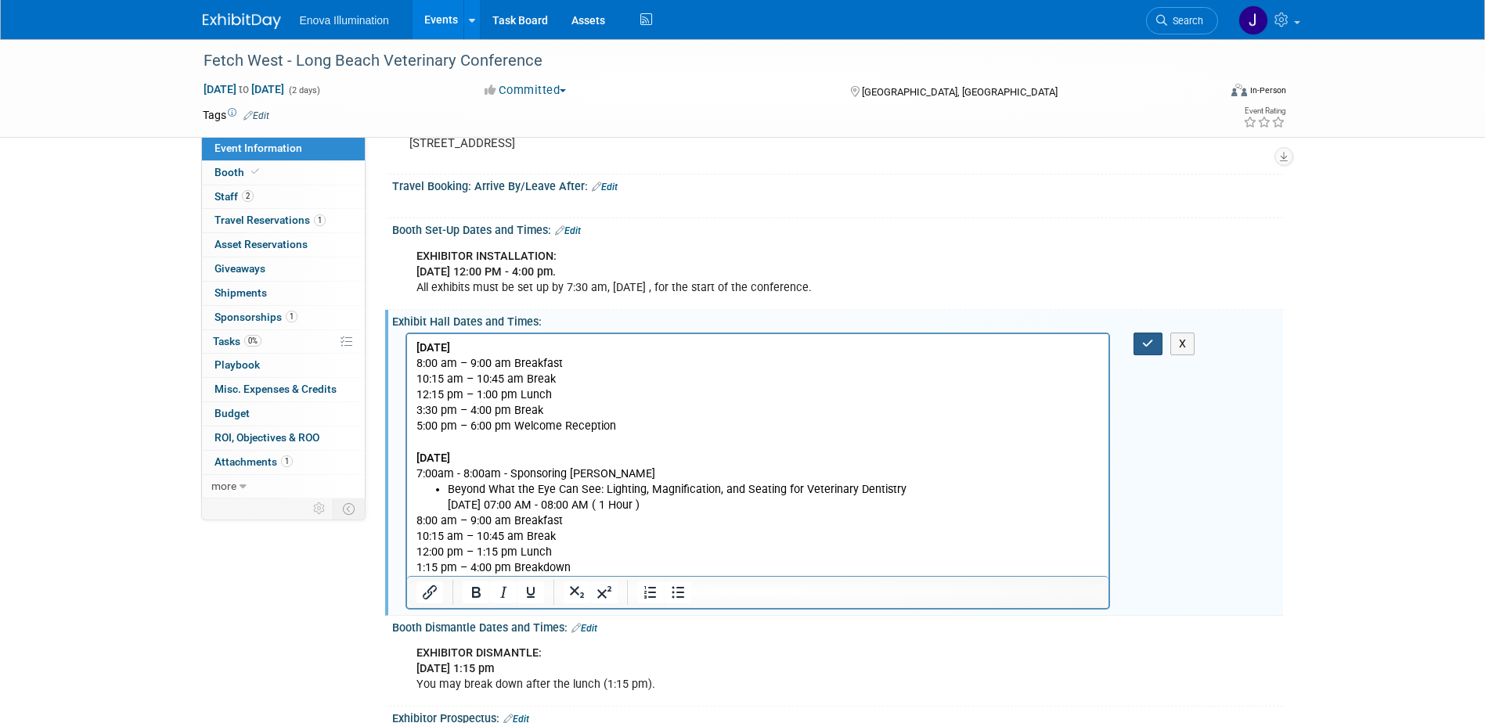
click at [1151, 344] on icon "button" at bounding box center [1148, 343] width 12 height 11
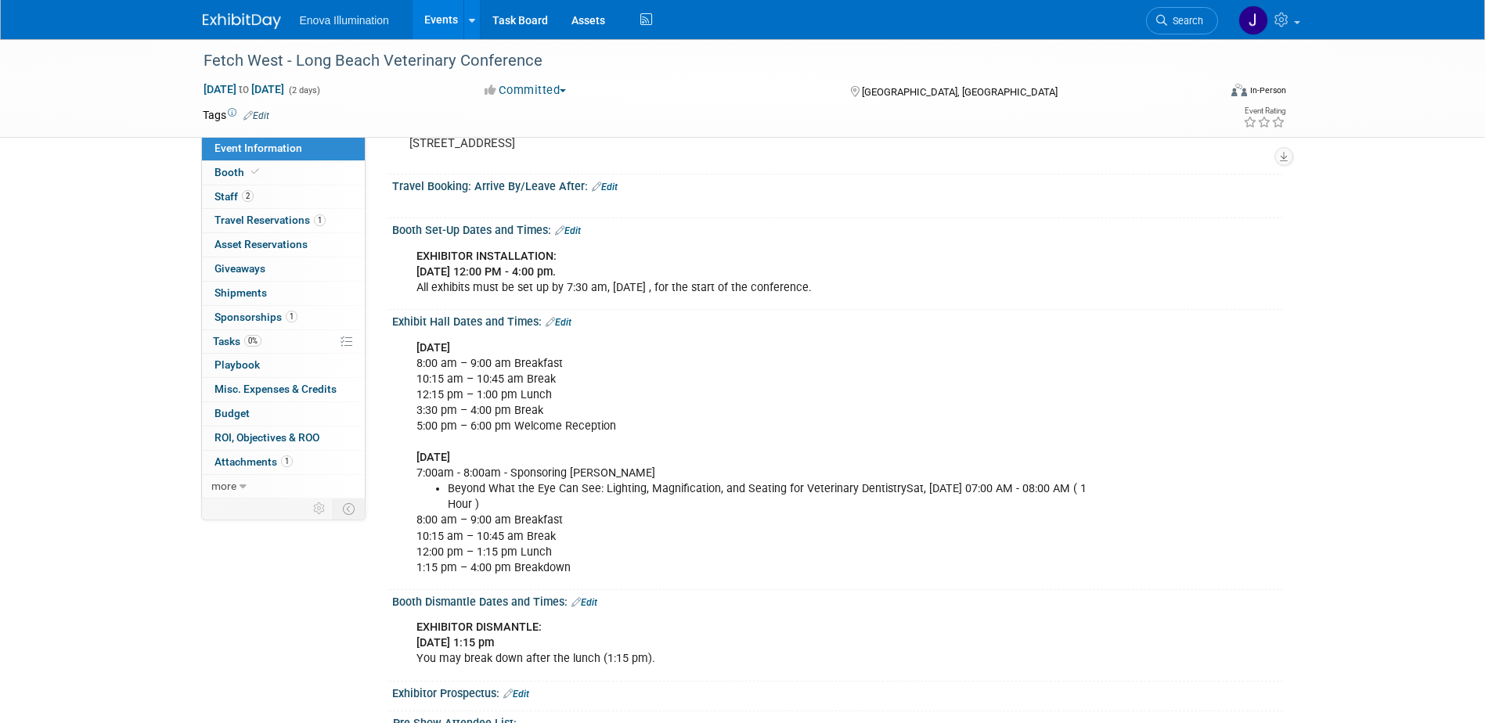
scroll to position [157, 0]
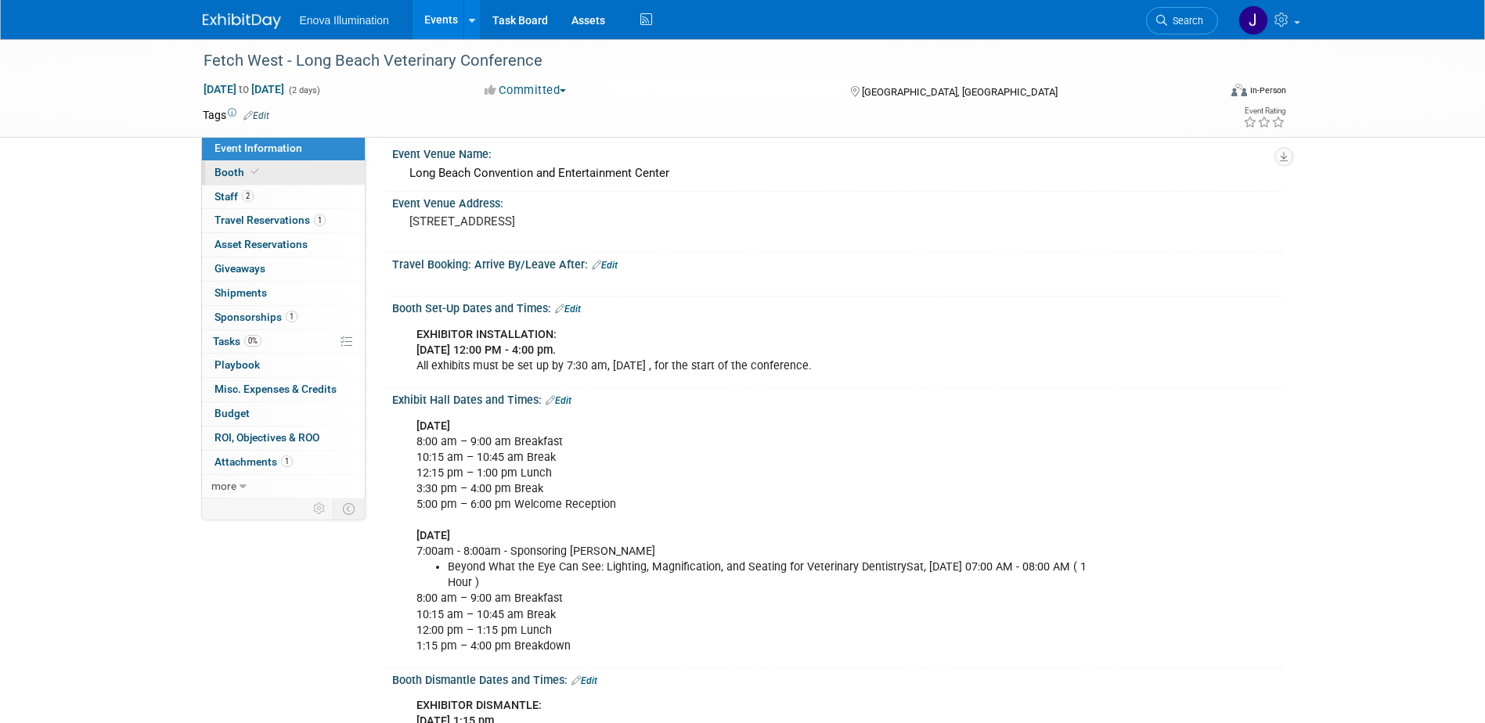
click at [278, 173] on link "Booth" at bounding box center [283, 172] width 163 height 23
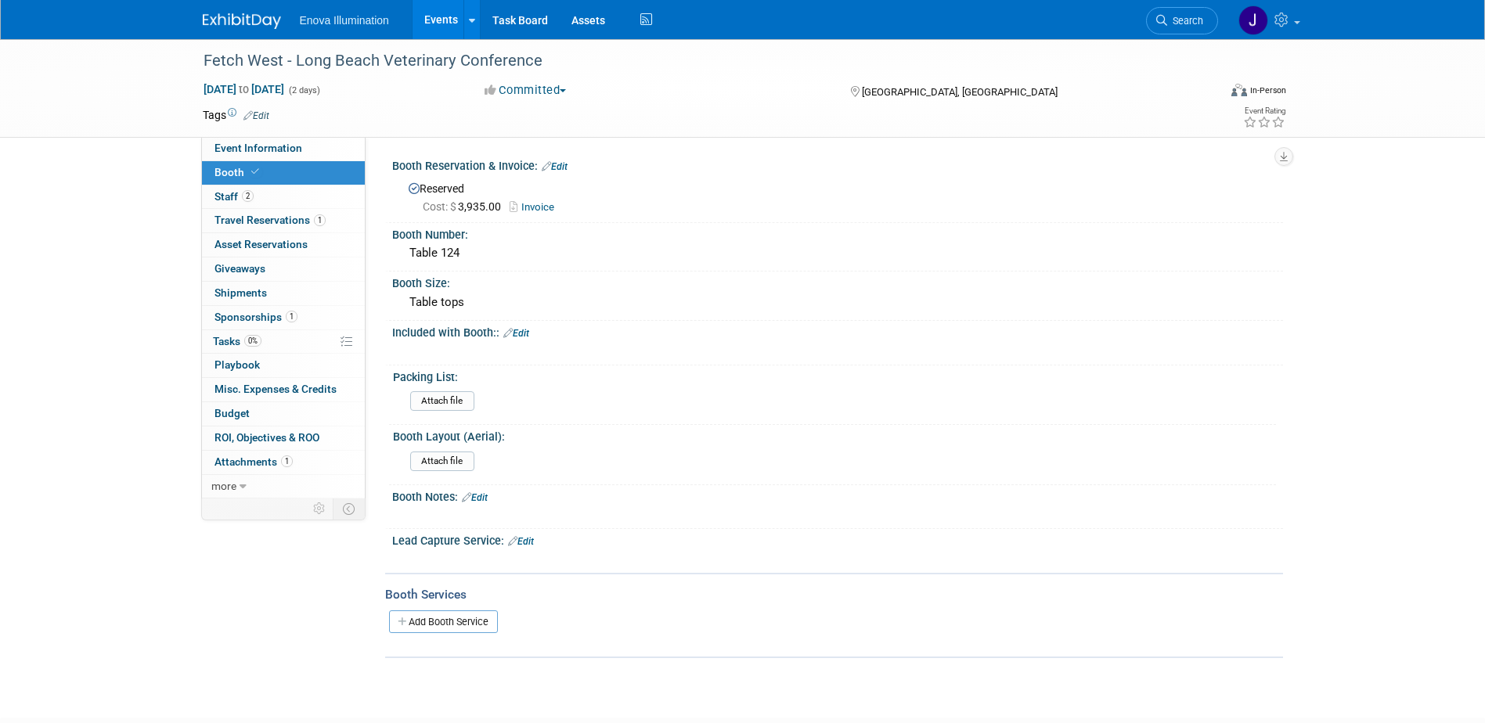
drag, startPoint x: 529, startPoint y: 328, endPoint x: 494, endPoint y: 338, distance: 36.7
click at [528, 328] on link "Edit" at bounding box center [516, 333] width 26 height 11
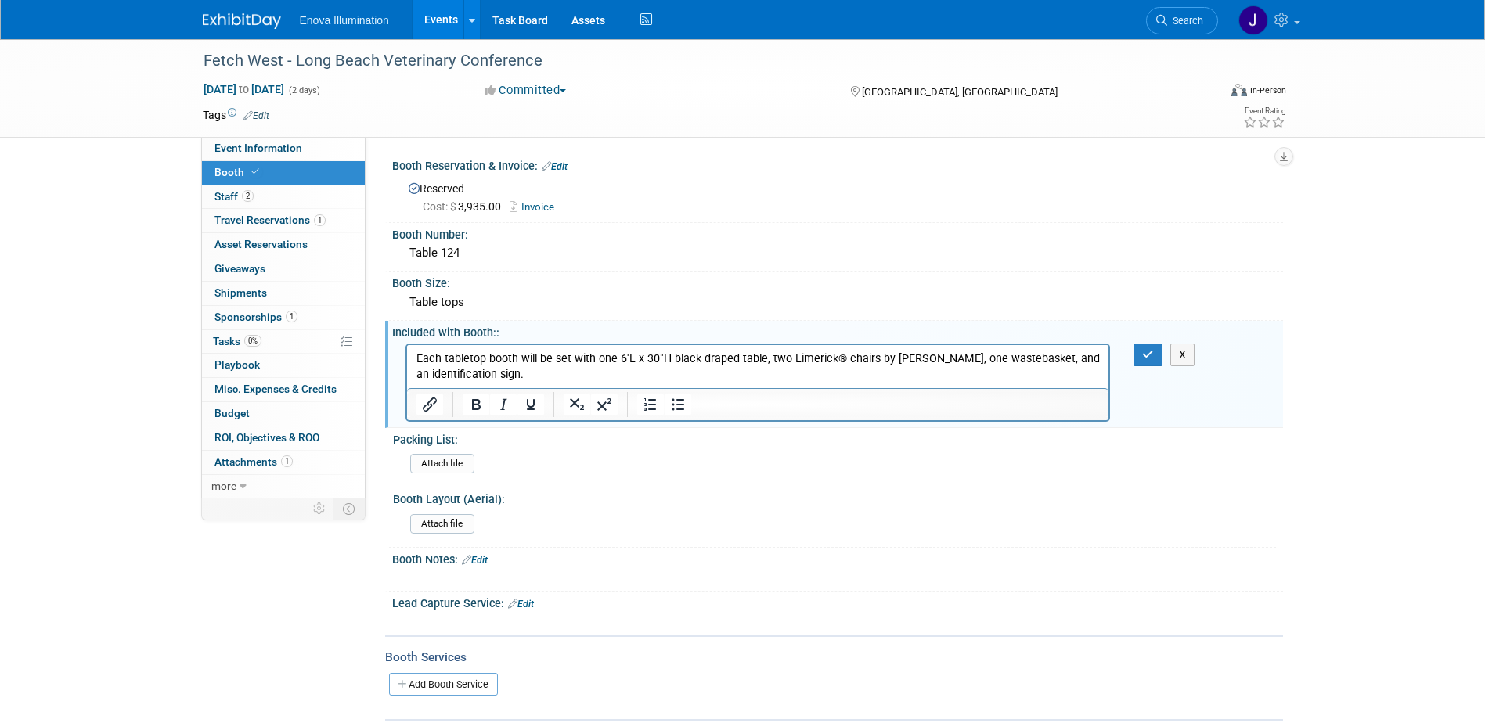
click at [591, 357] on p "Each tabletop booth will be set with one 6'L x 30"H black draped table, two Lim…" at bounding box center [758, 366] width 684 height 31
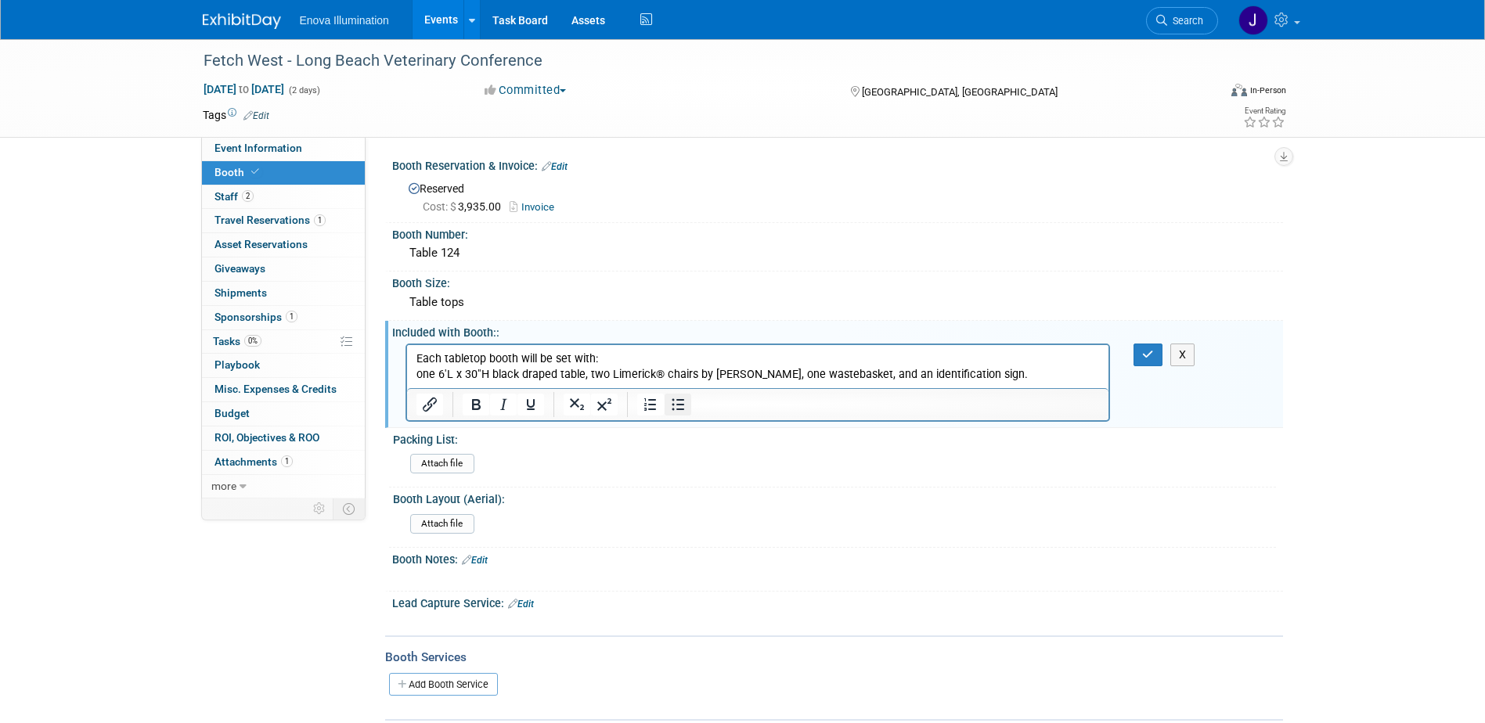
click at [674, 403] on icon "Bullet list" at bounding box center [678, 404] width 13 height 12
click at [610, 374] on li "one 6'L x 30"H black draped table, two Limerick® chairs by Herman Miller, one w…" at bounding box center [773, 374] width 653 height 16
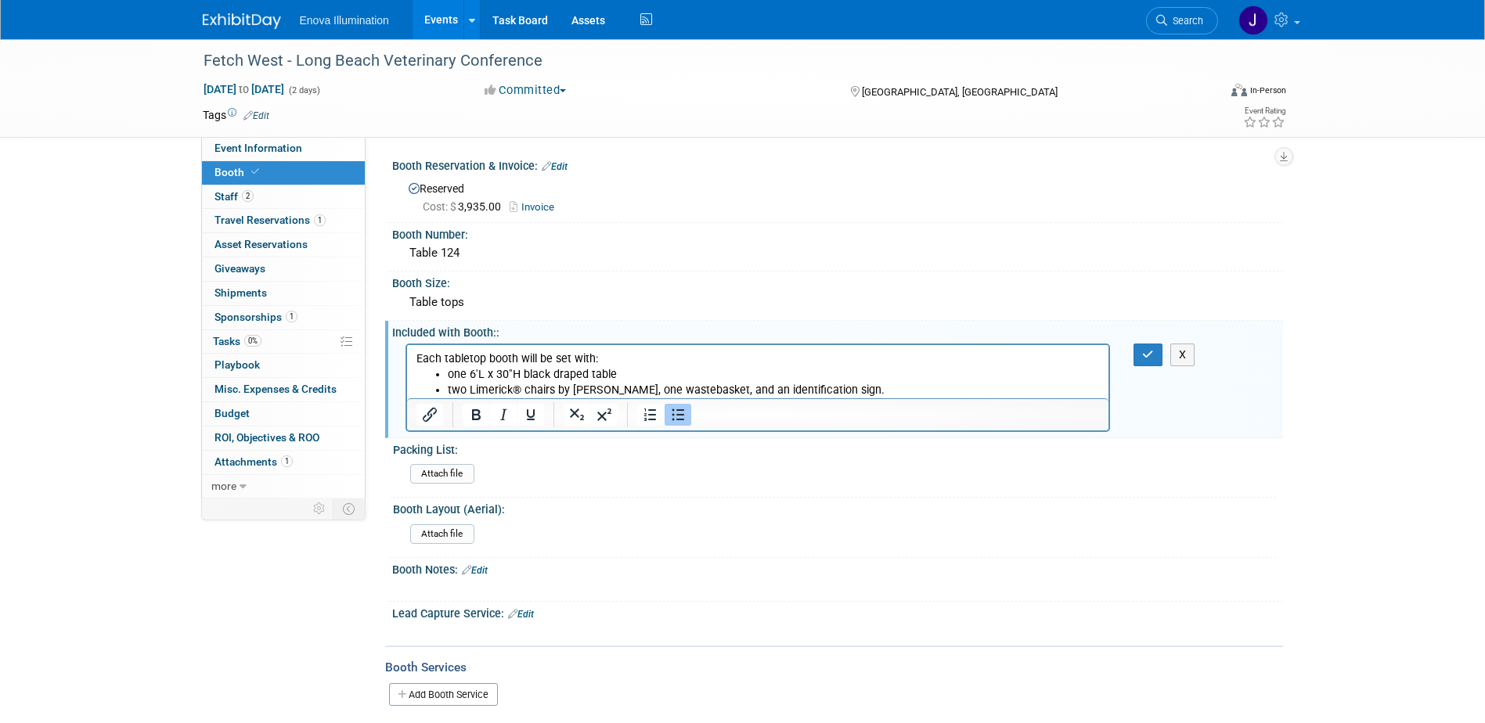
click at [640, 391] on li "two Limerick® chairs by Herman Miller, one wastebasket, and an identification s…" at bounding box center [773, 390] width 653 height 16
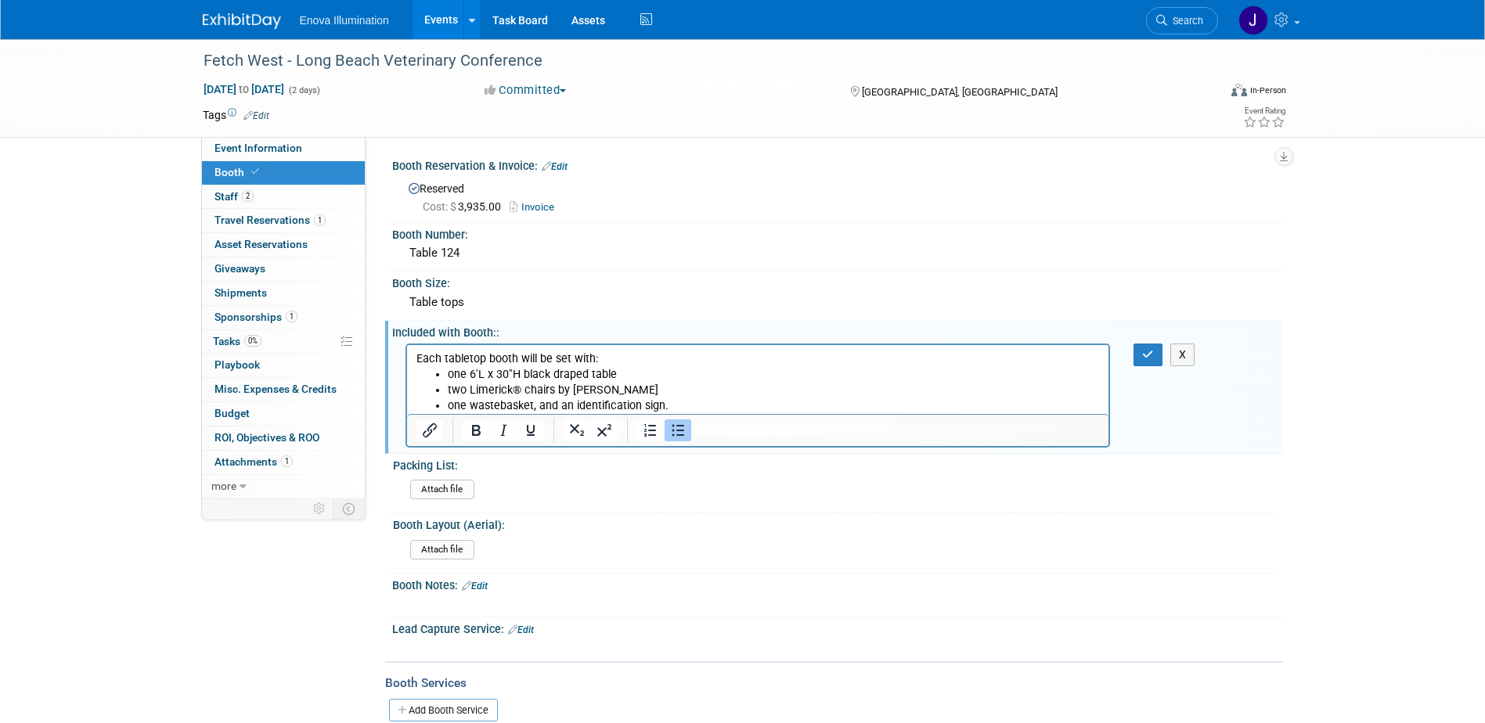
click at [530, 409] on li "one wastebasket, and an identification sign." at bounding box center [773, 406] width 653 height 16
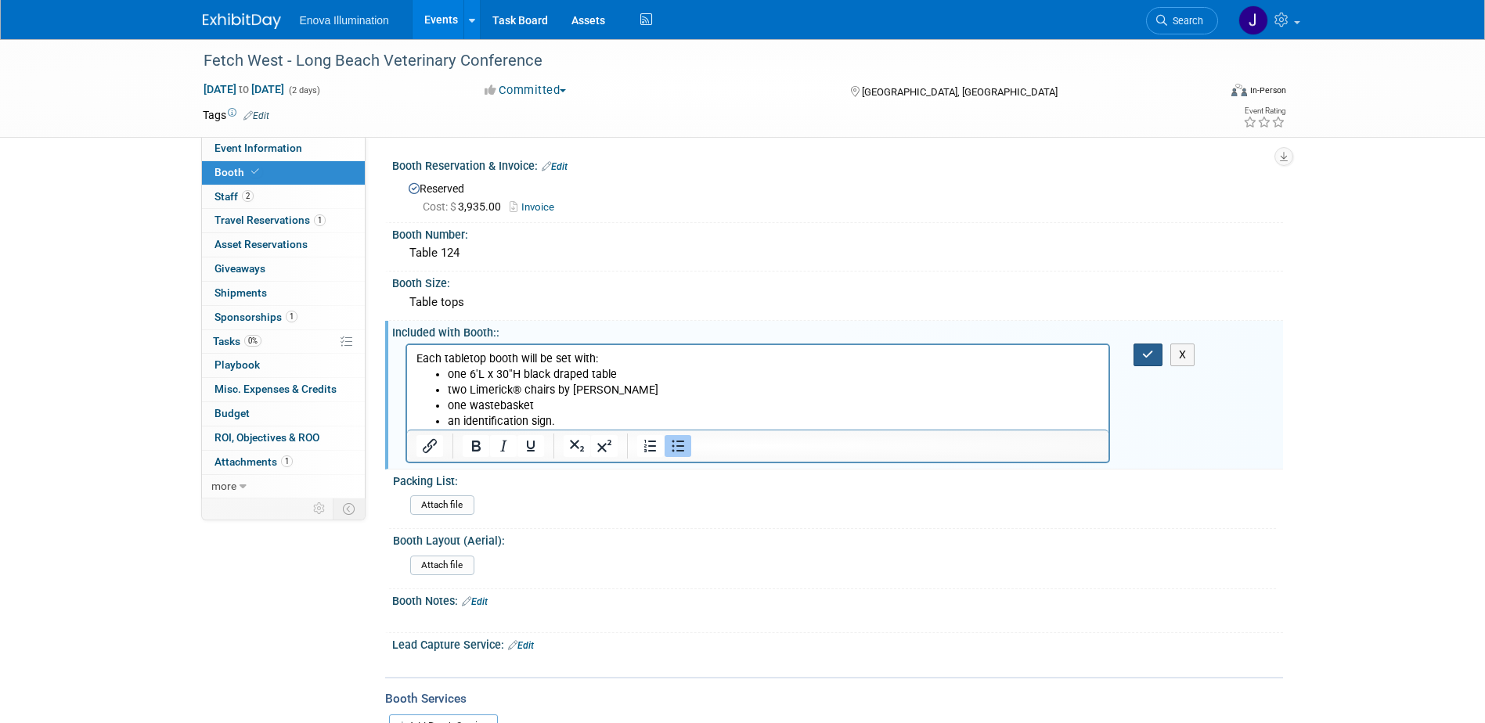
click at [1142, 356] on icon "button" at bounding box center [1148, 354] width 12 height 11
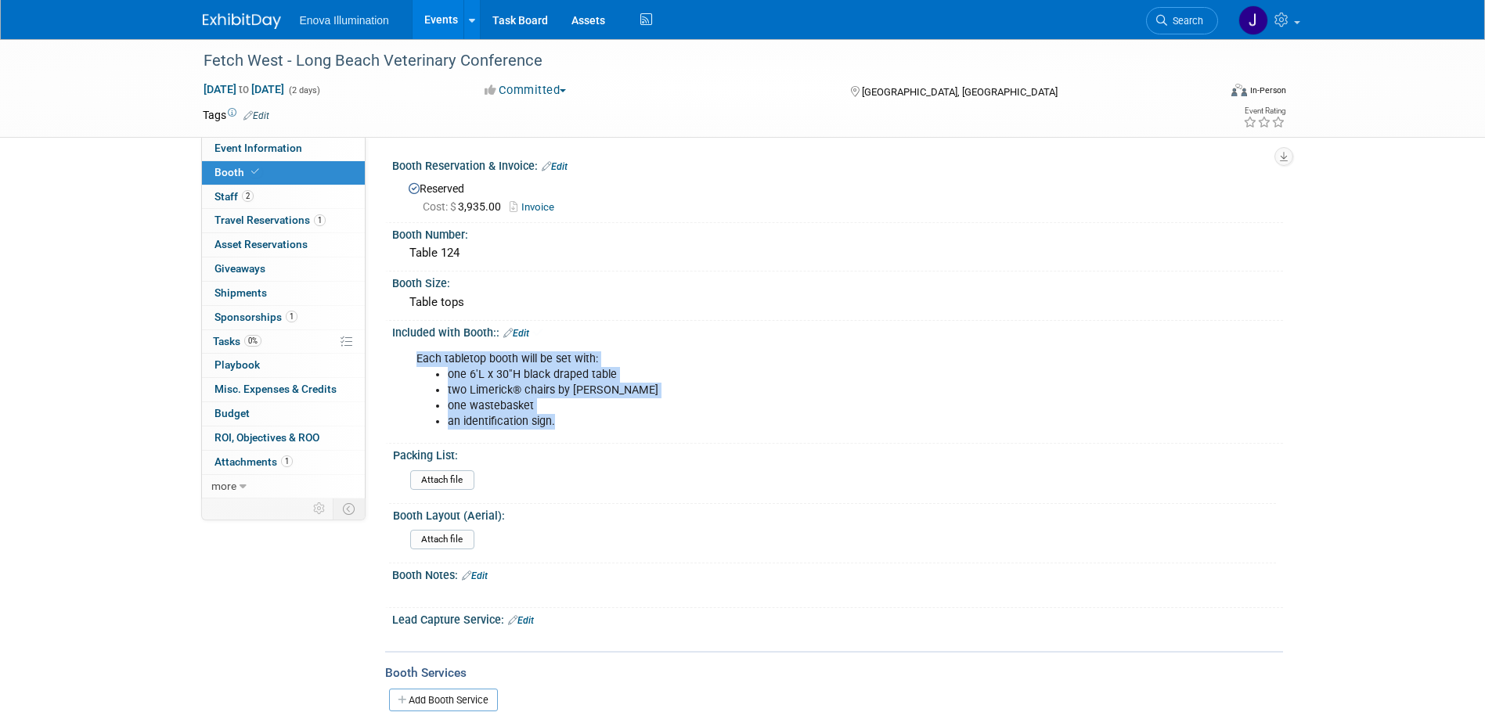
drag, startPoint x: 581, startPoint y: 421, endPoint x: 403, endPoint y: 355, distance: 189.5
click at [403, 355] on div "Each tabletop booth will be set with: one 6'L x 30"H black draped table two Lim…" at bounding box center [837, 389] width 891 height 99
drag, startPoint x: 403, startPoint y: 355, endPoint x: 450, endPoint y: 355, distance: 47.0
copy div "Each tabletop booth will be set with: one 6'L x 30"H black draped table two Lim…"
click at [281, 144] on span "Event Information" at bounding box center [258, 148] width 88 height 13
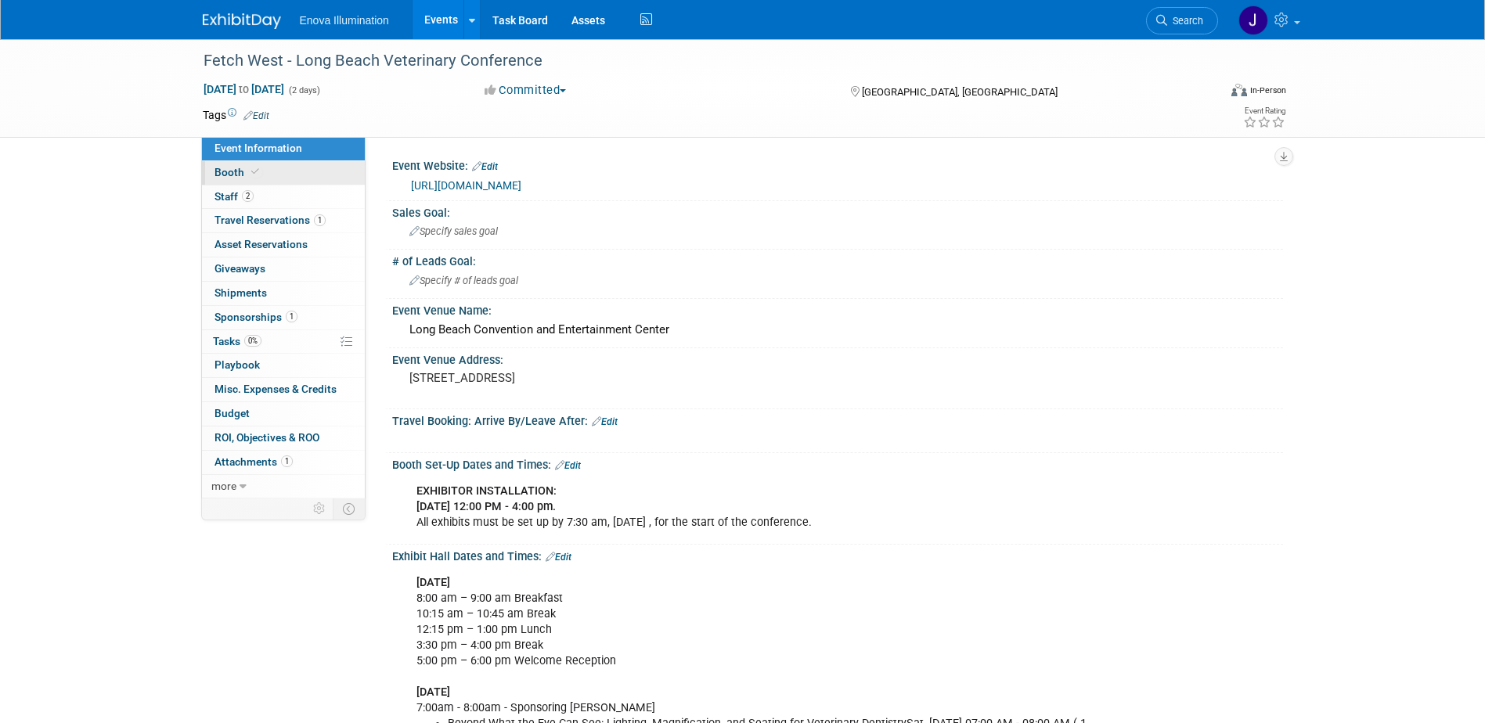
click at [277, 172] on link "Booth" at bounding box center [283, 172] width 163 height 23
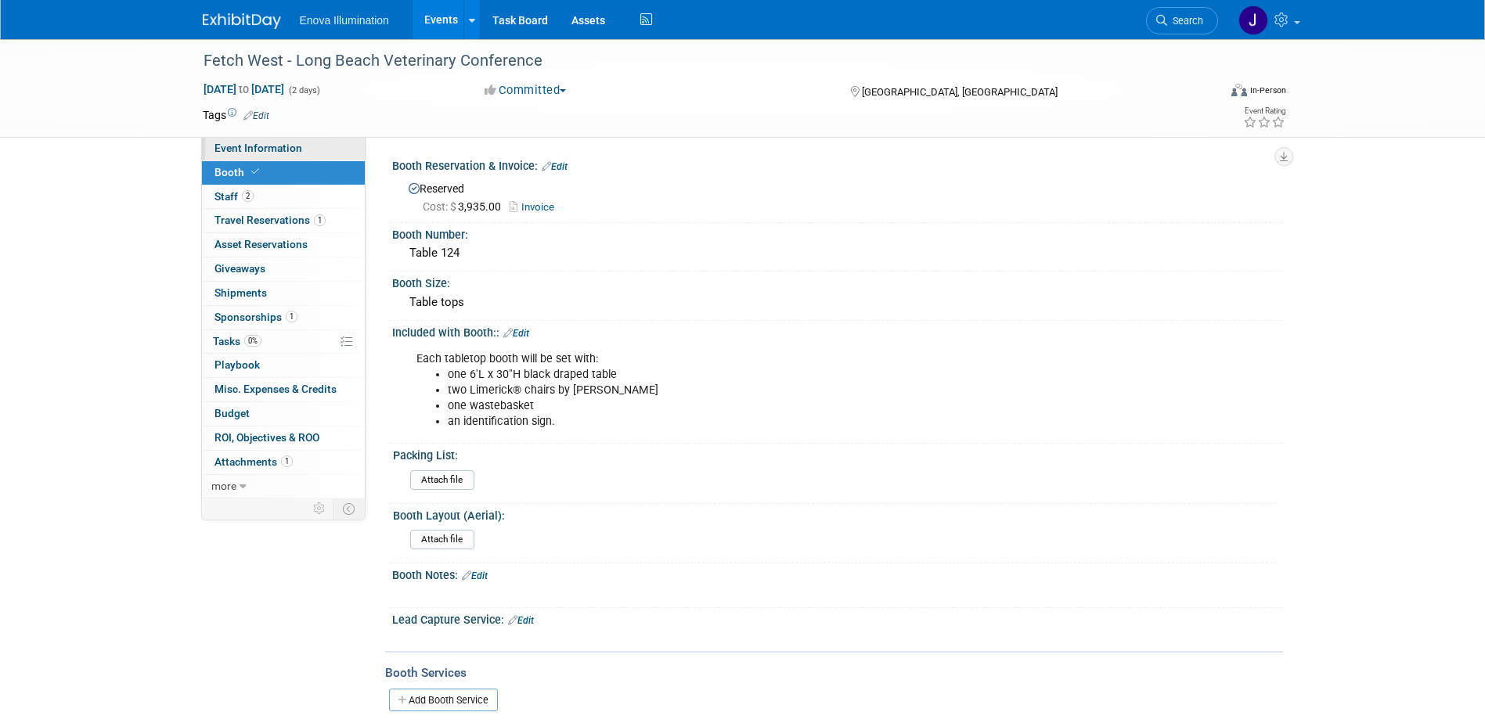
click at [283, 149] on span "Event Information" at bounding box center [258, 148] width 88 height 13
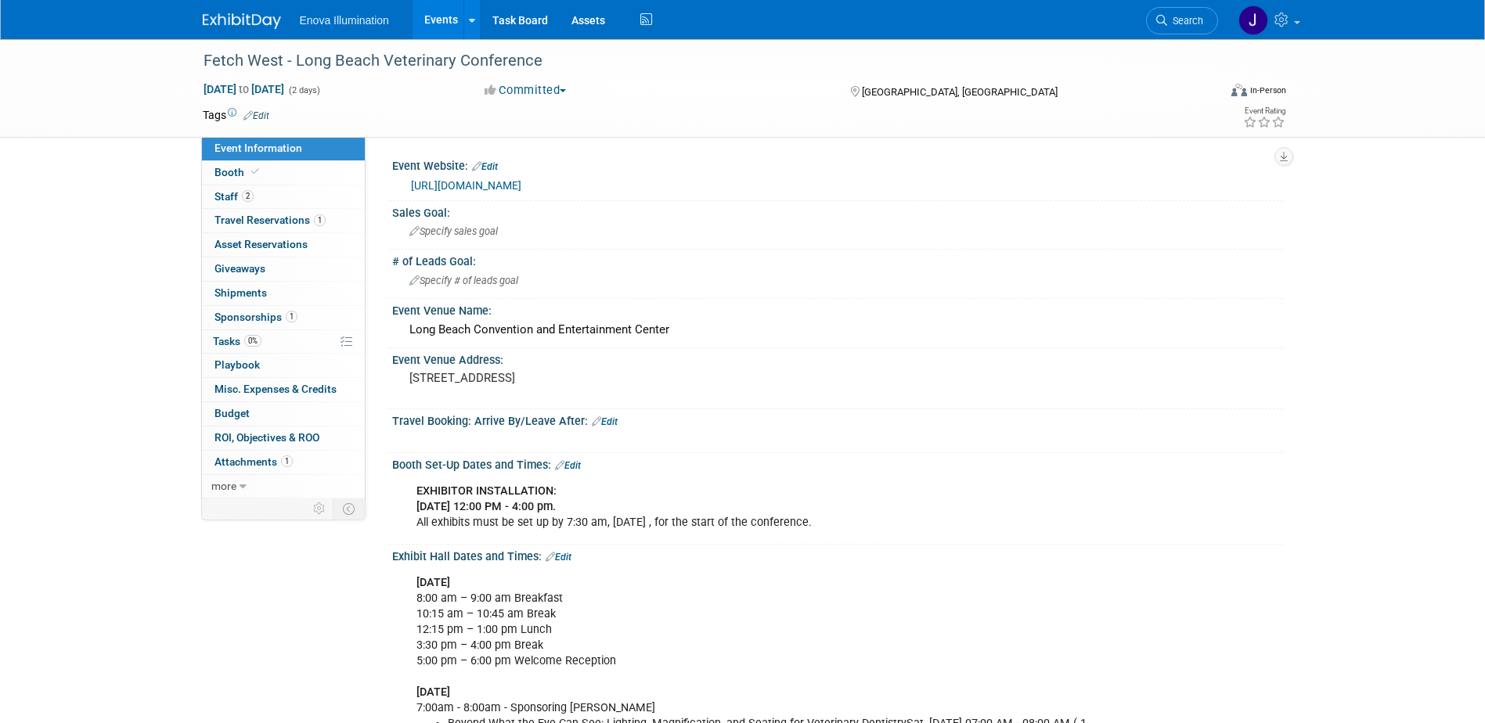
click at [571, 463] on link "Edit" at bounding box center [568, 465] width 26 height 11
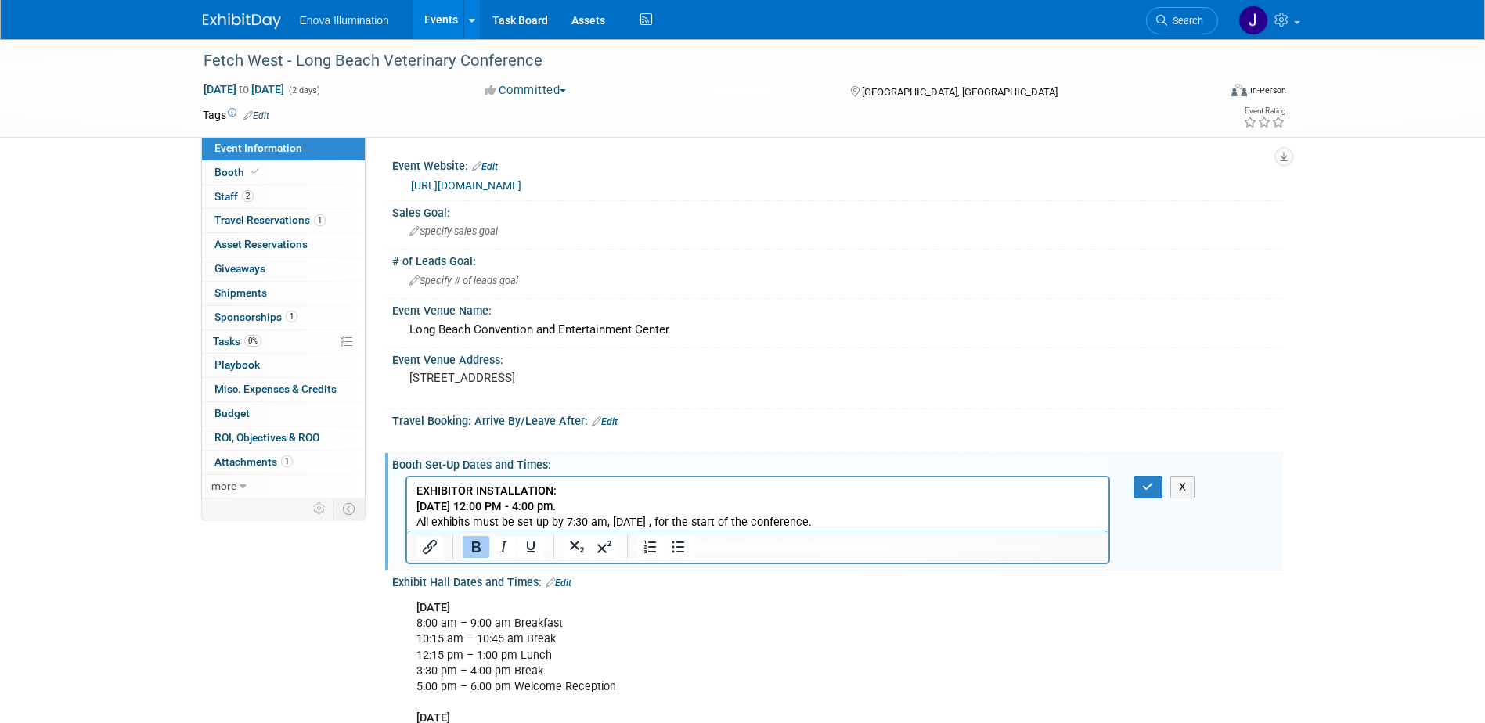
click at [544, 507] on b "Thursday, December 4 | 12:00 PM - 4:00 pm." at bounding box center [485, 505] width 139 height 13
click at [1150, 486] on icon "button" at bounding box center [1148, 486] width 12 height 11
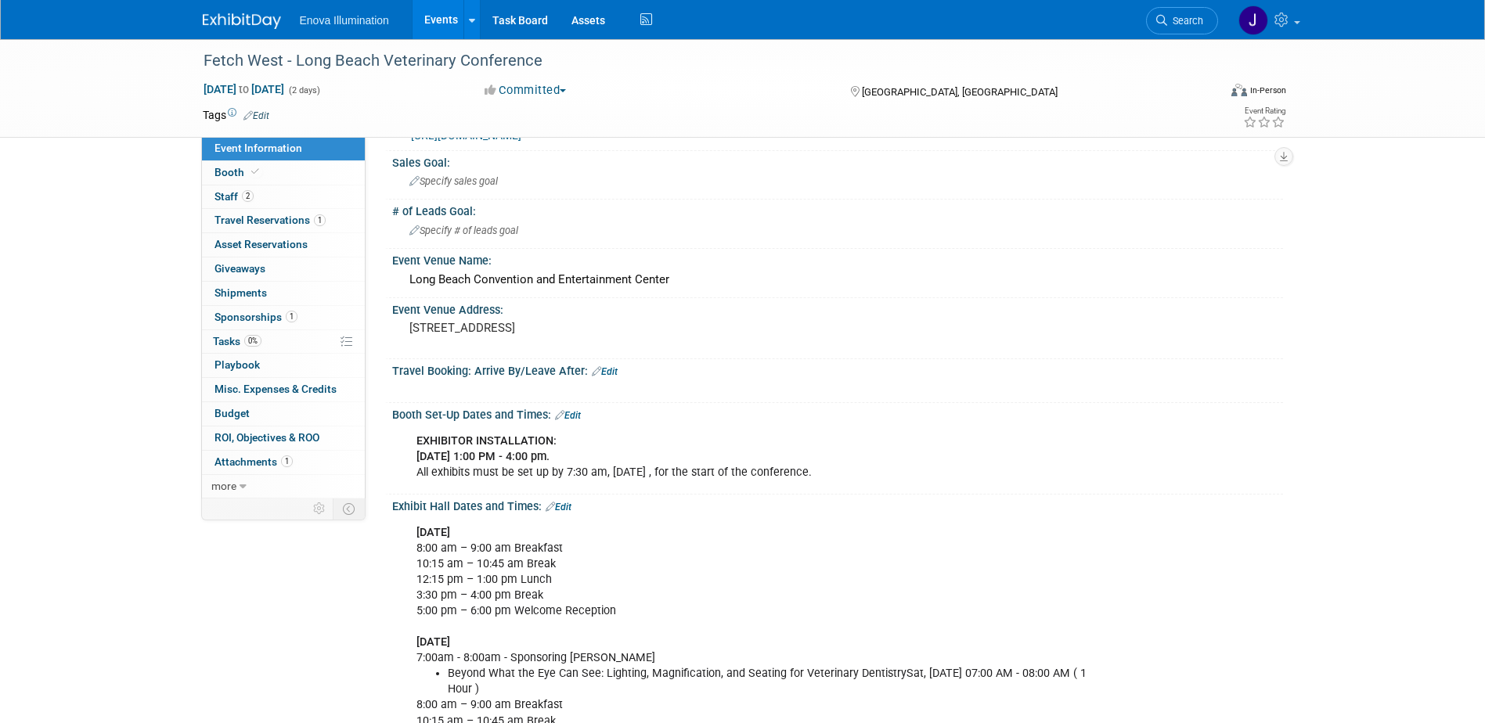
scroll to position [78, 0]
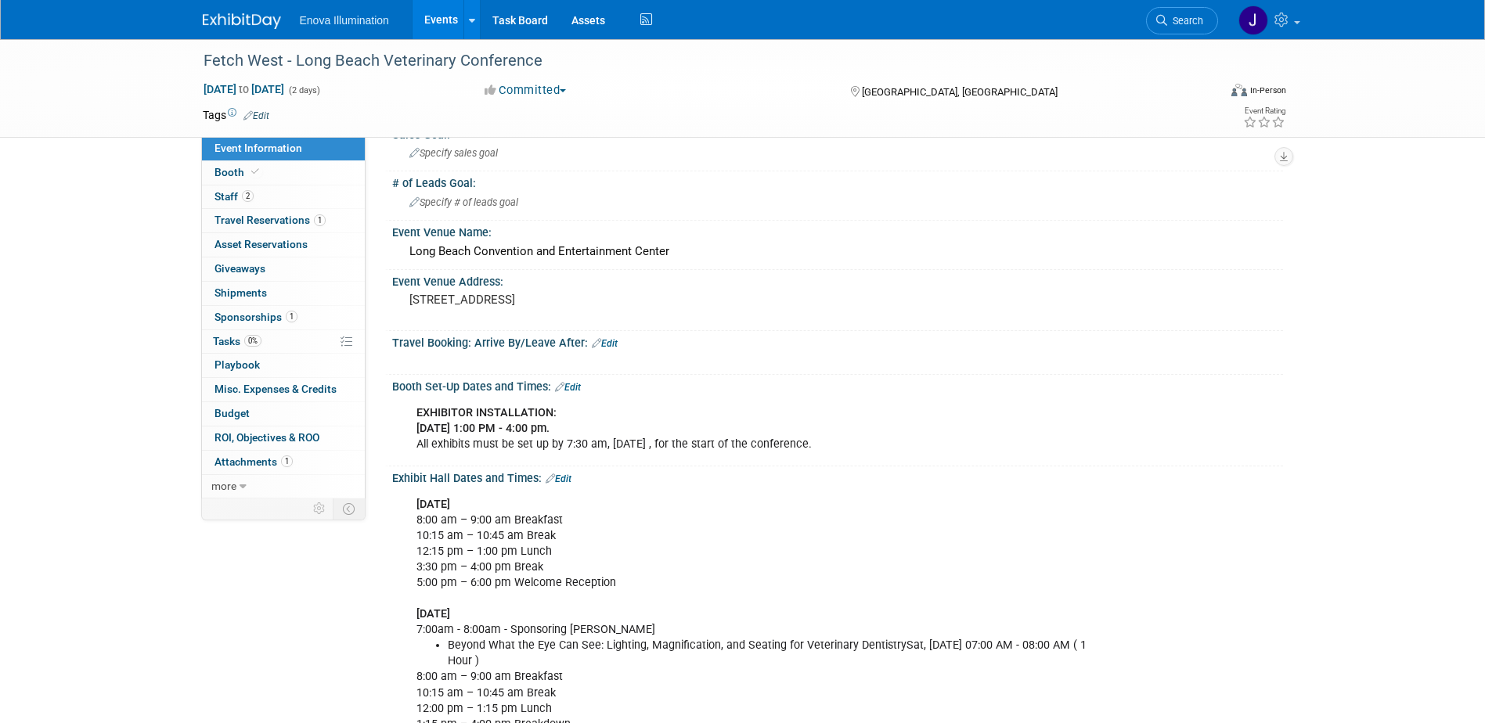
click at [568, 475] on link "Edit" at bounding box center [559, 479] width 26 height 11
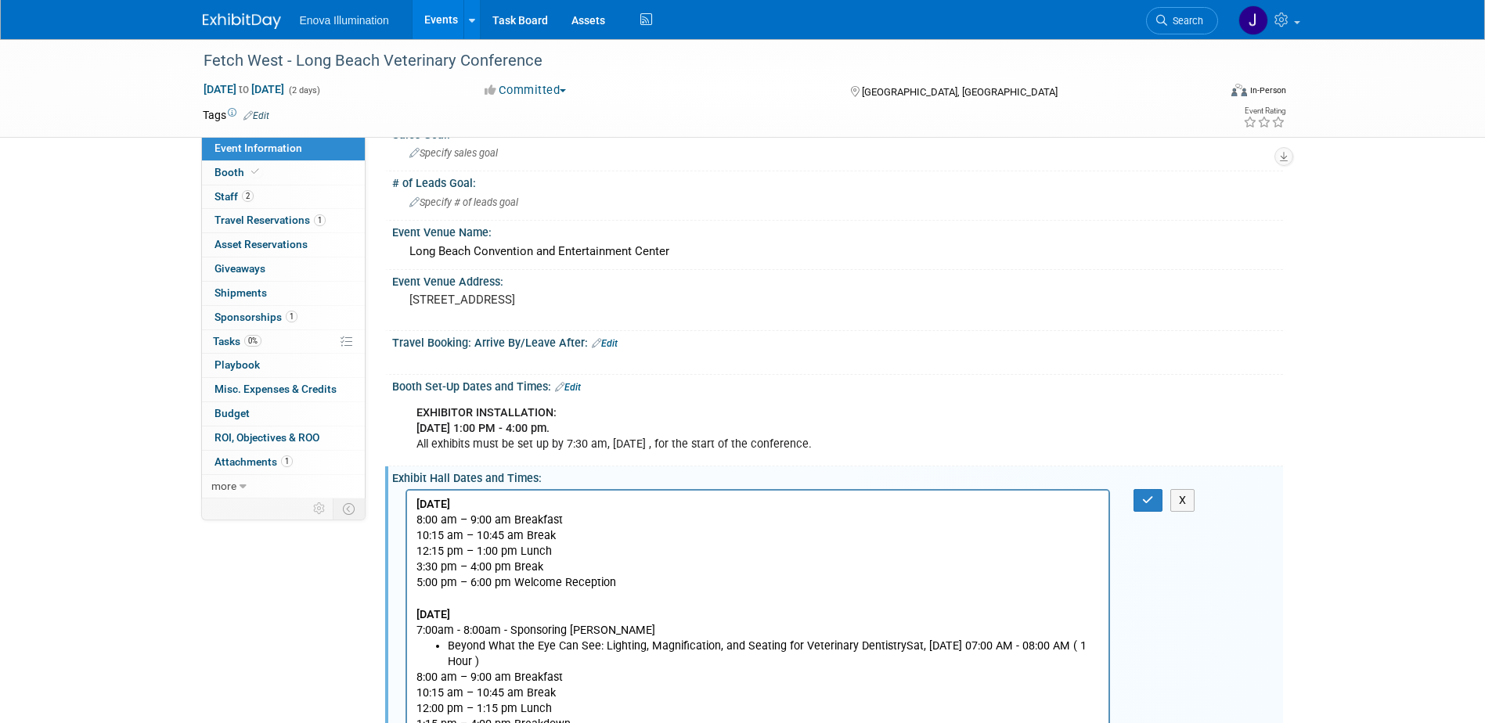
scroll to position [0, 0]
click at [565, 497] on p "FRIDAY, DECEMBER 5, 2025 8:00 am – 9:00 am Breakfast 10:15 am – 10:45 am Break …" at bounding box center [758, 567] width 684 height 142
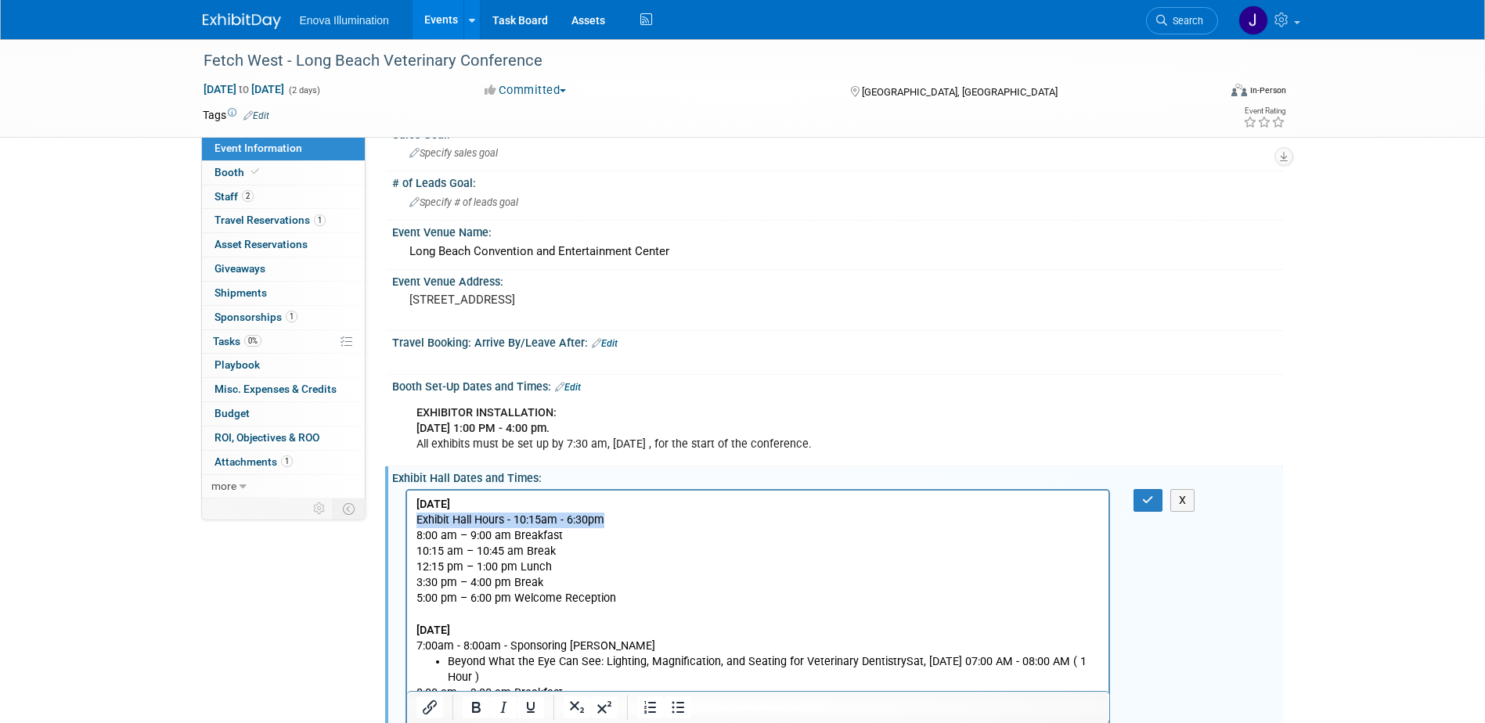
drag, startPoint x: 606, startPoint y: 522, endPoint x: 408, endPoint y: 517, distance: 198.1
click at [408, 517] on html "FRIDAY, DECEMBER 5, 2025 Exhibit Hall Hours - 10:15am - 6:30pm 8:00 am – 9:00 a…" at bounding box center [757, 619] width 702 height 258
click at [470, 708] on icon "Bold" at bounding box center [476, 707] width 19 height 19
click at [469, 606] on p "Exhibit Hall Hours - 10:15am - 6:30pm 8:00 am – 9:00 am Breakfast 10:15 am – 10…" at bounding box center [758, 583] width 684 height 142
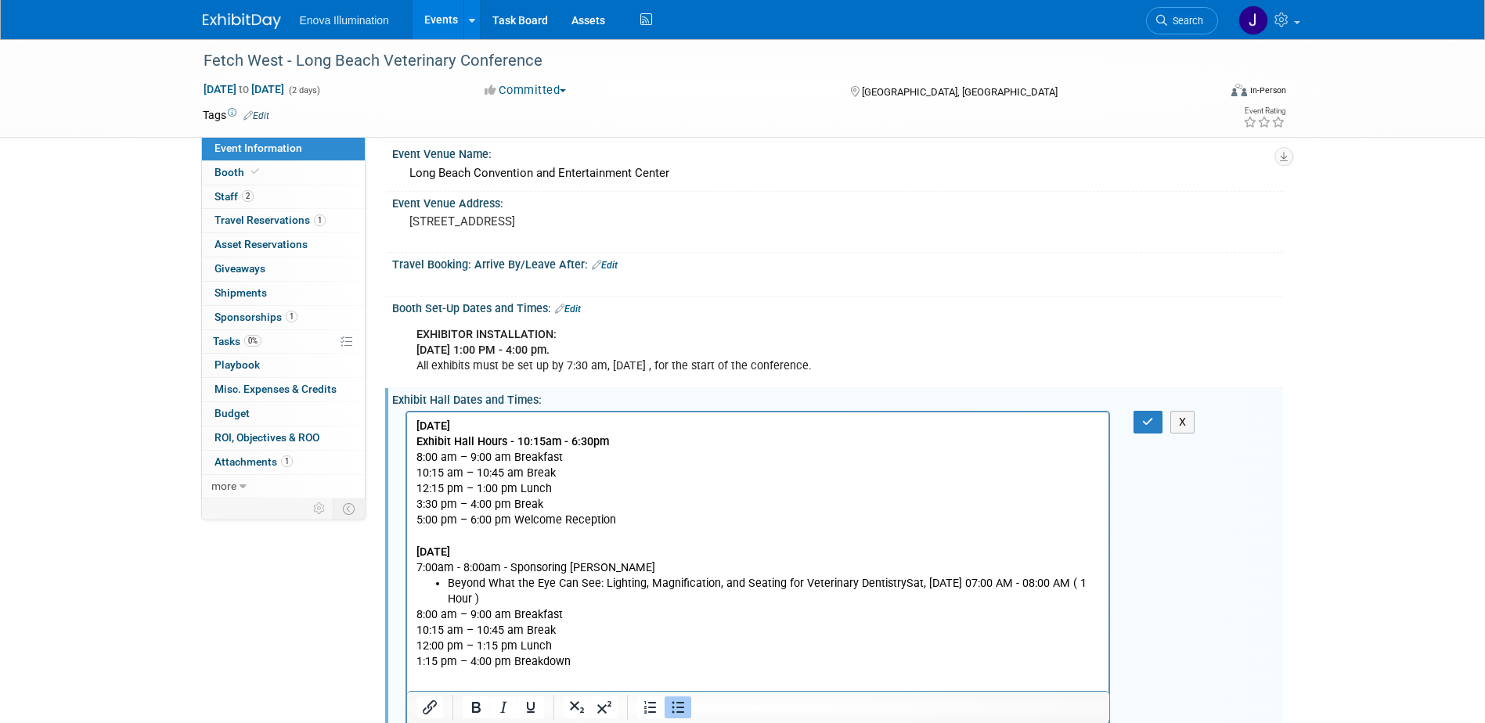
click at [506, 603] on li "Beyond What the Eye Can See: Lighting, Magnification, and Seating for Veterinar…" at bounding box center [773, 590] width 653 height 31
drag, startPoint x: 614, startPoint y: 613, endPoint x: 408, endPoint y: 607, distance: 206.7
click at [408, 607] on html "FRIDAY, DECEMBER 5, 2025 Exhibit Hall Hours - 10:15am - 6:30pm 8:00 am – 9:00 a…" at bounding box center [757, 548] width 702 height 273
click at [472, 705] on icon "Bold" at bounding box center [476, 707] width 19 height 19
drag, startPoint x: 602, startPoint y: 564, endPoint x: 407, endPoint y: 560, distance: 195.0
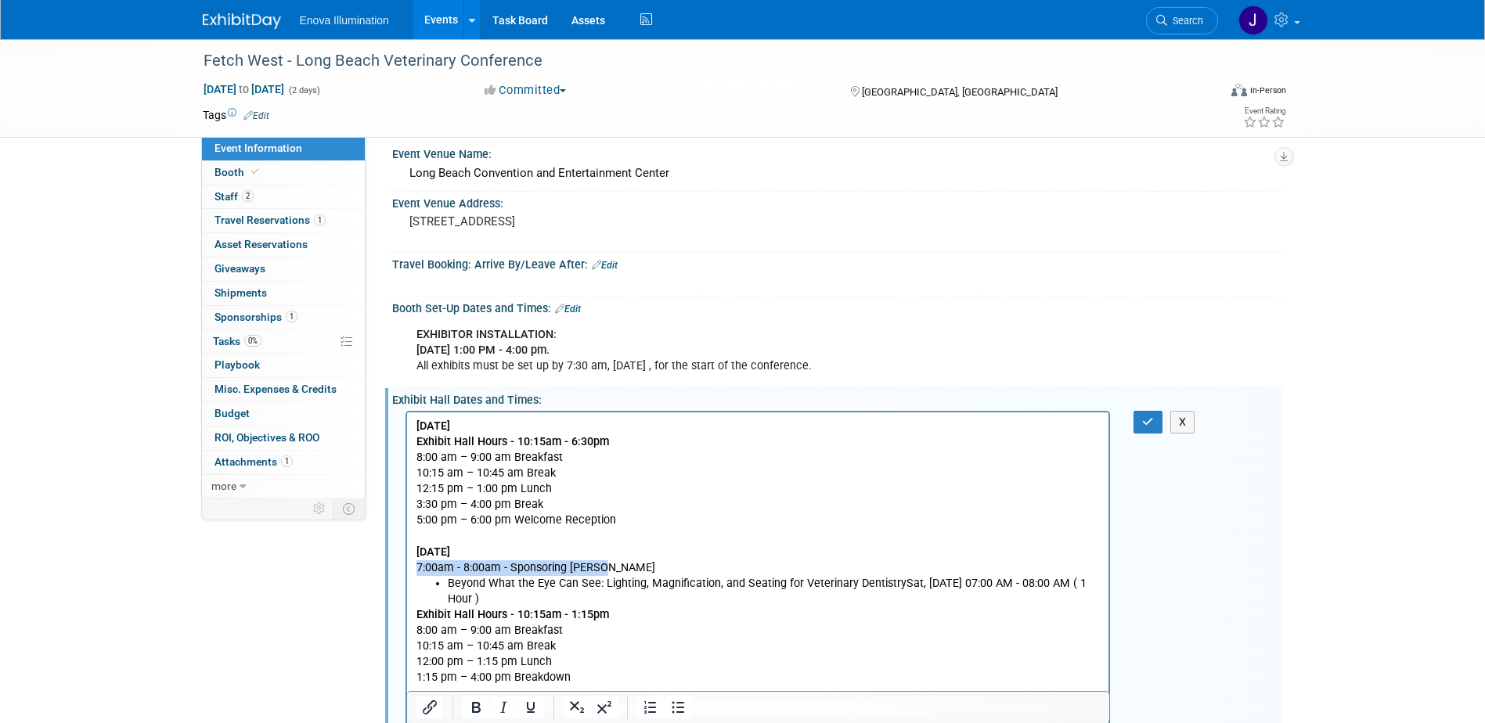
click at [407, 560] on html "FRIDAY, DECEMBER 5, 2025 Exhibit Hall Hours - 10:15am - 6:30pm 8:00 am – 9:00 a…" at bounding box center [757, 548] width 702 height 273
click at [472, 711] on icon "Bold" at bounding box center [476, 707] width 19 height 19
click at [650, 650] on p "8:00 am – 9:00 am Breakfast 10:15 am – 10:45 am Break 12:00 pm – 1:15 pm Lunch …" at bounding box center [758, 653] width 684 height 63
click at [1141, 424] on button "button" at bounding box center [1147, 422] width 29 height 23
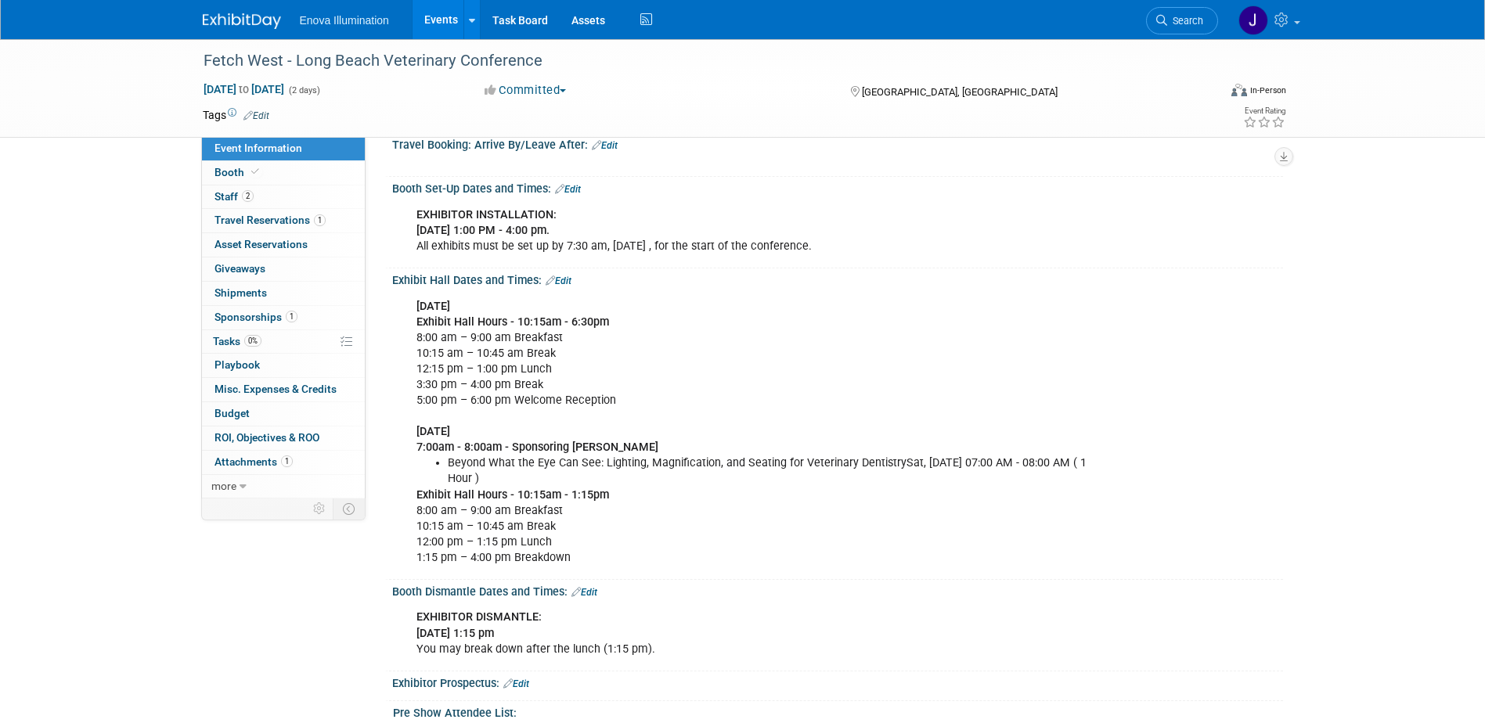
scroll to position [313, 0]
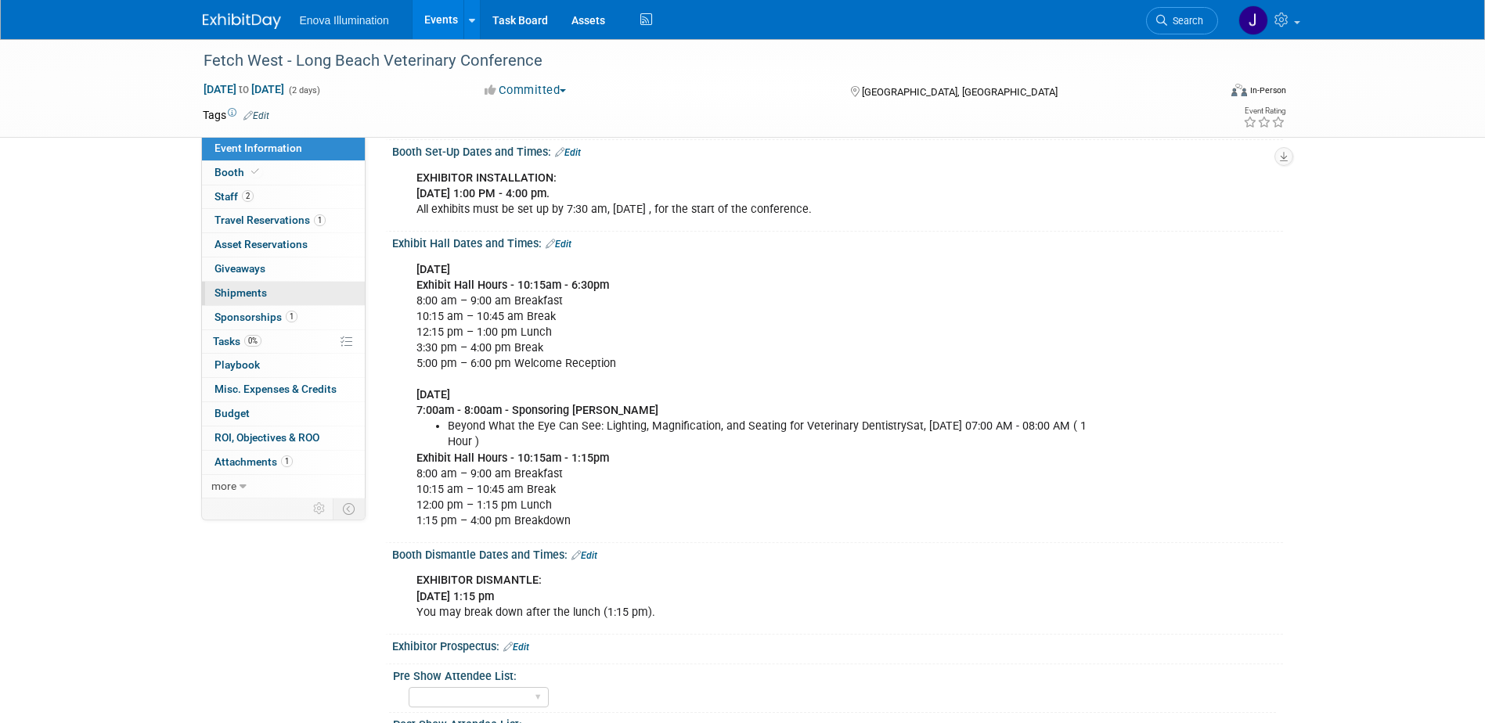
click at [240, 295] on span "Shipments 0" at bounding box center [240, 292] width 52 height 13
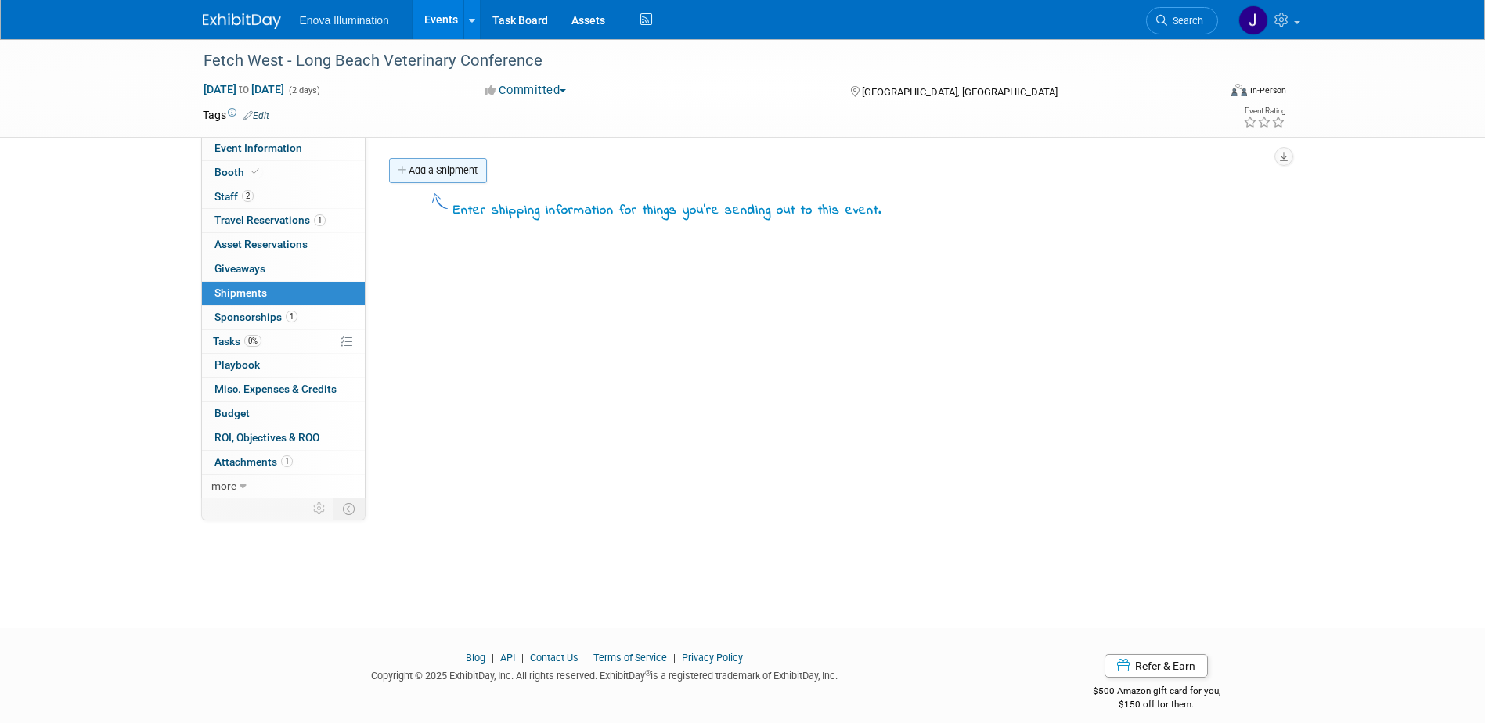
click at [458, 170] on link "Add a Shipment" at bounding box center [438, 170] width 98 height 25
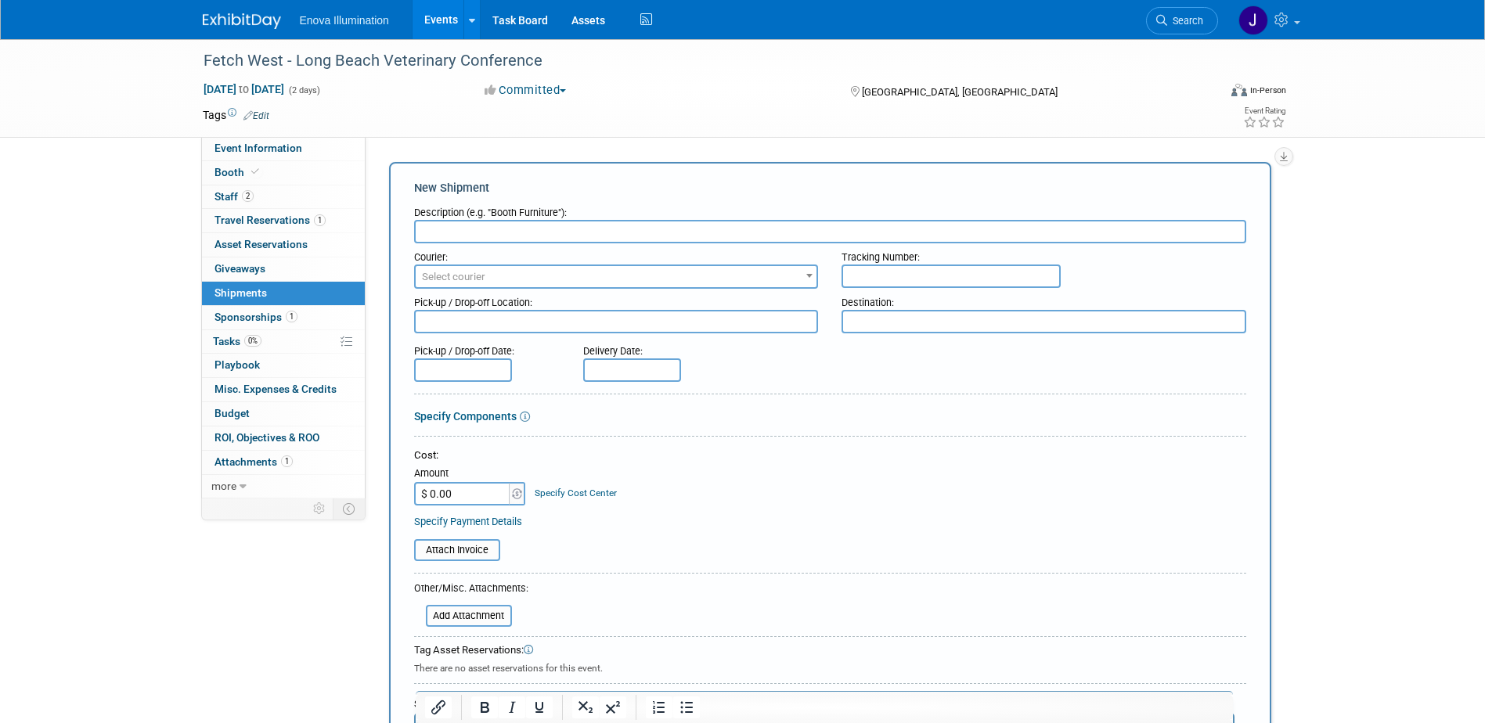
click at [466, 234] on input "text" at bounding box center [830, 231] width 832 height 23
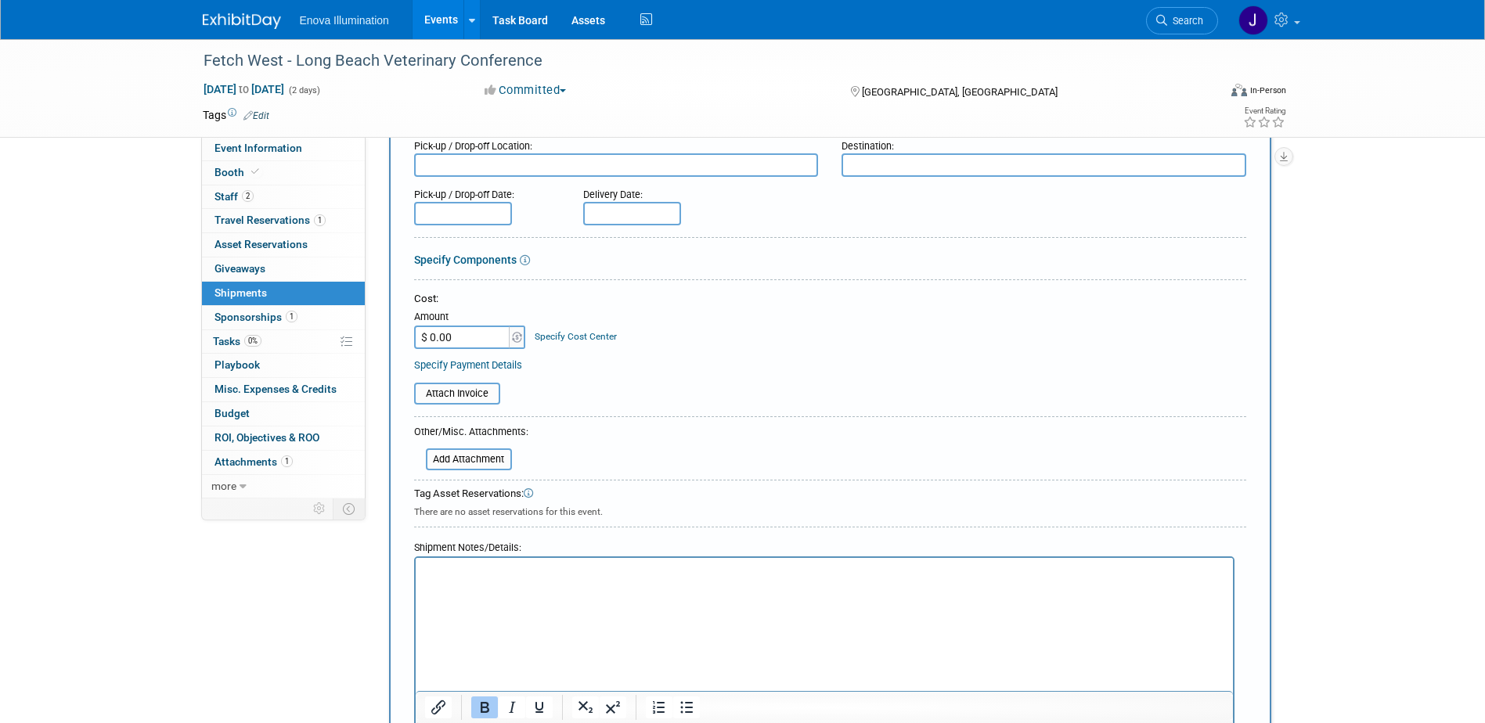
scroll to position [260, 0]
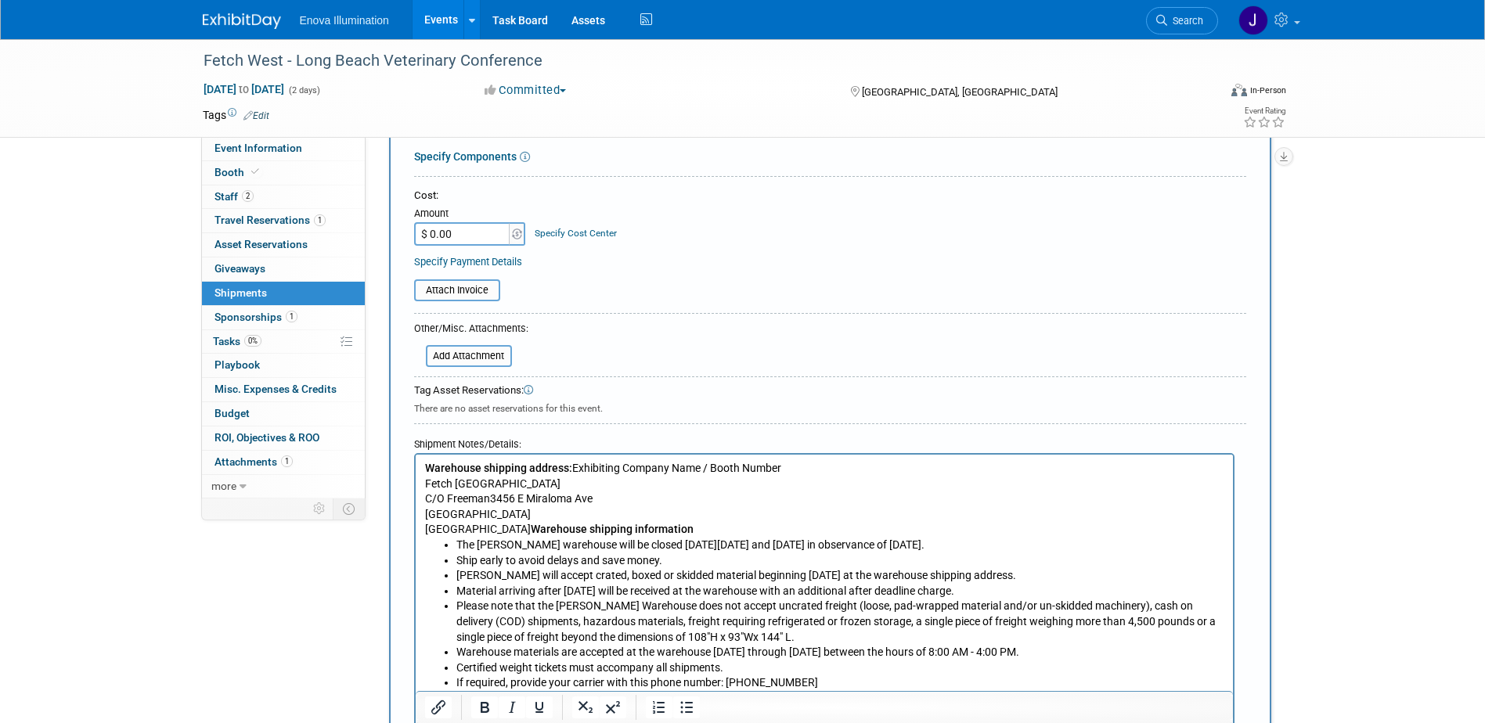
click at [539, 516] on p "Warehouse shipping address: Exhibiting Company Name / Booth Number Fetch West L…" at bounding box center [823, 499] width 799 height 77
click at [530, 526] on b "Warehouse shipping information" at bounding box center [611, 529] width 163 height 13
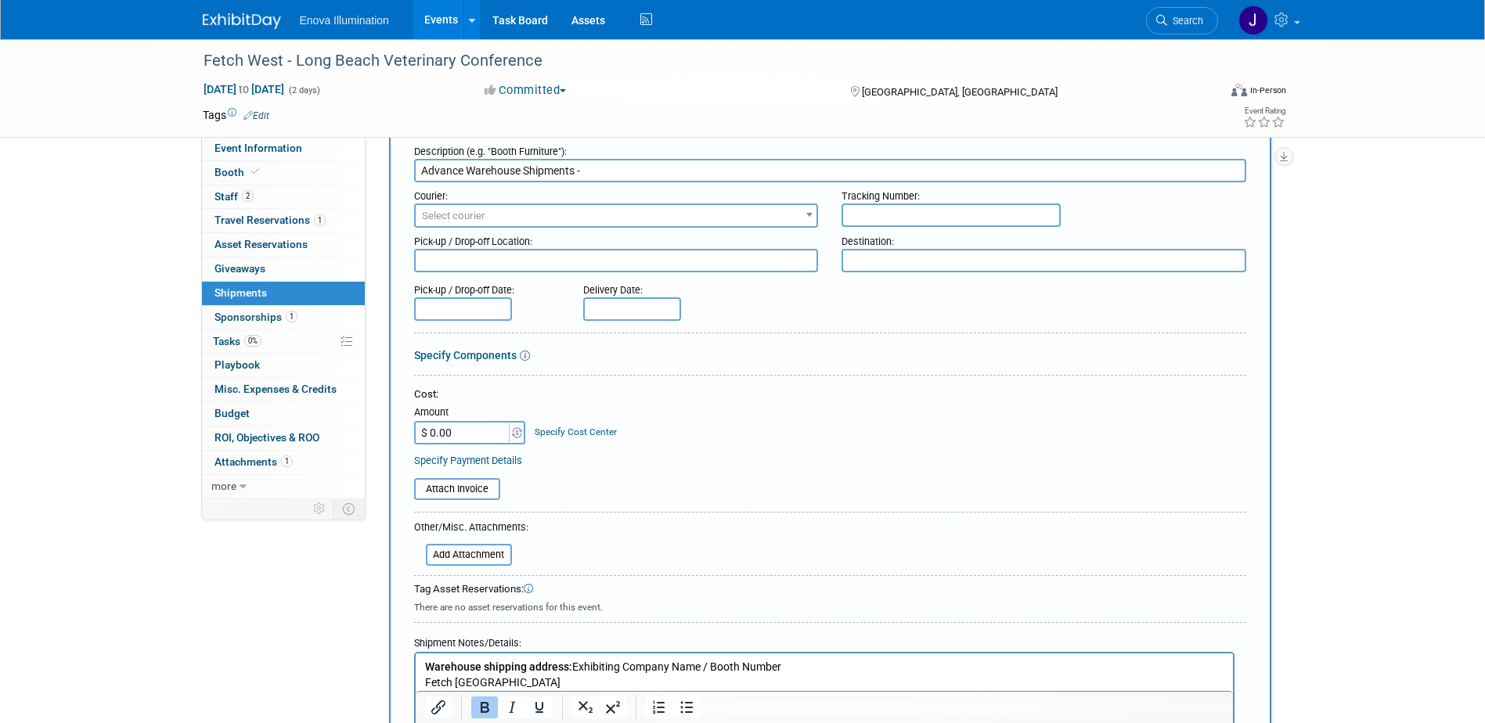
scroll to position [25, 0]
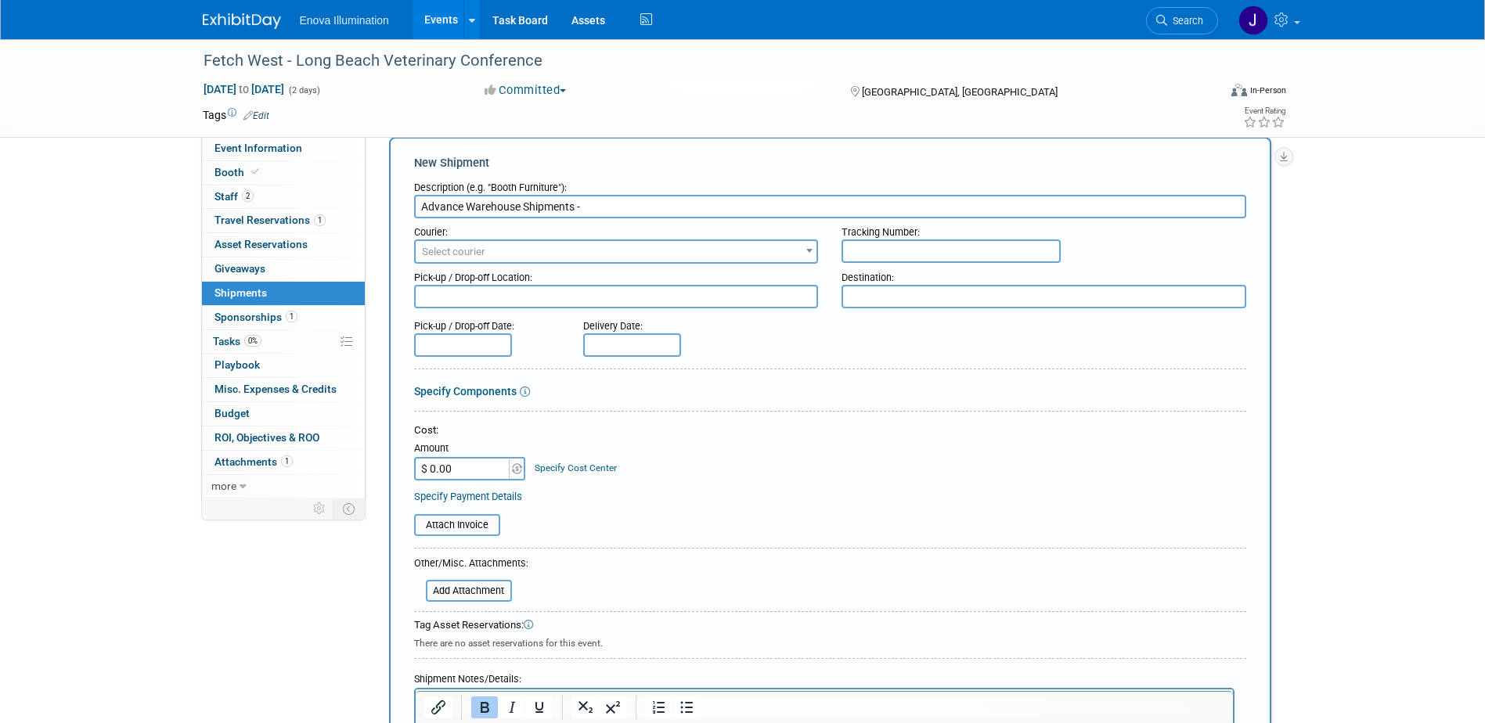
click at [613, 207] on input "Advance Warehouse Shipments -" at bounding box center [830, 206] width 832 height 23
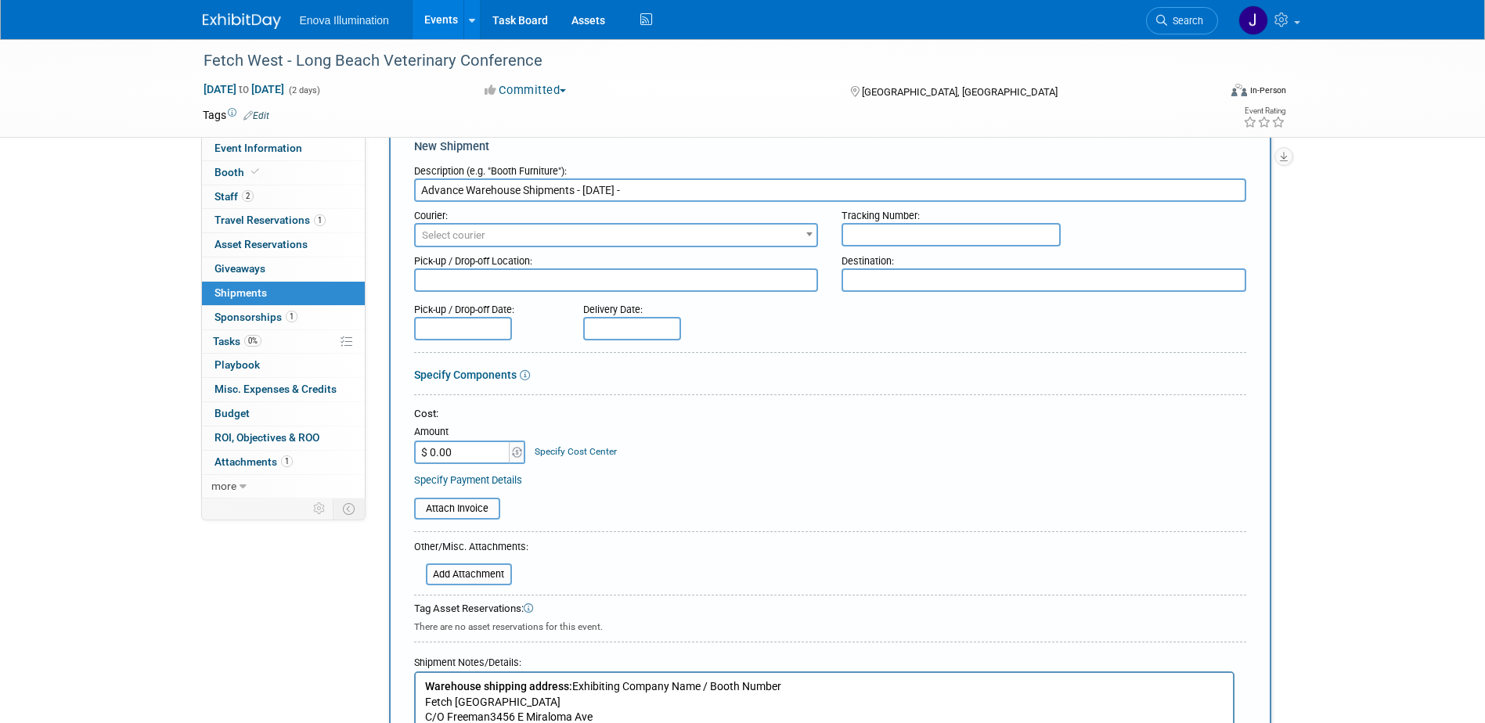
scroll to position [0, 0]
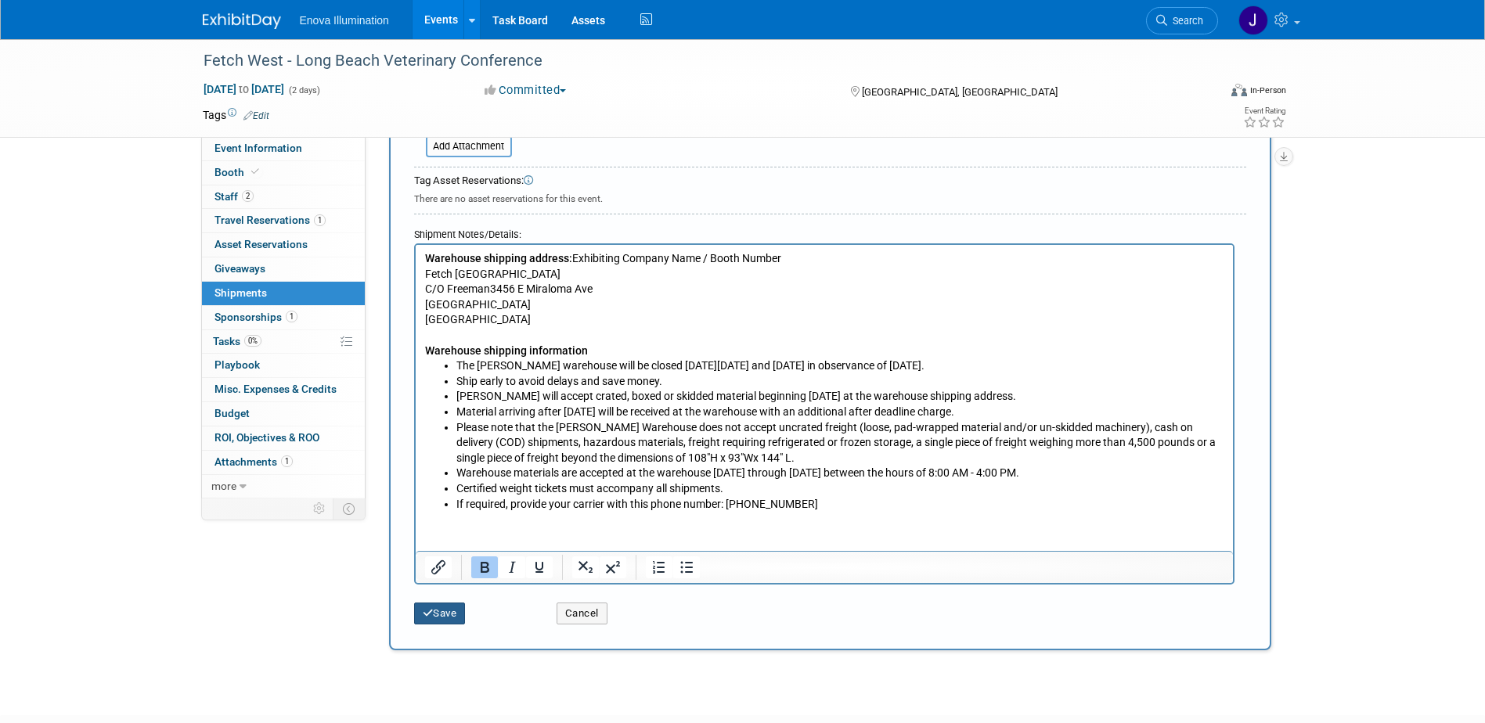
type input "Advance Warehouse Shipments - 10/30/25 - 11/24/25"
click at [436, 619] on button "Save" at bounding box center [440, 614] width 52 height 22
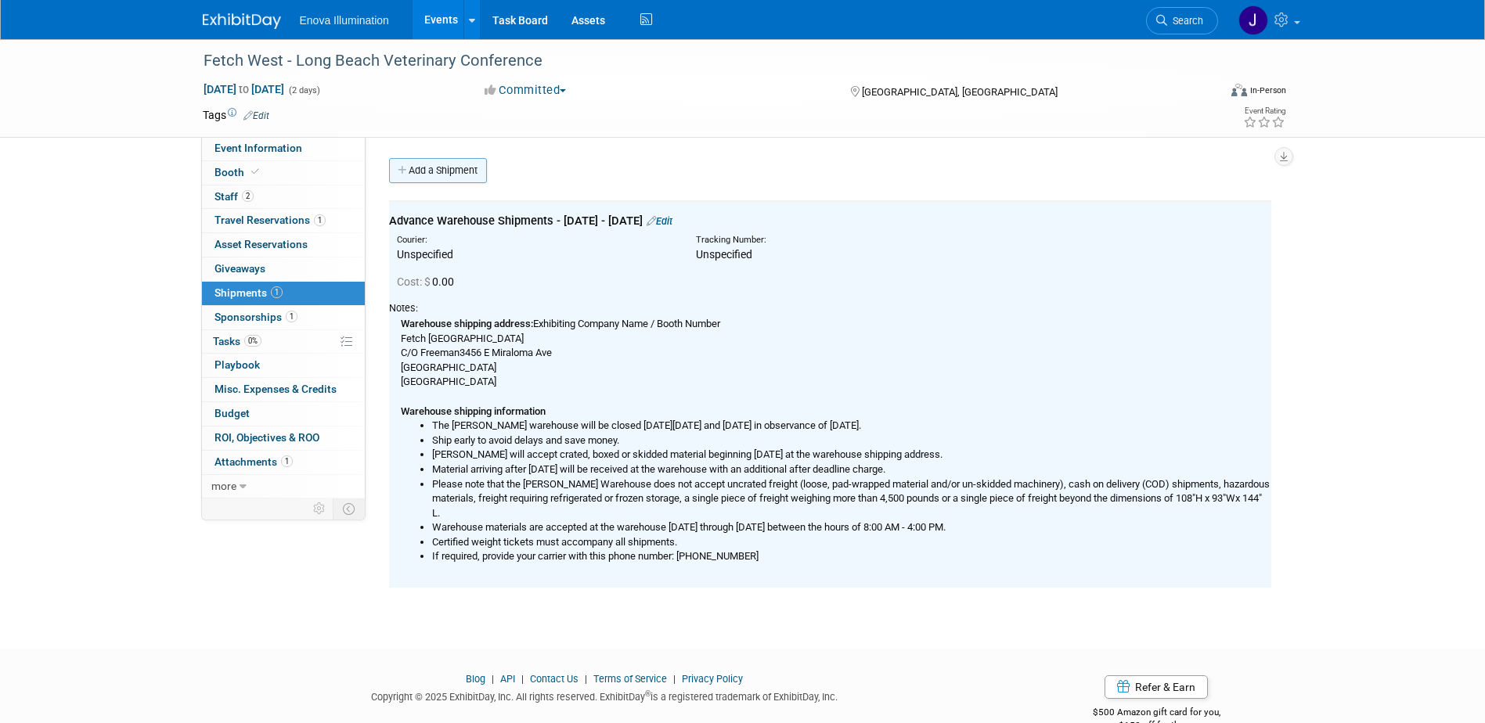
click at [450, 168] on link "Add a Shipment" at bounding box center [438, 170] width 98 height 25
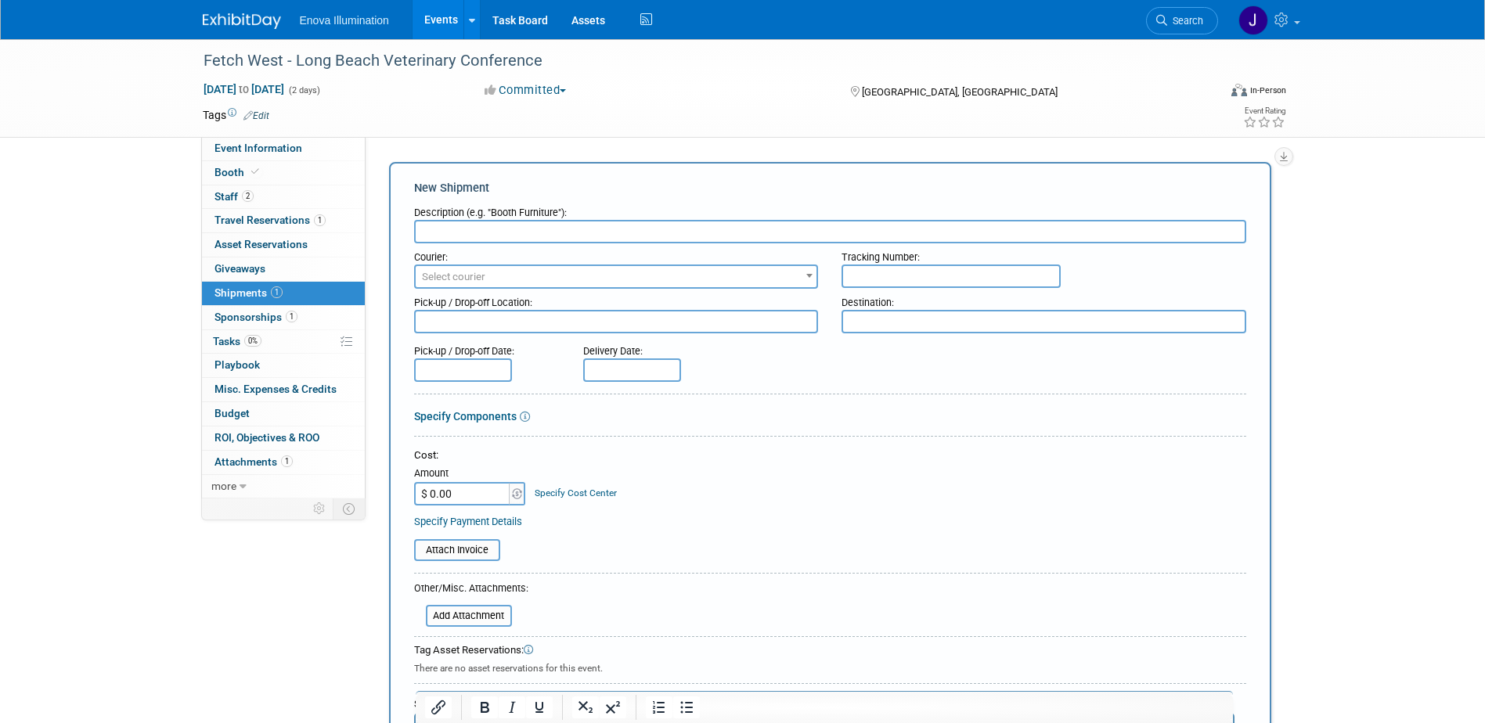
click at [459, 227] on input "text" at bounding box center [830, 231] width 832 height 23
type input "Direct to Show"
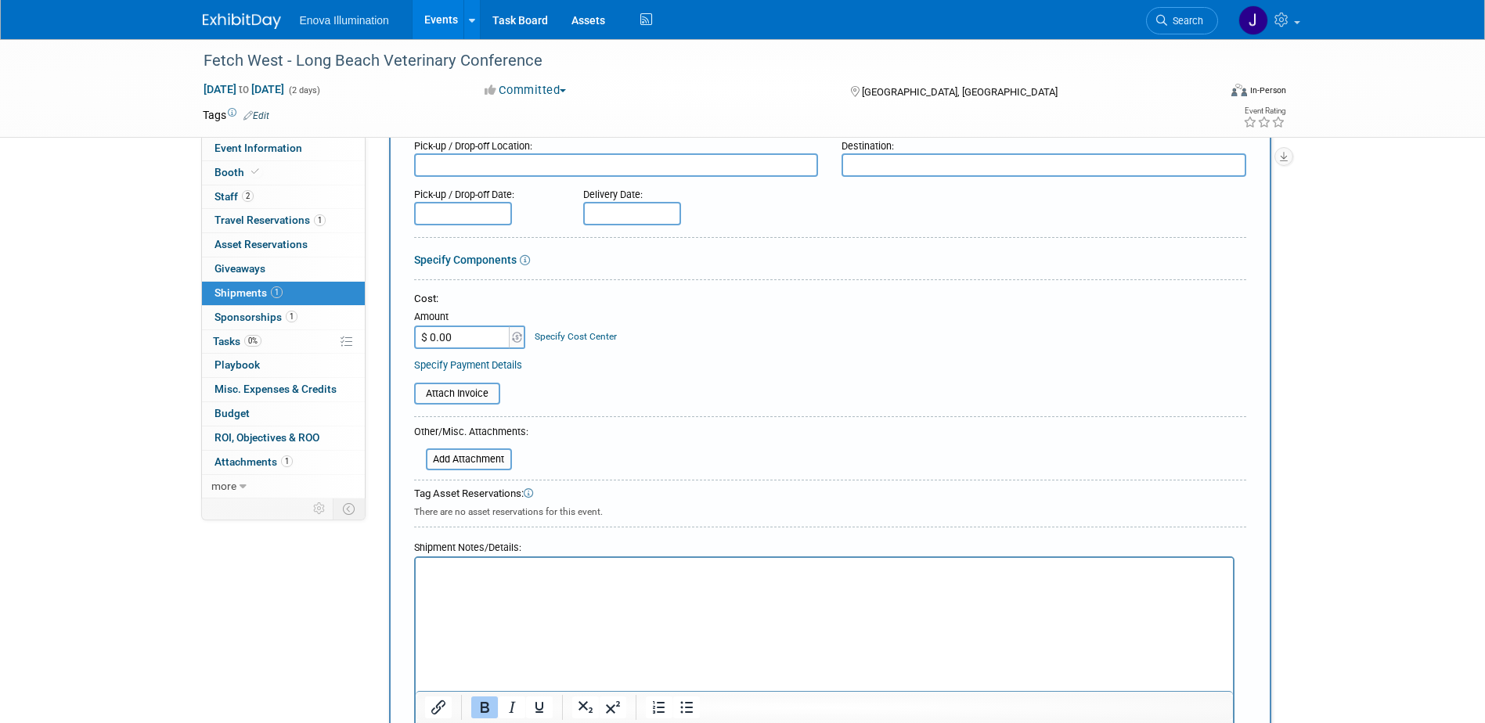
scroll to position [214, 0]
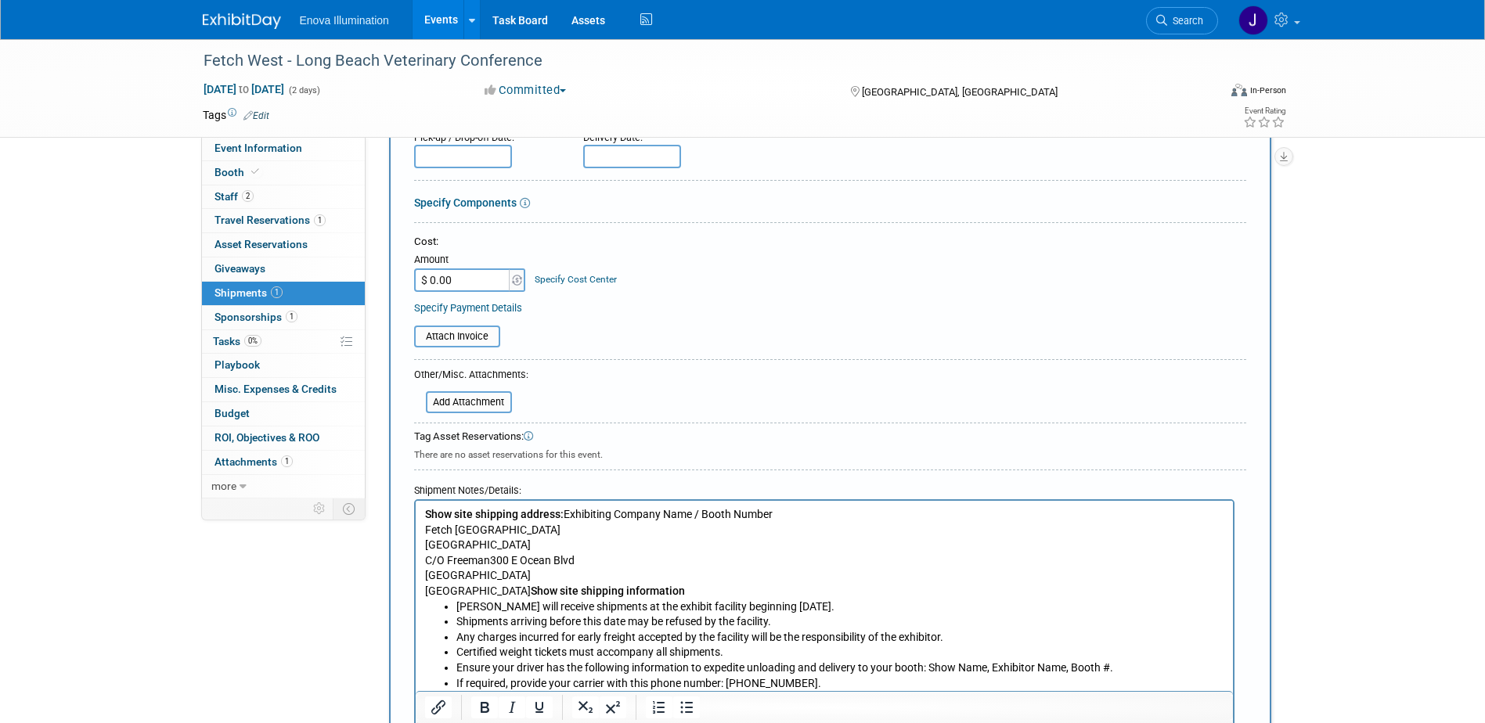
click at [530, 590] on b "Show site shipping information" at bounding box center [607, 591] width 154 height 13
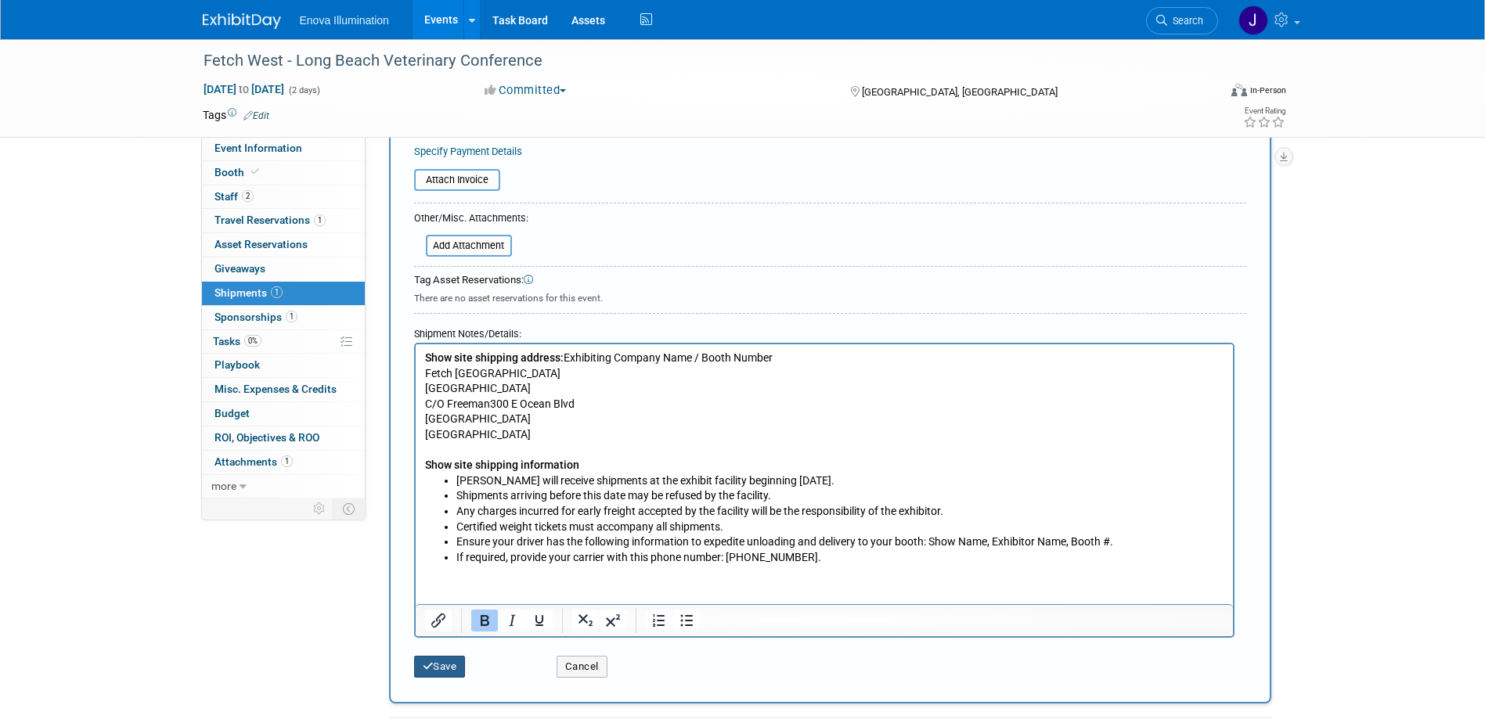
click at [441, 670] on button "Save" at bounding box center [440, 667] width 52 height 22
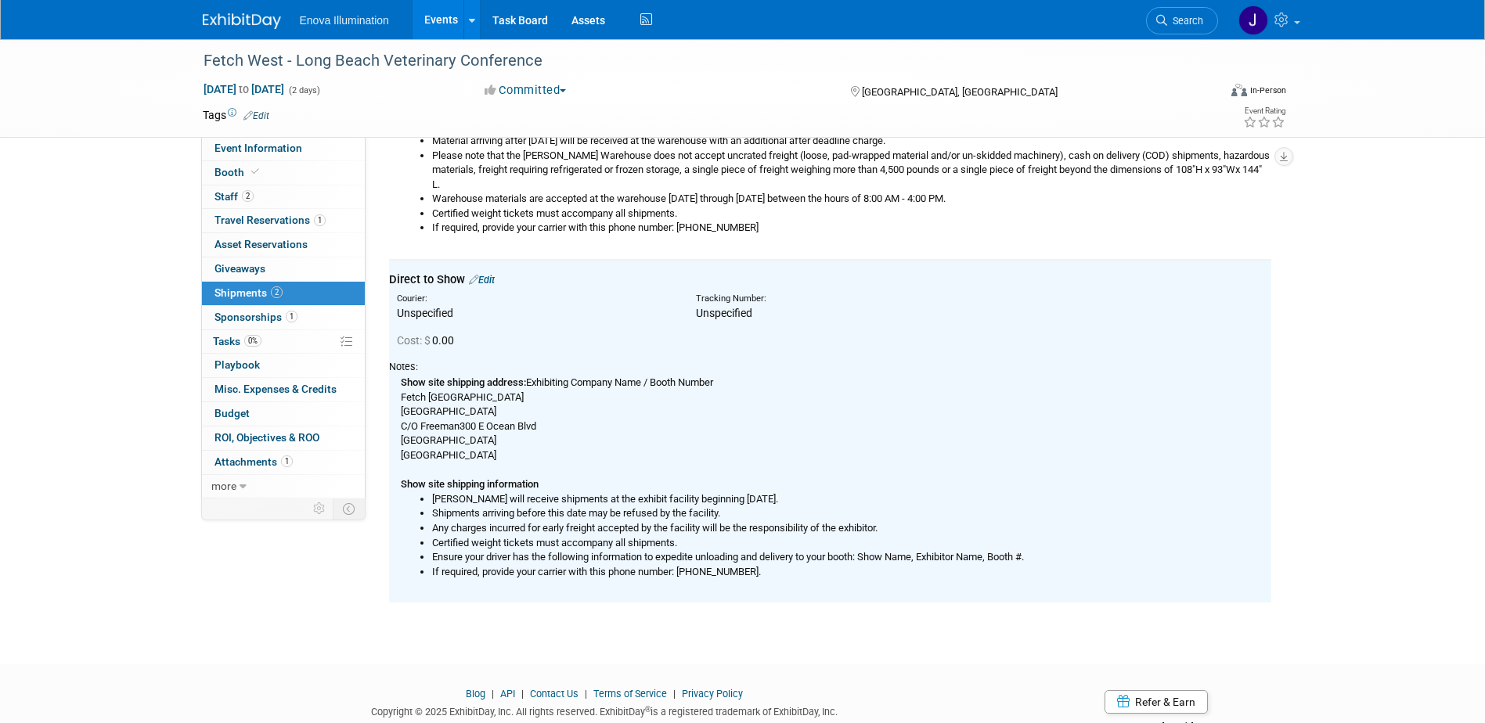
scroll to position [301, 0]
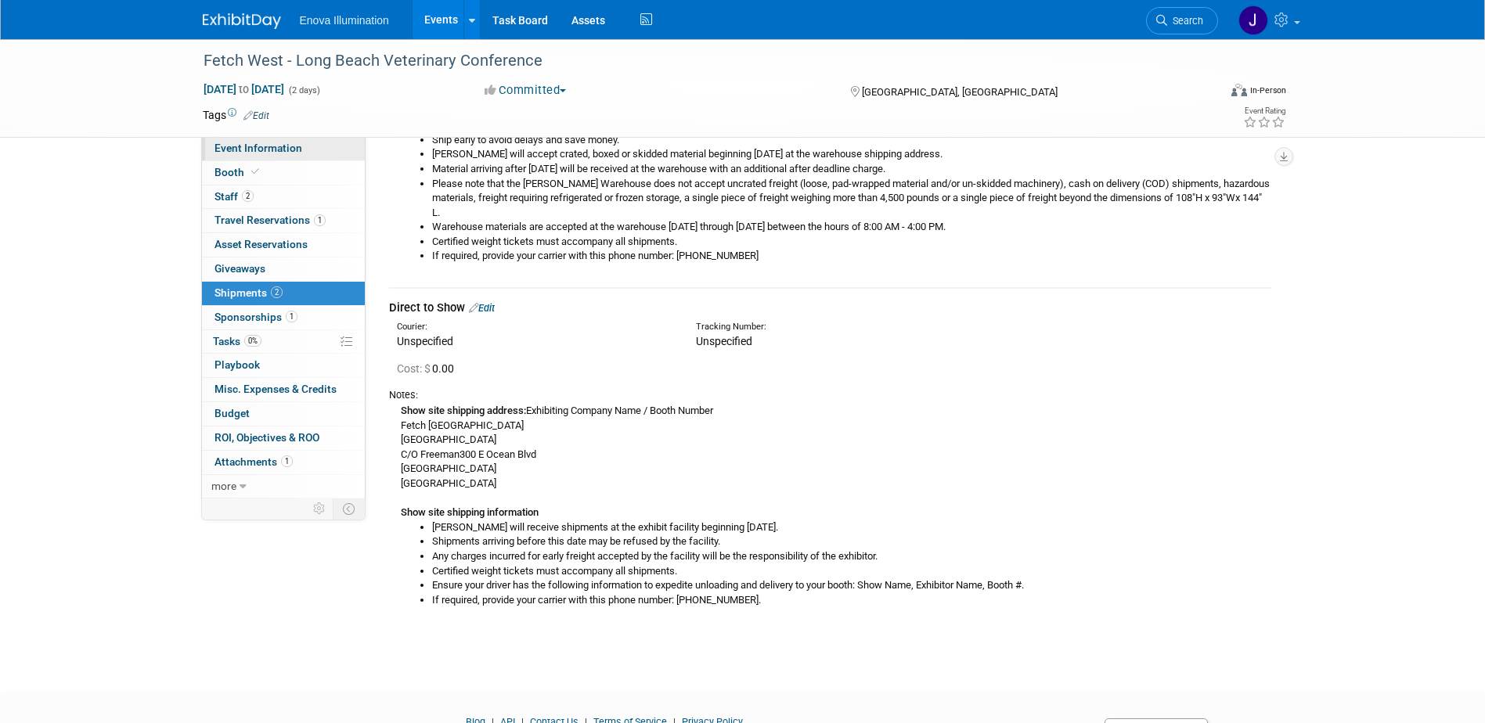
click at [268, 141] on link "Event Information" at bounding box center [283, 148] width 163 height 23
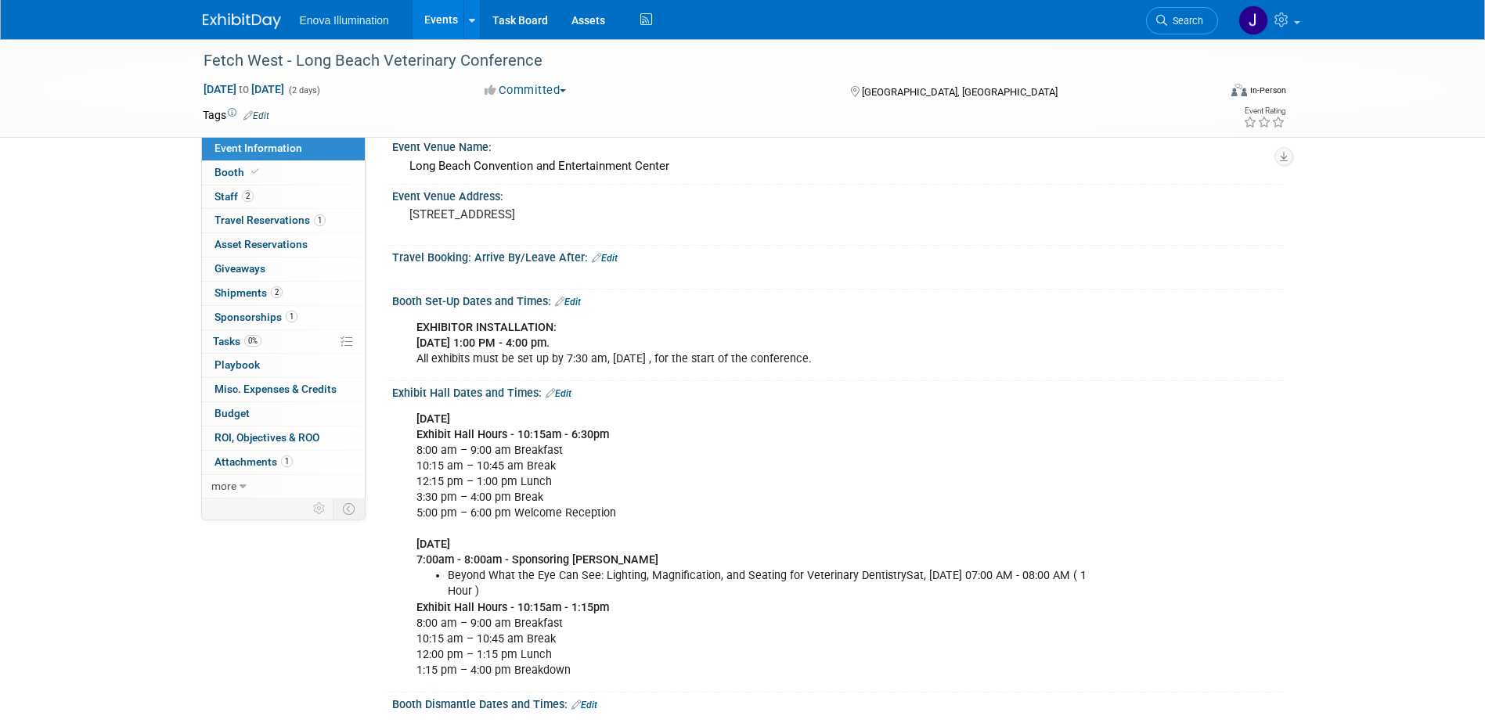
scroll to position [313, 0]
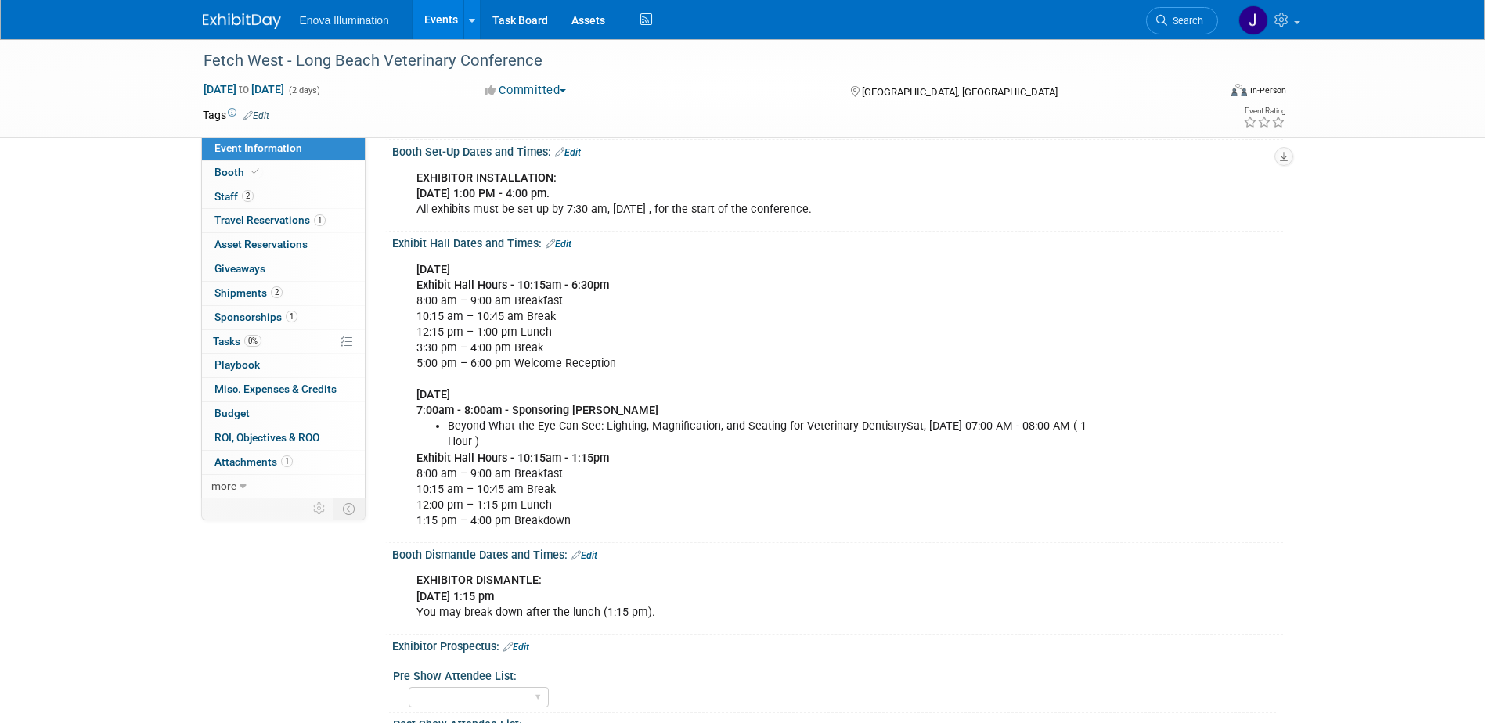
click at [591, 552] on link "Edit" at bounding box center [584, 555] width 26 height 11
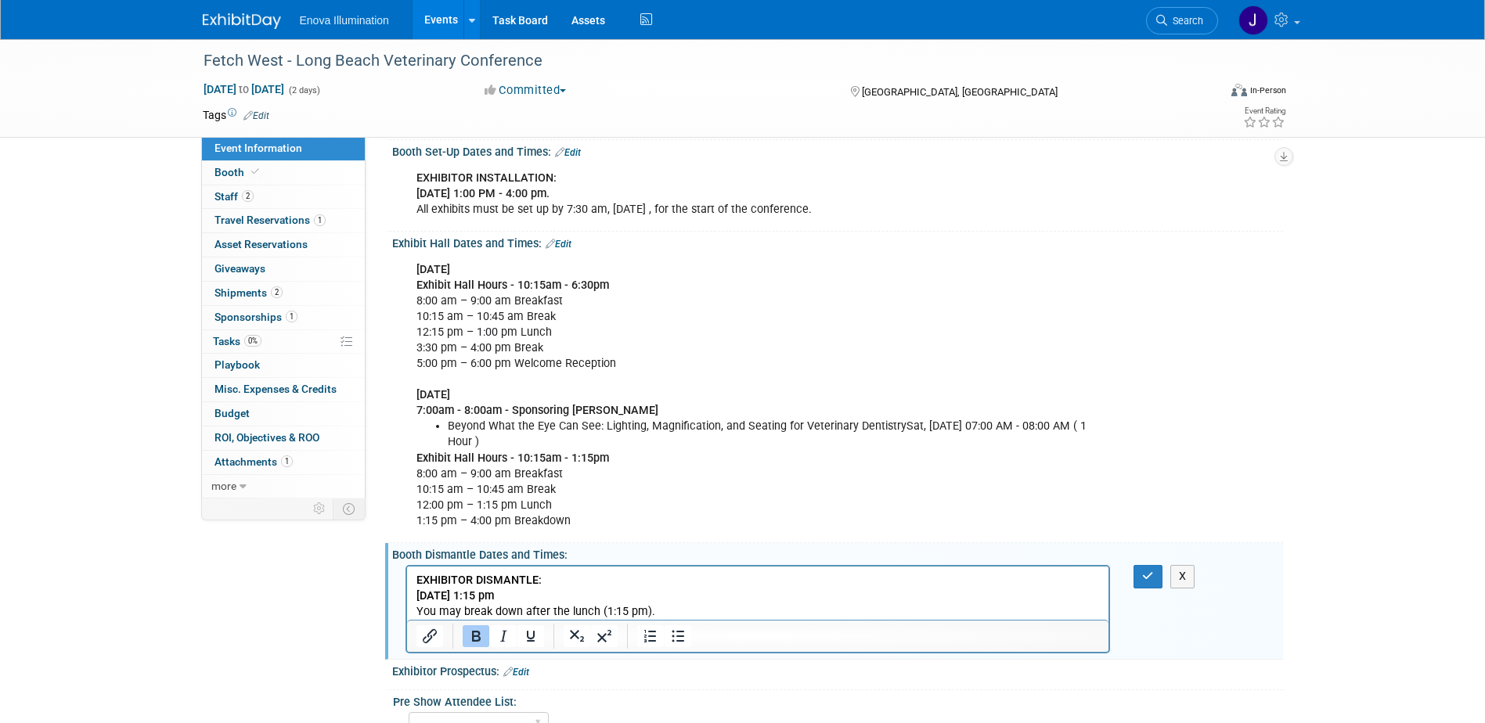
scroll to position [0, 0]
click at [654, 611] on p "EXHIBITOR DISMANTLE: Saturday, December 6 | 1:15 pm You may break down after th…" at bounding box center [758, 596] width 684 height 47
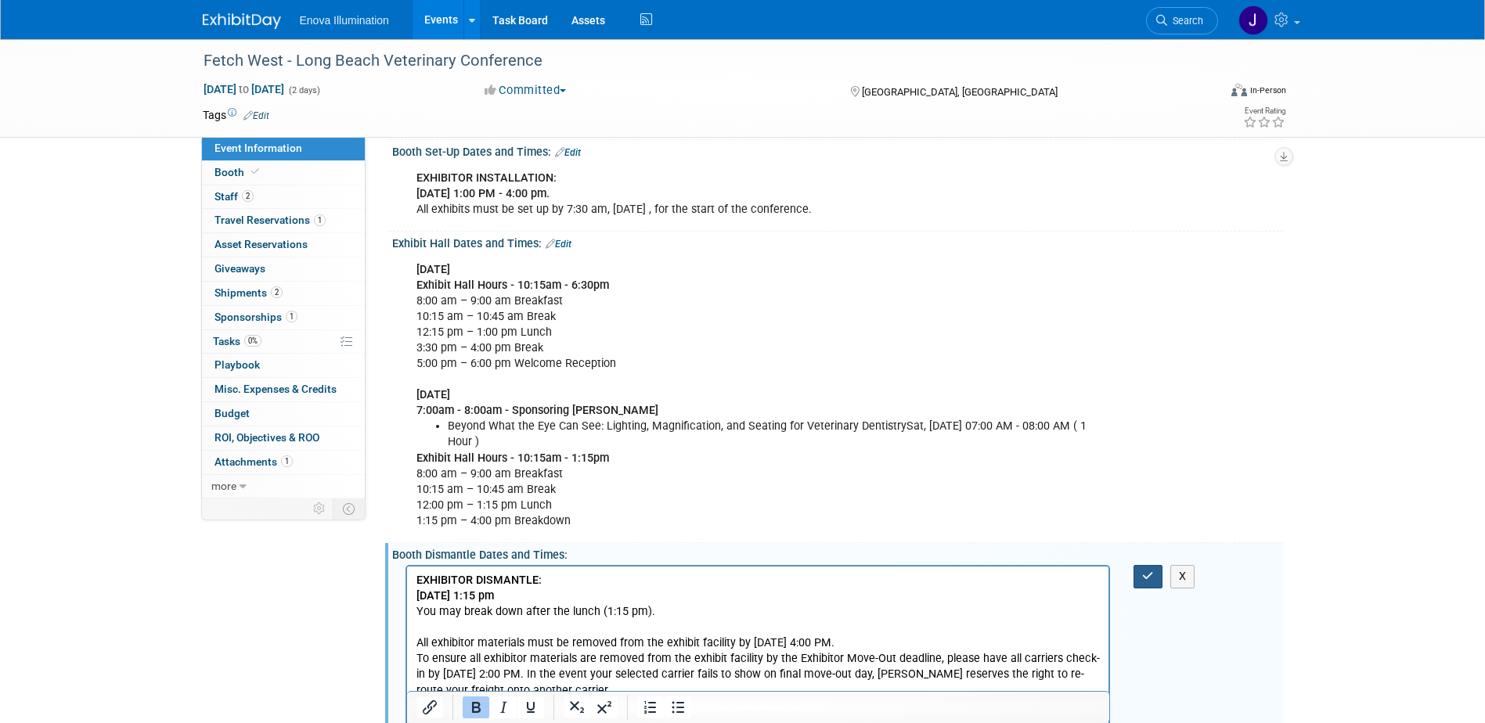
click at [1159, 577] on button "button" at bounding box center [1147, 576] width 29 height 23
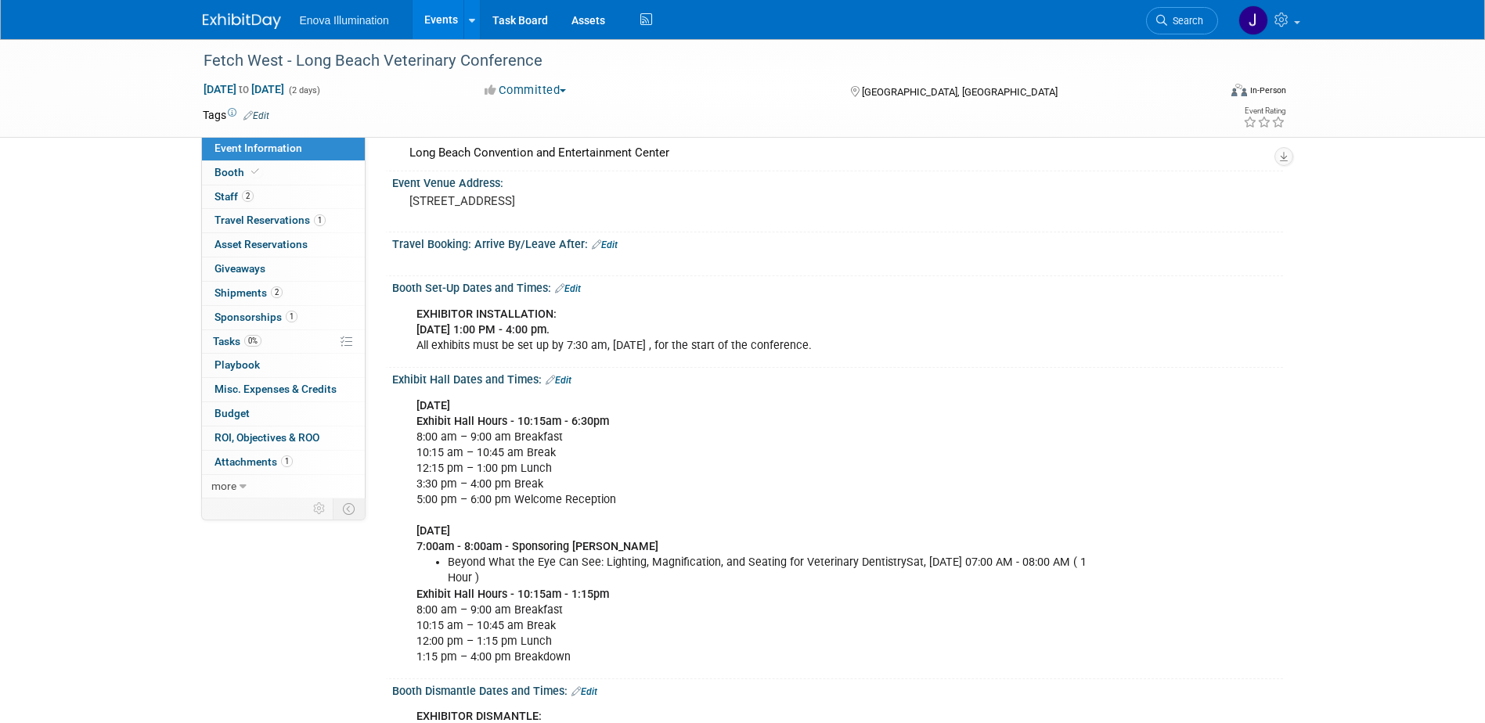
scroll to position [157, 0]
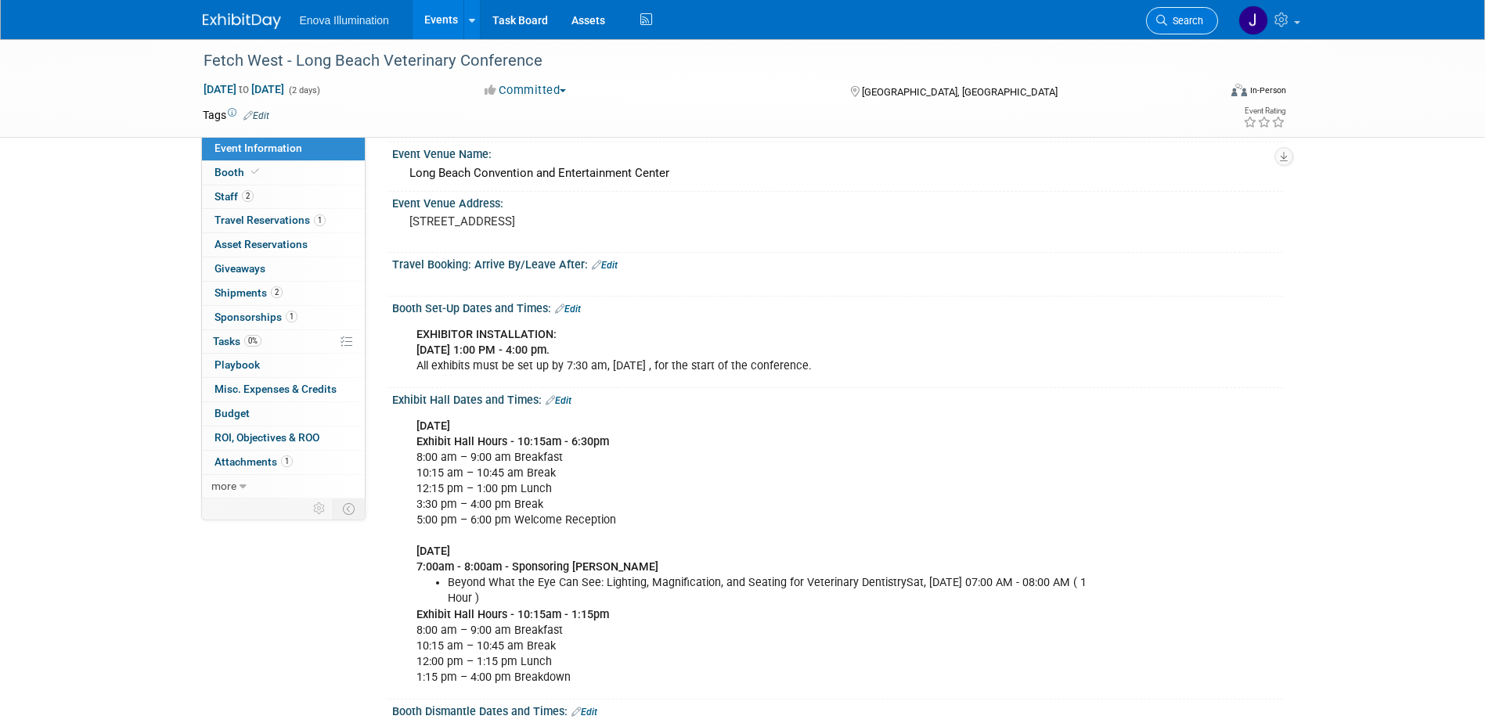
click at [1173, 30] on link "Search" at bounding box center [1182, 20] width 72 height 27
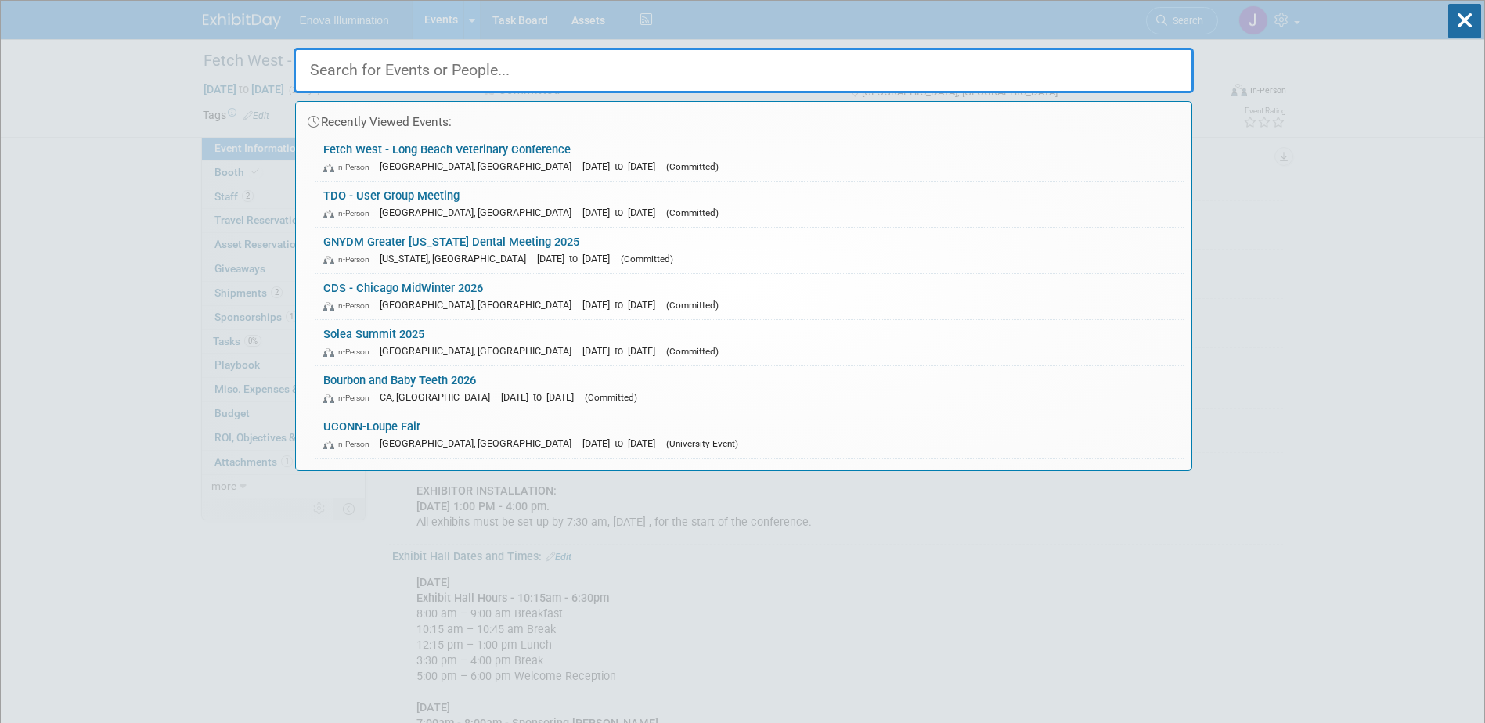
click at [1123, 64] on input "text" at bounding box center [744, 70] width 900 height 45
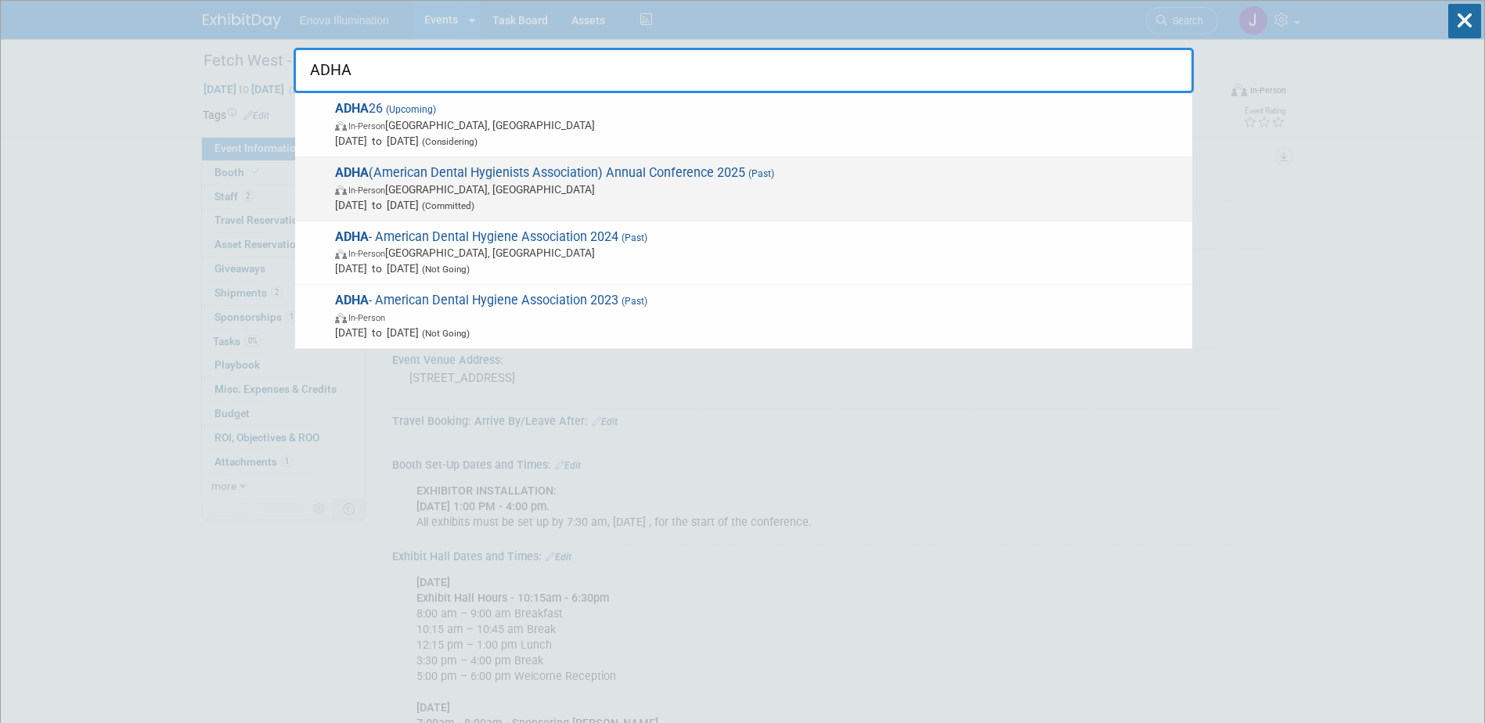
type input "ADHA"
click at [497, 195] on span "In-Person Long Beach, CA" at bounding box center [759, 190] width 849 height 16
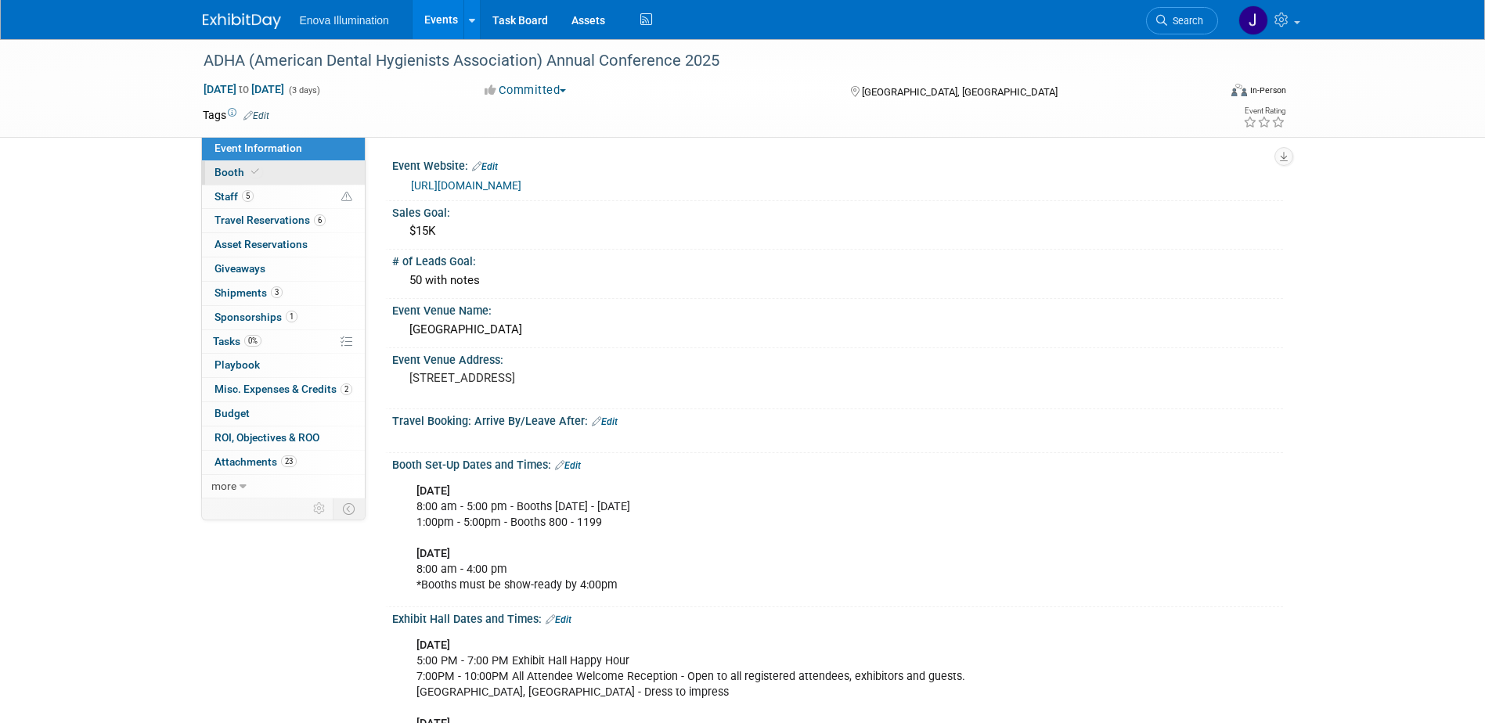
click at [275, 173] on link "Booth" at bounding box center [283, 172] width 163 height 23
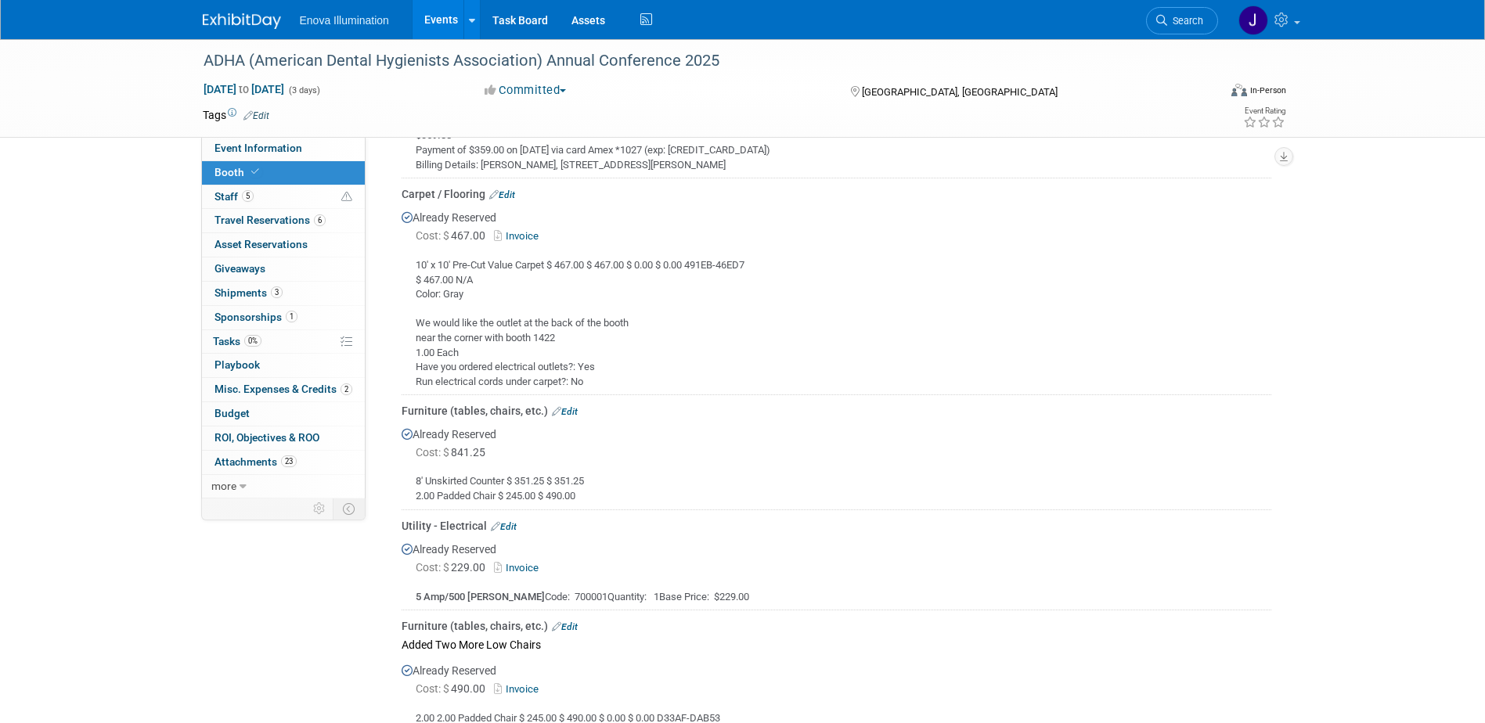
scroll to position [939, 0]
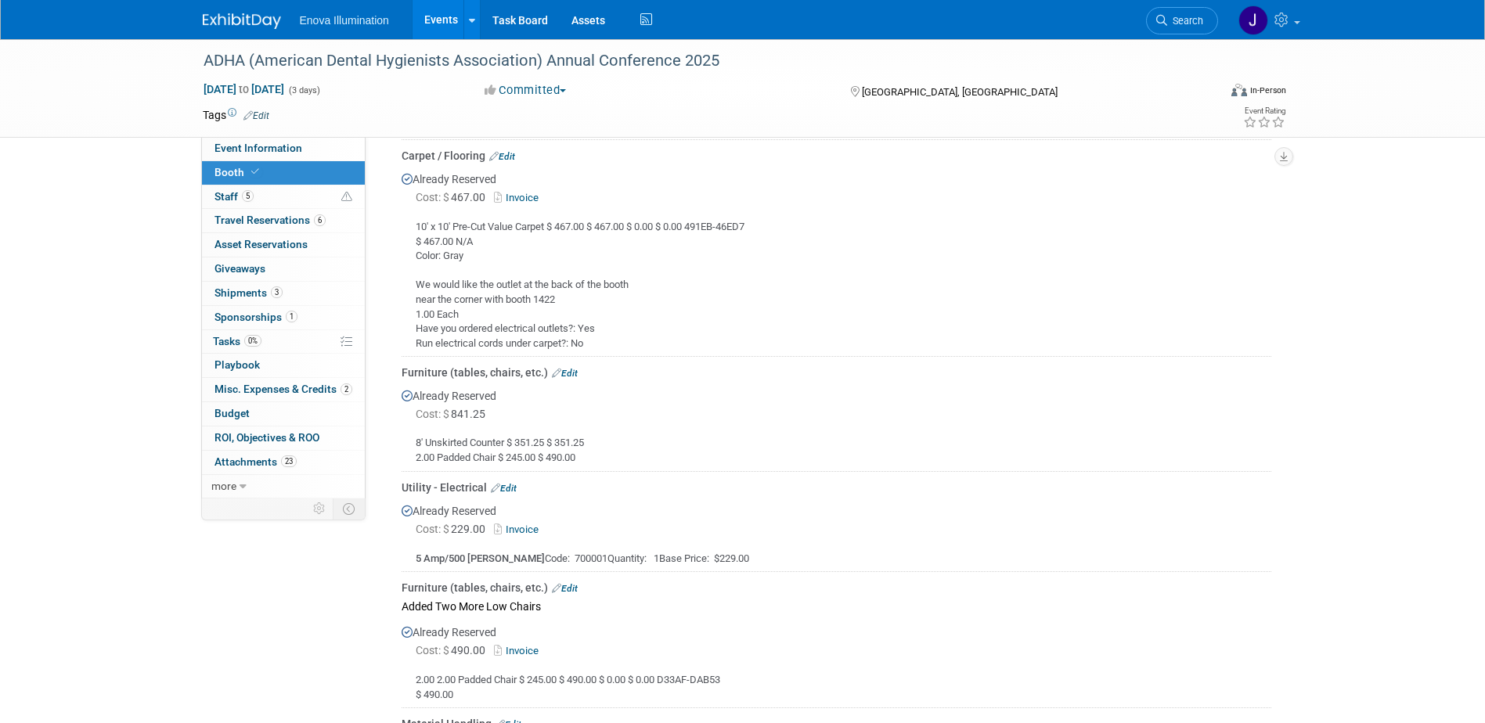
click at [524, 524] on link "Invoice" at bounding box center [519, 530] width 51 height 12
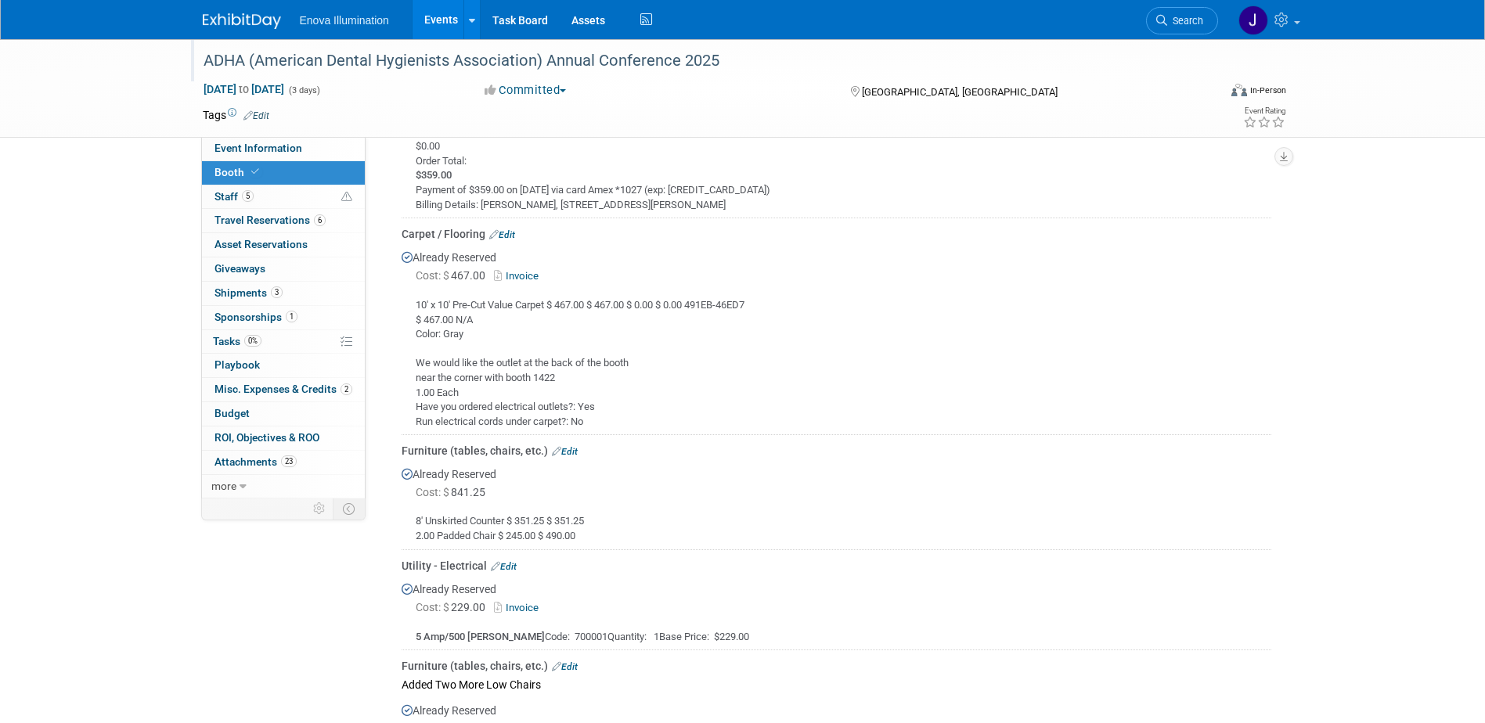
click at [1098, 53] on div "ADHA (American Dental Hygienists Association) Annual Conference 2025" at bounding box center [696, 61] width 996 height 28
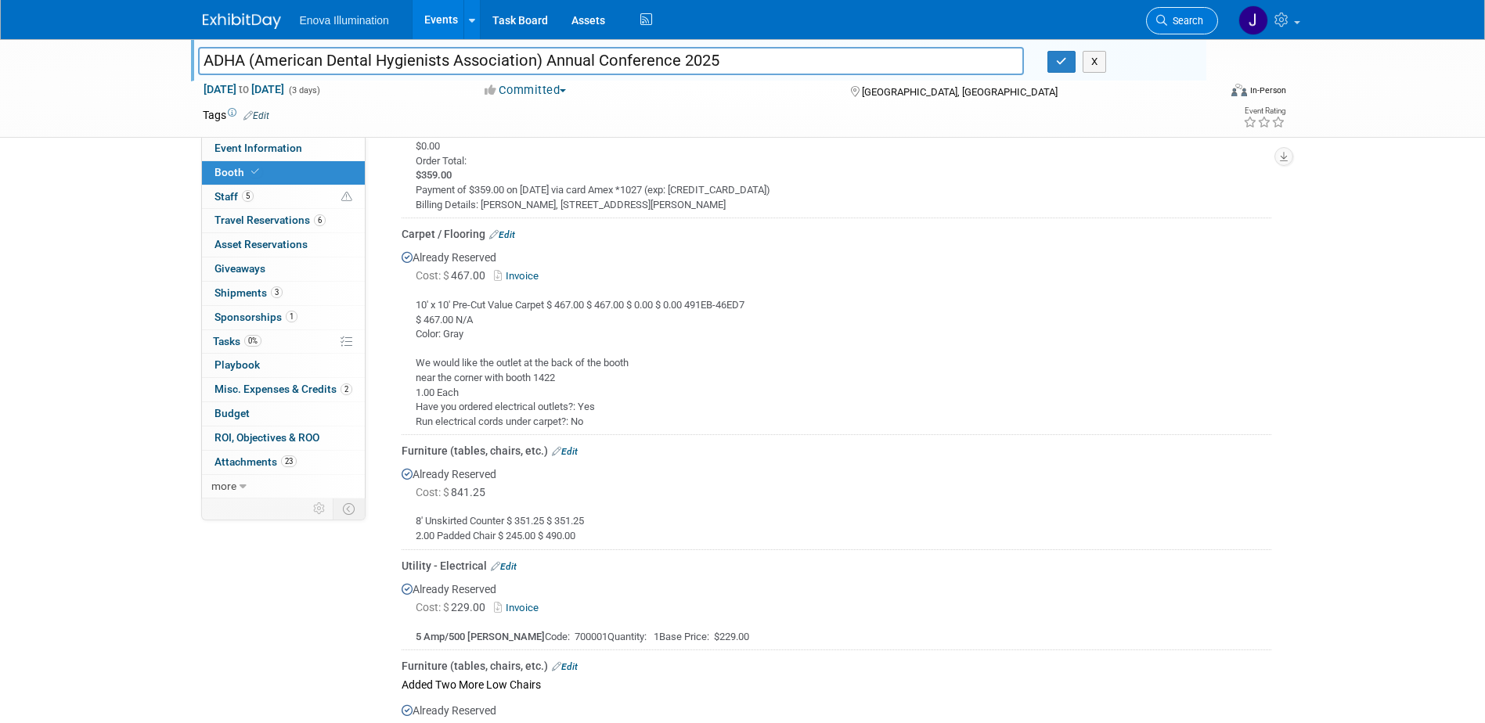
click at [1184, 24] on span "Search" at bounding box center [1185, 21] width 36 height 12
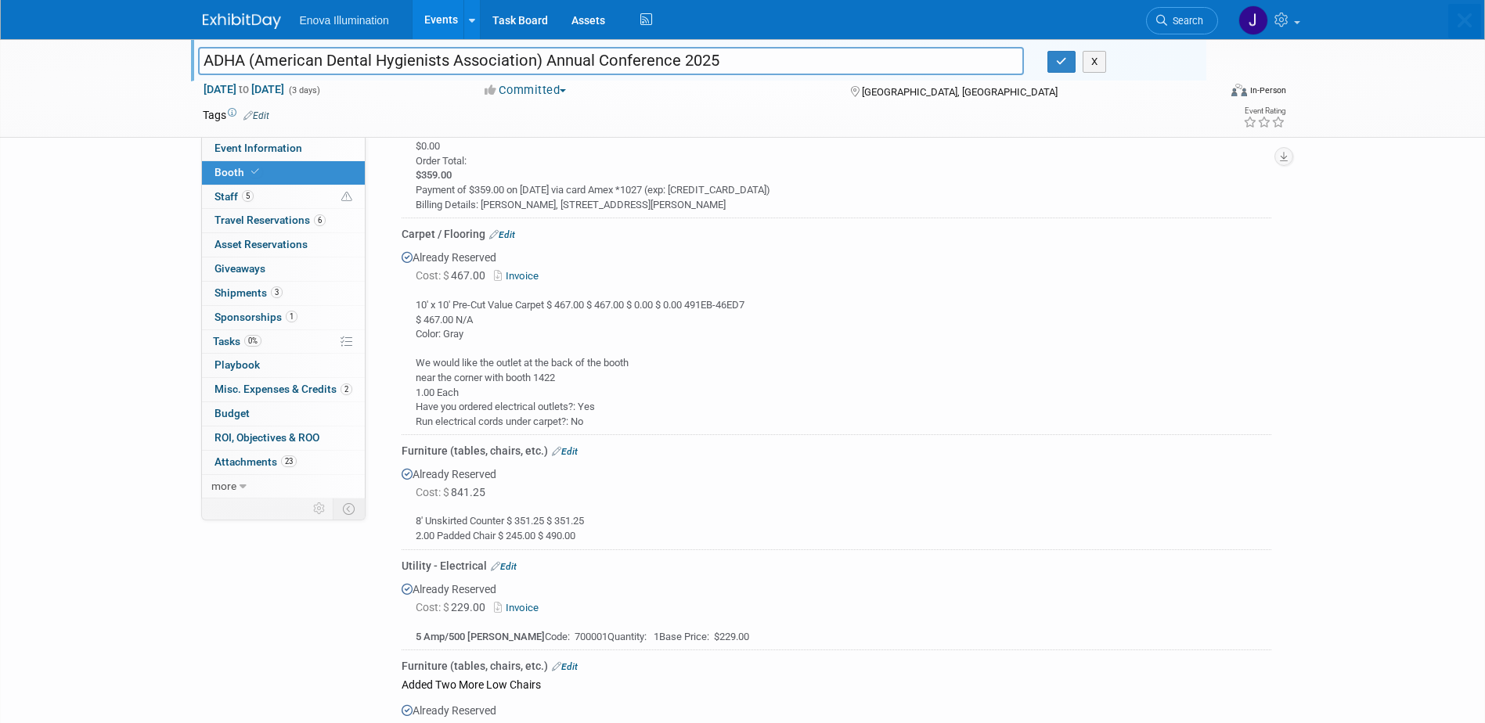
scroll to position [0, 0]
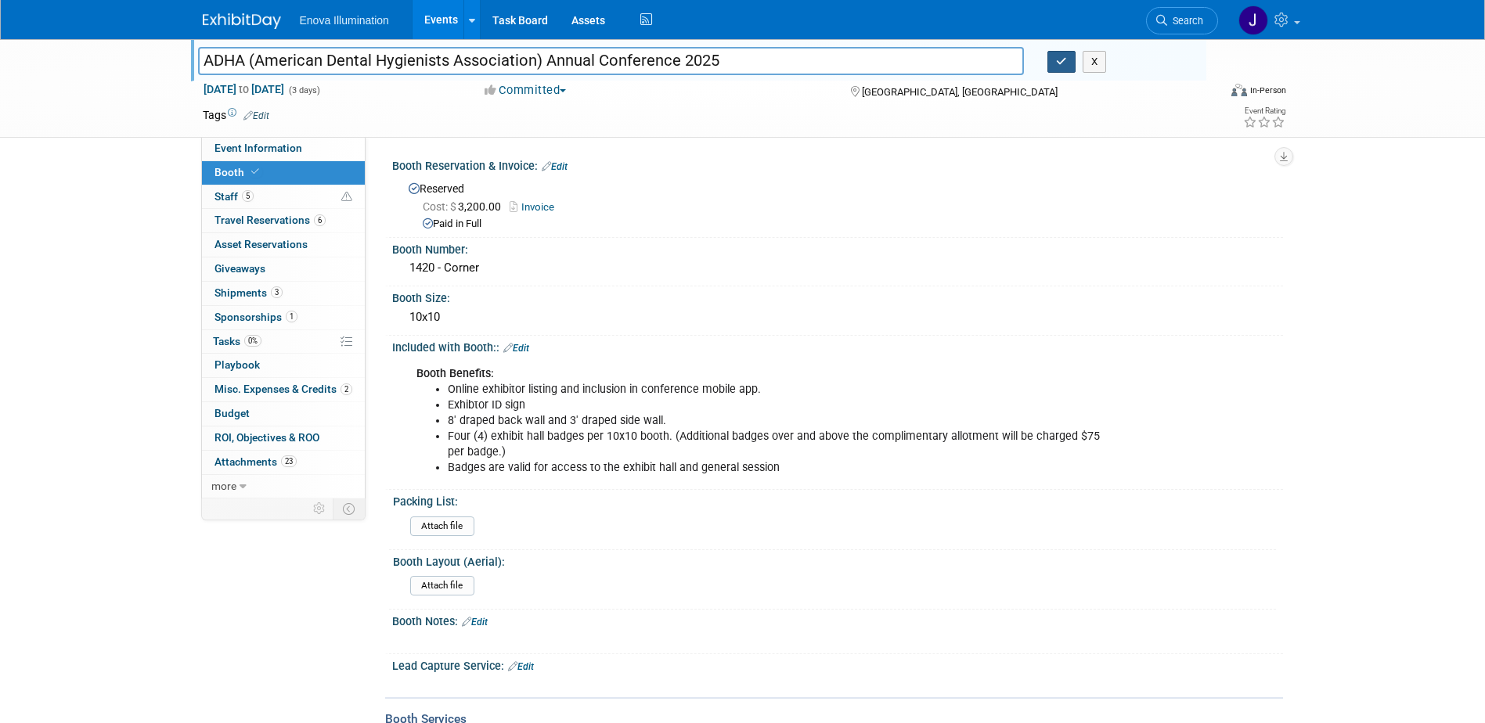
click at [1059, 56] on icon "button" at bounding box center [1061, 61] width 11 height 10
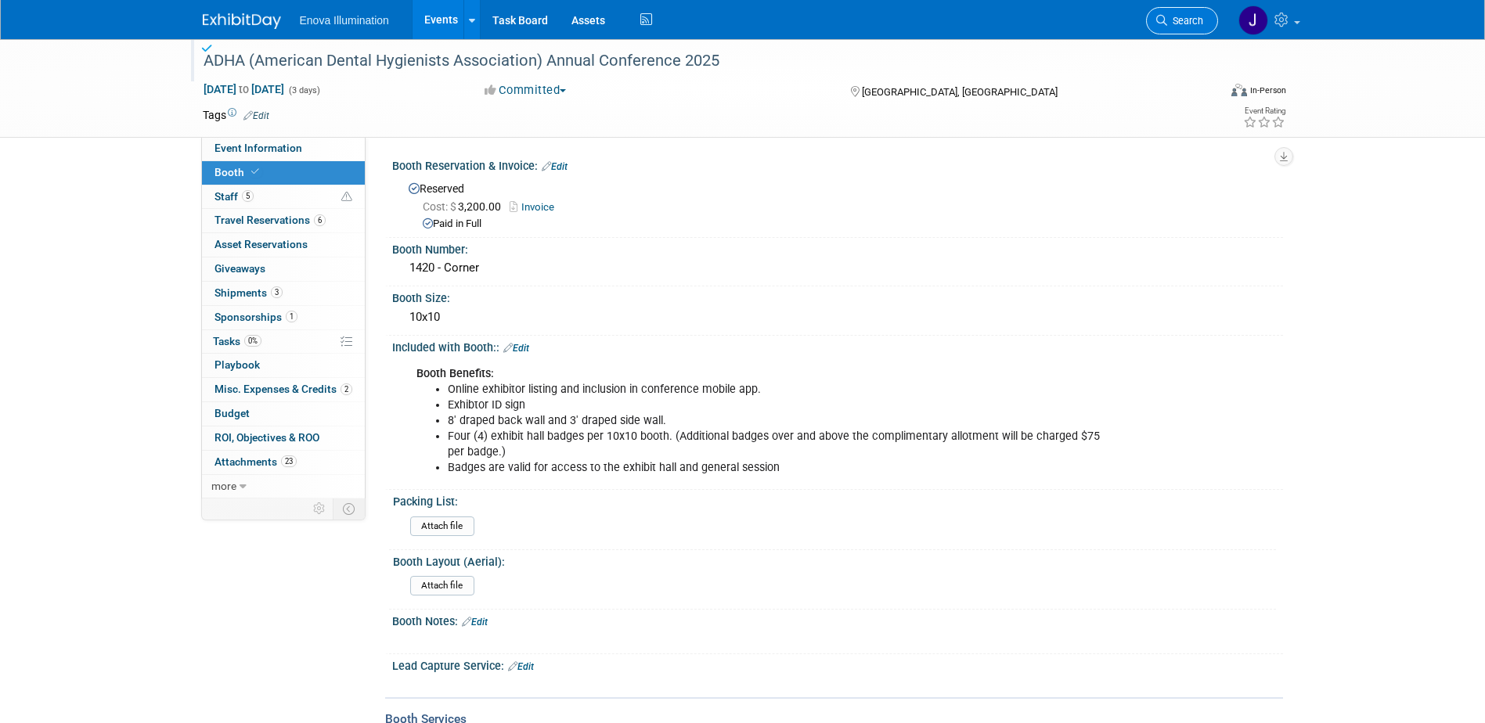
click at [1161, 25] on icon at bounding box center [1161, 20] width 11 height 11
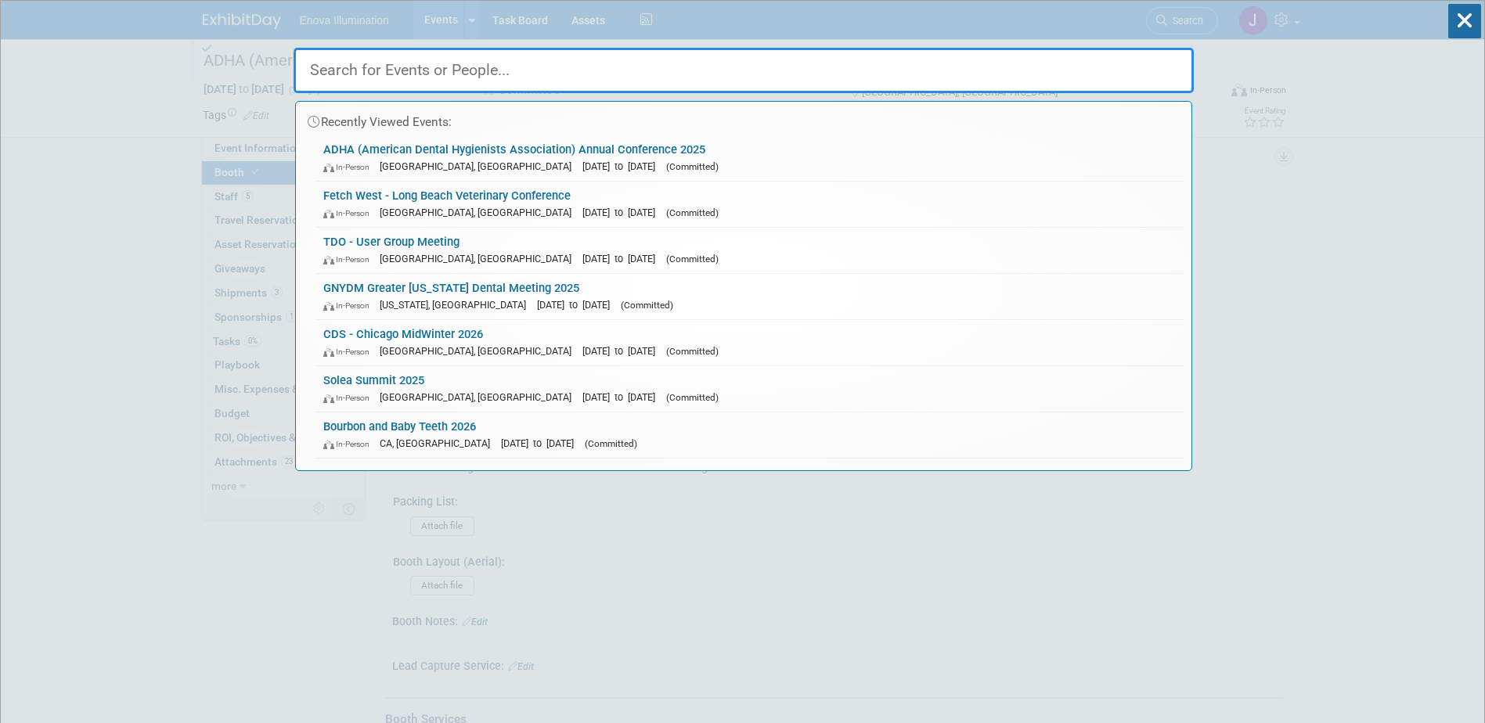
click at [1133, 62] on input "text" at bounding box center [744, 70] width 900 height 45
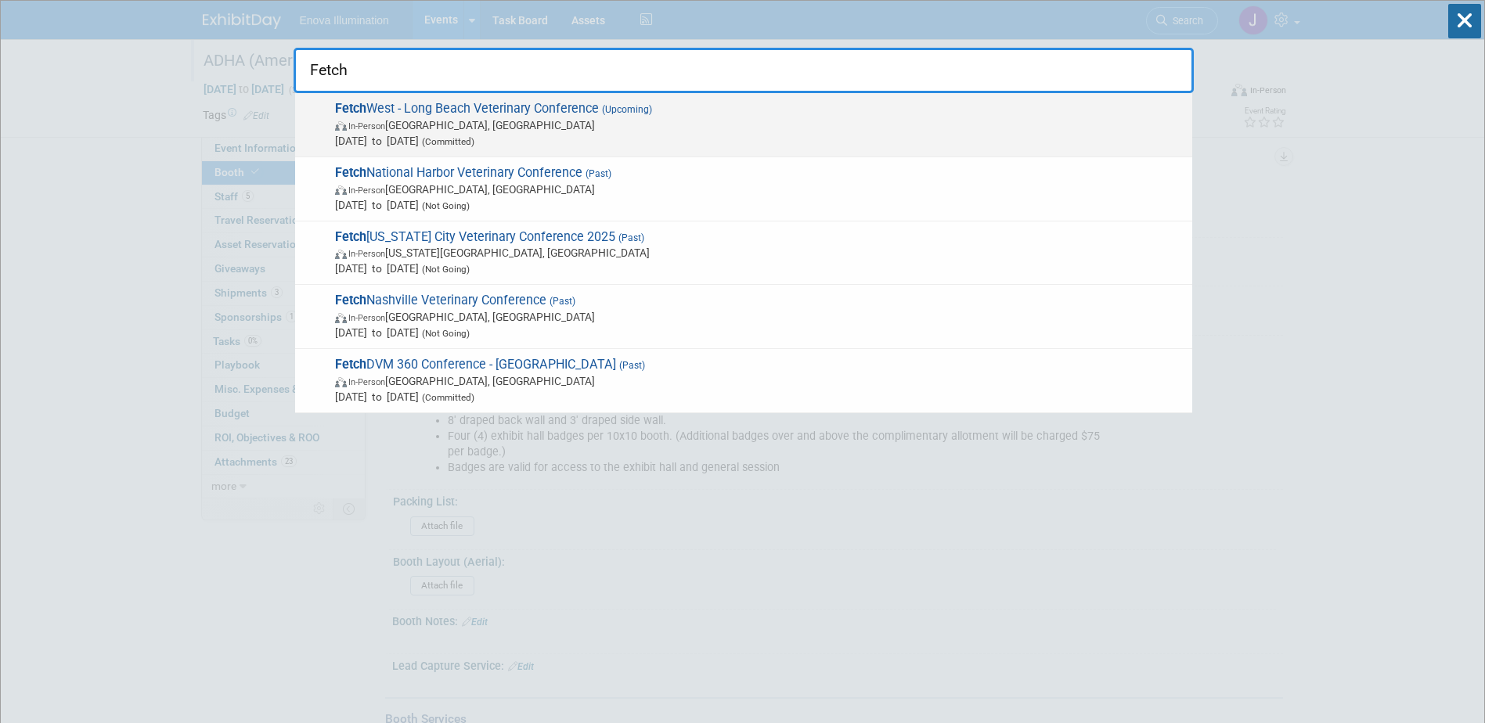
type input "Fetch"
click at [446, 115] on span "Fetch West - Long Beach Veterinary Conference (Upcoming) In-Person [GEOGRAPHIC_…" at bounding box center [757, 125] width 854 height 48
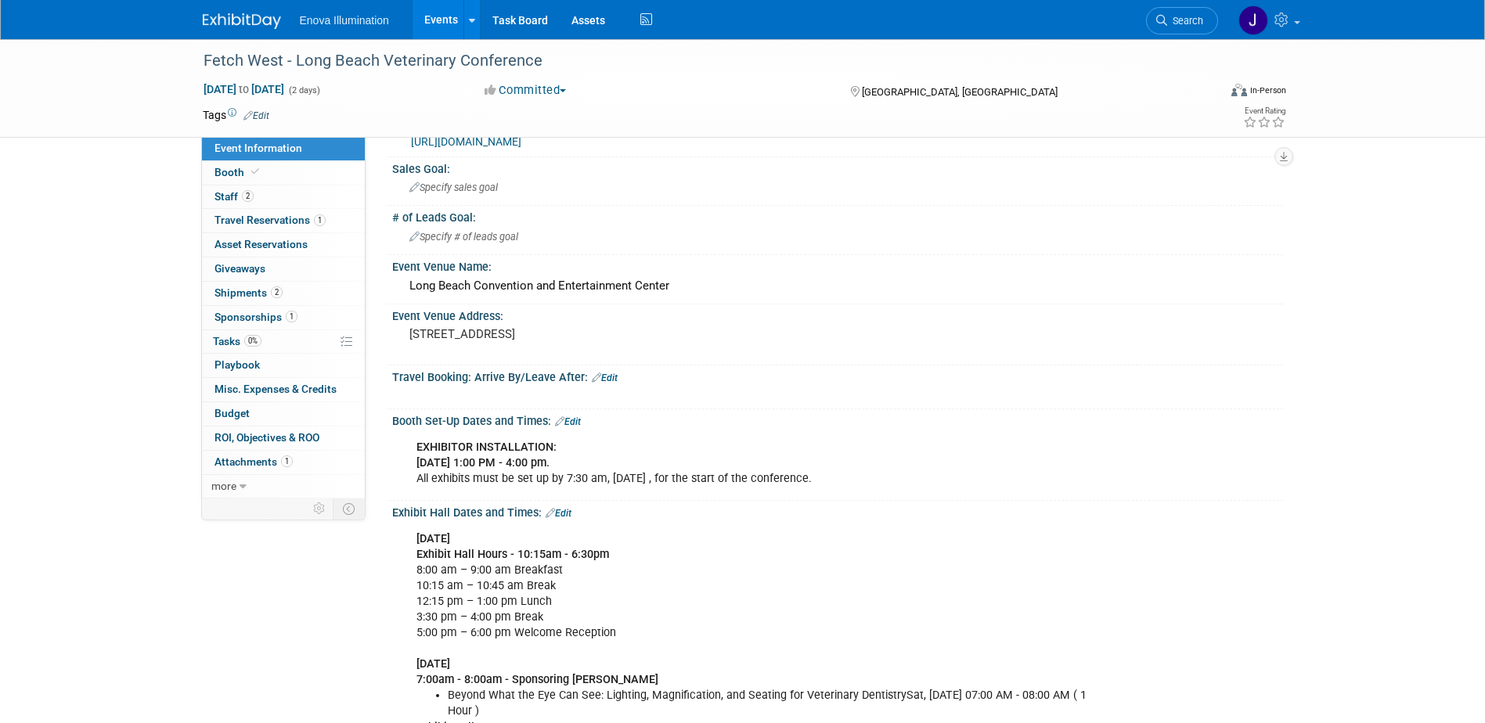
scroll to position [78, 0]
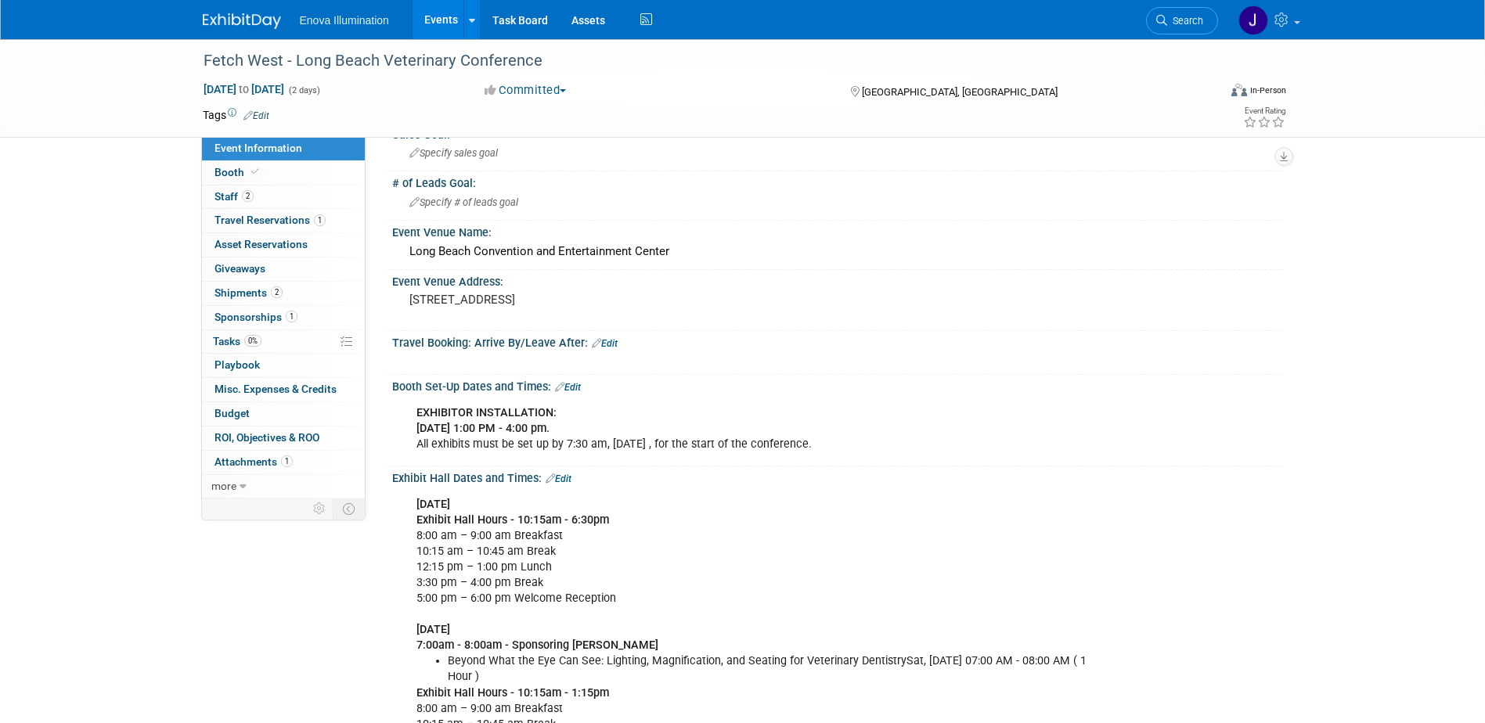
click at [569, 478] on link "Edit" at bounding box center [559, 479] width 26 height 11
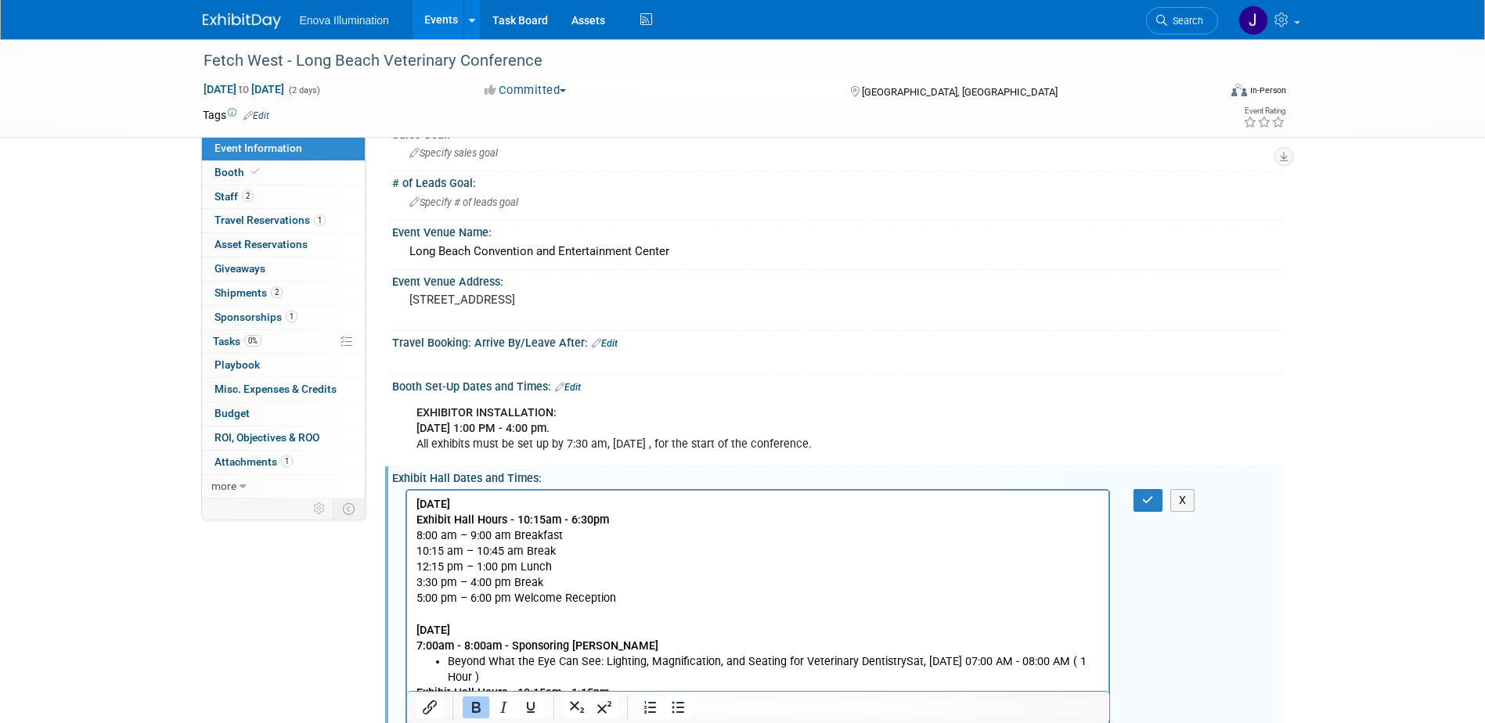
scroll to position [157, 0]
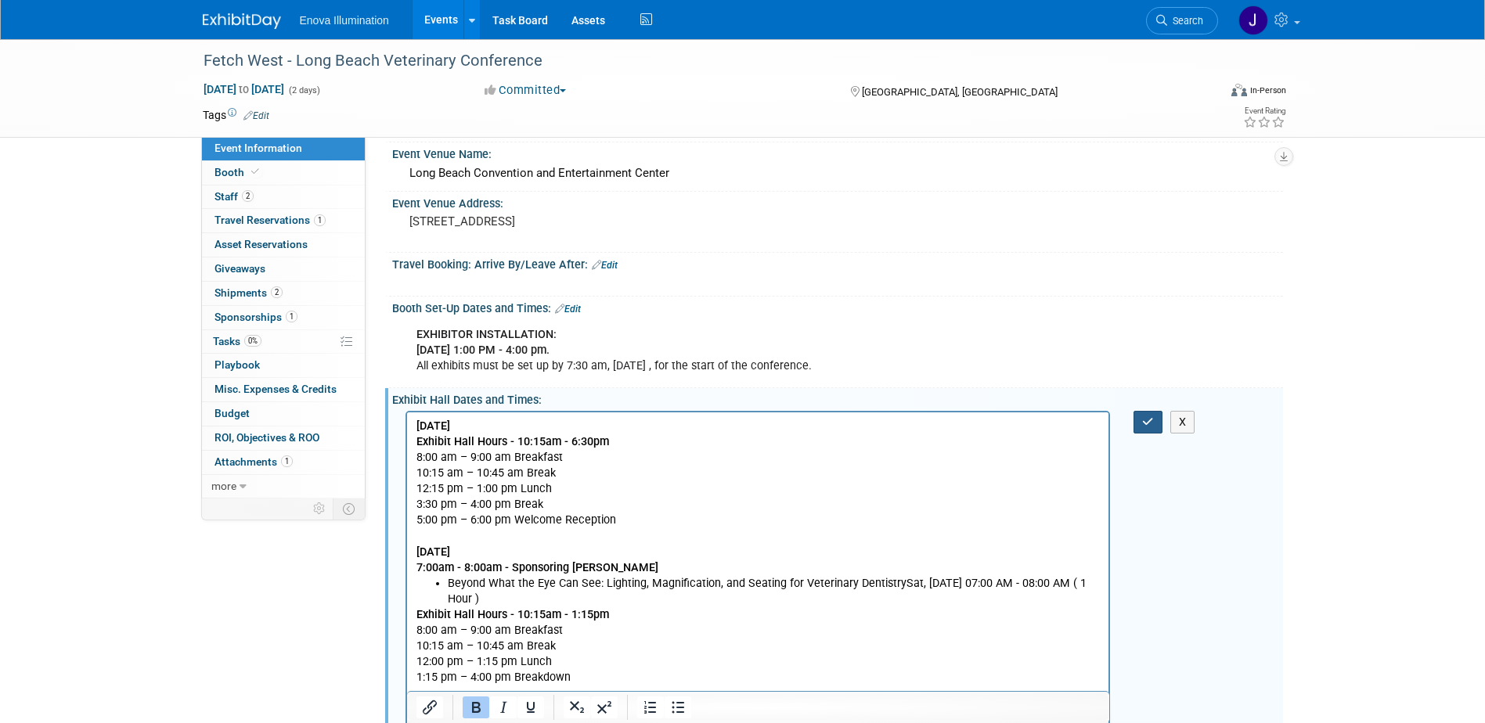
click at [1142, 423] on icon "button" at bounding box center [1148, 421] width 12 height 11
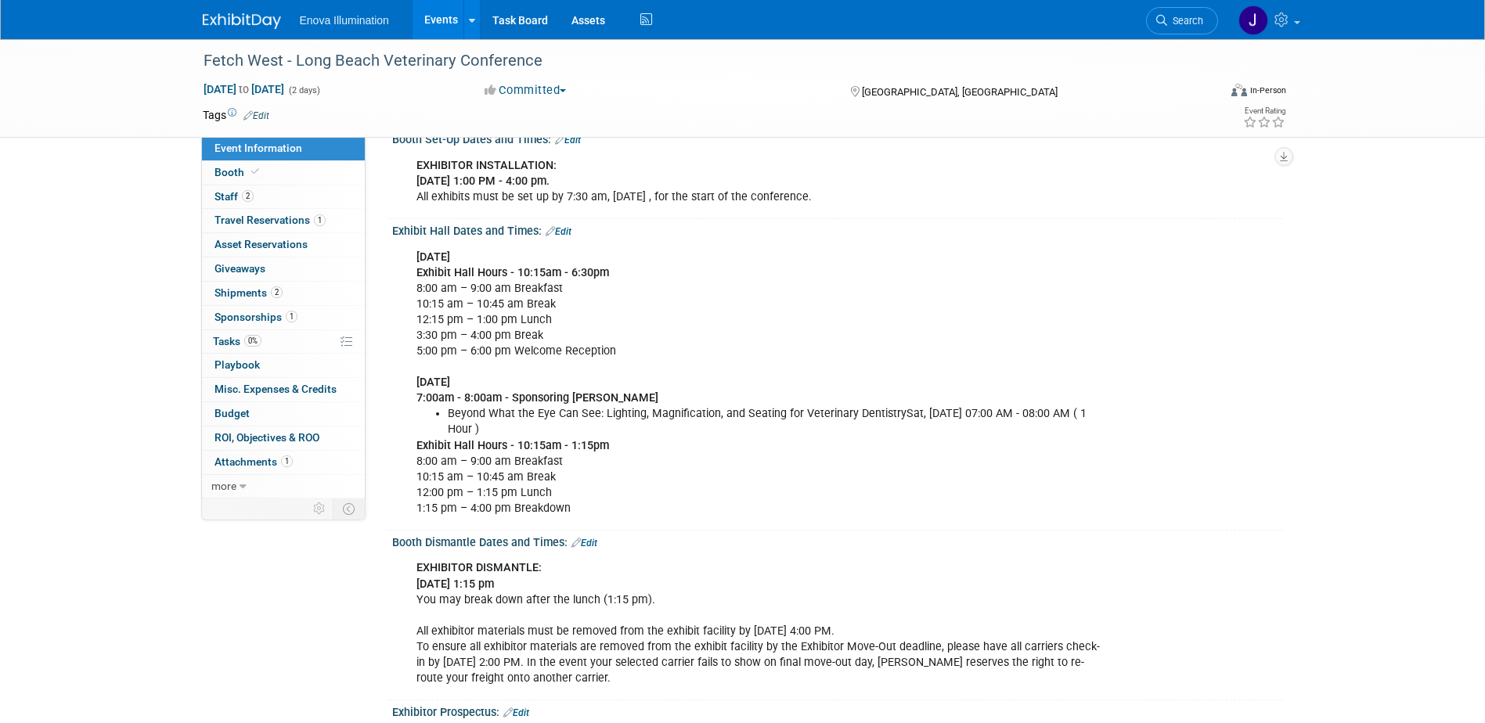
scroll to position [235, 0]
